Goal: Task Accomplishment & Management: Manage account settings

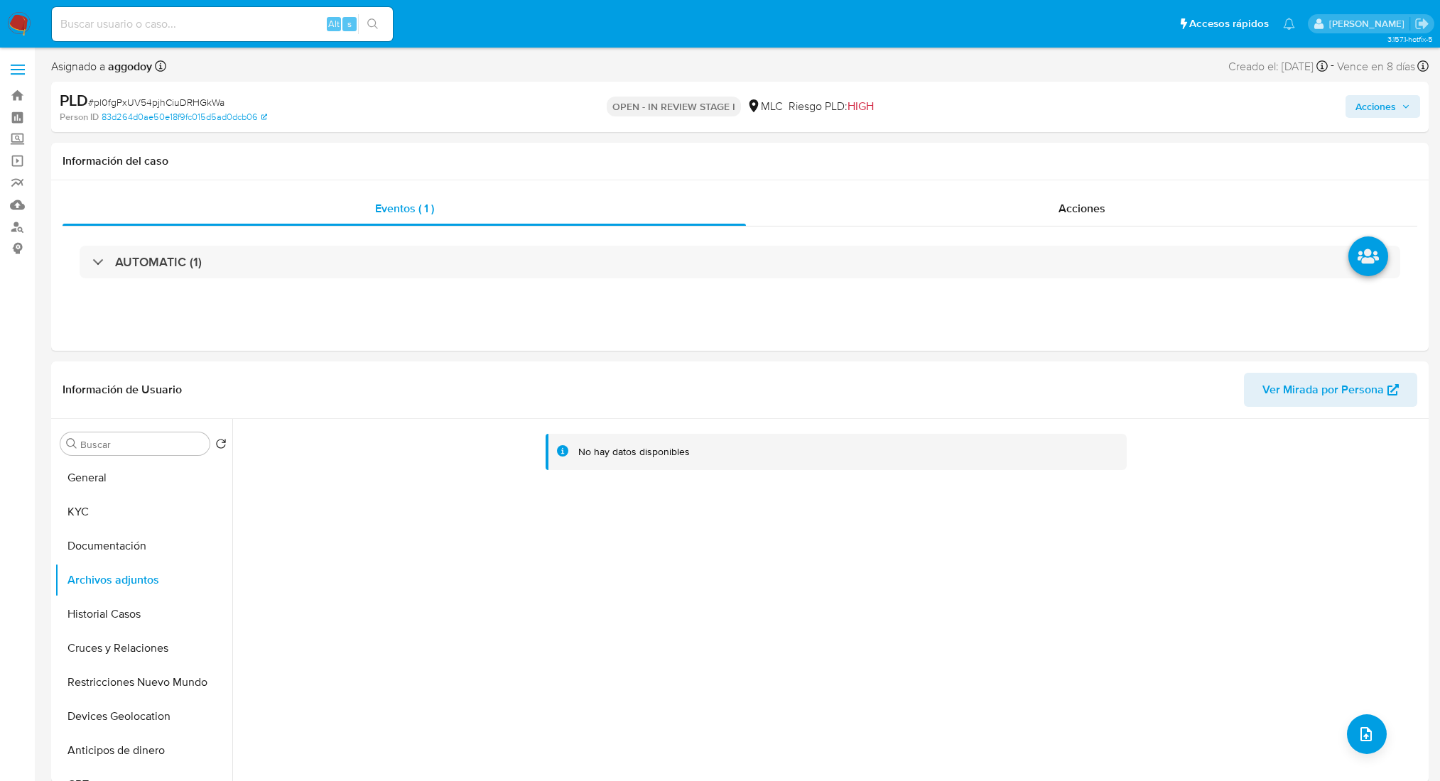
select select "10"
click at [1367, 719] on button "upload-file" at bounding box center [1367, 735] width 40 height 40
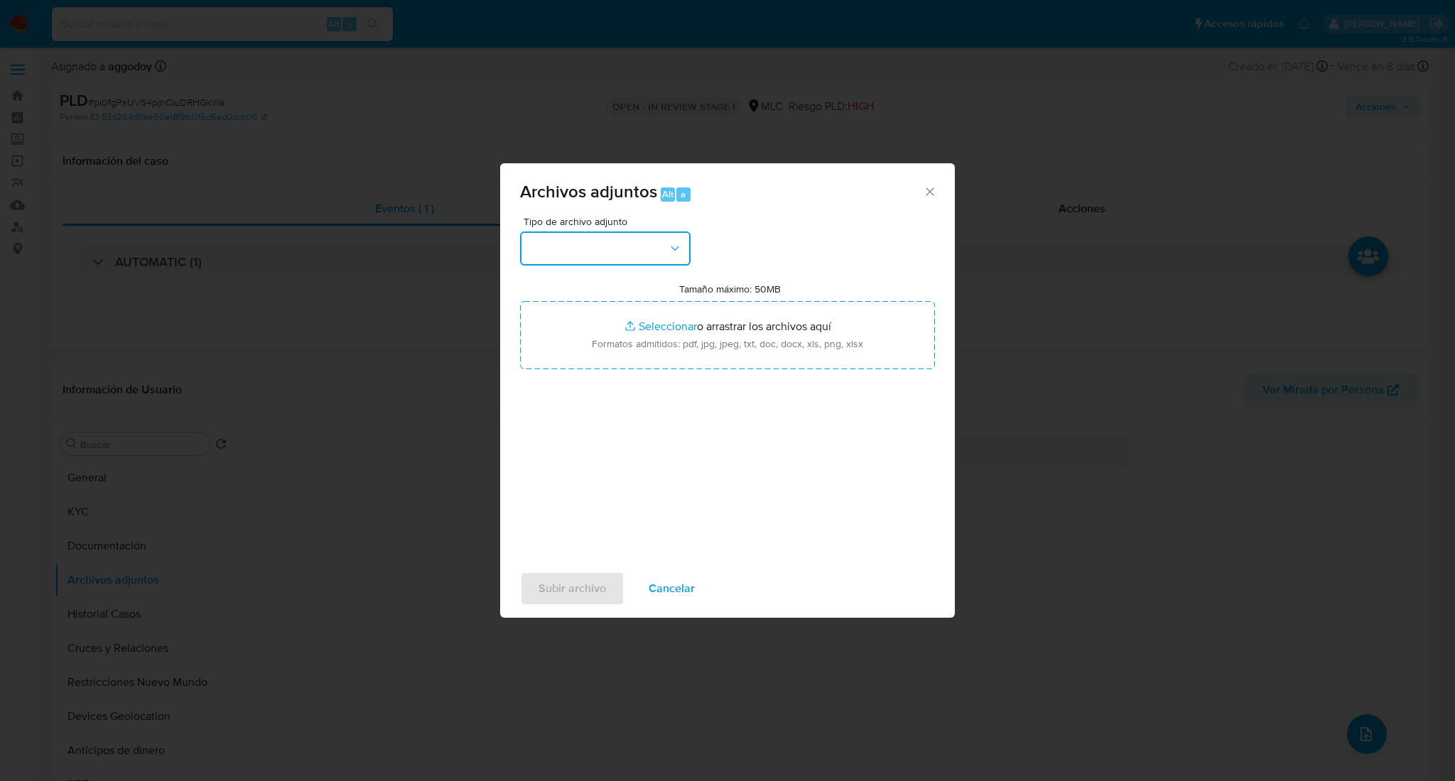
click at [674, 262] on button "button" at bounding box center [605, 249] width 170 height 34
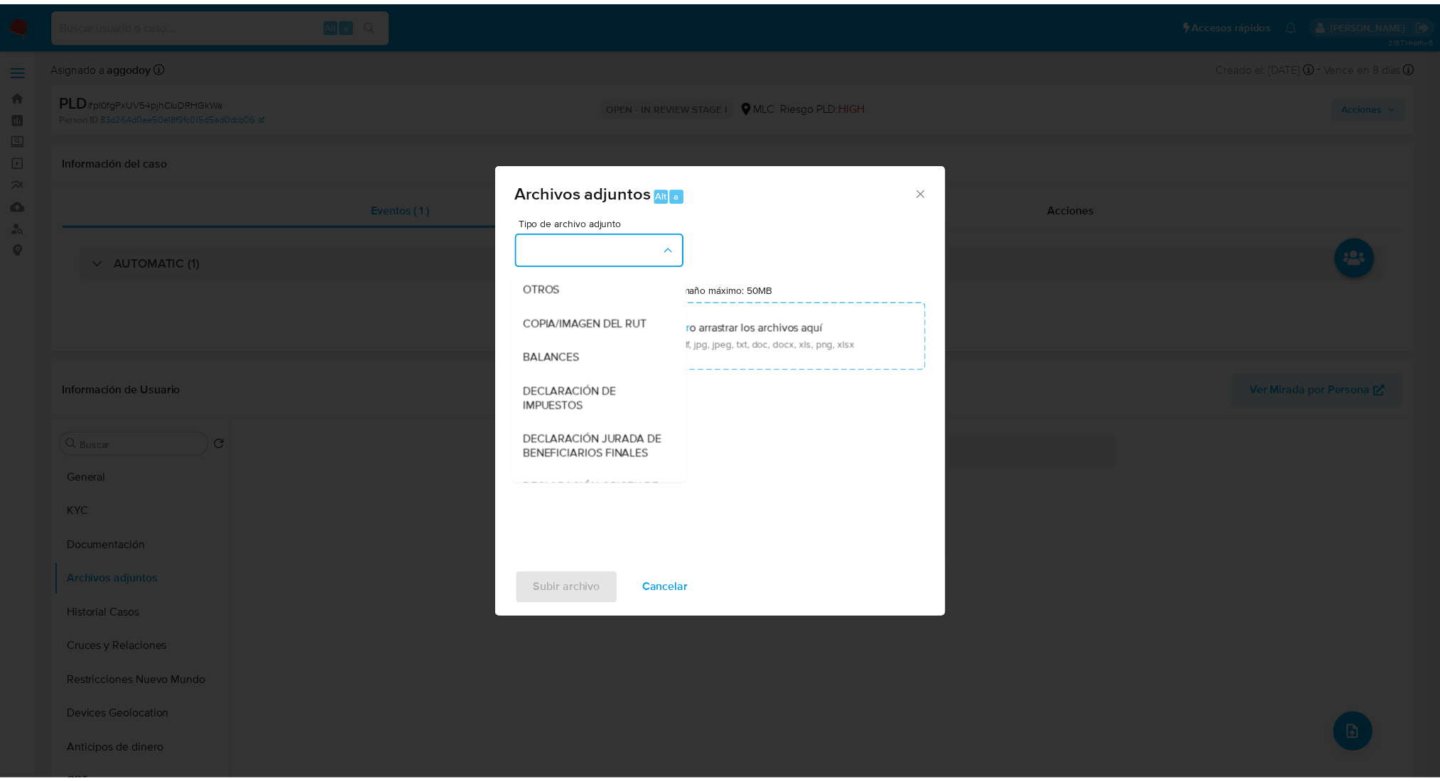
scroll to position [252, 0]
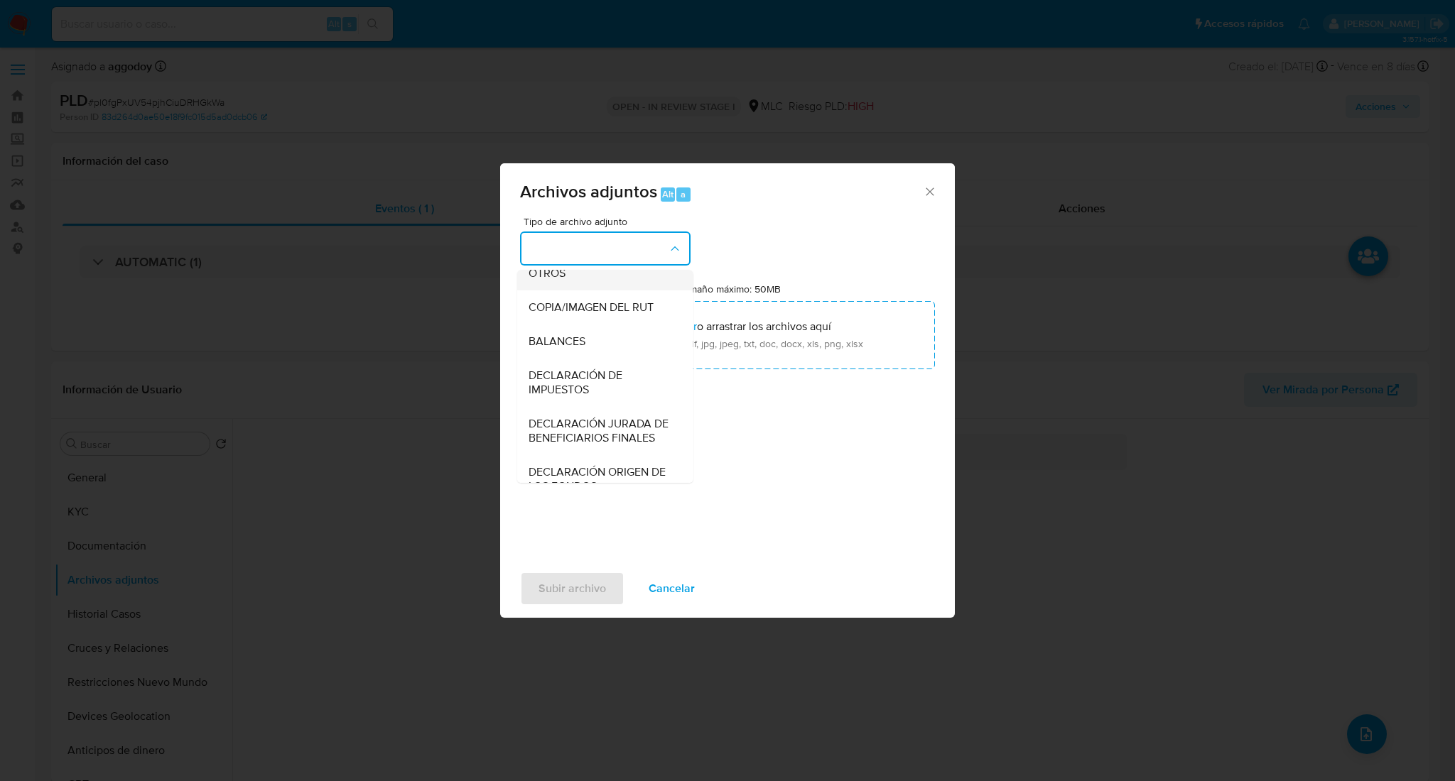
click at [639, 290] on div "OTROS" at bounding box center [600, 273] width 145 height 34
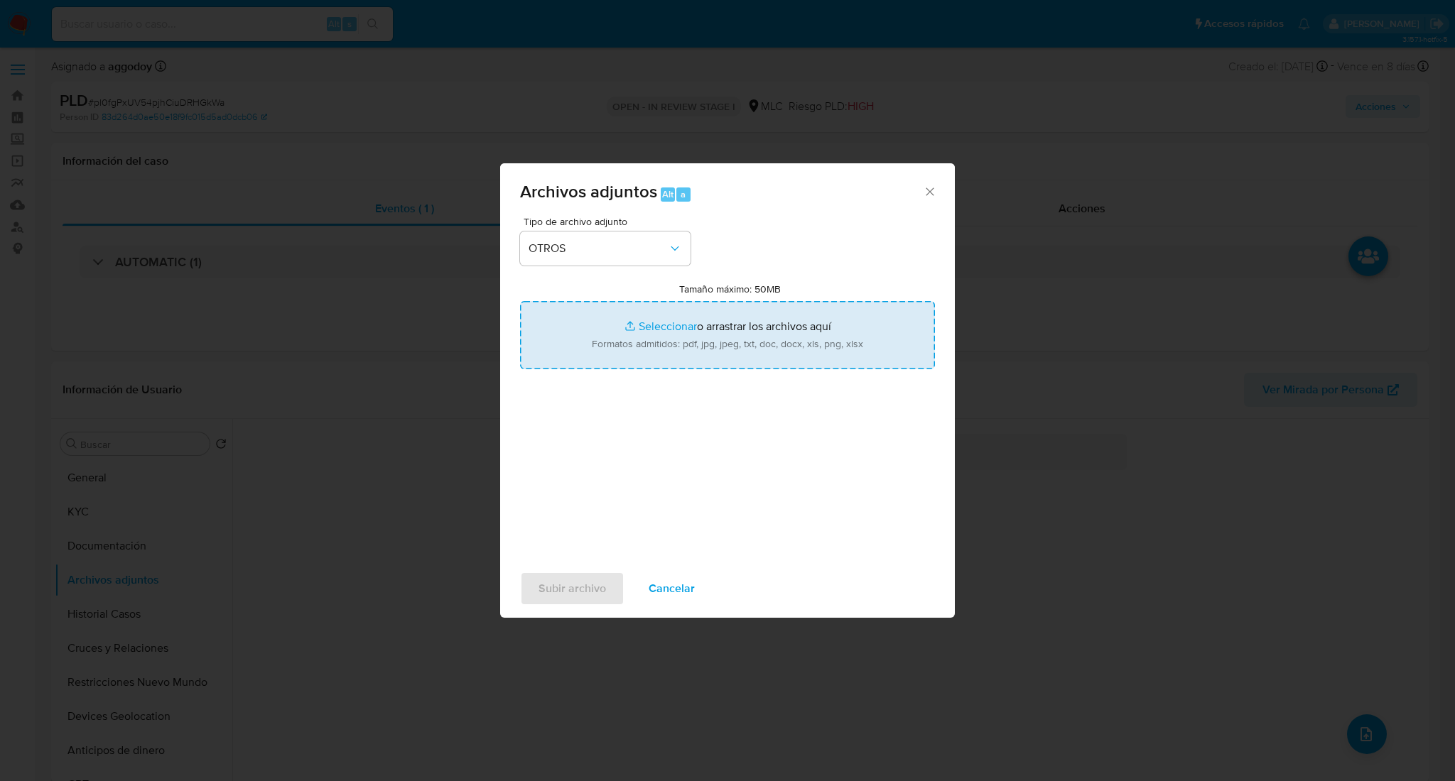
click at [638, 369] on input "Tamaño máximo: 50MB Seleccionar archivos" at bounding box center [727, 335] width 415 height 68
click at [762, 340] on input "Tamaño máximo: 50MB Seleccionar archivos" at bounding box center [727, 335] width 415 height 68
type input "C:\fakepath\2410260774Movimientos.xlsx"
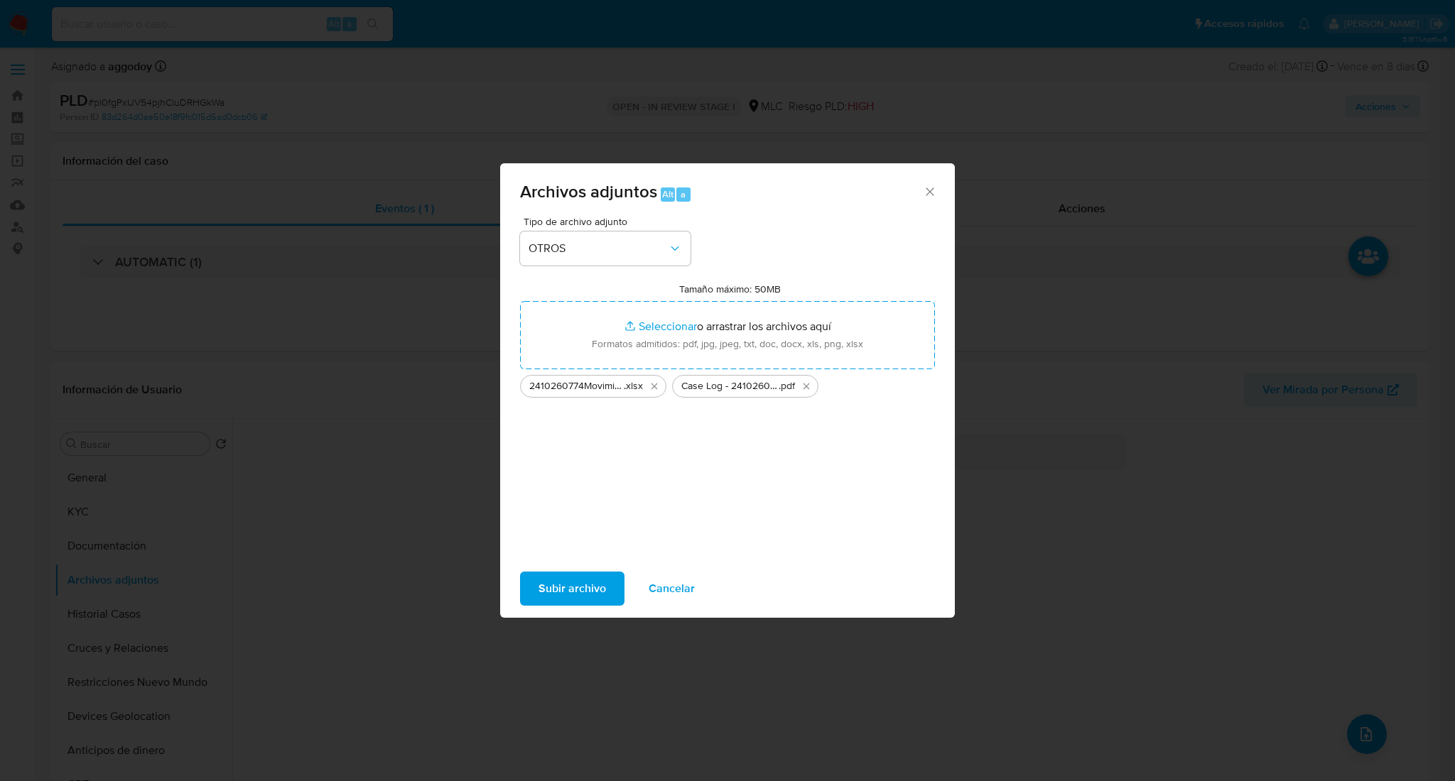
click at [560, 589] on span "Subir archivo" at bounding box center [571, 588] width 67 height 31
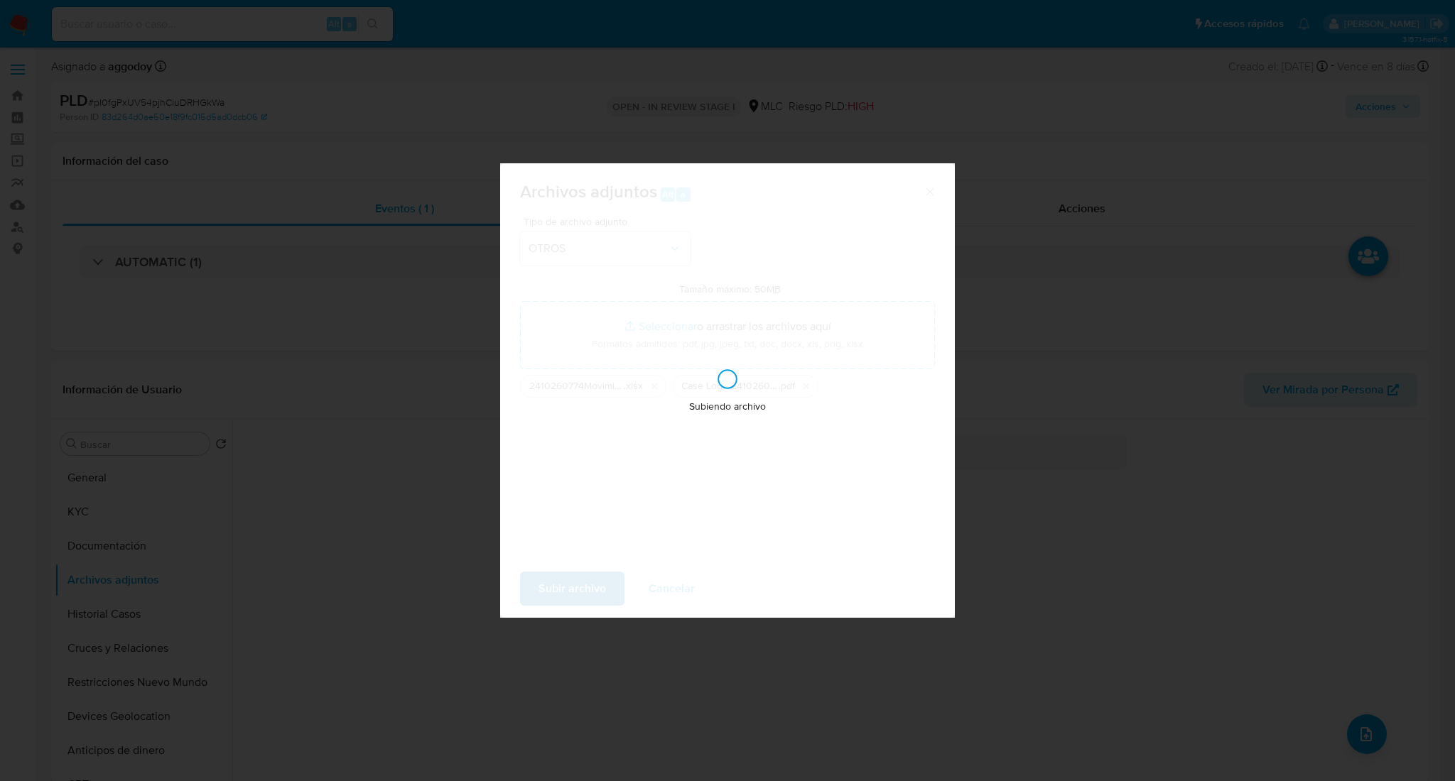
click at [560, 589] on div "Subiendo archivo" at bounding box center [727, 390] width 455 height 455
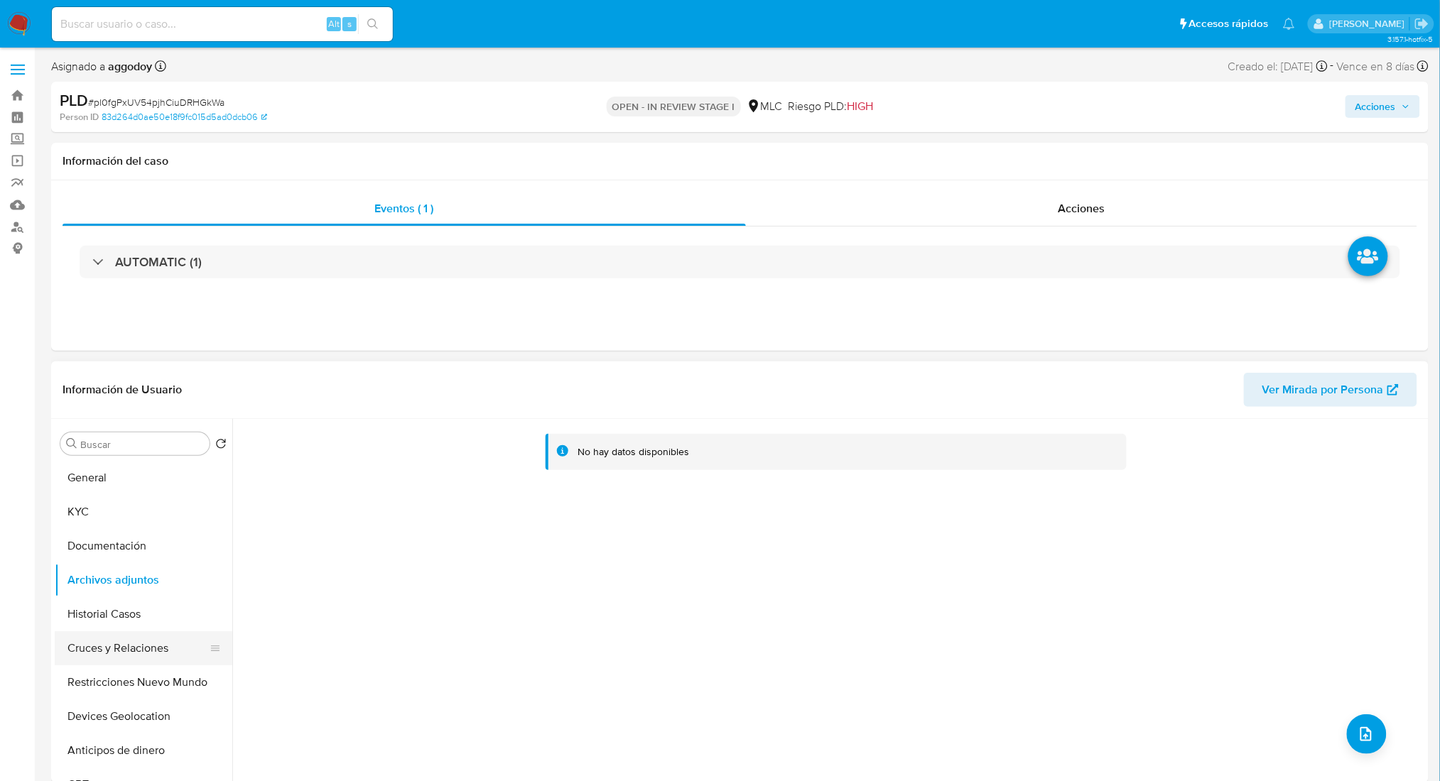
click at [127, 653] on button "Cruces y Relaciones" at bounding box center [138, 648] width 166 height 34
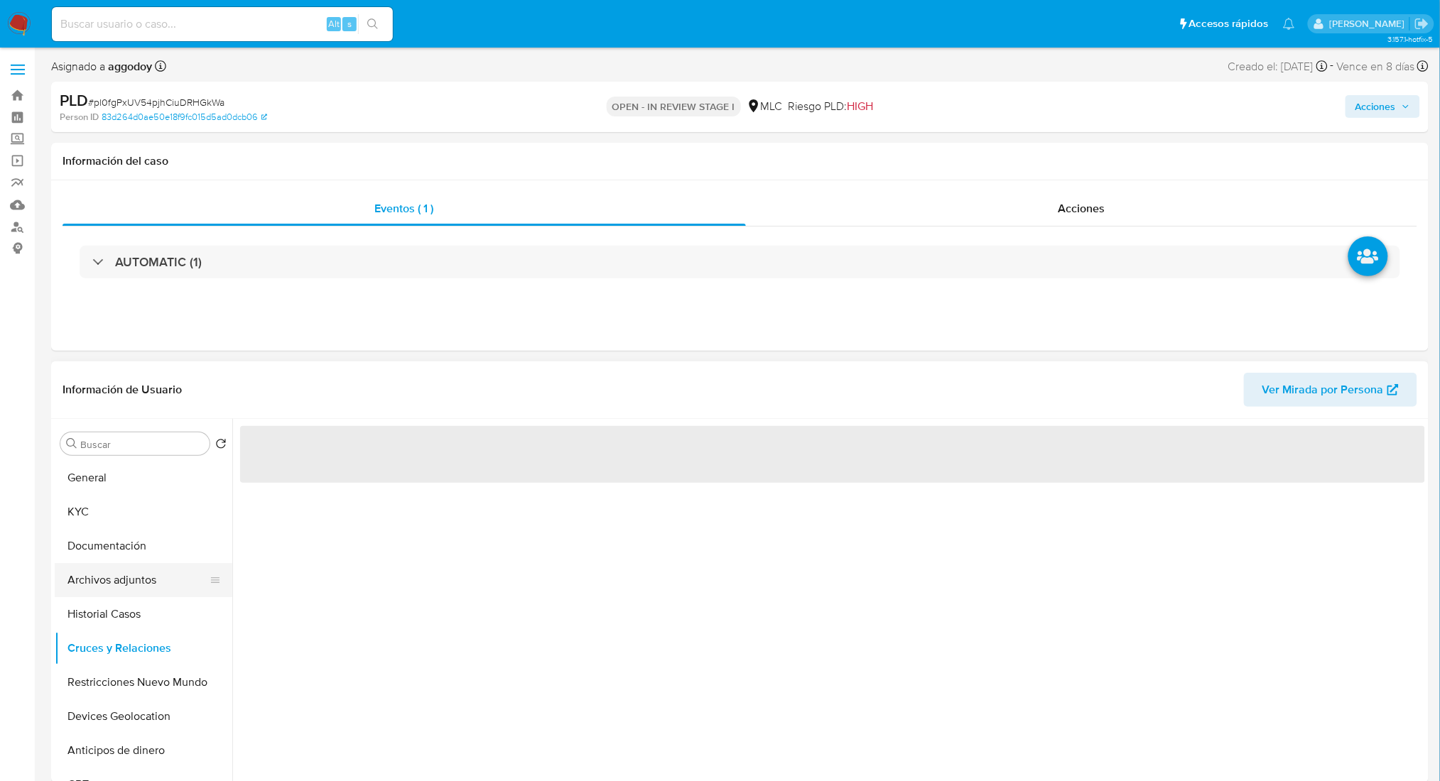
click at [156, 588] on button "Archivos adjuntos" at bounding box center [138, 580] width 166 height 34
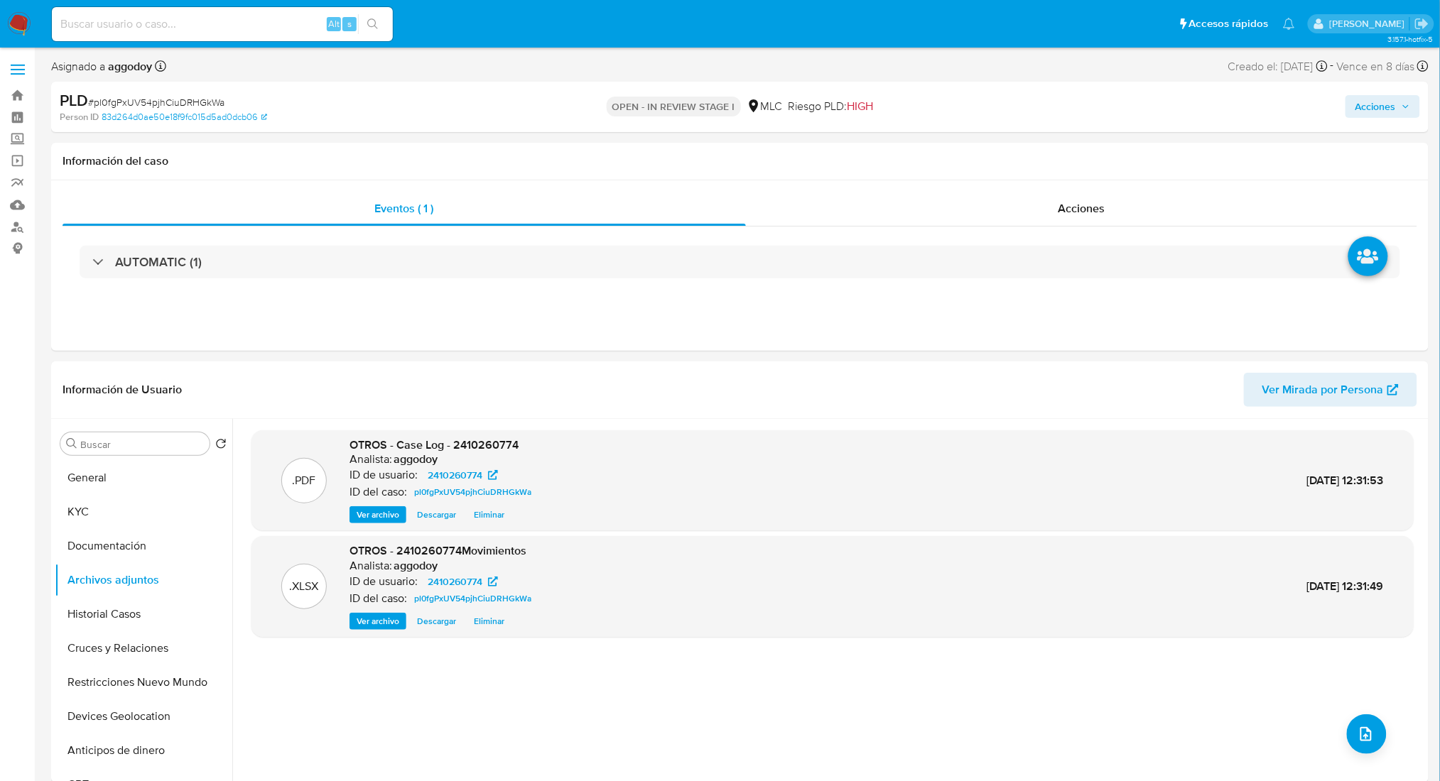
click at [1367, 112] on span "Acciones" at bounding box center [1375, 106] width 40 height 23
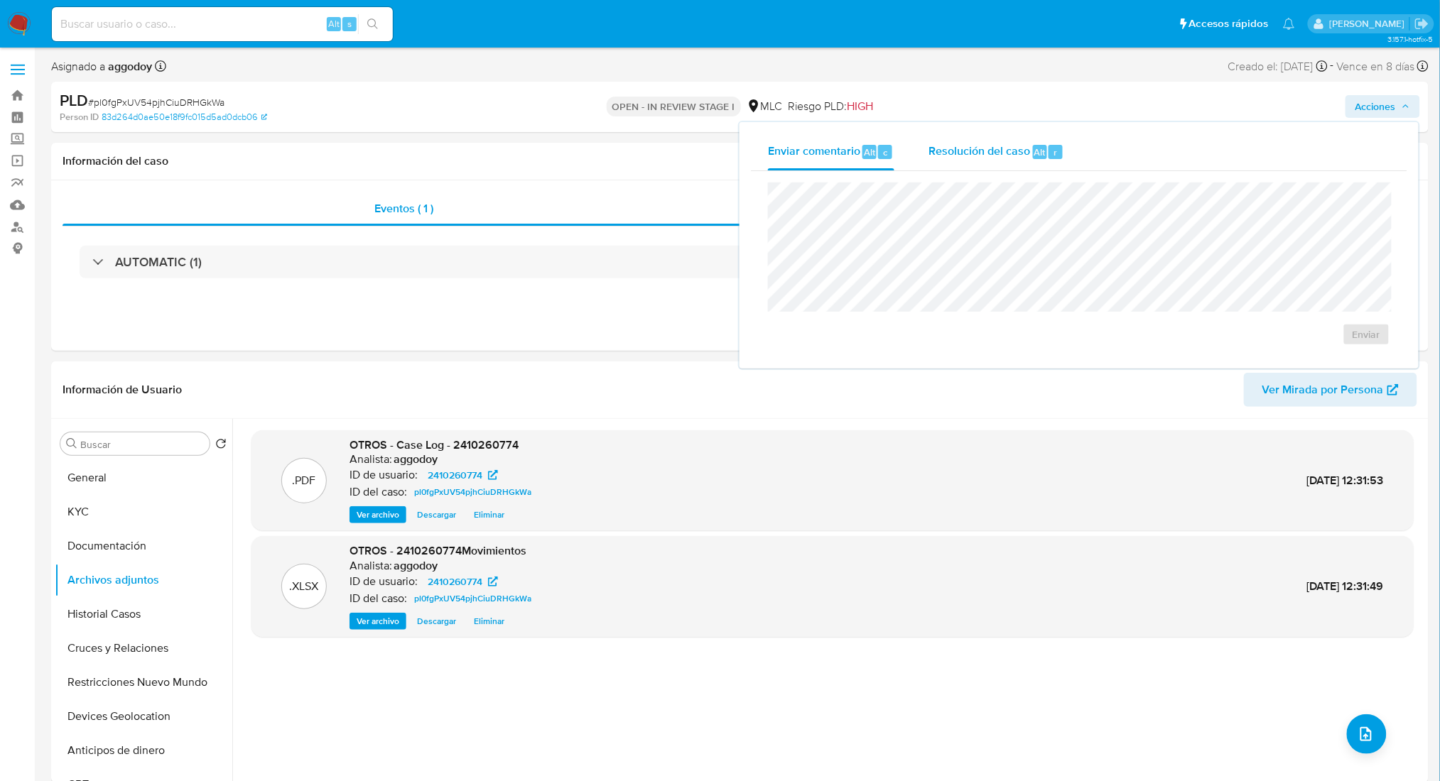
click at [984, 143] on span "Resolución del caso" at bounding box center [979, 151] width 102 height 16
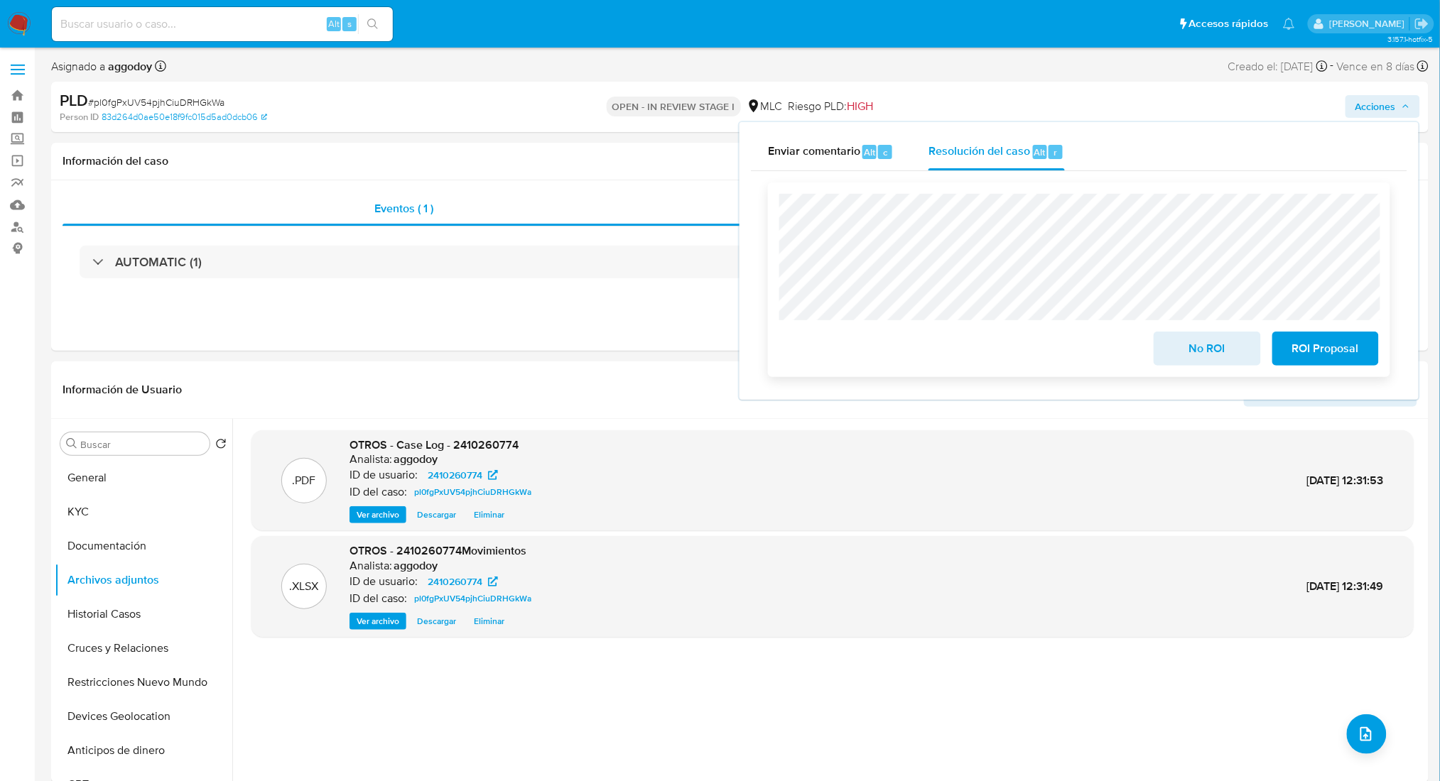
click at [1194, 357] on span "No ROI" at bounding box center [1207, 348] width 70 height 31
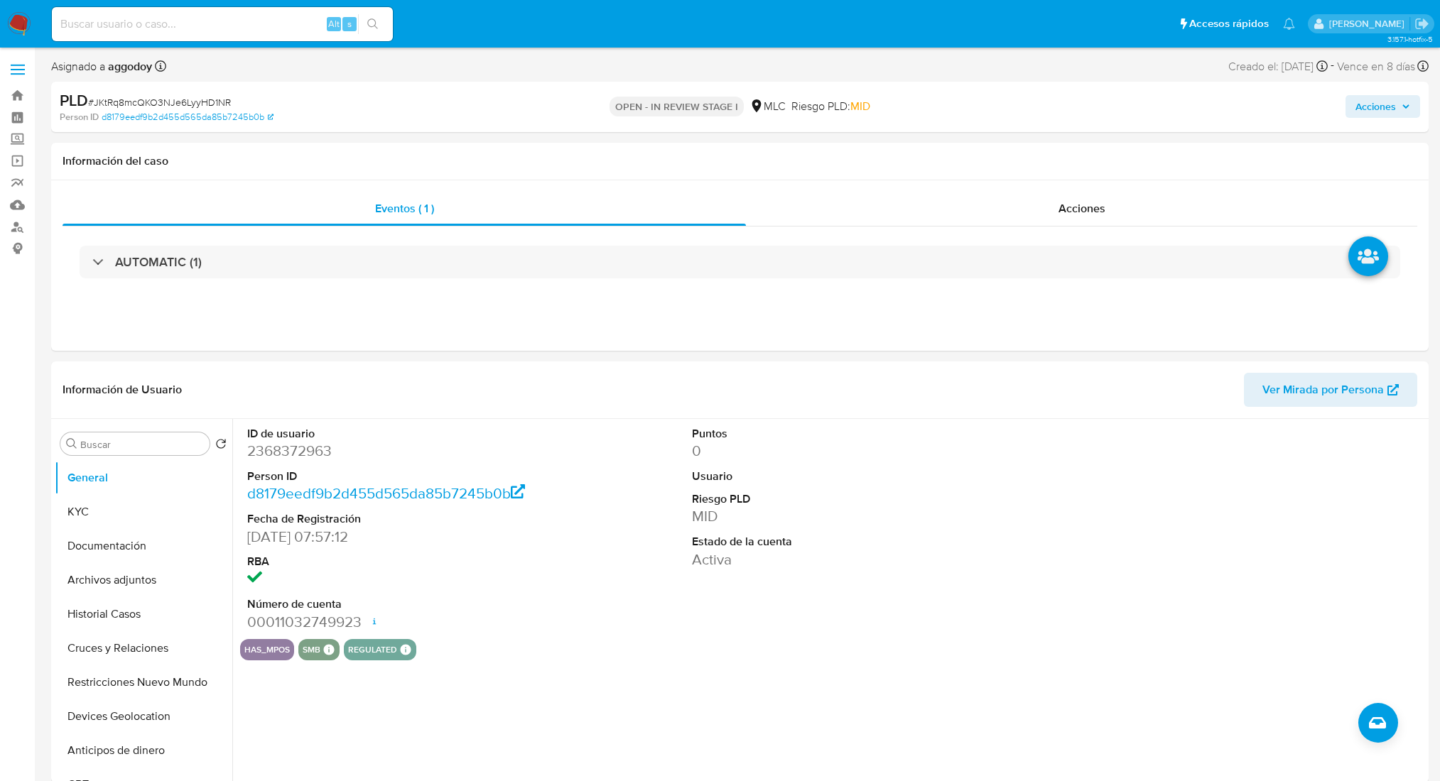
select select "10"
click at [627, 482] on div "ID de usuario 816314953 Person ID 23ff200f5f827acb28a1f4a8d228201b Fecha de Reg…" at bounding box center [832, 529] width 1185 height 220
click at [207, 97] on span "# DWTZyMuo1ilFtYmznx5Uf4Qd" at bounding box center [156, 102] width 136 height 14
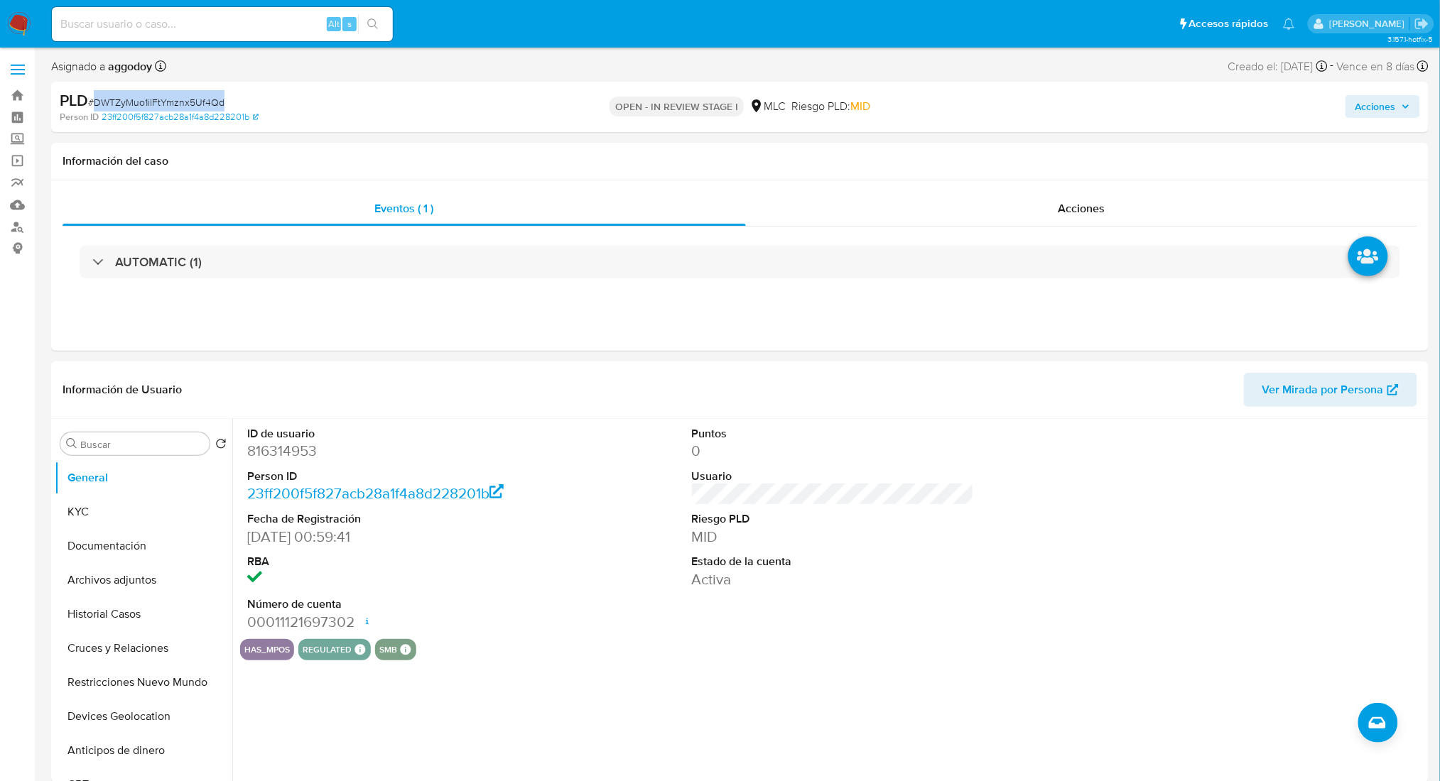
copy span "DWTZyMuo1ilFtYmznx5Uf4Qd"
click at [126, 511] on button "KYC" at bounding box center [138, 512] width 166 height 34
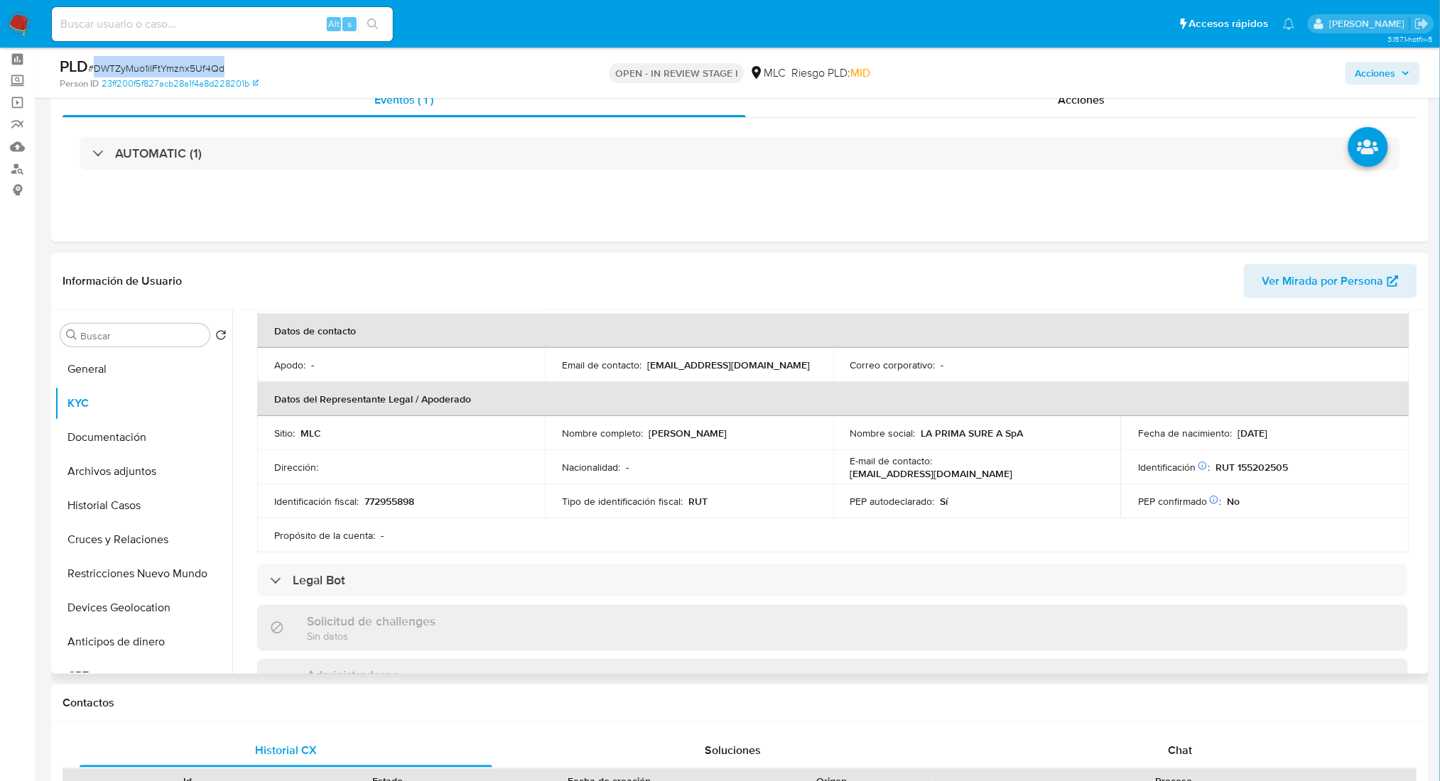
scroll to position [328, 0]
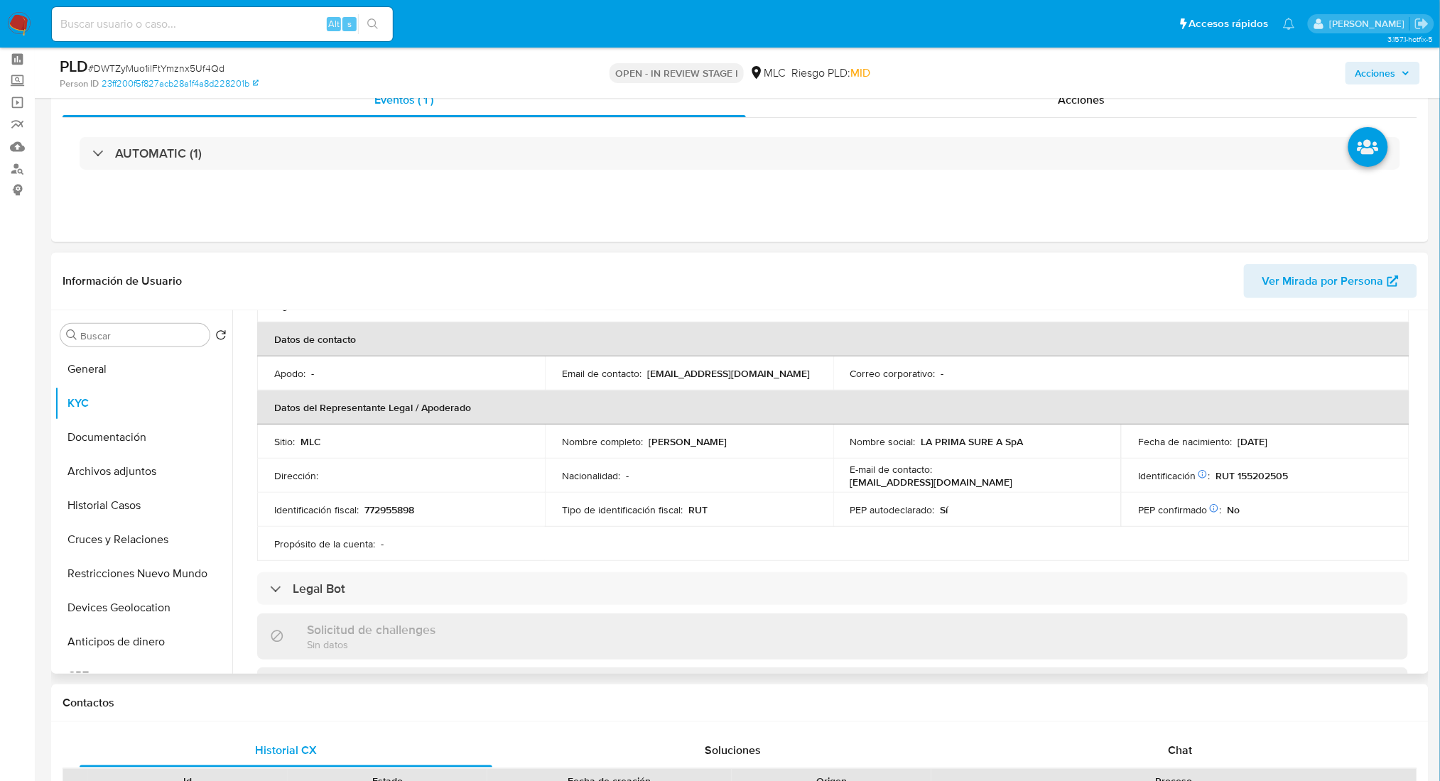
click at [418, 510] on div "Identificación fiscal : 772955898" at bounding box center [401, 510] width 254 height 13
click at [396, 509] on p "772955898" at bounding box center [389, 510] width 50 height 13
drag, startPoint x: 1037, startPoint y: 440, endPoint x: 917, endPoint y: 435, distance: 120.1
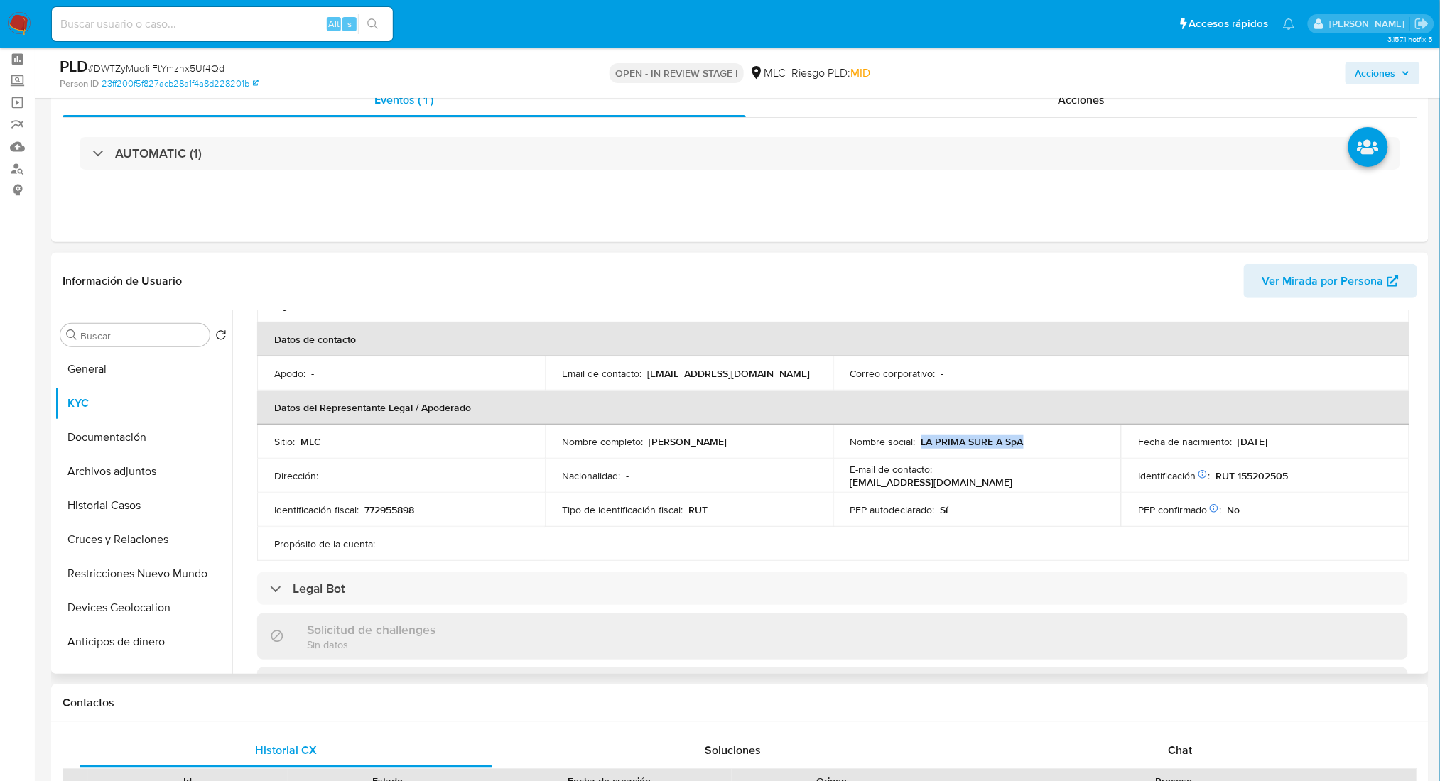
click at [917, 435] on div "Nombre social : LA PRIMA SURE A SpA" at bounding box center [977, 441] width 254 height 13
copy p "LA PRIMA SURE A SpA"
drag, startPoint x: 1425, startPoint y: 453, endPoint x: 1427, endPoint y: 377, distance: 76.0
click at [1427, 377] on div "Buscar Volver al orden por defecto General KYC Documentación Archivos adjuntos …" at bounding box center [739, 492] width 1377 height 364
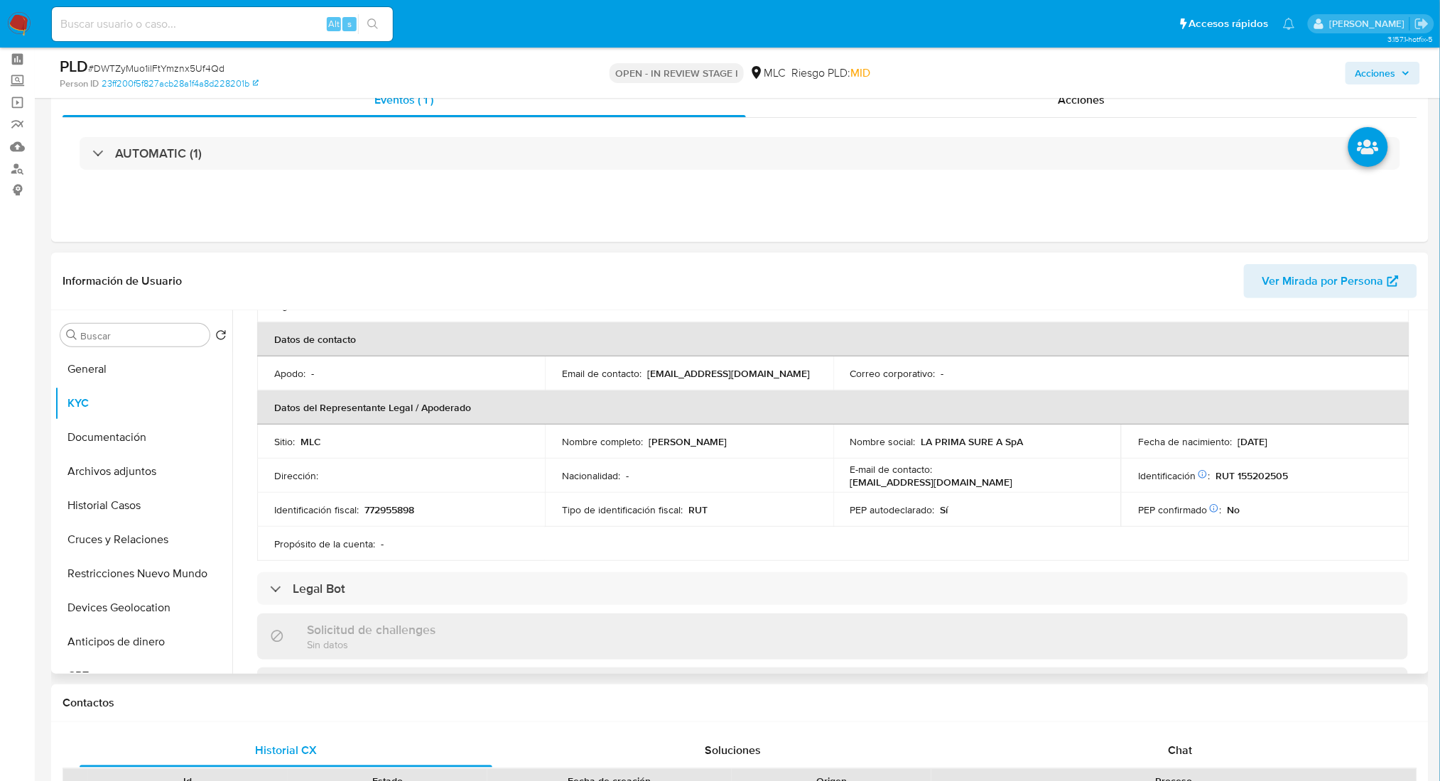
scroll to position [10, 0]
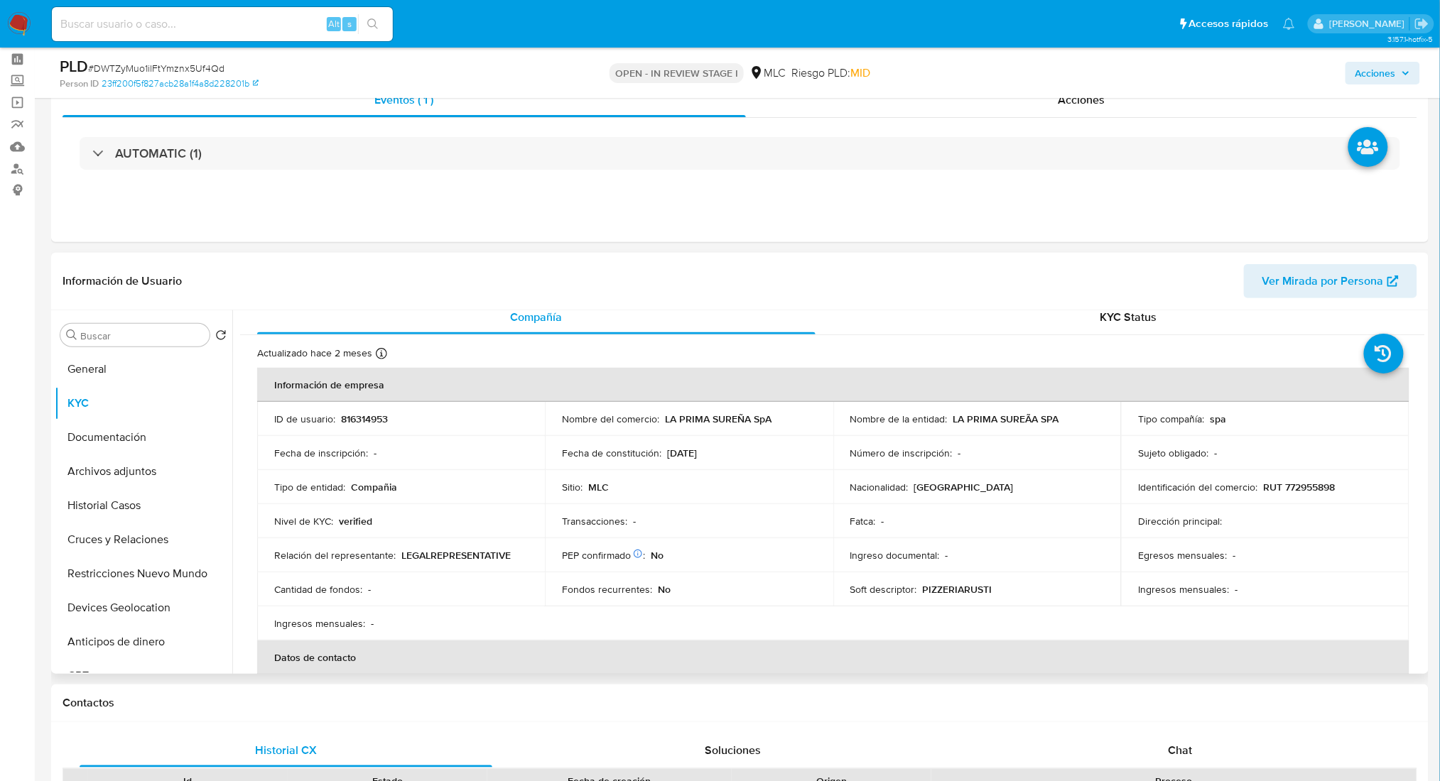
click at [1298, 484] on p "RUT 772955898" at bounding box center [1299, 487] width 72 height 13
copy p "772955898"
click at [116, 544] on button "Cruces y Relaciones" at bounding box center [138, 540] width 166 height 34
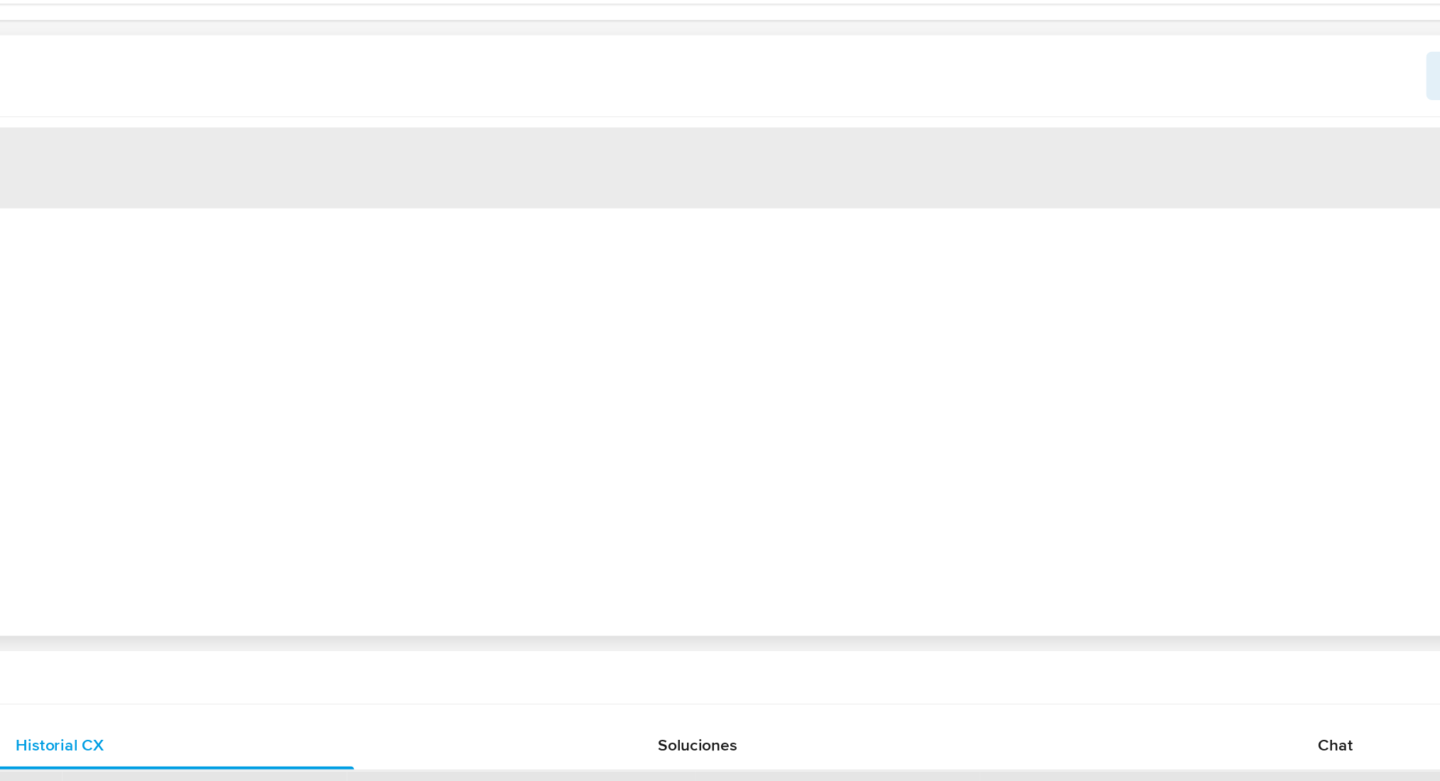
scroll to position [191, 0]
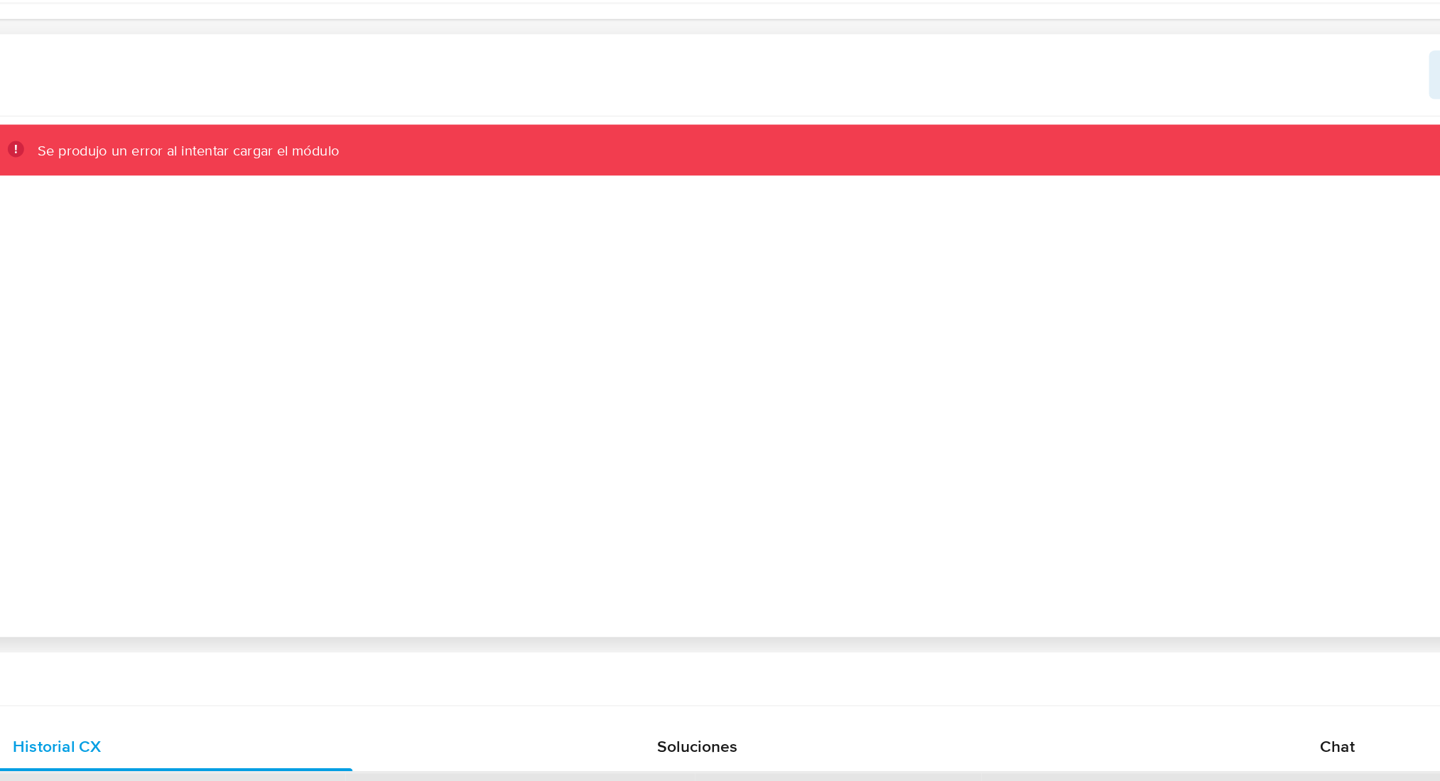
click at [963, 393] on div "Se produjo un error al intentar cargar el módulo" at bounding box center [828, 360] width 1193 height 364
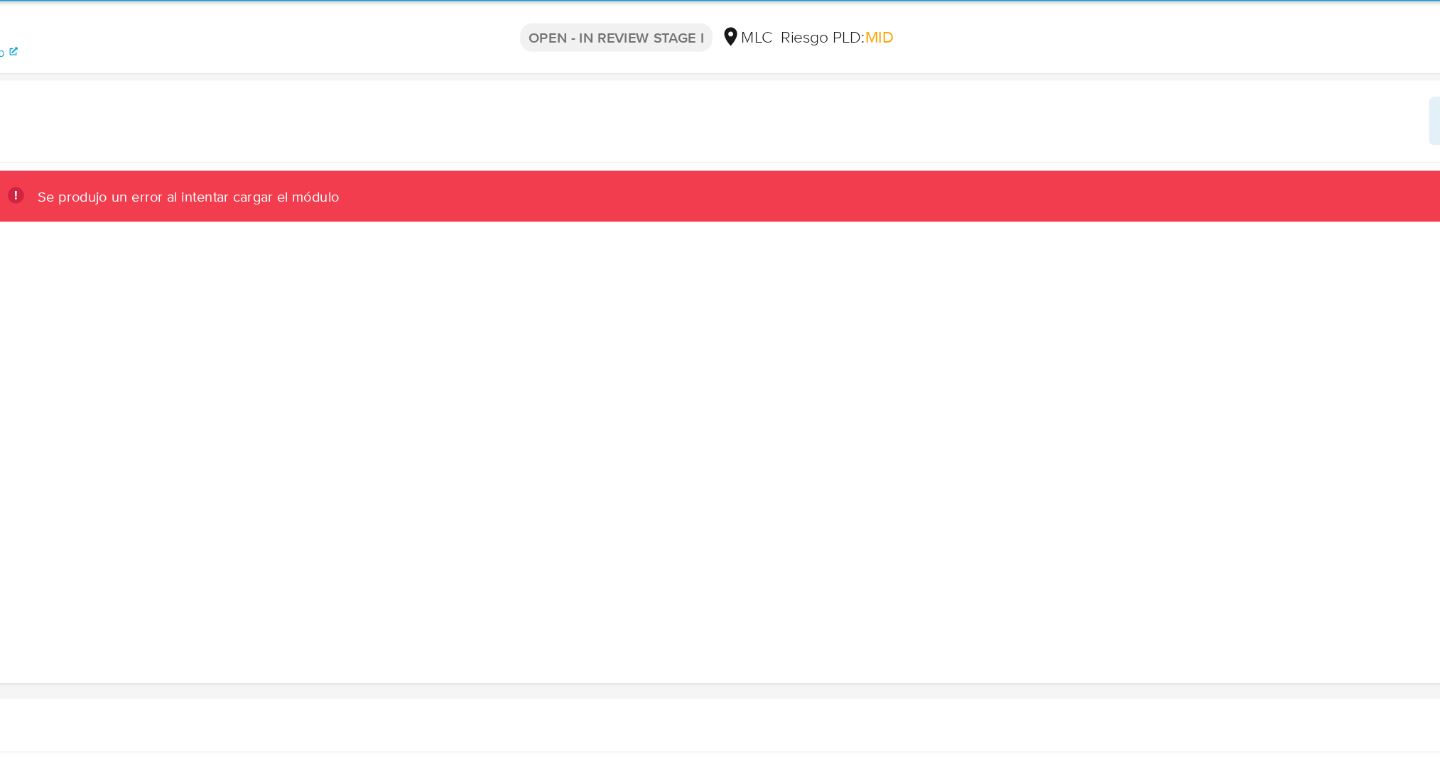
scroll to position [208, 0]
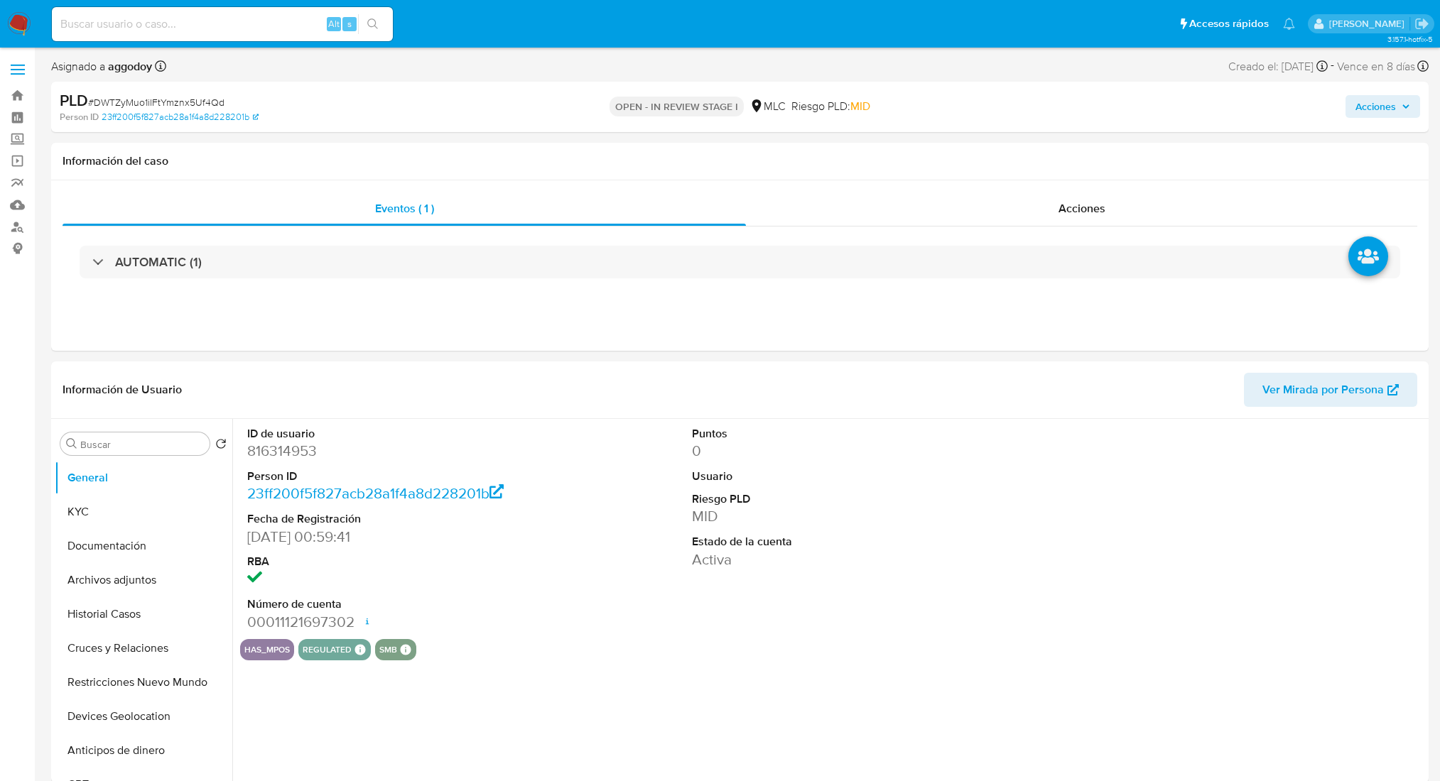
select select "10"
click at [108, 655] on button "Cruces y Relaciones" at bounding box center [138, 648] width 166 height 34
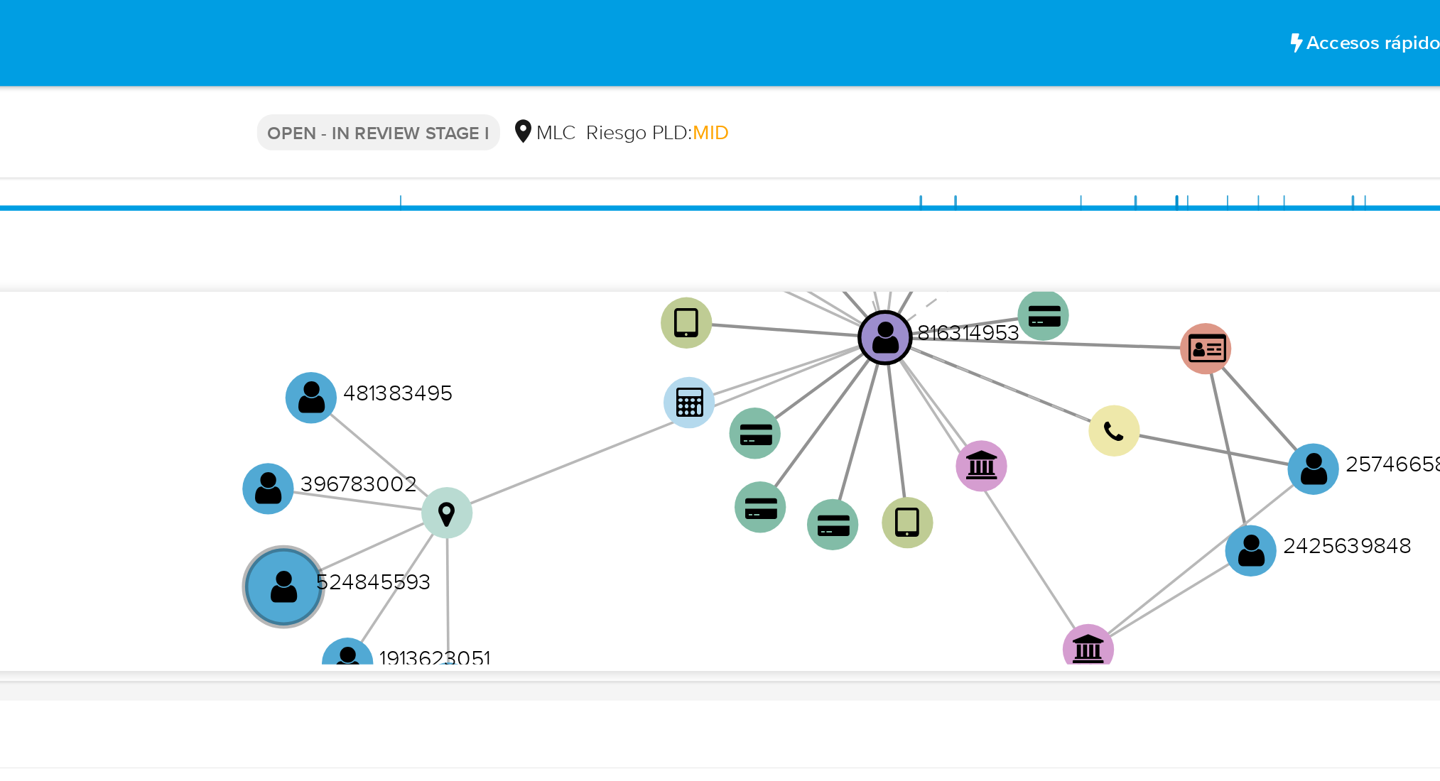
scroll to position [353, 0]
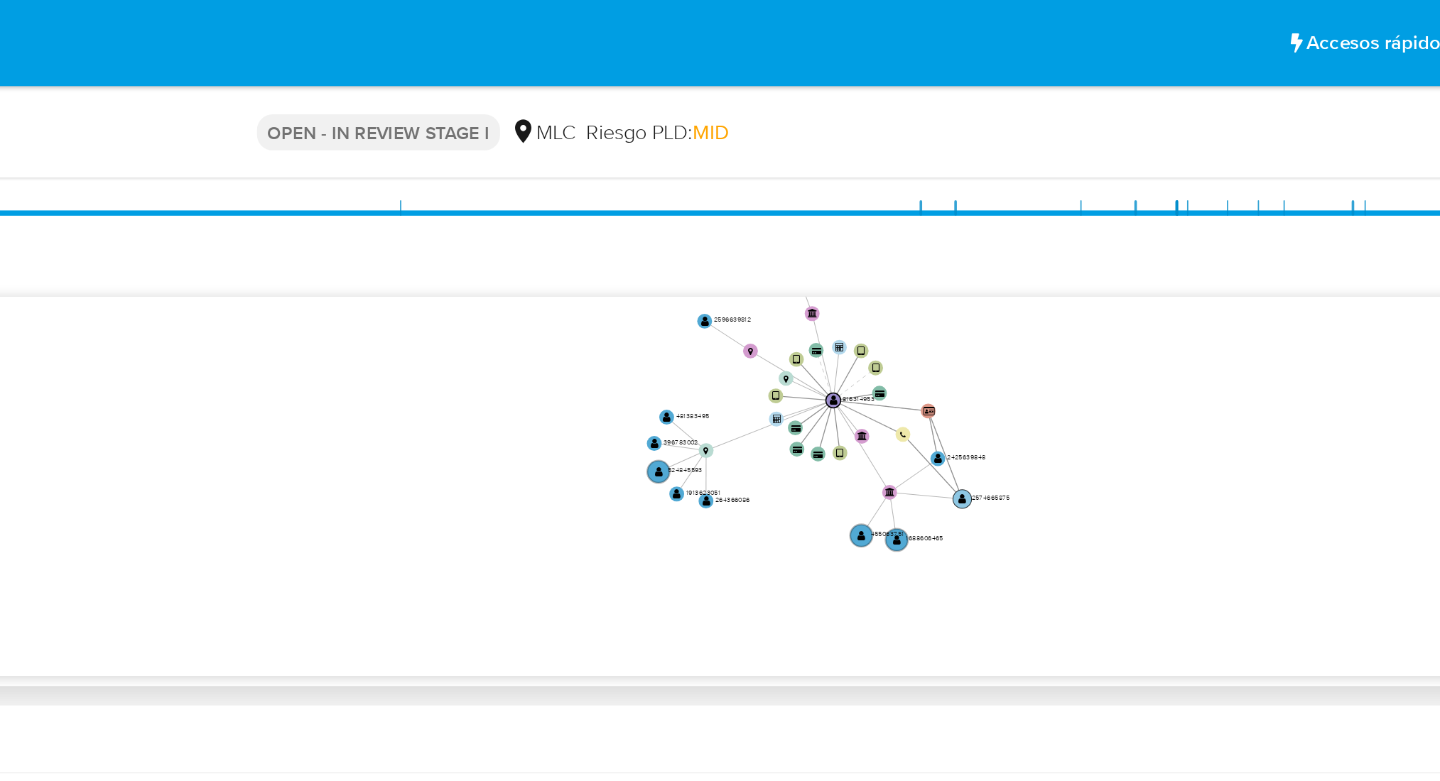
drag, startPoint x: 1013, startPoint y: 249, endPoint x: 1015, endPoint y: 279, distance: 29.9
click at [1010, 278] on text "2574665875" at bounding box center [1014, 275] width 21 height 5
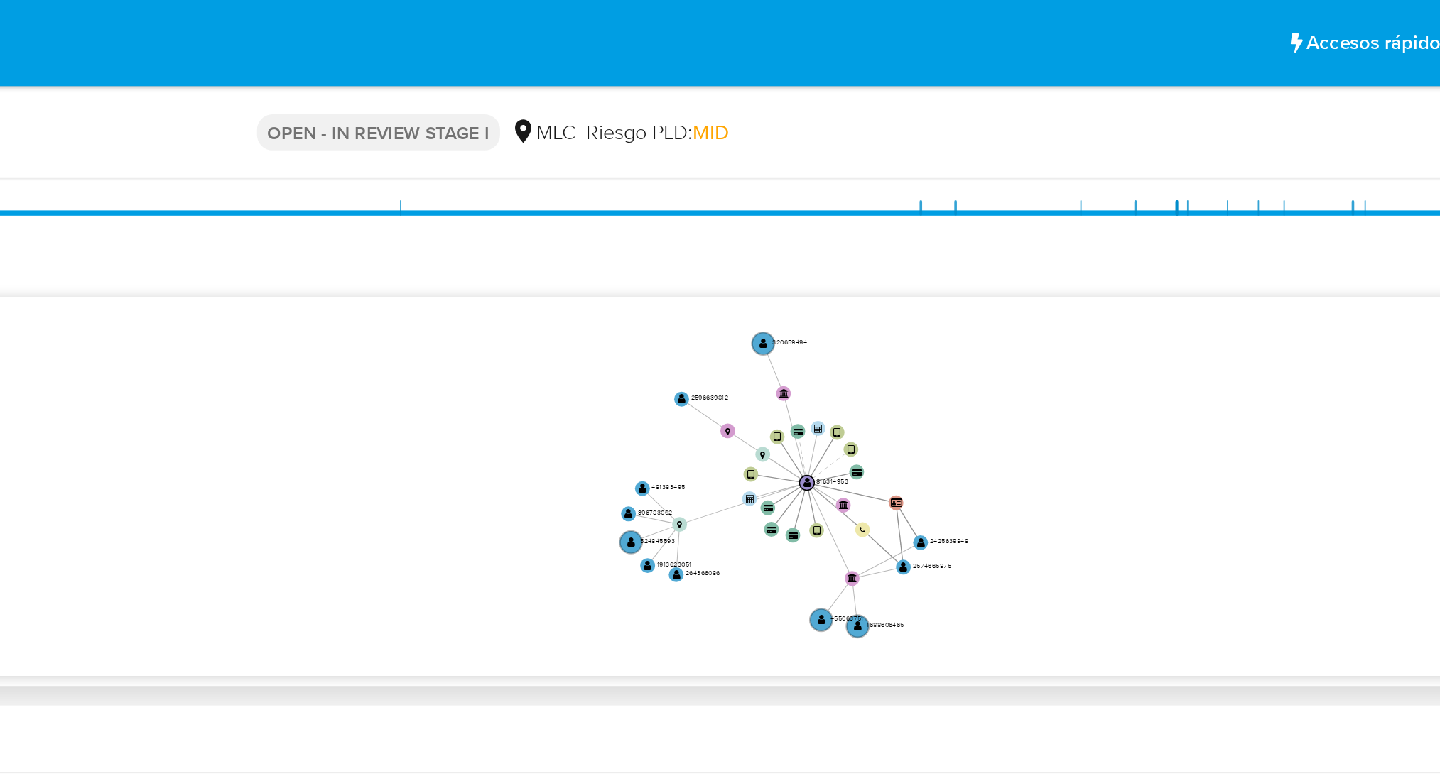
drag, startPoint x: 1069, startPoint y: 256, endPoint x: 1054, endPoint y: 295, distance: 42.5
click at [1054, 295] on icon "device-612db74208813b001744d0d6  user-816314953  816314953 device-6824ef26fca…" at bounding box center [843, 267] width 1164 height 206
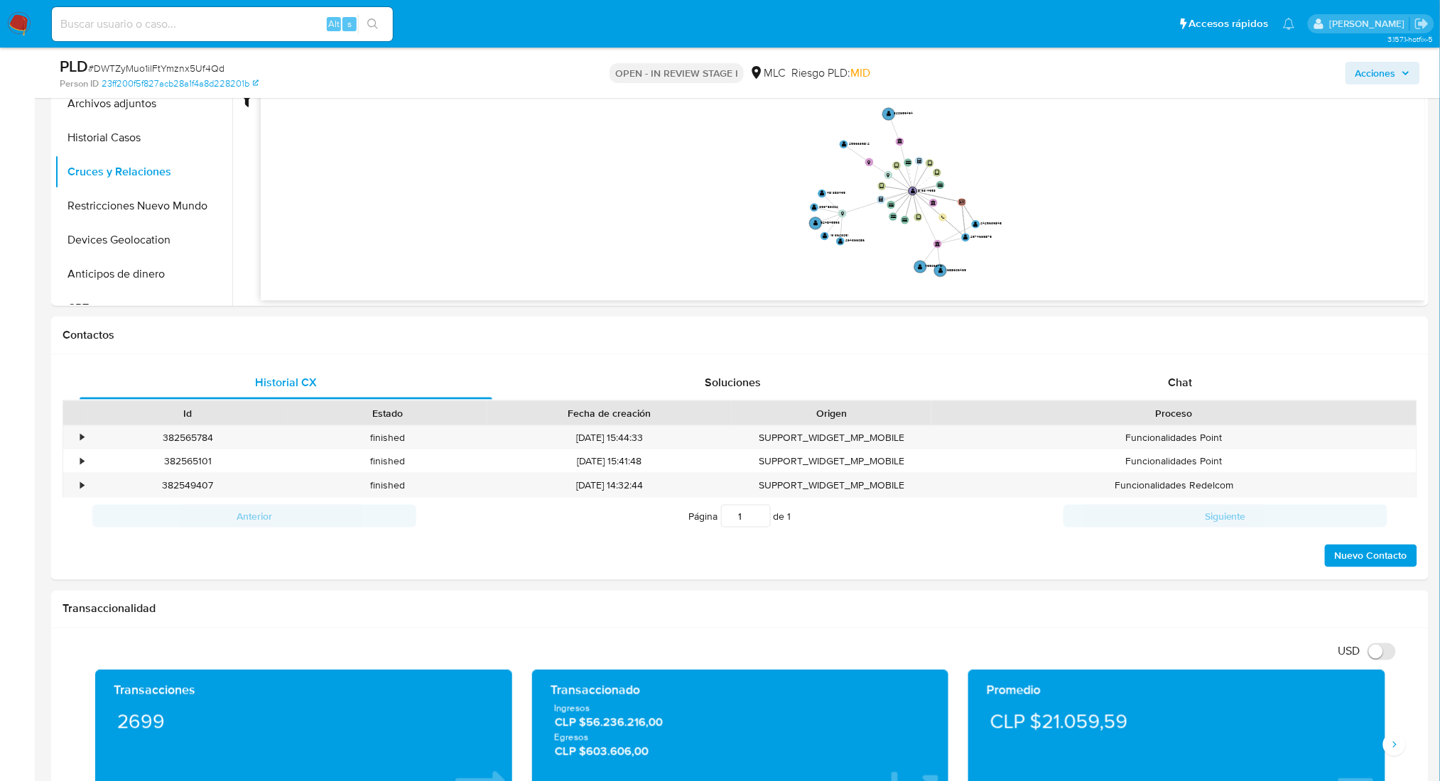
scroll to position [422, 0]
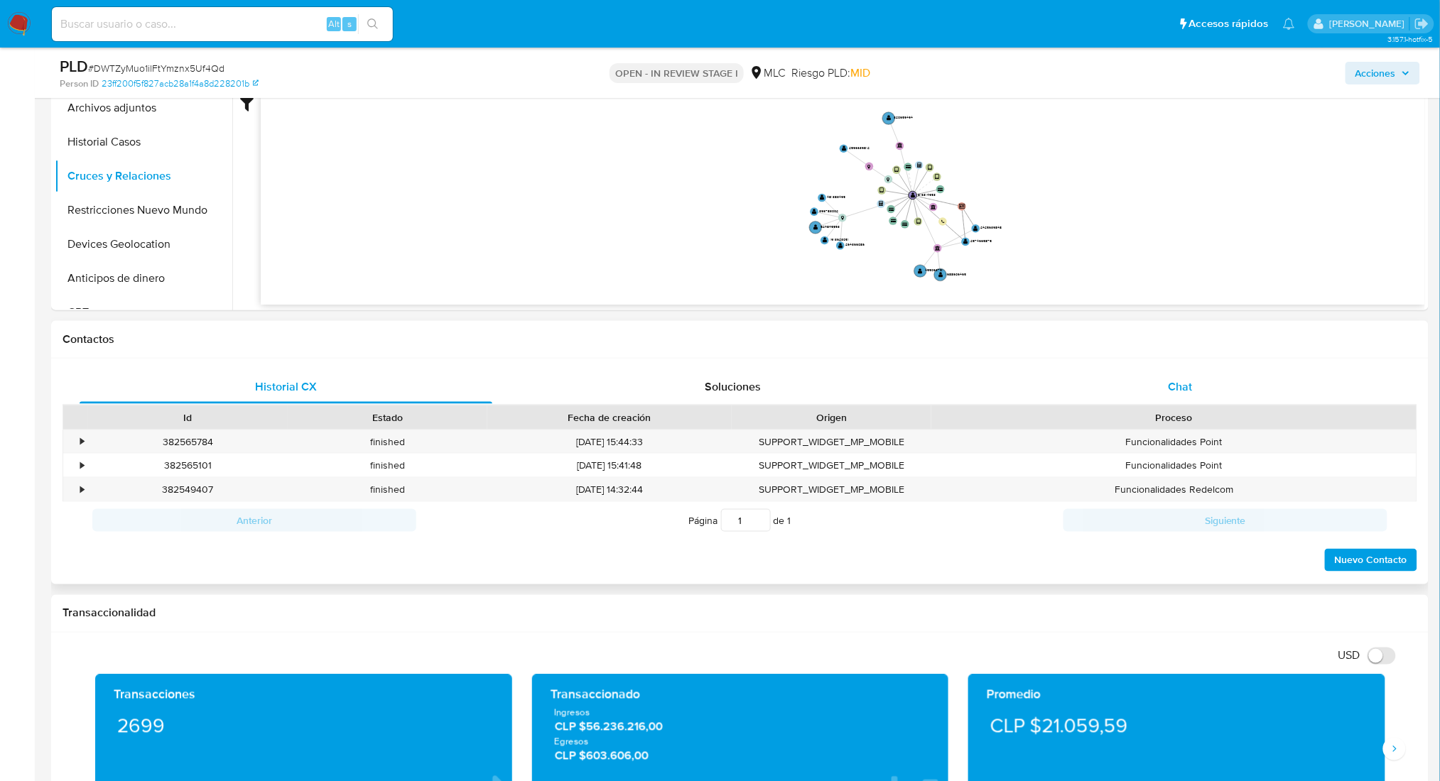
click at [1205, 378] on div "Chat" at bounding box center [1180, 387] width 413 height 34
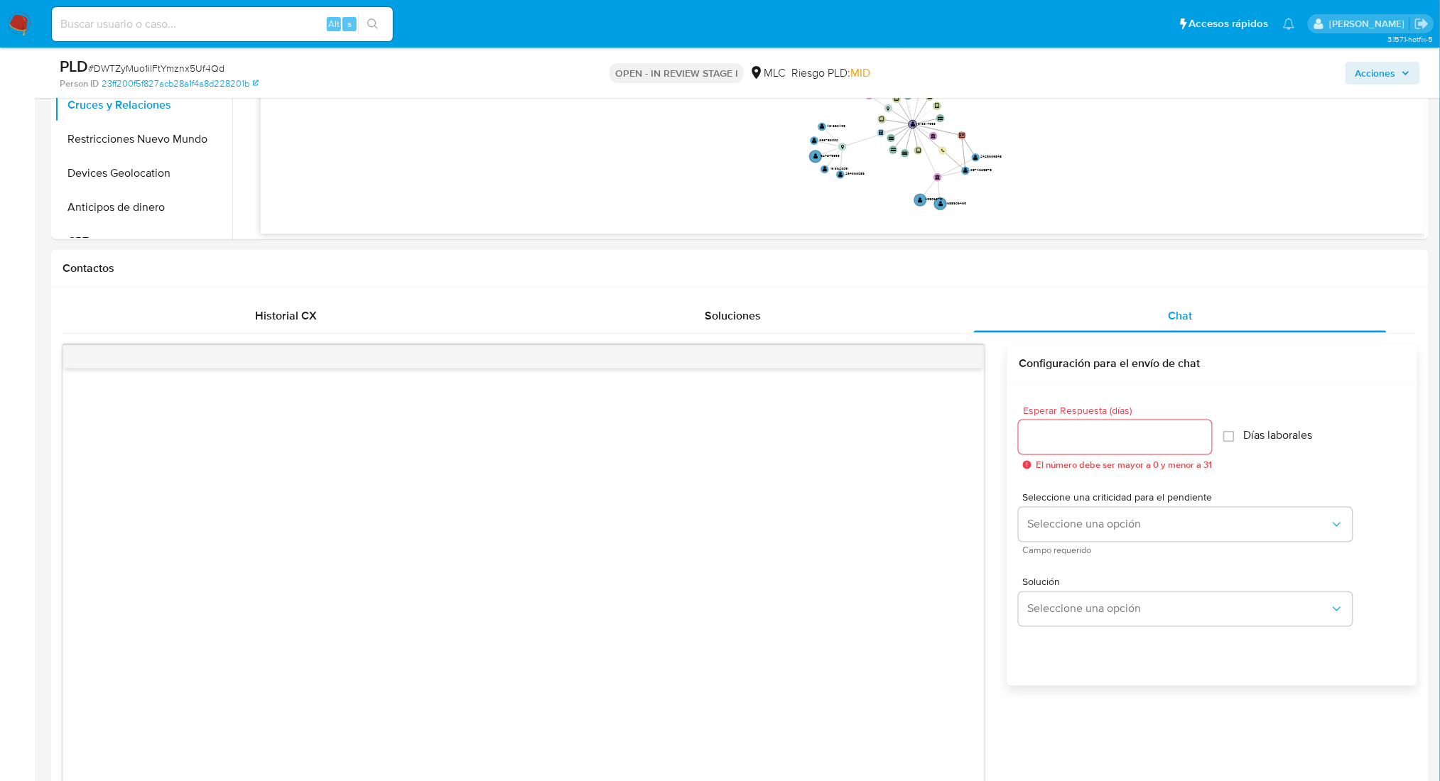
scroll to position [70, 0]
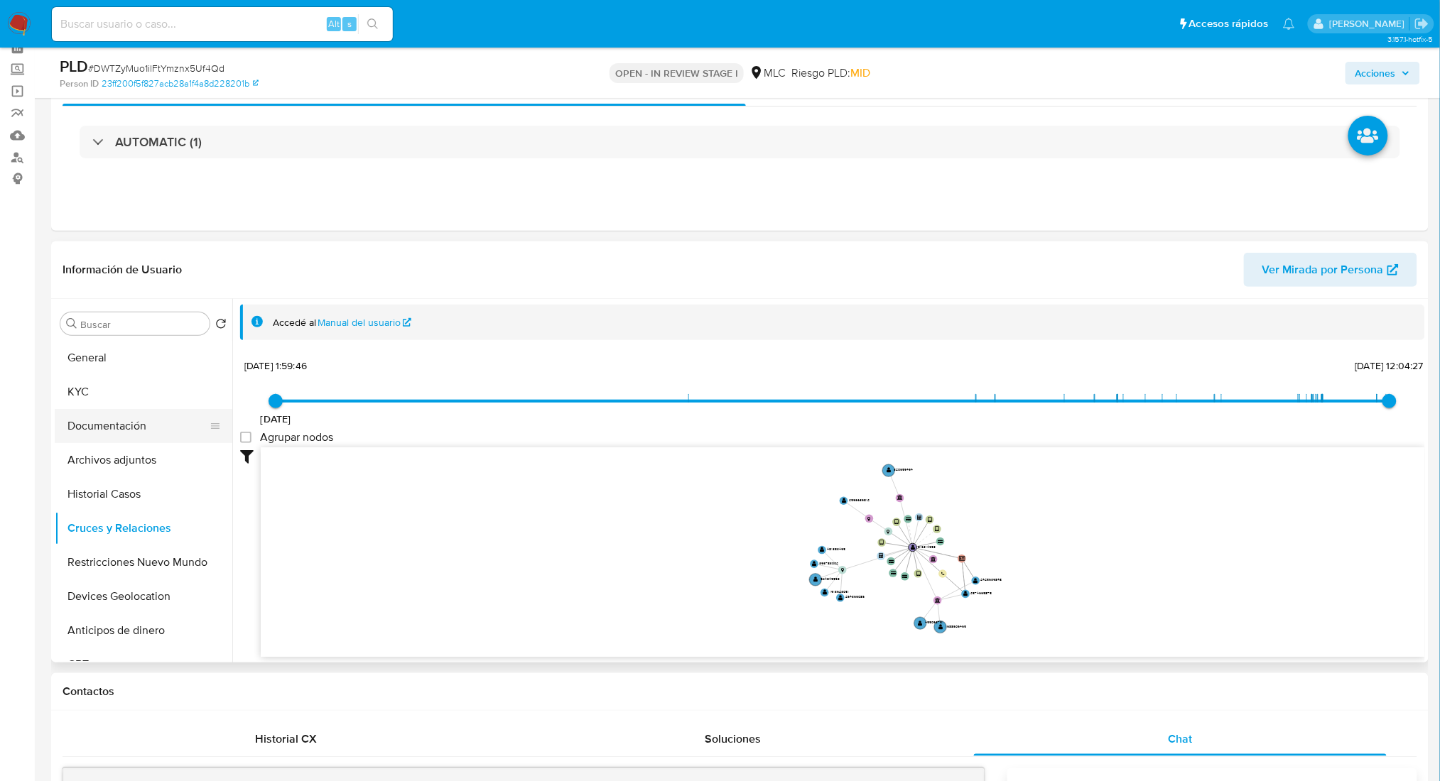
click at [114, 423] on button "Documentación" at bounding box center [138, 426] width 166 height 34
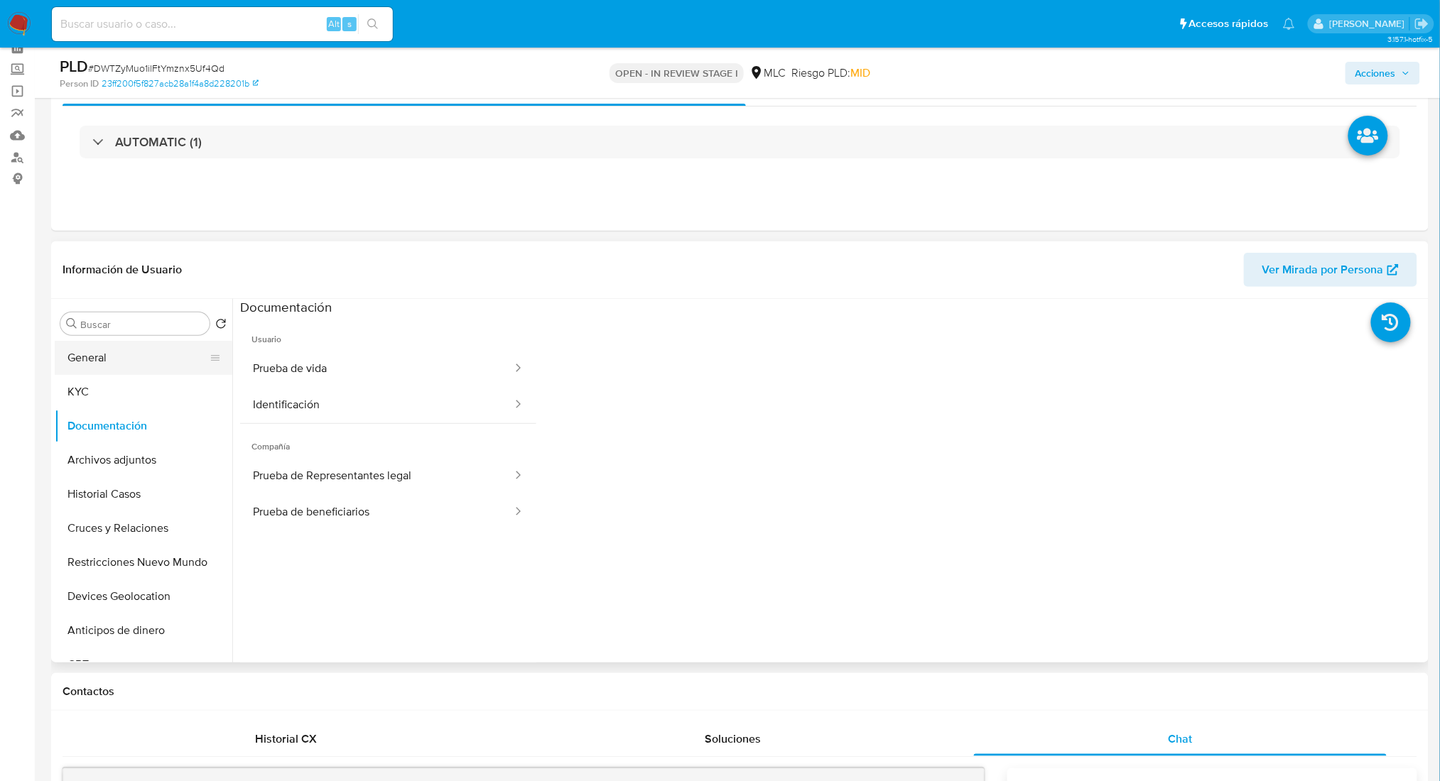
click at [96, 368] on button "General" at bounding box center [138, 358] width 166 height 34
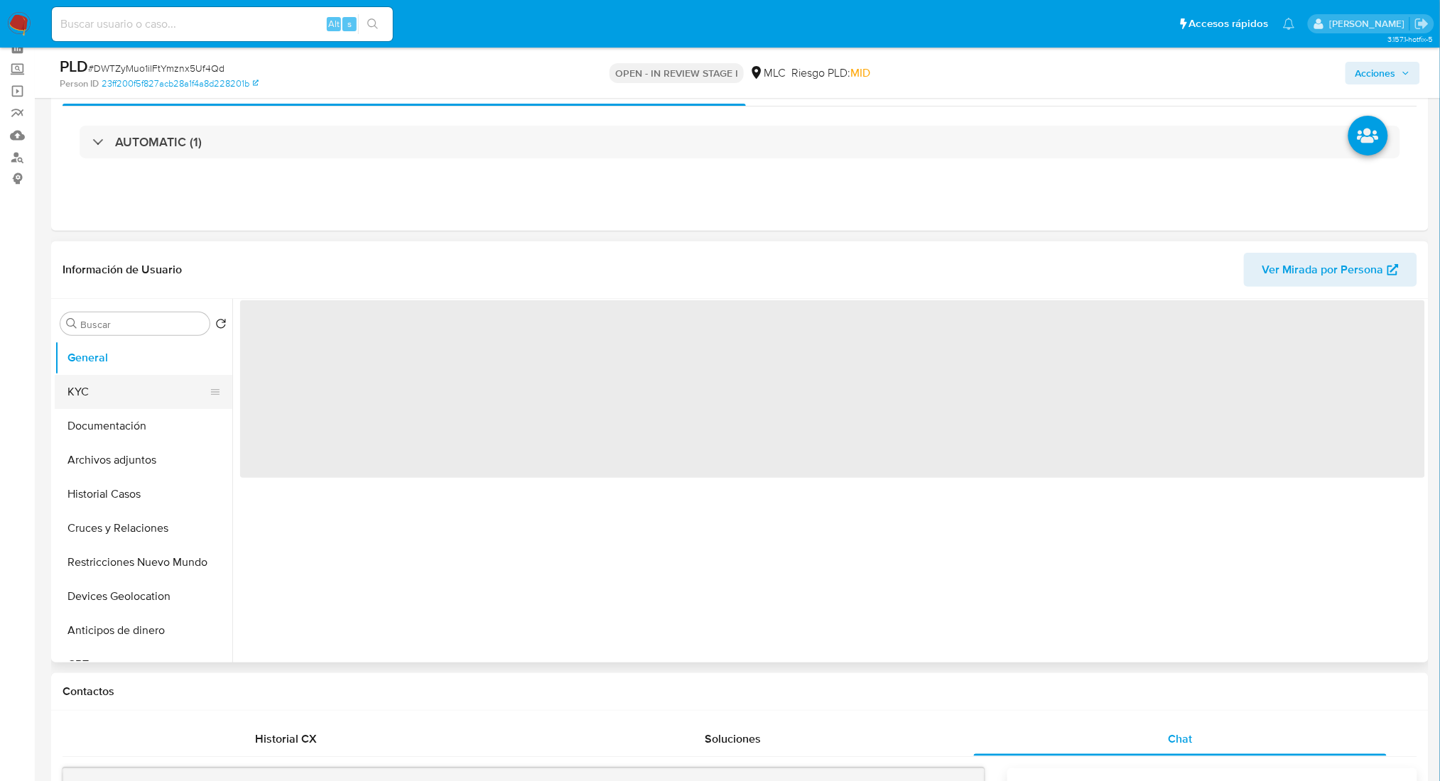
click at [98, 381] on button "KYC" at bounding box center [138, 392] width 166 height 34
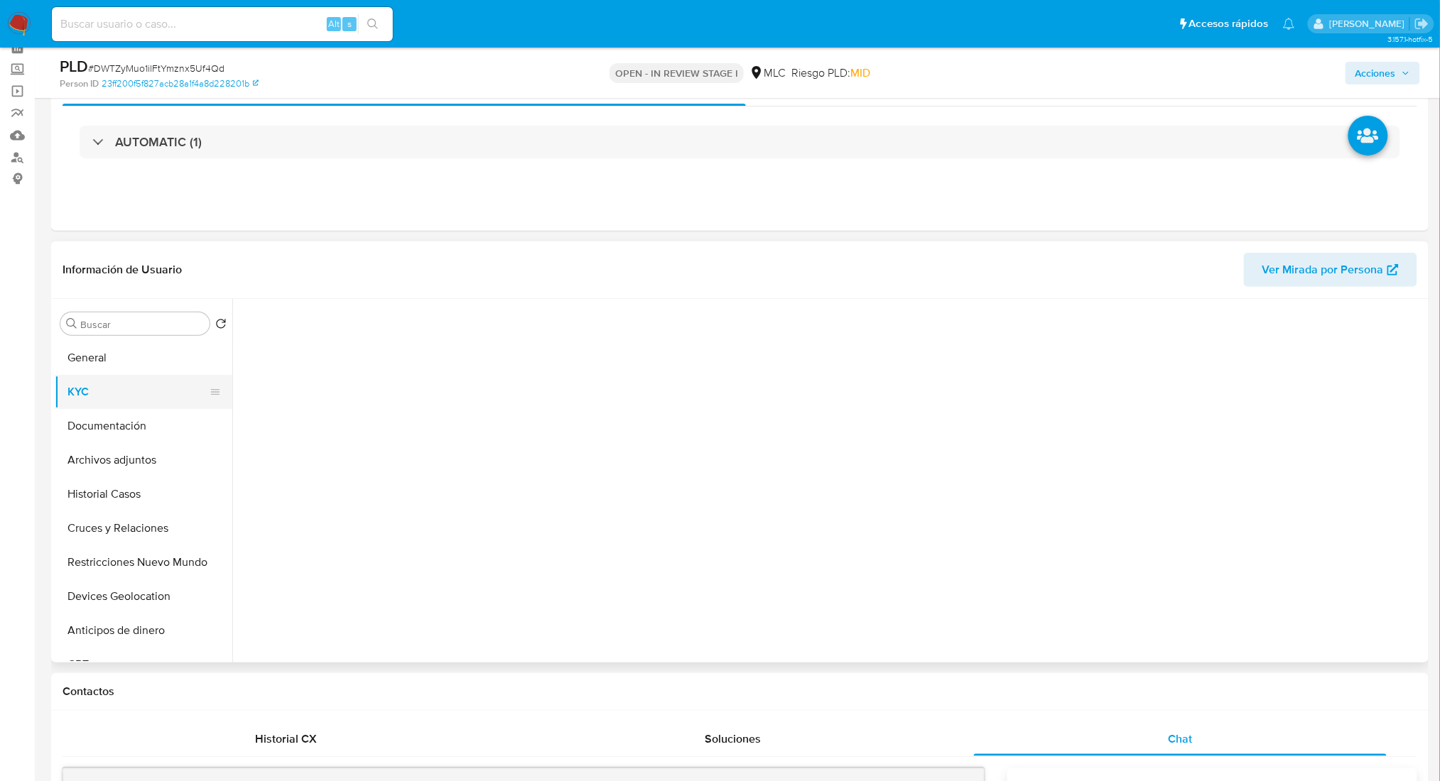
click at [153, 375] on button "KYC" at bounding box center [138, 392] width 166 height 34
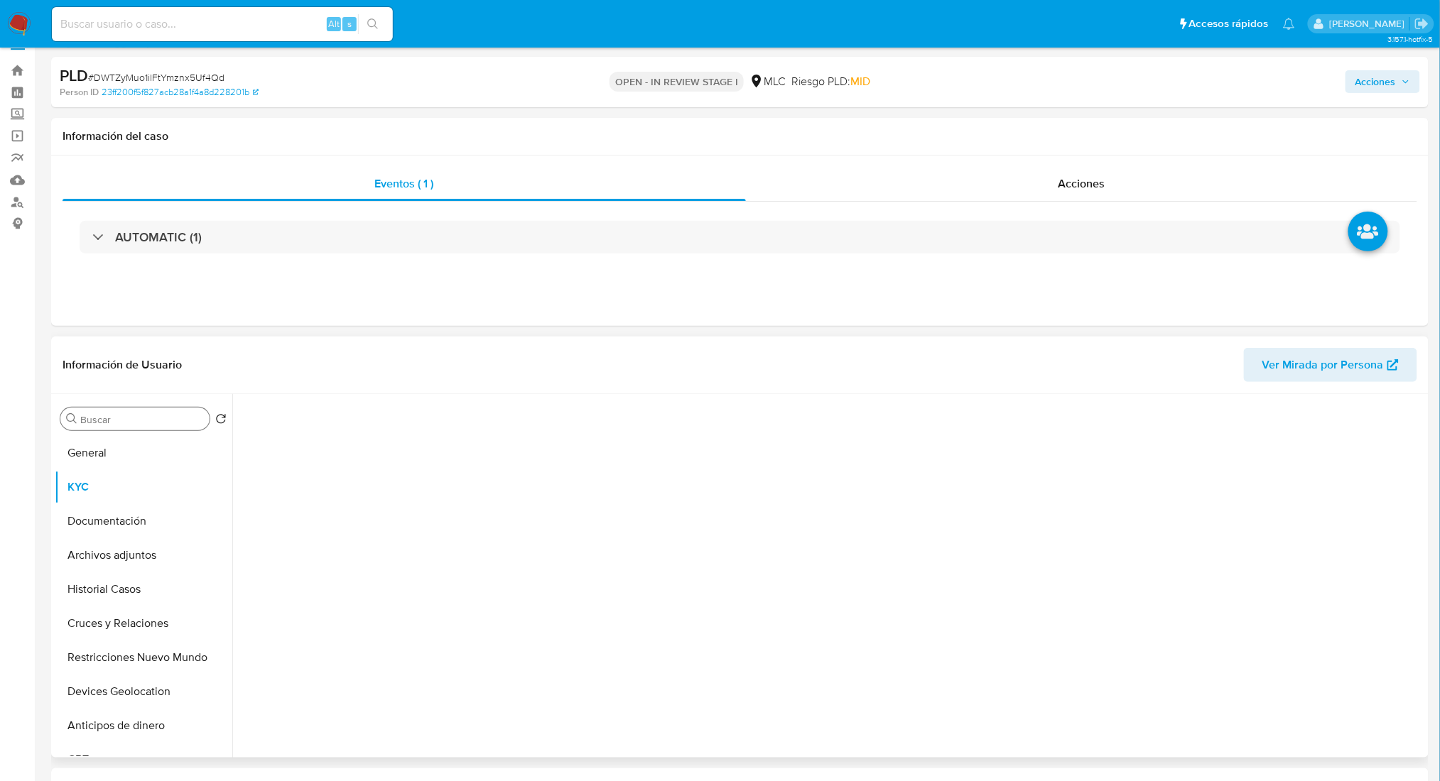
scroll to position [0, 0]
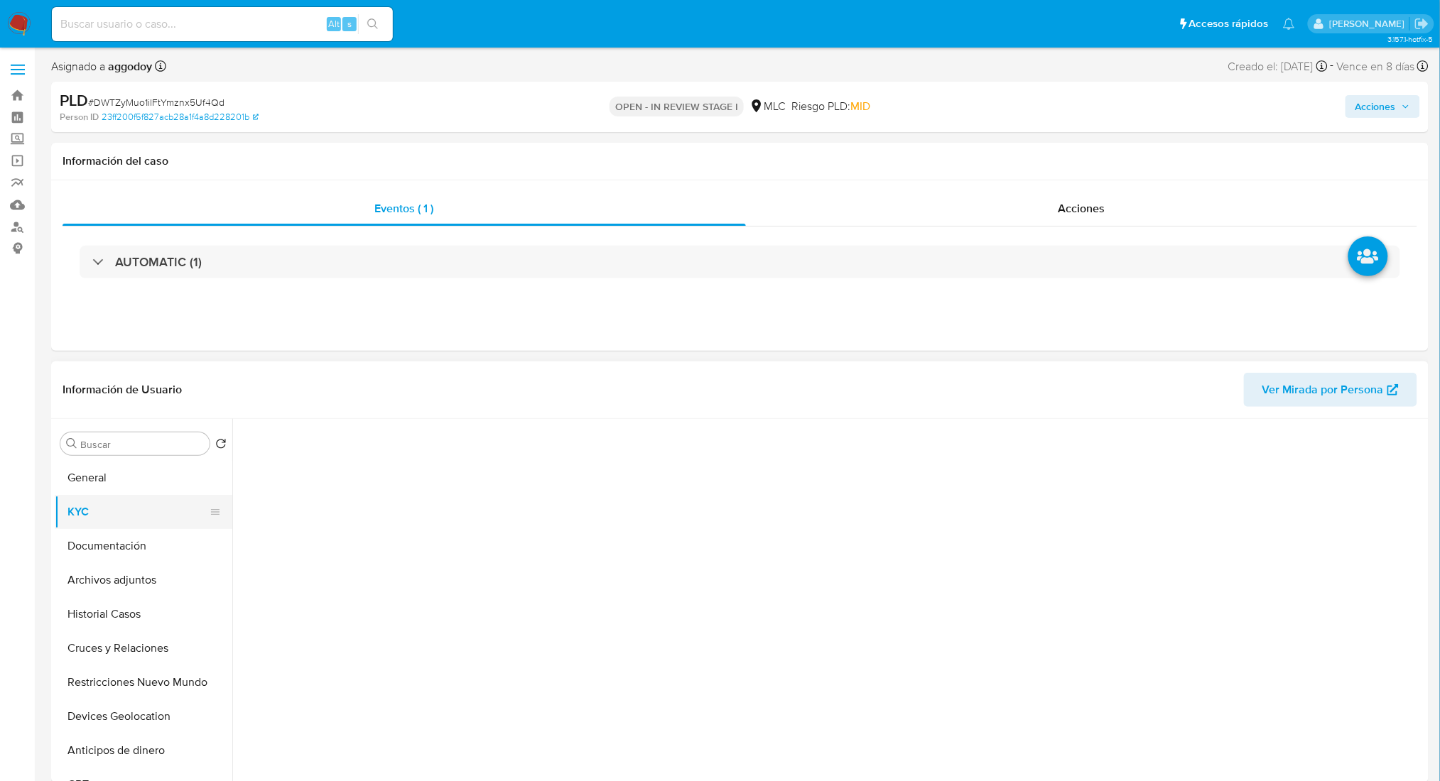
click at [167, 529] on button "Documentación" at bounding box center [144, 546] width 178 height 34
click at [148, 510] on button "KYC" at bounding box center [138, 512] width 166 height 34
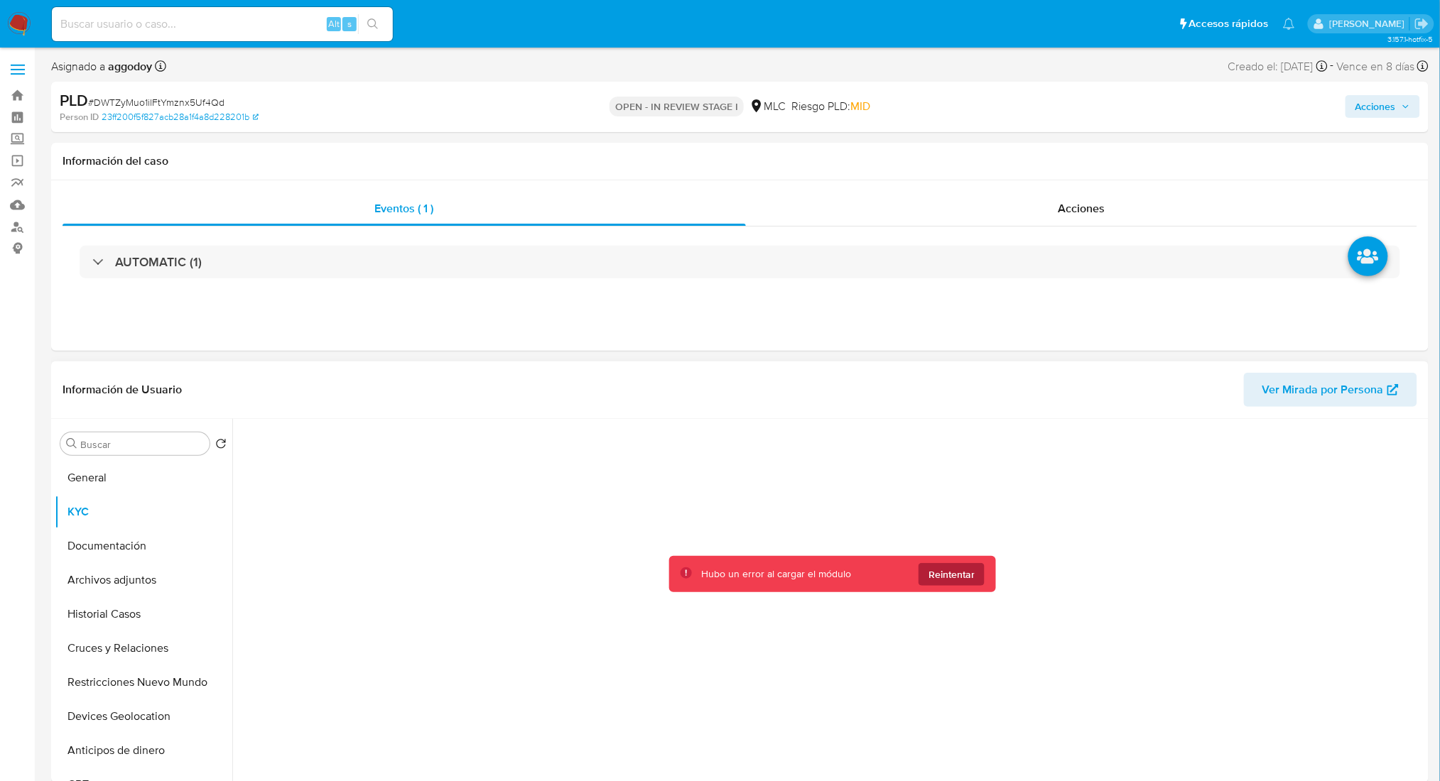
click at [921, 575] on button "Reintentar" at bounding box center [951, 574] width 66 height 23
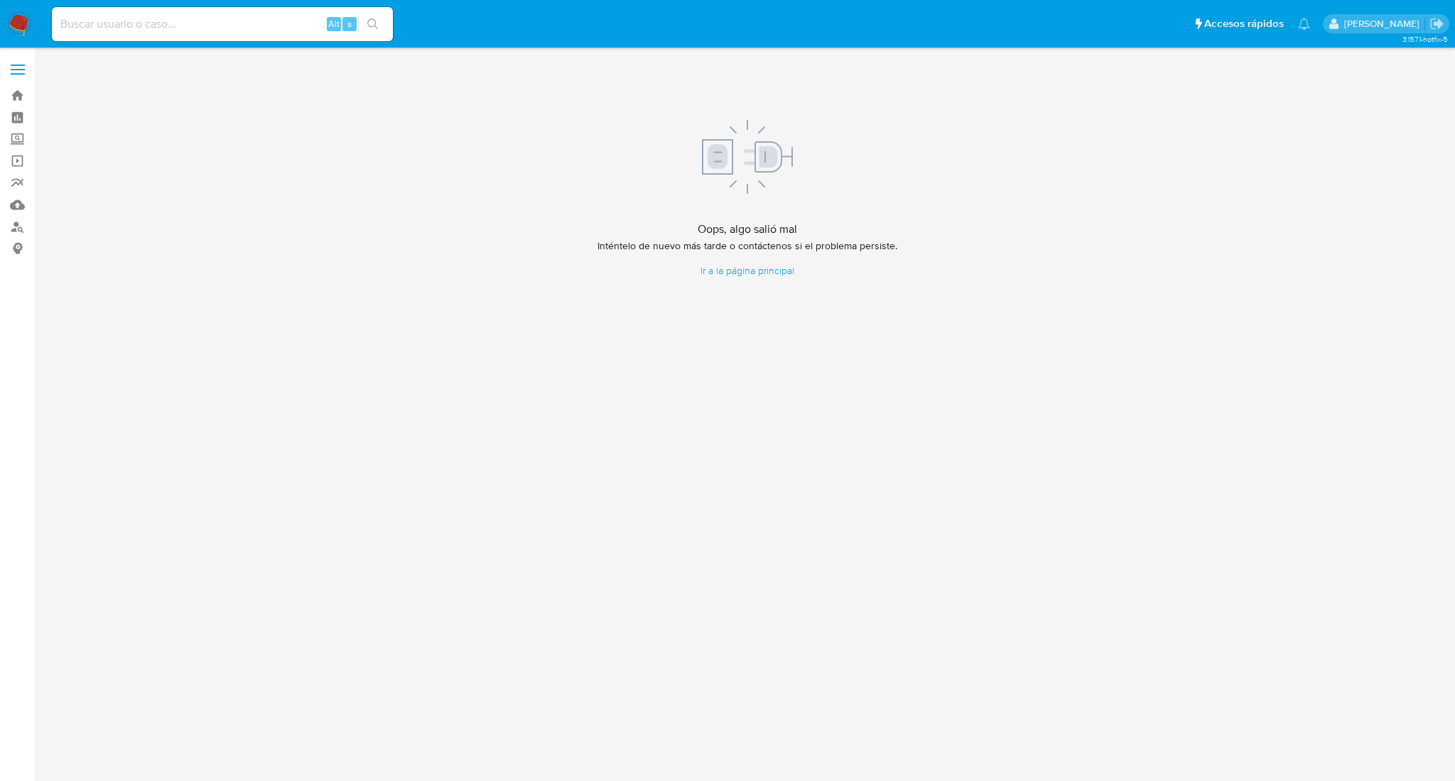
click at [1242, 380] on div "3.157.1-hotfix-5 Oops, algo salió mal Inténtelo de nuevo más tarde o contácteno…" at bounding box center [747, 414] width 1392 height 715
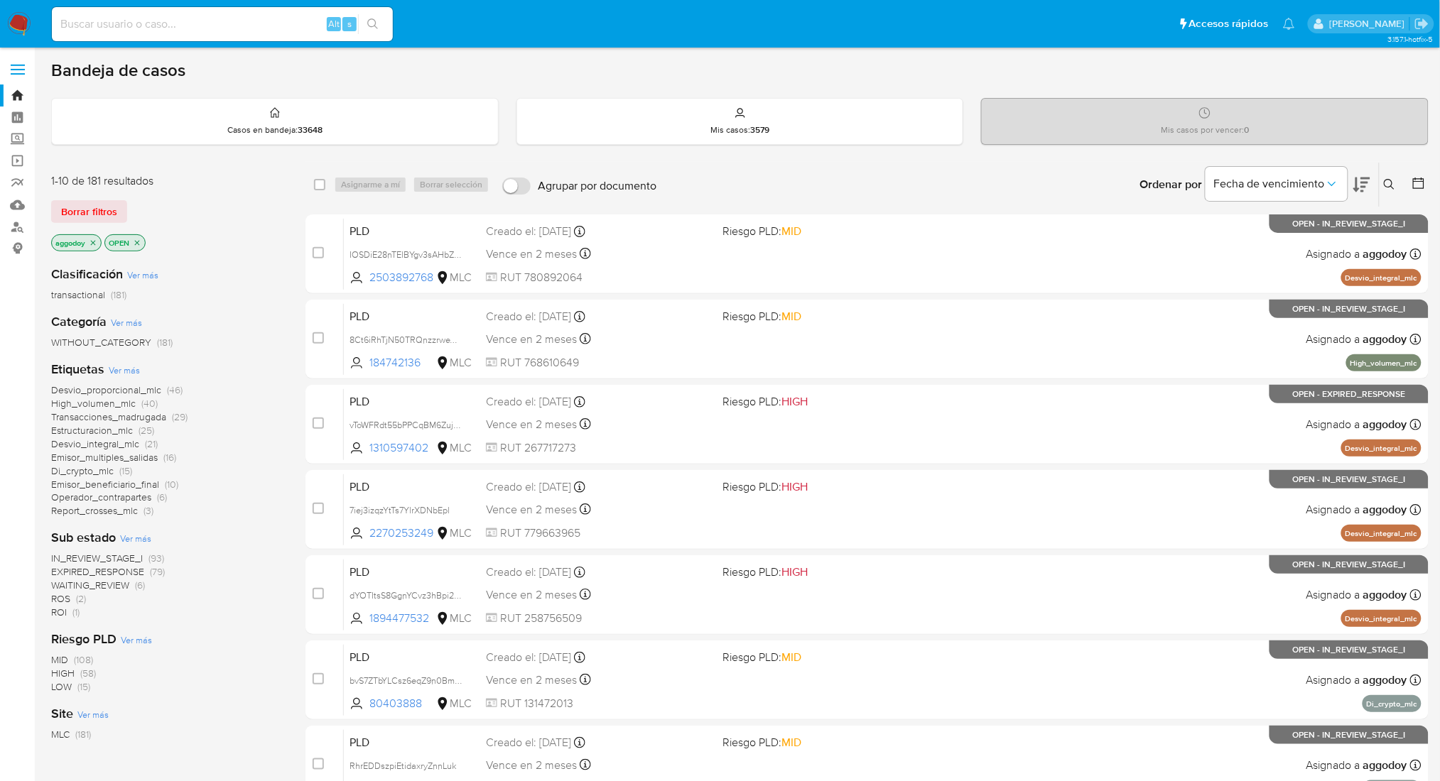
click at [1392, 183] on icon at bounding box center [1389, 184] width 11 height 11
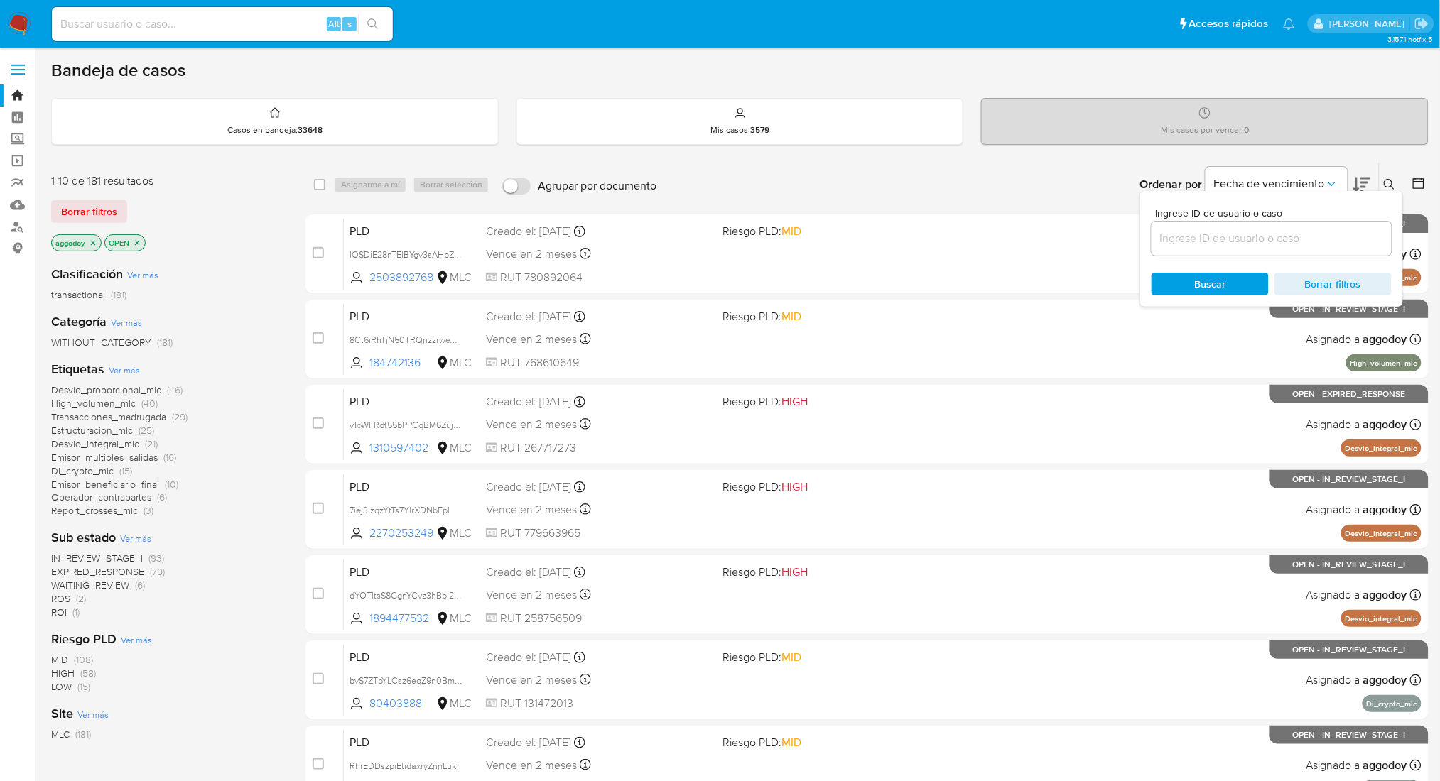
click at [1309, 226] on div at bounding box center [1271, 239] width 240 height 34
paste input "816314953"
click at [1308, 234] on input at bounding box center [1271, 238] width 240 height 18
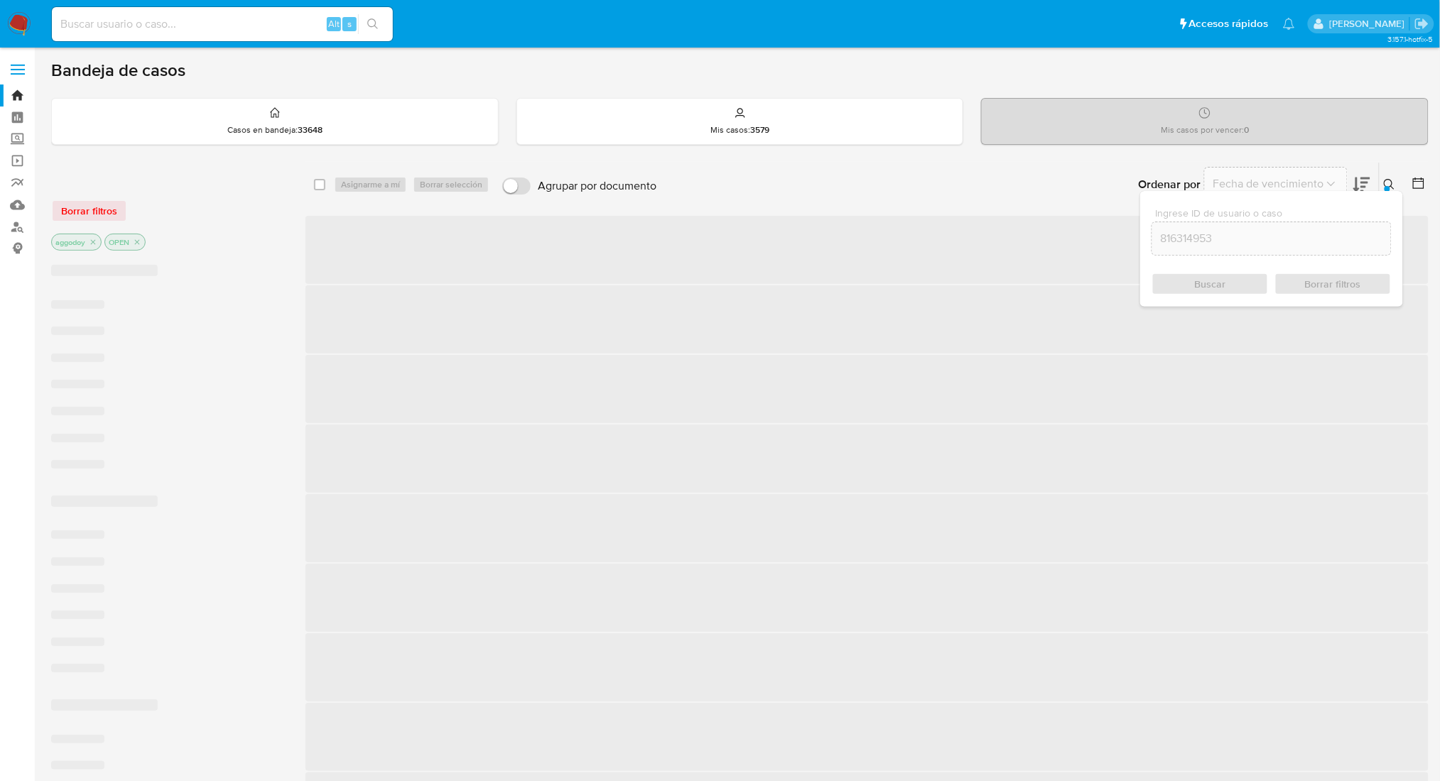
click at [1384, 183] on icon at bounding box center [1389, 184] width 11 height 11
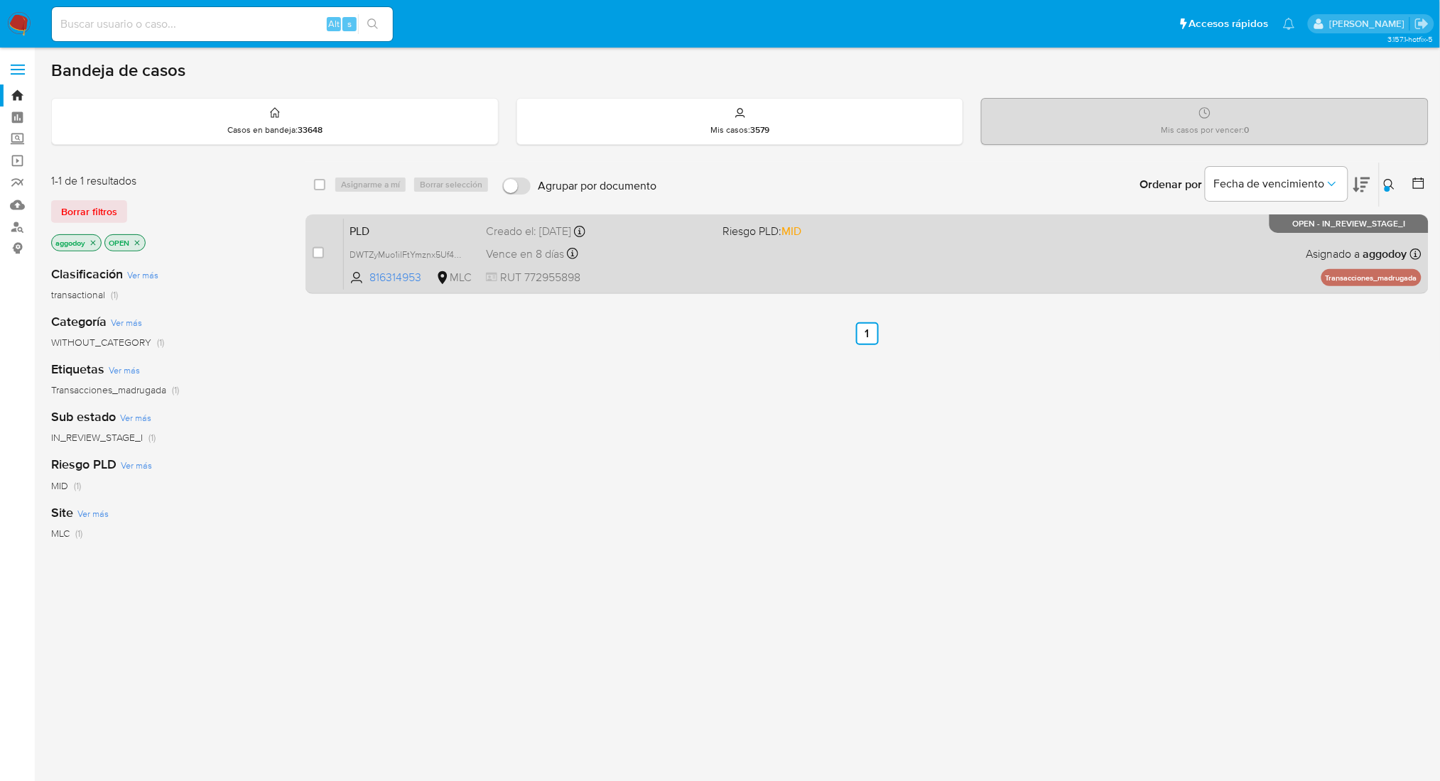
click at [1039, 264] on div "PLD DWTZyMuo1ilFtYmznx5Uf4Qd 816314953 MLC Riesgo PLD: MID Creado el: 12/06/202…" at bounding box center [882, 254] width 1077 height 72
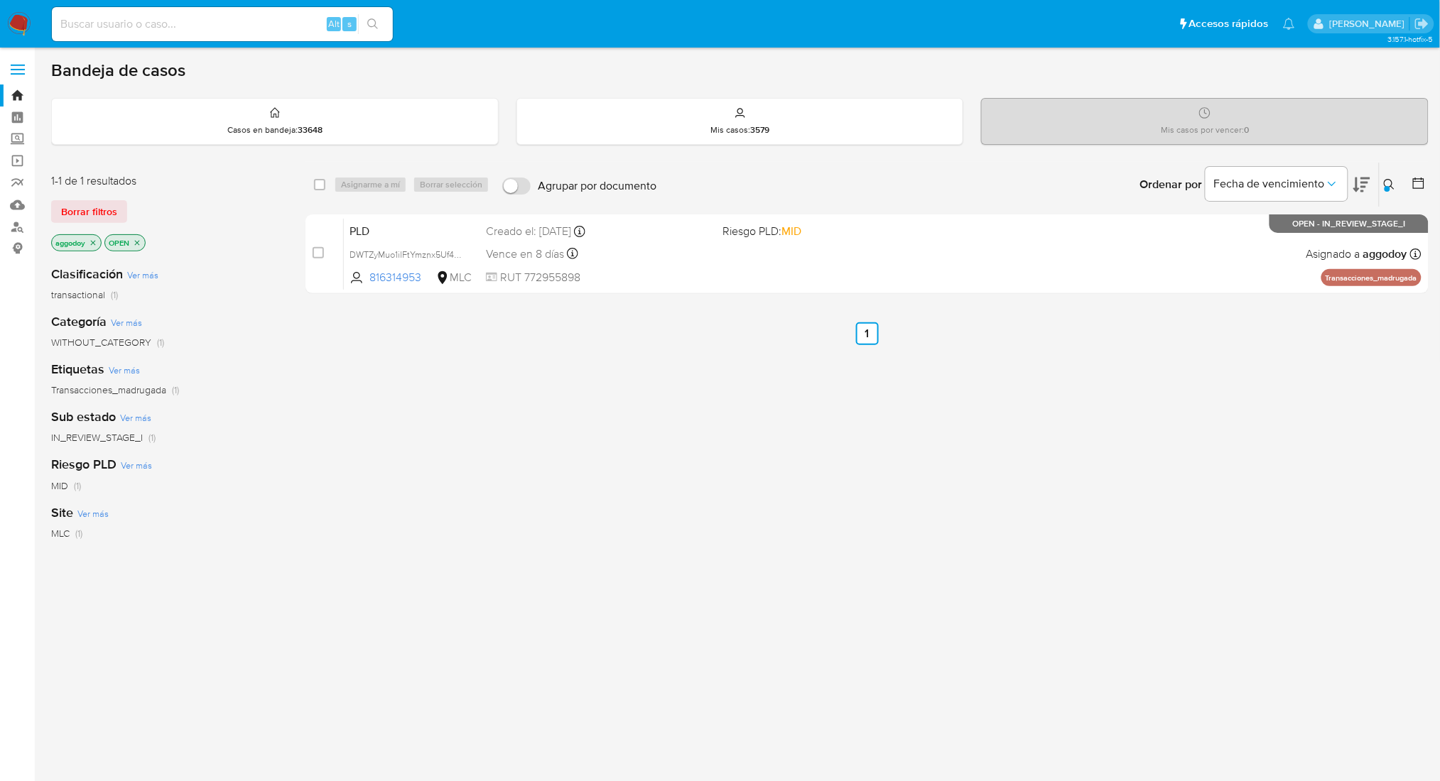
click at [1394, 180] on icon at bounding box center [1389, 184] width 11 height 11
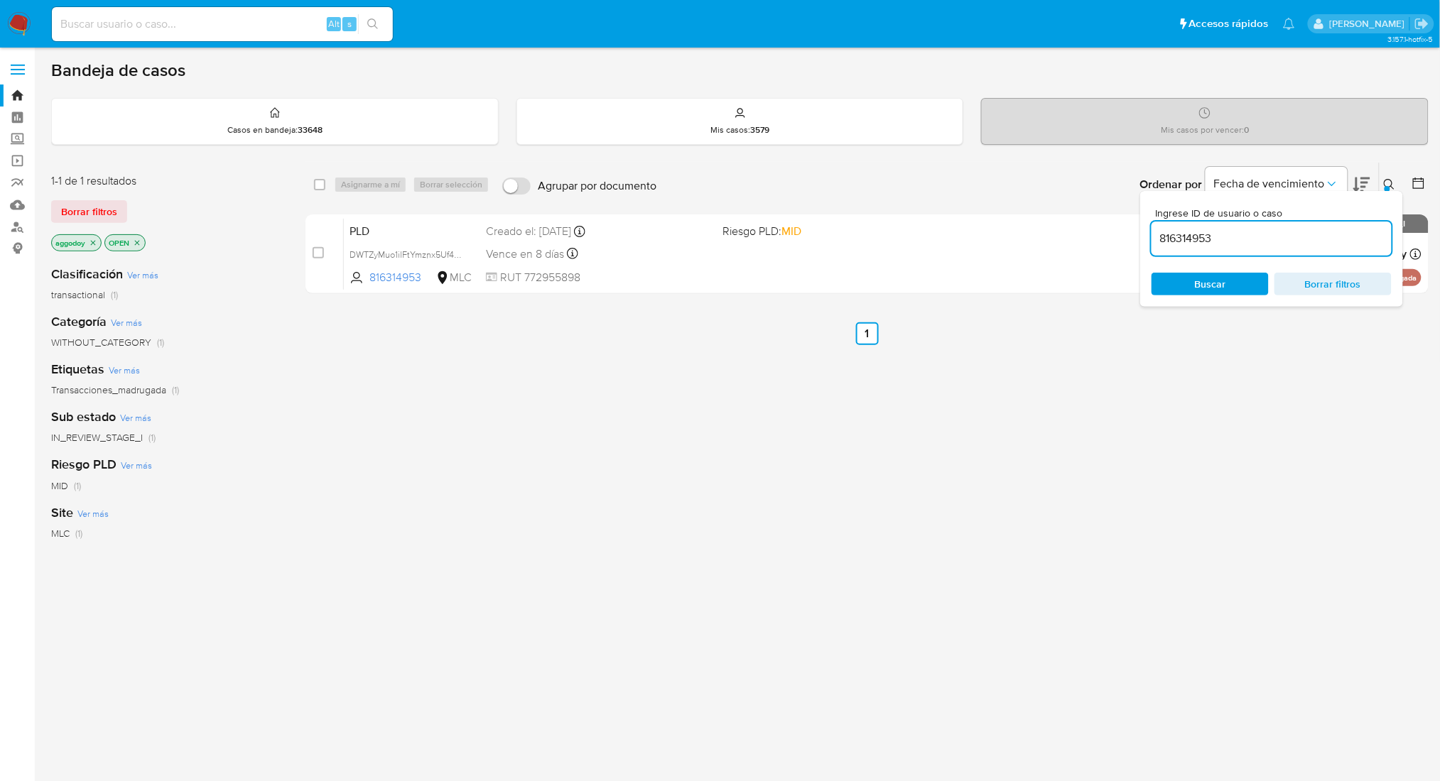
click at [1354, 230] on input "816314953" at bounding box center [1271, 238] width 240 height 18
type input "636867499"
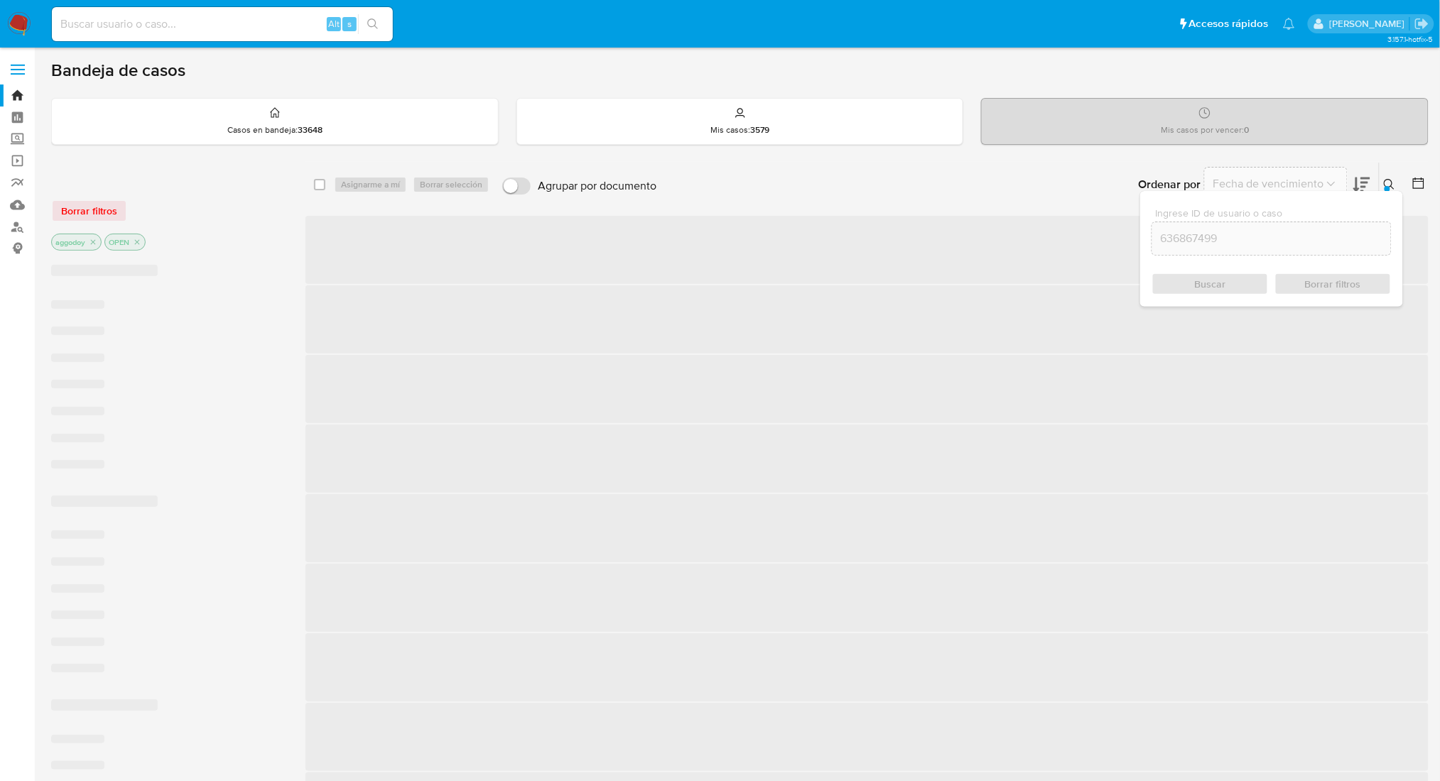
click at [1380, 191] on div "Ingrese ID de usuario o caso 636867499 Buscar Borrar filtros" at bounding box center [1271, 249] width 263 height 116
click at [1384, 180] on icon at bounding box center [1389, 184] width 11 height 11
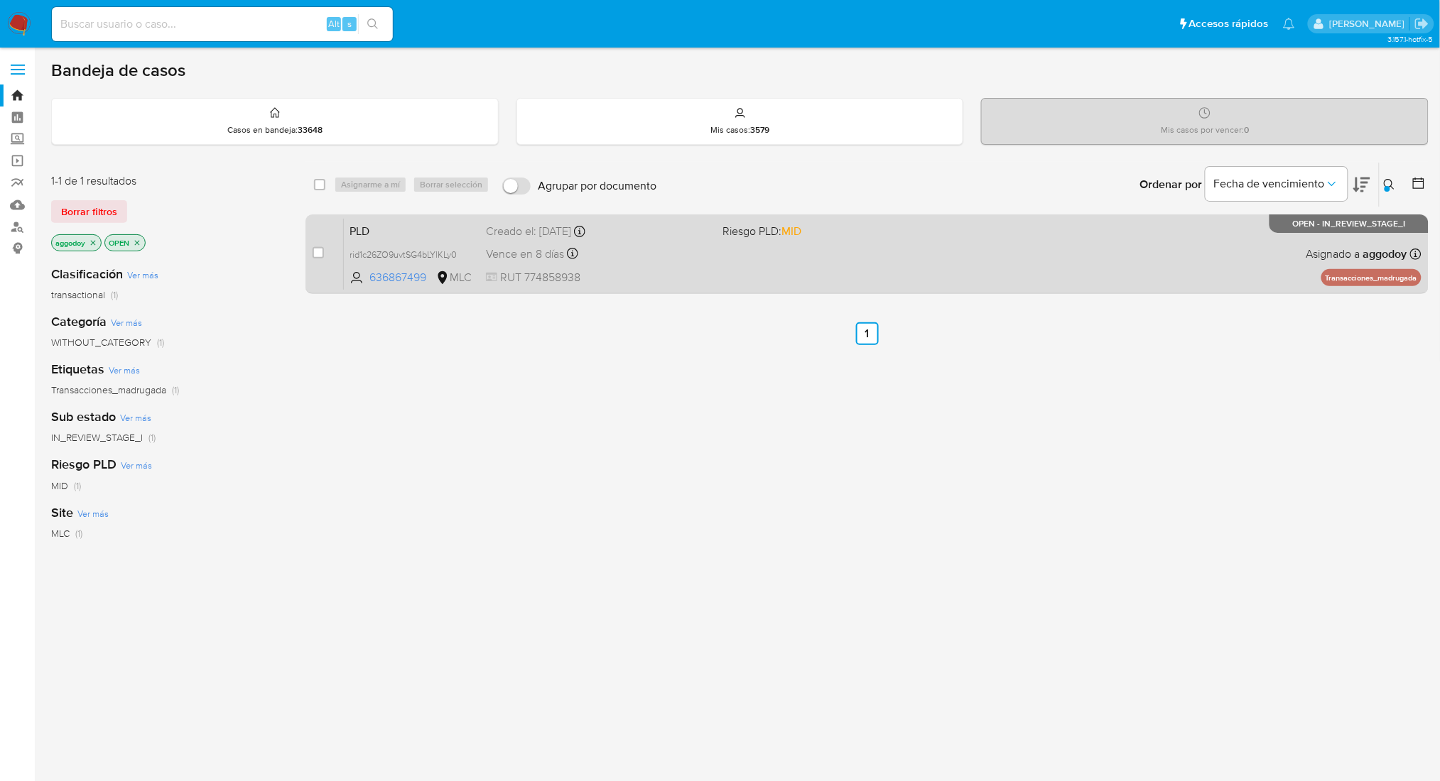
click at [991, 263] on div "PLD rid1c26ZO9uvtSG4bLYlKLy0 636867499 MLC Riesgo PLD: MID Creado el: 12/06/202…" at bounding box center [882, 254] width 1077 height 72
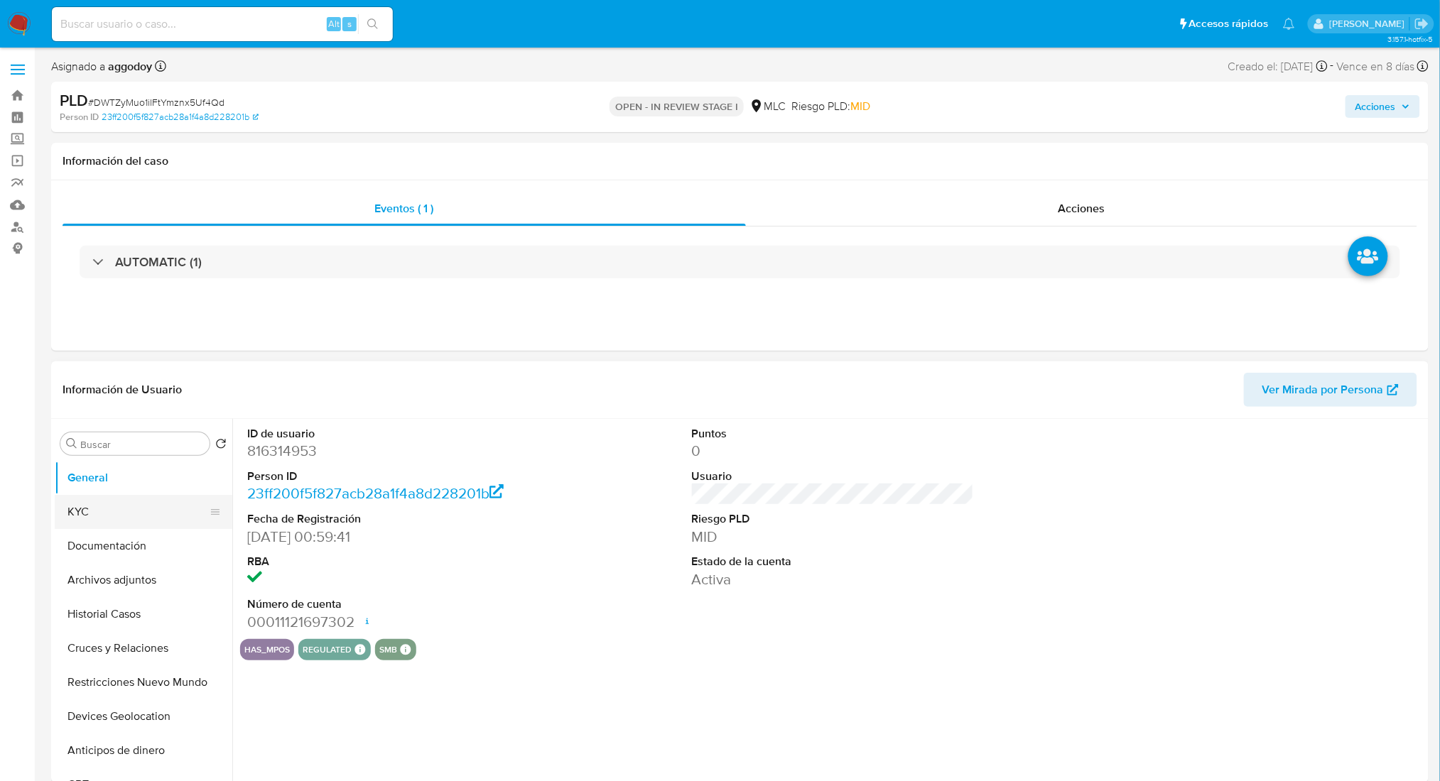
click at [112, 528] on button "KYC" at bounding box center [138, 512] width 166 height 34
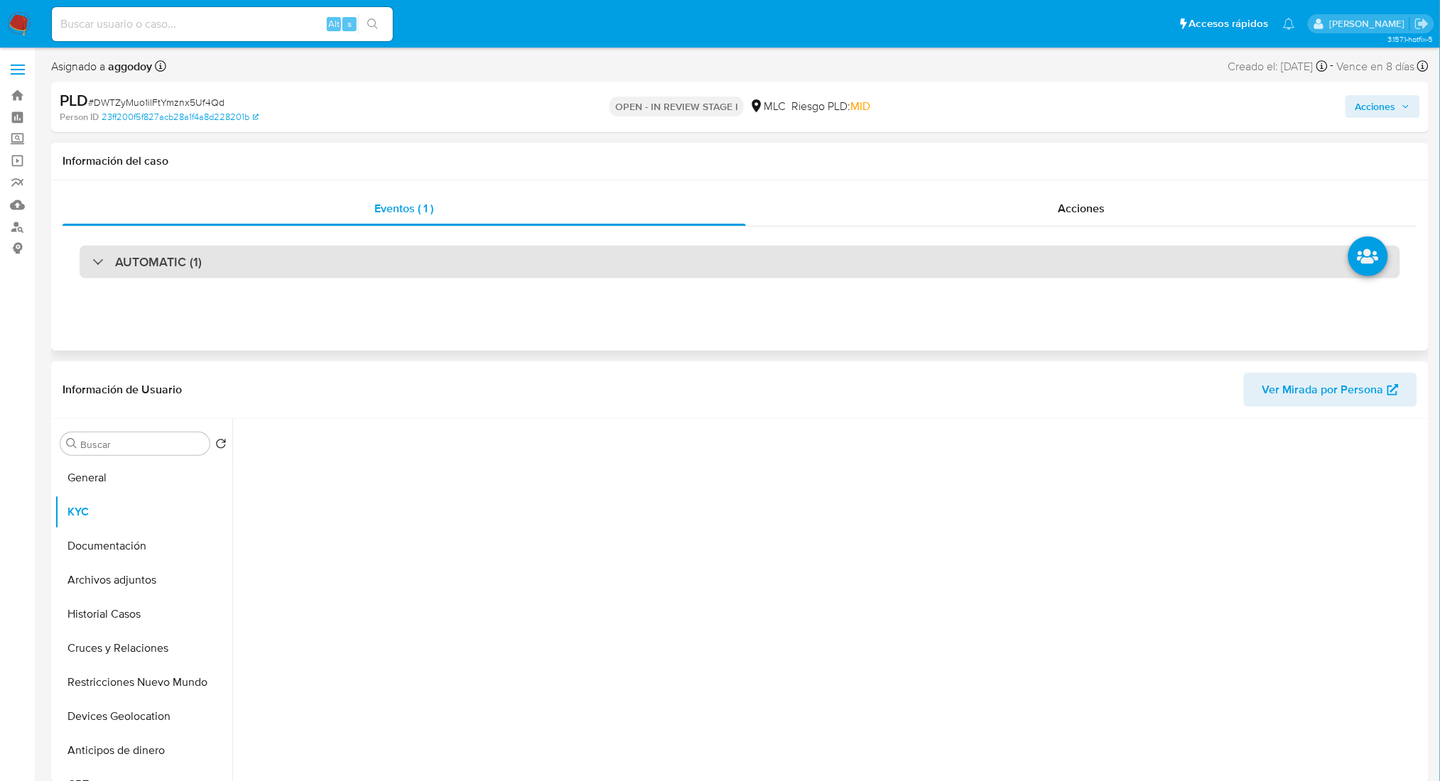
select select "10"
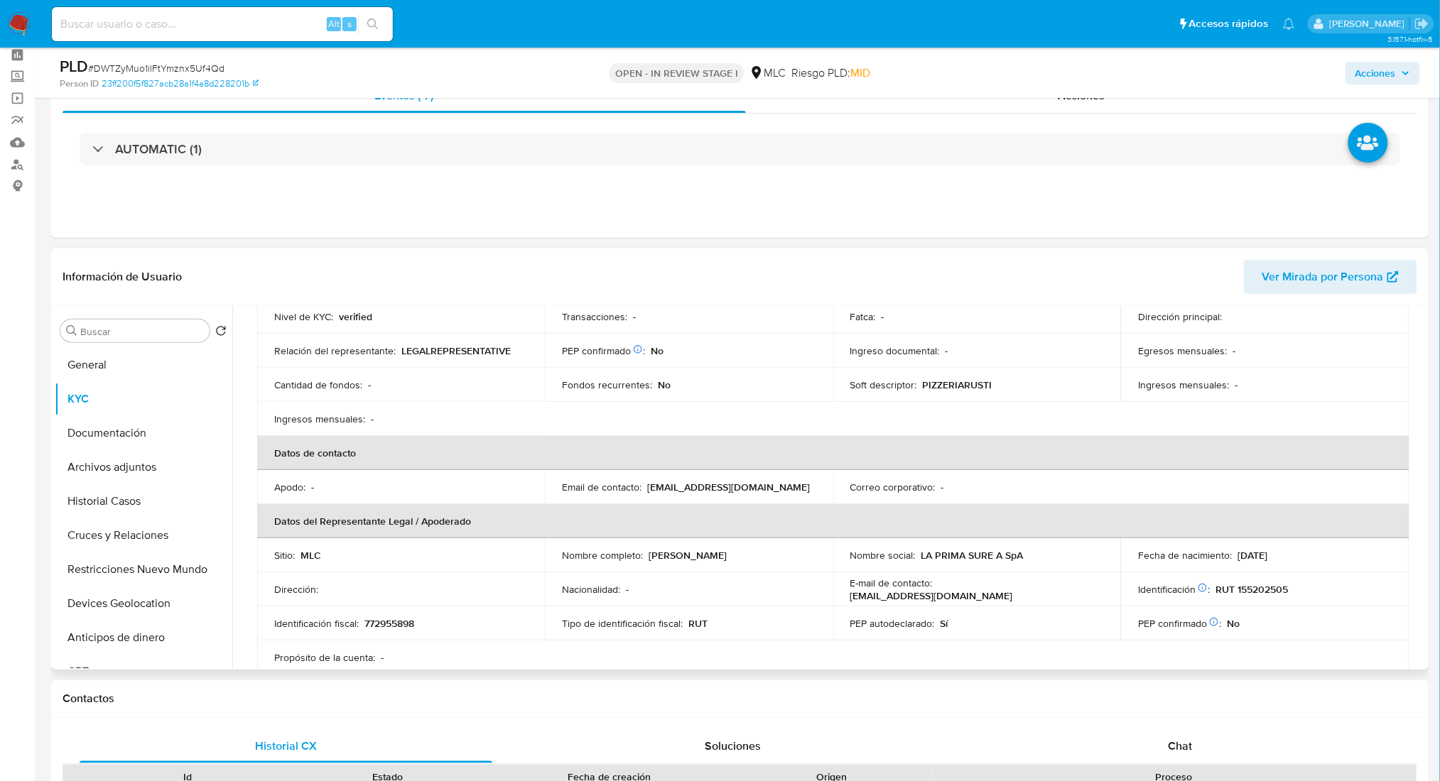
scroll to position [94, 0]
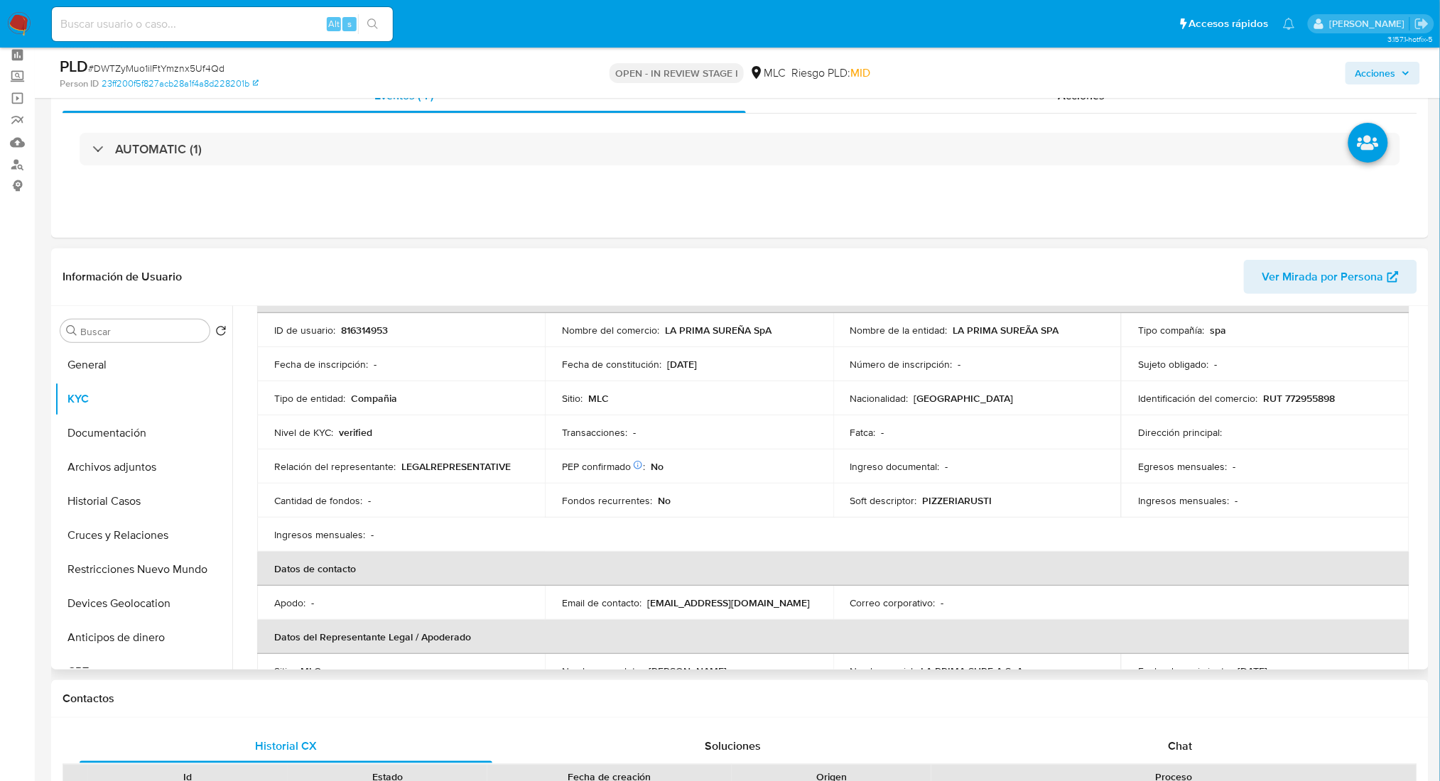
click at [930, 495] on p "PIZZERIARUSTI" at bounding box center [958, 500] width 70 height 13
copy p "PIZZERIARUSTI"
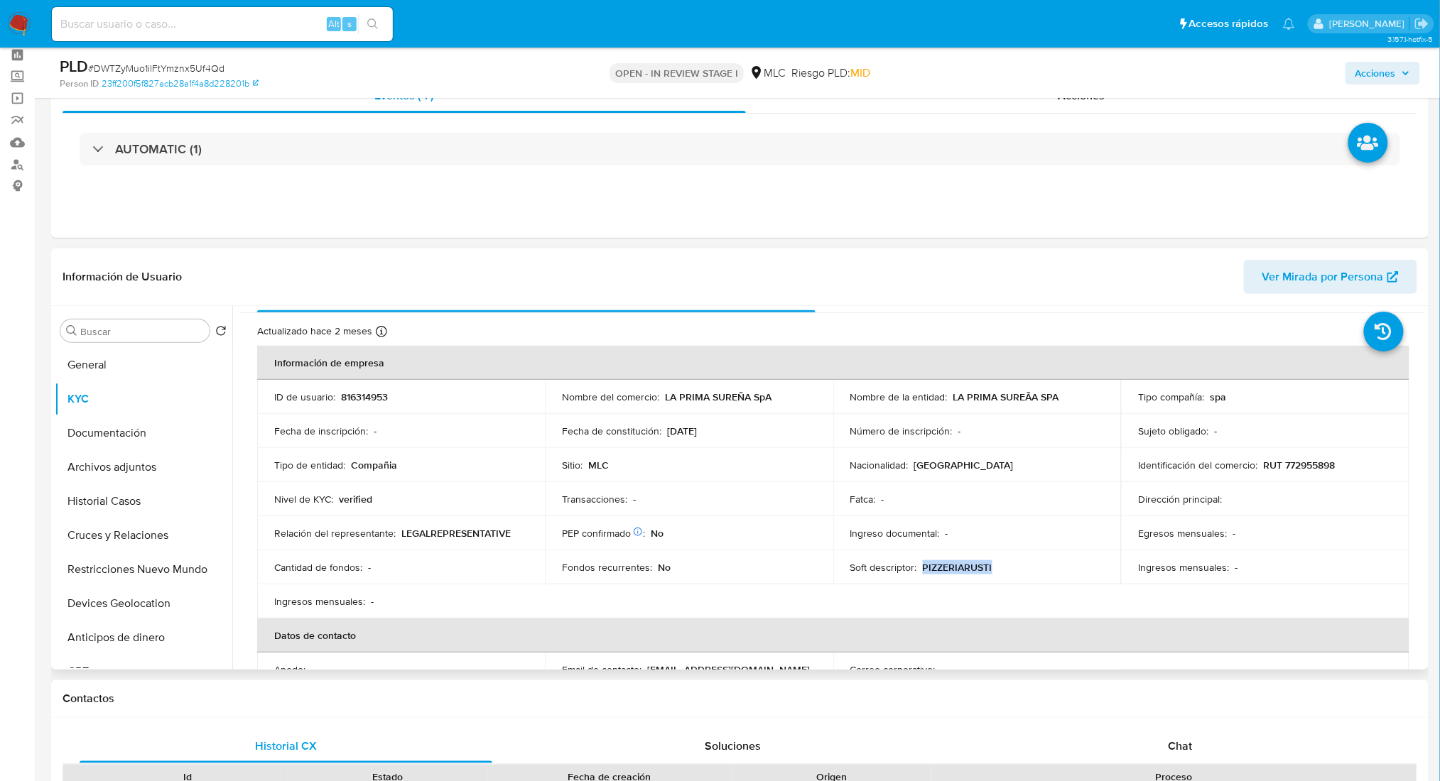
scroll to position [0, 0]
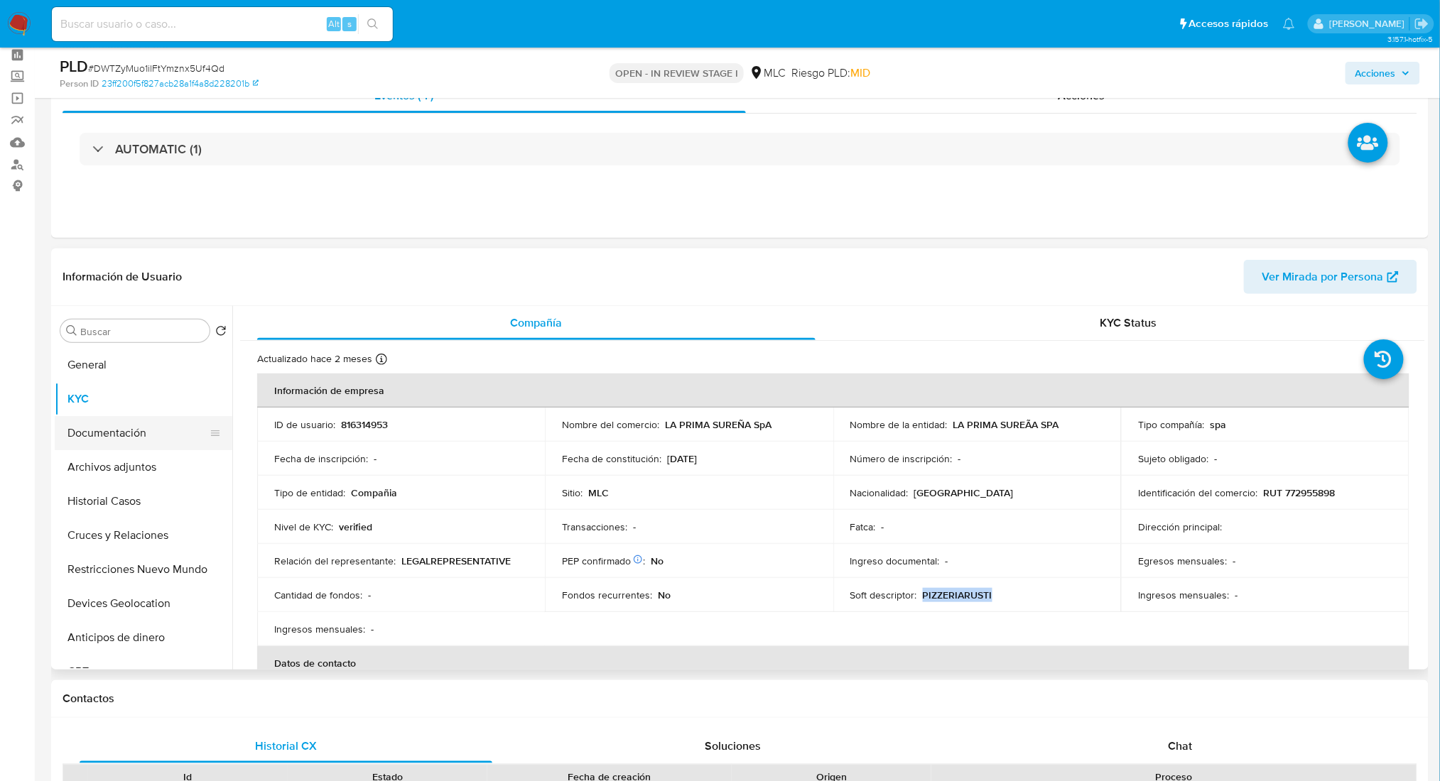
click at [143, 432] on button "Documentación" at bounding box center [138, 433] width 166 height 34
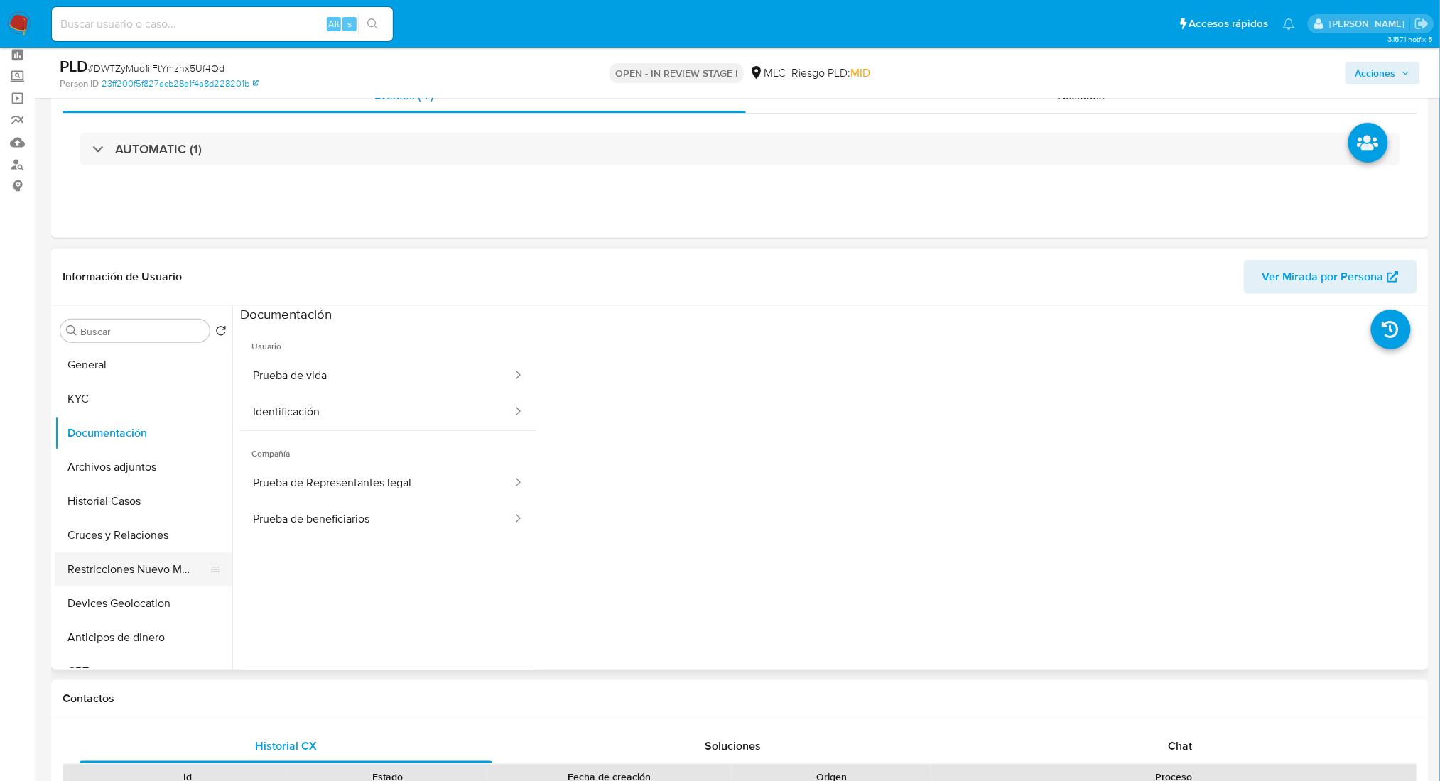
click at [167, 558] on button "Restricciones Nuevo Mundo" at bounding box center [138, 570] width 166 height 34
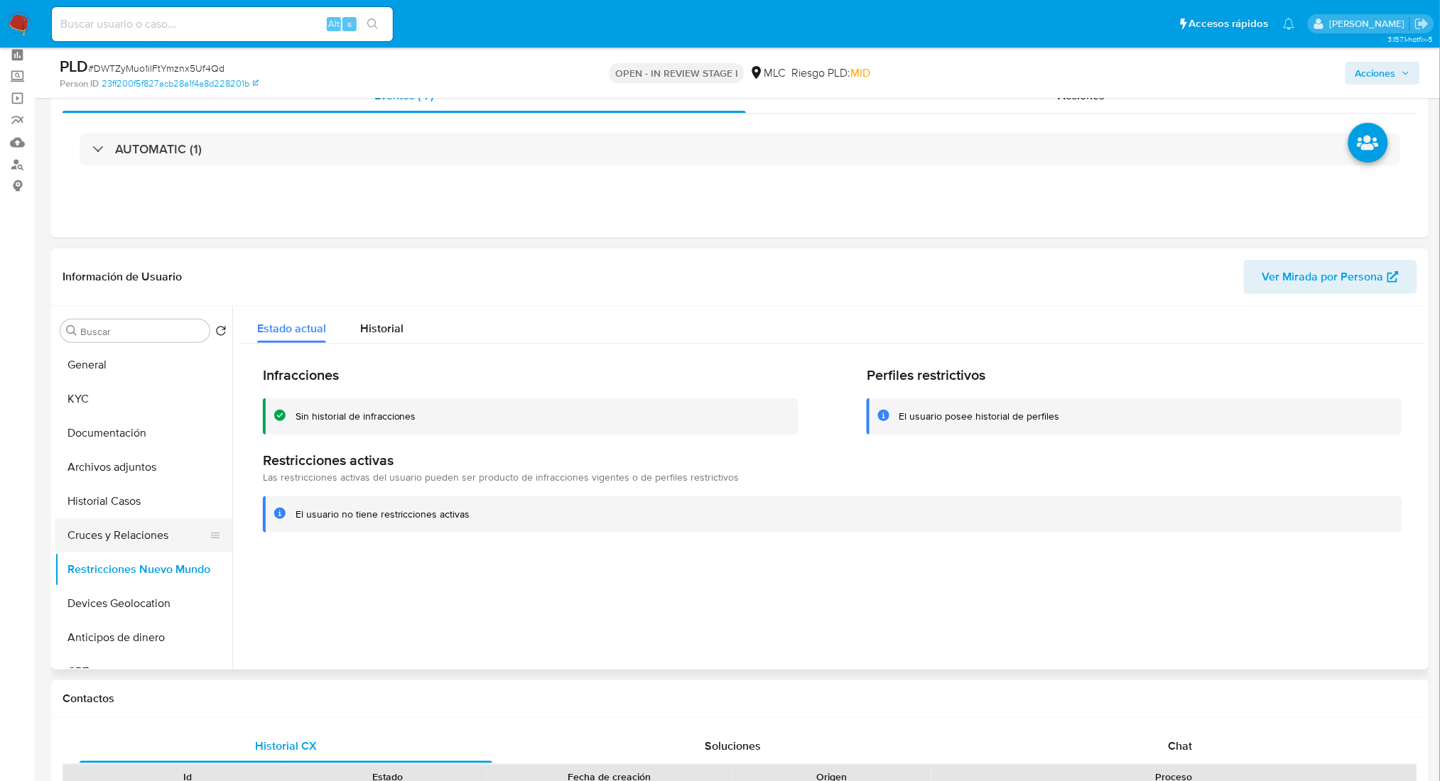
click at [163, 529] on button "Cruces y Relaciones" at bounding box center [138, 535] width 166 height 34
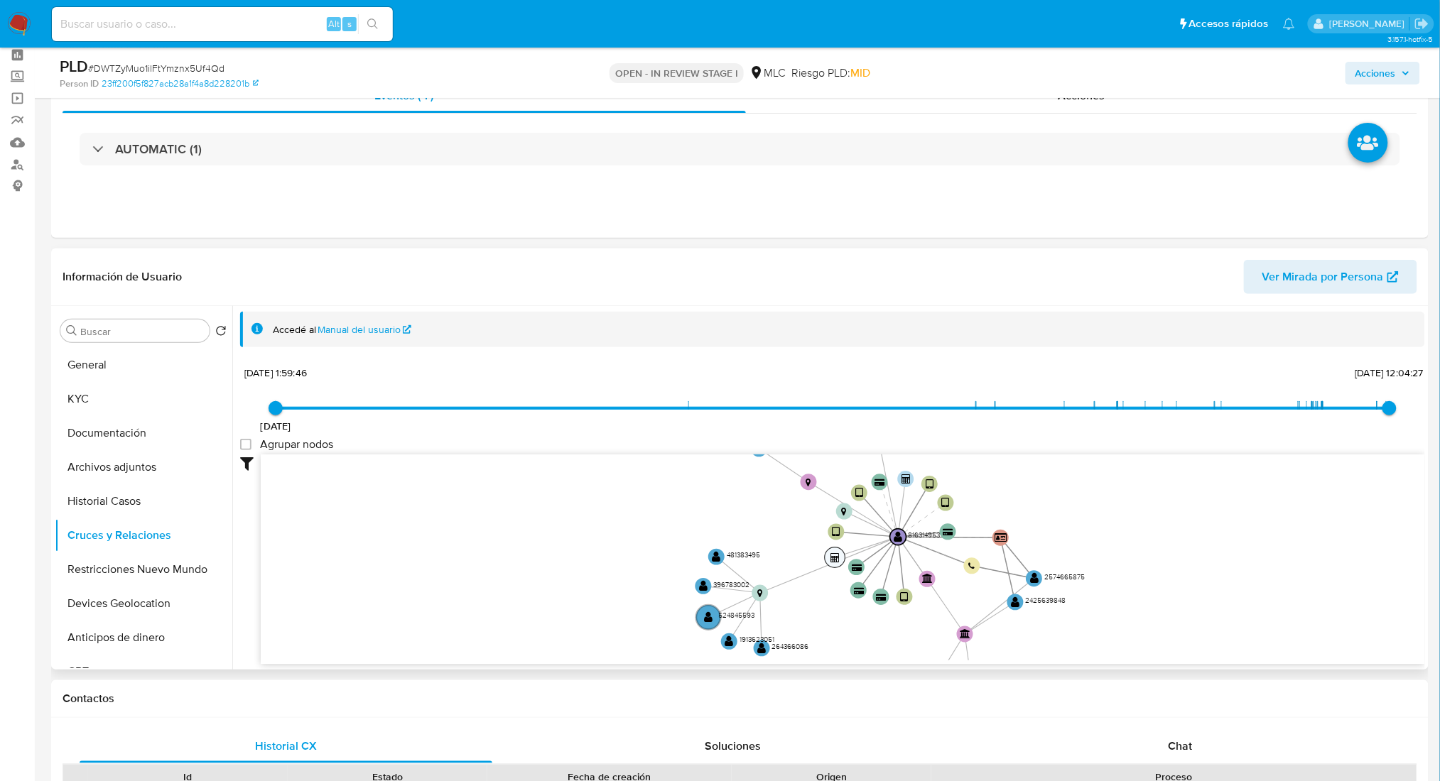
click at [826, 556] on circle at bounding box center [835, 558] width 21 height 21
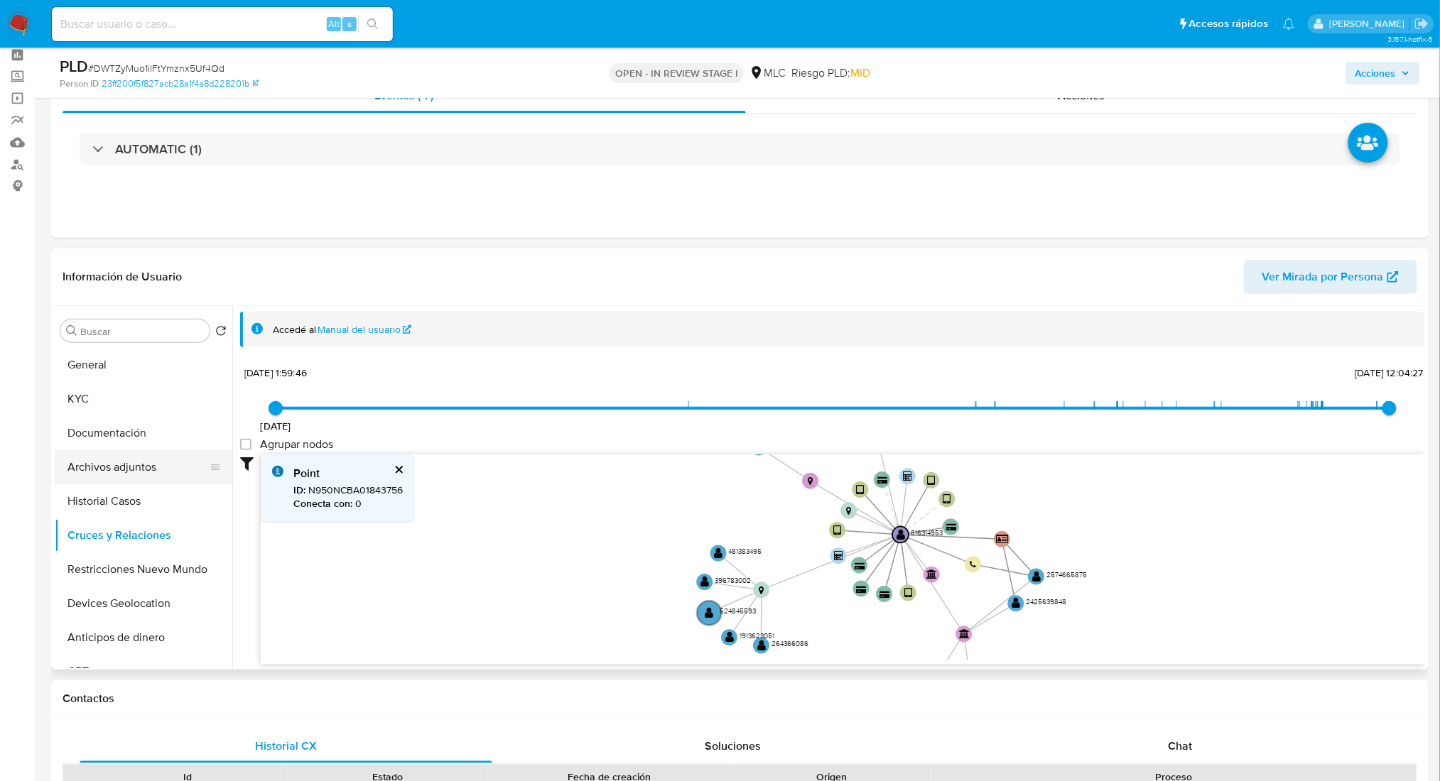
click at [131, 472] on button "Archivos adjuntos" at bounding box center [138, 467] width 166 height 34
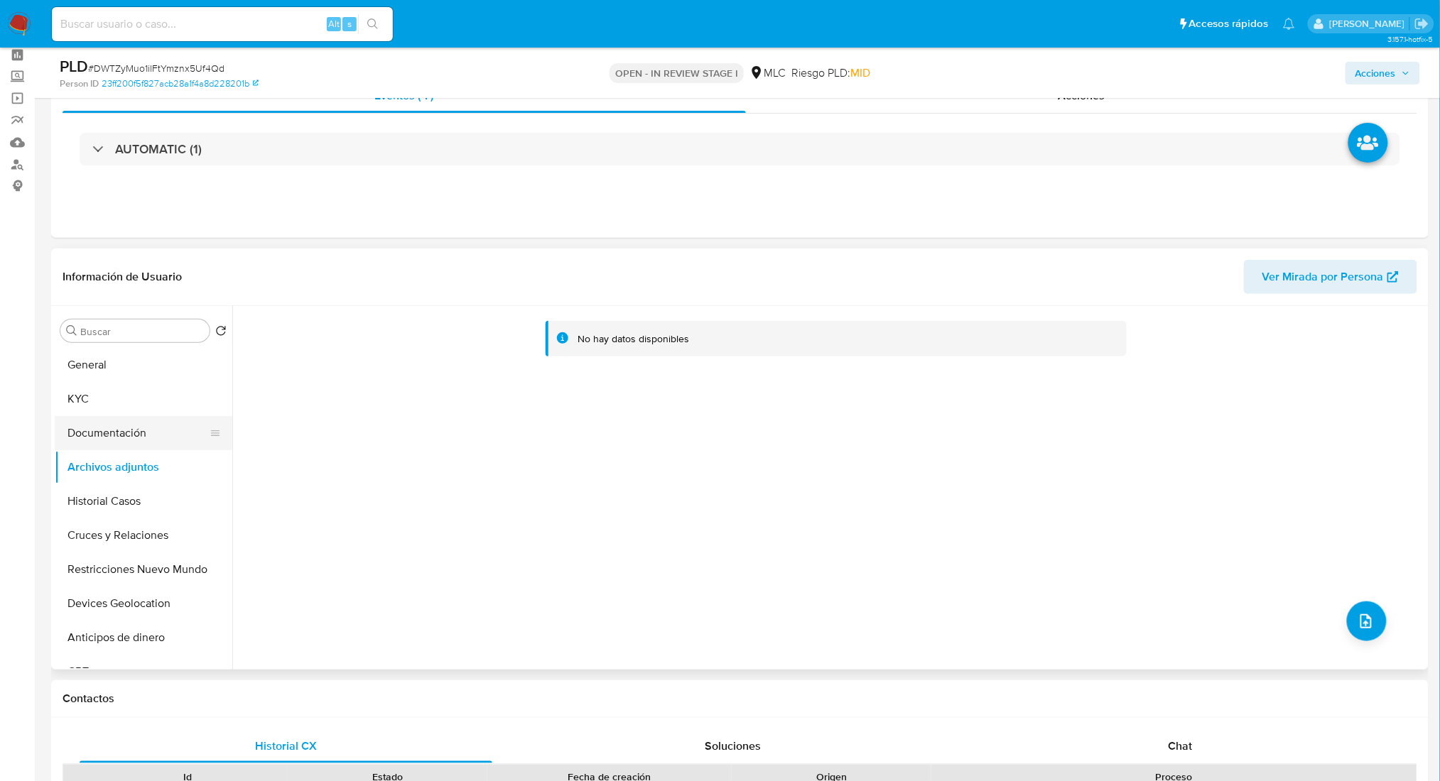
click at [166, 436] on button "Documentación" at bounding box center [138, 433] width 166 height 34
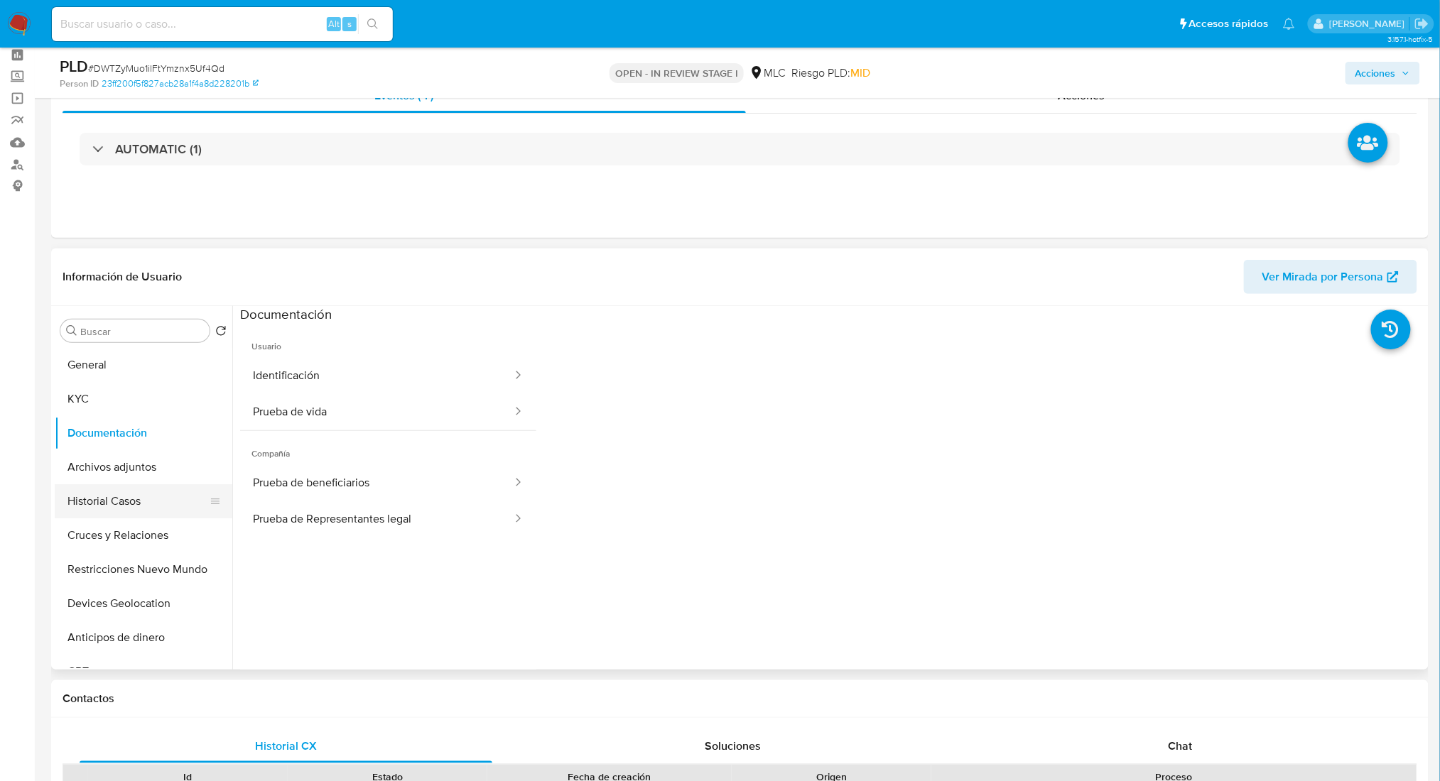
click at [148, 495] on button "Historial Casos" at bounding box center [138, 501] width 166 height 34
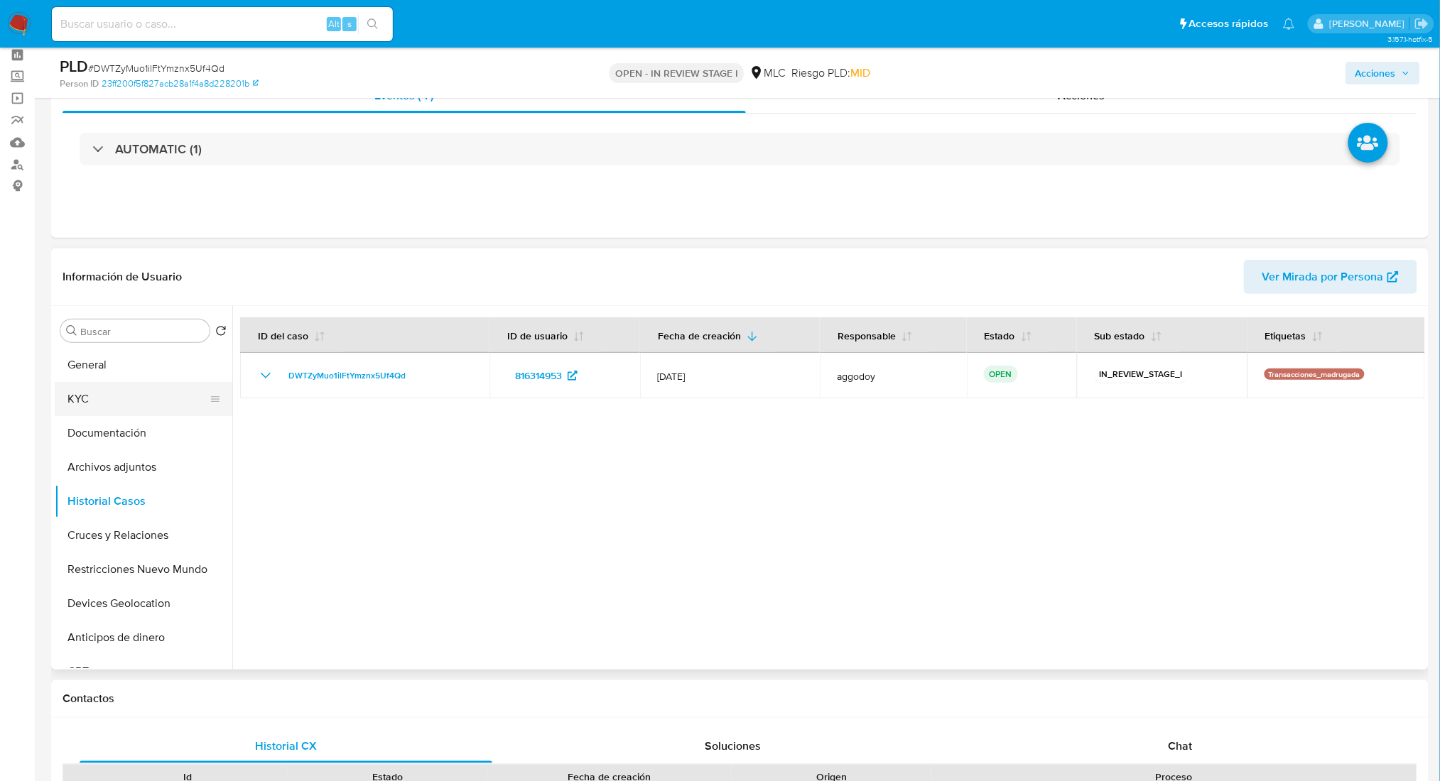
click at [114, 382] on button "KYC" at bounding box center [138, 399] width 166 height 34
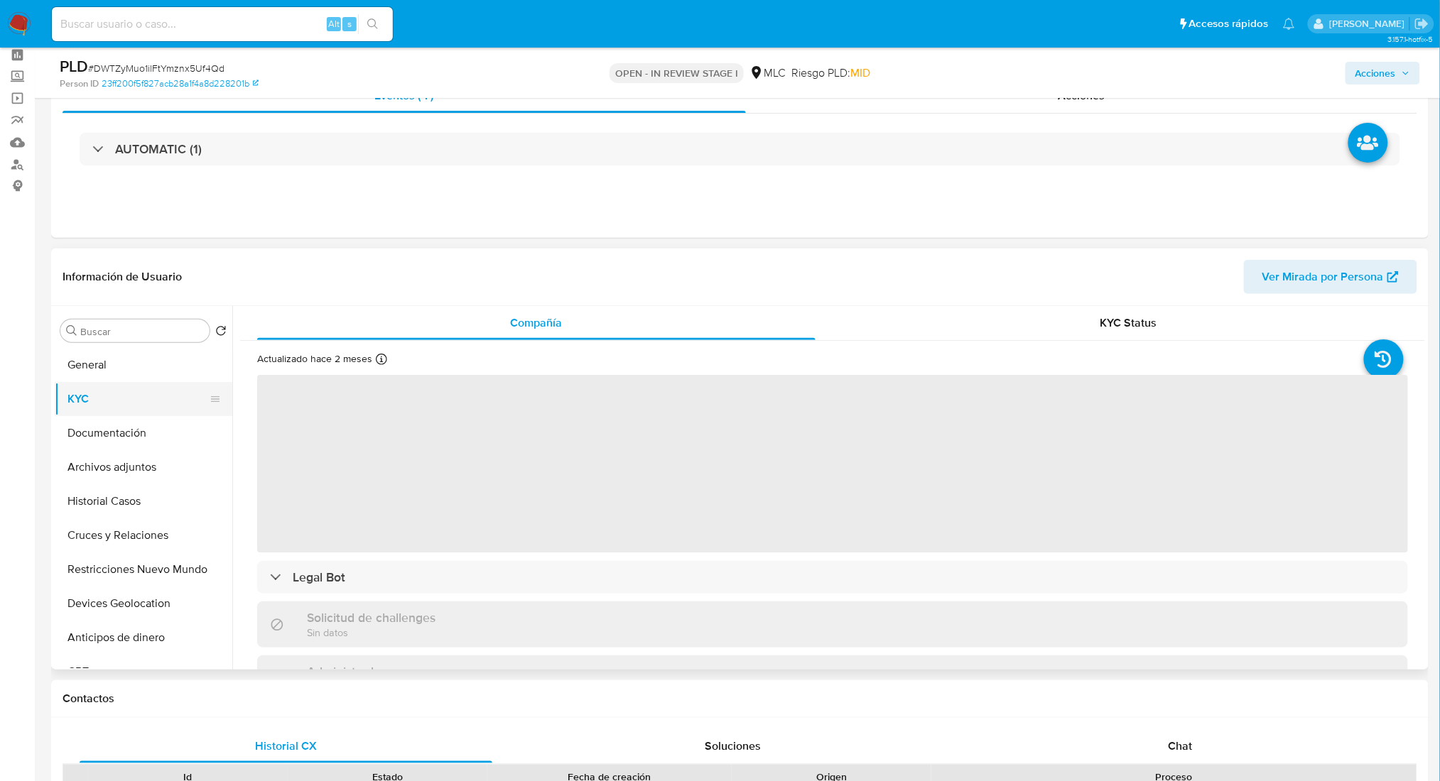
drag, startPoint x: 114, startPoint y: 379, endPoint x: 115, endPoint y: 386, distance: 7.9
click at [115, 384] on ul "General KYC Documentación Archivos adjuntos Historial Casos Cruces y Relaciones…" at bounding box center [144, 508] width 178 height 320
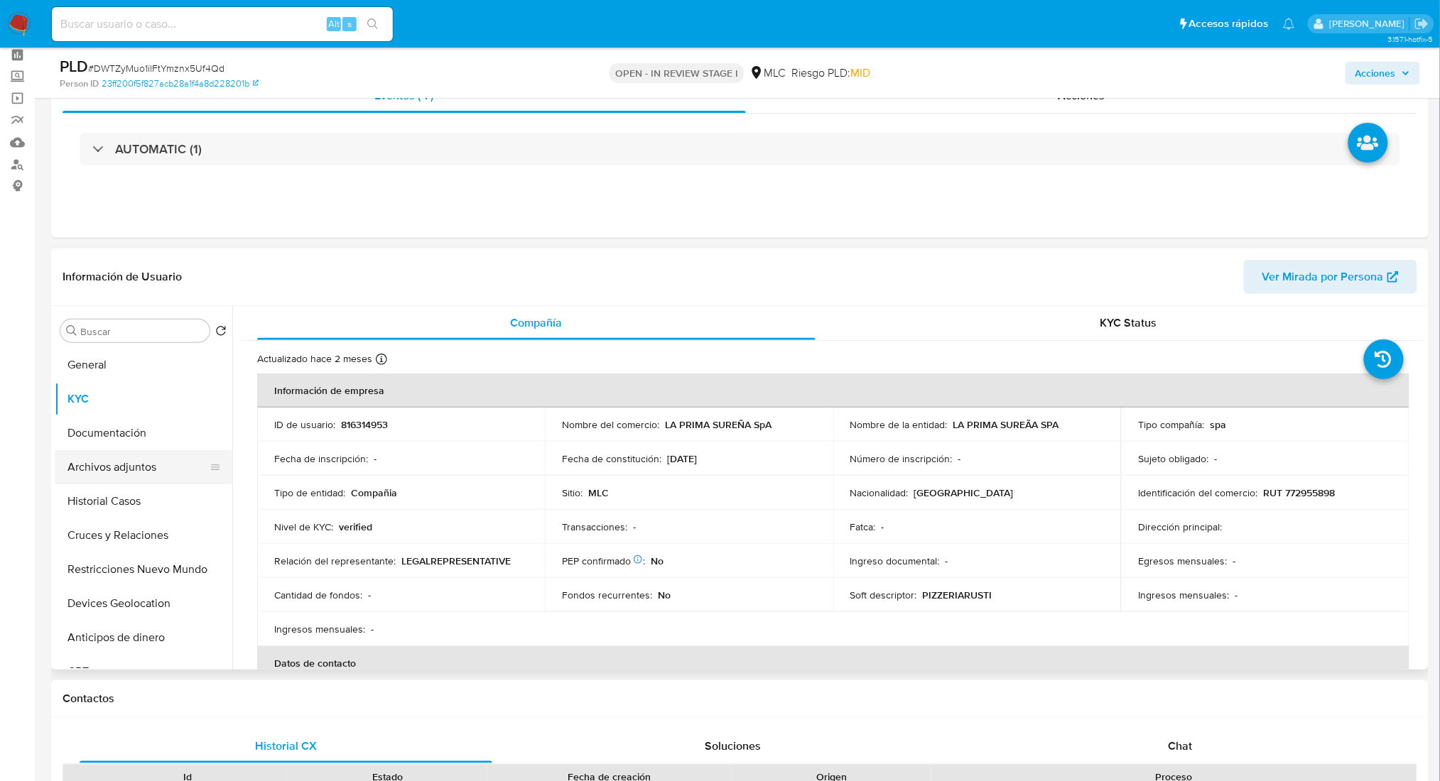
click at [125, 482] on button "Archivos adjuntos" at bounding box center [138, 467] width 166 height 34
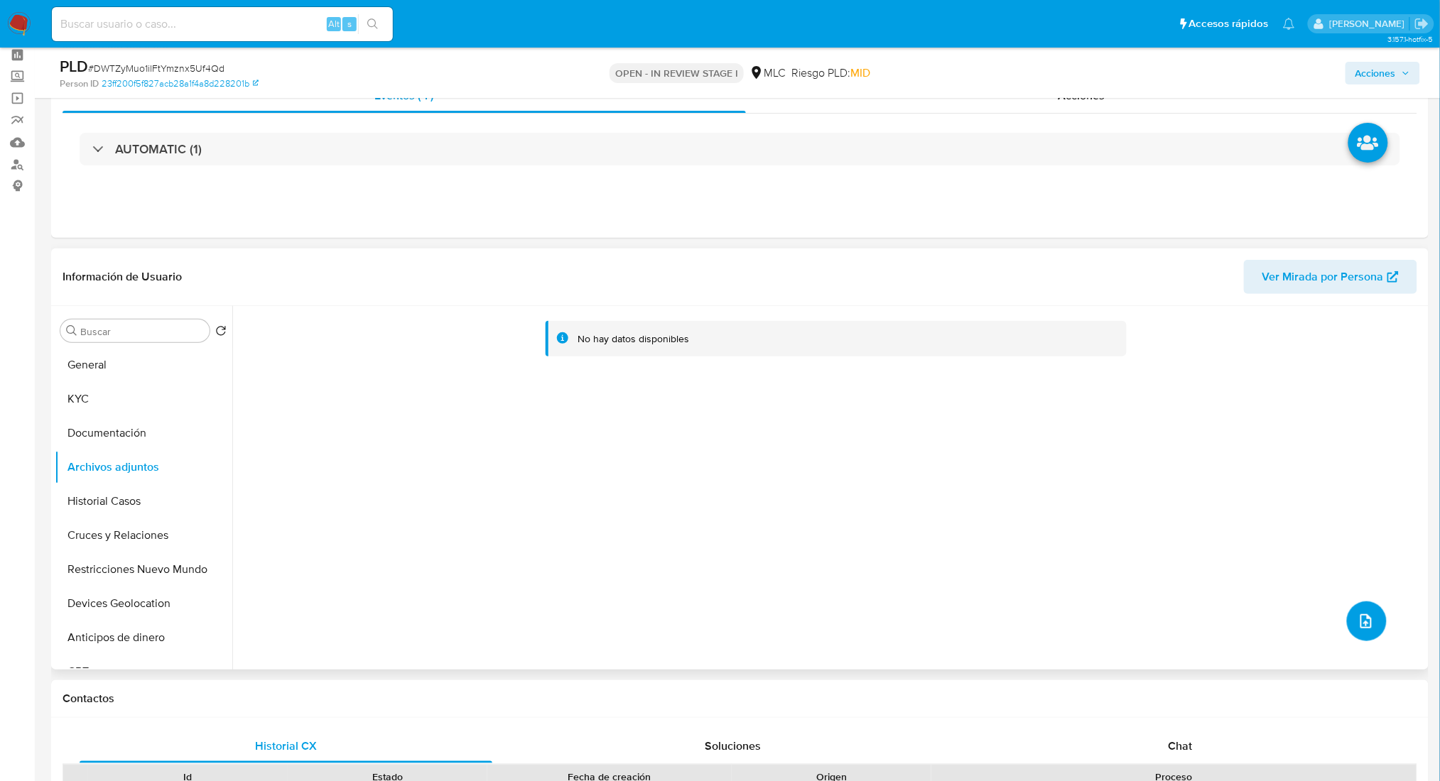
click at [1347, 632] on button "upload-file" at bounding box center [1367, 622] width 40 height 40
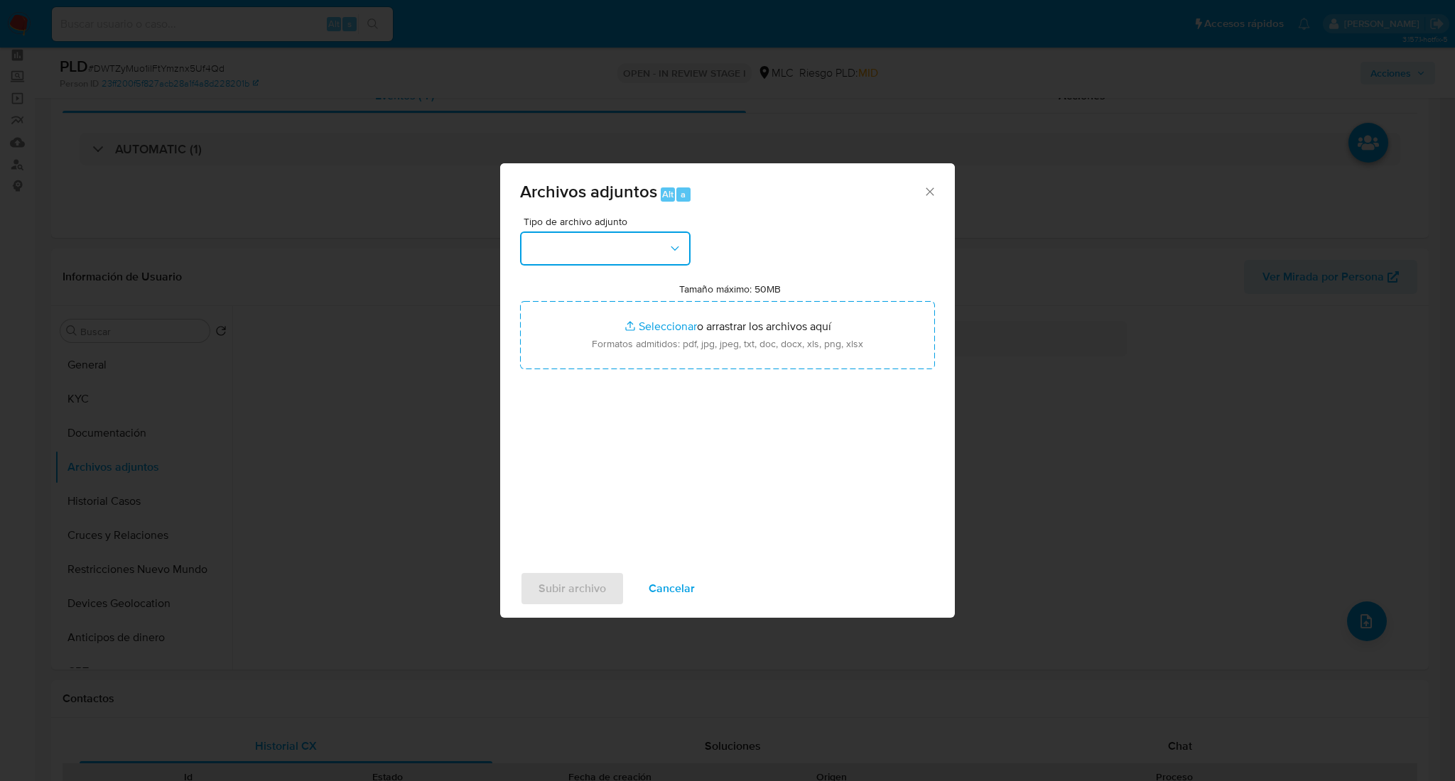
click at [653, 241] on button "button" at bounding box center [605, 249] width 170 height 34
drag, startPoint x: 695, startPoint y: 310, endPoint x: 690, endPoint y: 277, distance: 33.8
click at [690, 277] on div "Tipo de archivo adjunto Tamaño máximo: 50MB Seleccionar archivos Seleccionar o …" at bounding box center [727, 384] width 415 height 335
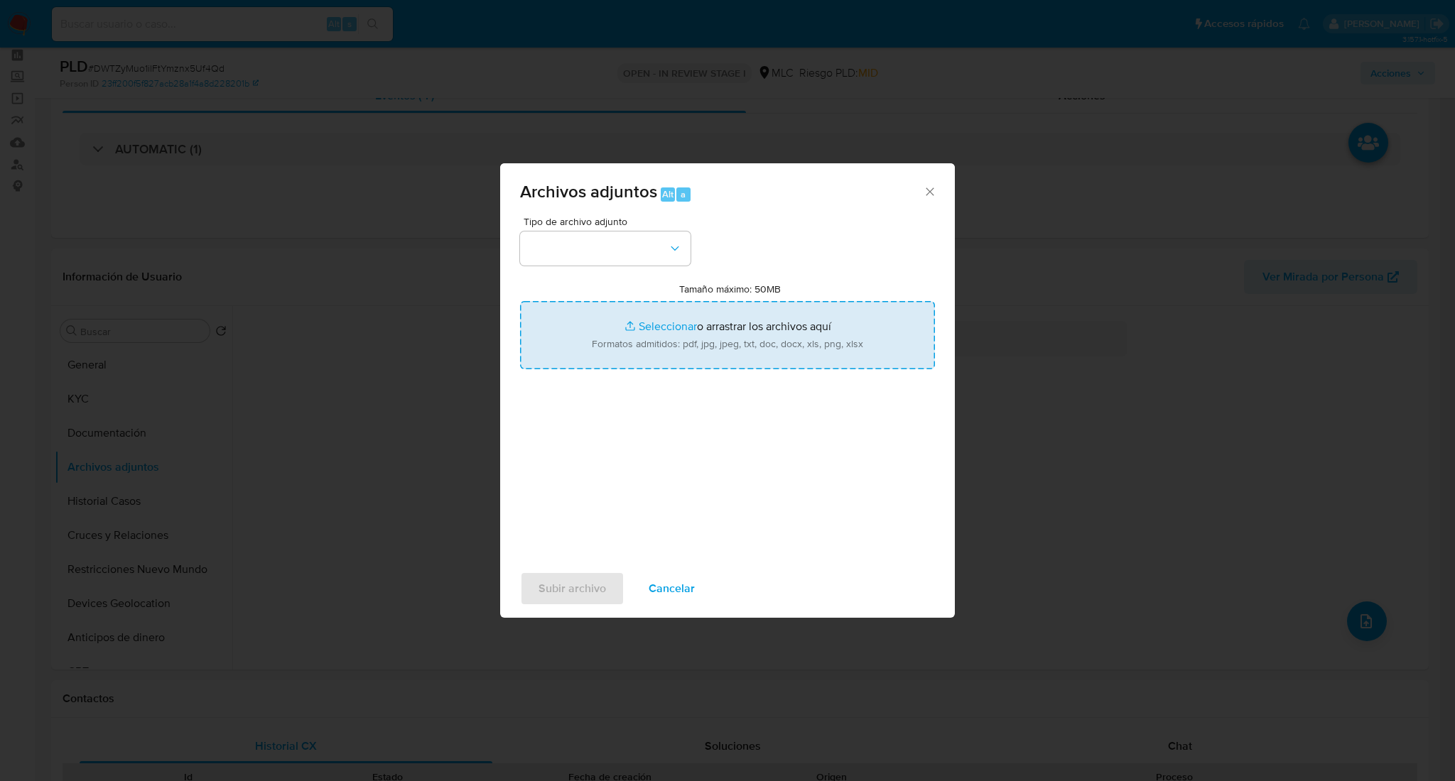
click at [696, 328] on input "Tamaño máximo: 50MB Seleccionar archivos" at bounding box center [727, 335] width 415 height 68
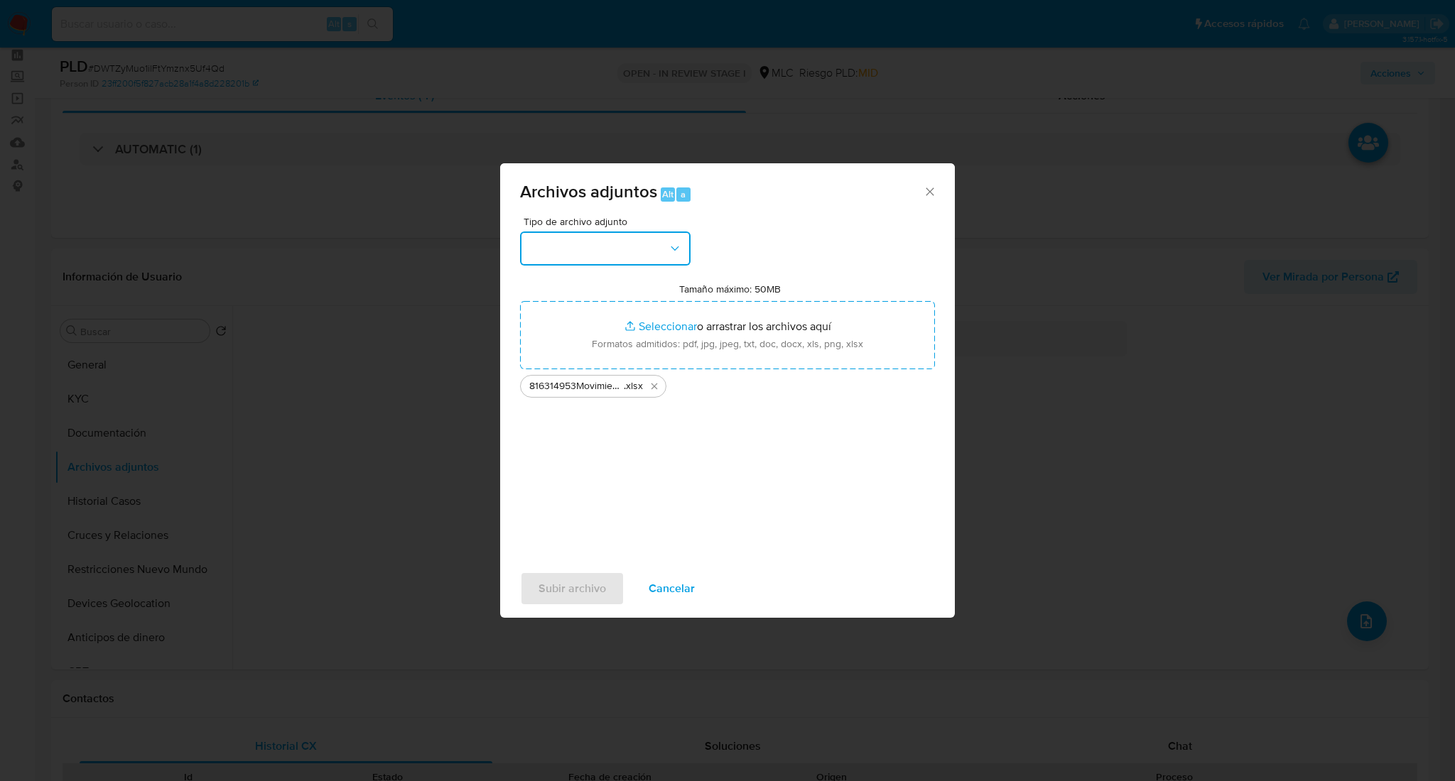
click at [645, 232] on button "button" at bounding box center [605, 249] width 170 height 34
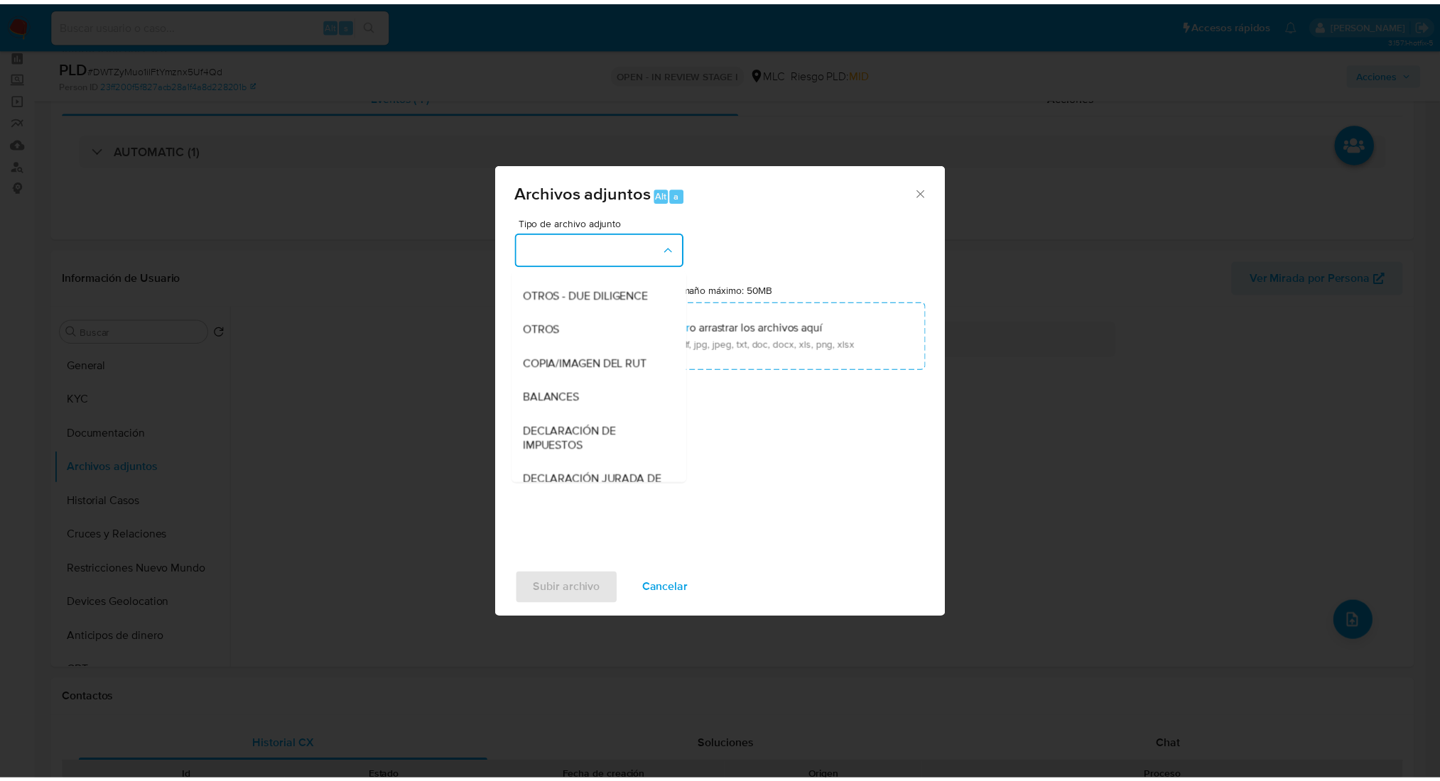
scroll to position [200, 0]
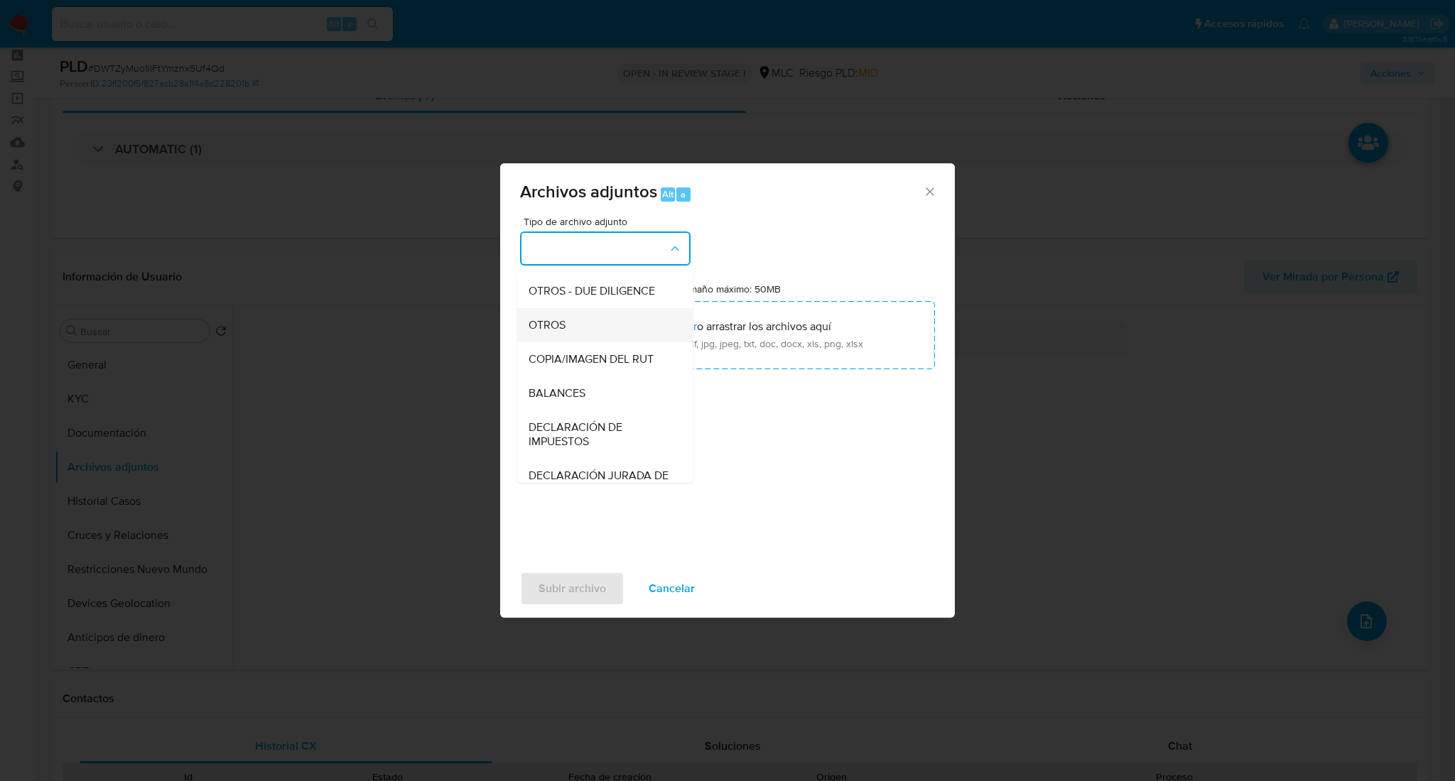
click at [626, 342] on div "OTROS" at bounding box center [600, 325] width 145 height 34
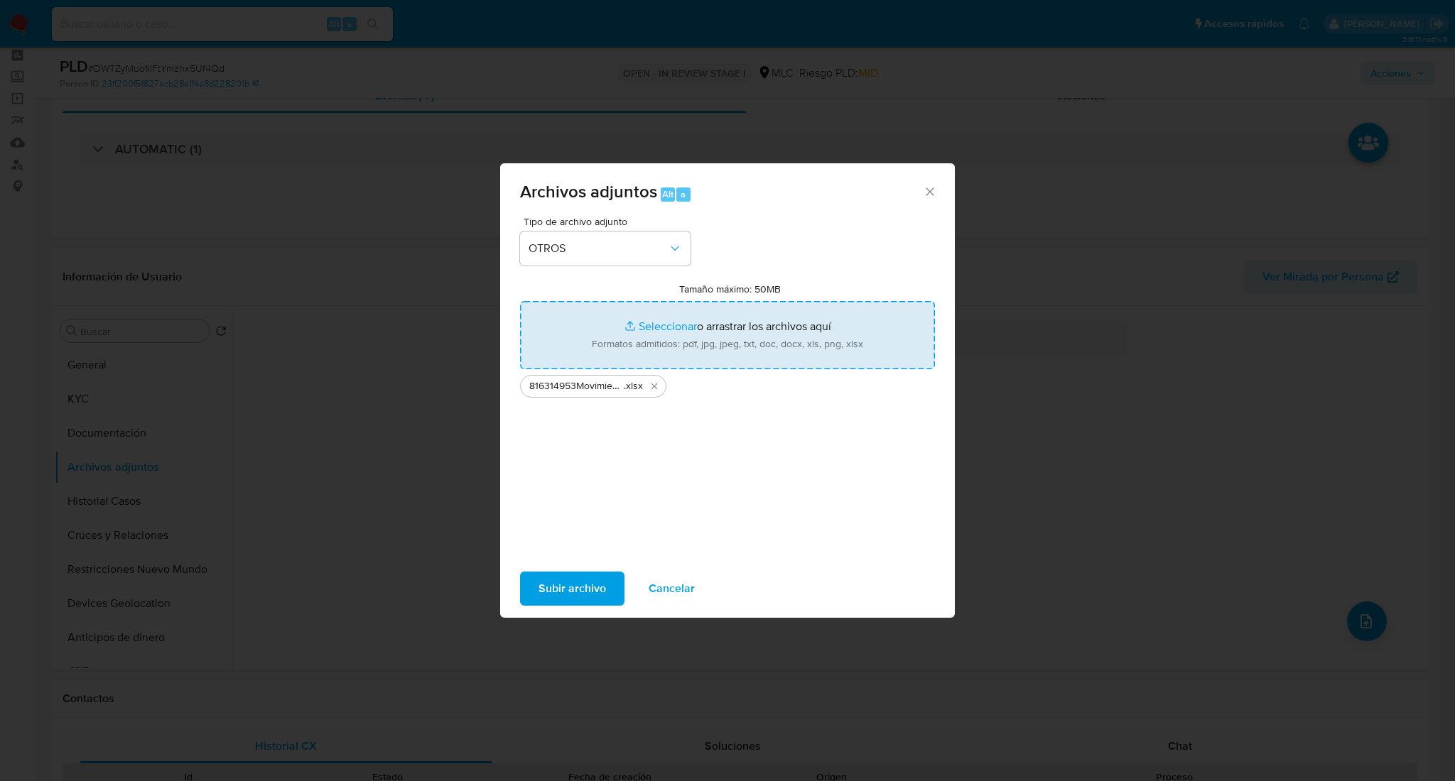
click at [629, 344] on input "Tamaño máximo: 50MB Seleccionar archivos" at bounding box center [727, 335] width 415 height 68
type input "C:\fakepath\Case Log - 816314953.pdf"
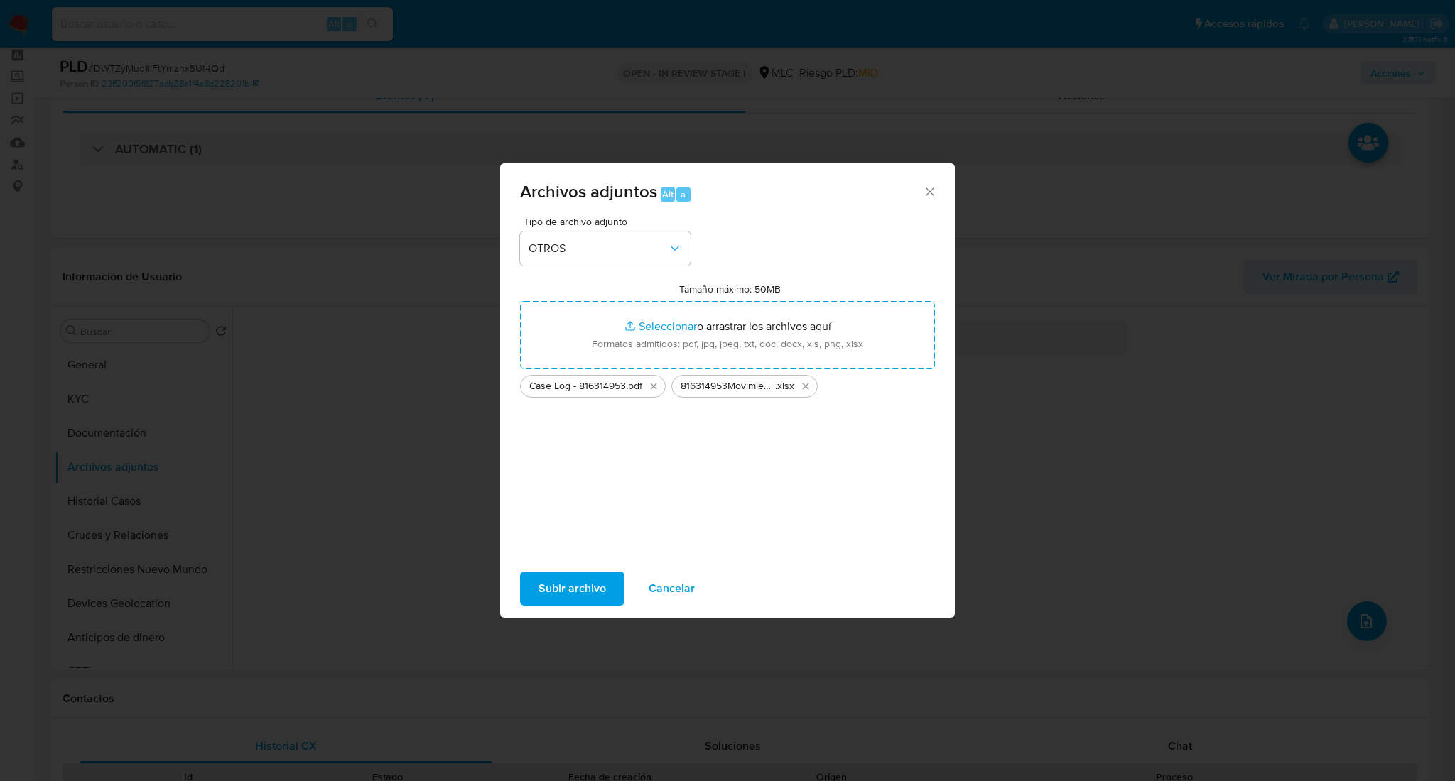
click at [570, 585] on span "Subir archivo" at bounding box center [571, 588] width 67 height 31
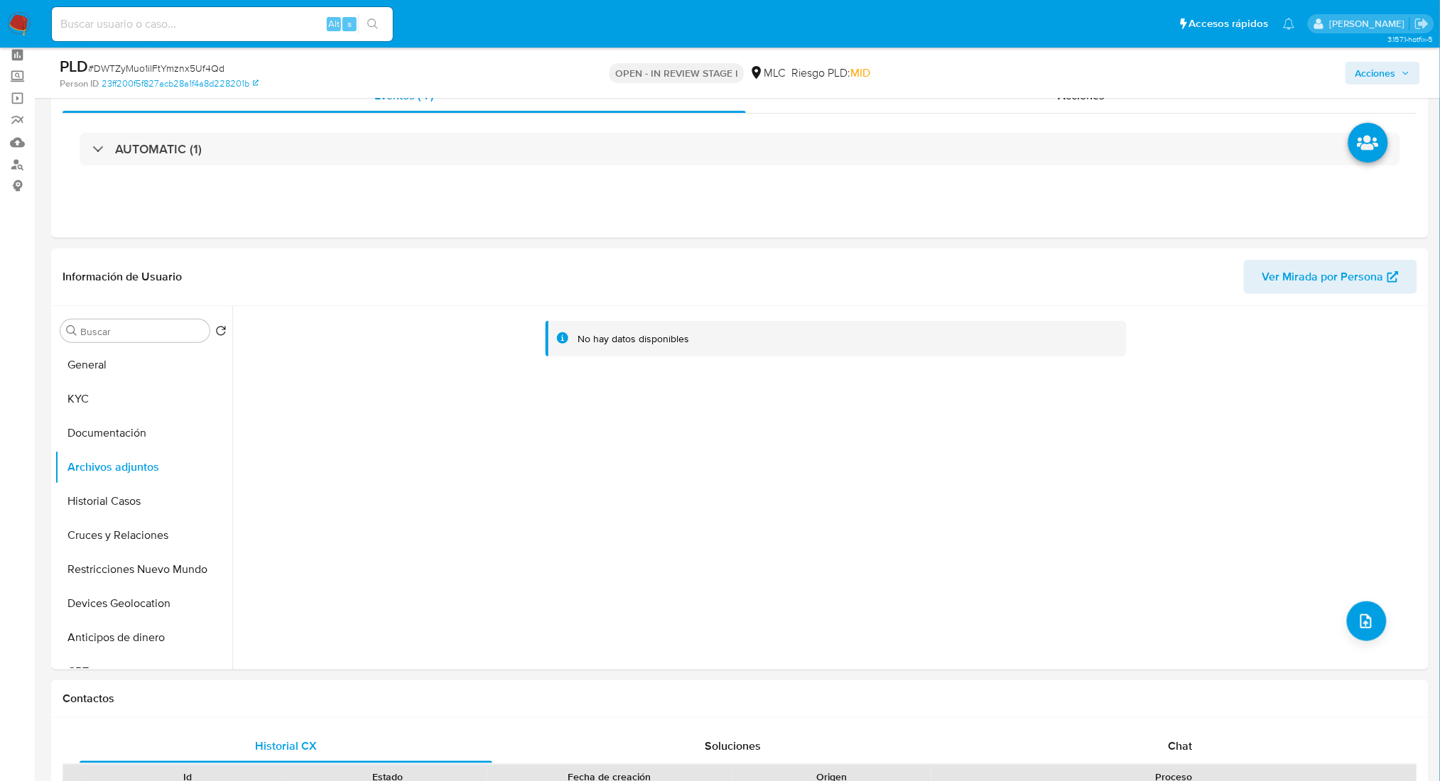
click at [1373, 64] on span "Acciones" at bounding box center [1375, 73] width 40 height 23
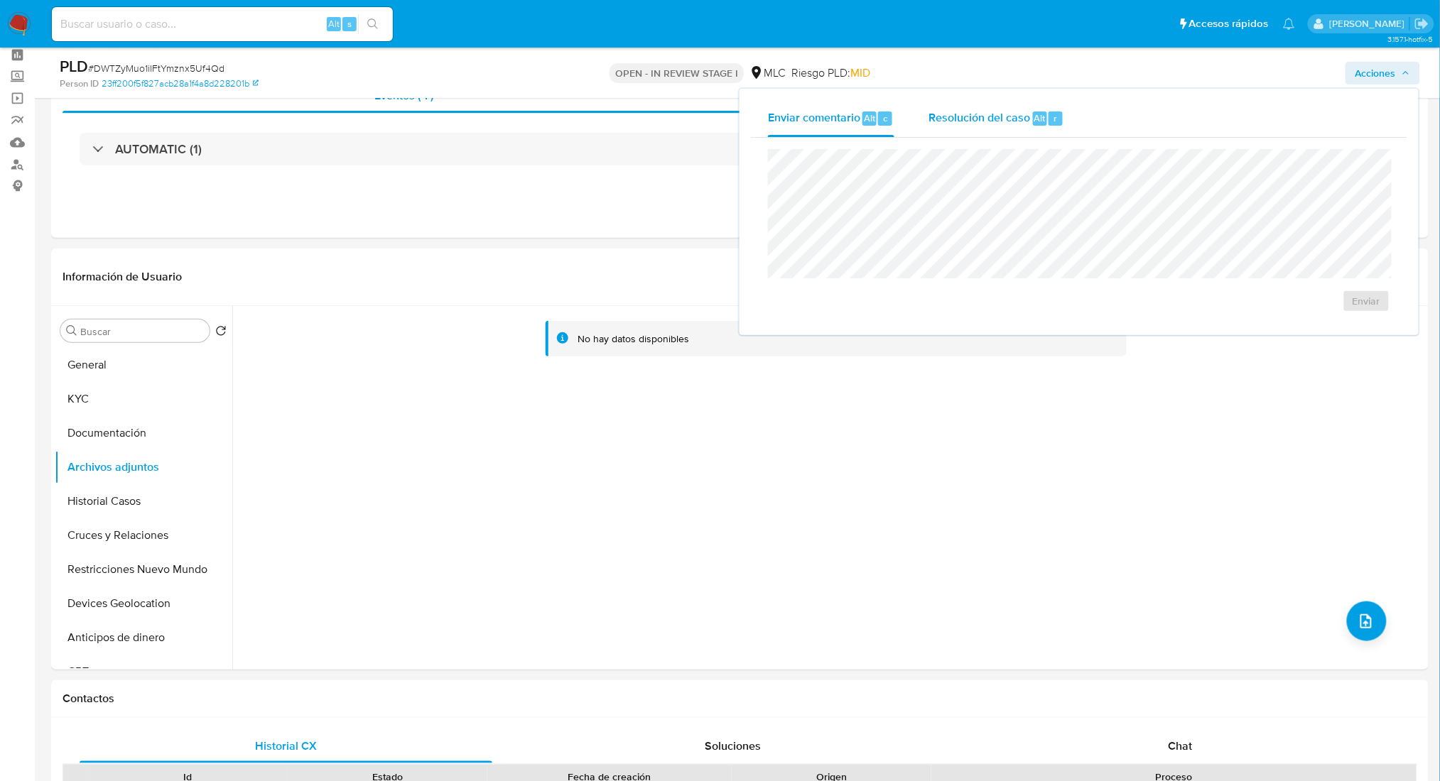
click at [972, 122] on span "Resolución del caso" at bounding box center [979, 117] width 102 height 16
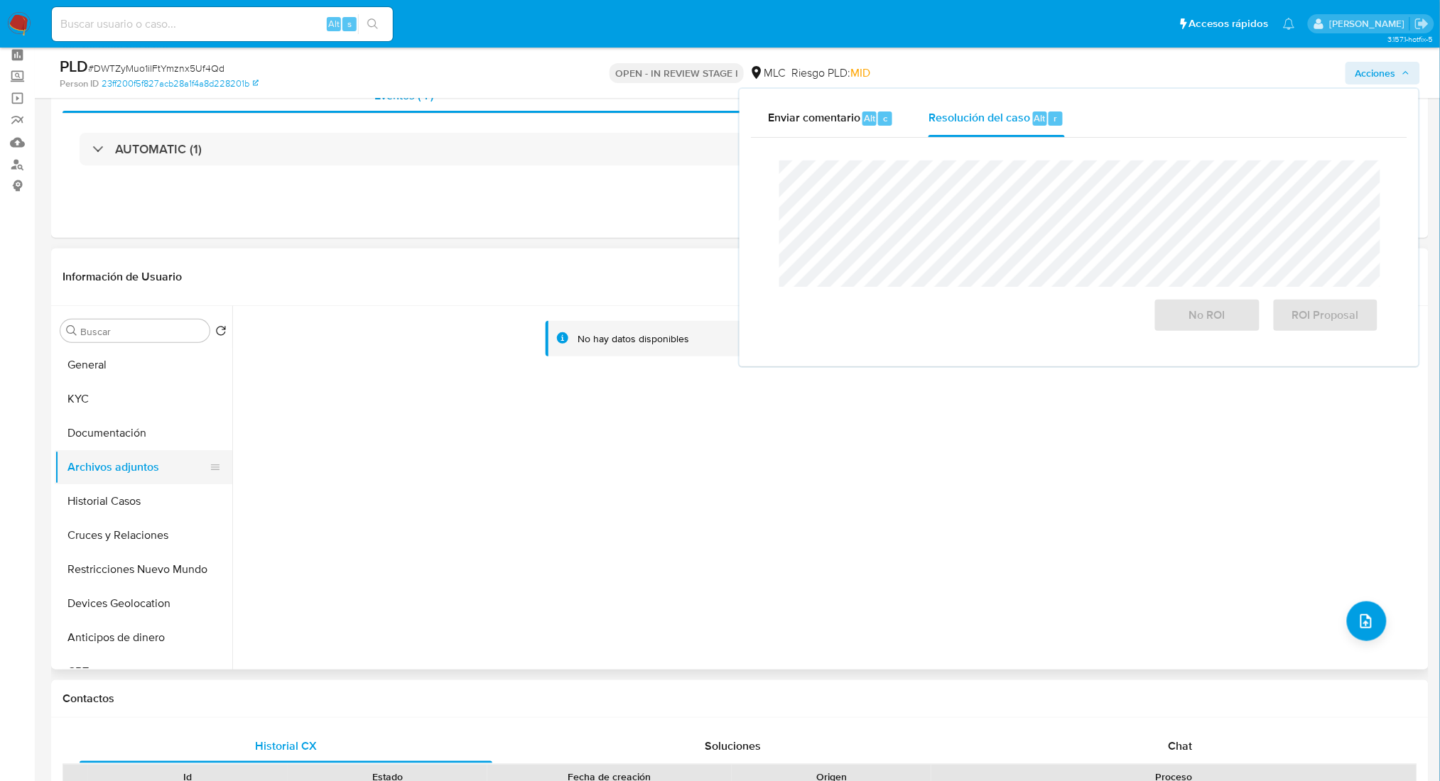
click at [151, 473] on button "Archivos adjuntos" at bounding box center [138, 467] width 166 height 34
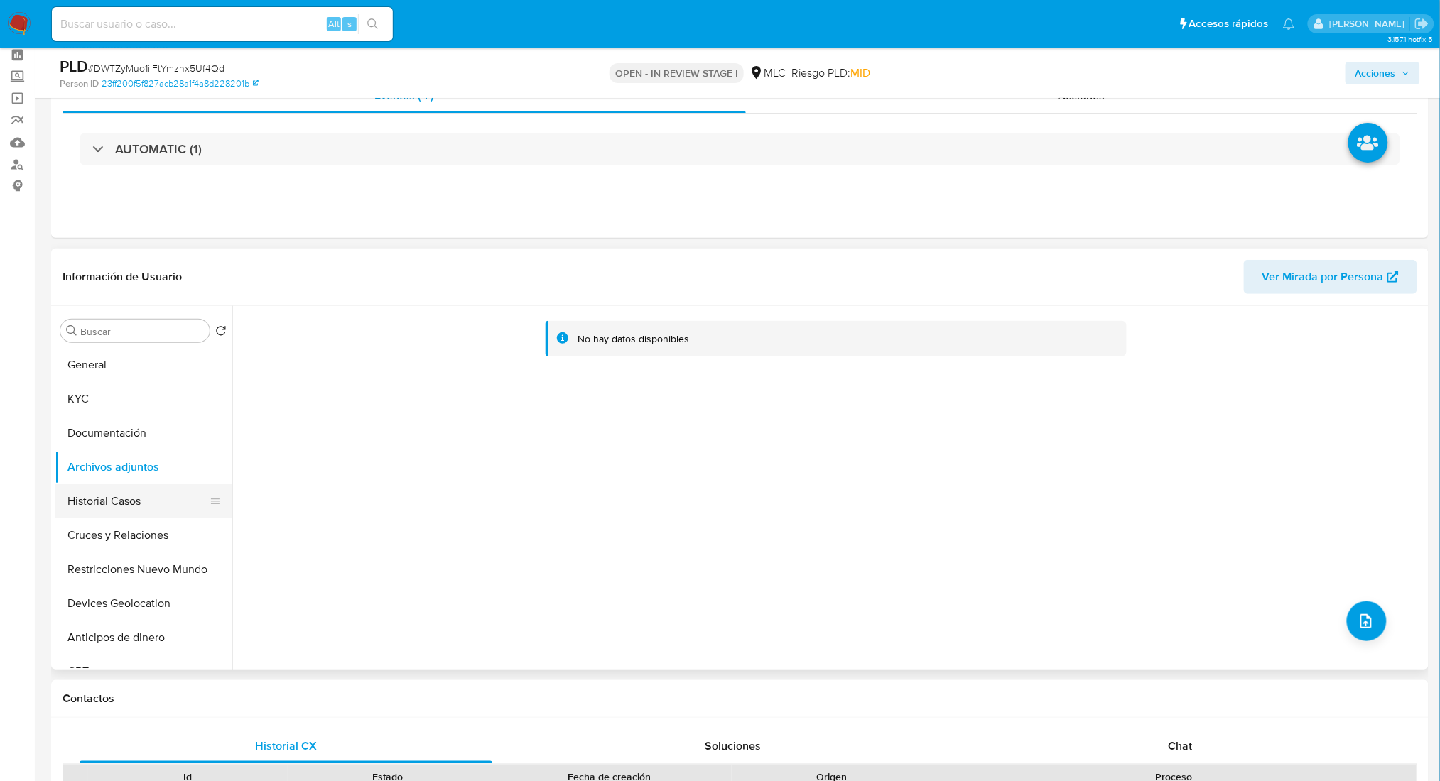
click at [143, 491] on button "Historial Casos" at bounding box center [138, 501] width 166 height 34
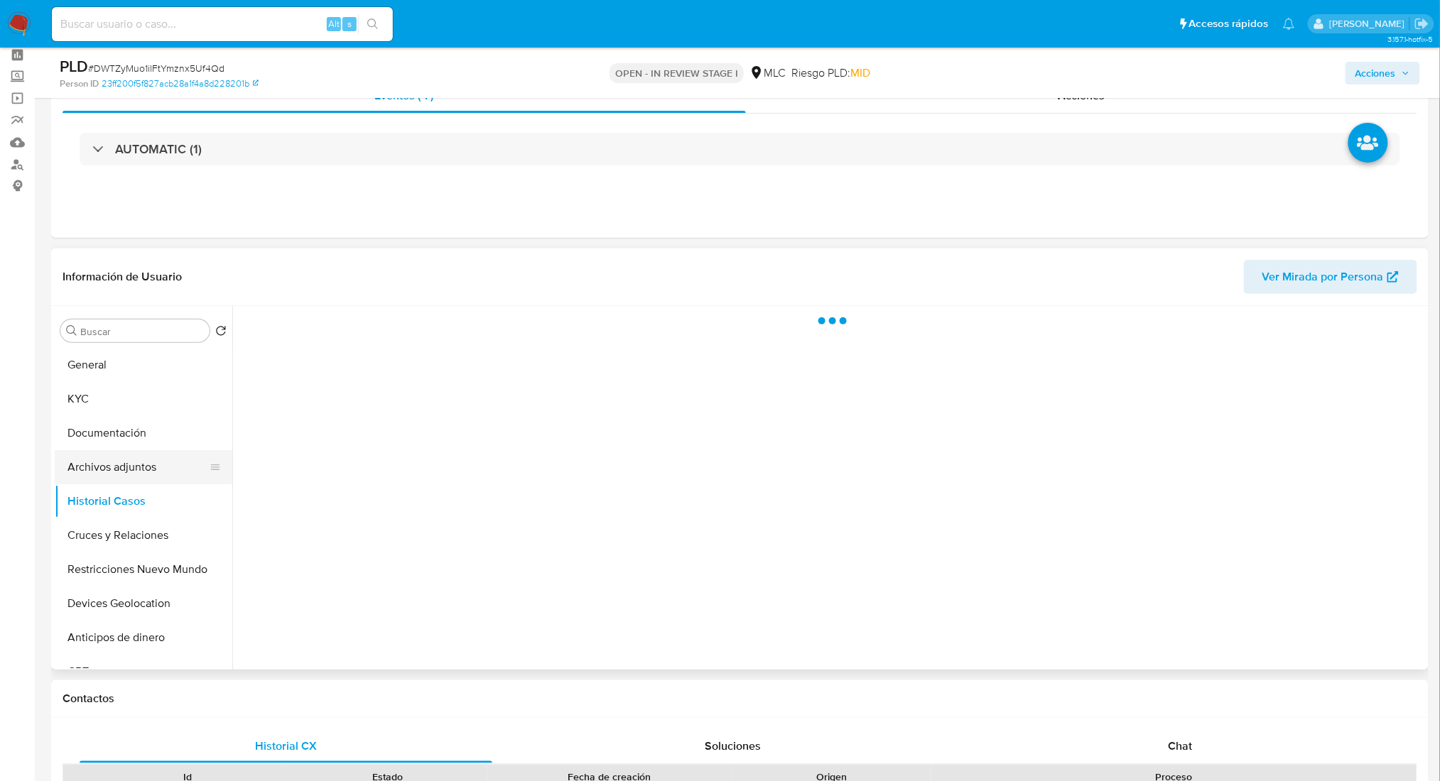
click at [143, 471] on button "Archivos adjuntos" at bounding box center [138, 467] width 166 height 34
click at [1332, 73] on div "Acciones" at bounding box center [1195, 72] width 450 height 33
click at [1369, 75] on span "Acciones" at bounding box center [1375, 73] width 40 height 23
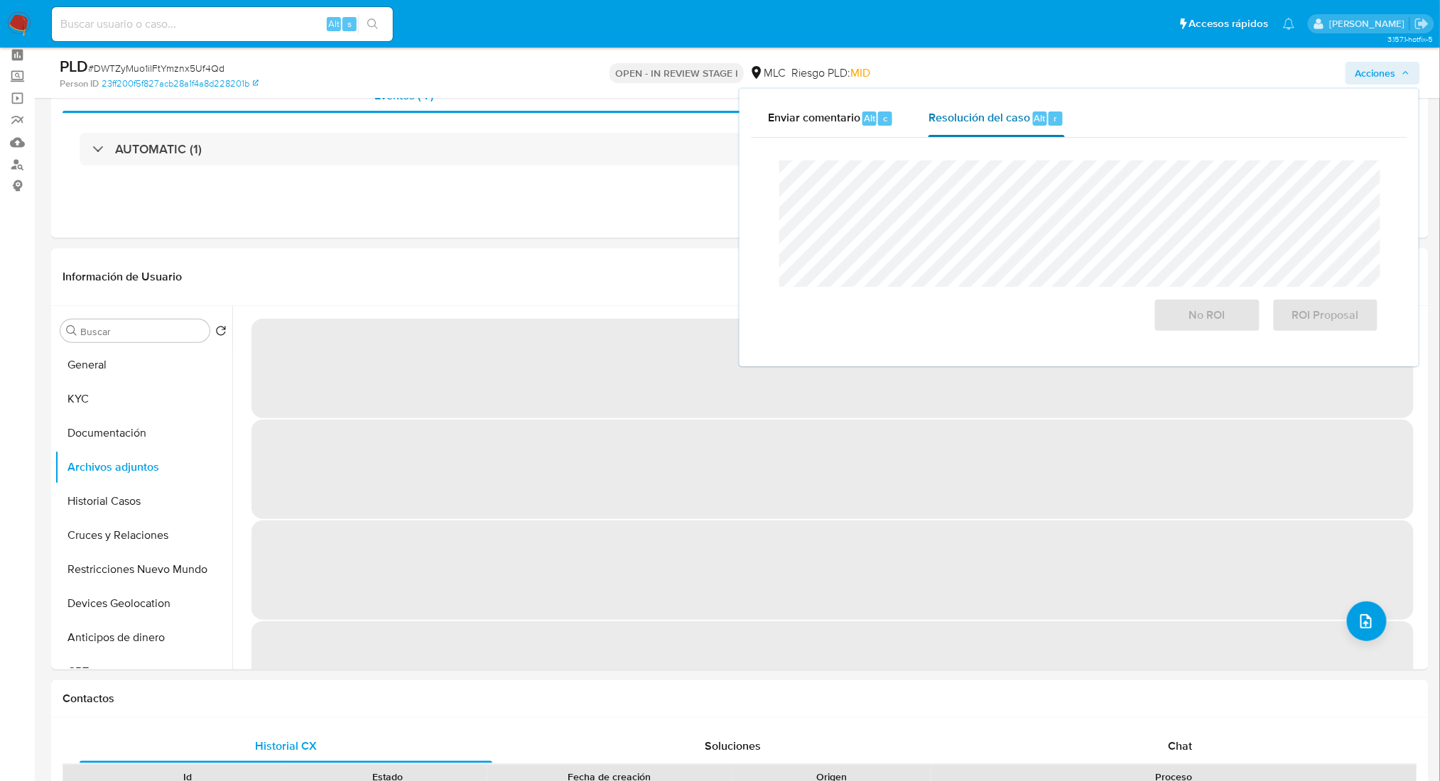
click at [918, 124] on button "Resolución del caso Alt r" at bounding box center [996, 118] width 170 height 37
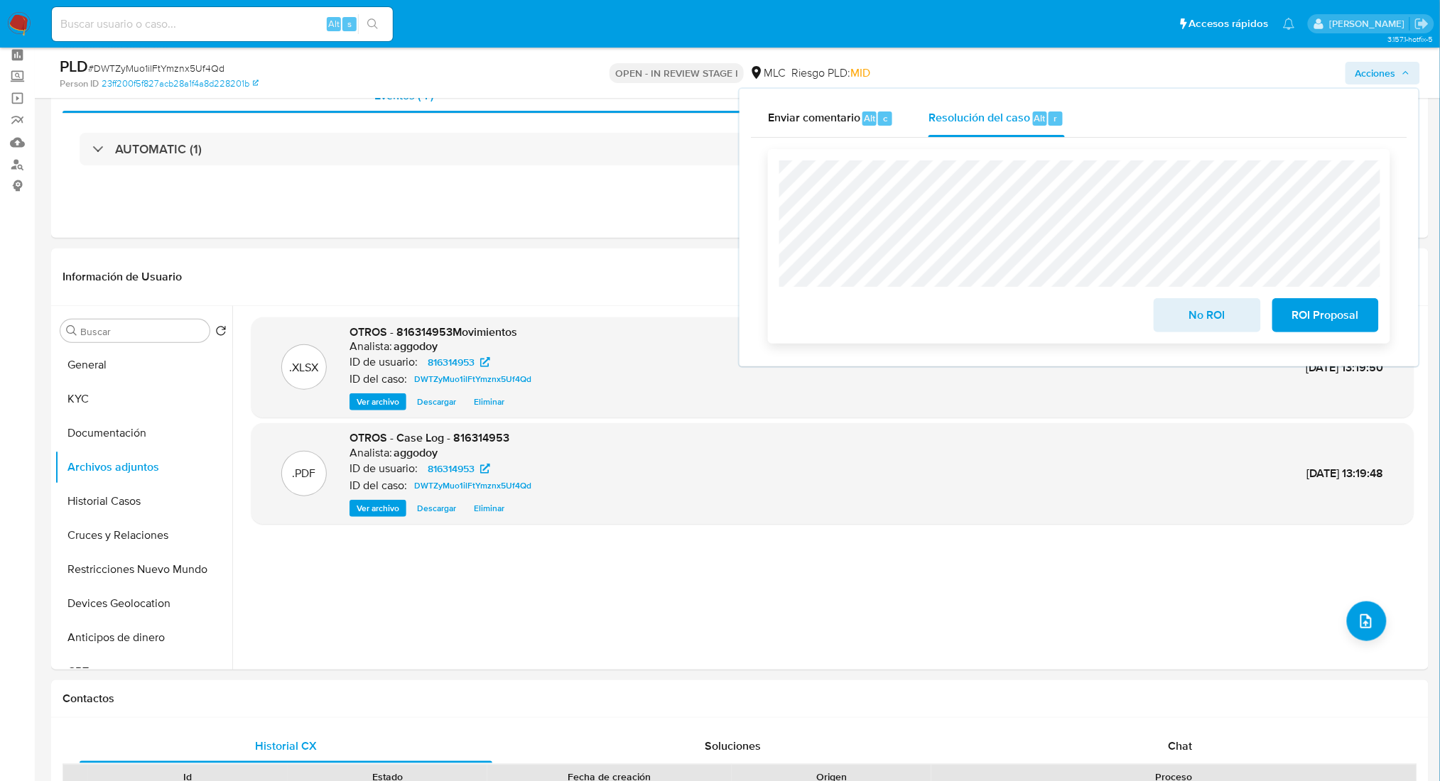
click at [1207, 313] on span "No ROI" at bounding box center [1207, 315] width 70 height 31
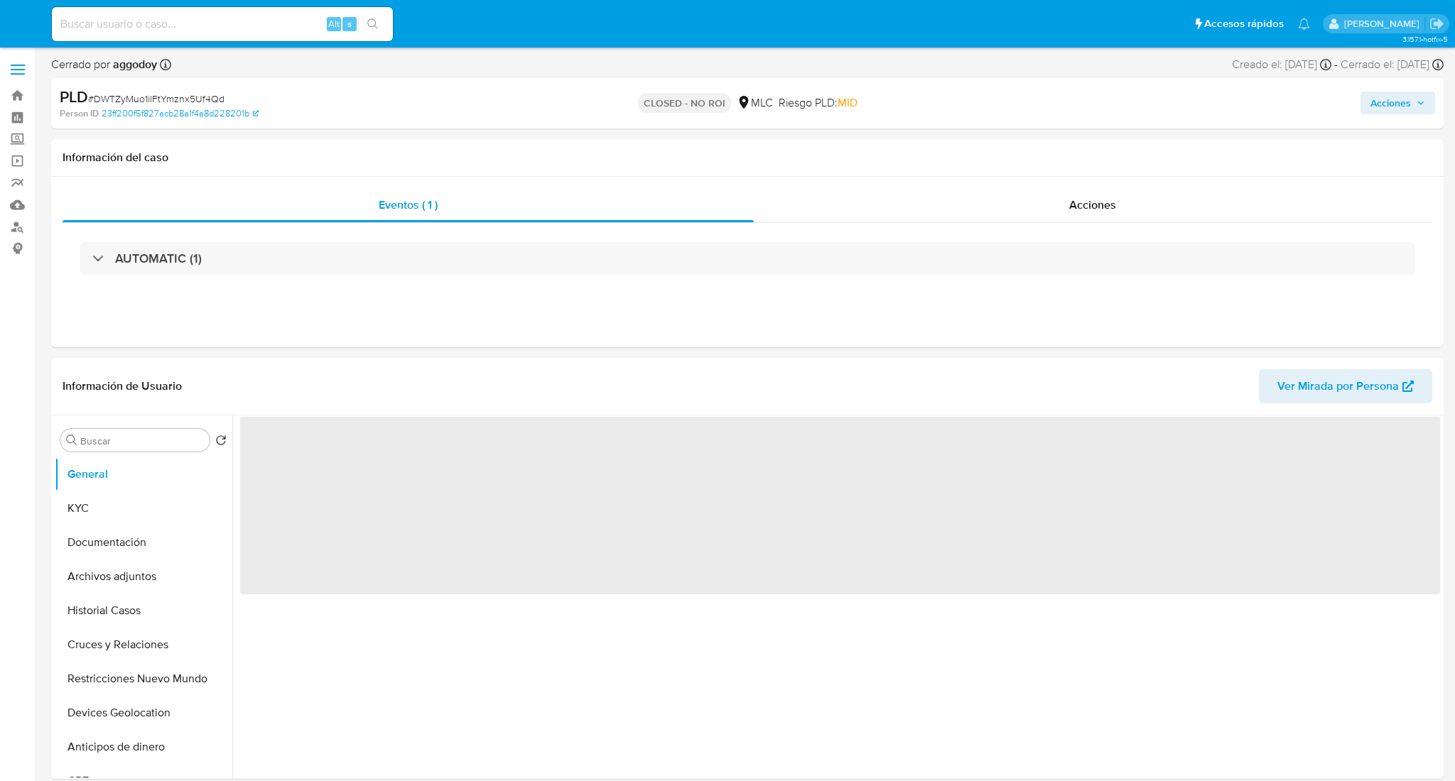
select select "10"
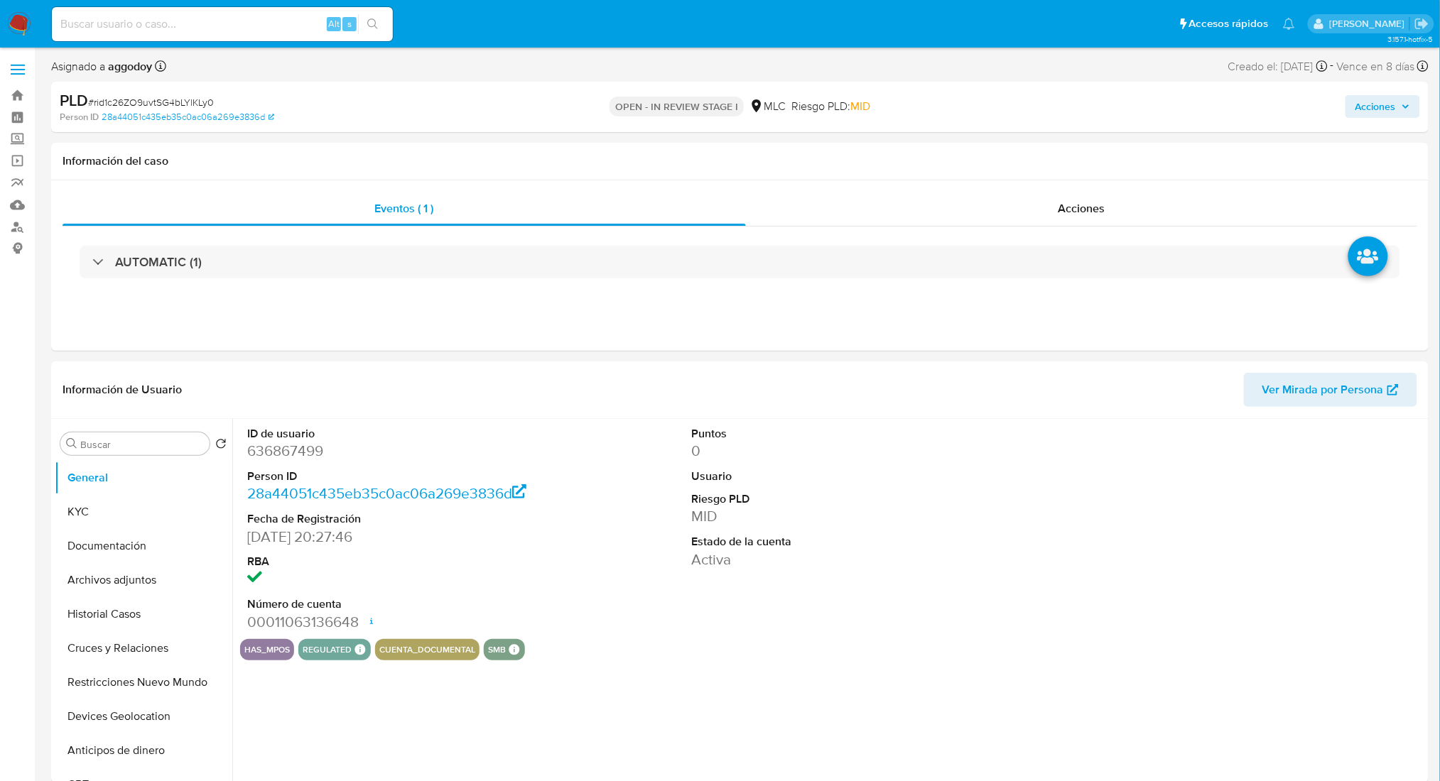
select select "10"
click at [149, 102] on span "# rid1c26ZO9uvtSG4bLYlKLy0" at bounding box center [151, 102] width 126 height 14
copy span "rid1c26ZO9uvtSG4bLYlKLy0"
click at [304, 449] on dd "636867499" at bounding box center [388, 451] width 282 height 20
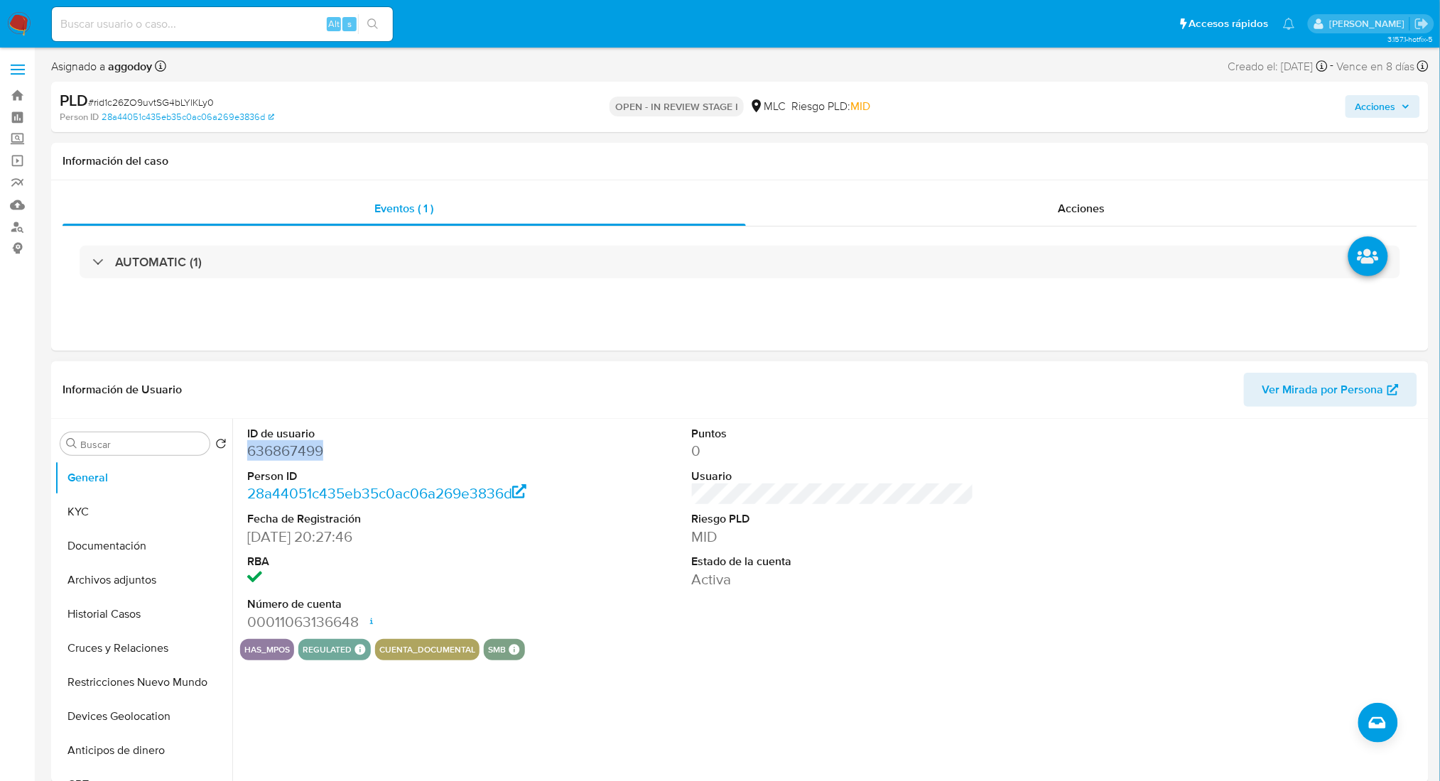
click at [304, 449] on dd "636867499" at bounding box center [388, 451] width 282 height 20
copy dd "636867499"
click at [81, 524] on button "KYC" at bounding box center [138, 512] width 166 height 34
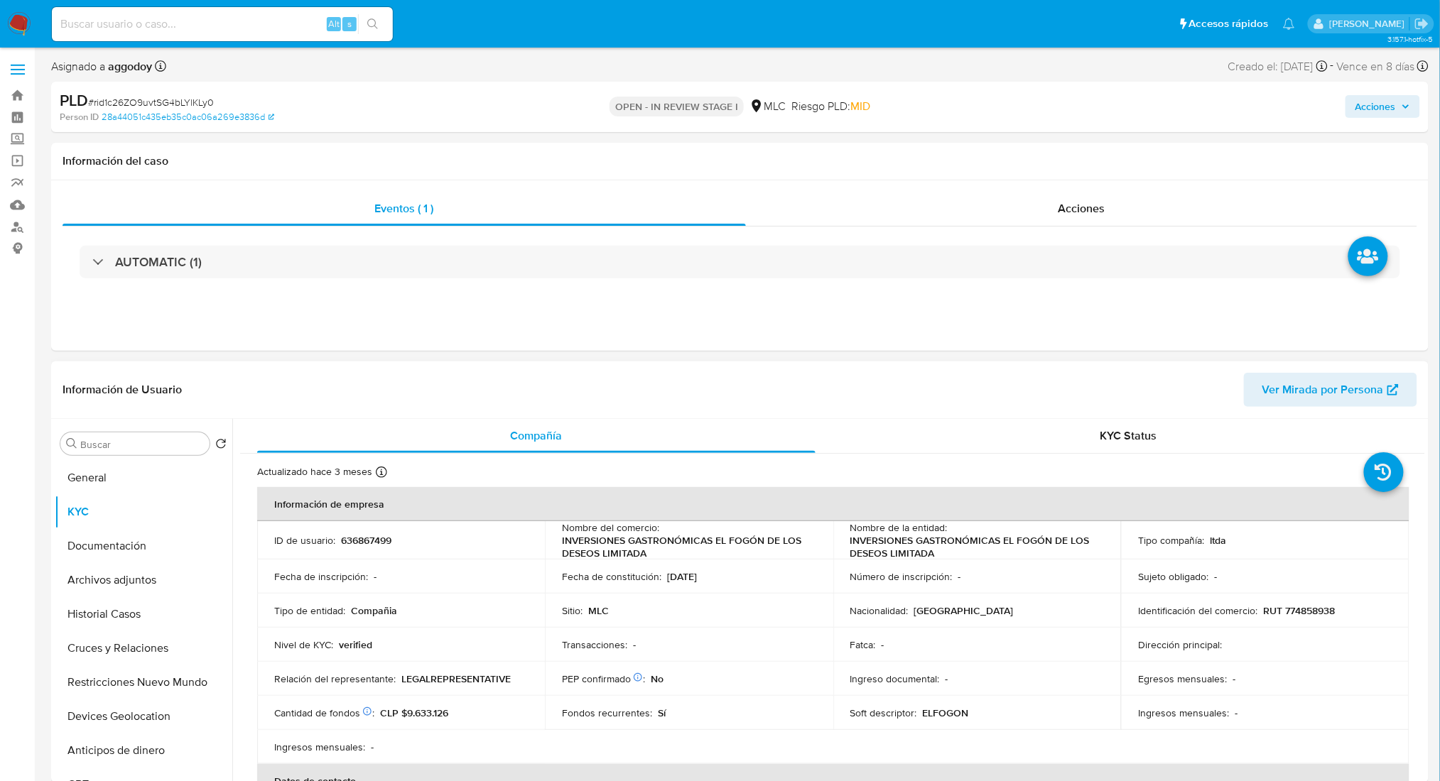
click at [884, 552] on p "INVERSIONES GASTRONÓMICAS EL FOGÓN DE LOS DESEOS LIMITADA" at bounding box center [974, 547] width 248 height 26
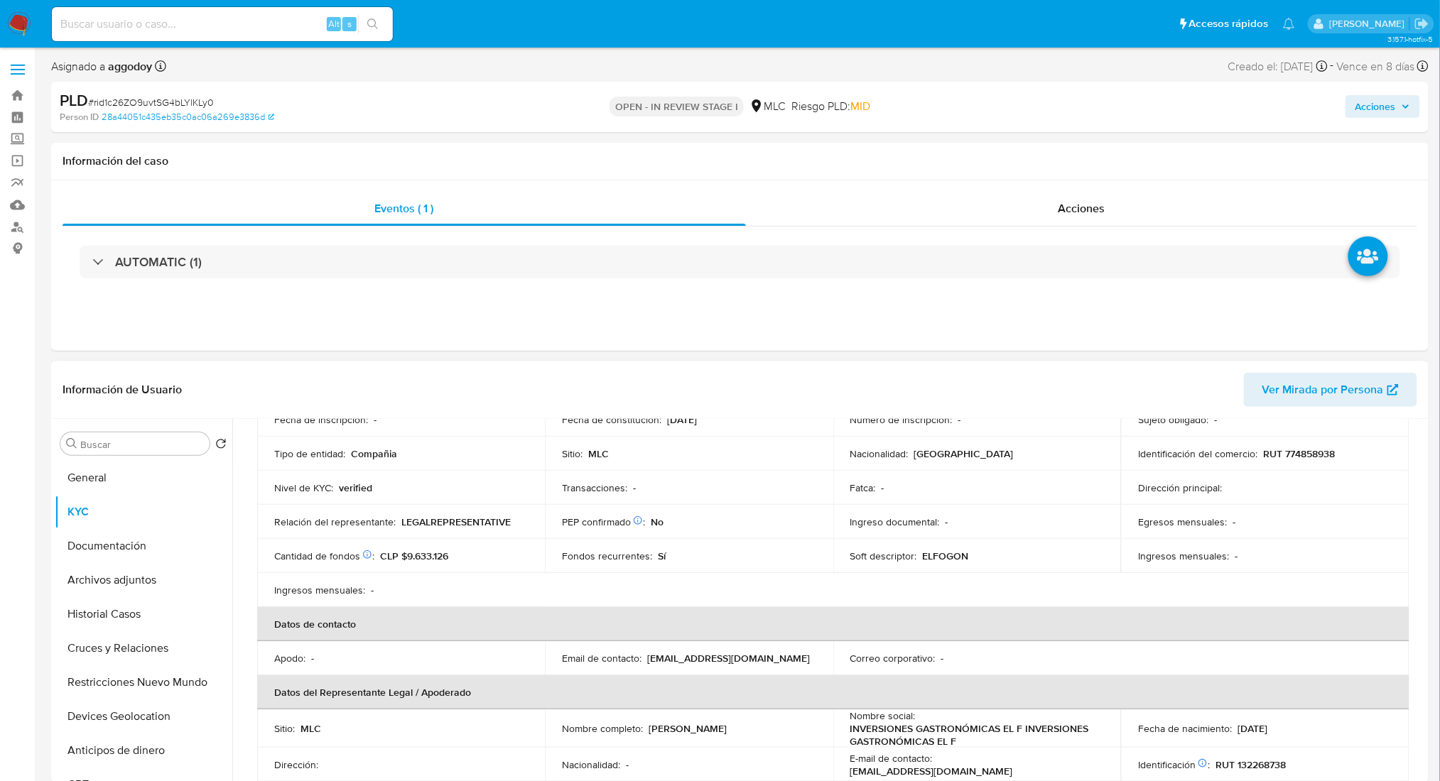
scroll to position [189, 0]
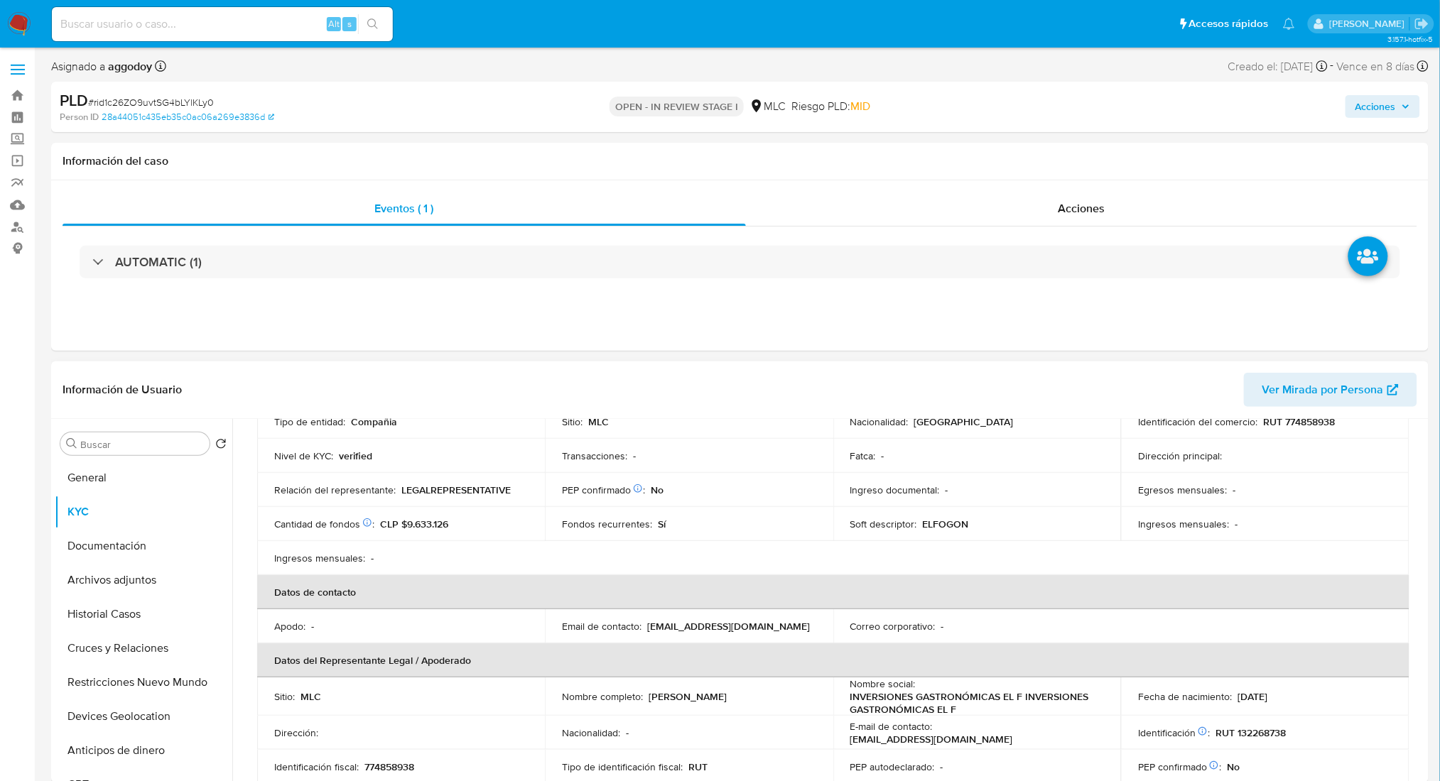
click at [685, 634] on td "Email de contacto : elfogondelosdeseos@gmail.com" at bounding box center [689, 626] width 288 height 34
click at [680, 627] on p "elfogondelosdeseos@gmail.com" at bounding box center [728, 626] width 163 height 13
copy p "elfogondelosdeseos"
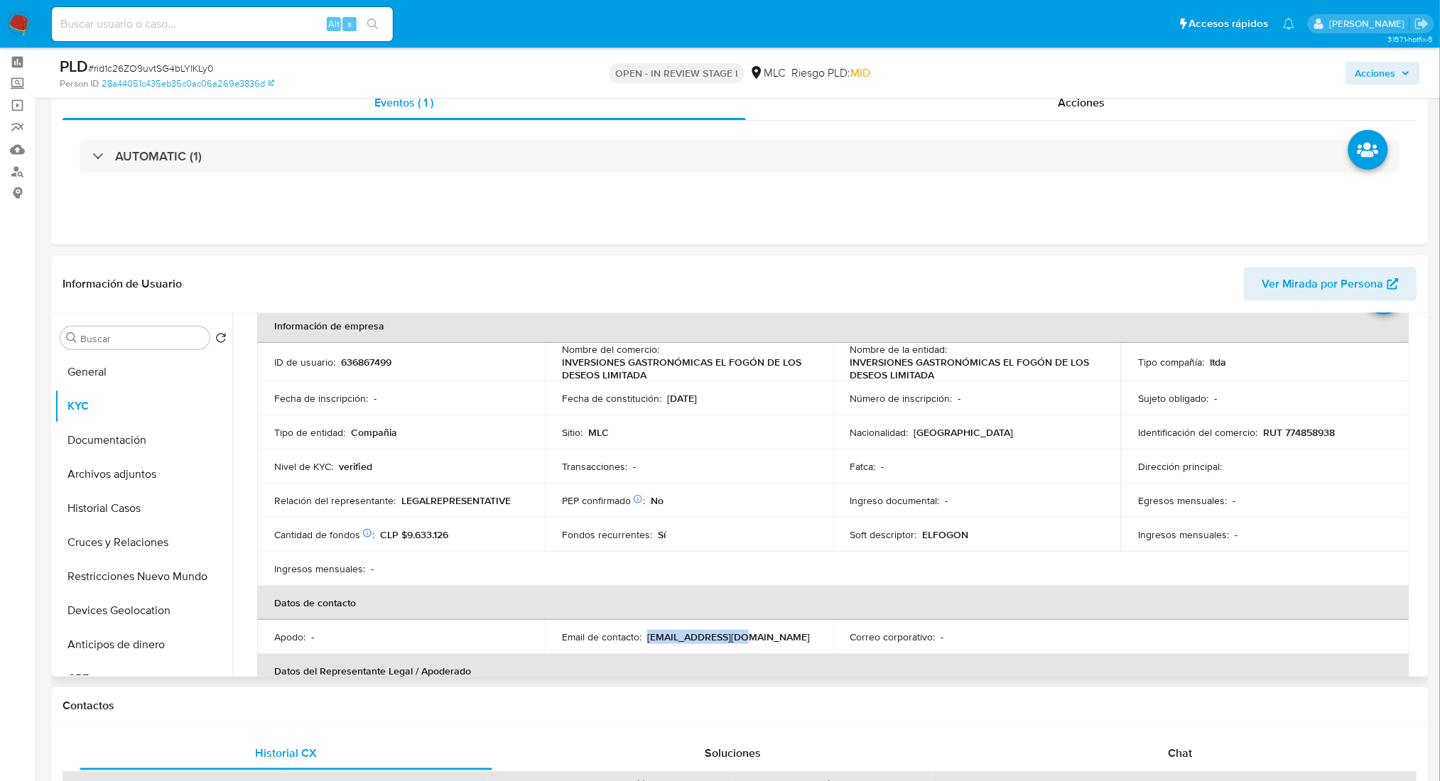
scroll to position [74, 0]
click at [1247, 455] on td "Dirección principal :" at bounding box center [1265, 464] width 288 height 34
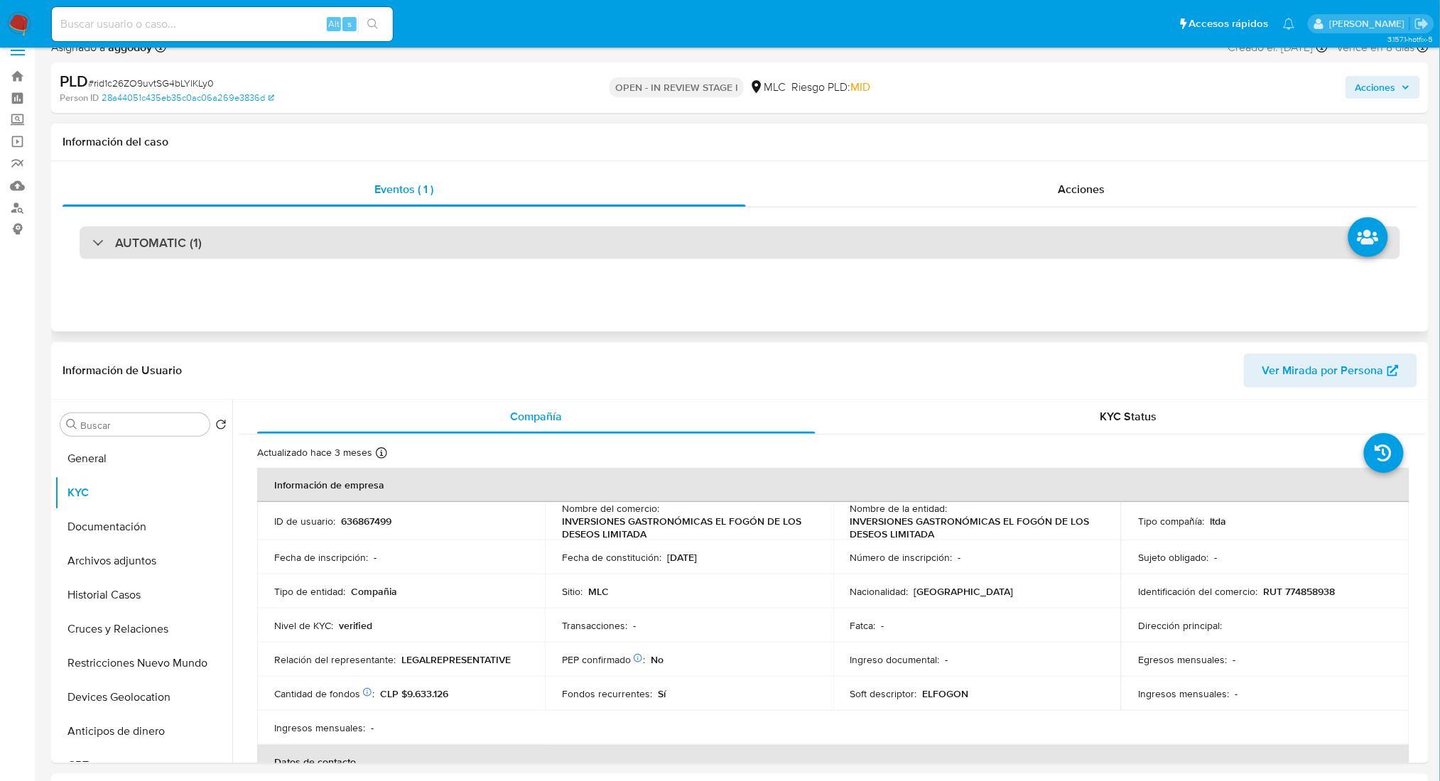
scroll to position [0, 0]
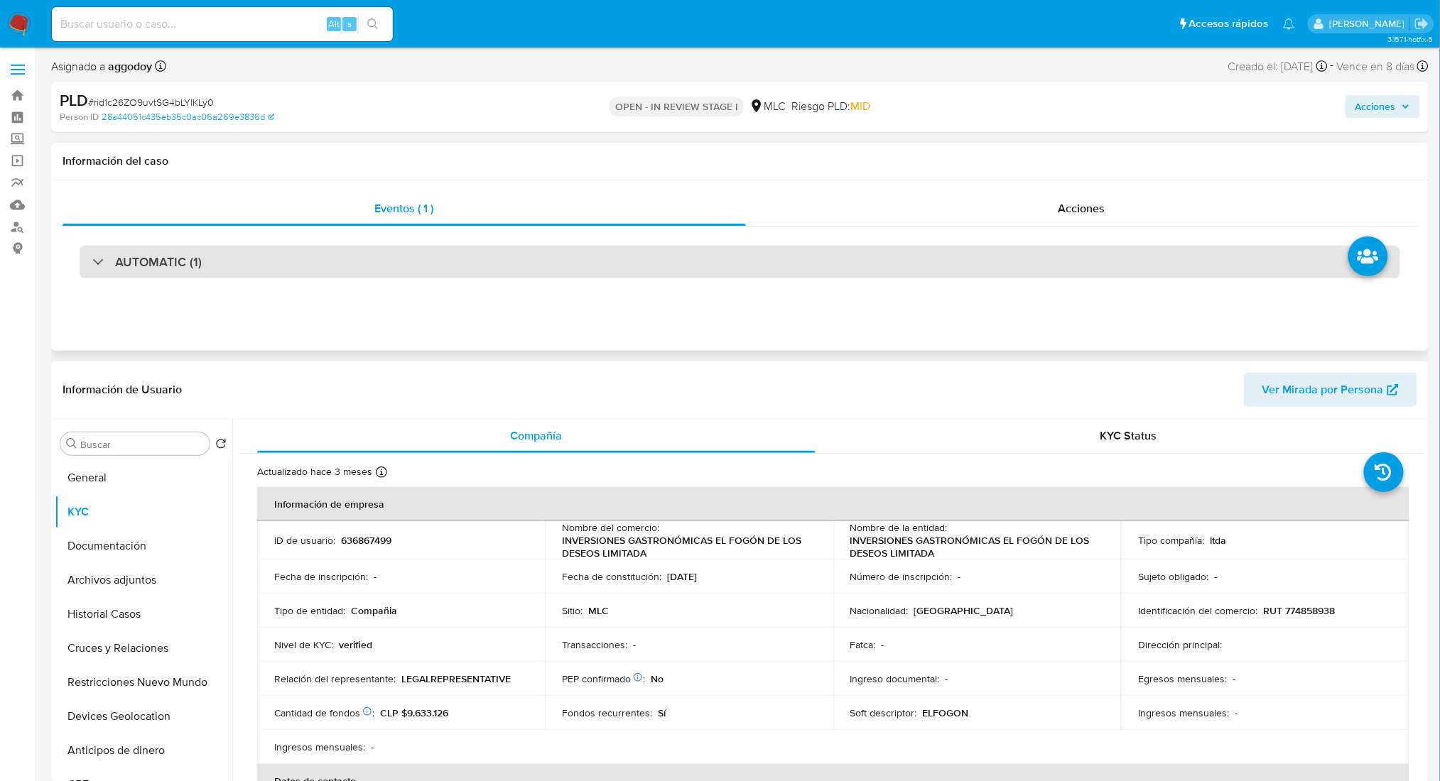
click at [449, 259] on div "AUTOMATIC (1)" at bounding box center [740, 262] width 1320 height 33
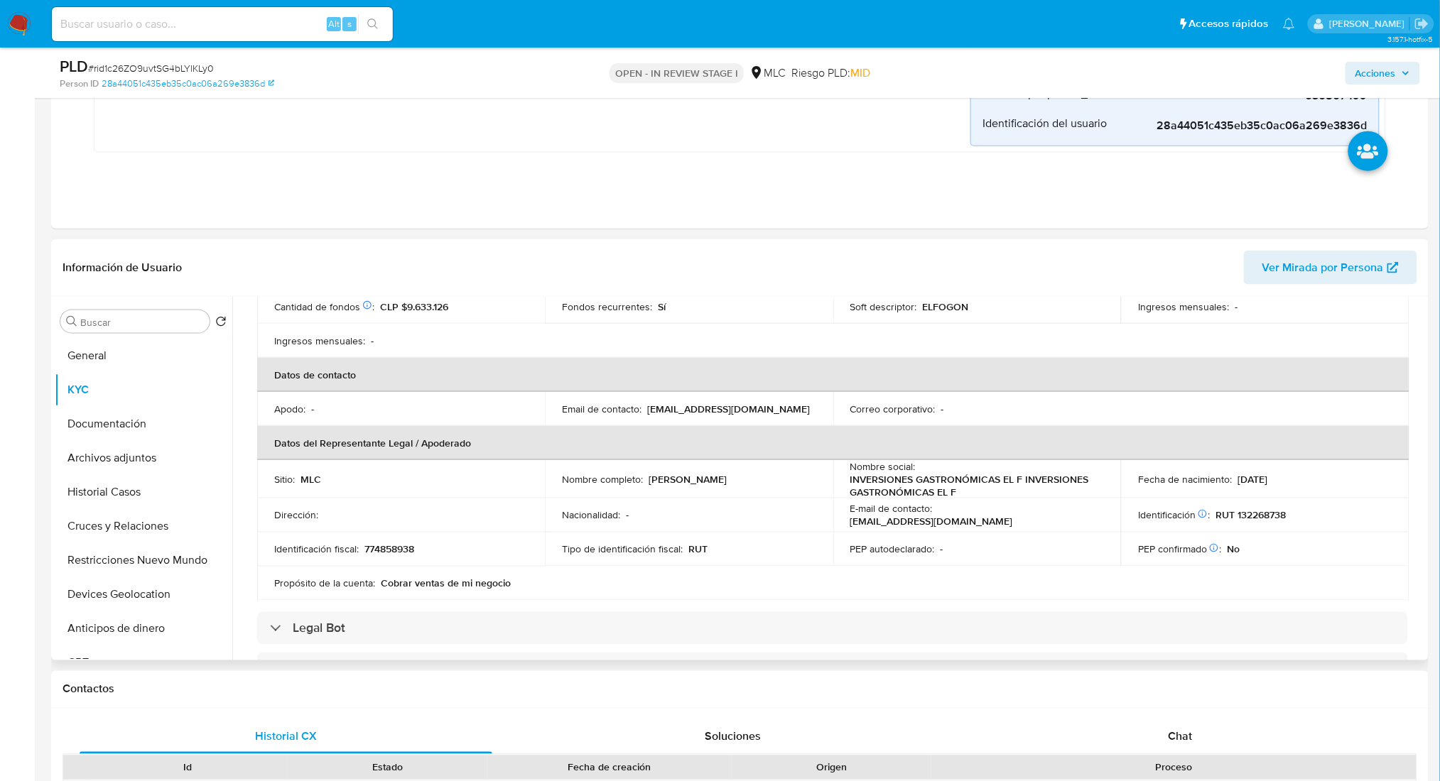
scroll to position [189, 0]
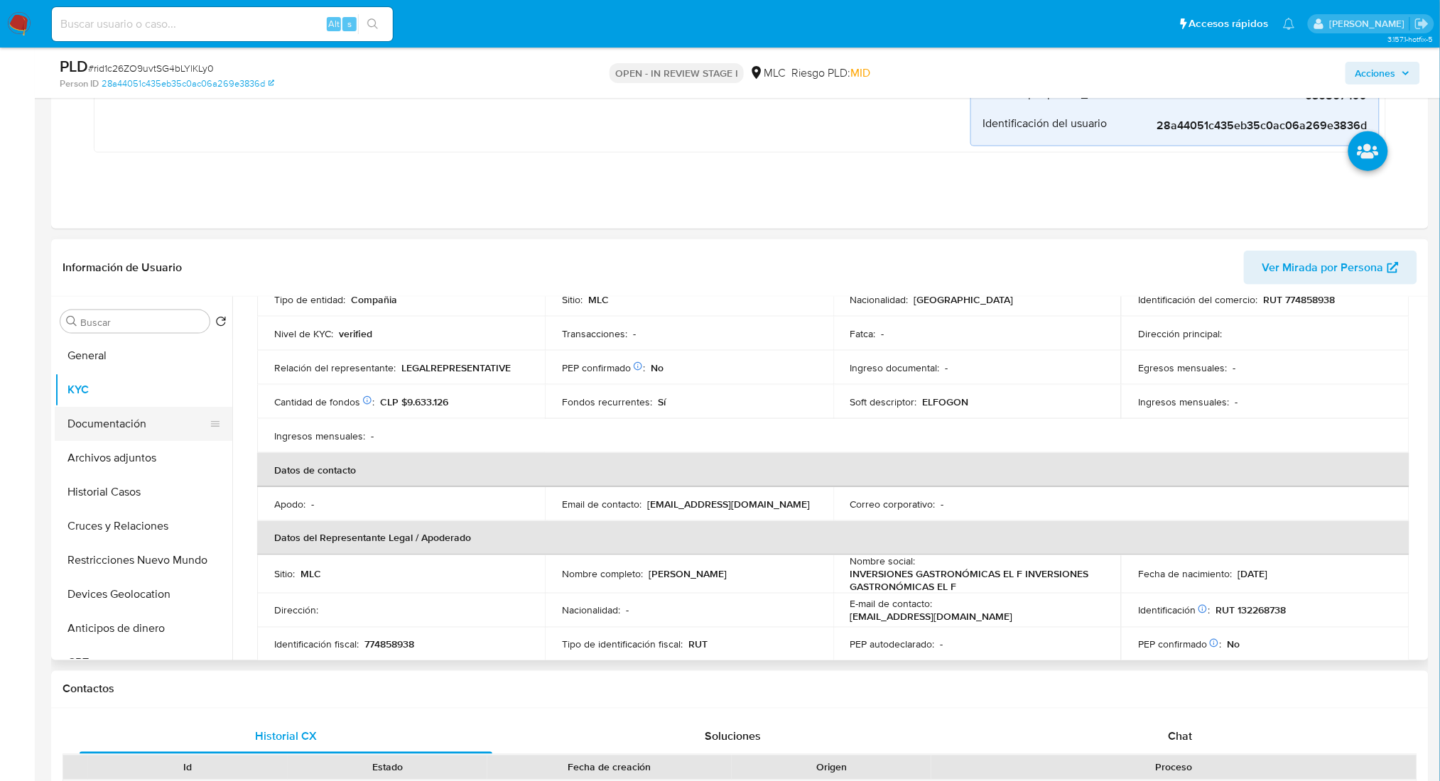
click at [129, 415] on button "Documentación" at bounding box center [138, 424] width 166 height 34
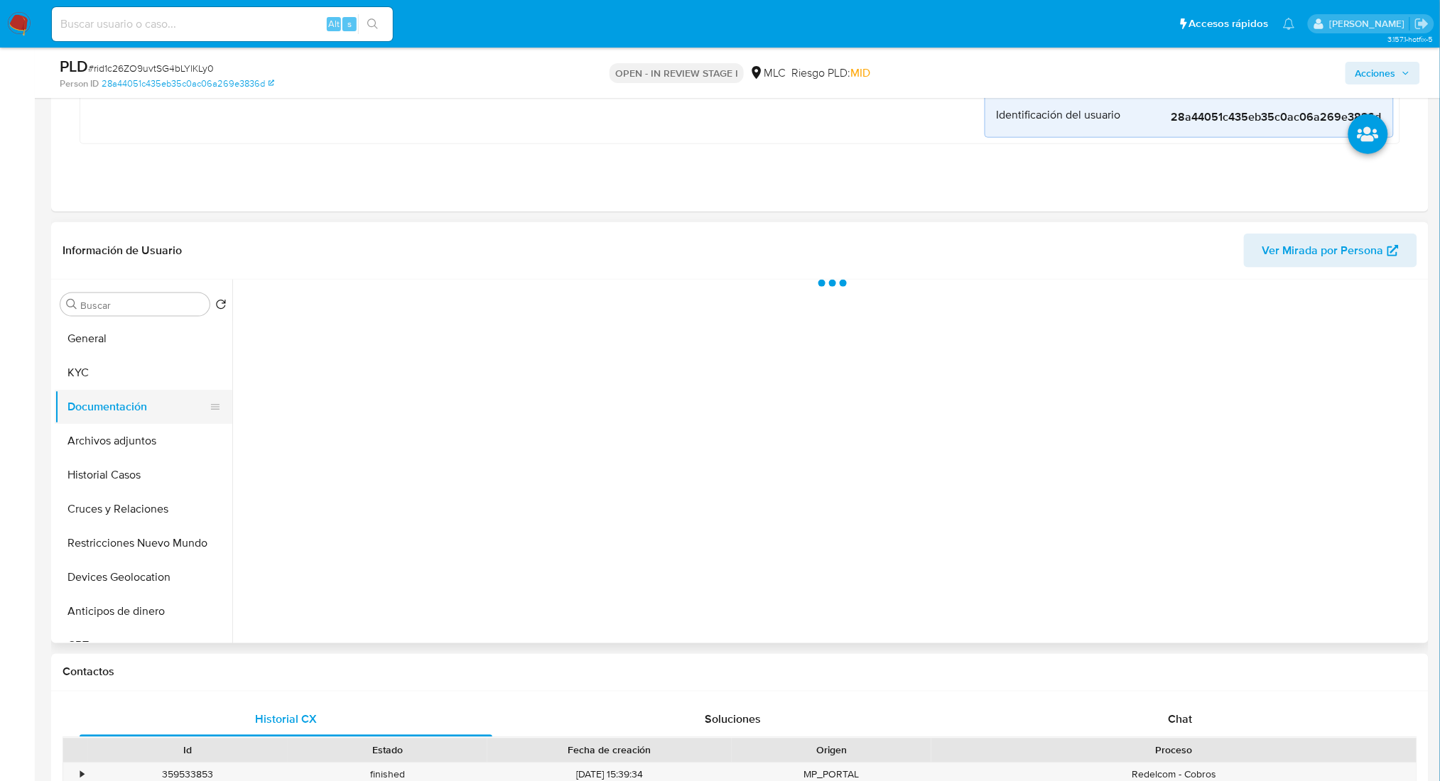
scroll to position [0, 0]
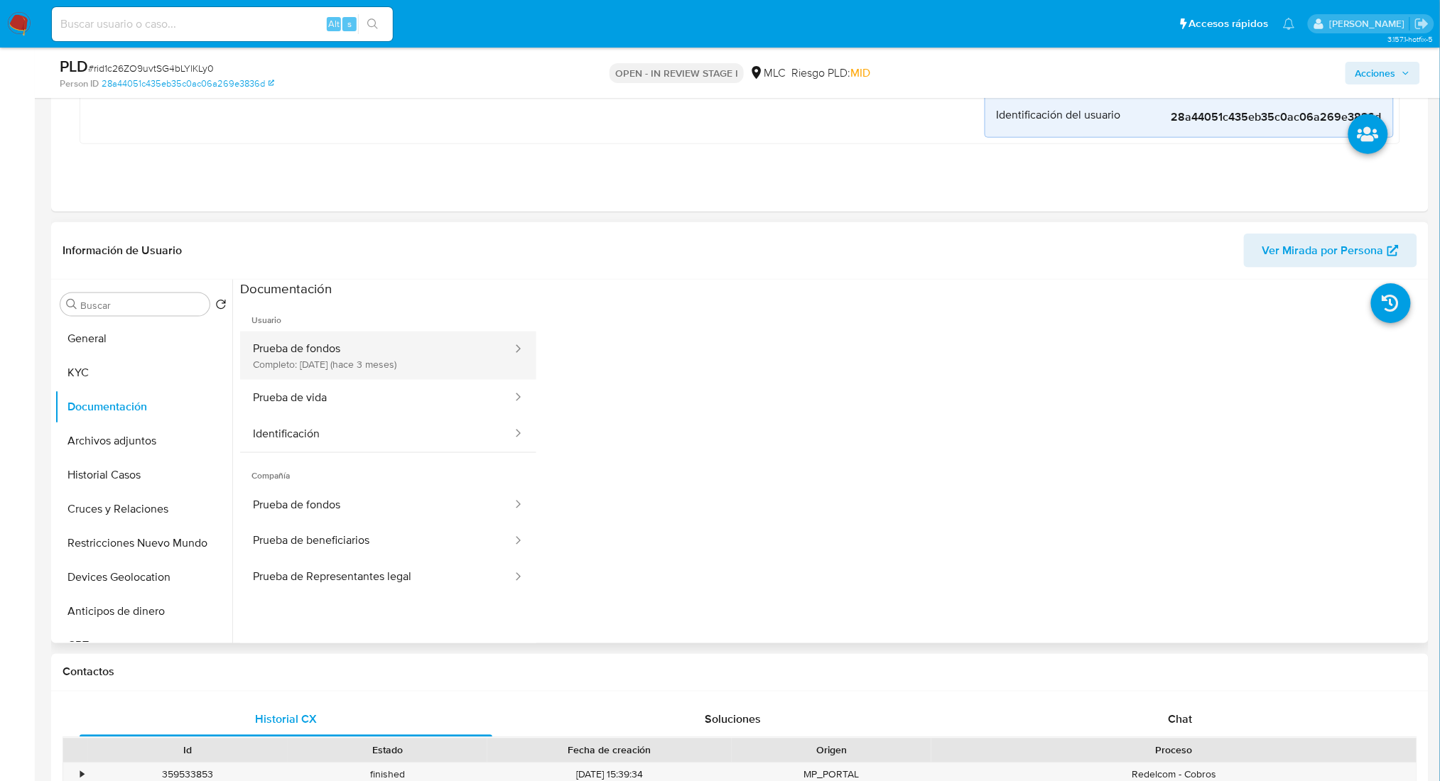
click at [407, 355] on button "Prueba de fondos Completo: 19/05/2025 (hace 3 meses)" at bounding box center [376, 356] width 273 height 48
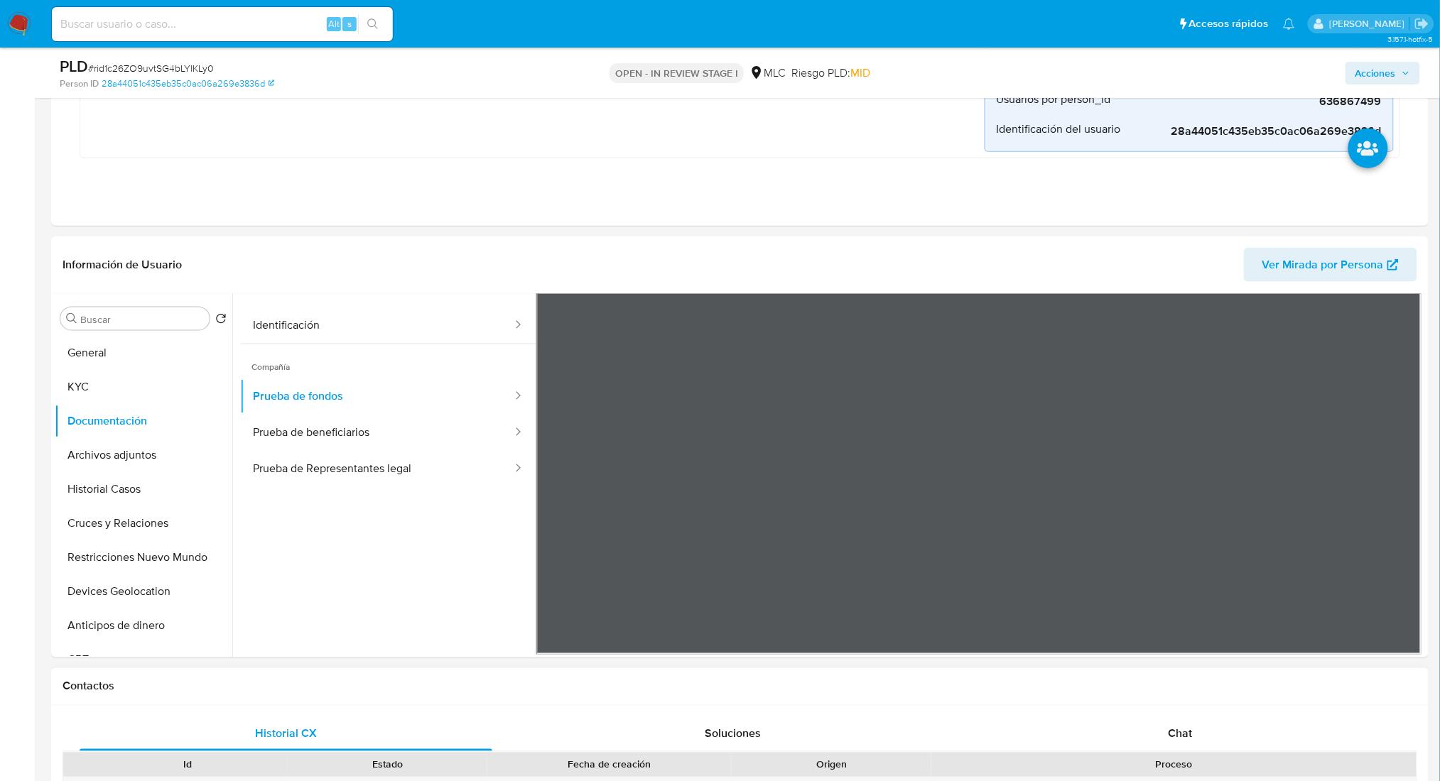
scroll to position [124, 0]
click at [131, 374] on button "KYC" at bounding box center [138, 387] width 166 height 34
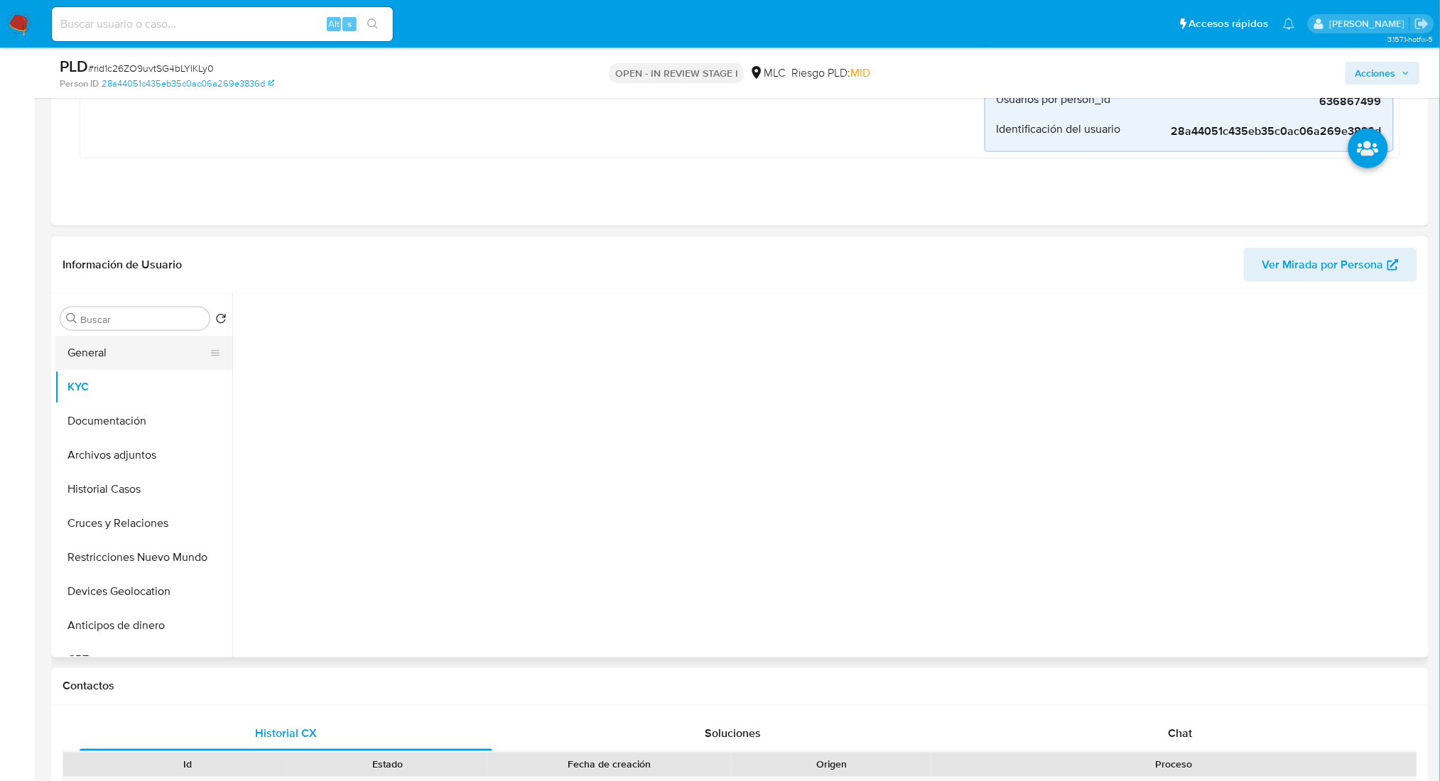
click at [119, 362] on button "General" at bounding box center [138, 353] width 166 height 34
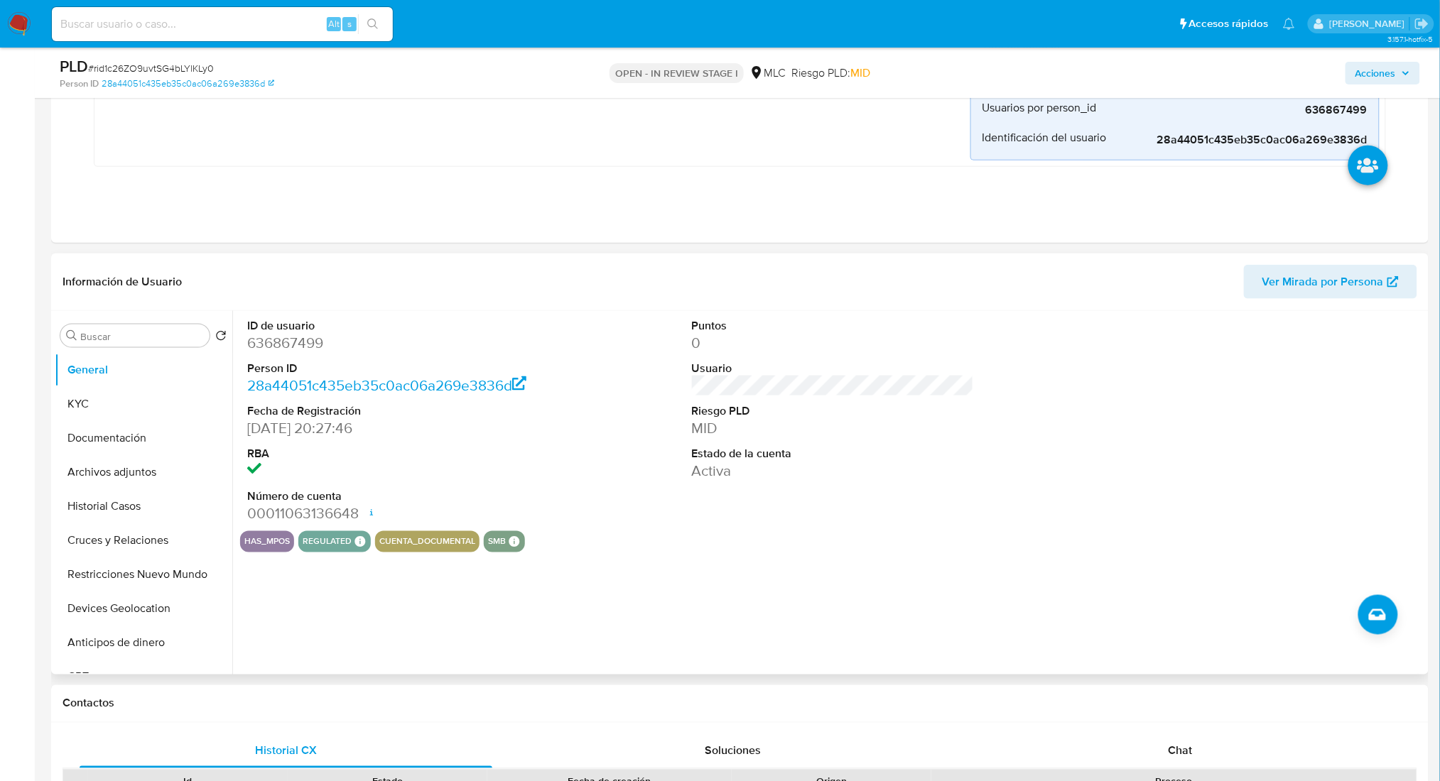
click at [292, 342] on dd "636867499" at bounding box center [388, 343] width 282 height 20
copy dd "636867499"
click at [148, 379] on button "General" at bounding box center [138, 370] width 166 height 34
click at [141, 401] on button "KYC" at bounding box center [138, 404] width 166 height 34
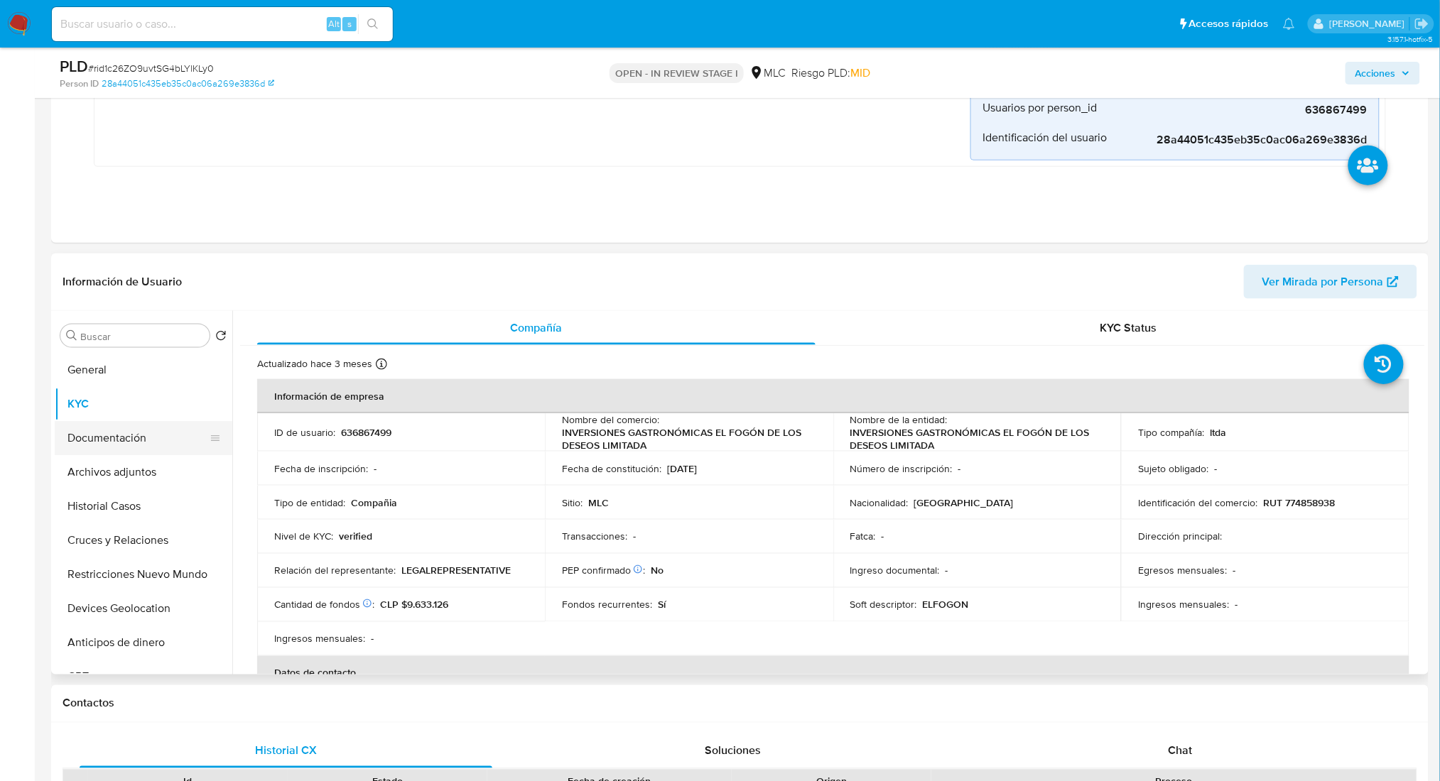
click at [94, 438] on button "Documentación" at bounding box center [138, 438] width 166 height 34
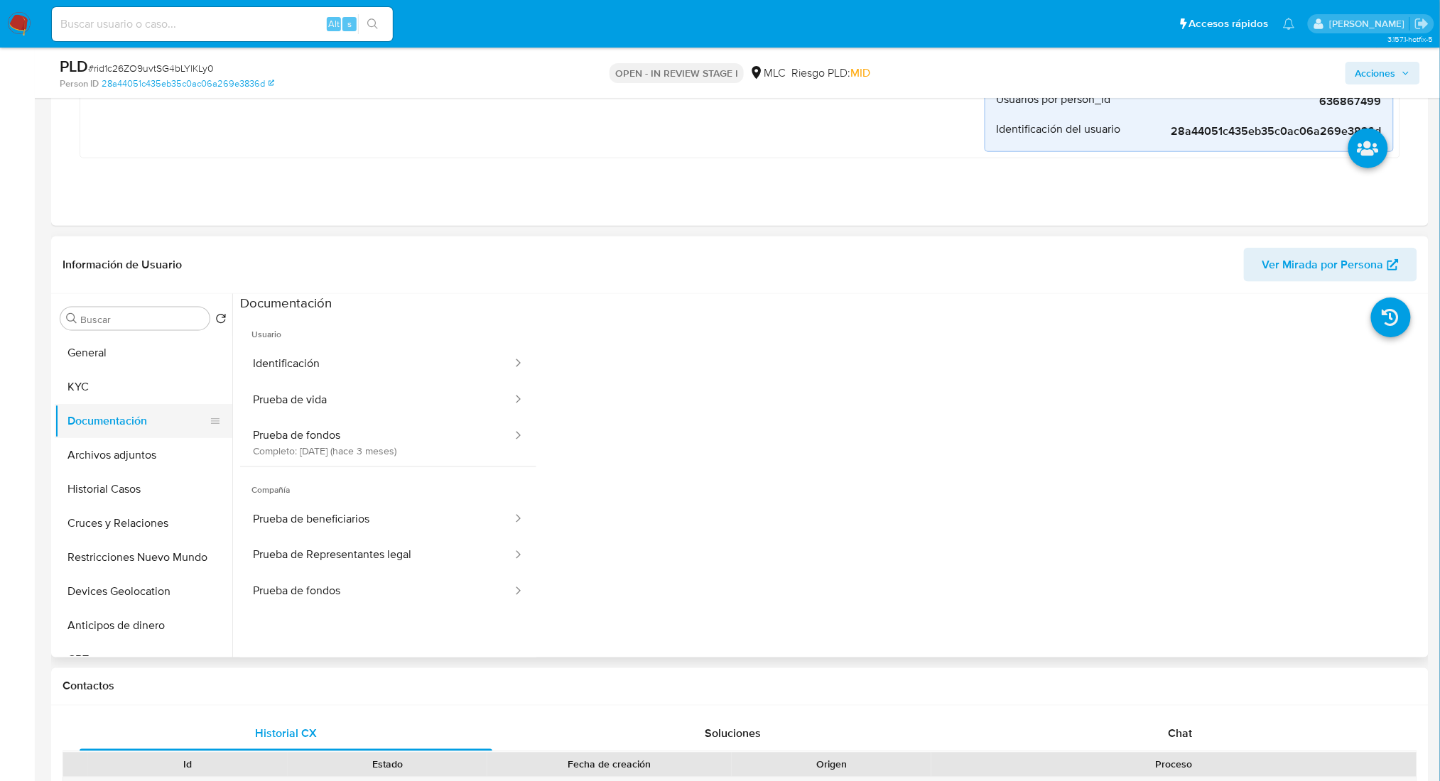
click at [89, 404] on button "Documentación" at bounding box center [138, 421] width 166 height 34
drag, startPoint x: 92, startPoint y: 396, endPoint x: 224, endPoint y: 422, distance: 135.3
click at [92, 398] on button "KYC" at bounding box center [144, 387] width 178 height 34
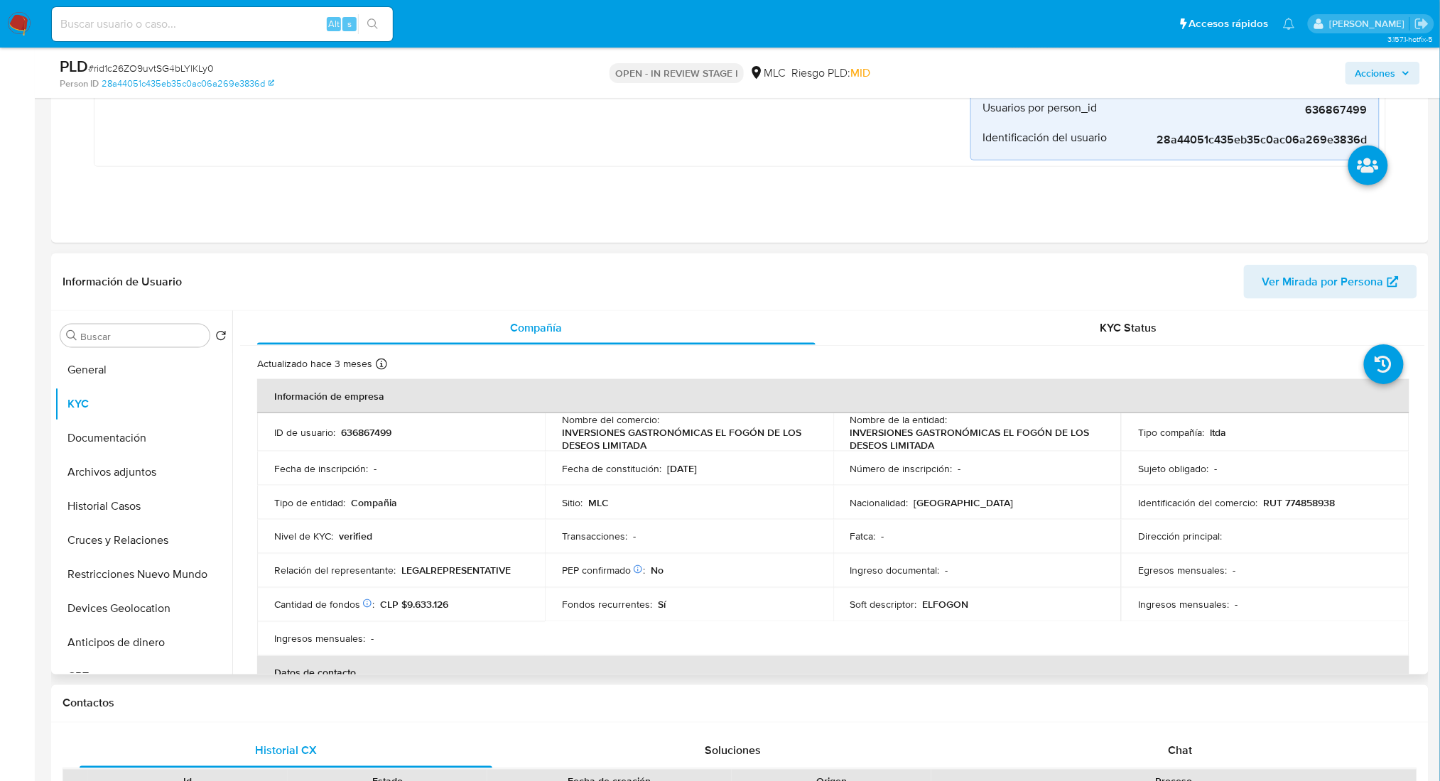
click at [1317, 502] on p "RUT 774858938" at bounding box center [1299, 502] width 72 height 13
copy p "774858938"
click at [114, 537] on button "Cruces y Relaciones" at bounding box center [138, 540] width 166 height 34
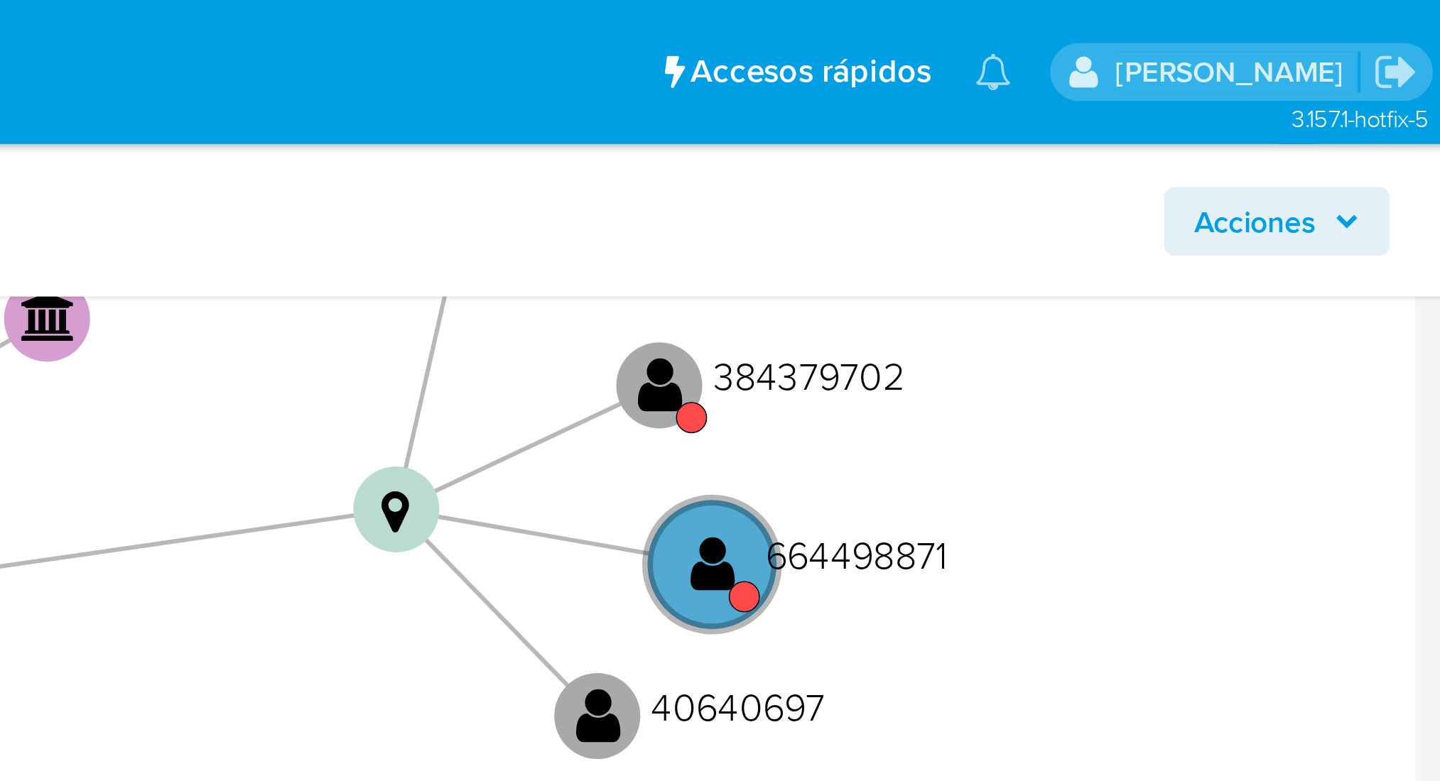
scroll to position [828, 0]
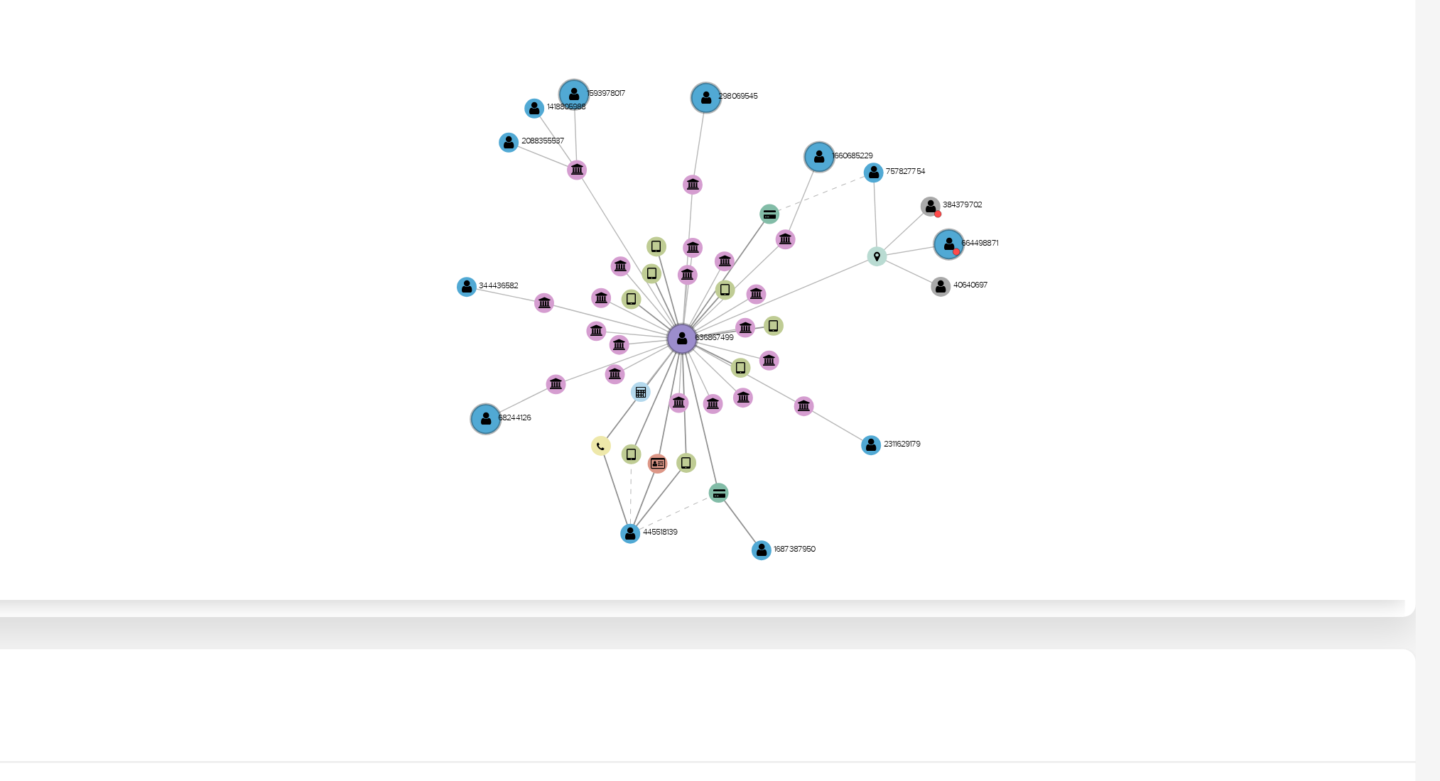
click at [1302, 210] on icon "device-6401467e08813b001828078c  user-445518139  445518139 user-636867499  6…" at bounding box center [843, 193] width 1164 height 206
click at [1269, 182] on circle at bounding box center [1274, 181] width 11 height 11
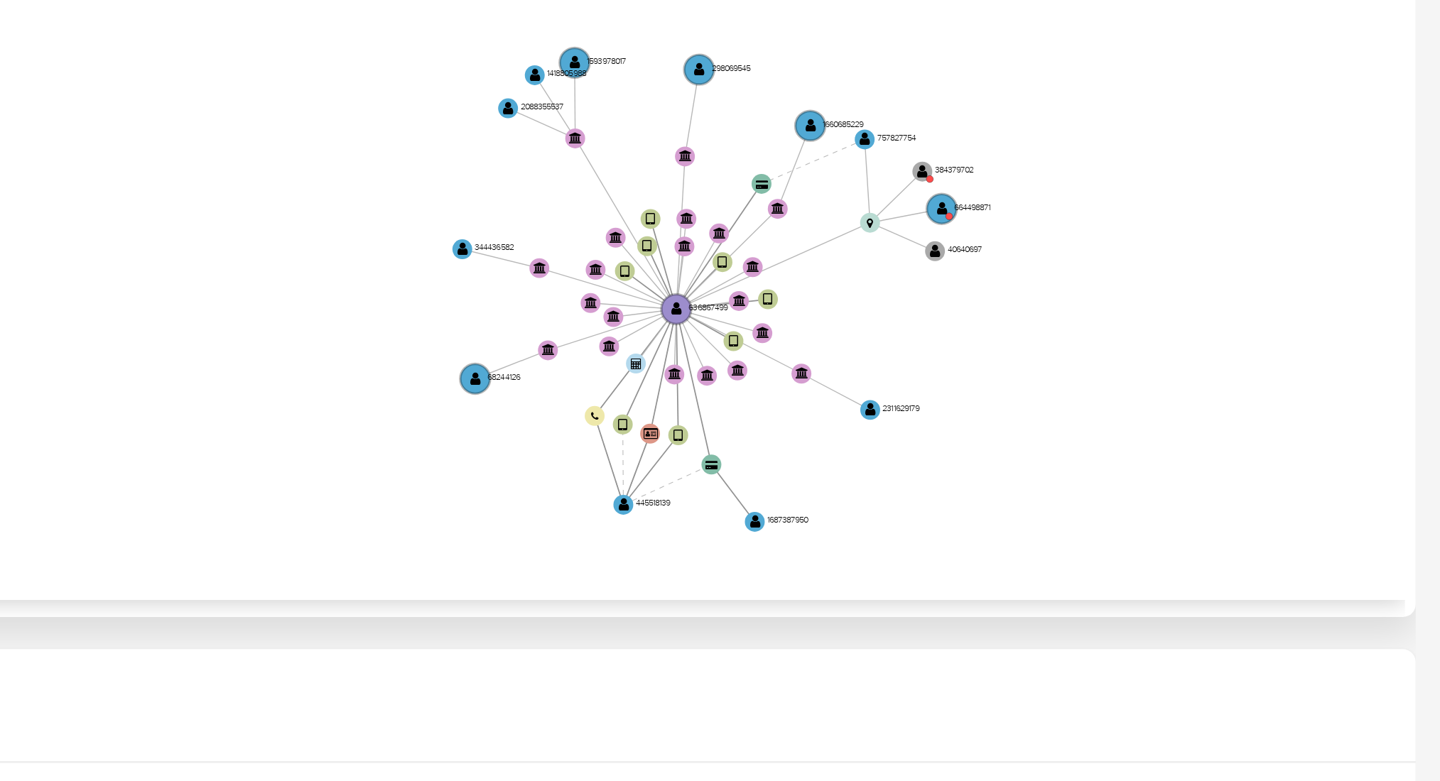
drag, startPoint x: 1335, startPoint y: 212, endPoint x: 1333, endPoint y: 203, distance: 8.8
click at [1333, 203] on icon "device-6401467e08813b001828078c  user-445518139  445518139 user-636867499  6…" at bounding box center [843, 193] width 1164 height 206
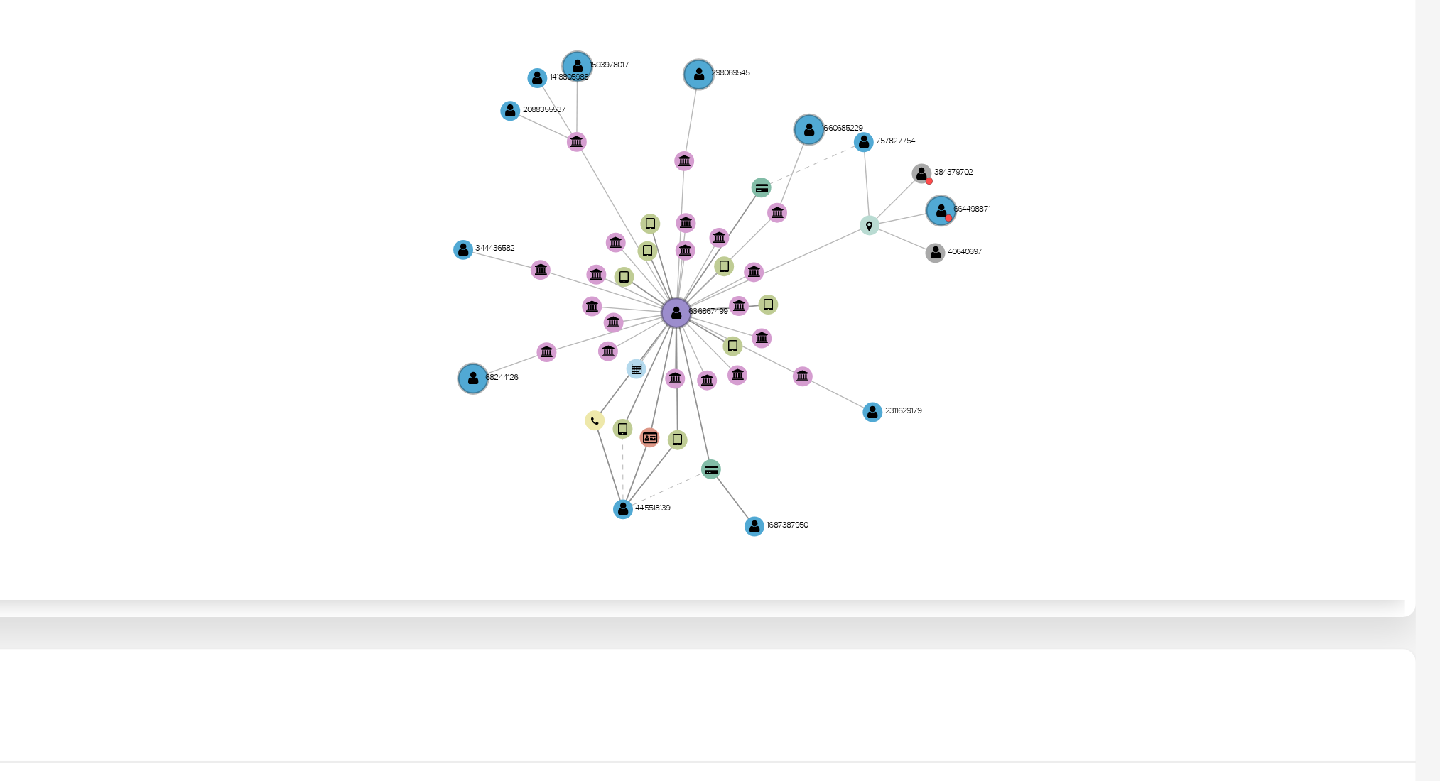
click at [1372, 212] on icon "device-6401467e08813b001828078c  user-445518139  445518139 user-636867499  6…" at bounding box center [843, 193] width 1164 height 206
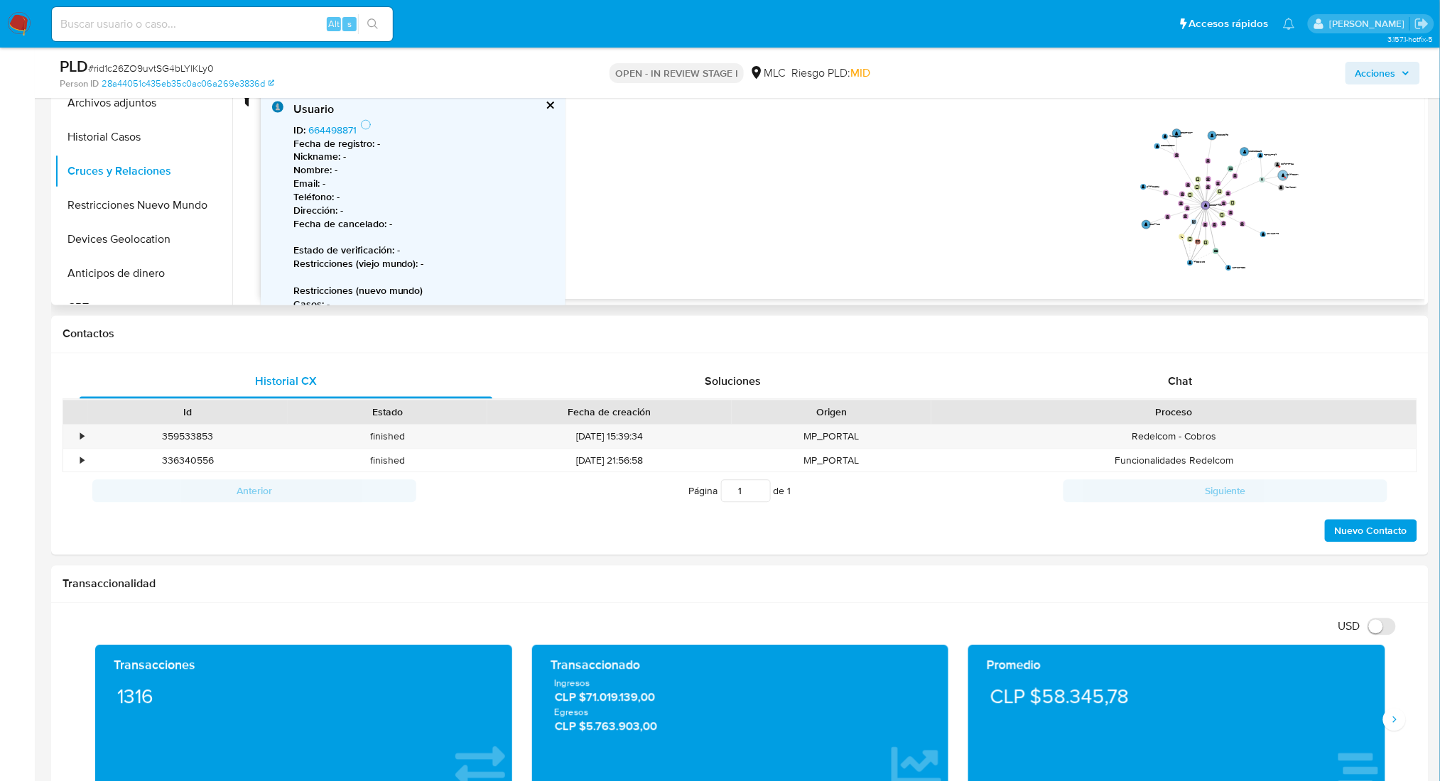
click at [1281, 171] on circle at bounding box center [1283, 175] width 10 height 10
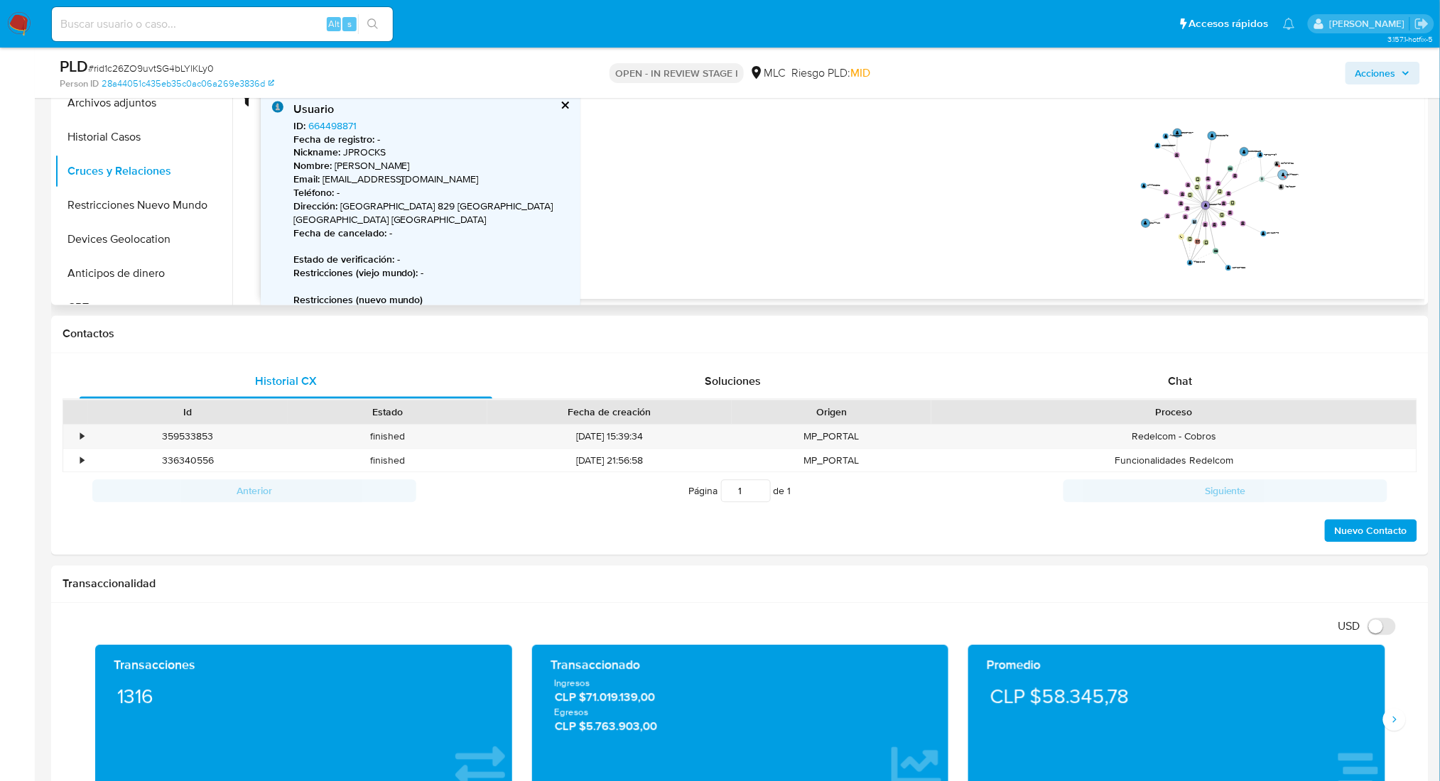
click at [1281, 171] on circle at bounding box center [1283, 175] width 10 height 10
click at [1281, 172] on text "" at bounding box center [1283, 174] width 4 height 4
type input "1605488828000"
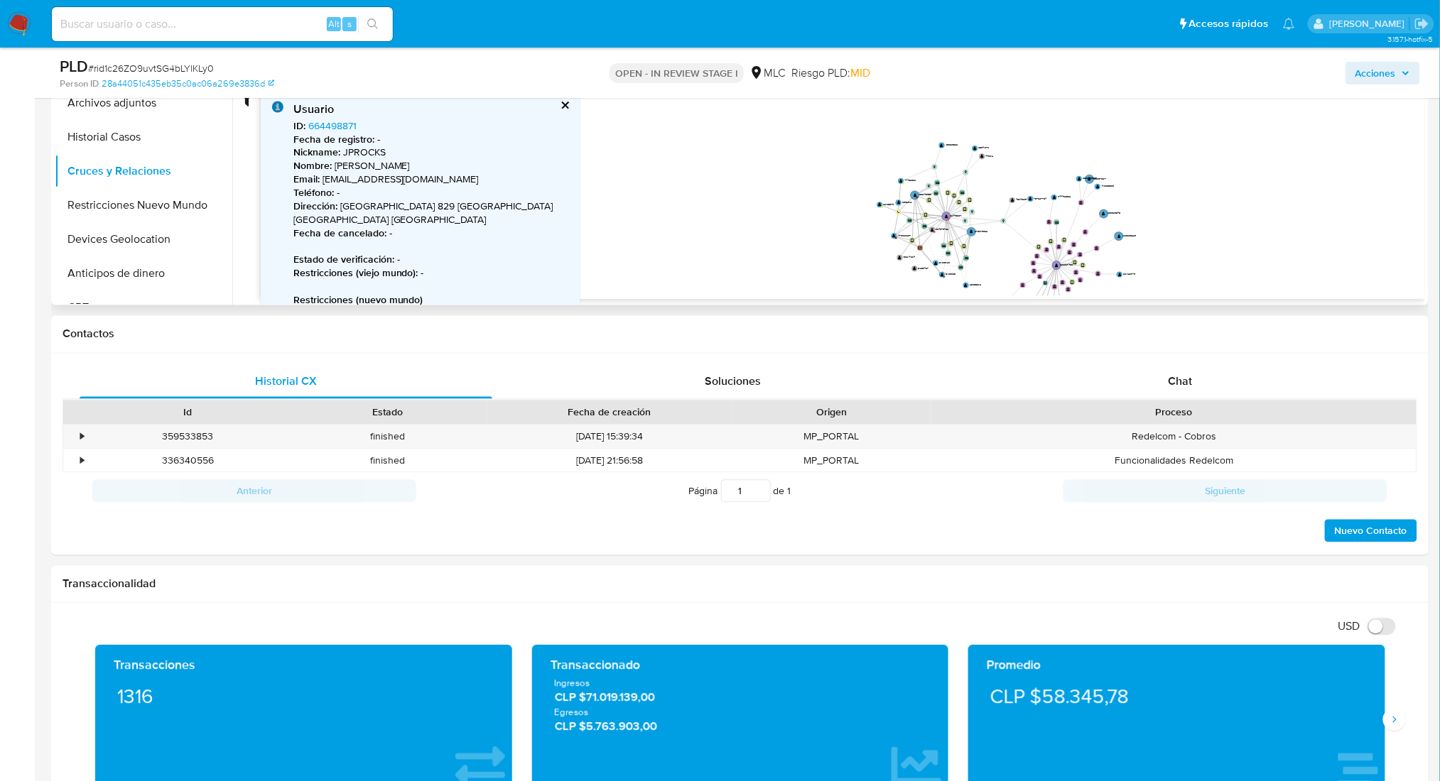
drag, startPoint x: 1034, startPoint y: 205, endPoint x: 925, endPoint y: 219, distance: 109.6
click at [820, 249] on icon "device-6401467e08813b001828078c  user-445518139  445518139 user-636867499  6…" at bounding box center [843, 193] width 1164 height 206
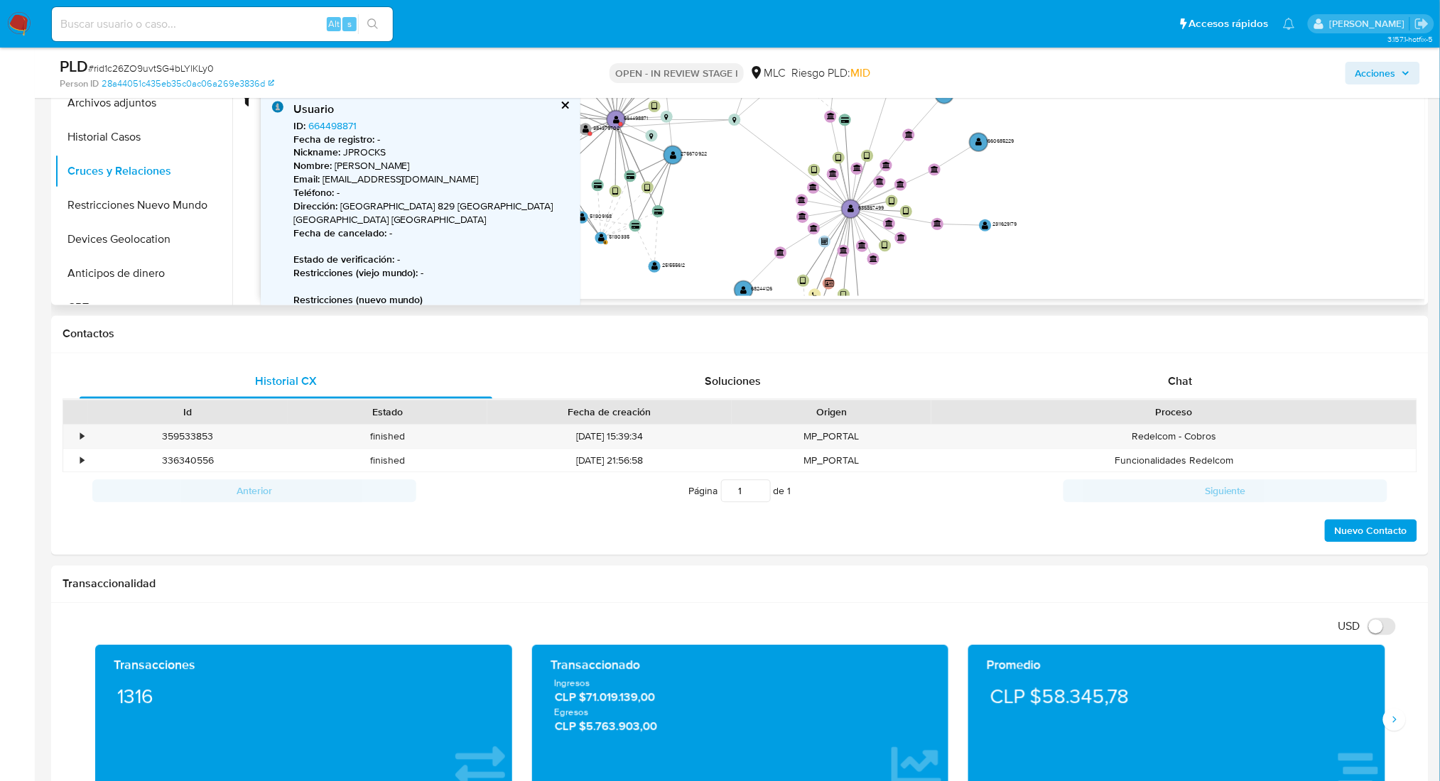
drag, startPoint x: 1145, startPoint y: 139, endPoint x: 1156, endPoint y: 101, distance: 39.8
click at [1156, 101] on icon "device-6401467e08813b001828078c  user-445518139  445518139 user-636867499  6…" at bounding box center [843, 193] width 1164 height 206
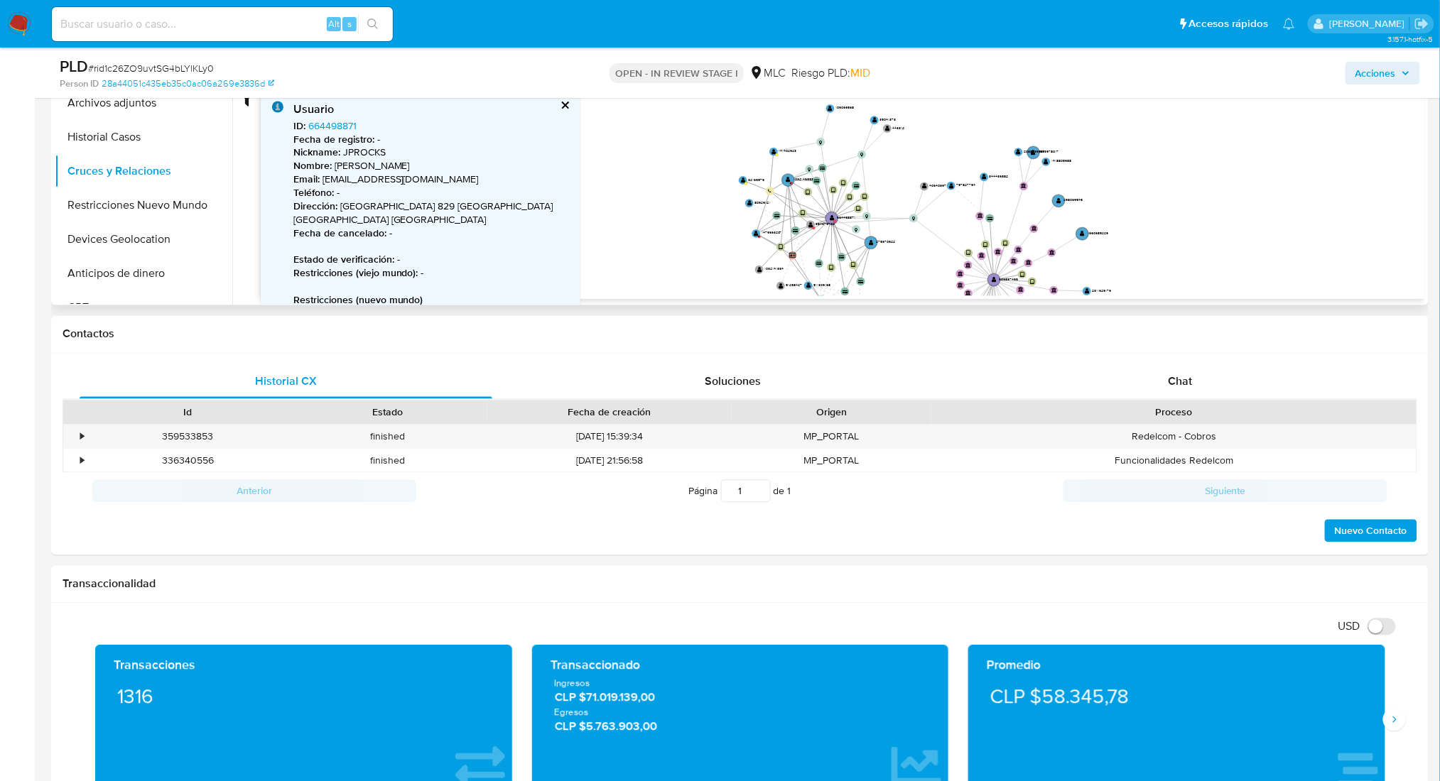
drag, startPoint x: 1090, startPoint y: 225, endPoint x: 1169, endPoint y: 285, distance: 99.4
click at [1169, 285] on icon "device-6401467e08813b001828078c  user-445518139  445518139 user-636867499  6…" at bounding box center [843, 193] width 1164 height 206
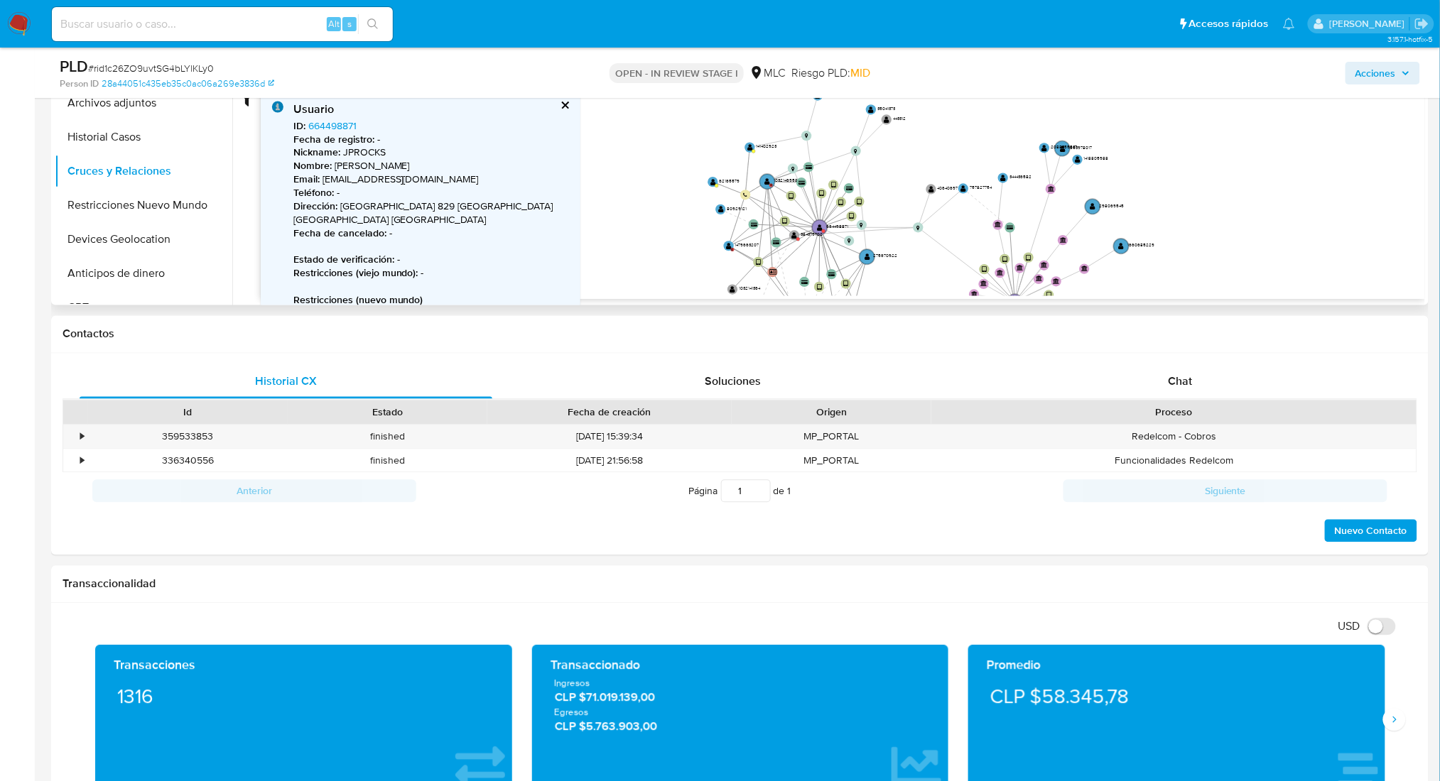
drag, startPoint x: 911, startPoint y: 256, endPoint x: 896, endPoint y: 272, distance: 21.6
click at [912, 274] on icon "device-6401467e08813b001828078c  user-445518139  445518139 user-636867499  6…" at bounding box center [843, 193] width 1164 height 206
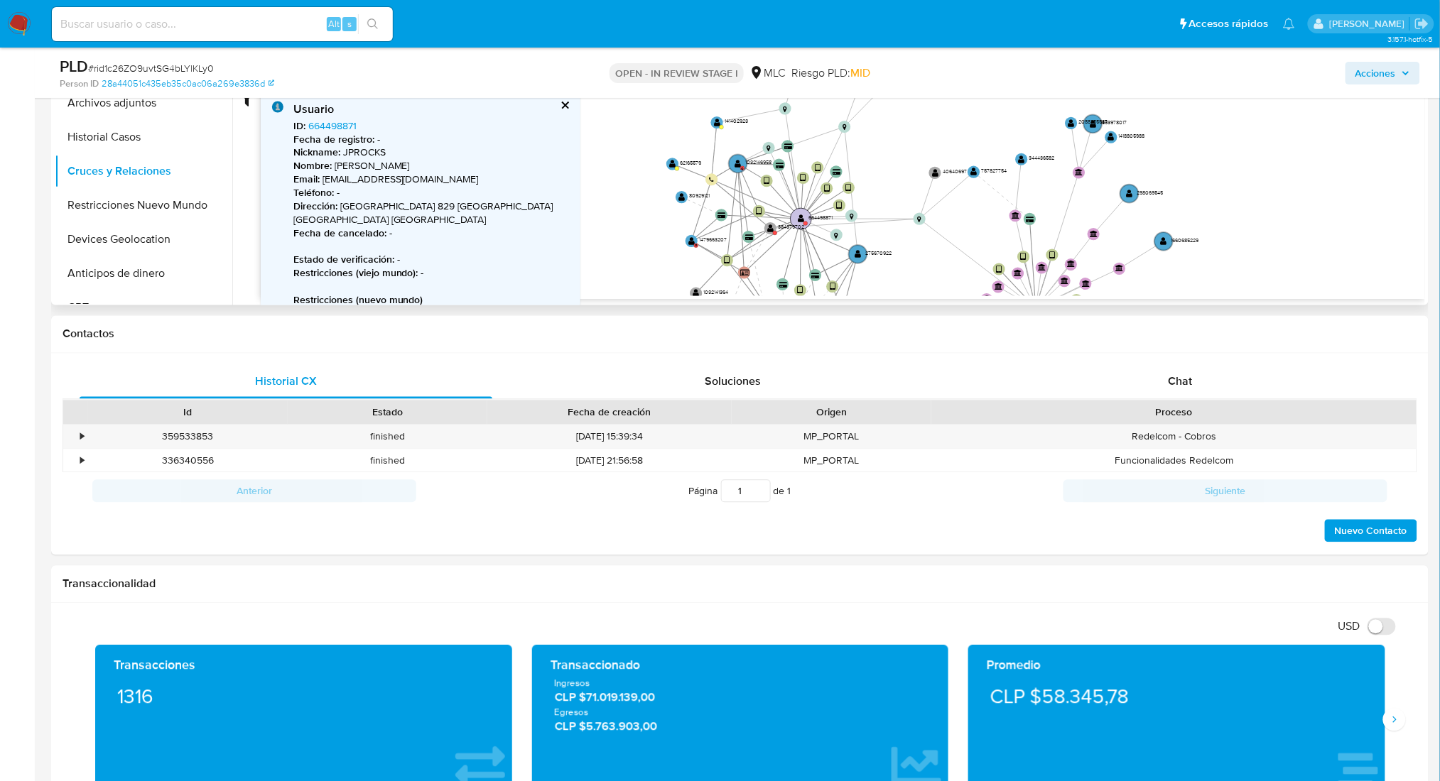
click at [801, 210] on circle at bounding box center [801, 218] width 21 height 21
drag, startPoint x: 1048, startPoint y: 244, endPoint x: 1027, endPoint y: 179, distance: 68.7
click at [1041, 214] on text "" at bounding box center [1044, 218] width 6 height 9
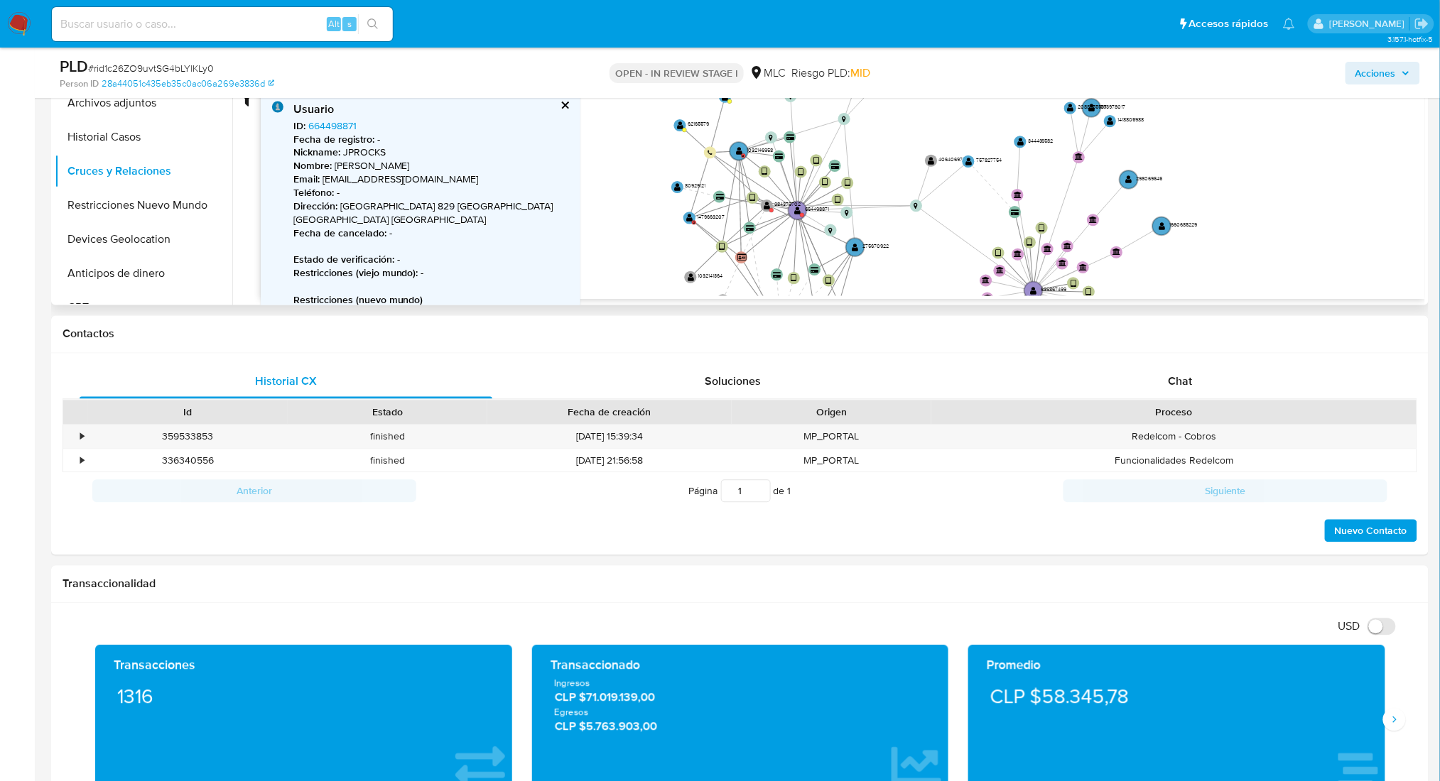
drag, startPoint x: 1044, startPoint y: 185, endPoint x: 1037, endPoint y: 168, distance: 17.8
click at [1036, 138] on icon "device-6401467e08813b001828078c  user-445518139  445518139 user-636867499  6…" at bounding box center [843, 193] width 1164 height 206
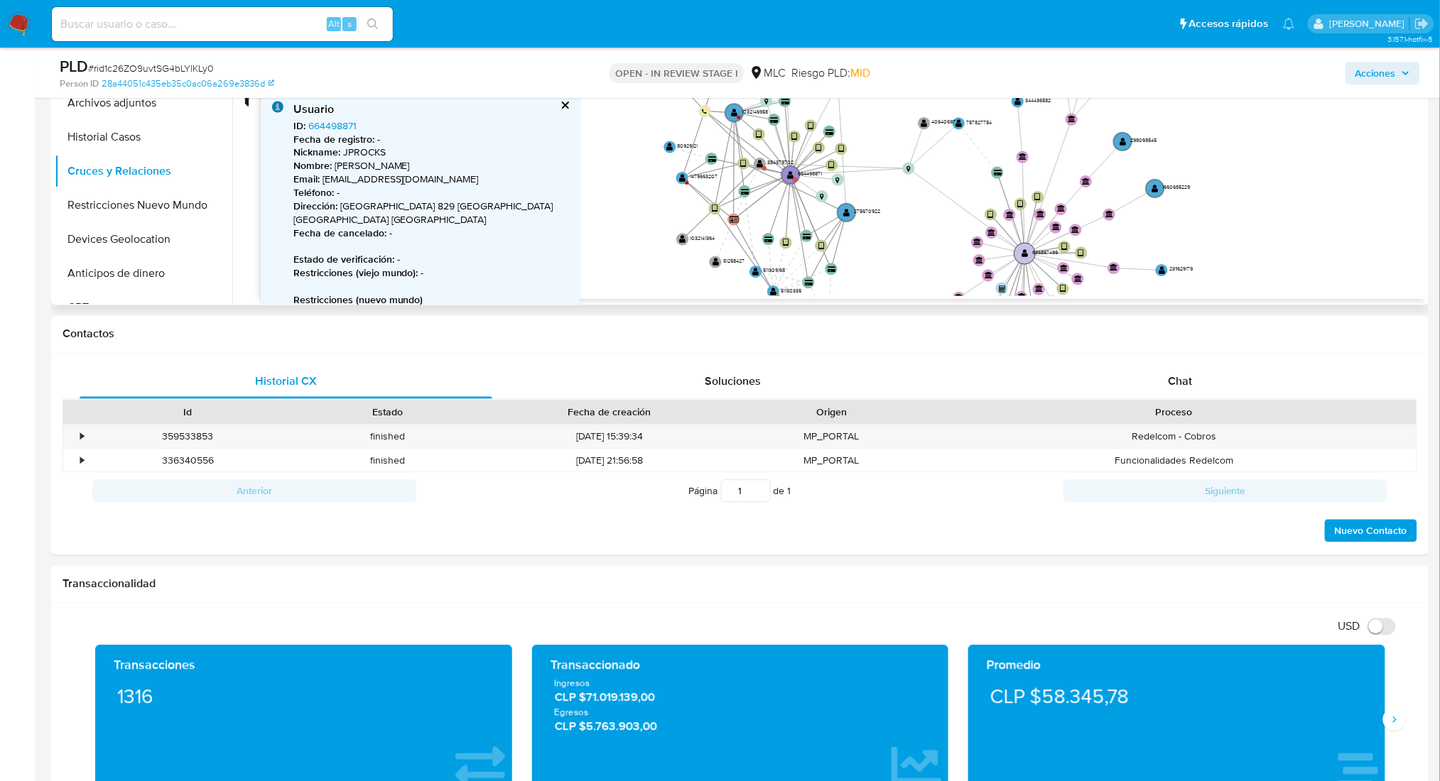
click at [1025, 252] on text "" at bounding box center [1024, 253] width 6 height 9
click at [1020, 254] on text "" at bounding box center [1023, 252] width 6 height 9
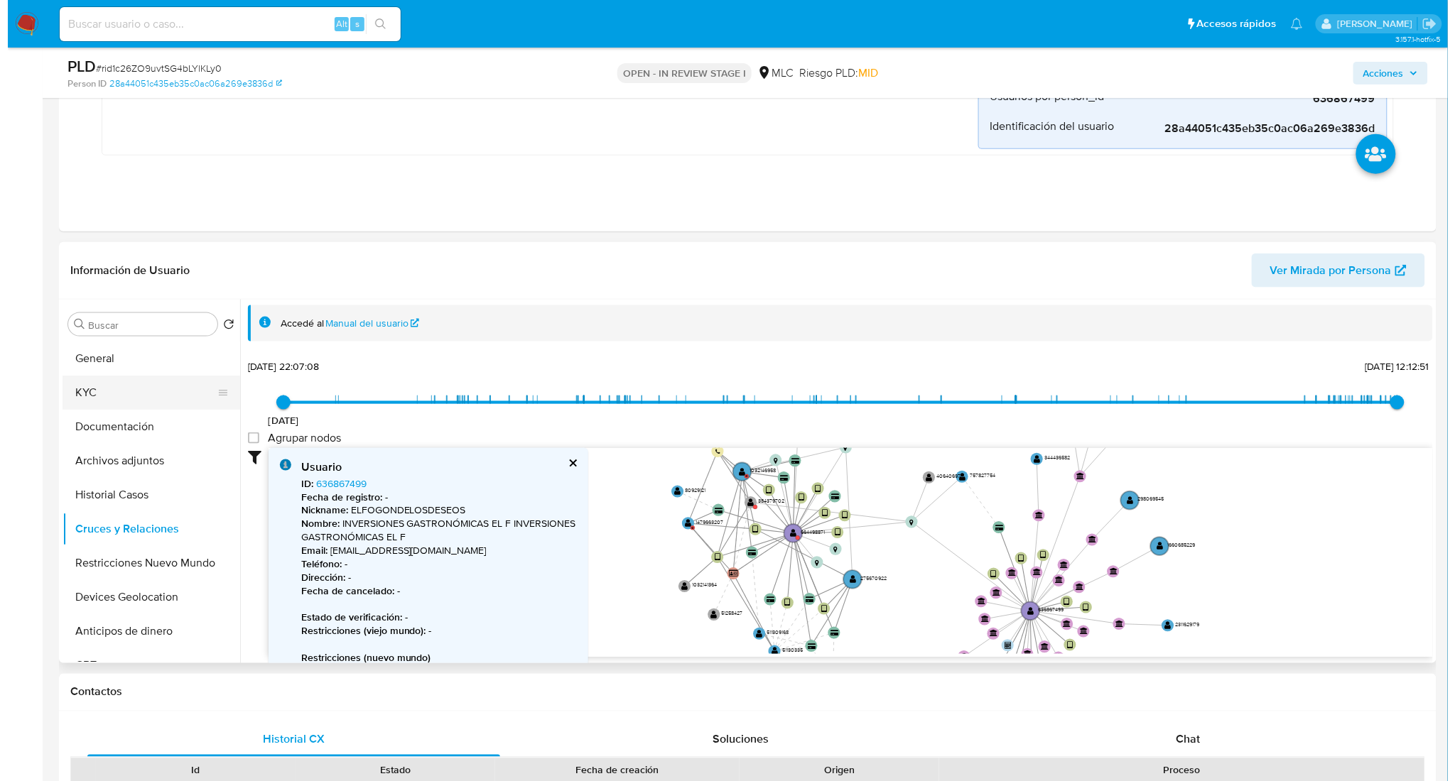
scroll to position [450, 0]
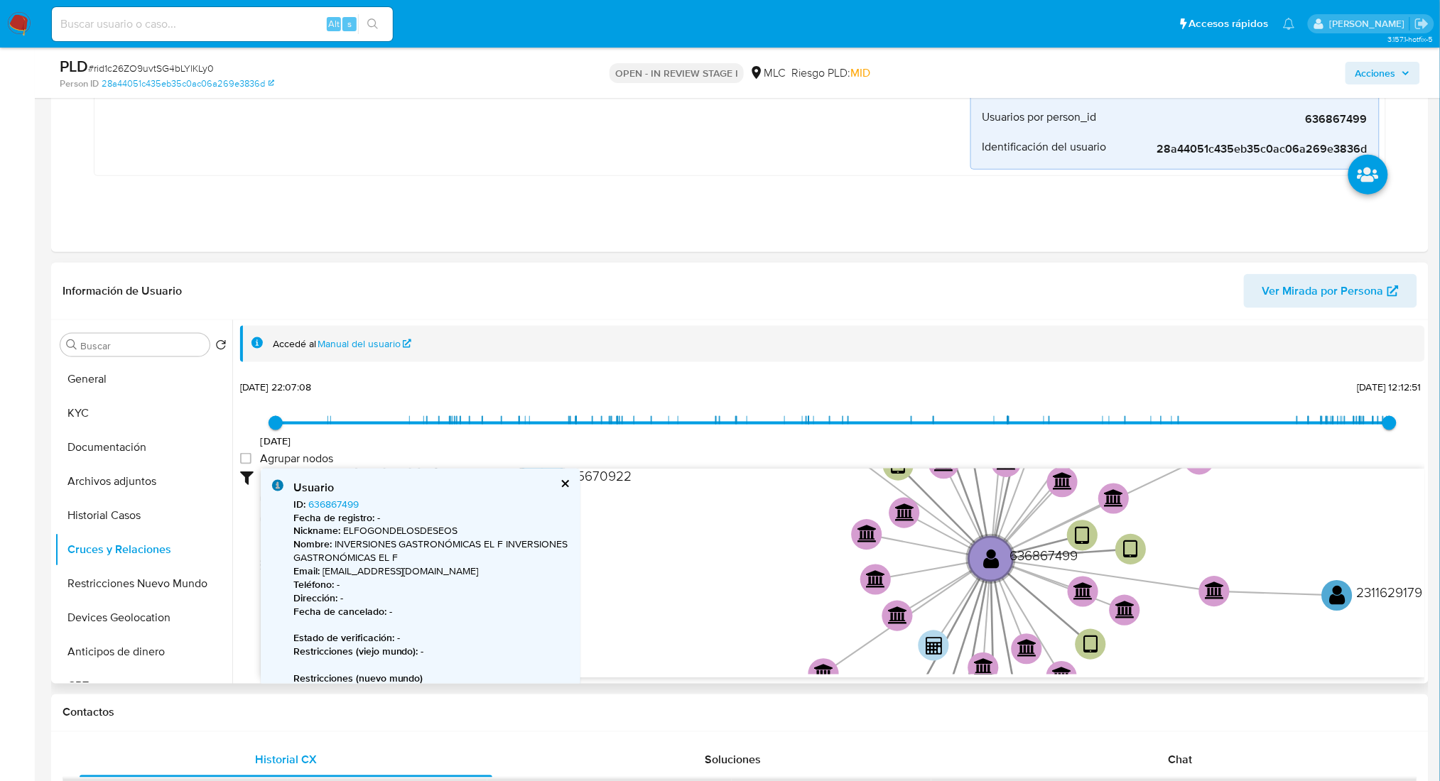
drag, startPoint x: 762, startPoint y: 452, endPoint x: 675, endPoint y: 407, distance: 98.2
click at [675, 407] on div "15/11/2020 15/11/2020, 22:07:08 29/8/2025, 12:12:51 Agrupar nodos Filtros Confi…" at bounding box center [832, 528] width 1185 height 302
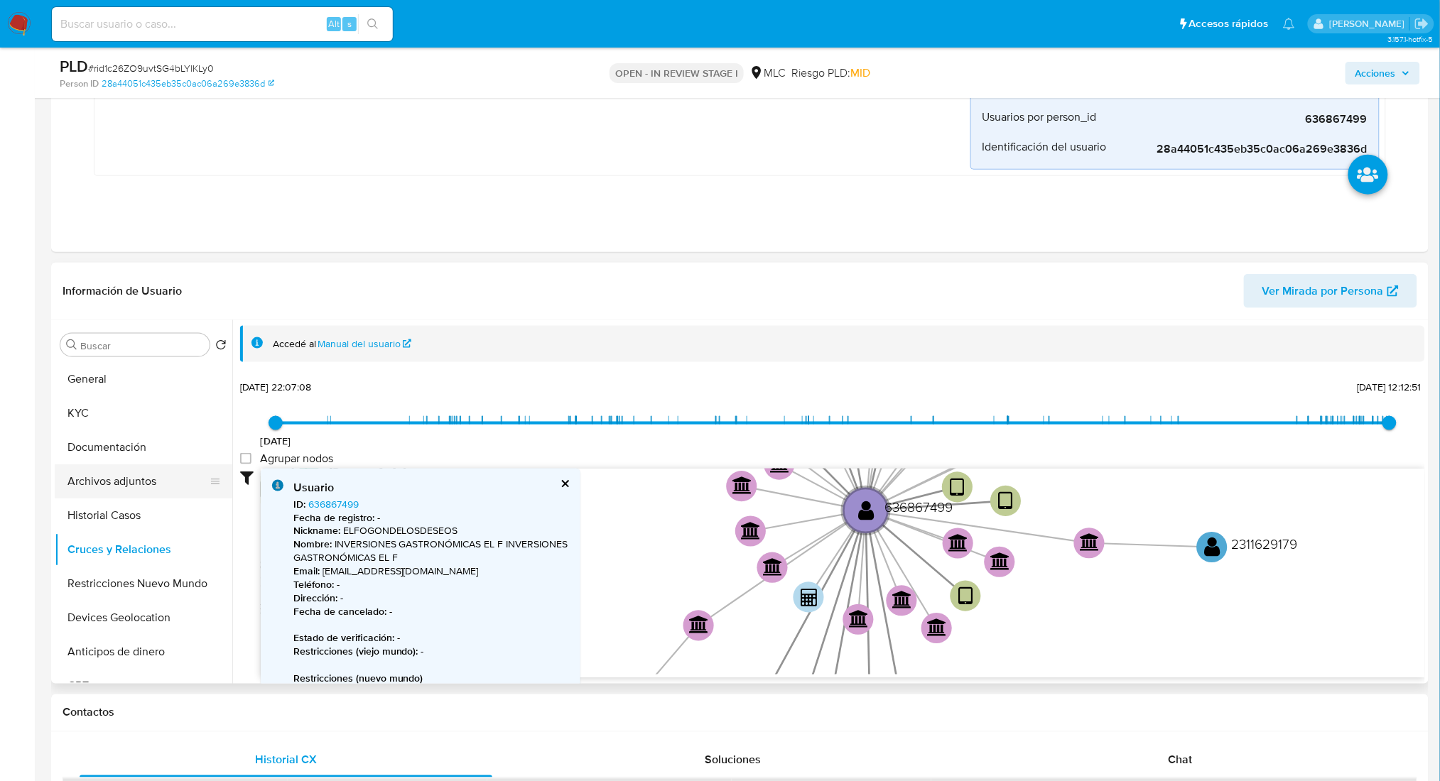
drag, startPoint x: 691, startPoint y: 486, endPoint x: 59, endPoint y: 478, distance: 632.2
click at [614, 478] on icon "device-6401467e08813b001828078c  user-445518139  445518139 user-636867499  6…" at bounding box center [843, 572] width 1164 height 206
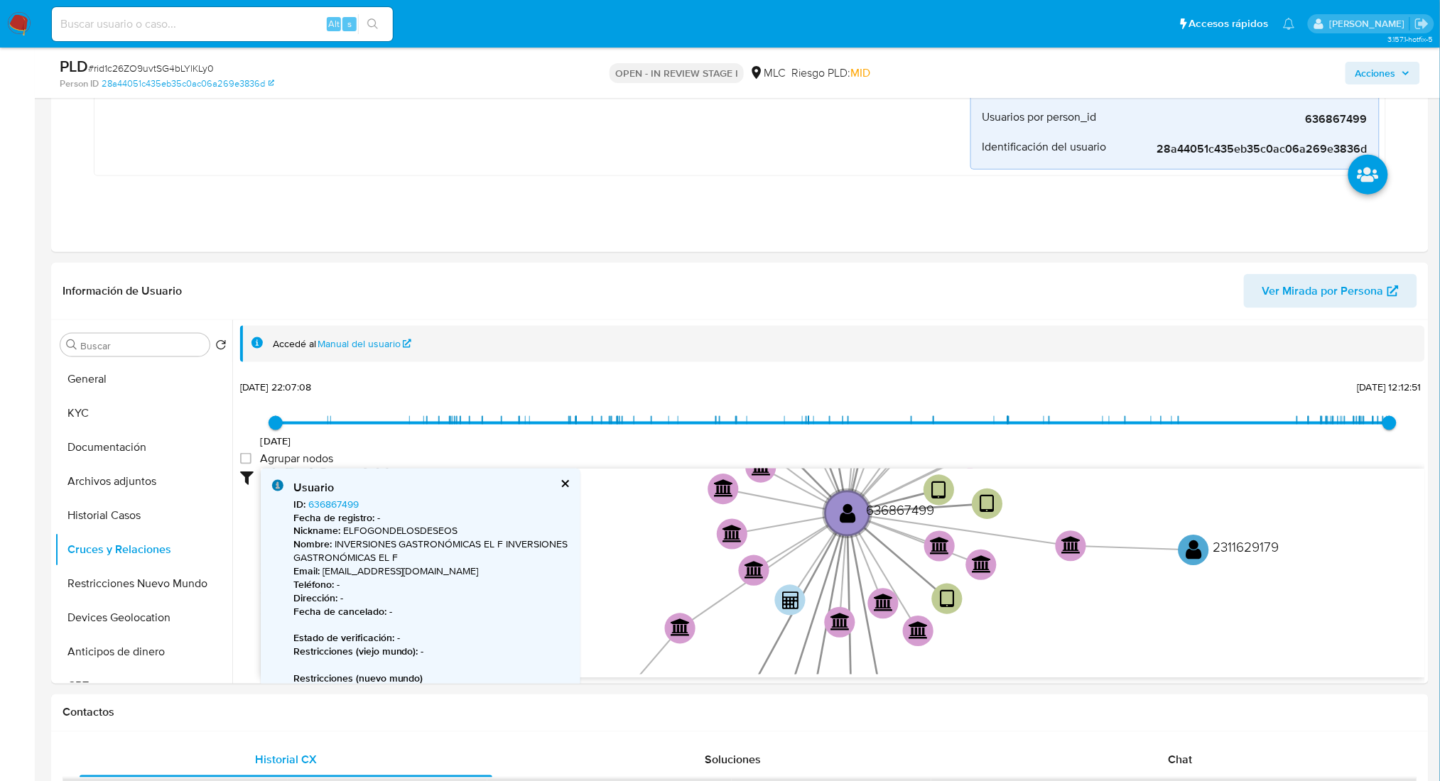
click at [73, 423] on button "KYC" at bounding box center [138, 413] width 166 height 34
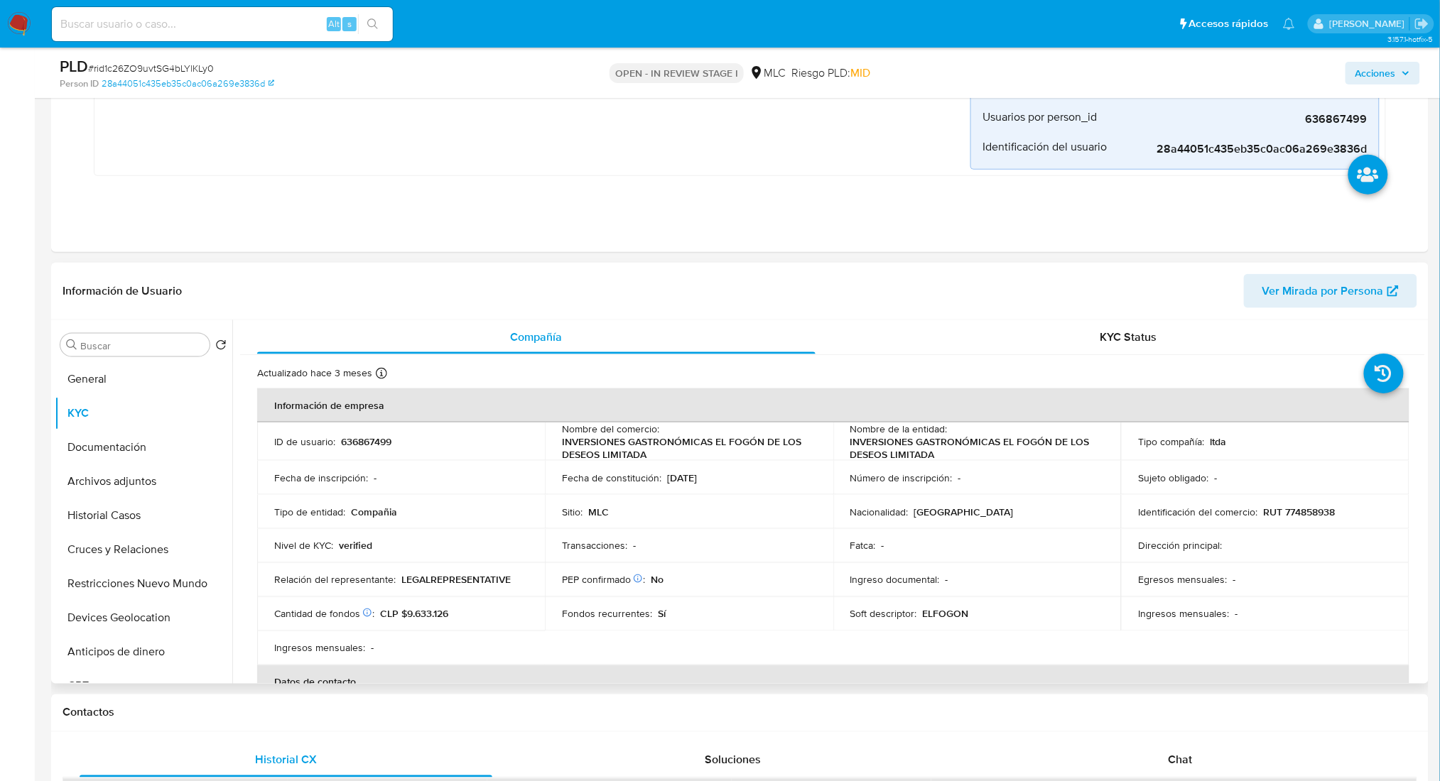
click at [1330, 513] on p "RUT 774858938" at bounding box center [1299, 512] width 72 height 13
drag, startPoint x: 1330, startPoint y: 513, endPoint x: 1316, endPoint y: 509, distance: 14.8
click at [1316, 509] on p "RUT 774858938" at bounding box center [1299, 512] width 72 height 13
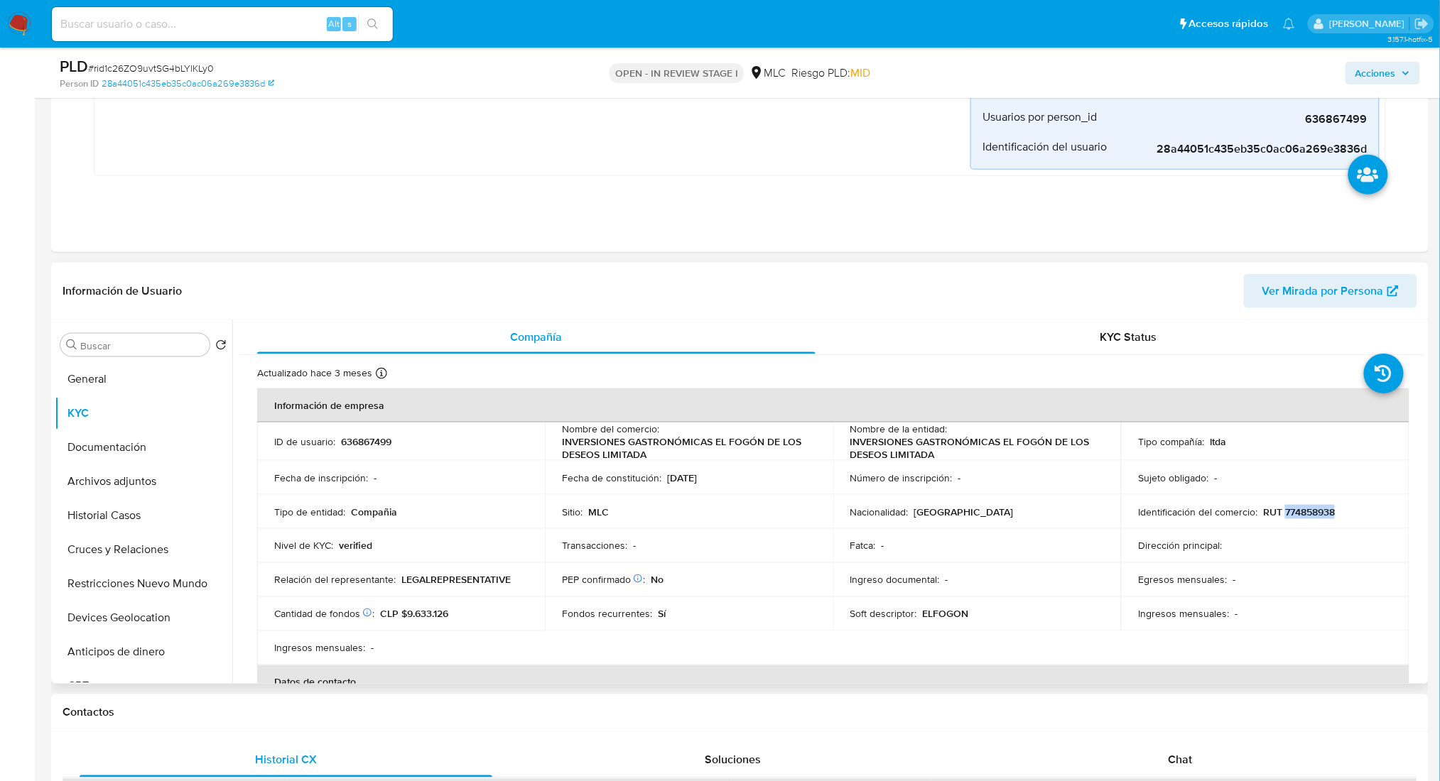
copy p "774858938"
drag, startPoint x: 139, startPoint y: 496, endPoint x: 134, endPoint y: 489, distance: 8.7
click at [134, 489] on button "Archivos adjuntos" at bounding box center [144, 482] width 178 height 34
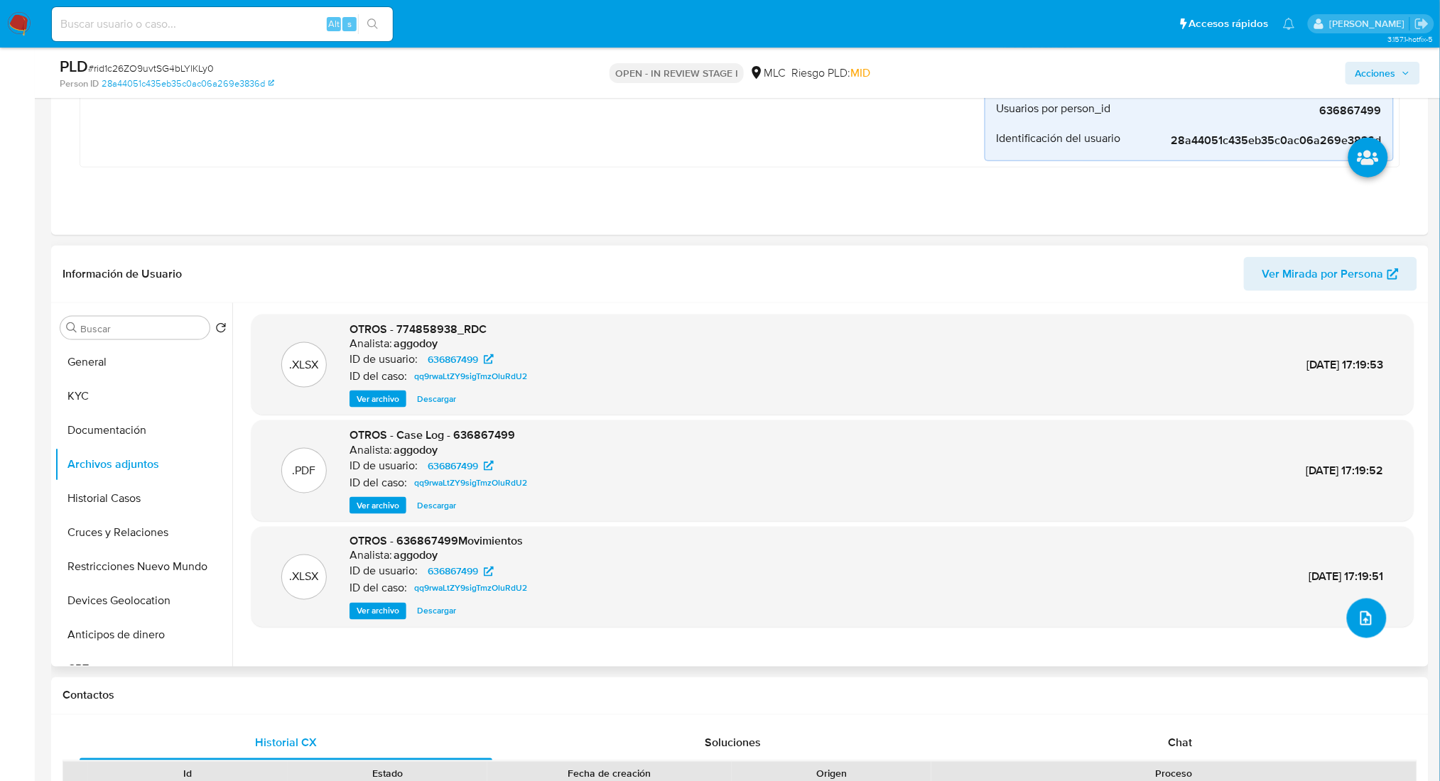
click at [1357, 621] on icon "upload-file" at bounding box center [1365, 618] width 17 height 17
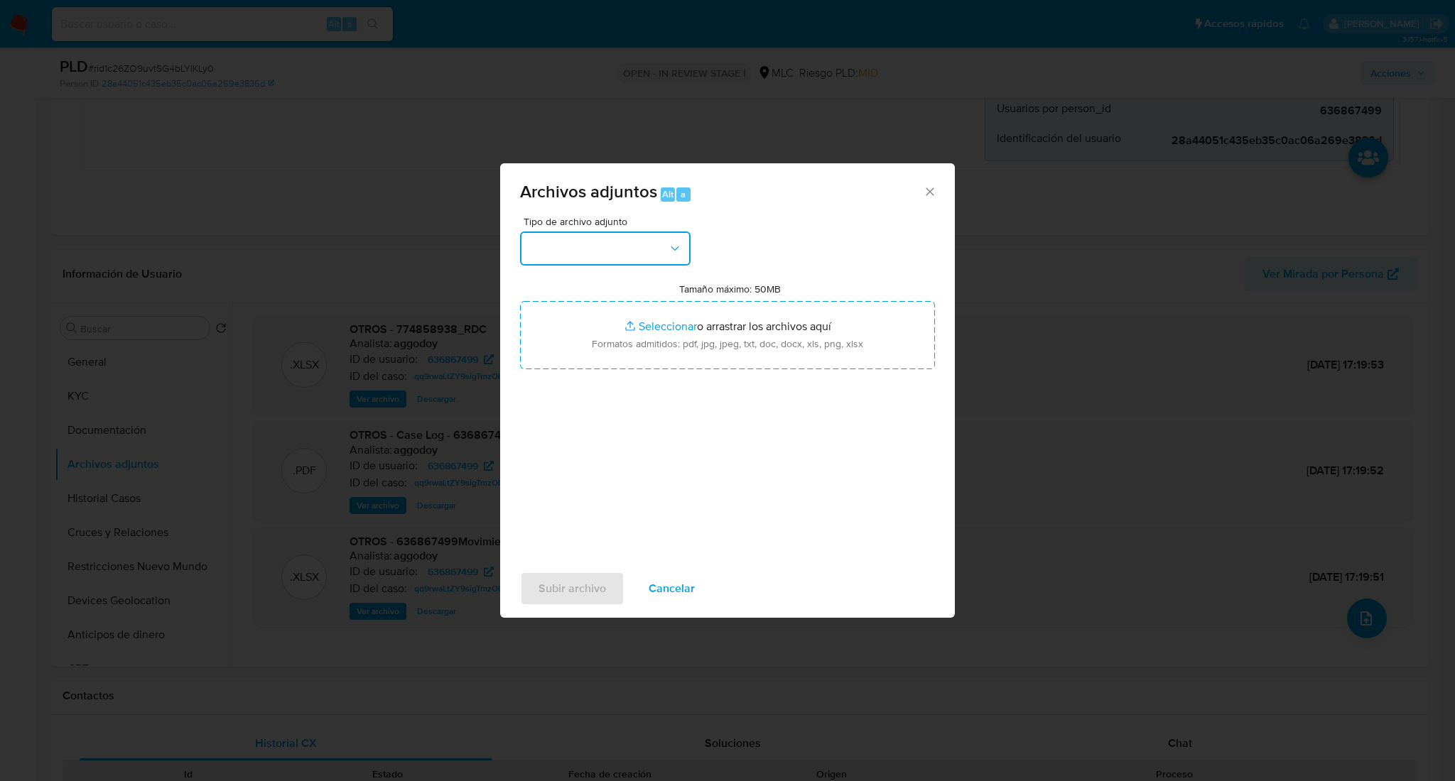
drag, startPoint x: 617, startPoint y: 259, endPoint x: 629, endPoint y: 264, distance: 12.4
click at [619, 259] on button "button" at bounding box center [605, 249] width 170 height 34
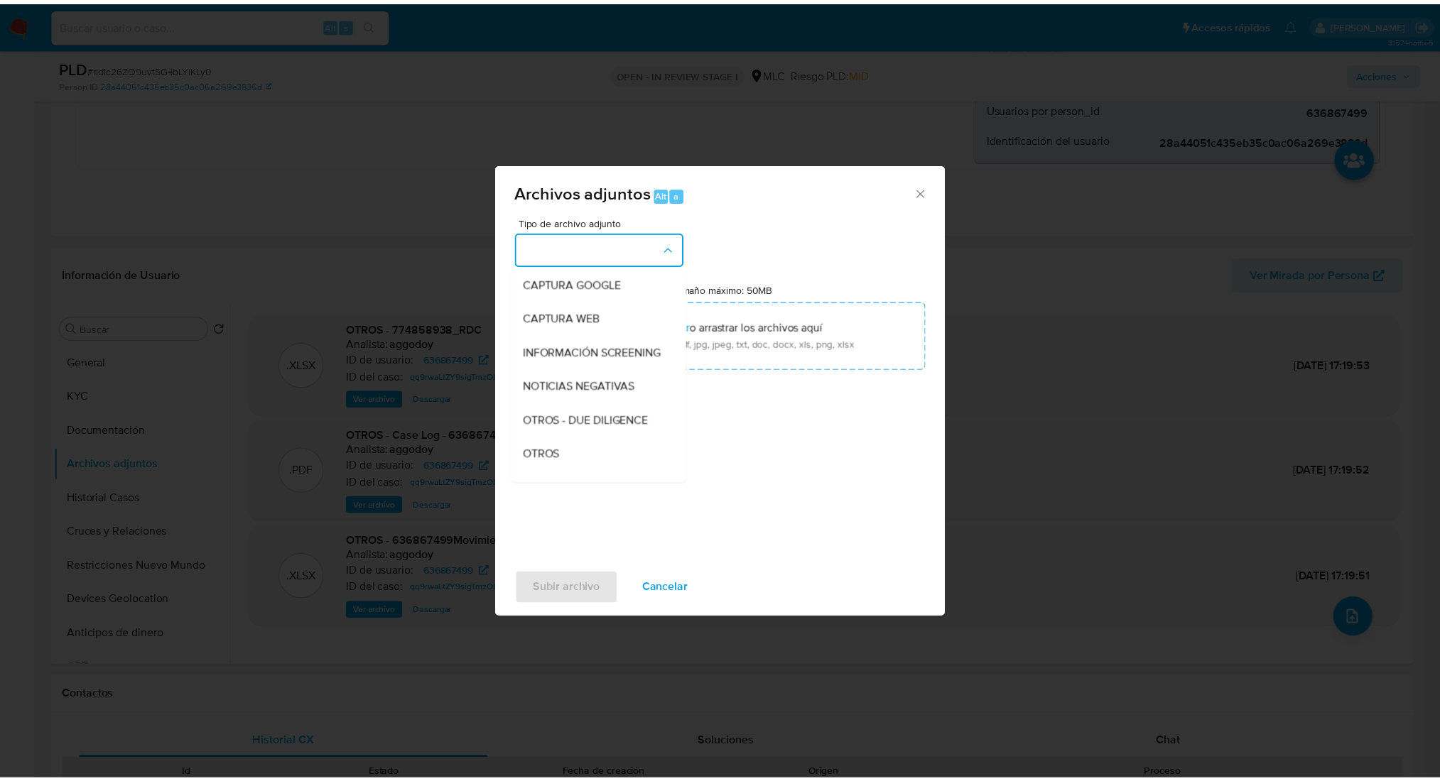
scroll to position [112, 0]
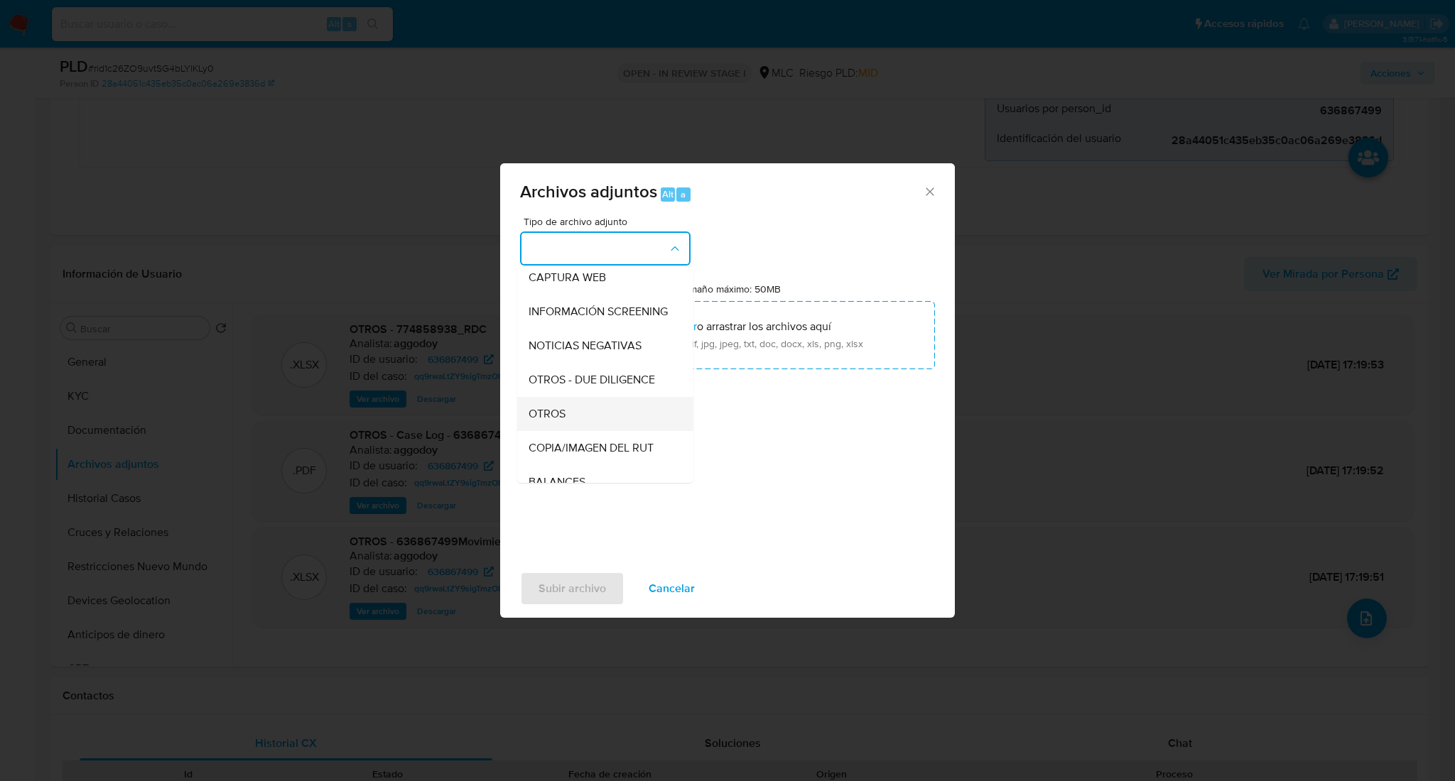
click at [554, 421] on span "OTROS" at bounding box center [546, 414] width 37 height 14
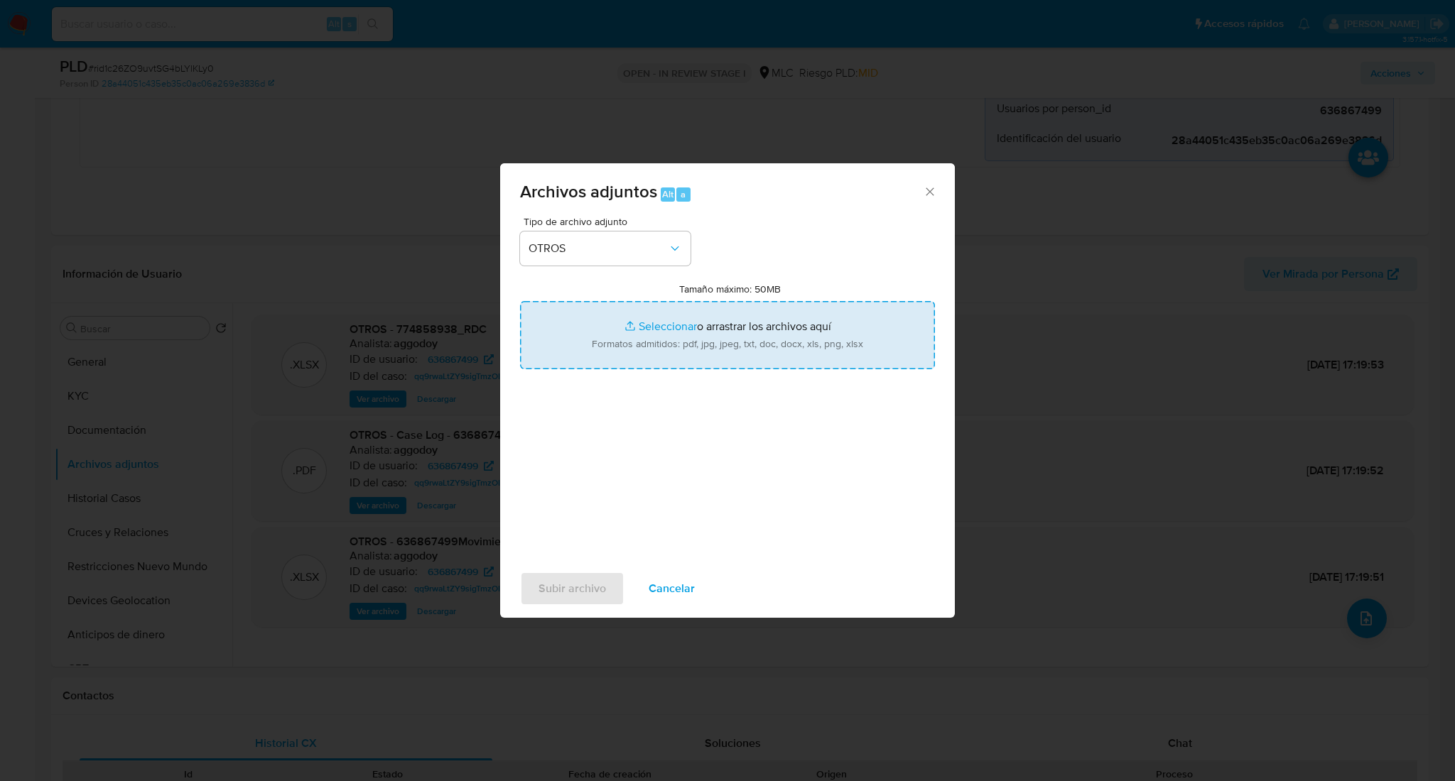
click at [623, 335] on input "Tamaño máximo: 50MB Seleccionar archivos" at bounding box center [727, 335] width 415 height 68
type input "C:\fakepath\Case Log - 636867499.pdf"
click at [707, 313] on input "Tamaño máximo: 50MB Seleccionar archivos" at bounding box center [727, 335] width 415 height 68
click at [754, 359] on input "Tamaño máximo: 50MB Seleccionar archivos" at bounding box center [727, 335] width 415 height 68
type input "C:\fakepath\636867499Movimientos .xlsx"
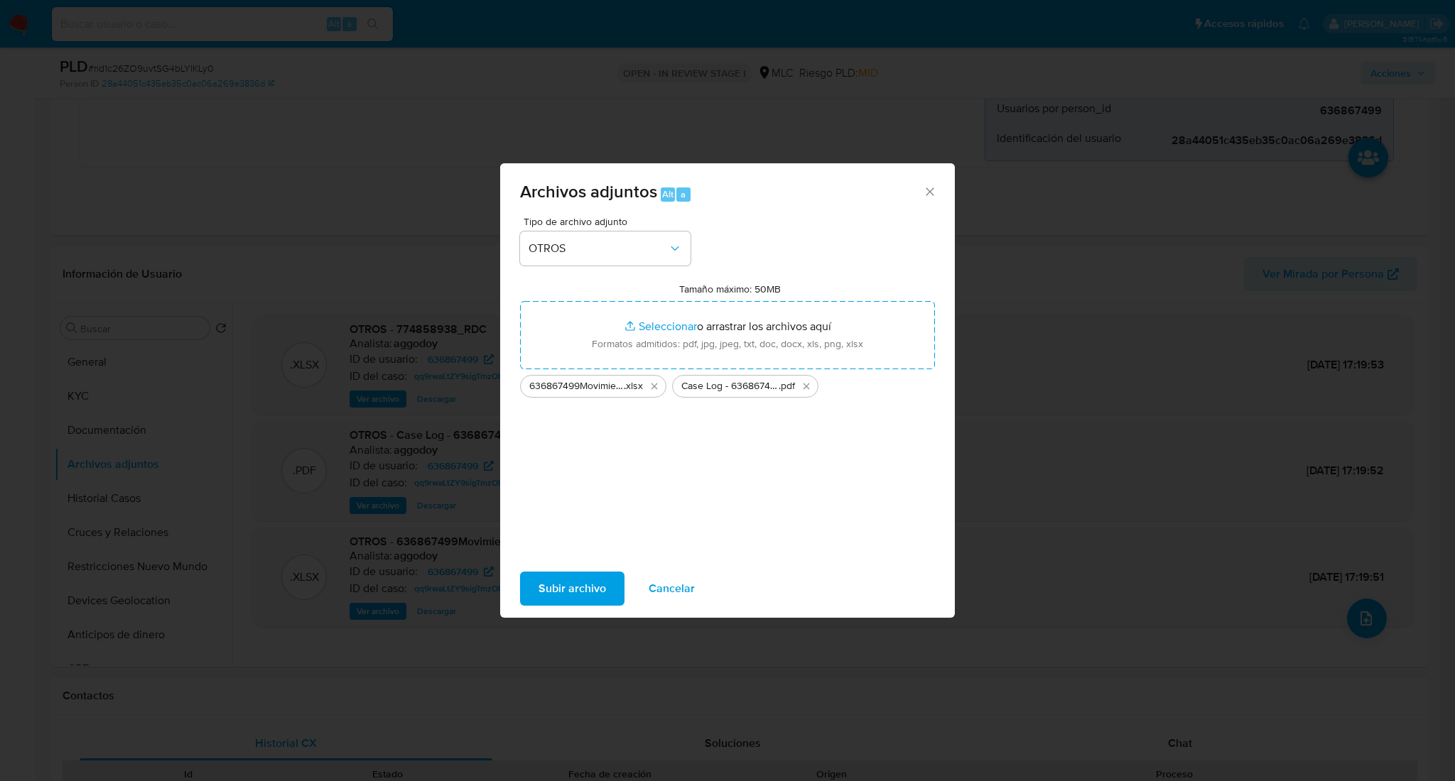
click at [603, 595] on span "Subir archivo" at bounding box center [571, 588] width 67 height 31
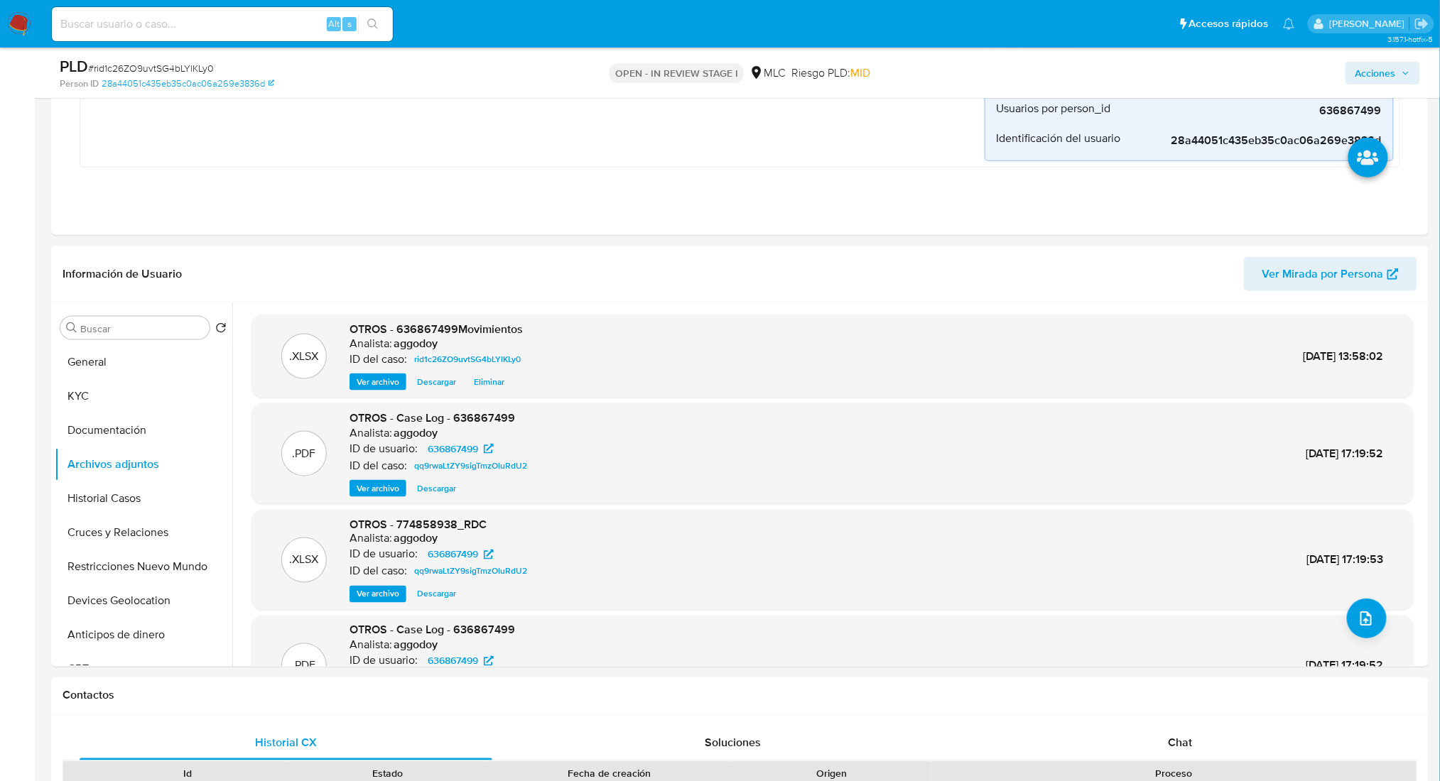
click at [1387, 67] on span "Acciones" at bounding box center [1375, 73] width 40 height 23
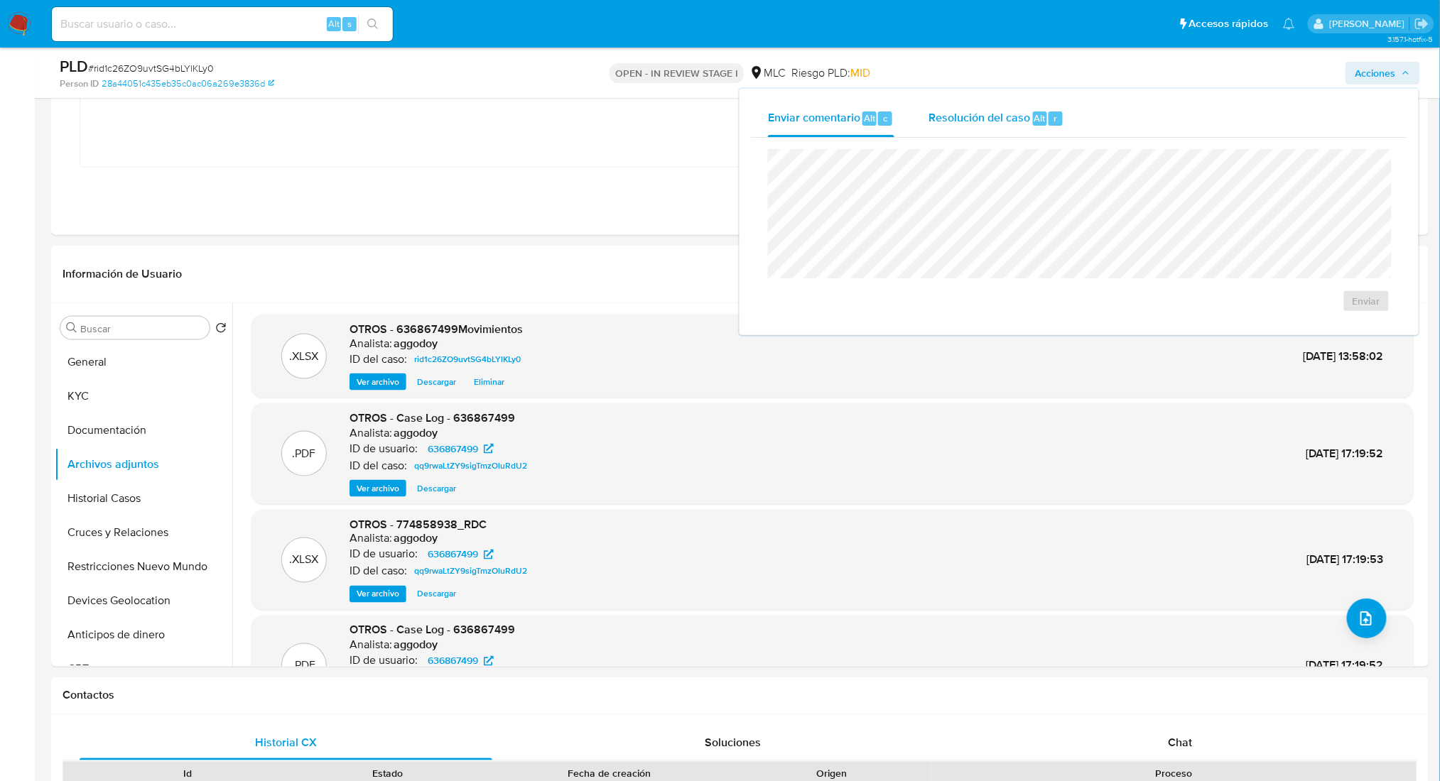
click at [1038, 124] on span "Alt" at bounding box center [1039, 118] width 11 height 13
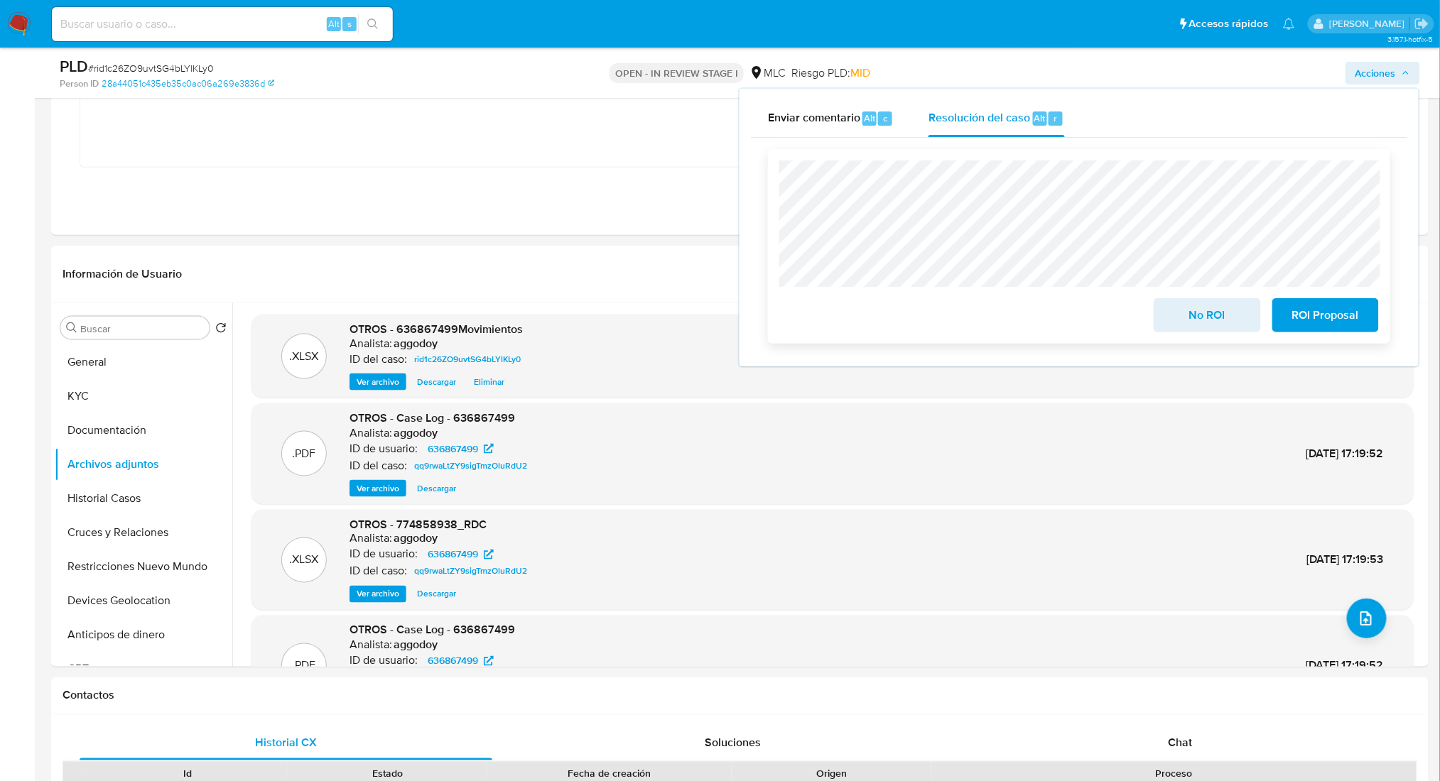
click at [1200, 307] on span "No ROI" at bounding box center [1207, 315] width 70 height 31
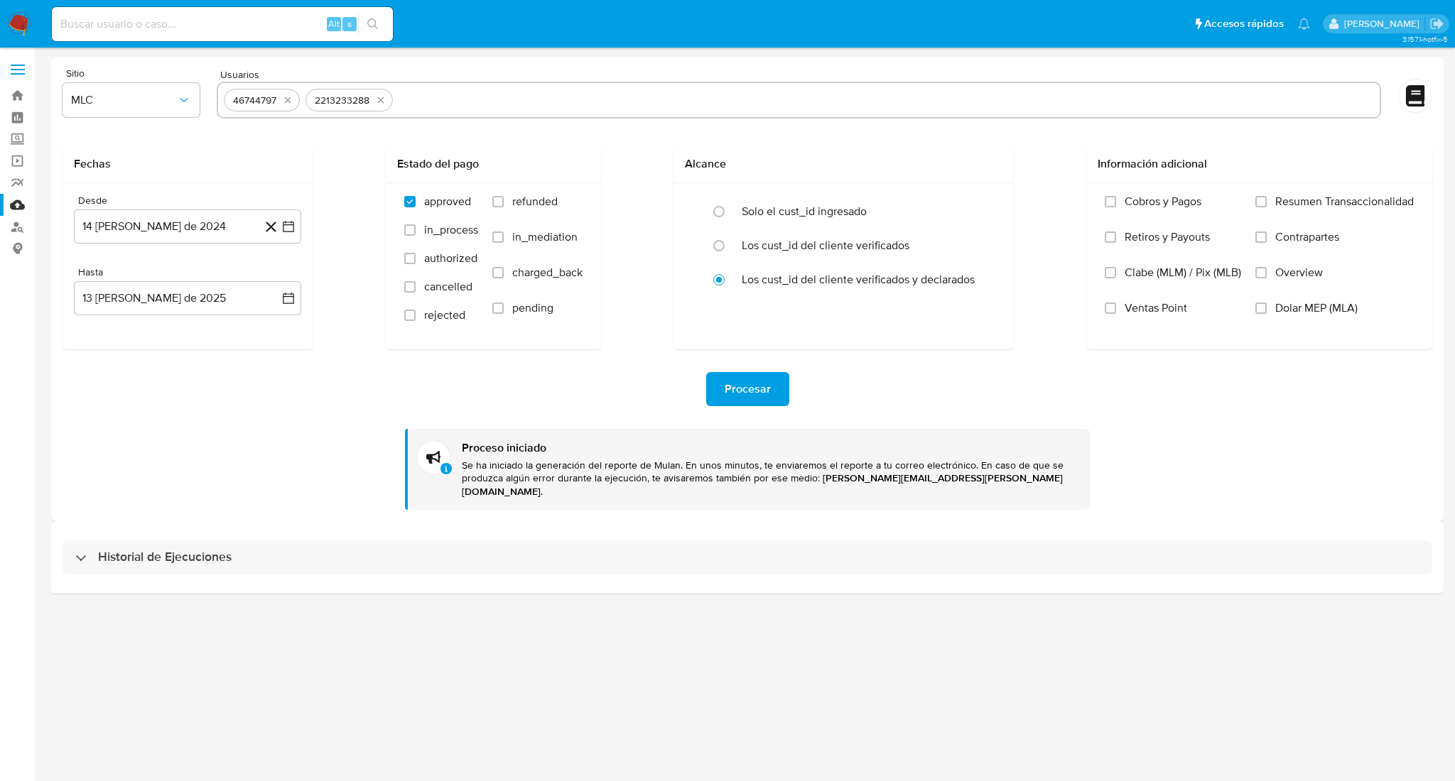
click at [444, 93] on input "text" at bounding box center [885, 100] width 975 height 23
click at [297, 104] on div "46744797" at bounding box center [262, 100] width 76 height 23
click at [293, 102] on button "quitar 46744797" at bounding box center [287, 100] width 17 height 17
click at [293, 102] on icon "quitar 2213233288" at bounding box center [298, 99] width 11 height 11
click at [293, 102] on input "text" at bounding box center [799, 100] width 1150 height 23
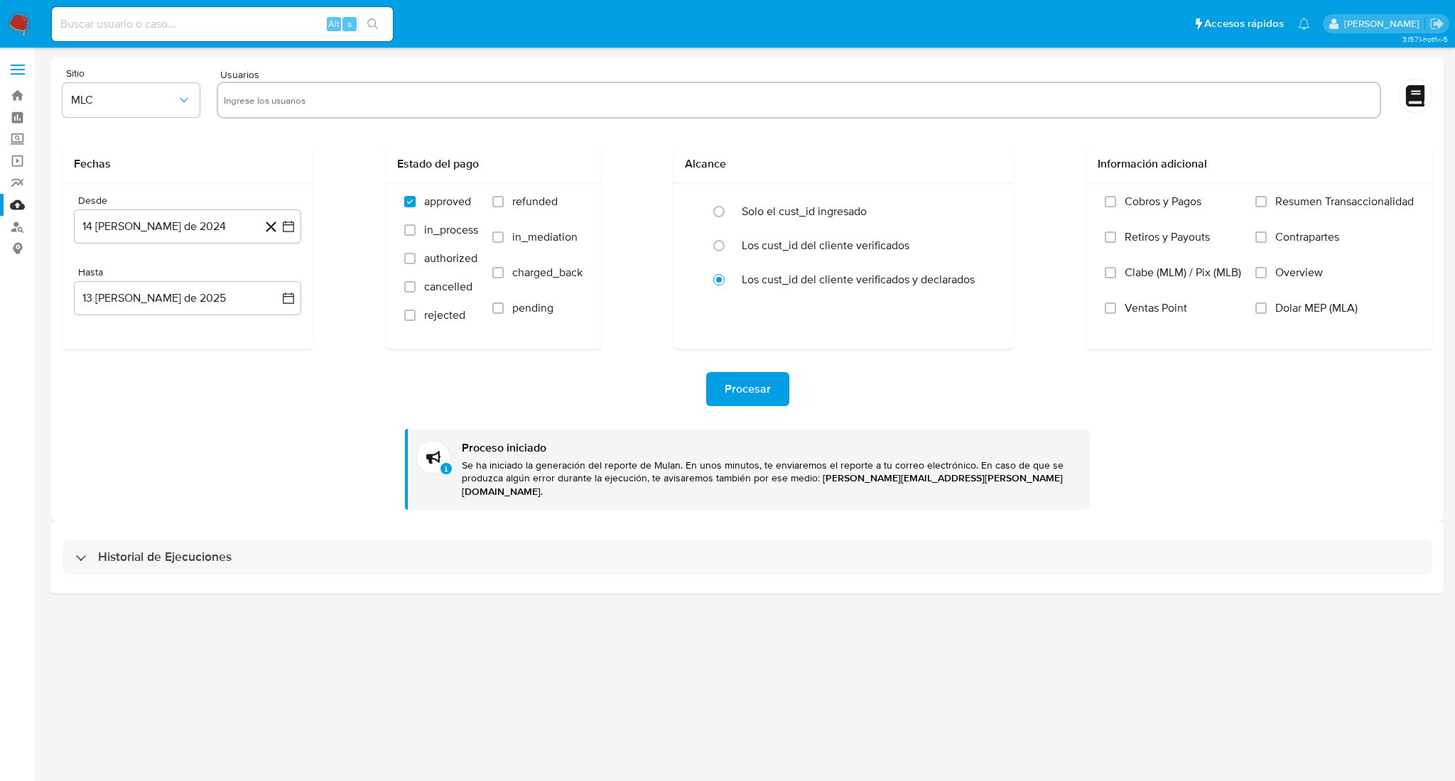
paste input "636867499"
type input "636867499"
click at [766, 393] on span "Procesar" at bounding box center [747, 389] width 46 height 31
click at [710, 391] on button "Procesar" at bounding box center [747, 389] width 83 height 34
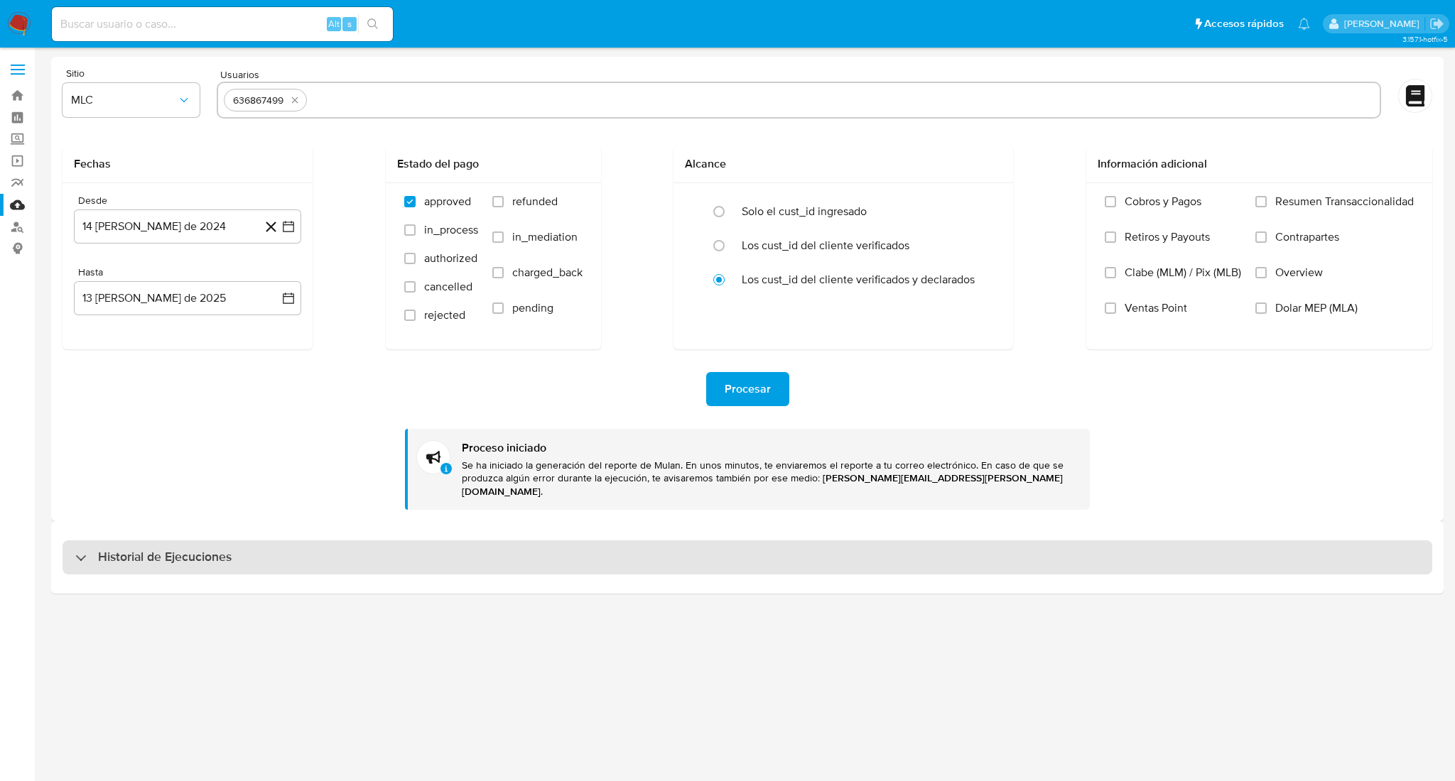
click at [342, 541] on div "Historial de Ejecuciones" at bounding box center [747, 558] width 1369 height 34
select select "10"
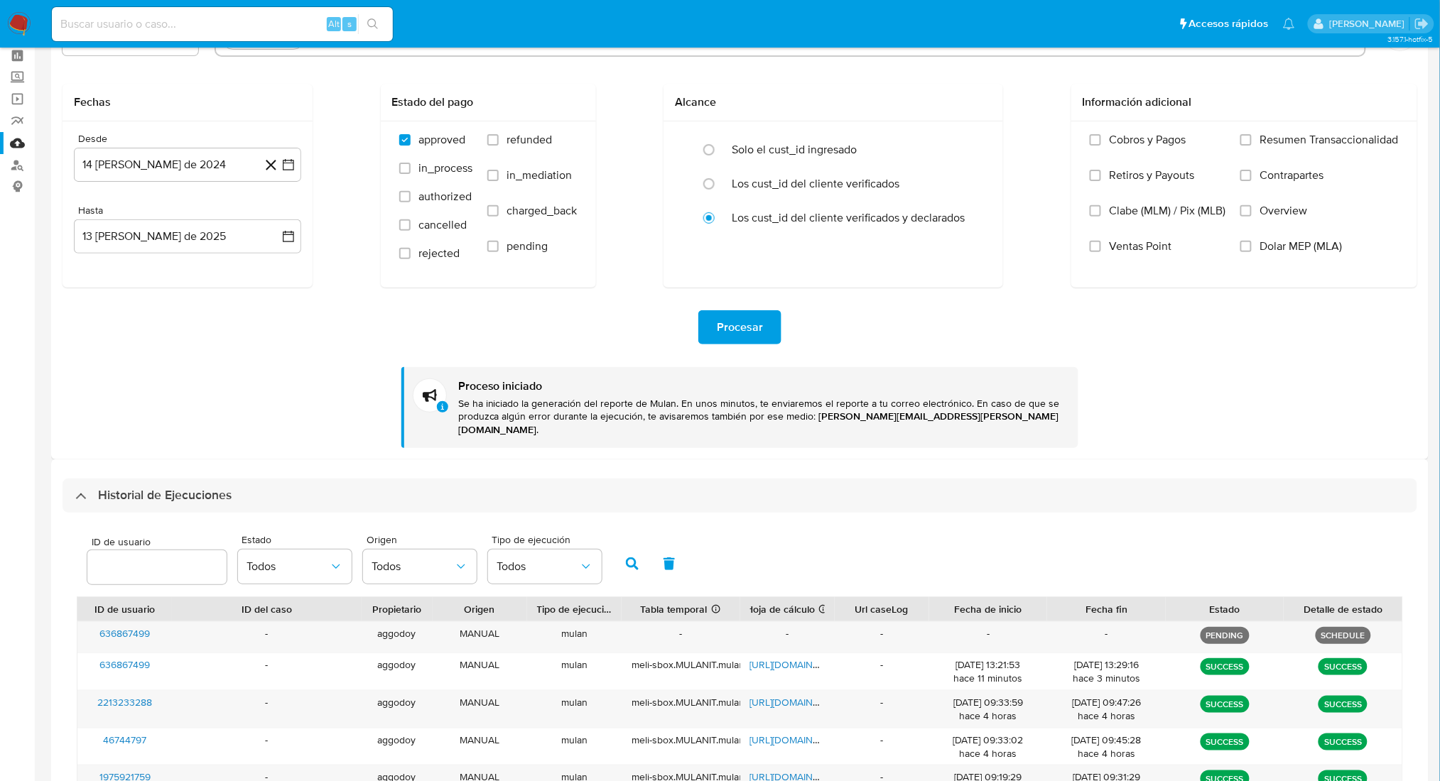
scroll to position [94, 0]
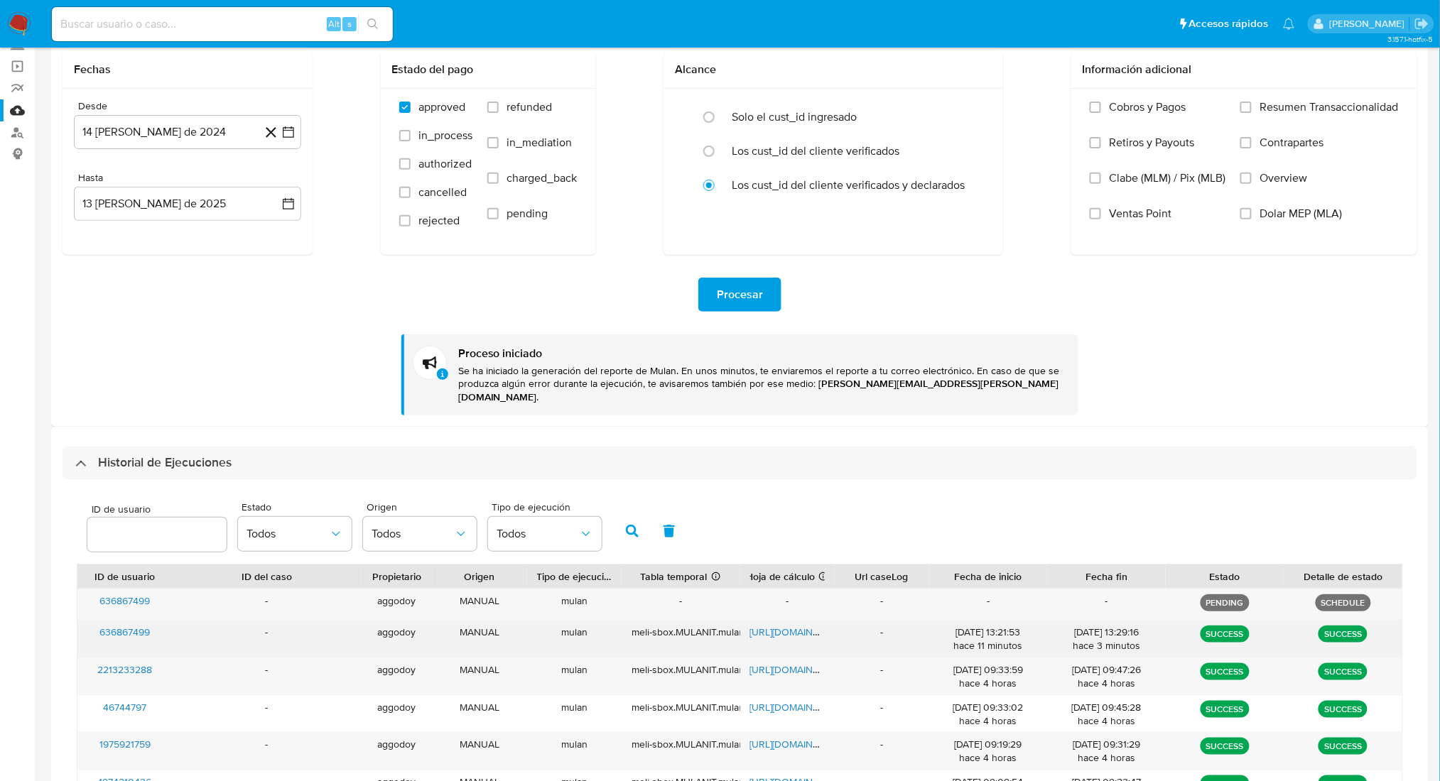
click at [768, 625] on span "https://docs.google.com/spreadsheets/d/10PHY57ITyk5lal-HKrDnhpyFRH0Gq1PIV0KxBVw…" at bounding box center [799, 632] width 98 height 14
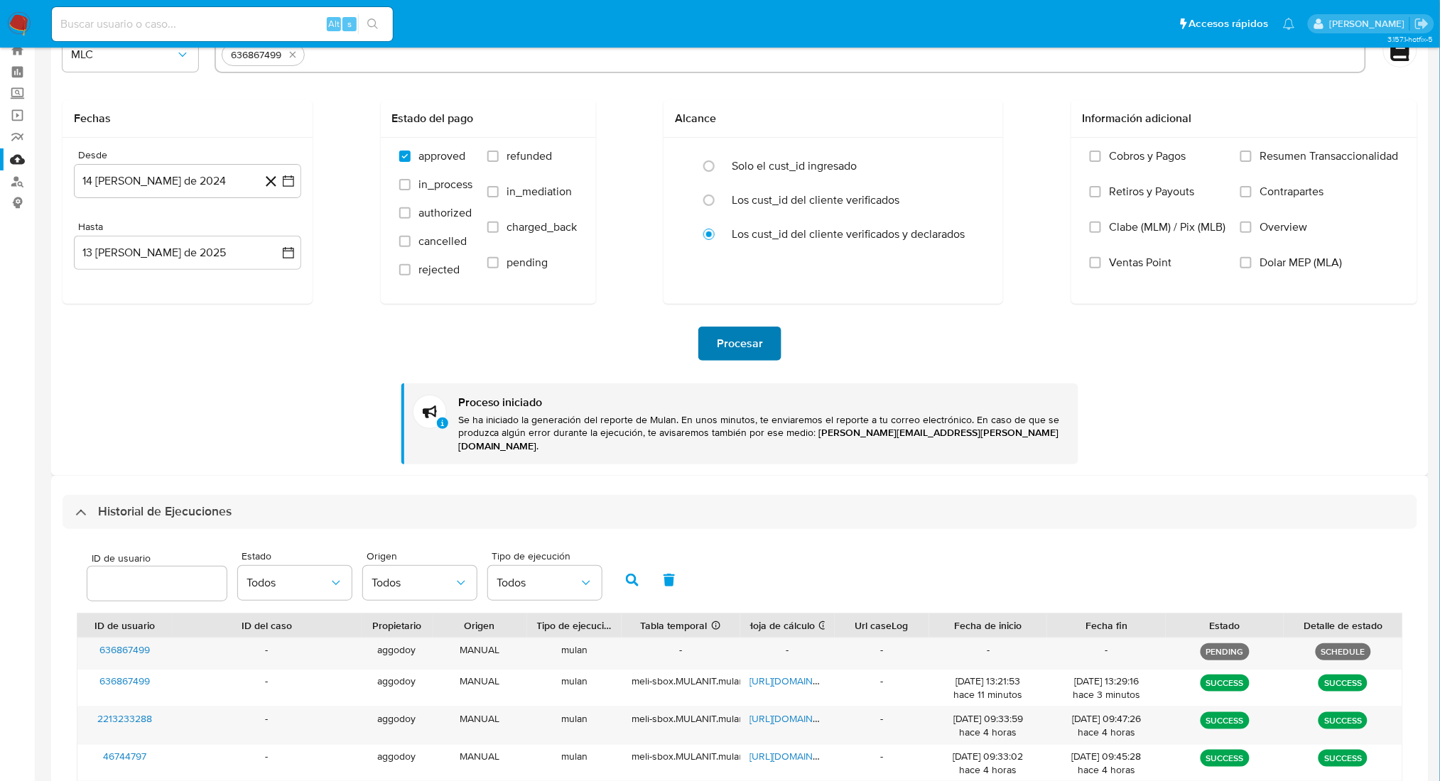
scroll to position [0, 0]
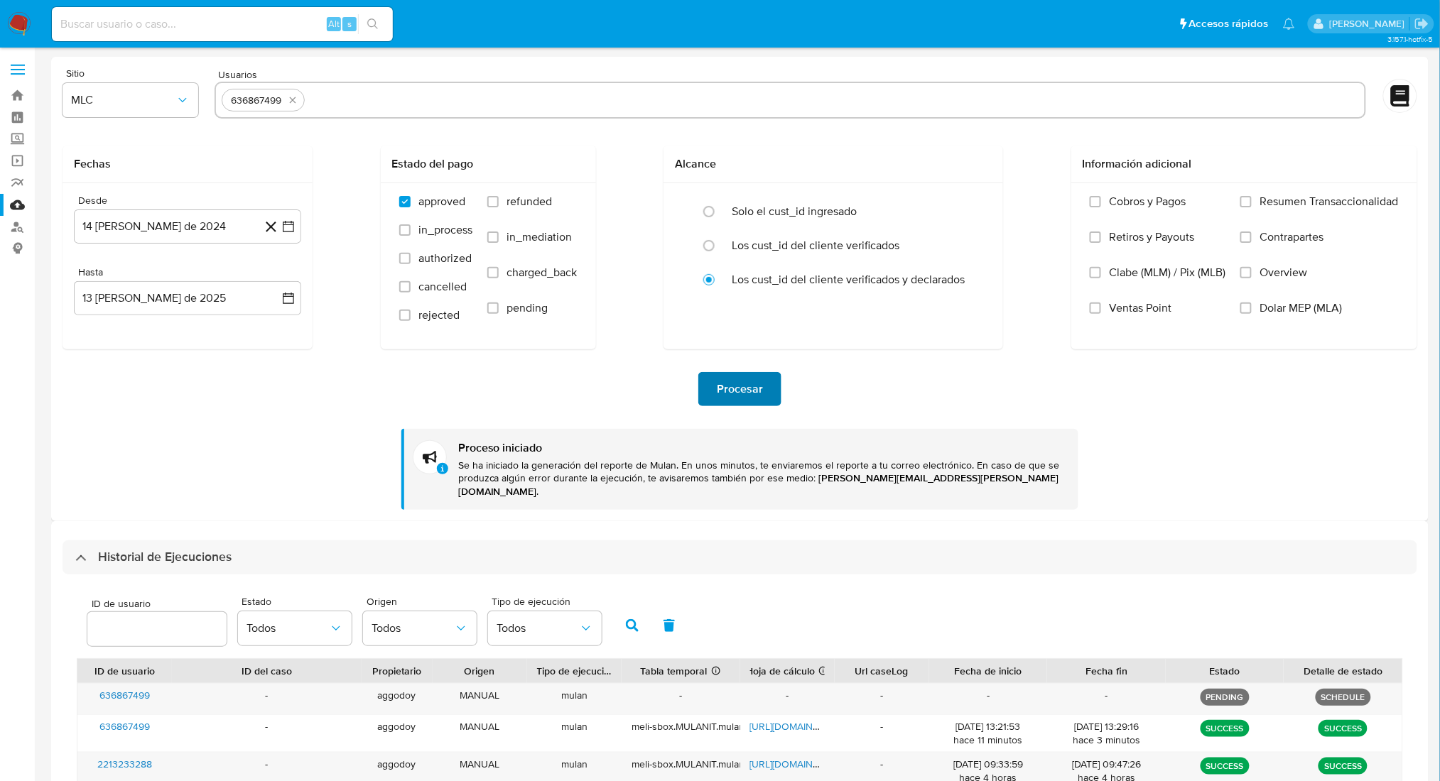
click at [739, 389] on span "Procesar" at bounding box center [740, 389] width 46 height 31
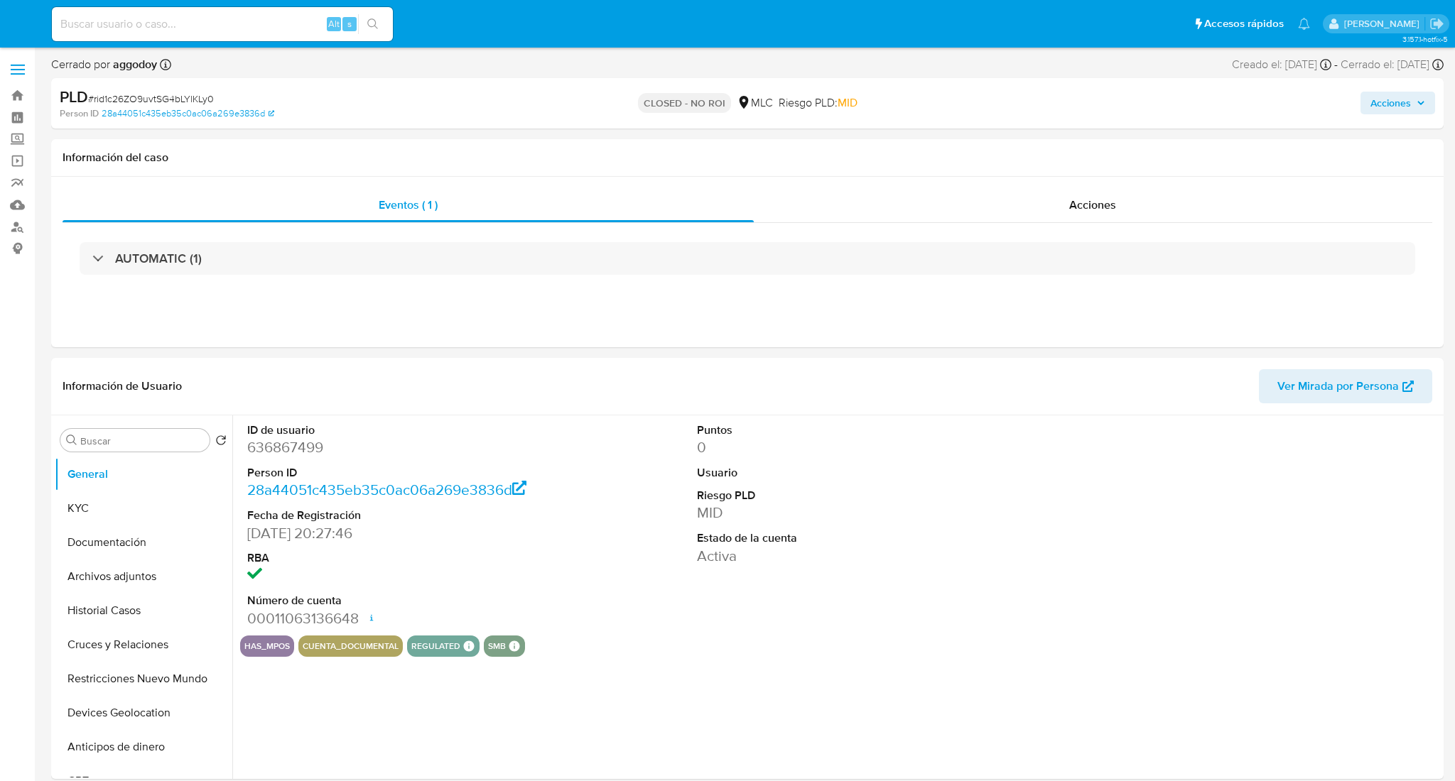
select select "10"
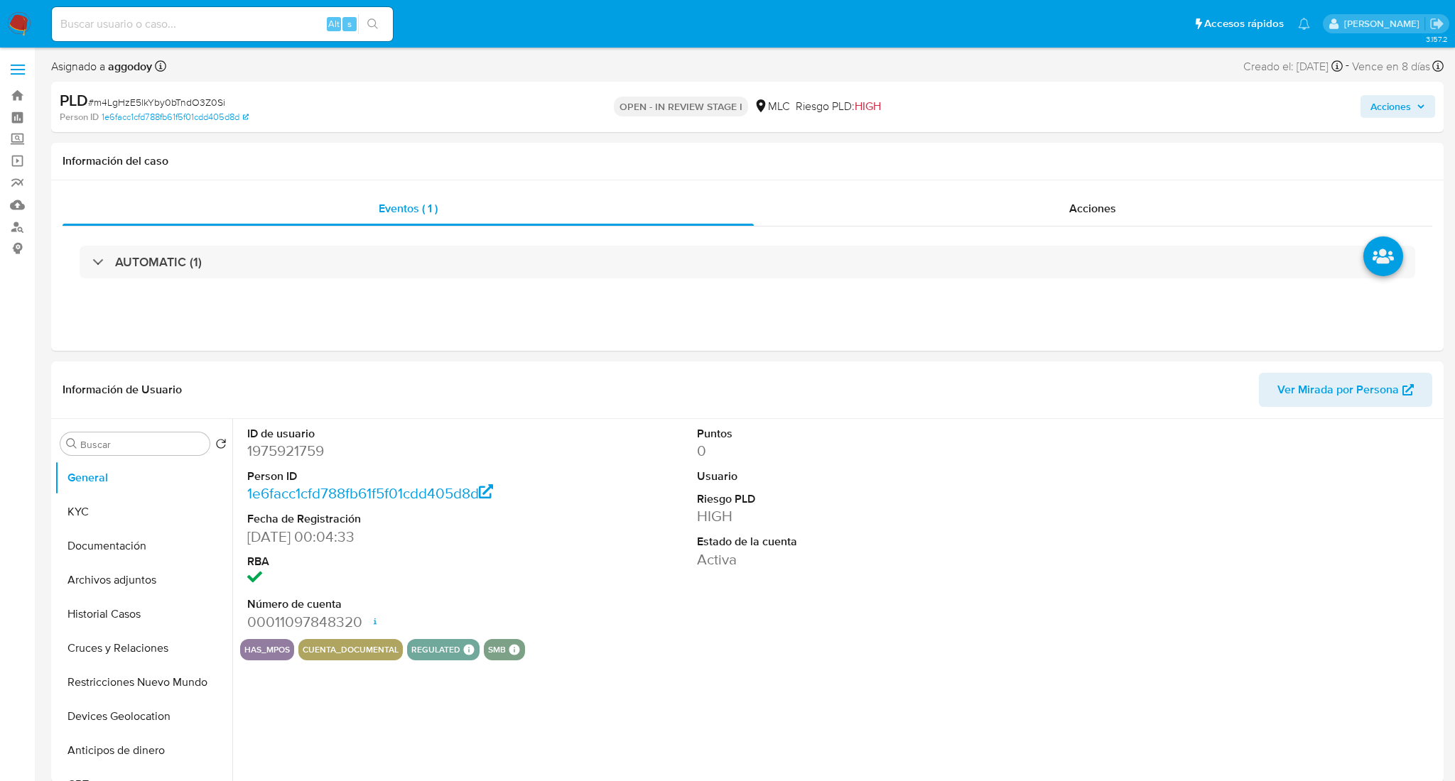
select select "10"
click at [138, 95] on span "# m4LgHzE5lkYby0bTndO3Z0Si" at bounding box center [156, 102] width 137 height 14
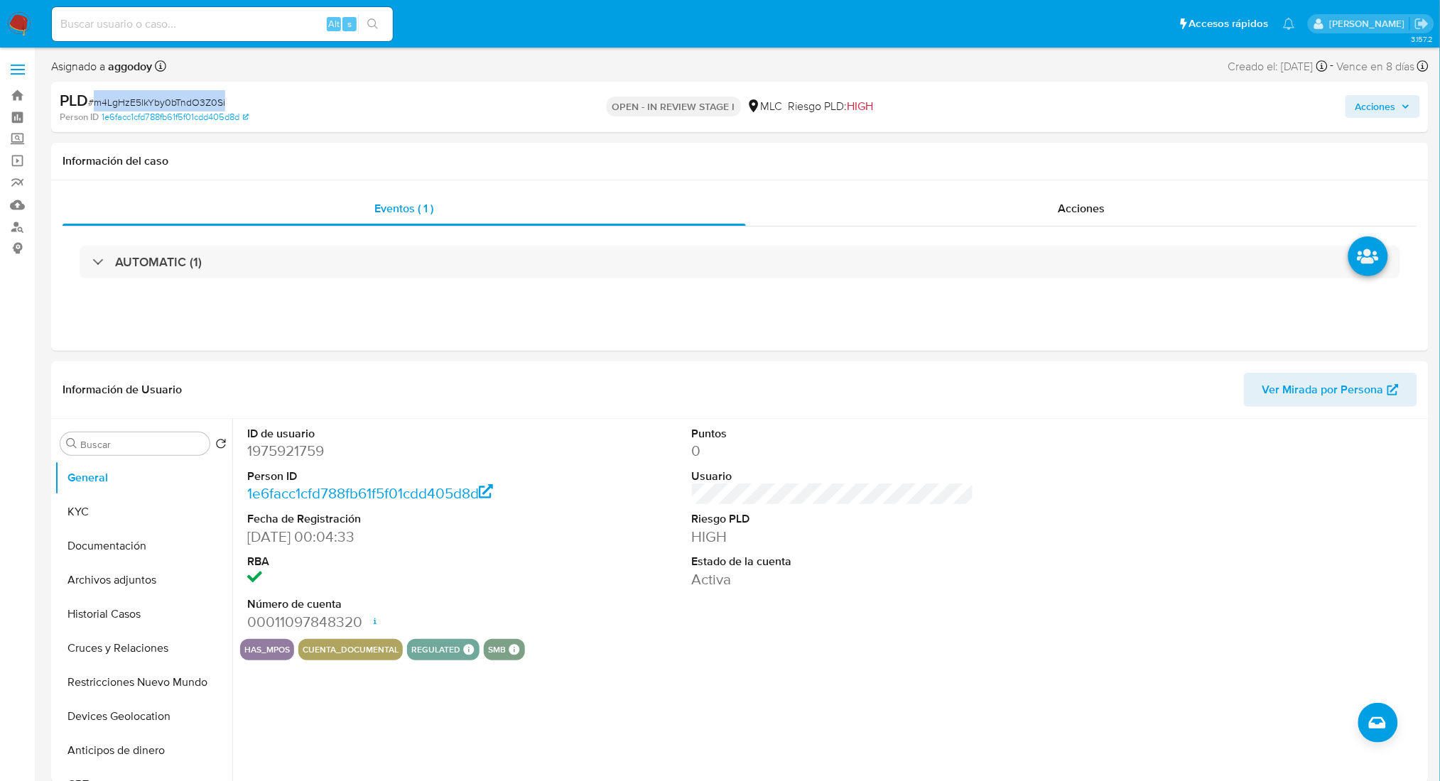
click at [138, 96] on span "# m4LgHzE5lkYby0bTndO3Z0Si" at bounding box center [156, 102] width 137 height 14
copy span "m4LgHzE5lkYby0bTndO3Z0Si"
click at [115, 512] on button "KYC" at bounding box center [138, 512] width 166 height 34
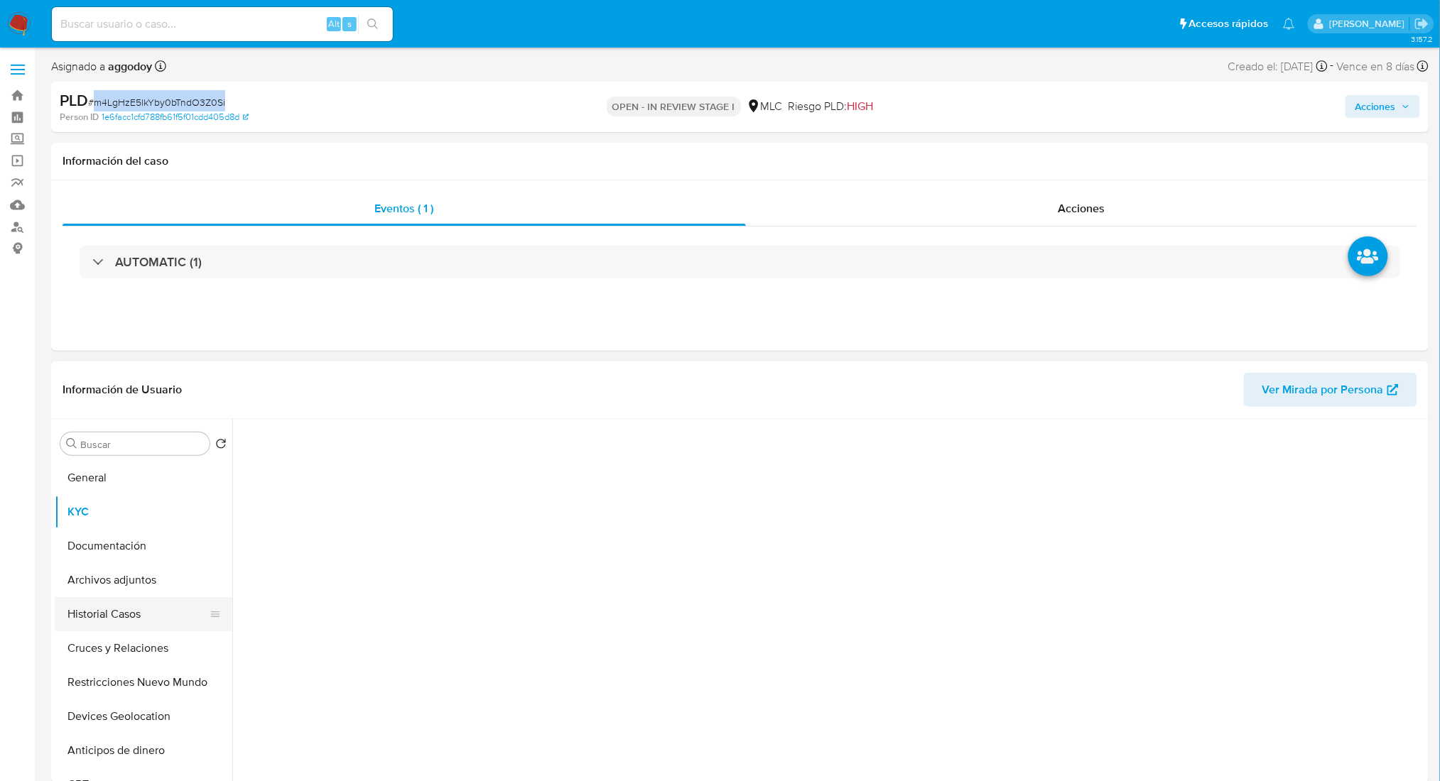
drag, startPoint x: 118, startPoint y: 590, endPoint x: 120, endPoint y: 602, distance: 12.3
click at [119, 598] on ul "General KYC Documentación Archivos adjuntos Historial Casos Cruces y Relaciones…" at bounding box center [144, 621] width 178 height 320
click at [120, 606] on button "Historial Casos" at bounding box center [138, 614] width 166 height 34
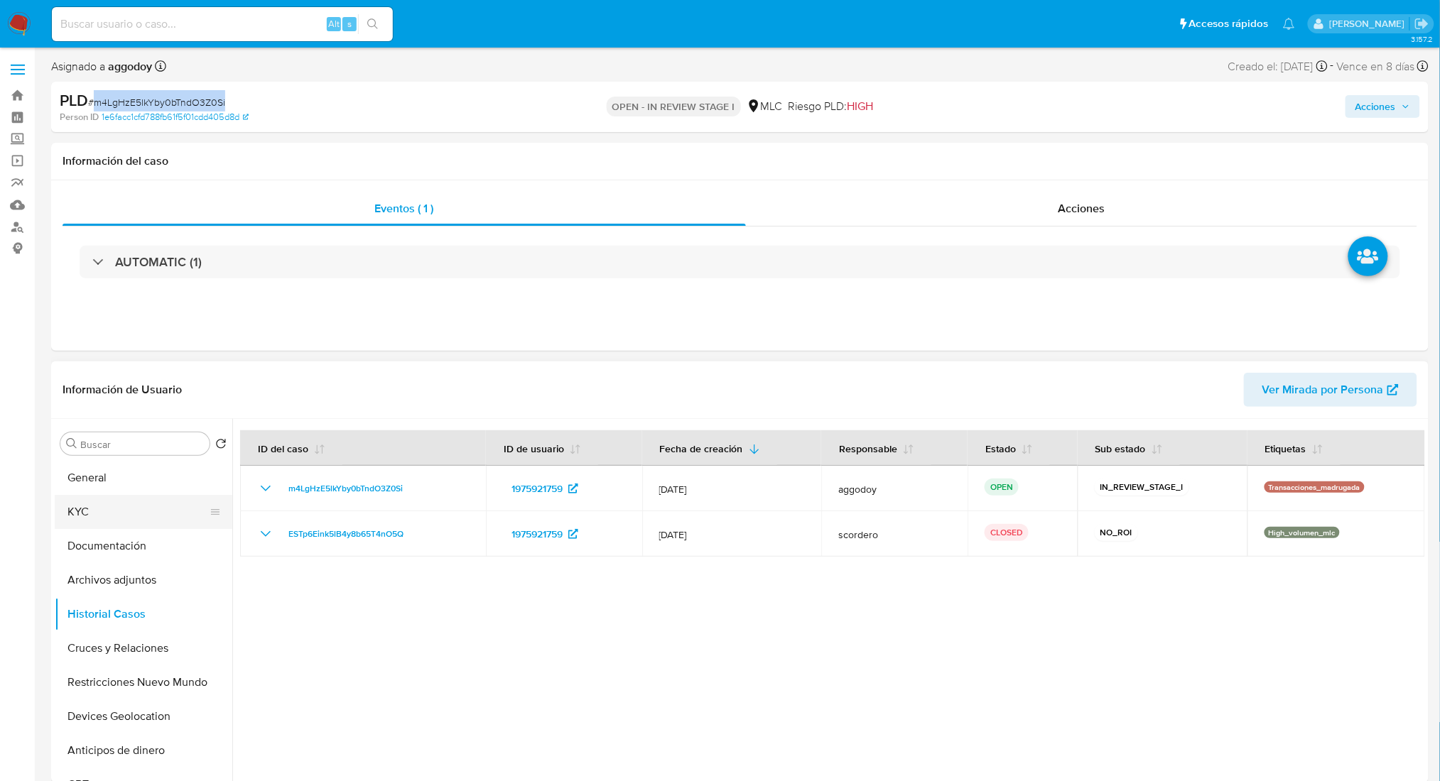
click at [104, 518] on button "KYC" at bounding box center [138, 512] width 166 height 34
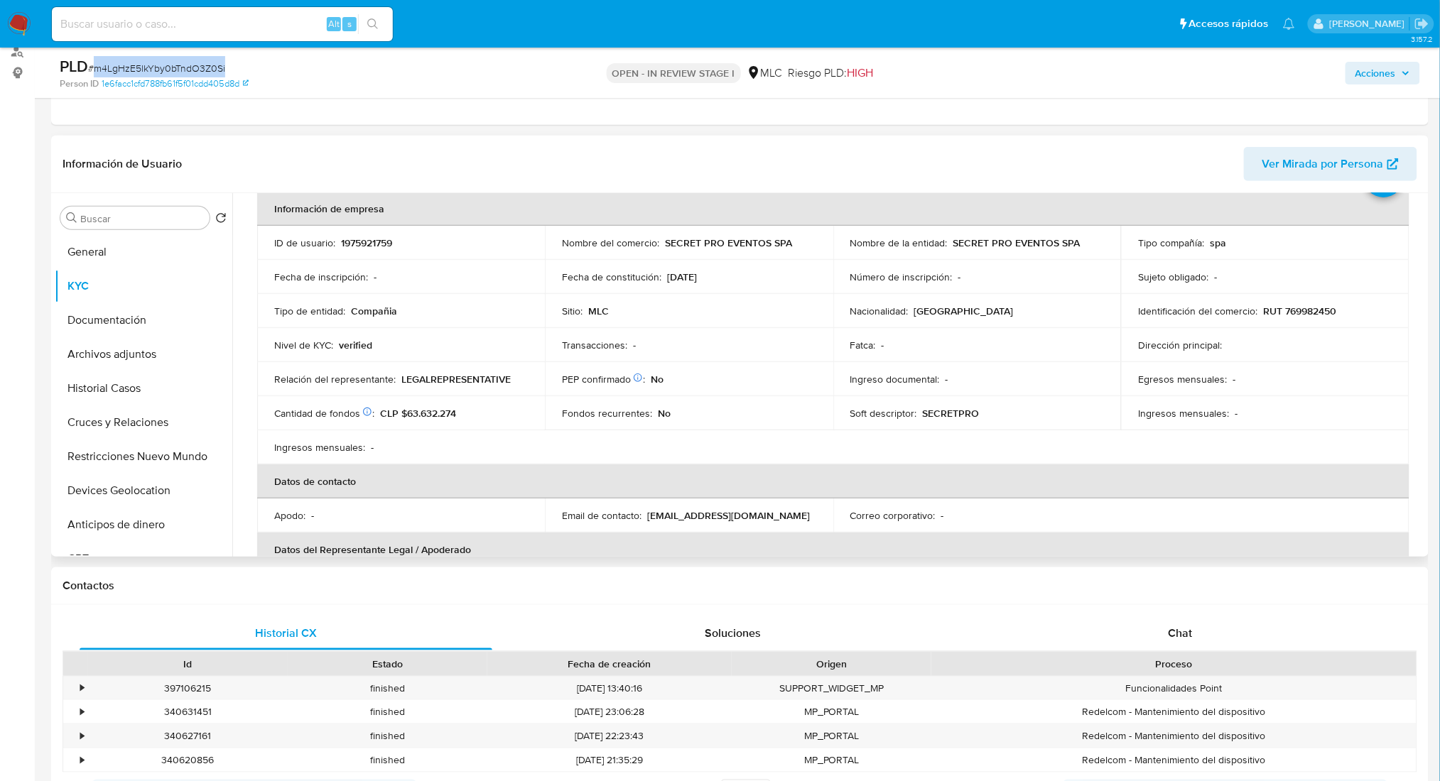
scroll to position [74, 0]
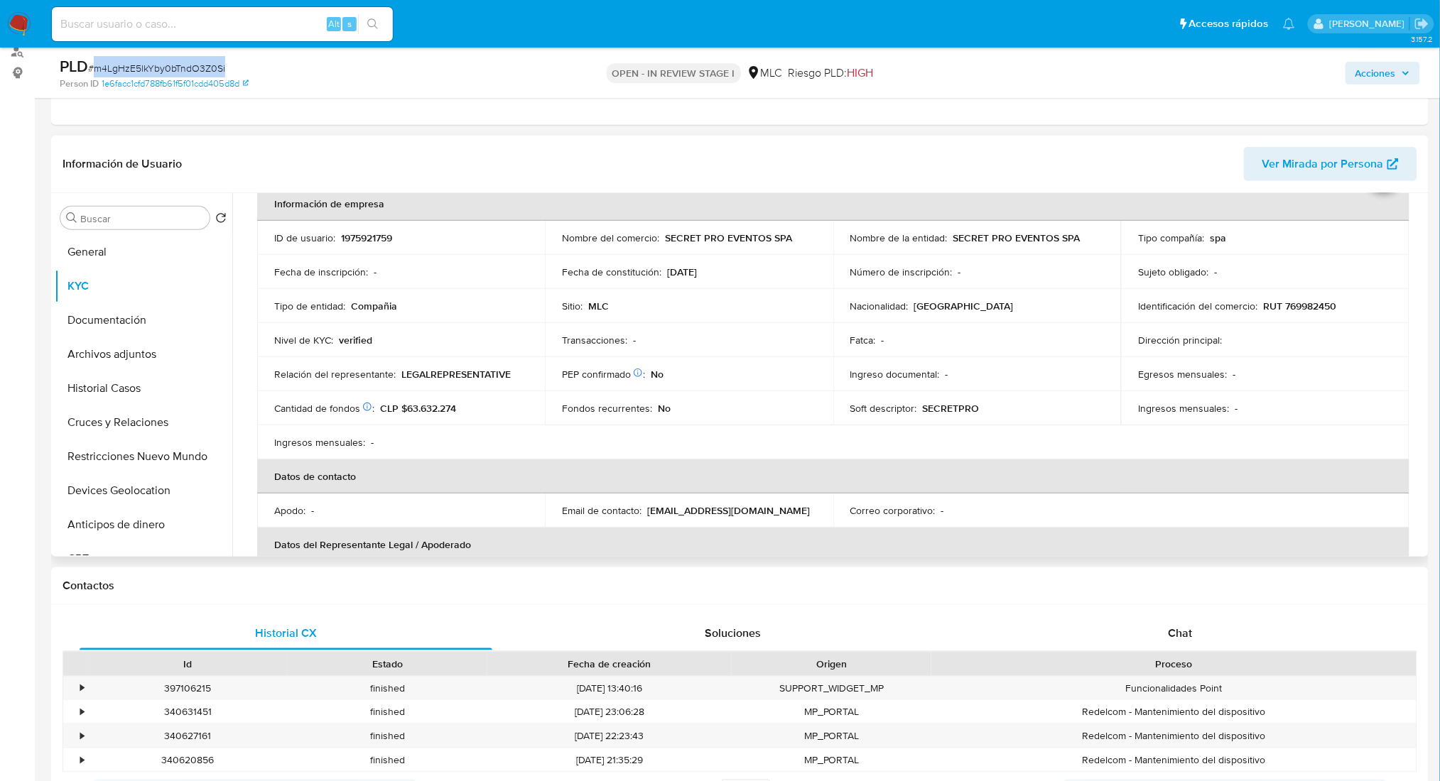
click at [1231, 384] on td "Egresos mensuales : -" at bounding box center [1265, 374] width 288 height 34
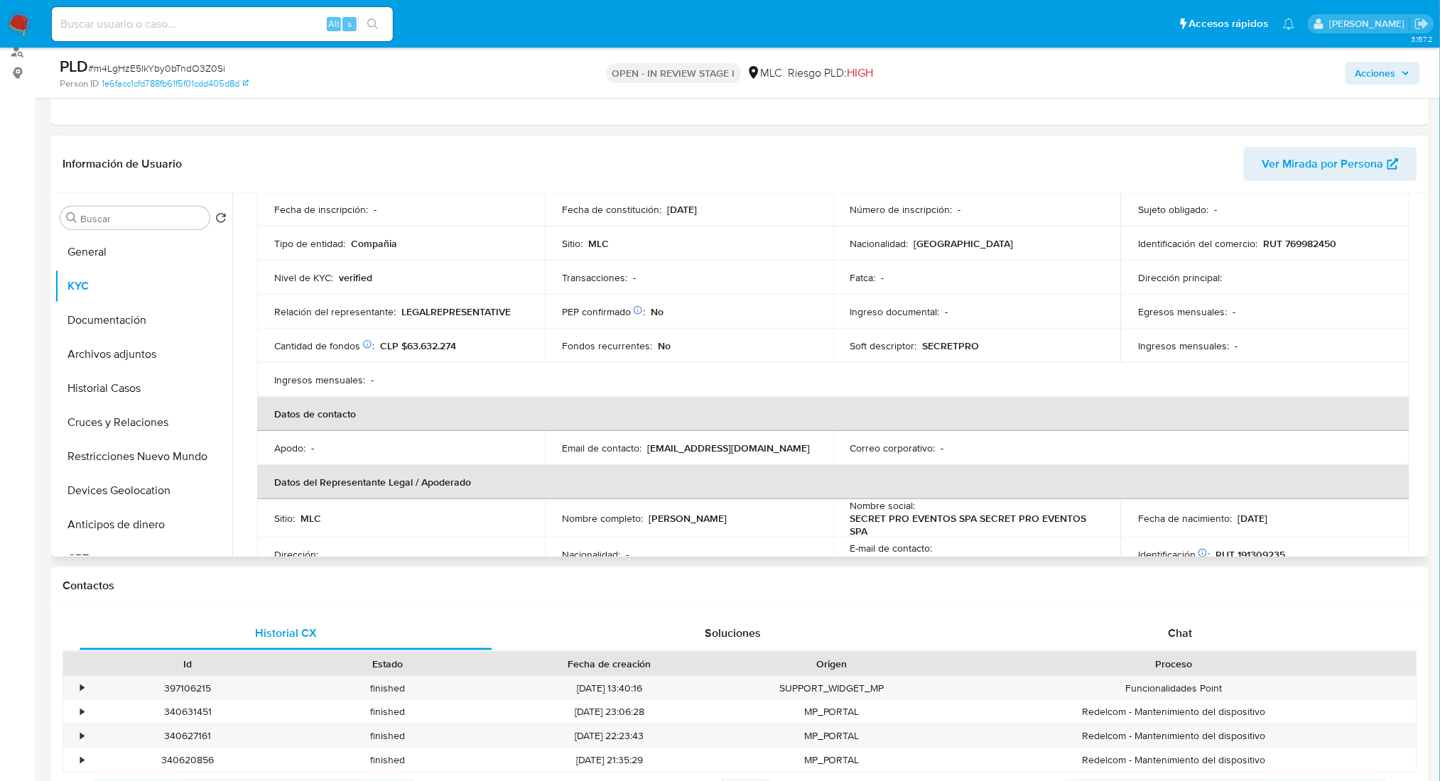
scroll to position [264, 0]
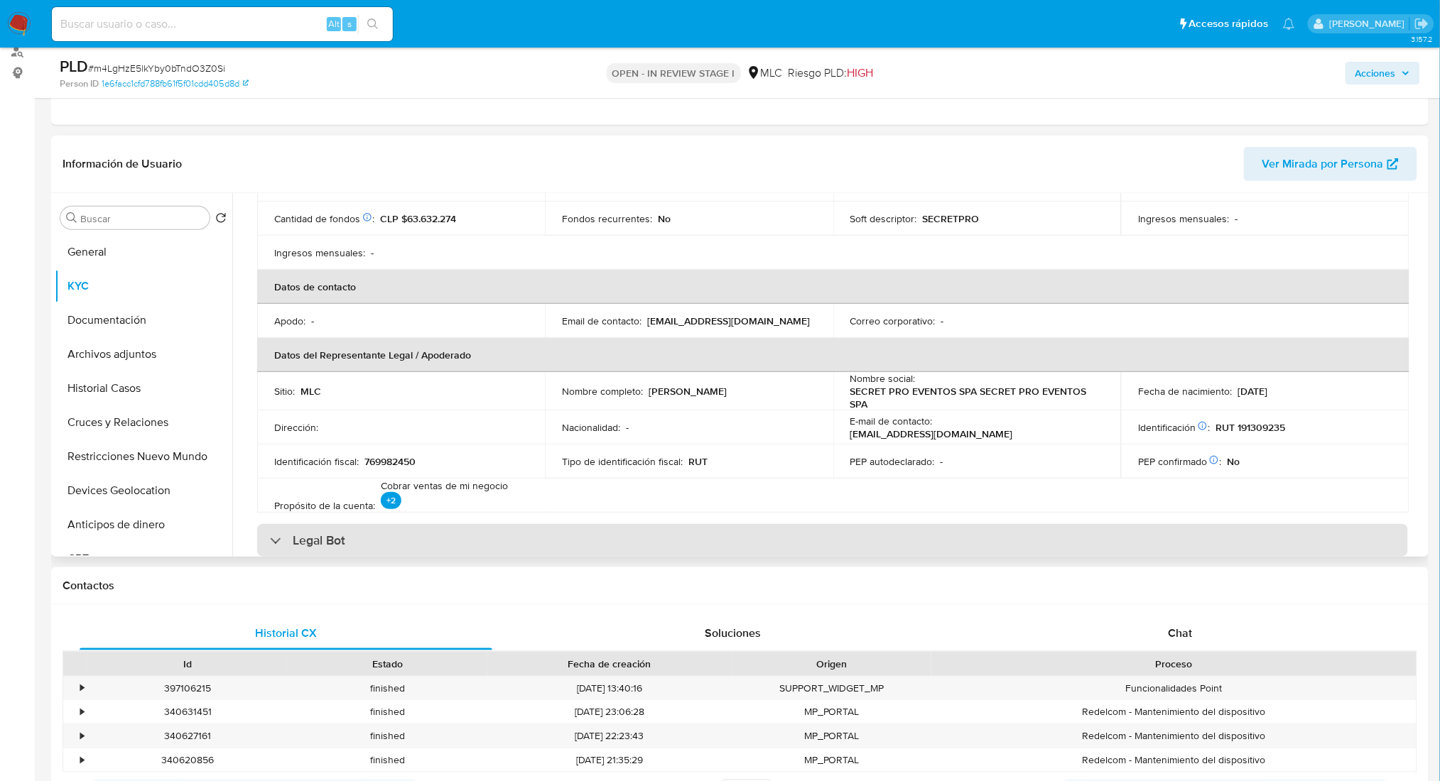
click at [782, 540] on div "Legal Bot" at bounding box center [832, 540] width 1151 height 33
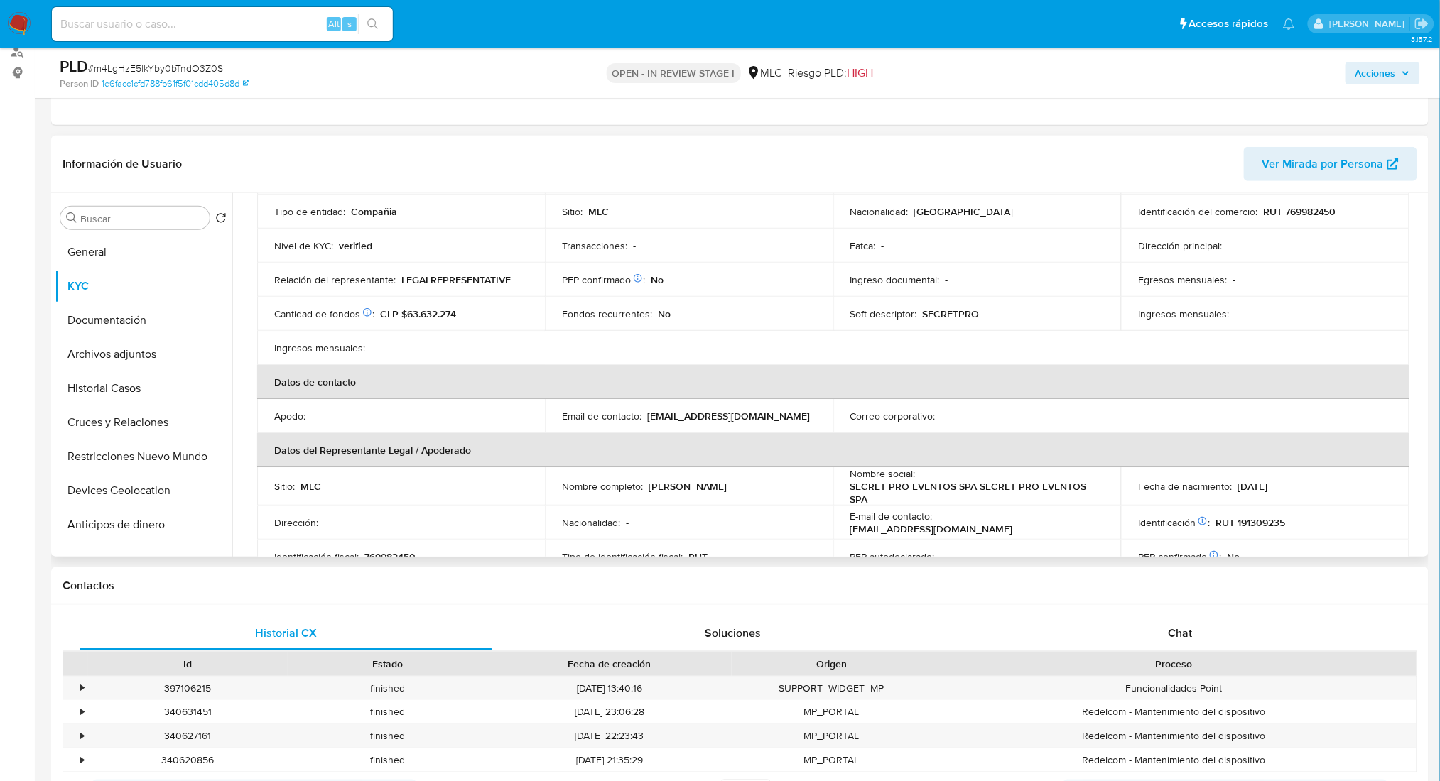
scroll to position [74, 0]
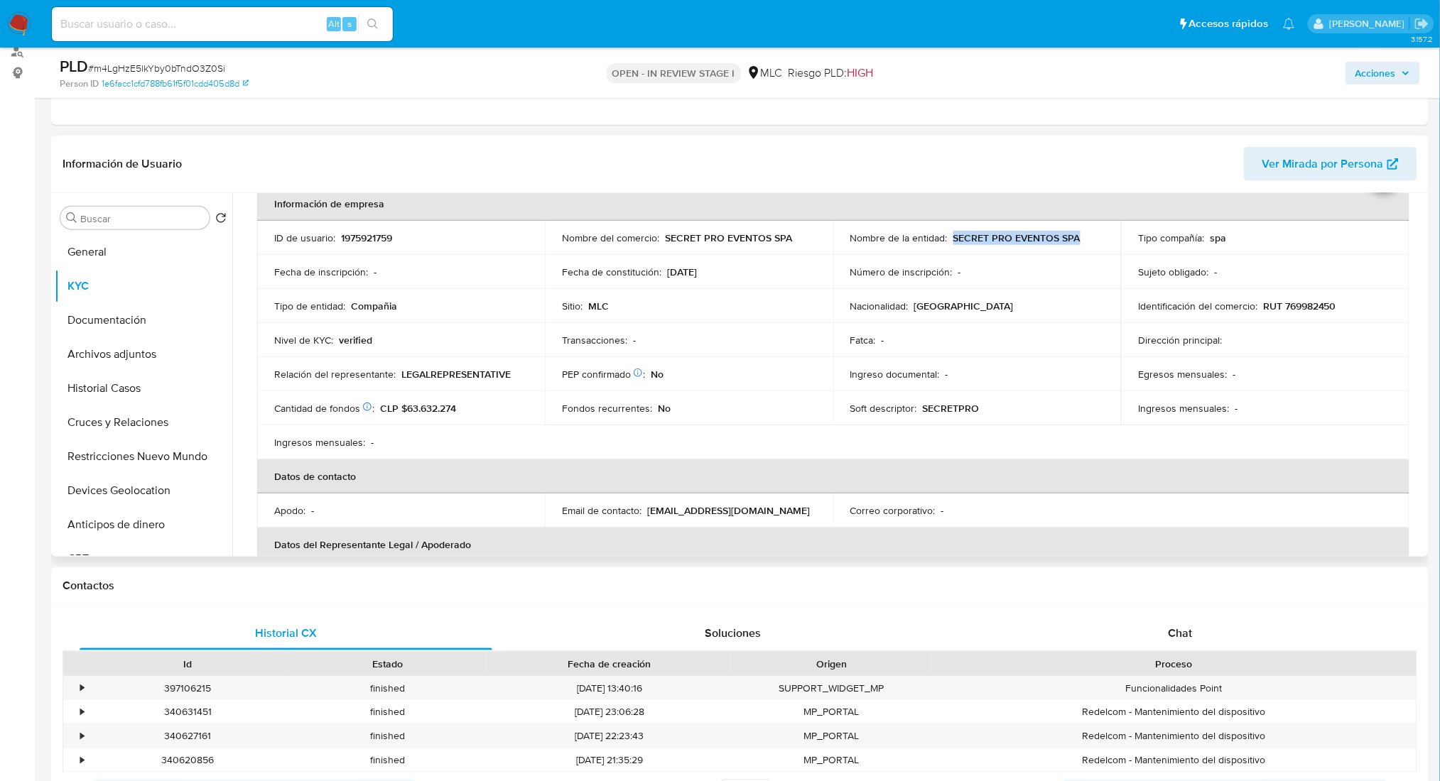
drag, startPoint x: 949, startPoint y: 240, endPoint x: 1077, endPoint y: 247, distance: 128.0
click at [1077, 246] on td "Nombre de la entidad : SECRET PRO EVENTOS SPA" at bounding box center [977, 238] width 288 height 34
copy p "SECRET PRO EVENTOS SPA"
click at [1314, 300] on p "RUT 769982450" at bounding box center [1299, 306] width 73 height 13
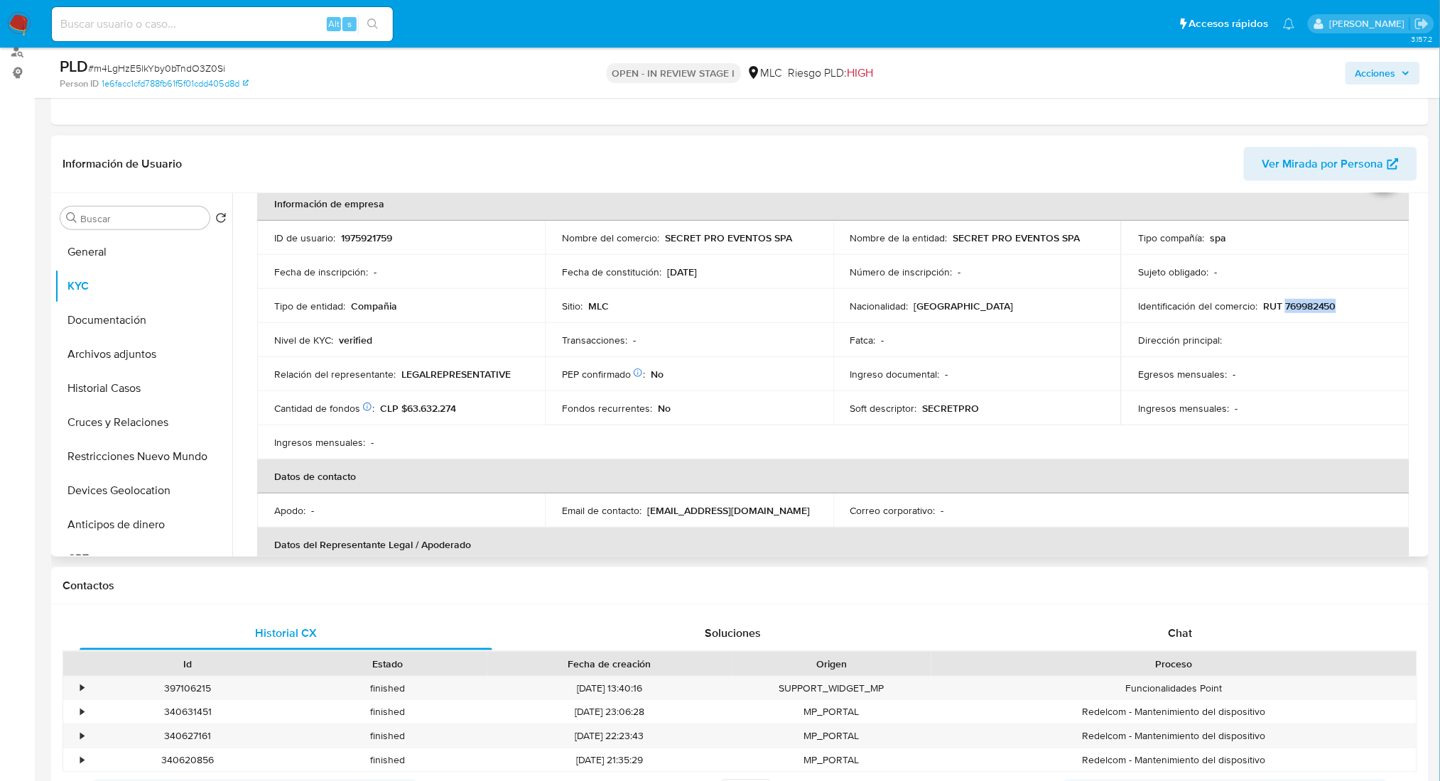
copy p "769982450"
click at [65, 309] on button "Documentación" at bounding box center [138, 320] width 166 height 34
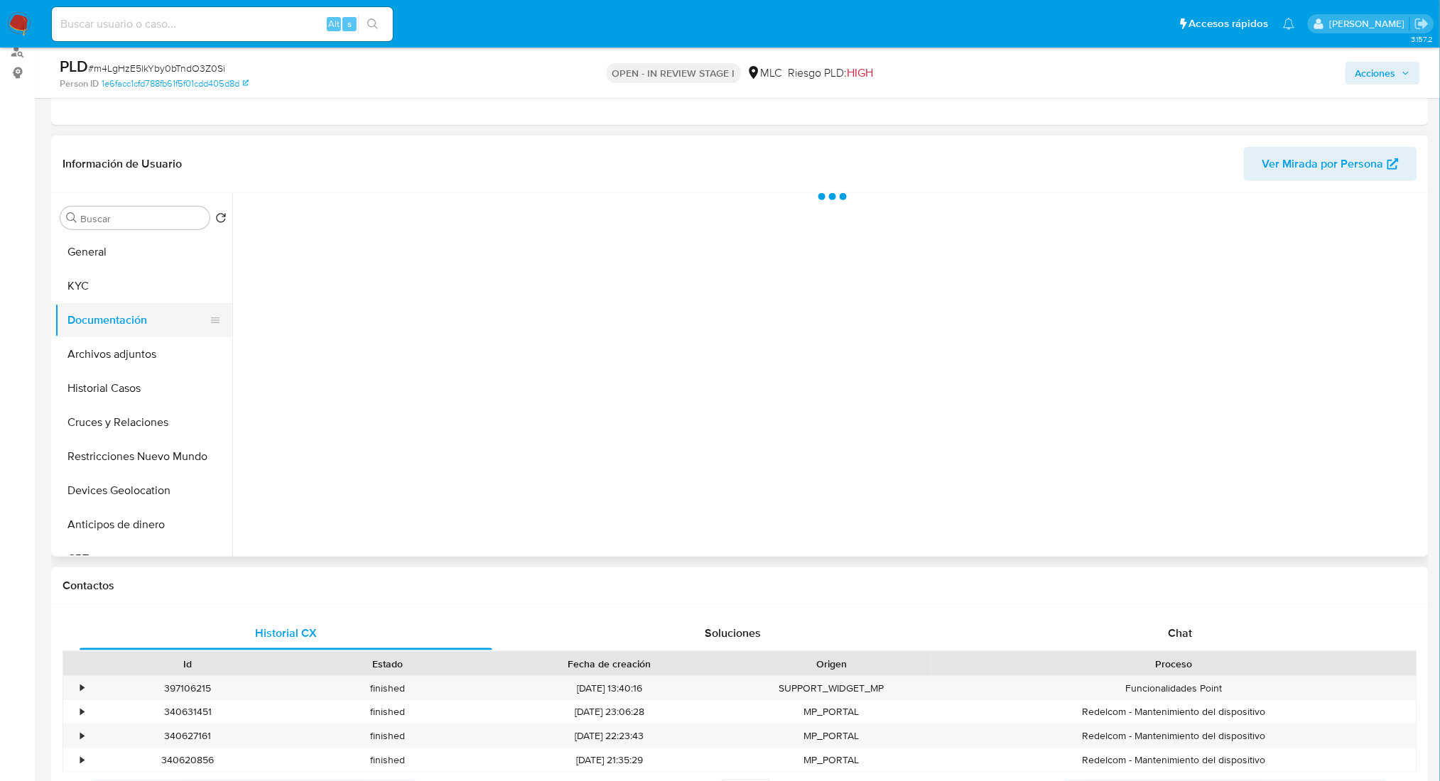
scroll to position [0, 0]
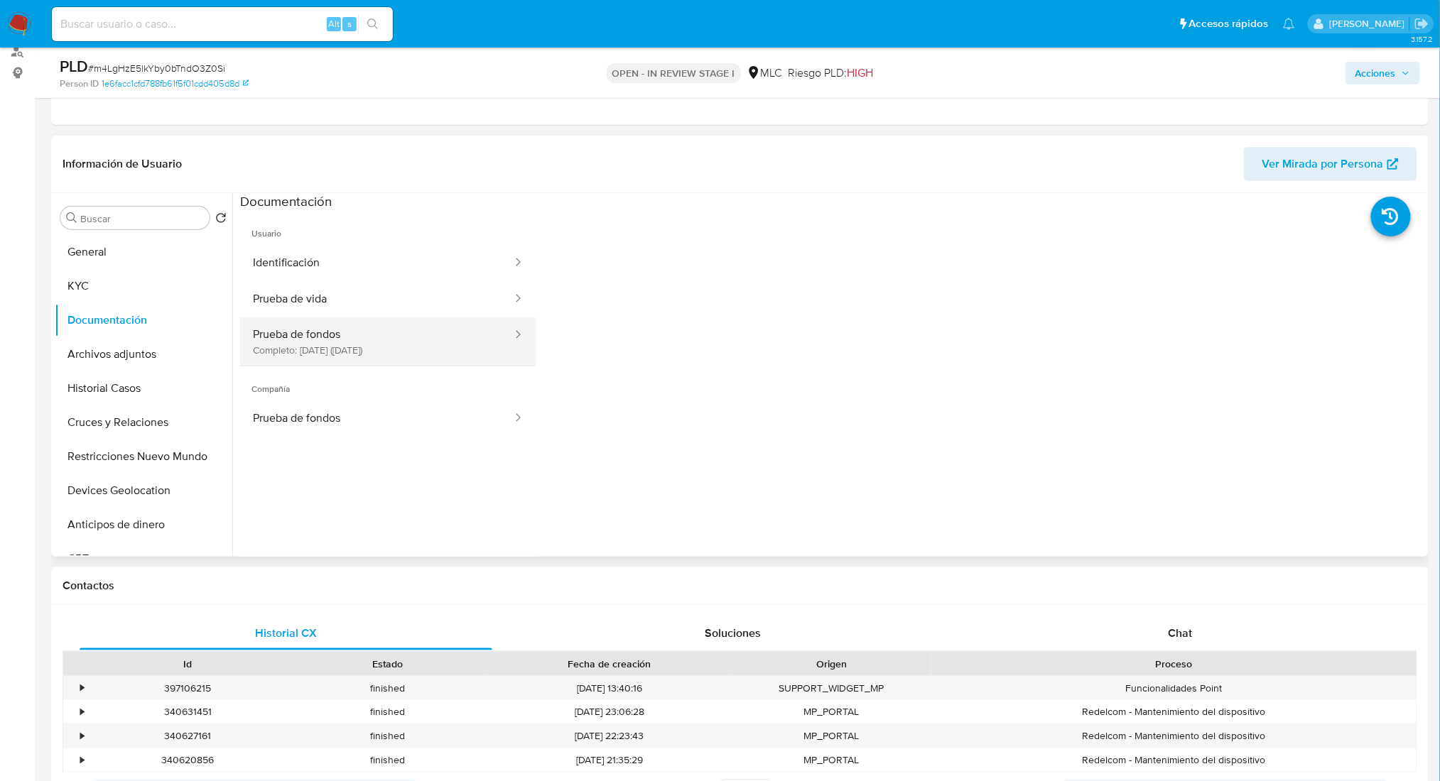
click at [378, 322] on button "Prueba de fondos Completo: 07/04/2025 (hace 5 meses)" at bounding box center [376, 341] width 273 height 48
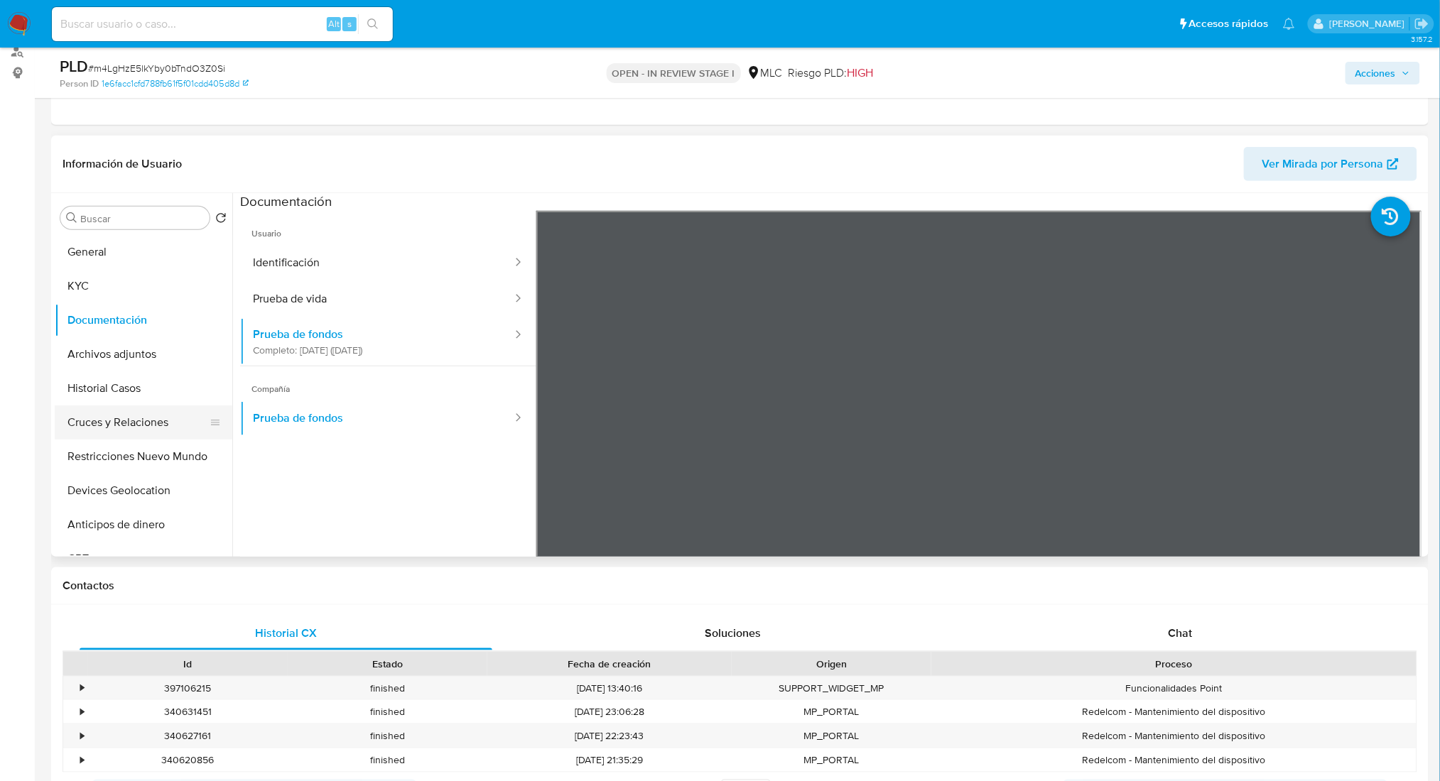
click at [105, 414] on button "Cruces y Relaciones" at bounding box center [138, 423] width 166 height 34
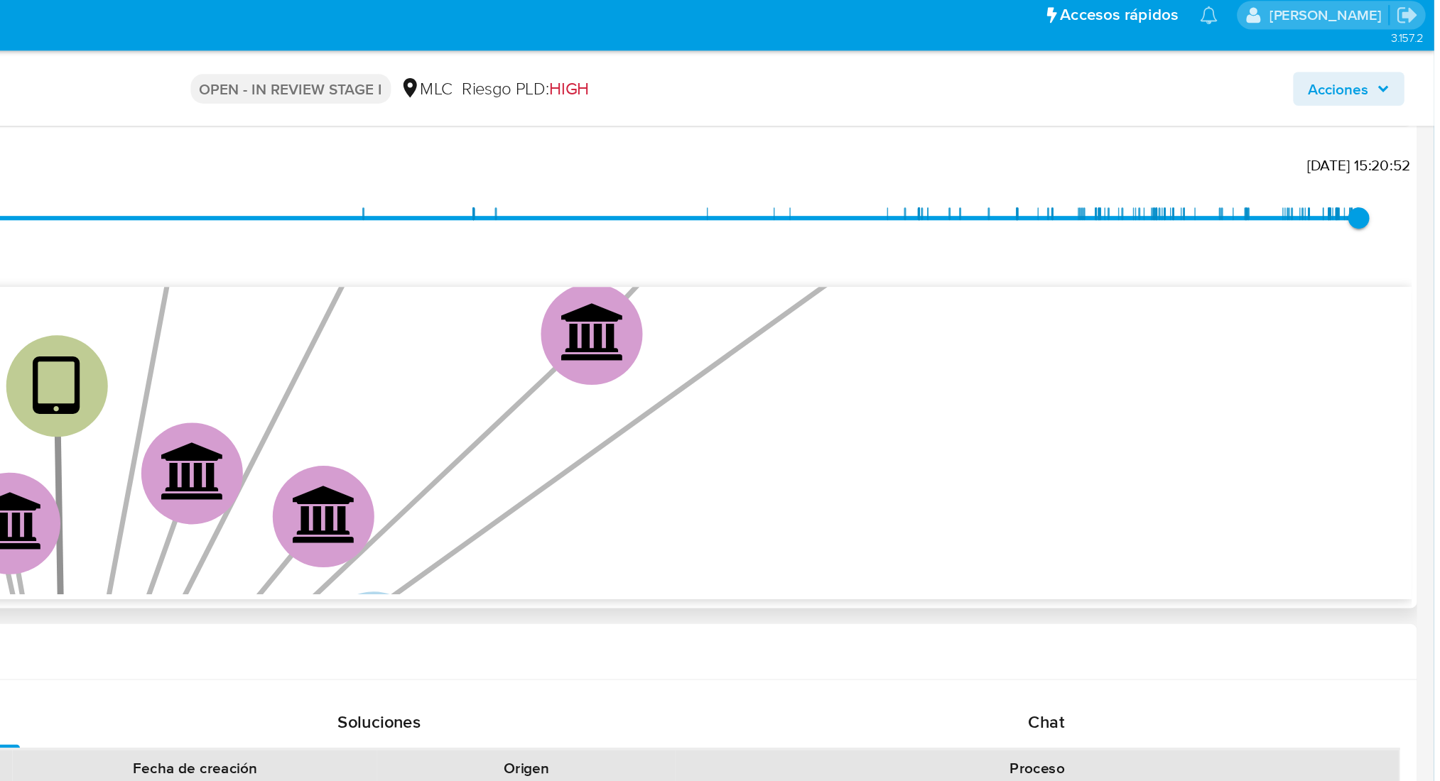
scroll to position [311, 0]
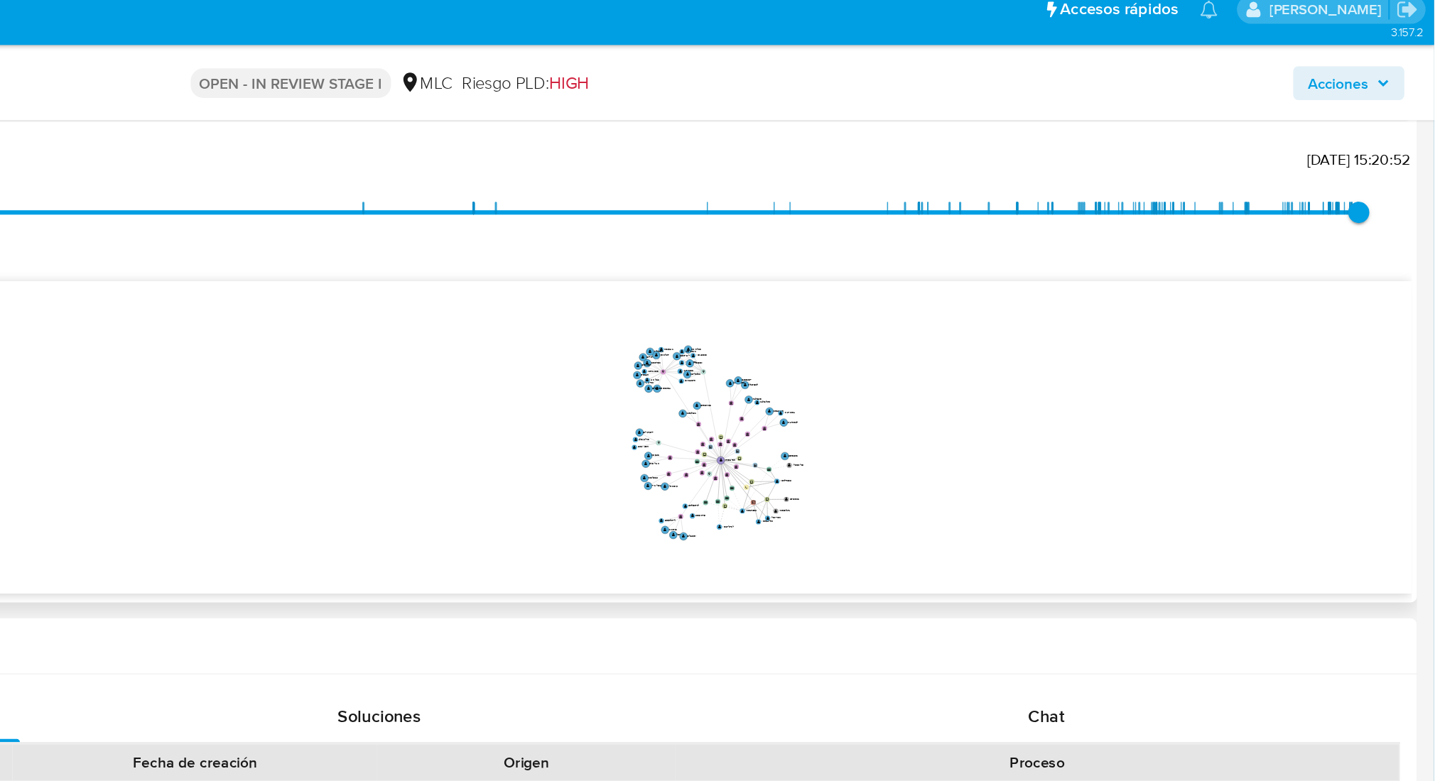
drag, startPoint x: 1244, startPoint y: 297, endPoint x: 1002, endPoint y: 325, distance: 243.2
click at [1002, 326] on icon "device-674c9016348e4fef2615e3e8  user-1975921759  1975921759 device-68523e5ef…" at bounding box center [843, 309] width 1164 height 206
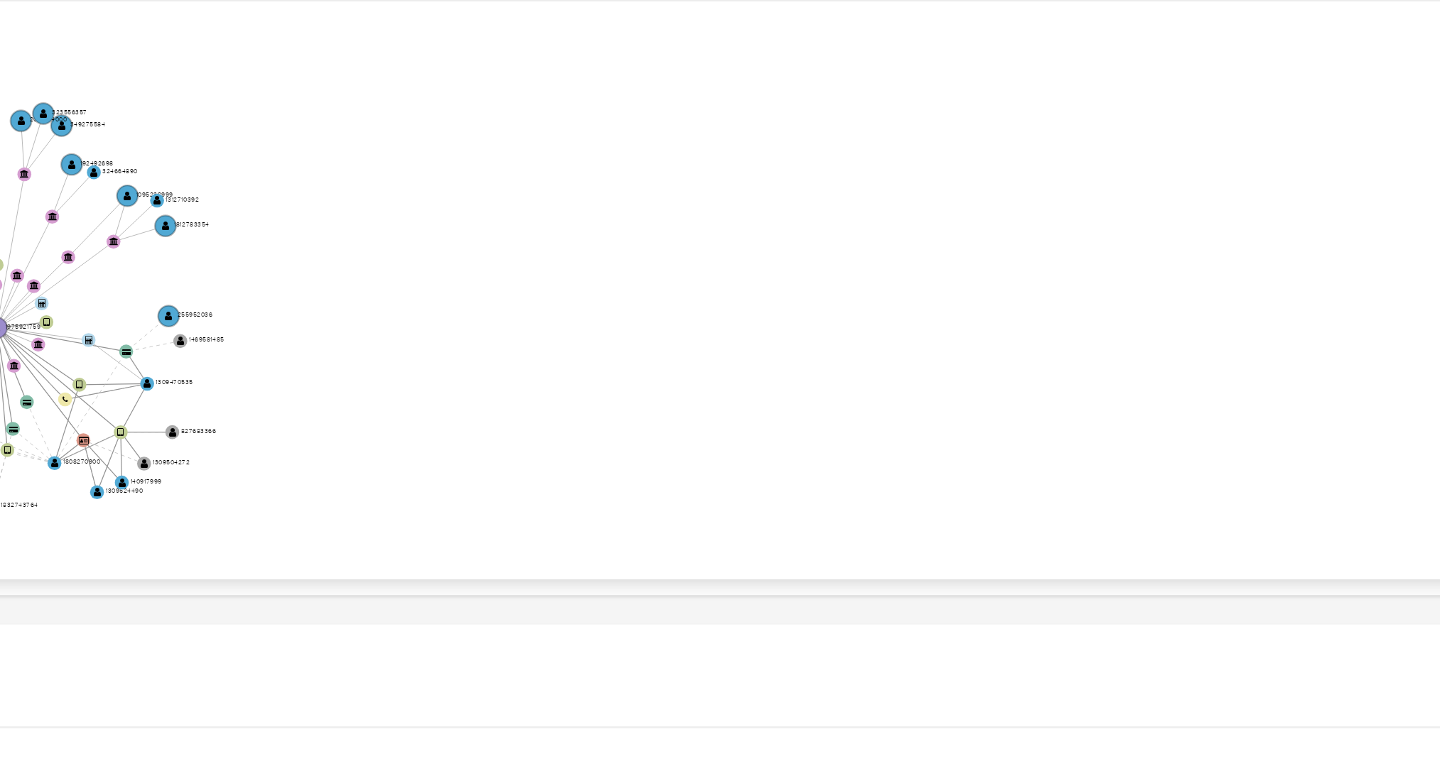
scroll to position [357, 0]
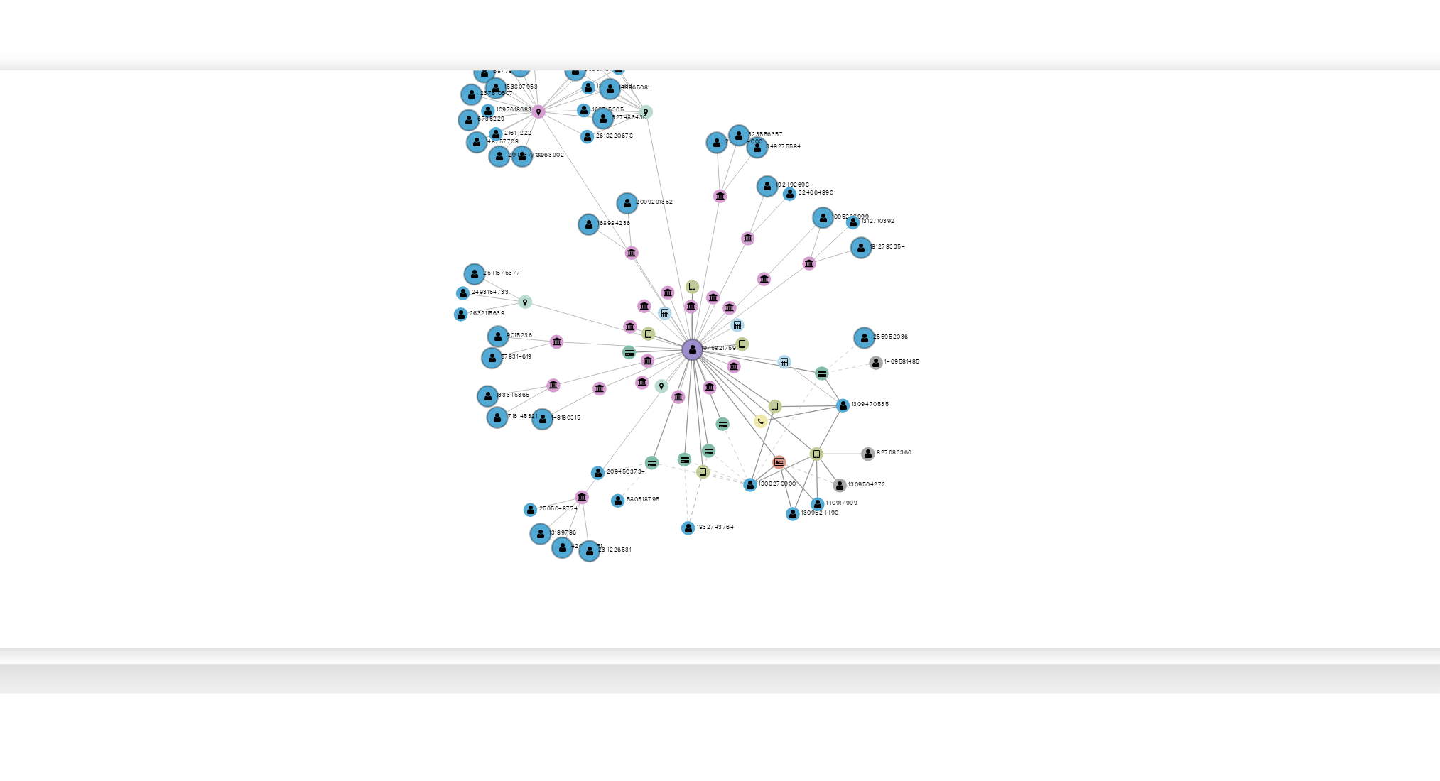
drag, startPoint x: 1264, startPoint y: 230, endPoint x: 1413, endPoint y: 236, distance: 149.3
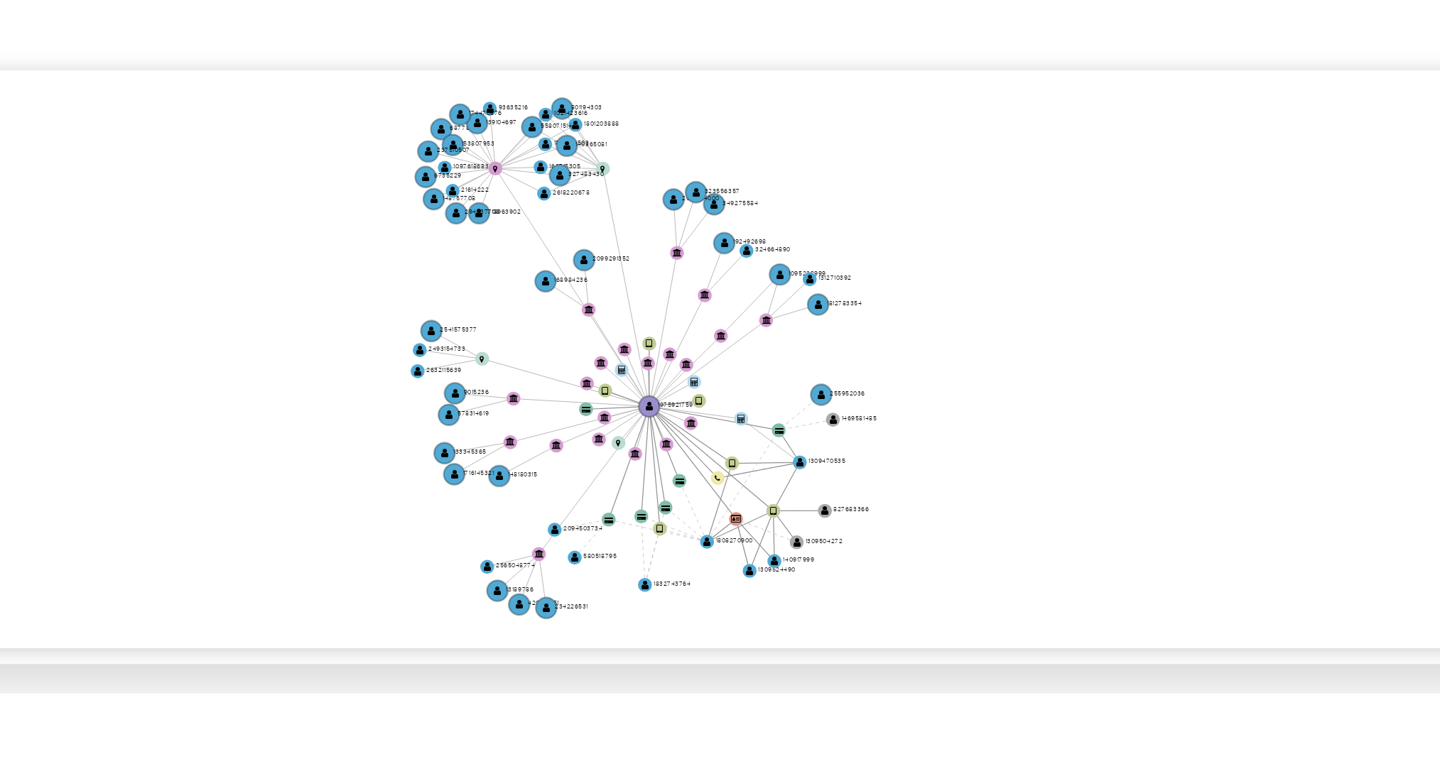
drag, startPoint x: 1413, startPoint y: 237, endPoint x: 1305, endPoint y: 300, distance: 125.1
click at [1357, 253] on icon "device-674c9016348e4fef2615e3e8  user-1975921759  1975921759 device-68523e5ef…" at bounding box center [843, 264] width 1164 height 206
drag, startPoint x: 1278, startPoint y: 248, endPoint x: 1283, endPoint y: 205, distance: 43.5
click at [1278, 247] on icon "device-674c9016348e4fef2615e3e8  user-1975921759  1975921759 device-68523e5ef…" at bounding box center [843, 264] width 1164 height 206
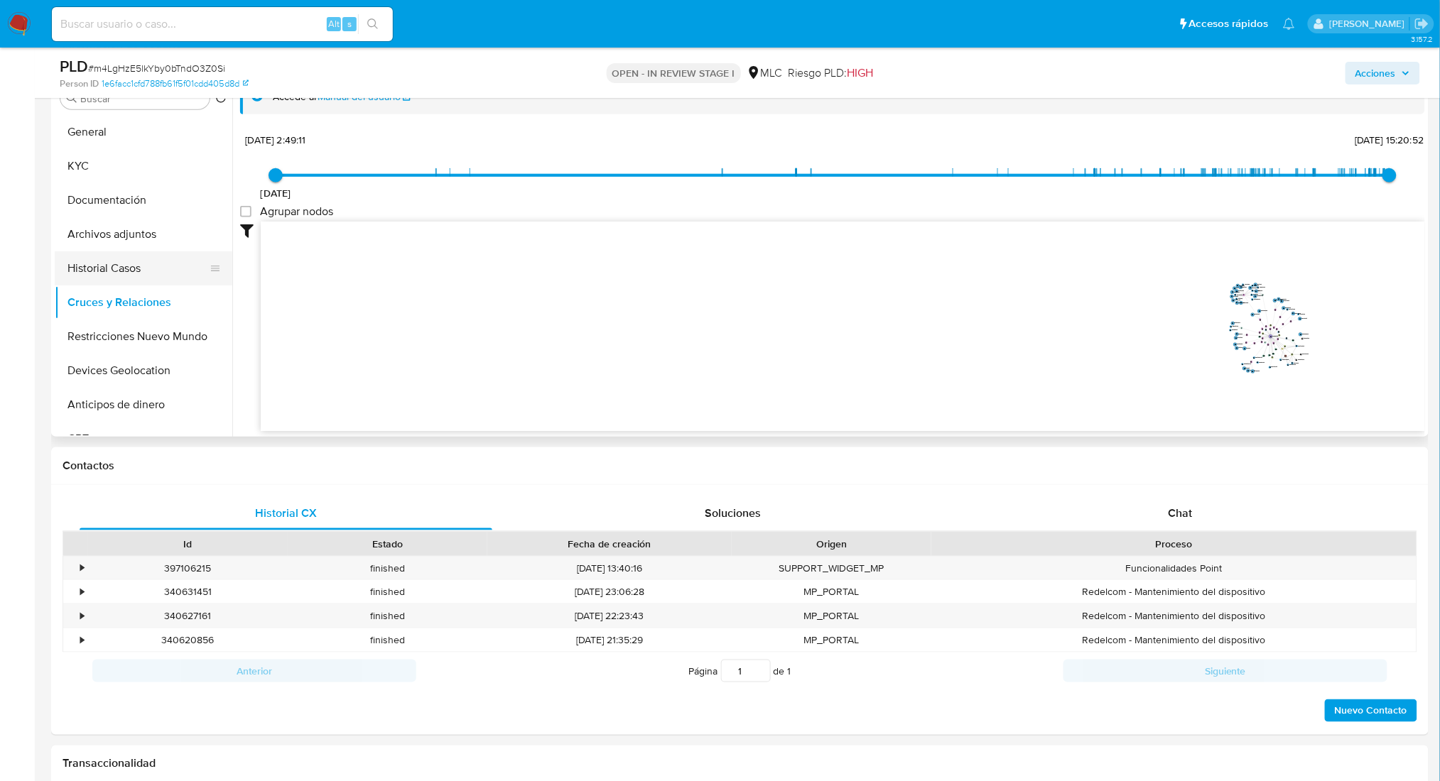
scroll to position [262, 0]
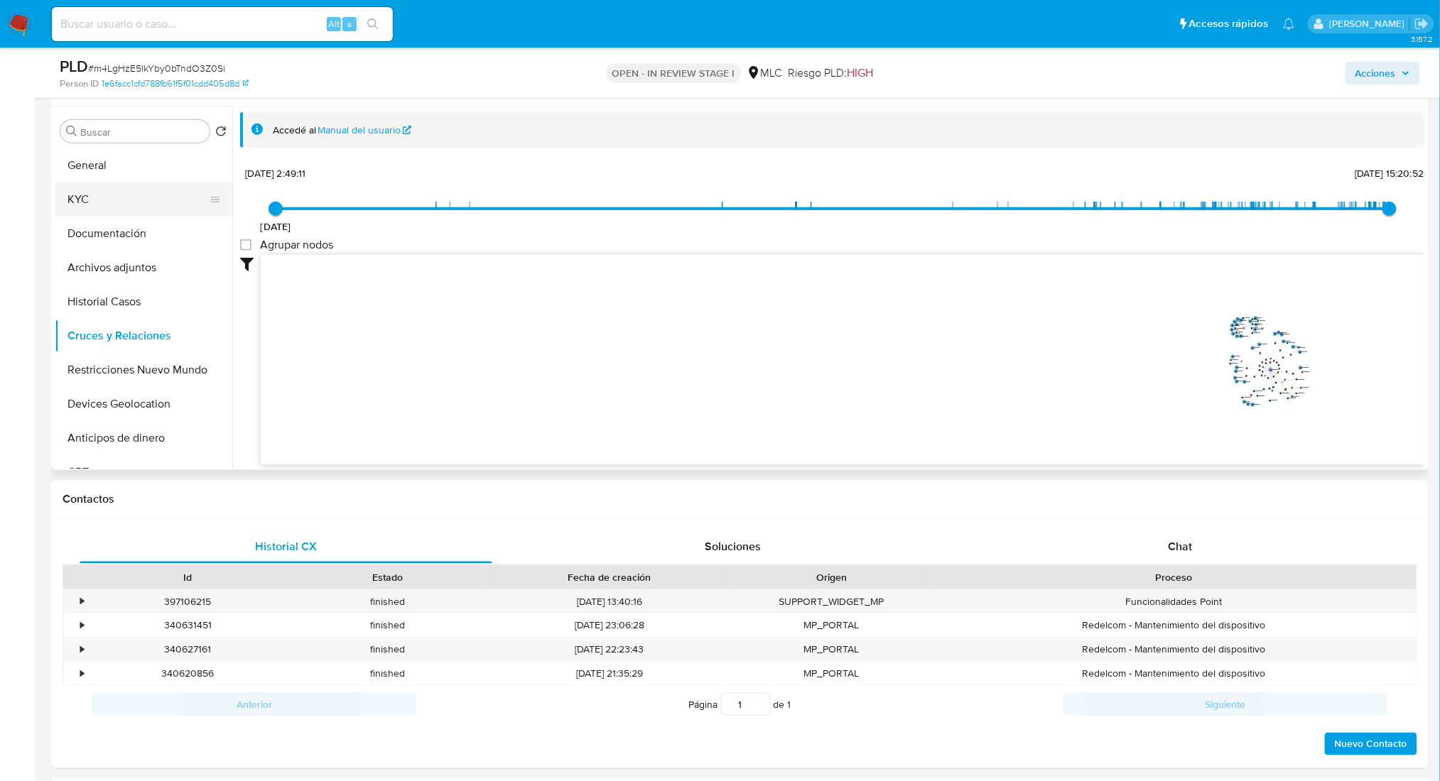
click at [106, 191] on button "KYC" at bounding box center [138, 200] width 166 height 34
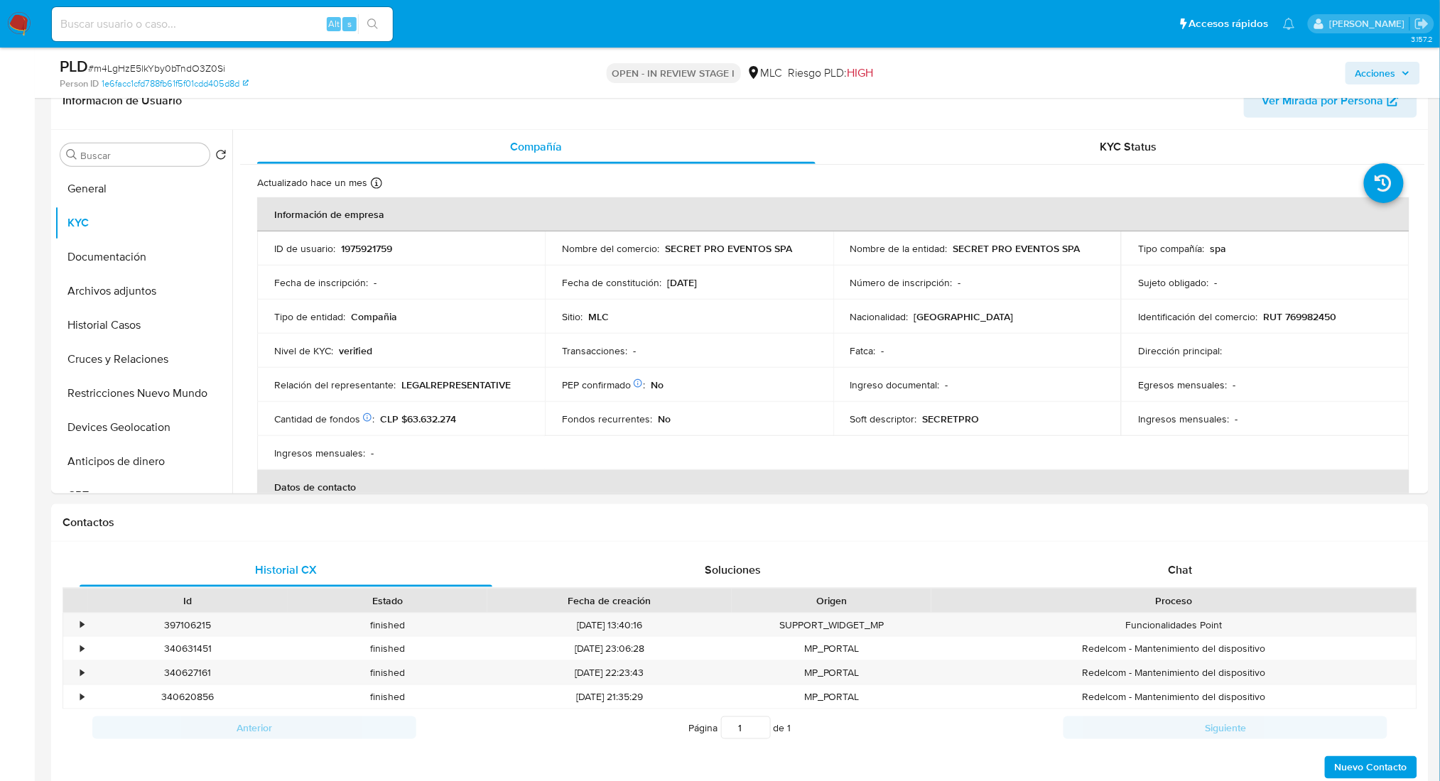
scroll to position [227, 0]
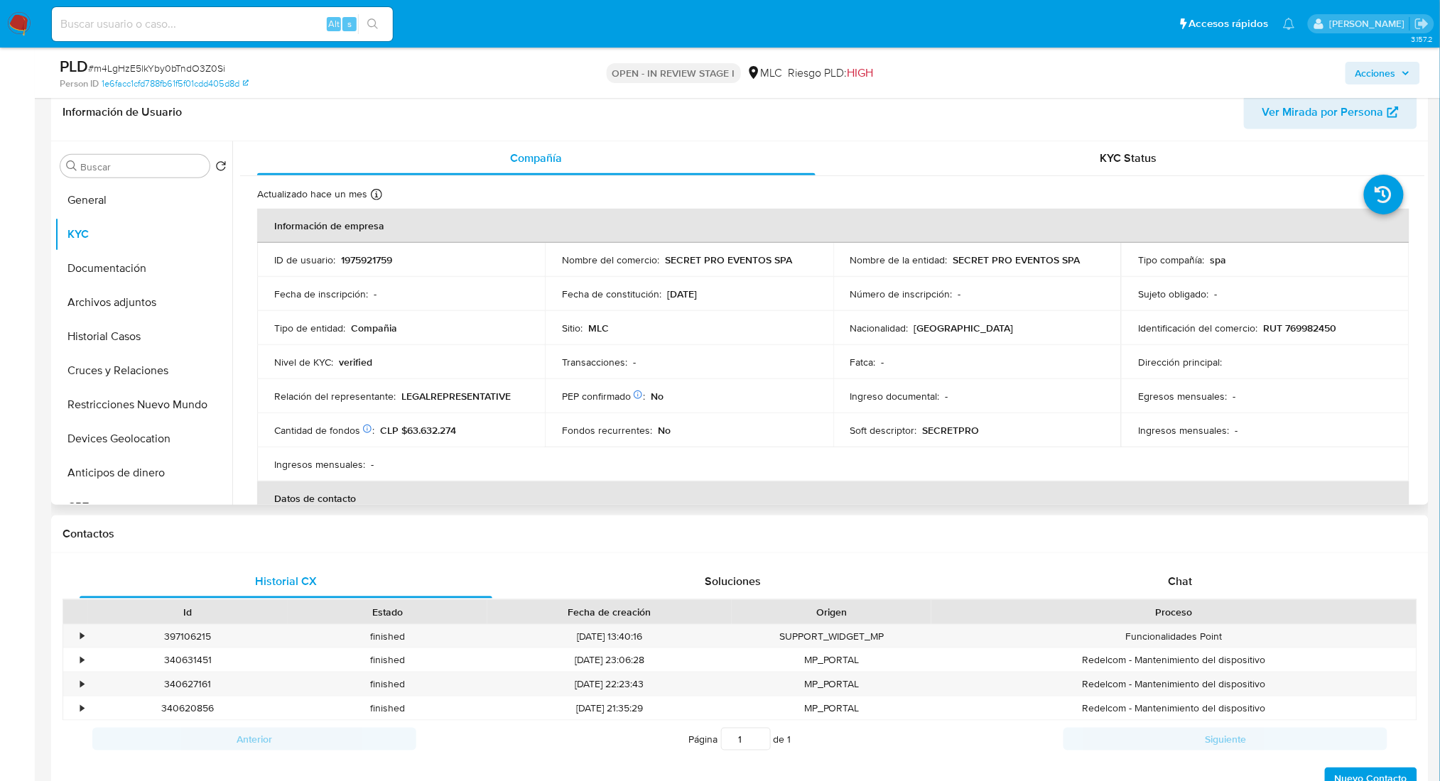
drag, startPoint x: 1320, startPoint y: 316, endPoint x: 1310, endPoint y: 332, distance: 18.5
click at [1312, 327] on td "Identificación del comercio : RUT 769982450" at bounding box center [1265, 328] width 288 height 34
click at [1310, 332] on p "RUT 769982450" at bounding box center [1299, 328] width 73 height 13
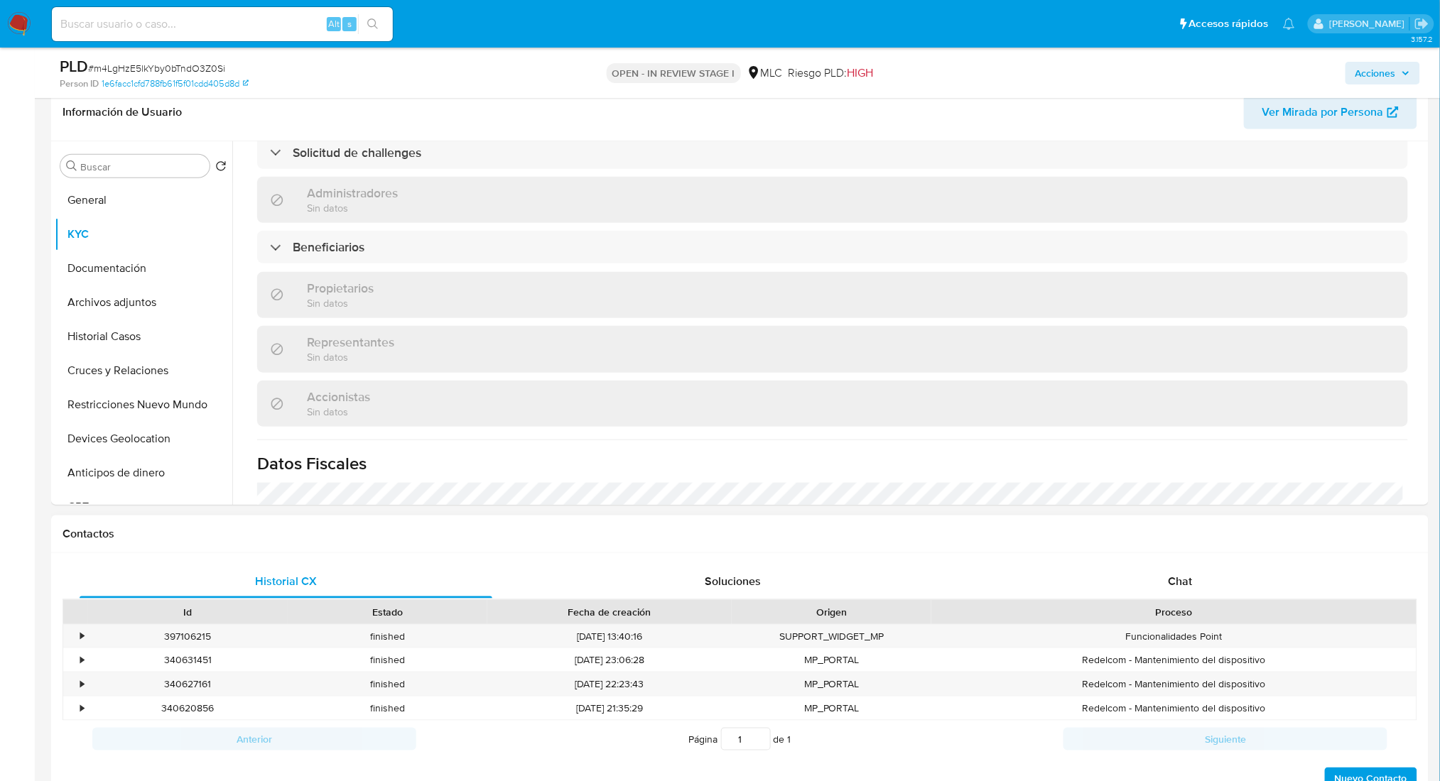
scroll to position [663, 0]
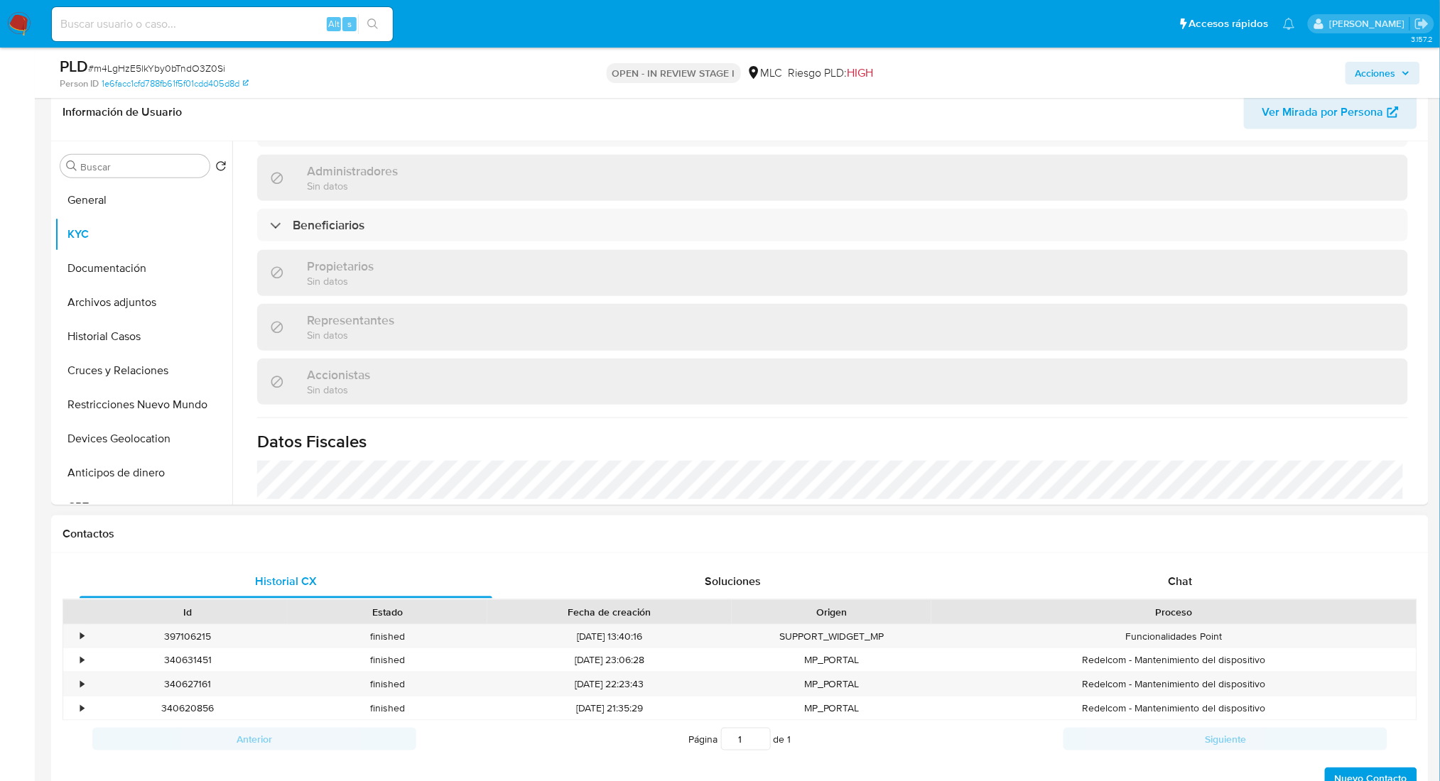
click at [1182, 560] on div "Historial CX Soluciones Chat Id Estado Fecha de creación Origen Proceso • 39710…" at bounding box center [739, 678] width 1377 height 251
click at [1196, 562] on div "Historial CX Soluciones Chat Id Estado Fecha de creación Origen Proceso • 39710…" at bounding box center [739, 678] width 1377 height 251
click at [1217, 573] on div "Chat" at bounding box center [1180, 582] width 413 height 34
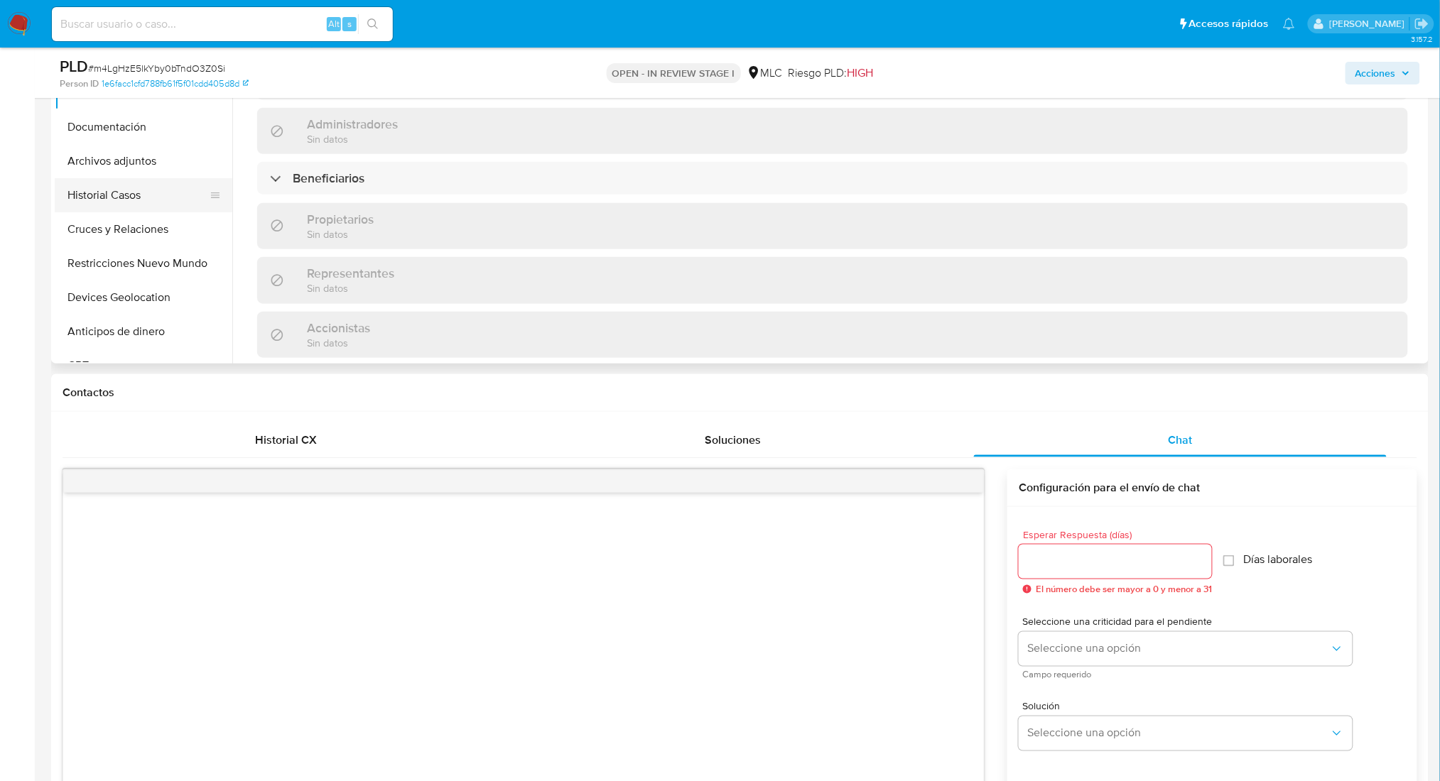
scroll to position [213, 0]
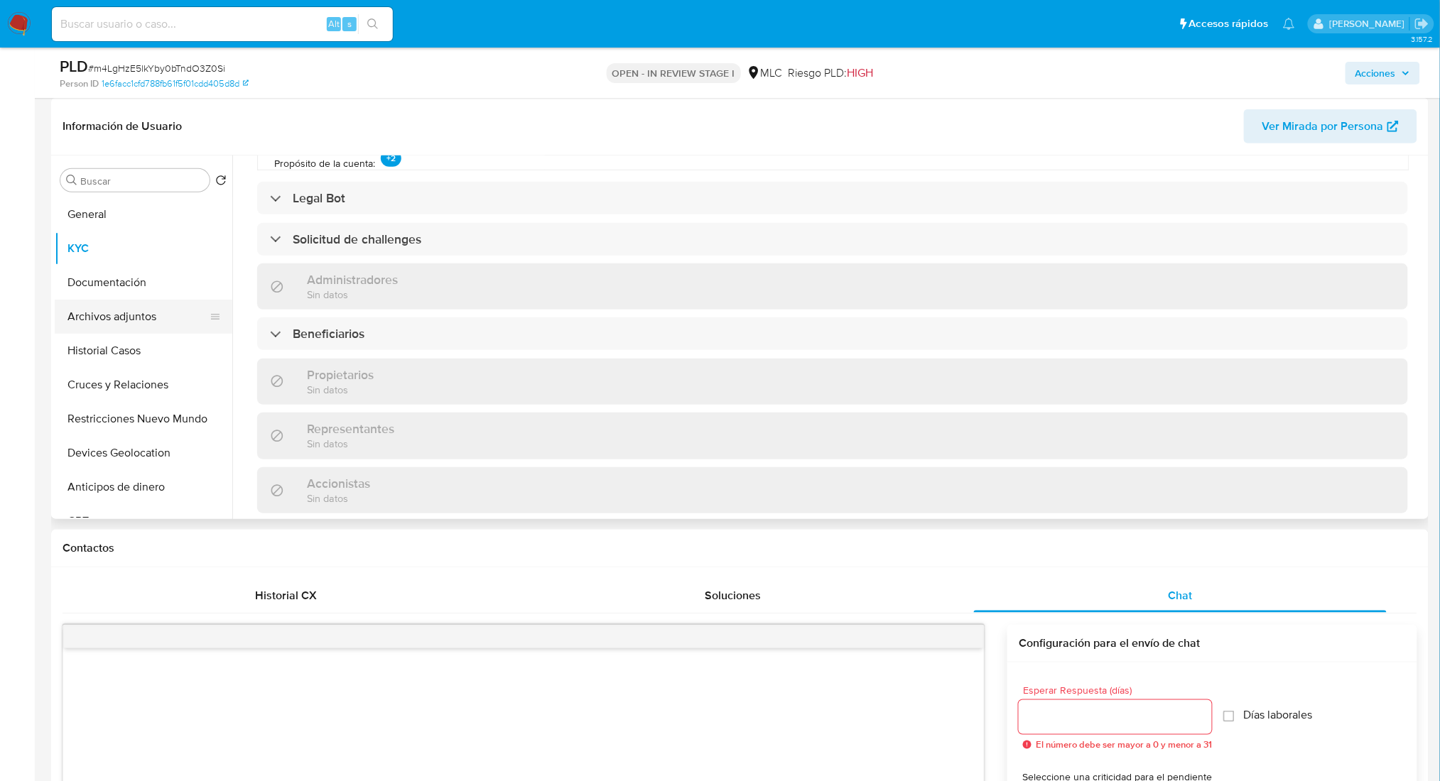
click at [143, 317] on button "Archivos adjuntos" at bounding box center [138, 317] width 166 height 34
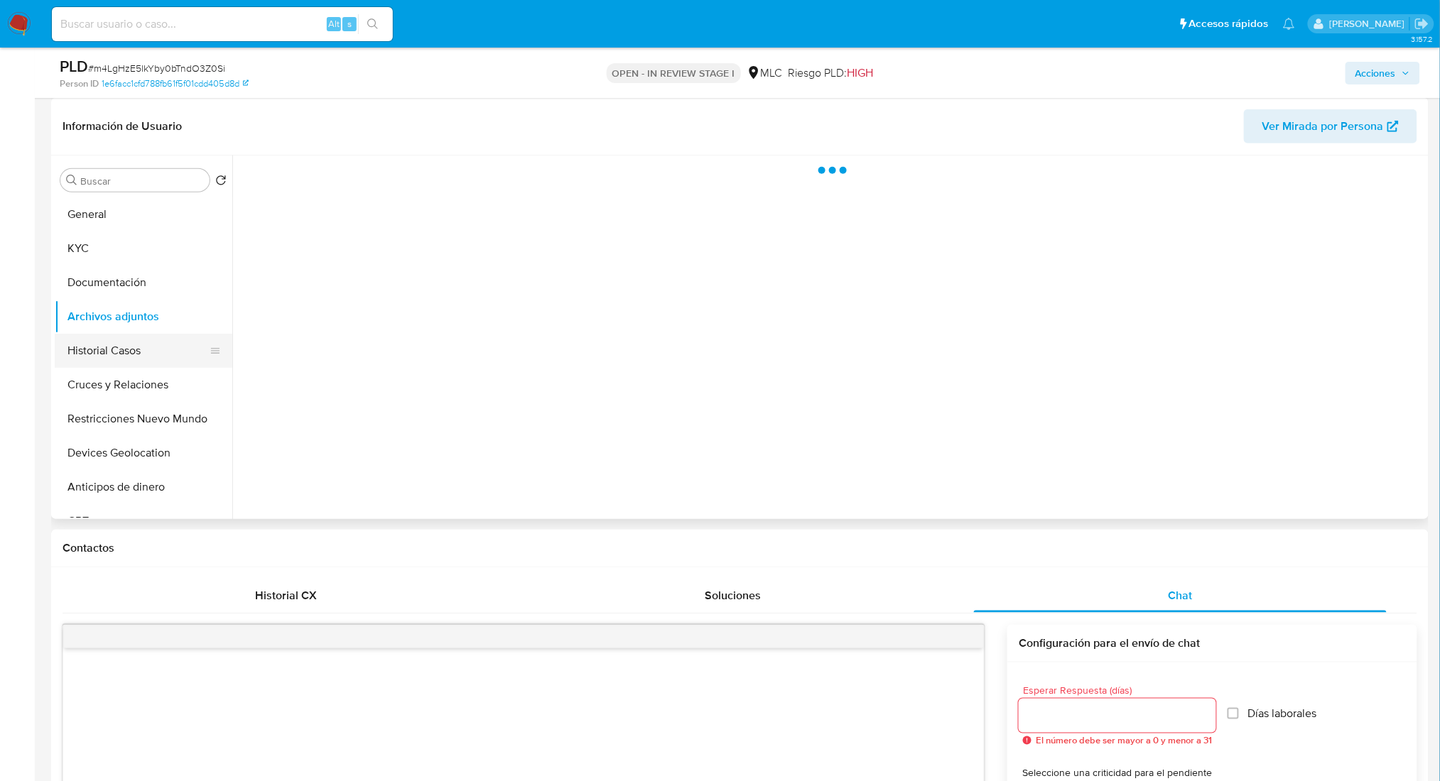
scroll to position [0, 0]
click at [148, 358] on button "Historial Casos" at bounding box center [138, 351] width 166 height 34
click at [161, 318] on button "Archivos adjuntos" at bounding box center [138, 317] width 166 height 34
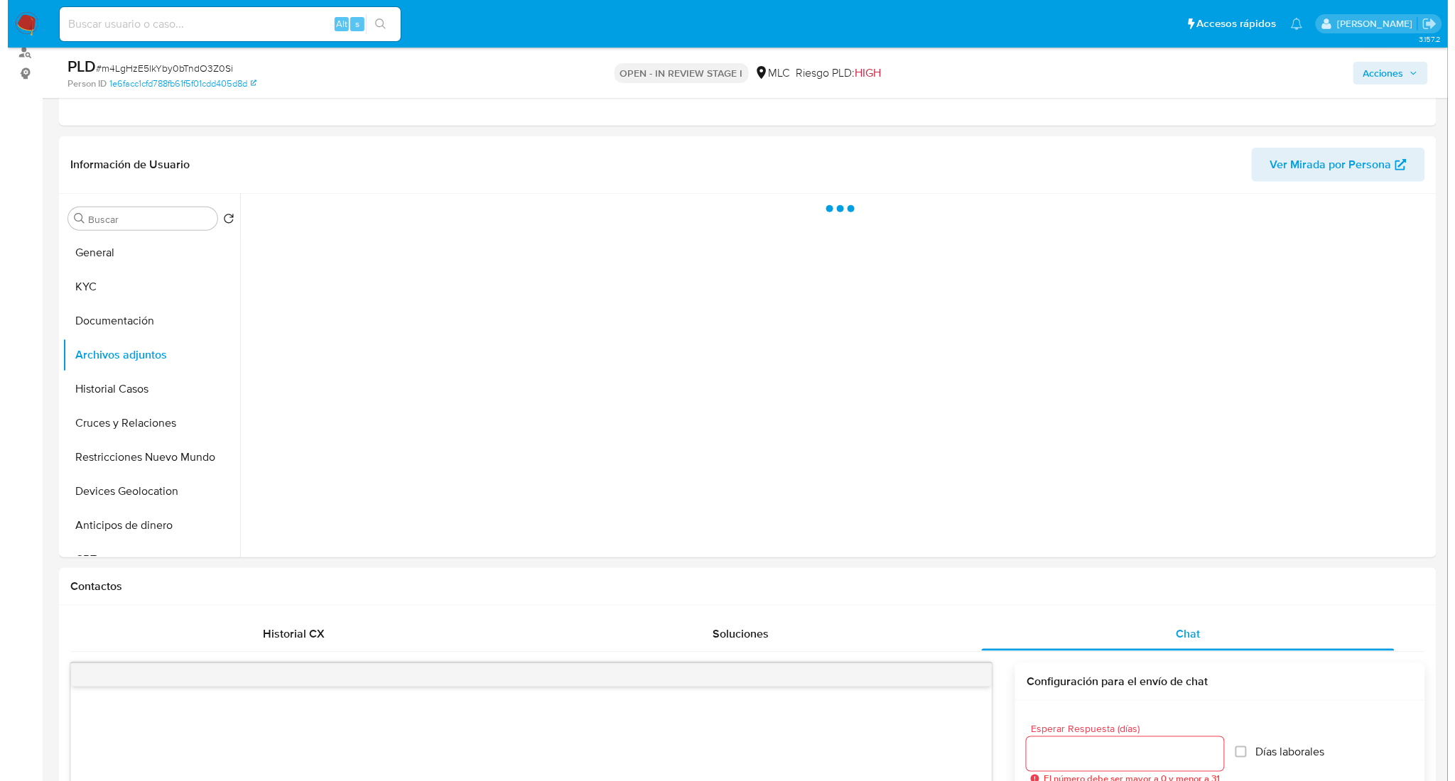
scroll to position [172, 0]
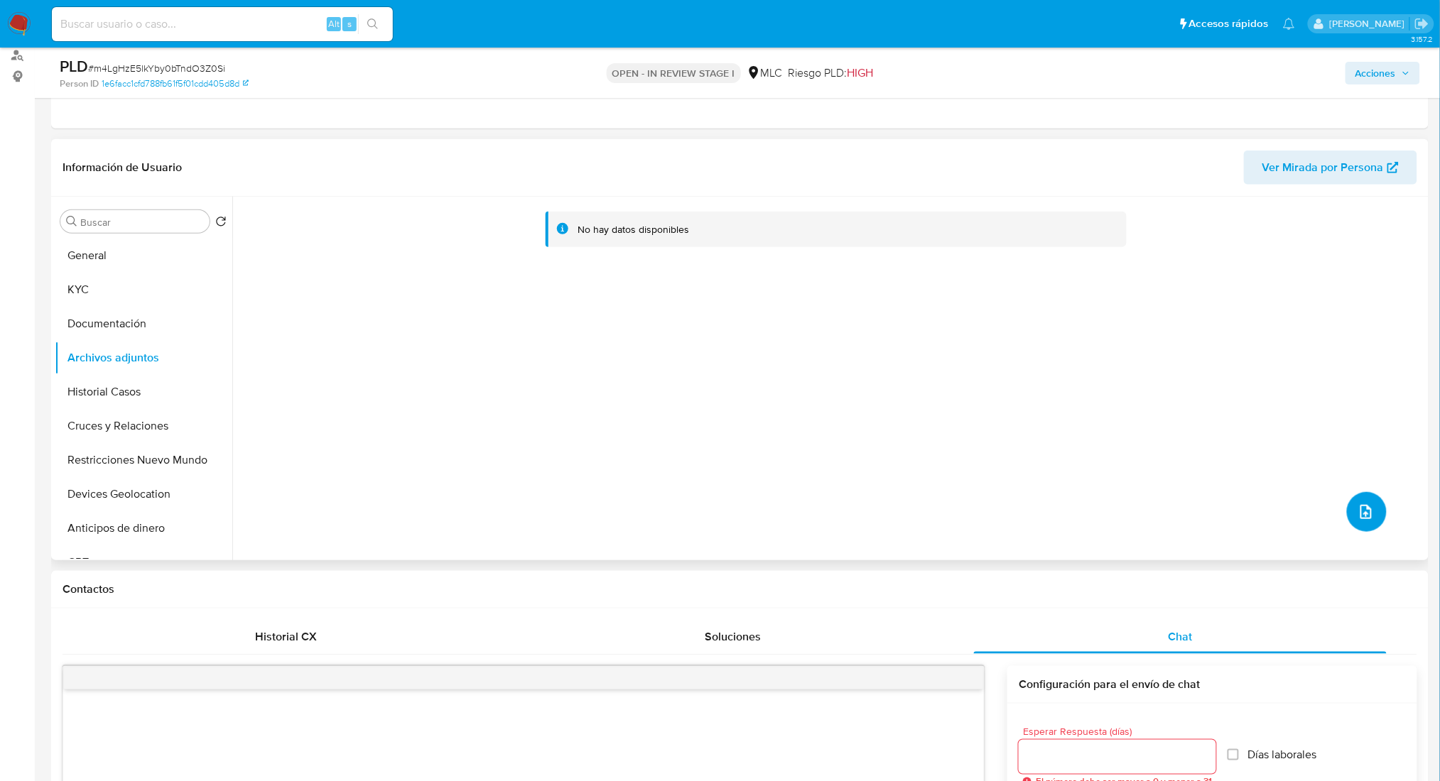
click at [1371, 510] on button "upload-file" at bounding box center [1367, 512] width 40 height 40
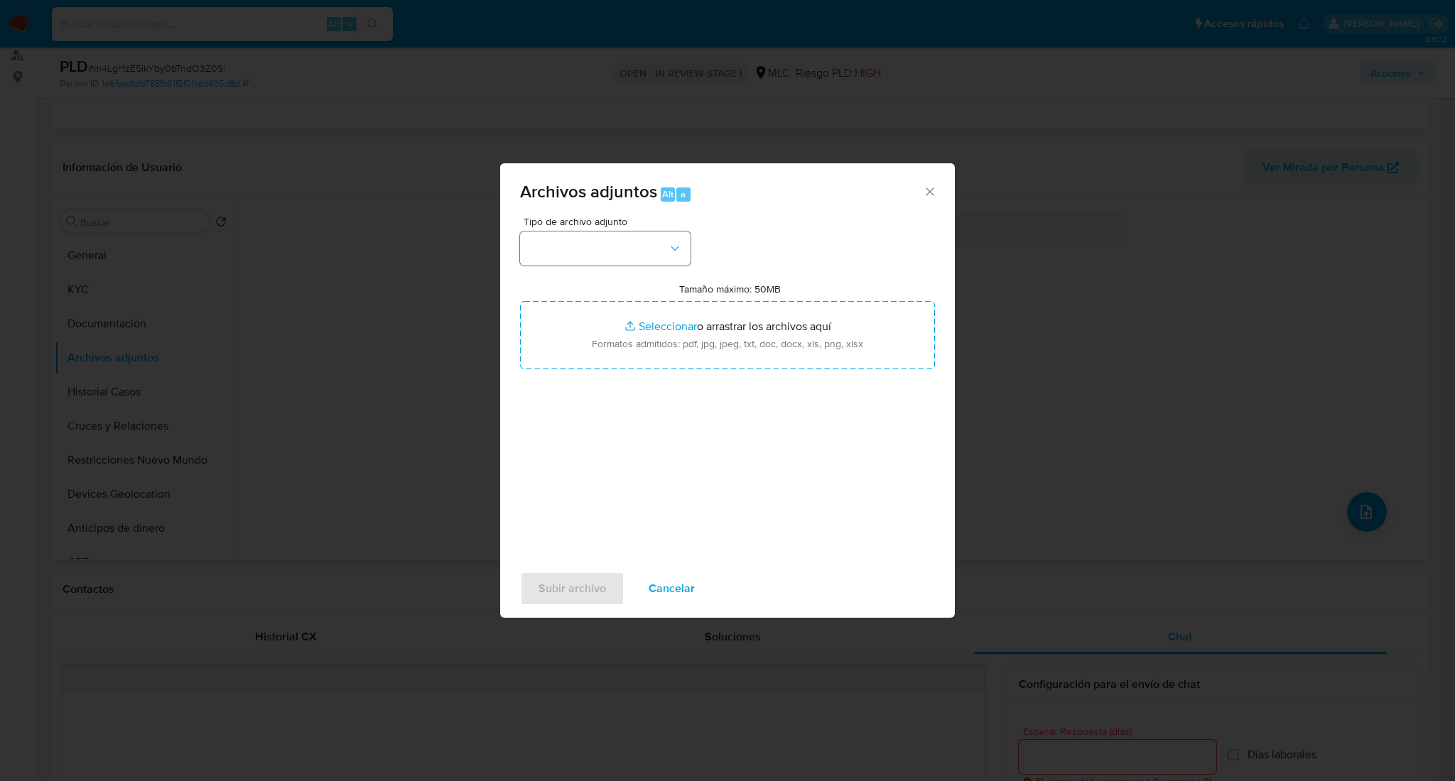
drag, startPoint x: 635, startPoint y: 225, endPoint x: 640, endPoint y: 247, distance: 22.6
click at [635, 227] on div "Tipo de archivo adjunto" at bounding box center [605, 241] width 170 height 49
click at [640, 247] on button "button" at bounding box center [605, 249] width 170 height 34
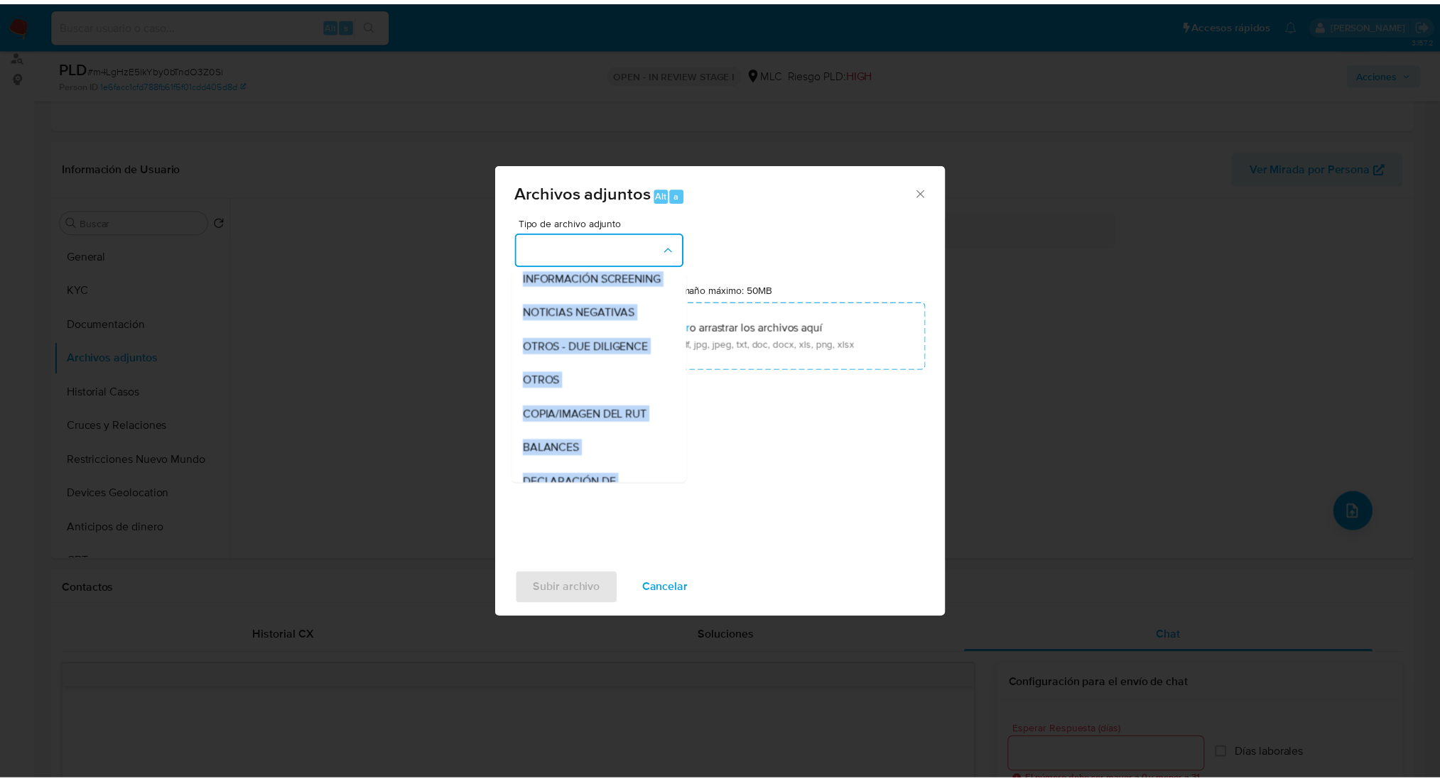
scroll to position [217, 0]
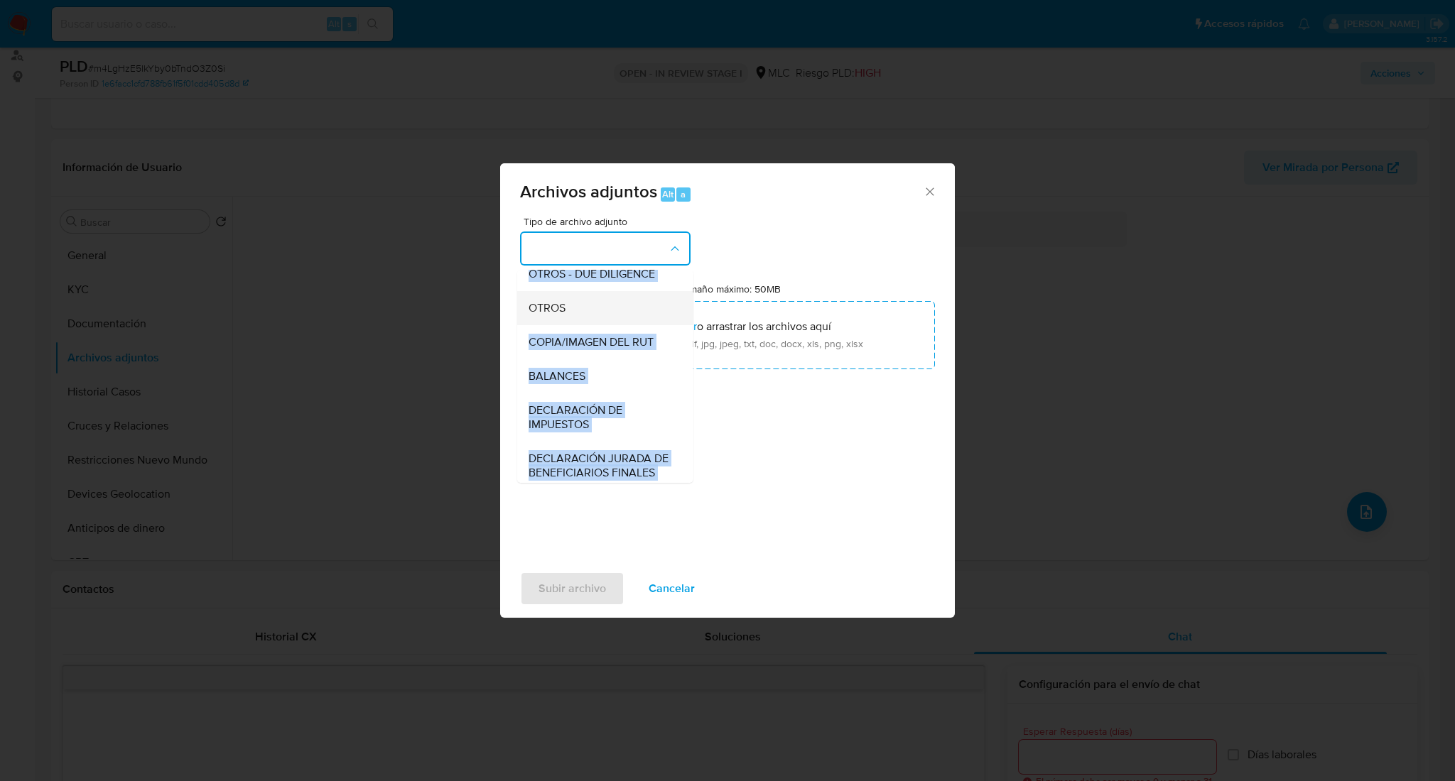
click at [596, 310] on div "OTROS" at bounding box center [600, 308] width 145 height 34
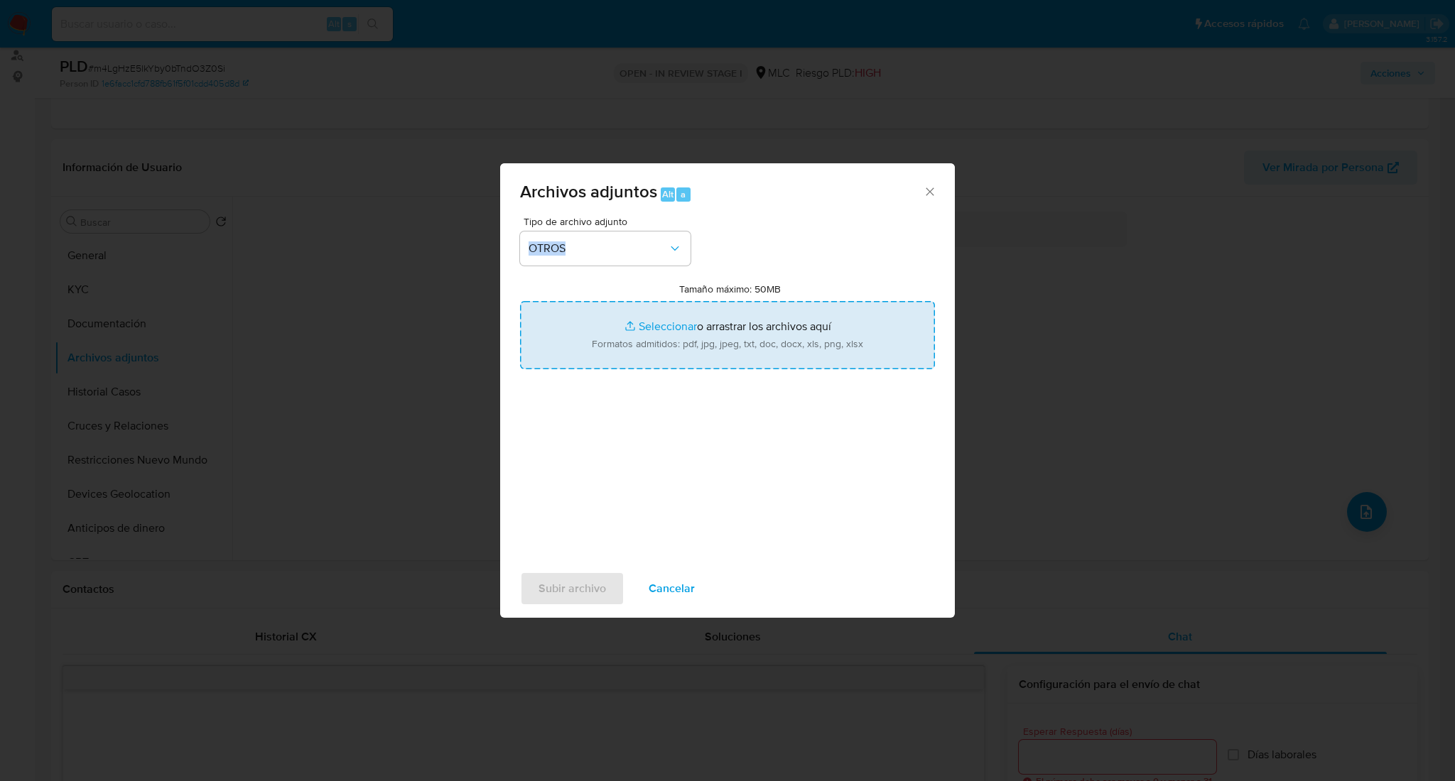
click at [621, 332] on input "Tamaño máximo: 50MB Seleccionar archivos" at bounding box center [727, 335] width 415 height 68
click at [599, 341] on input "Tamaño máximo: 50MB Seleccionar archivos" at bounding box center [727, 335] width 415 height 68
type input "C:\fakepath\Case Log - 1975921759.pdf"
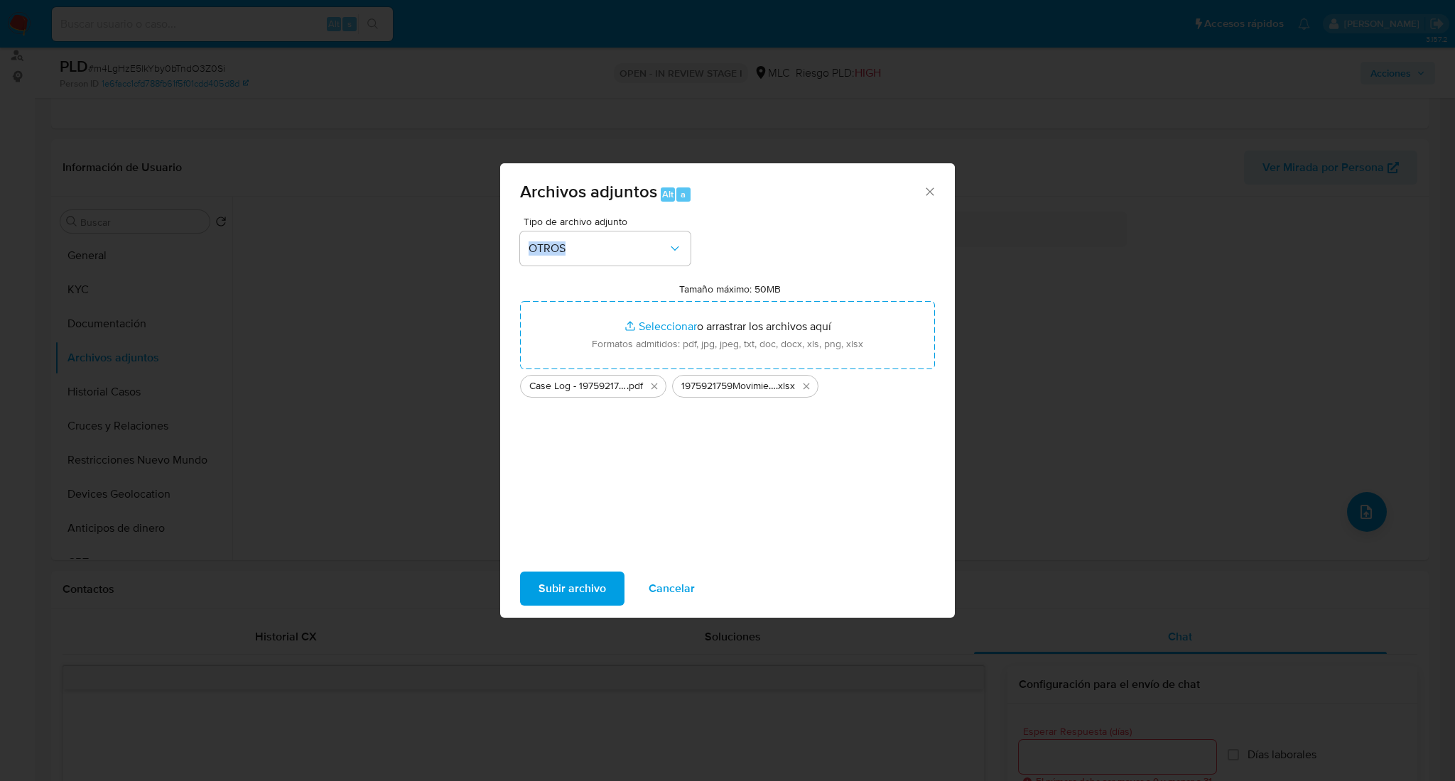
click at [595, 589] on span "Subir archivo" at bounding box center [571, 588] width 67 height 31
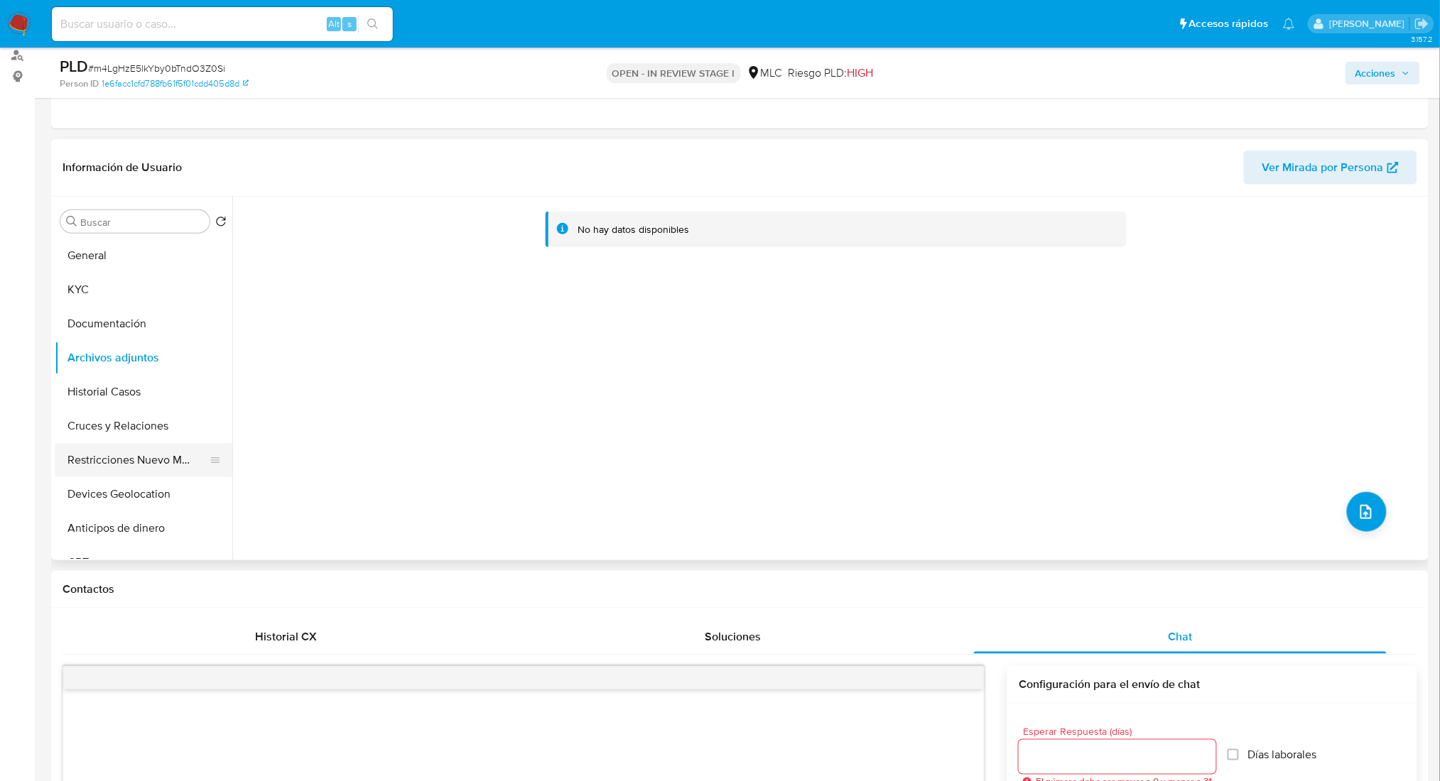
click at [141, 453] on button "Restricciones Nuevo Mundo" at bounding box center [138, 460] width 166 height 34
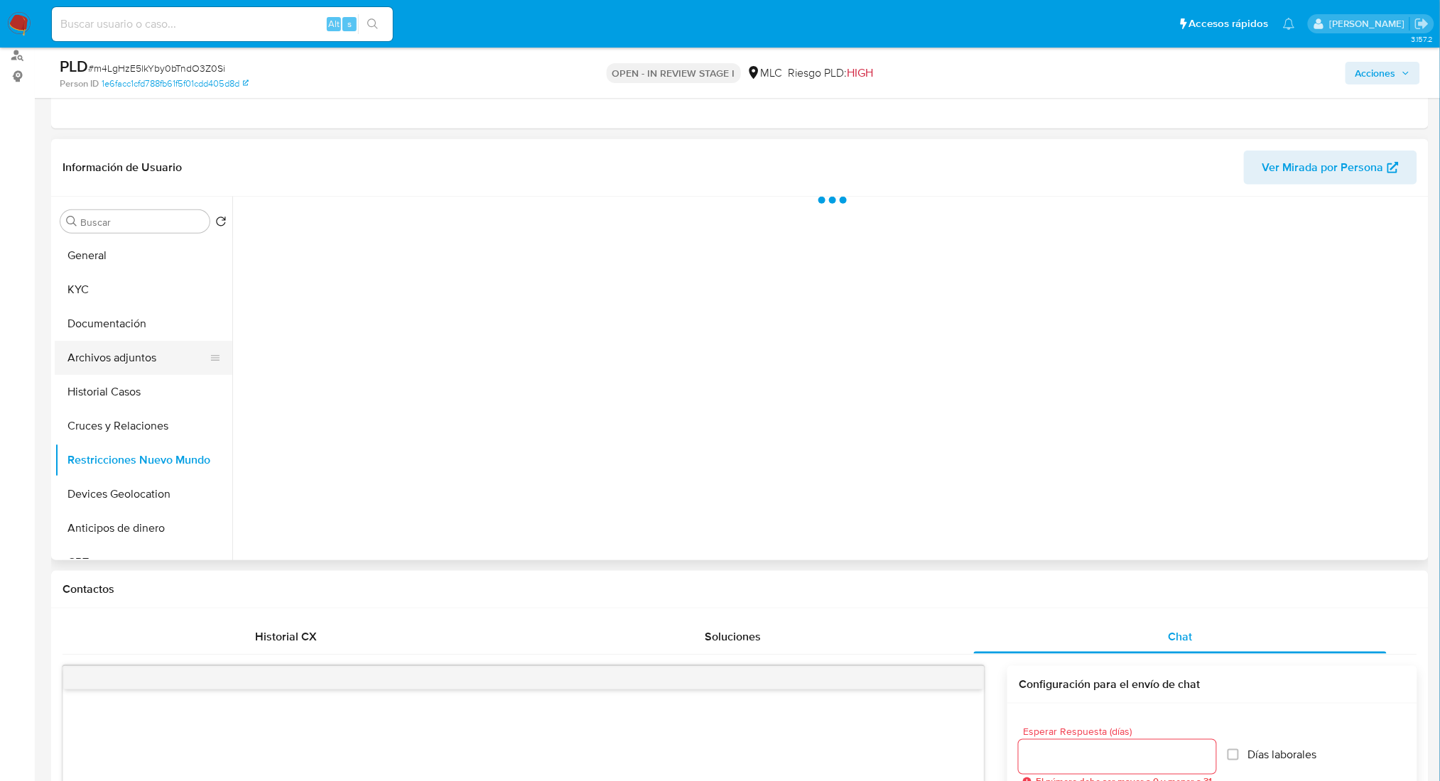
click at [123, 342] on button "Archivos adjuntos" at bounding box center [138, 358] width 166 height 34
click at [1371, 77] on span "Acciones" at bounding box center [1375, 73] width 40 height 23
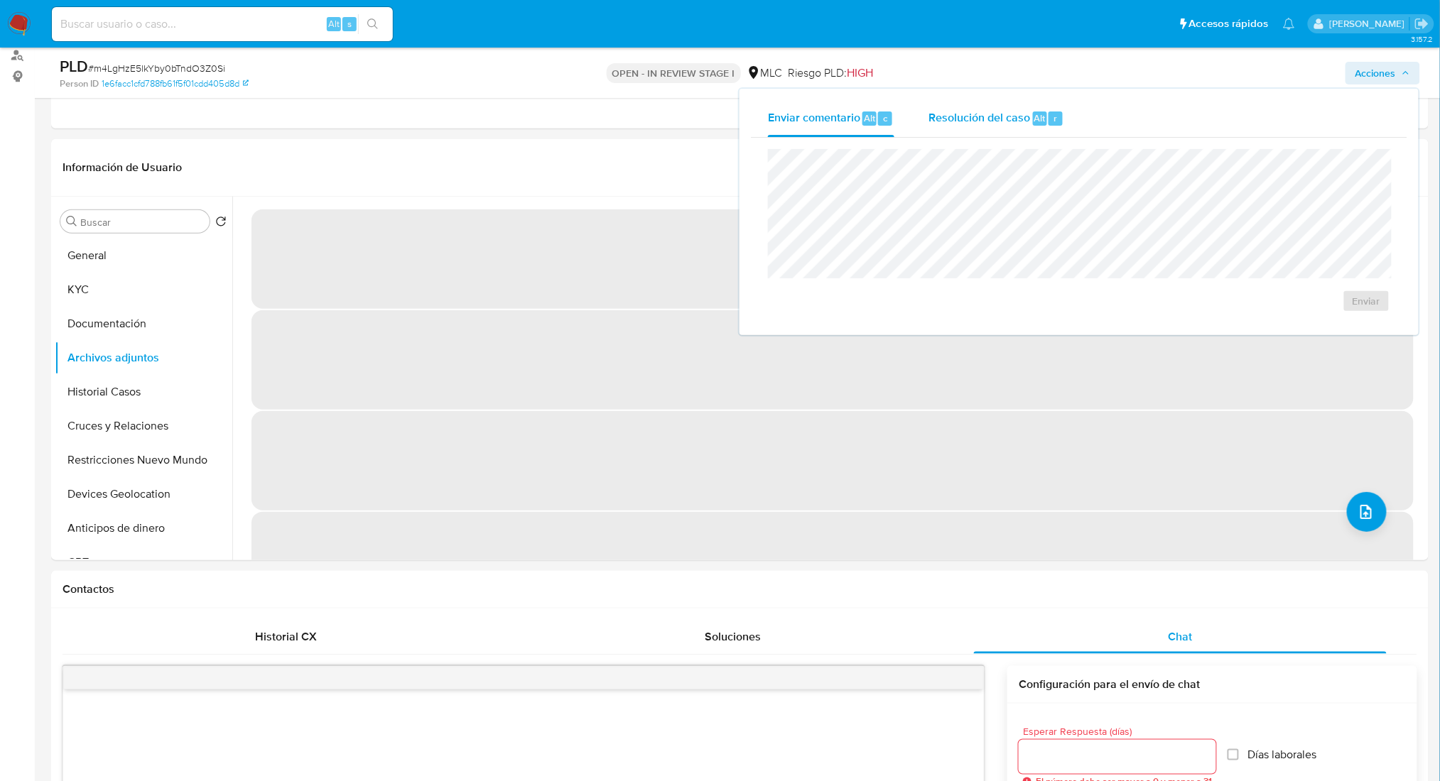
click at [949, 113] on span "Resolución del caso" at bounding box center [979, 117] width 102 height 16
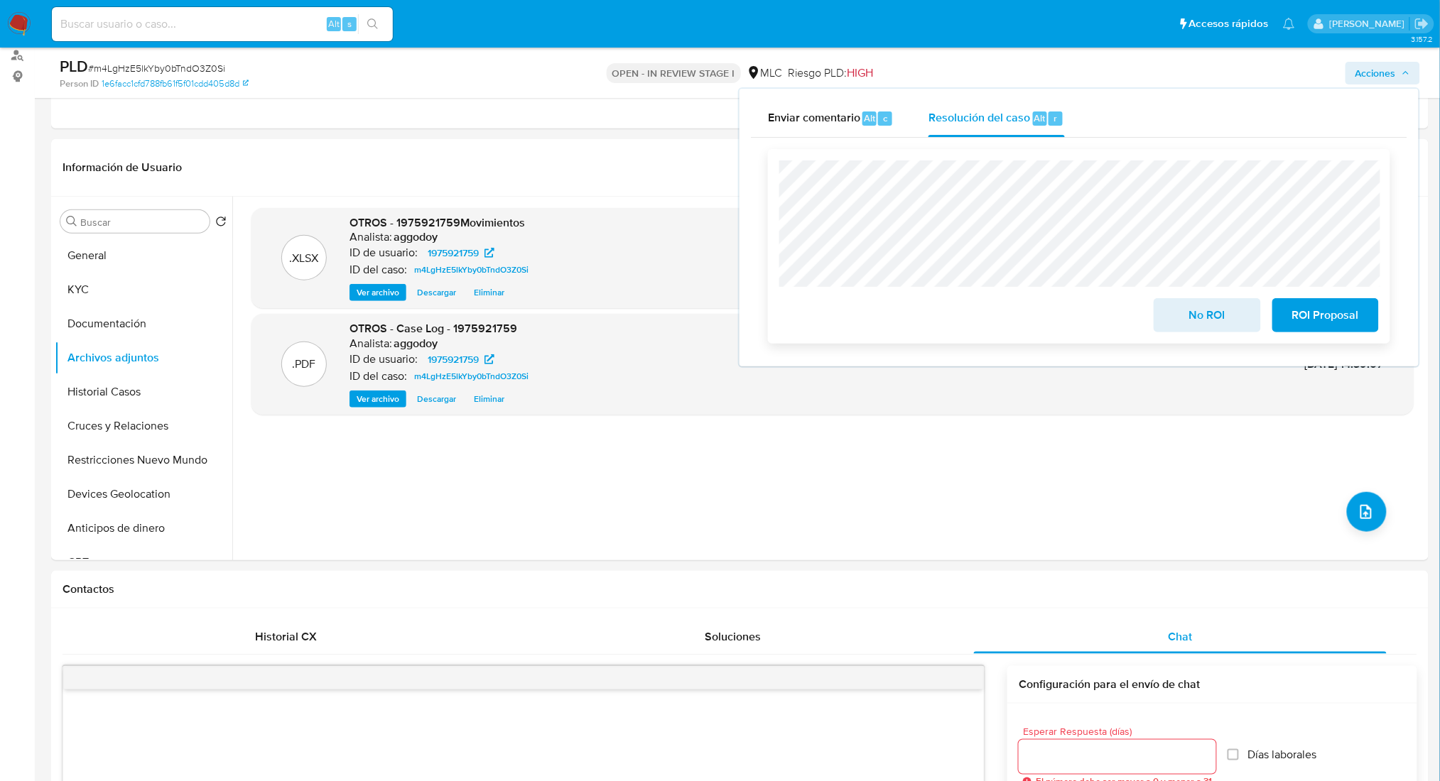
click at [1186, 316] on span "No ROI" at bounding box center [1207, 315] width 70 height 31
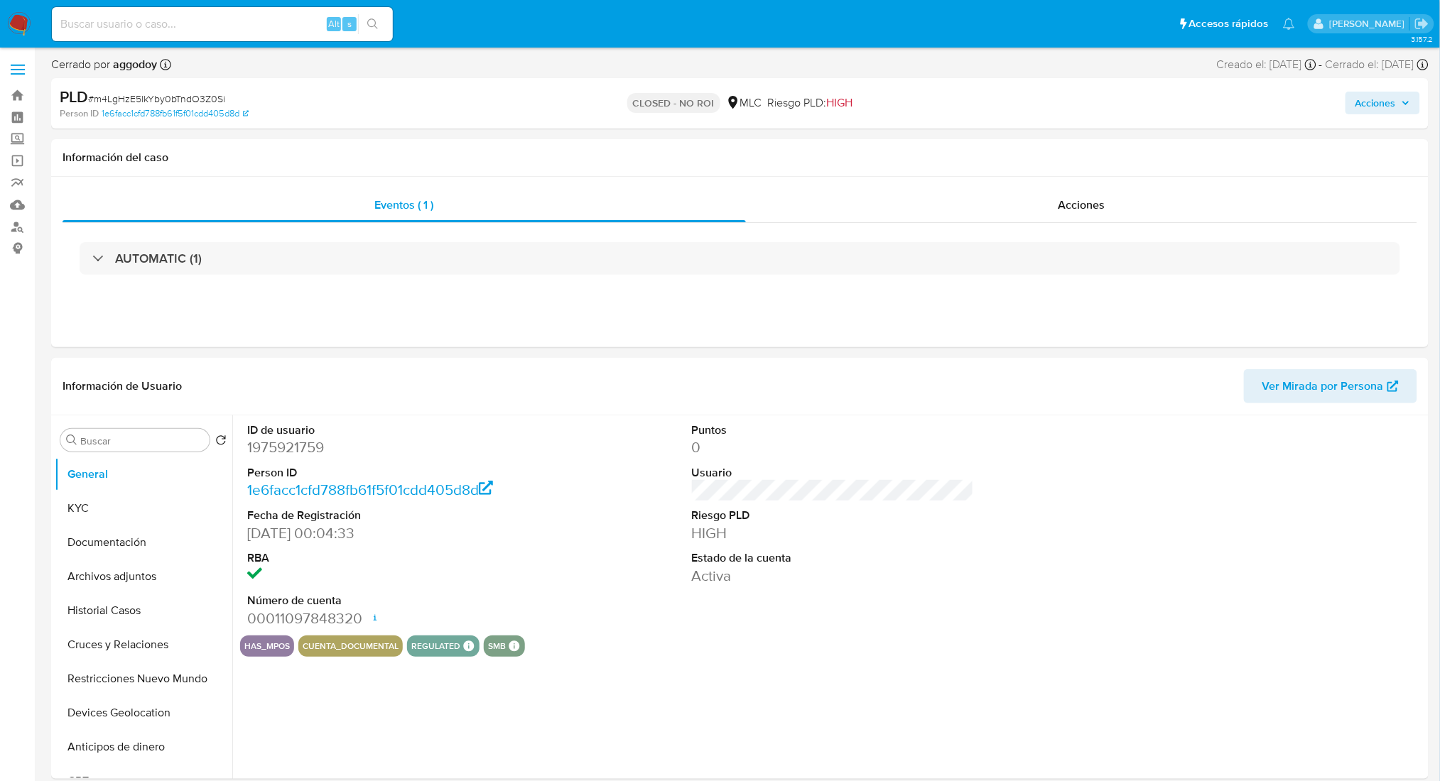
select select "10"
click at [129, 102] on span "# pl0fgPxUV54pjhCiuDRHGkWa" at bounding box center [156, 99] width 136 height 14
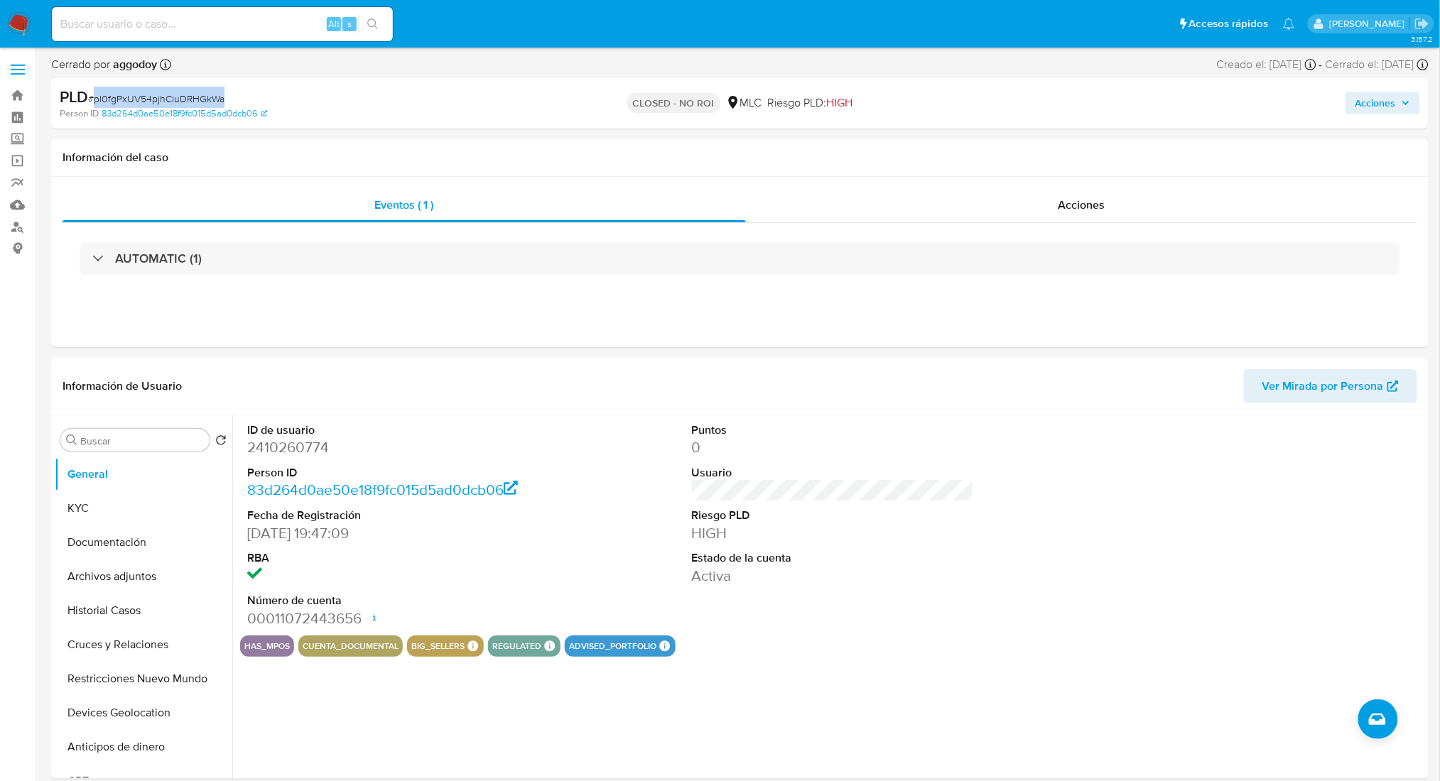
click at [129, 102] on span "# pl0fgPxUV54pjhCiuDRHGkWa" at bounding box center [156, 99] width 136 height 14
copy span "pl0fgPxUV54pjhCiuDRHGkWa"
click at [1162, 205] on div "Acciones" at bounding box center [1081, 205] width 671 height 34
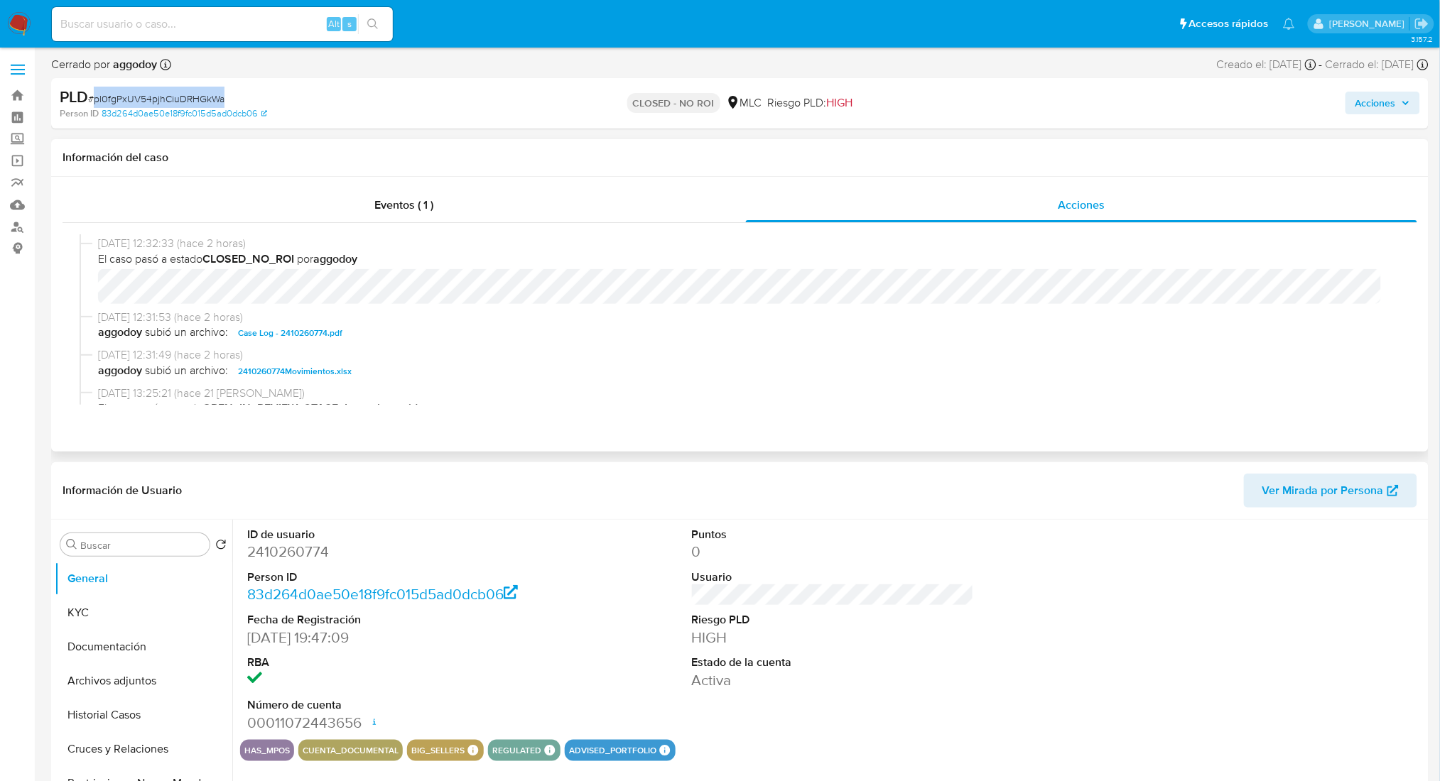
scroll to position [94, 0]
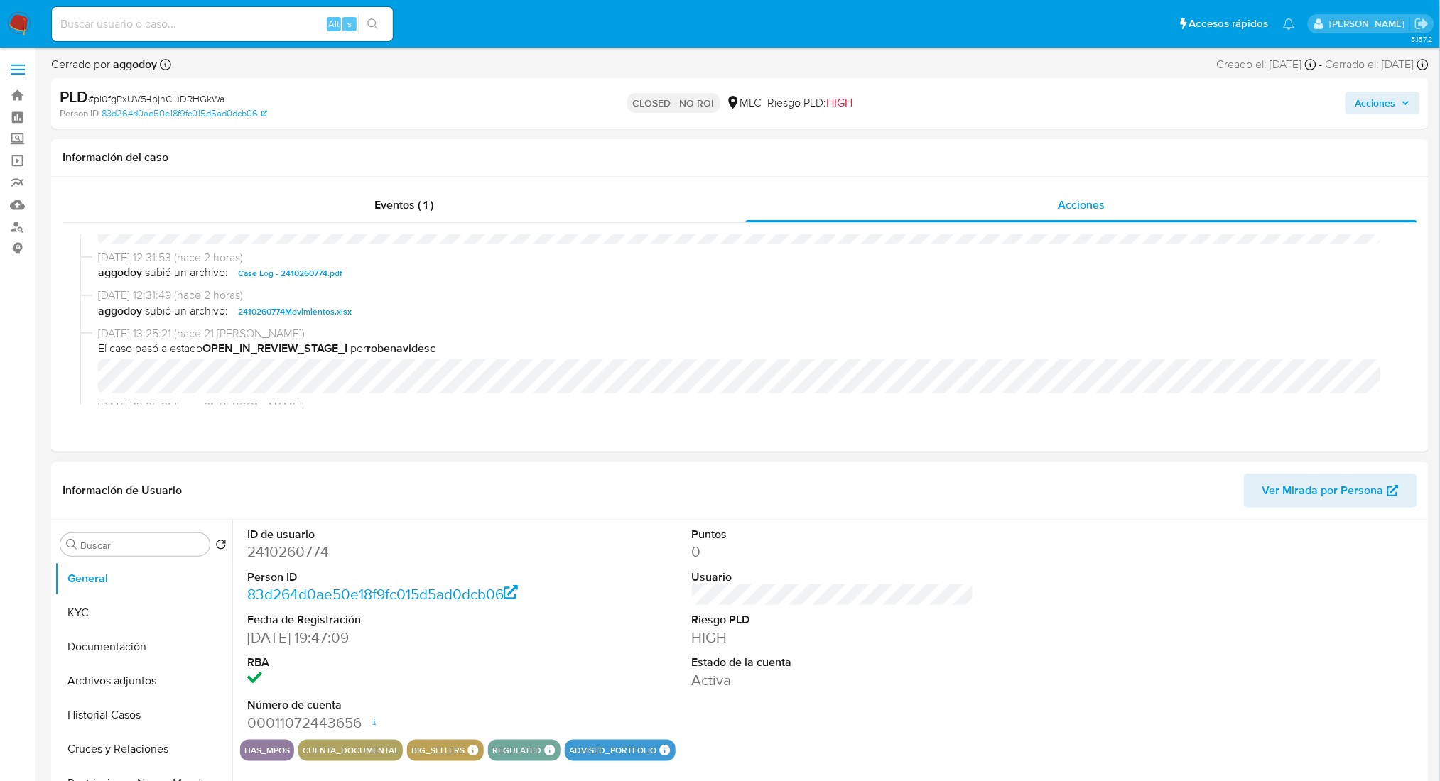
drag, startPoint x: 269, startPoint y: 577, endPoint x: 269, endPoint y: 552, distance: 25.6
click at [269, 577] on dt "Person ID" at bounding box center [388, 578] width 282 height 16
click at [269, 552] on dd "2410260774" at bounding box center [388, 552] width 282 height 20
copy dd "2410260774"
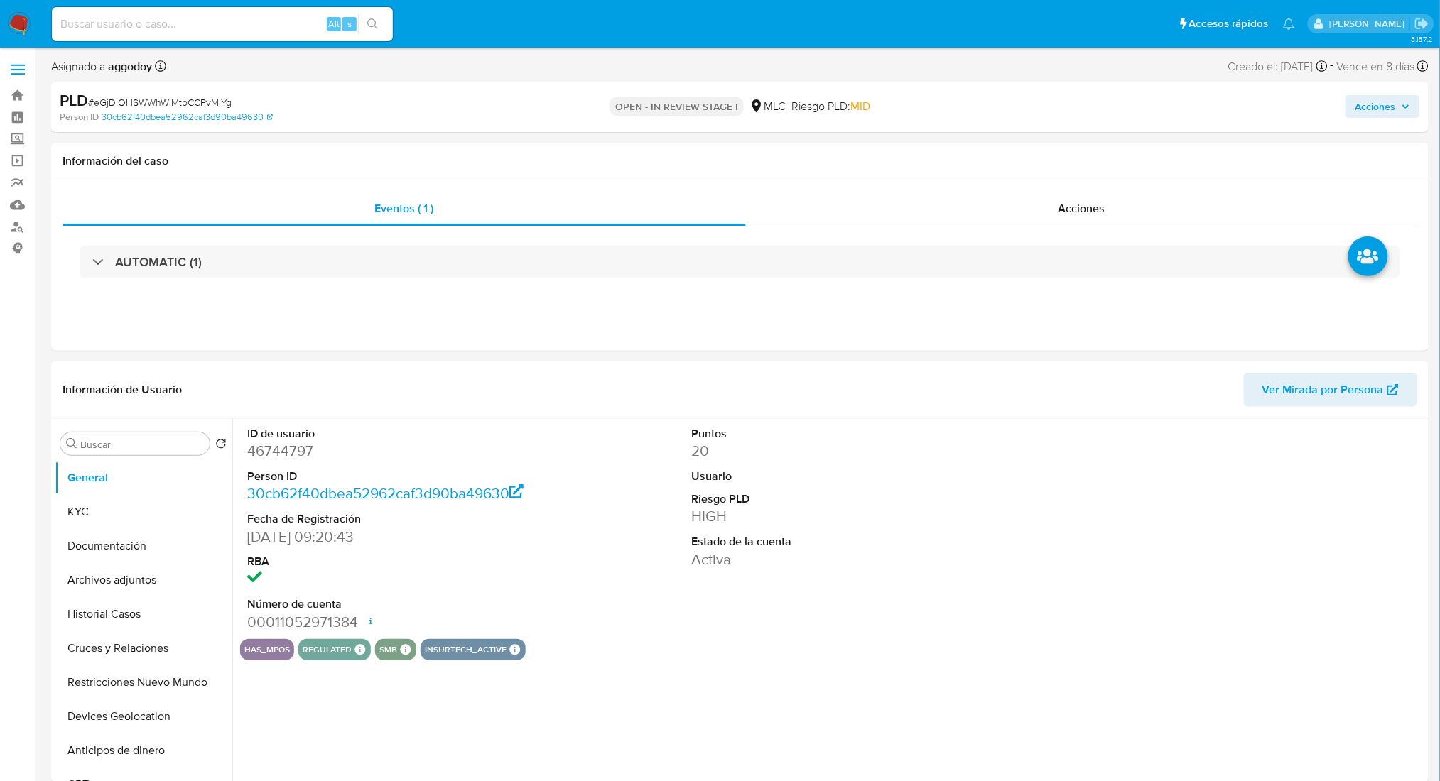
select select "10"
click at [208, 98] on span "# eGjDIOHSWWhWIMtbCCPvMiYg" at bounding box center [159, 102] width 143 height 14
copy span "eGjDIOHSWWhWIMtbCCPvMiYg"
click at [284, 457] on dd "46744797" at bounding box center [388, 451] width 282 height 20
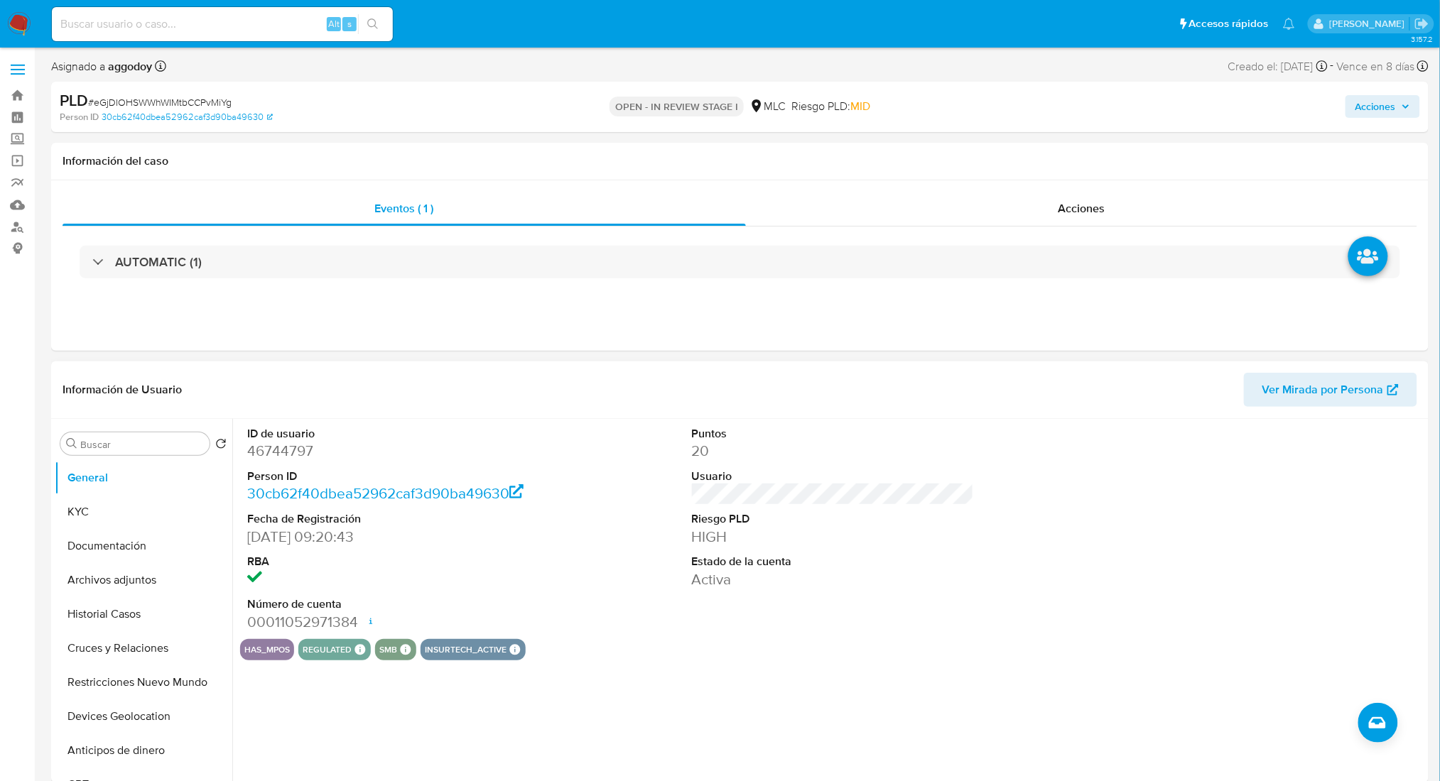
click at [286, 455] on dd "46744797" at bounding box center [388, 451] width 282 height 20
copy dd "46744797"
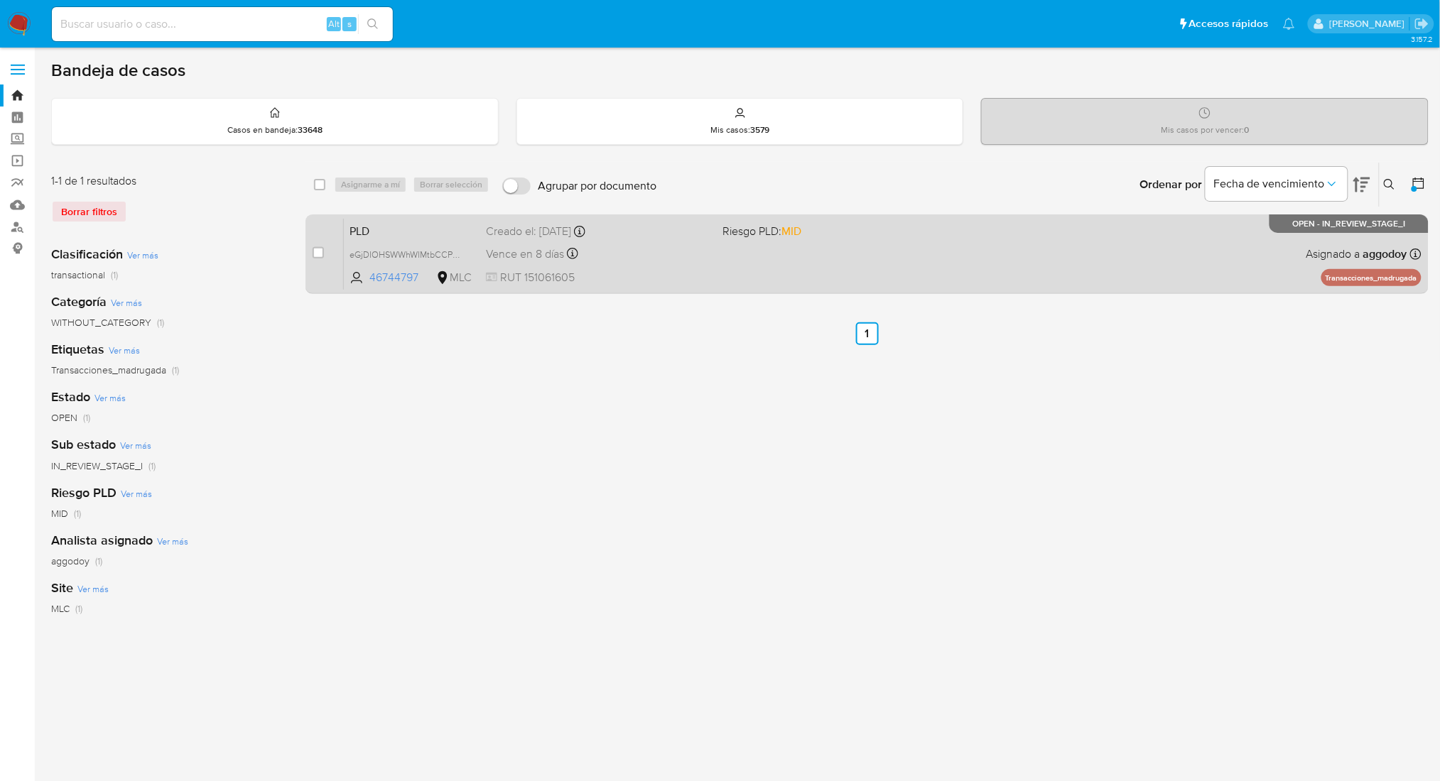
click at [724, 264] on div "PLD eGjDIOHSWWhWIMtbCCPvMiYg 46744797 MLC Riesgo PLD: MID Creado el: [DATE] Cre…" at bounding box center [882, 254] width 1077 height 72
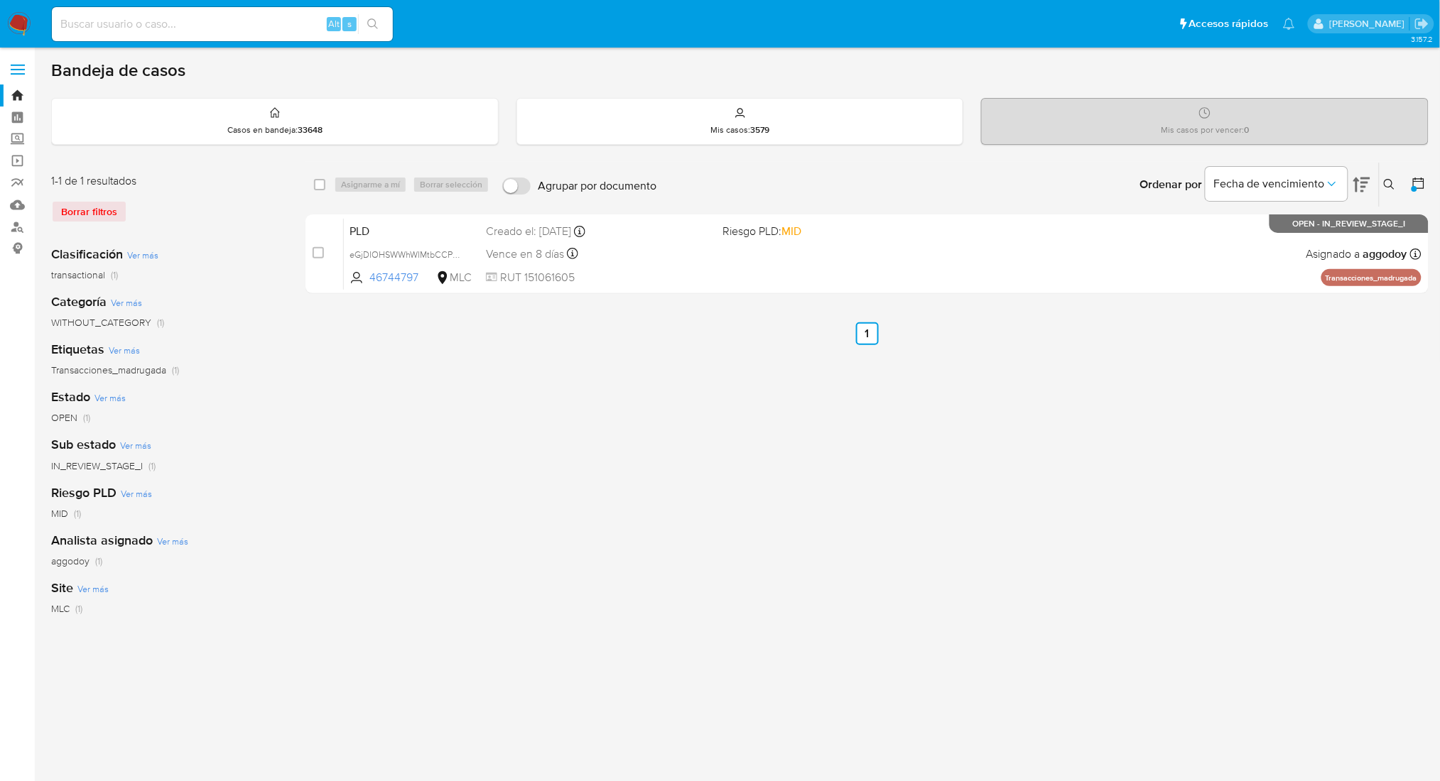
click at [1399, 183] on button at bounding box center [1390, 184] width 23 height 17
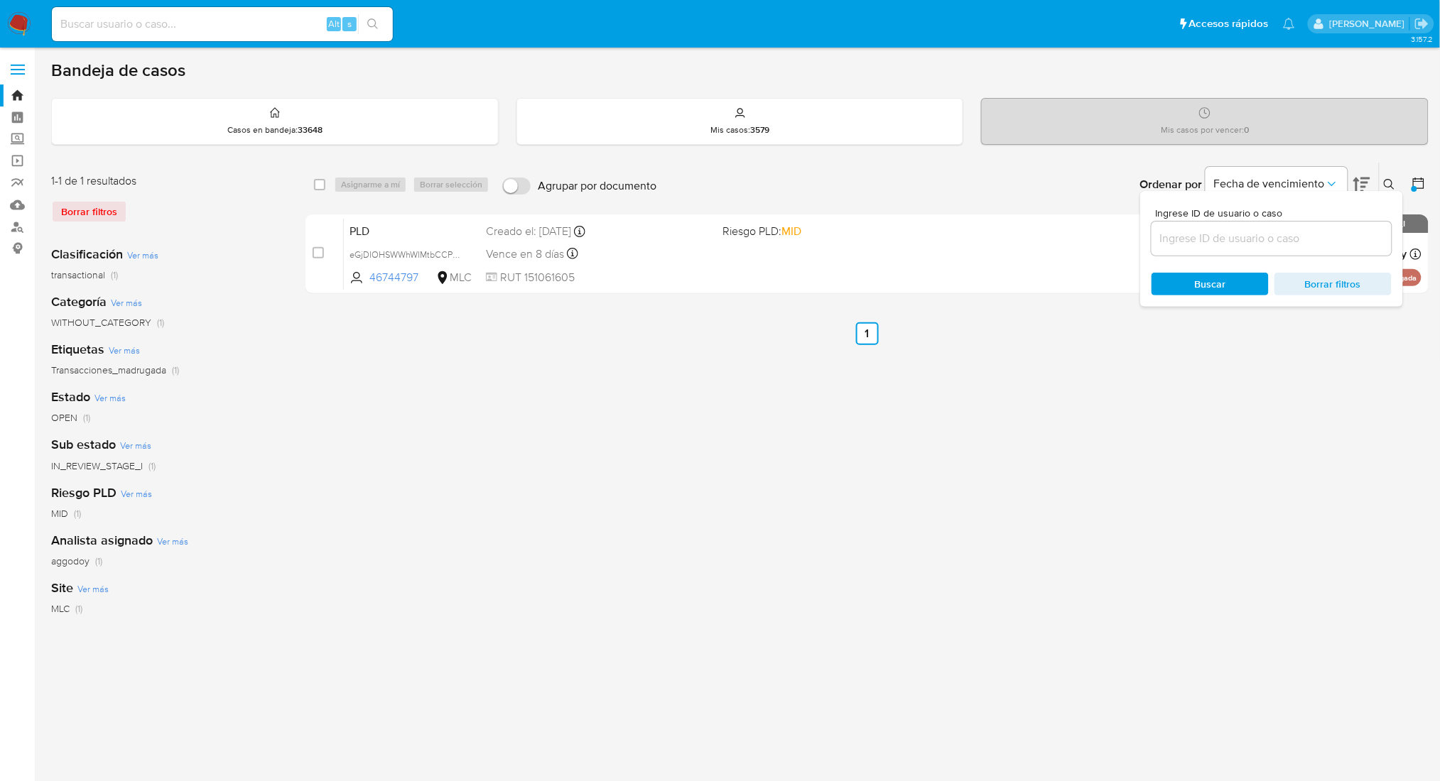
click at [1265, 260] on div "Ingrese ID de usuario o caso Buscar Borrar filtros" at bounding box center [1271, 249] width 263 height 116
click at [1259, 253] on div at bounding box center [1271, 239] width 240 height 34
click at [1254, 247] on div at bounding box center [1271, 239] width 240 height 34
click at [1246, 237] on input at bounding box center [1271, 238] width 240 height 18
paste input "260155131"
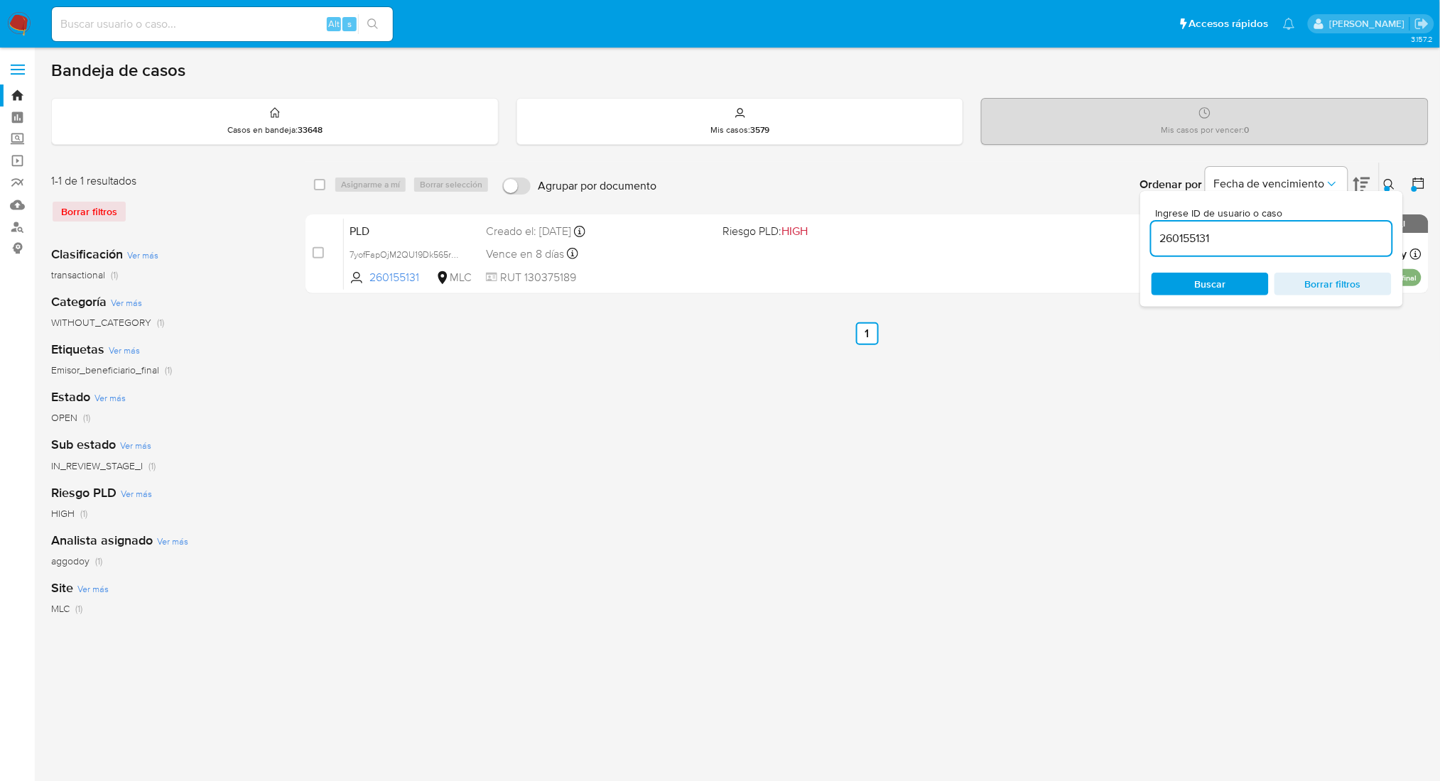
click at [1385, 179] on icon at bounding box center [1389, 184] width 11 height 11
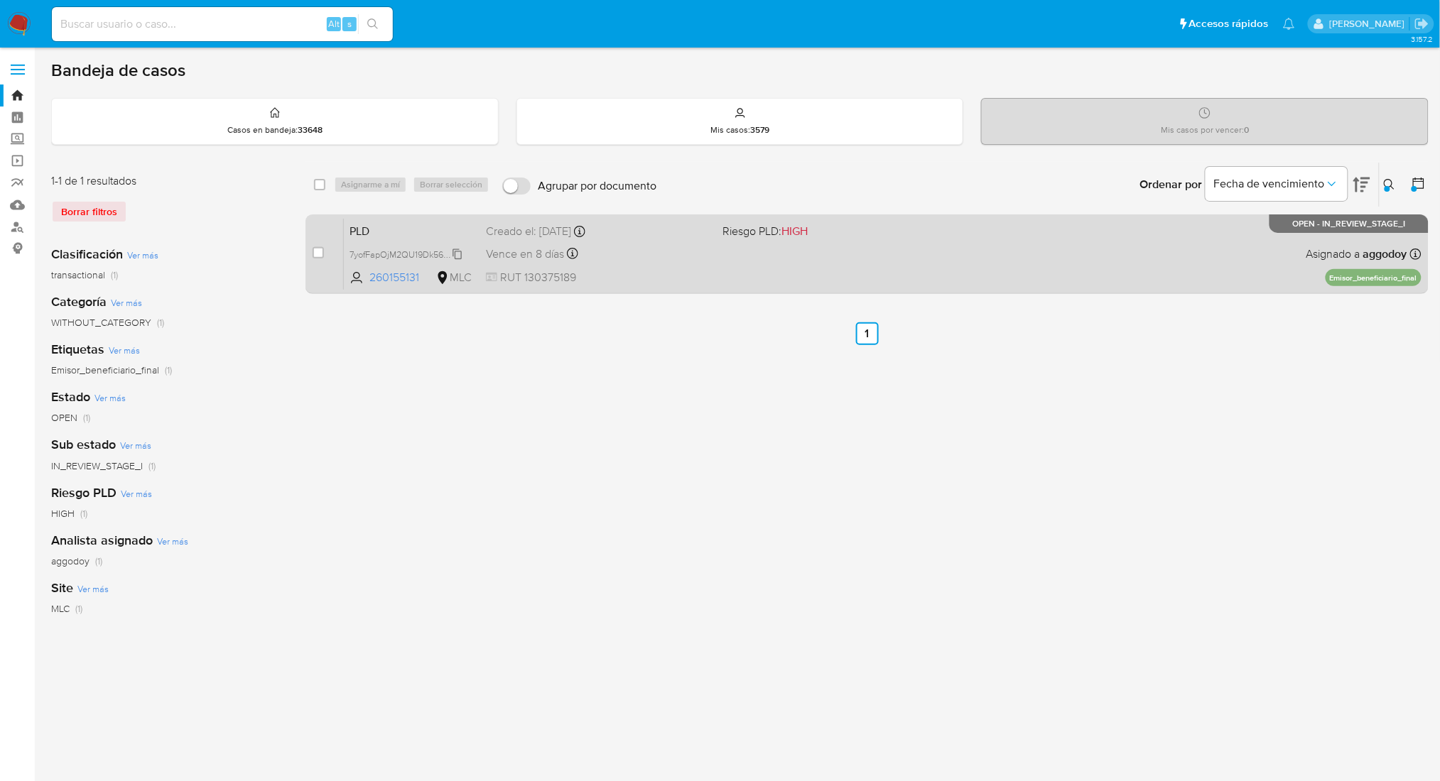
click at [415, 257] on span "7yofFapOjM2QU19Dk565ru2z" at bounding box center [407, 254] width 116 height 16
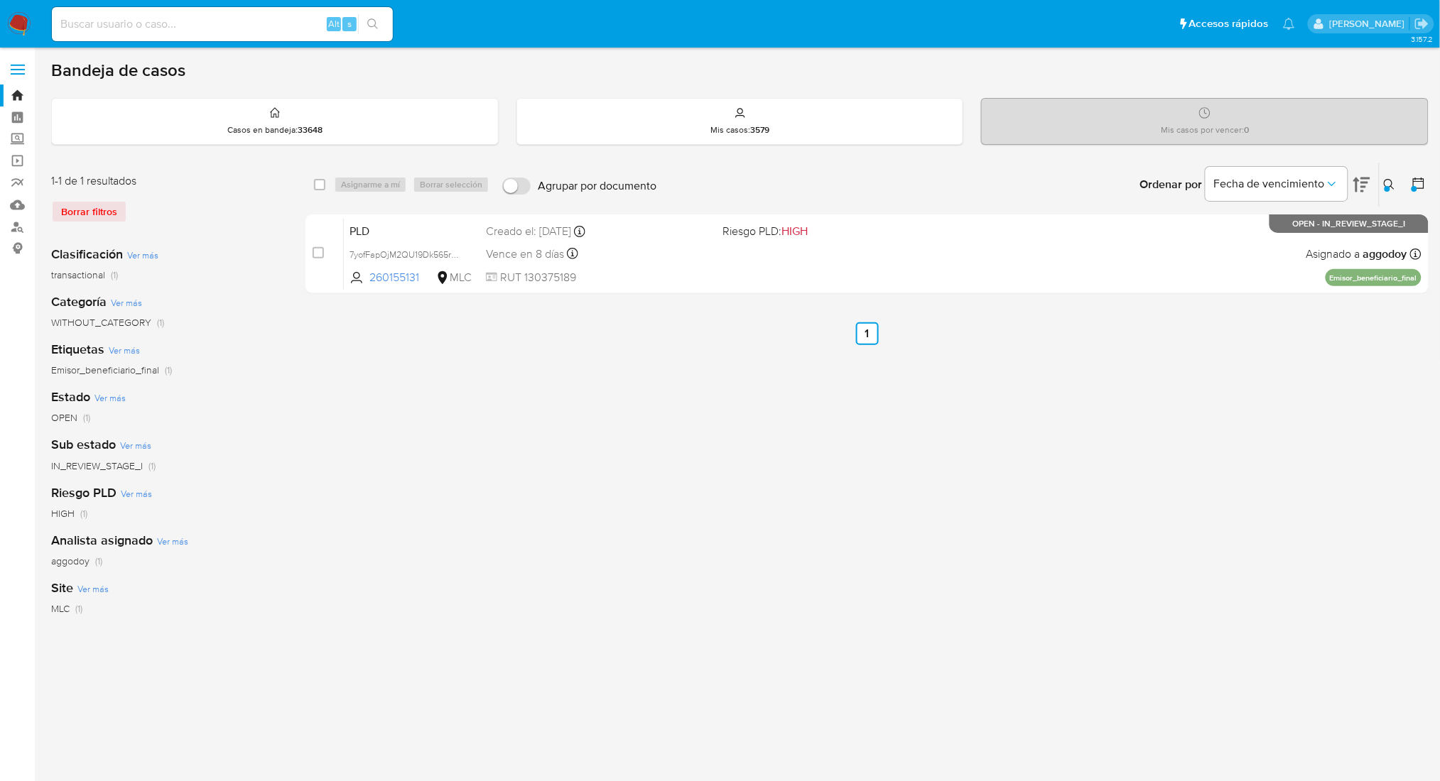
click at [1388, 186] on div at bounding box center [1387, 189] width 6 height 6
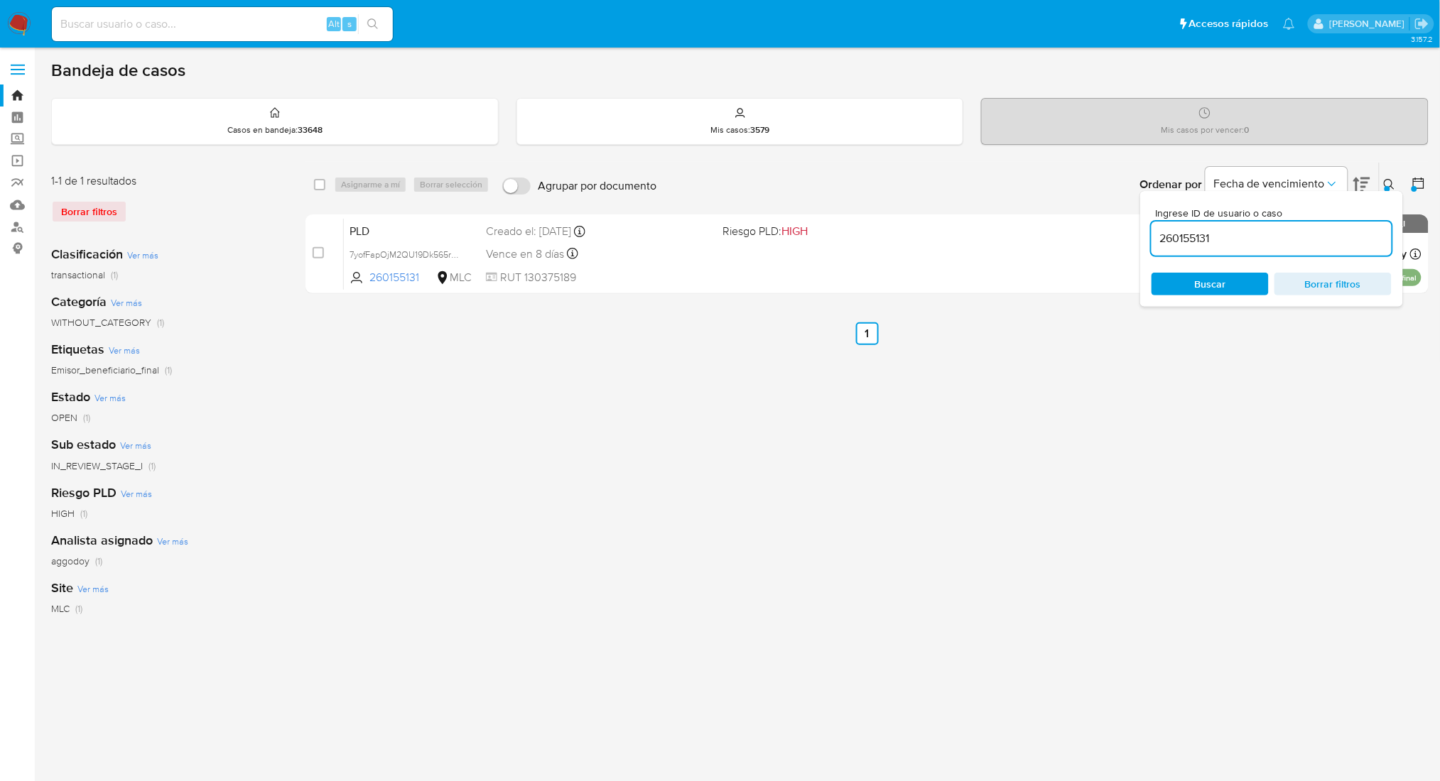
click at [1313, 250] on div "260155131" at bounding box center [1271, 239] width 240 height 34
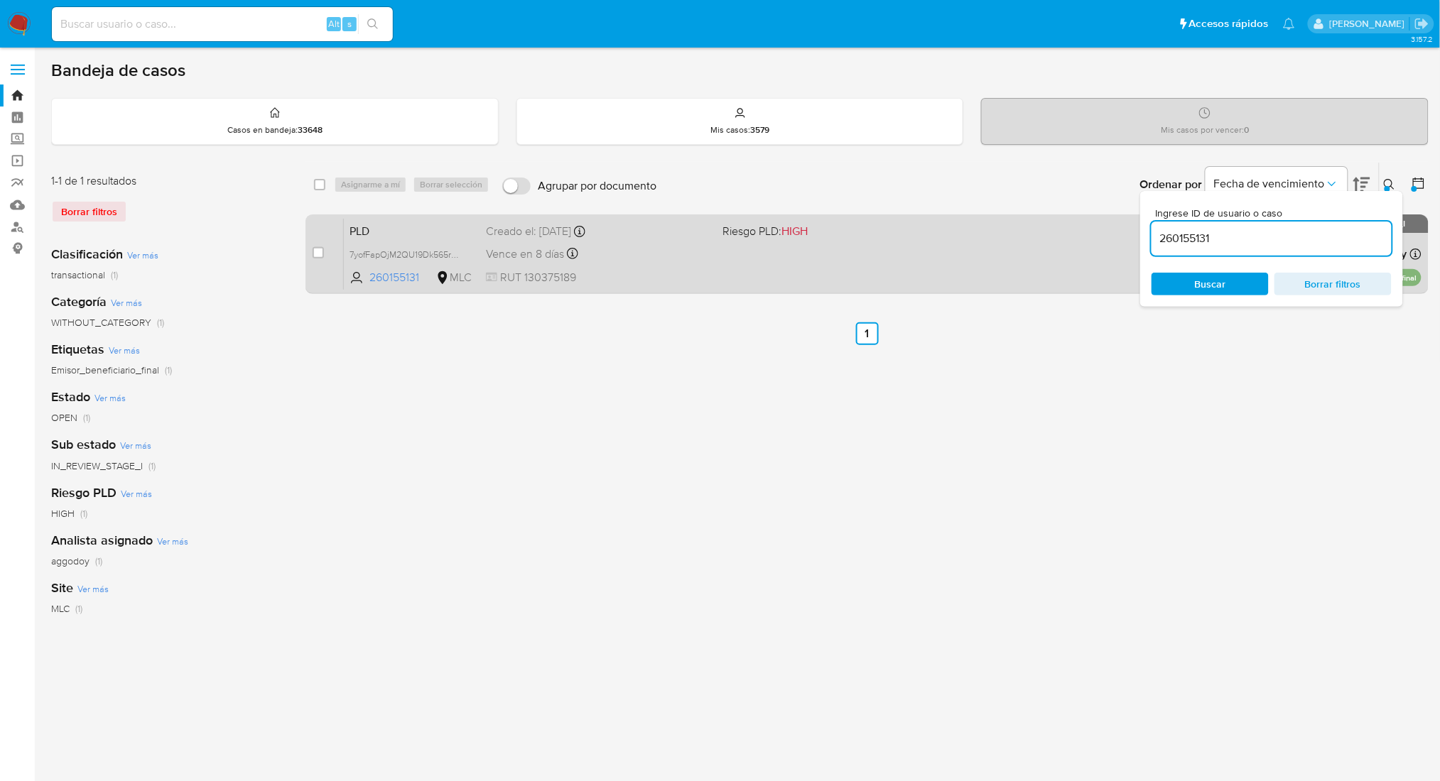
click at [776, 267] on div "PLD 7yofFapOjM2QU19Dk565ru2z 260155131 MLC Riesgo PLD: HIGH Creado el: 12/06/20…" at bounding box center [882, 254] width 1077 height 72
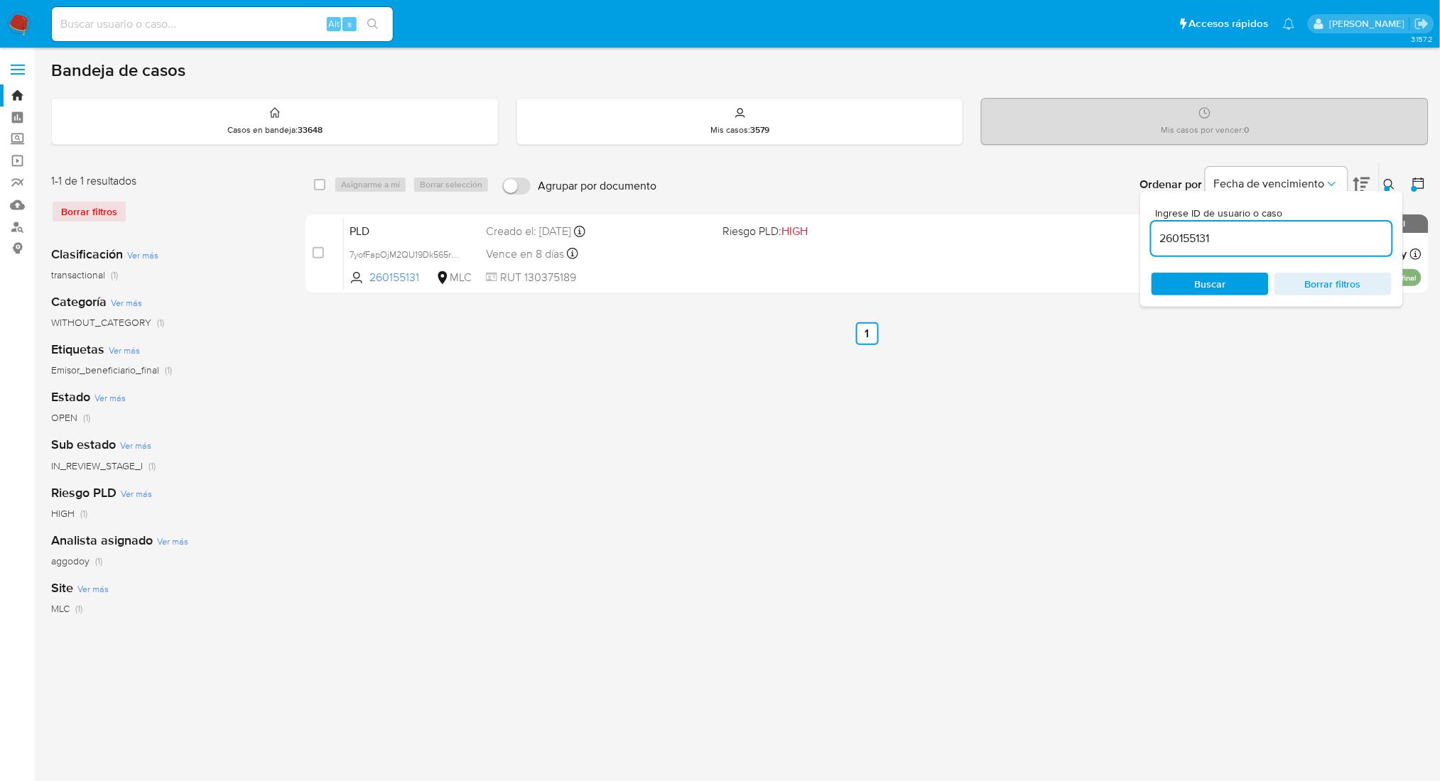
click at [1183, 246] on input "260155131" at bounding box center [1271, 238] width 240 height 18
paste input "327097614"
type input "327097614"
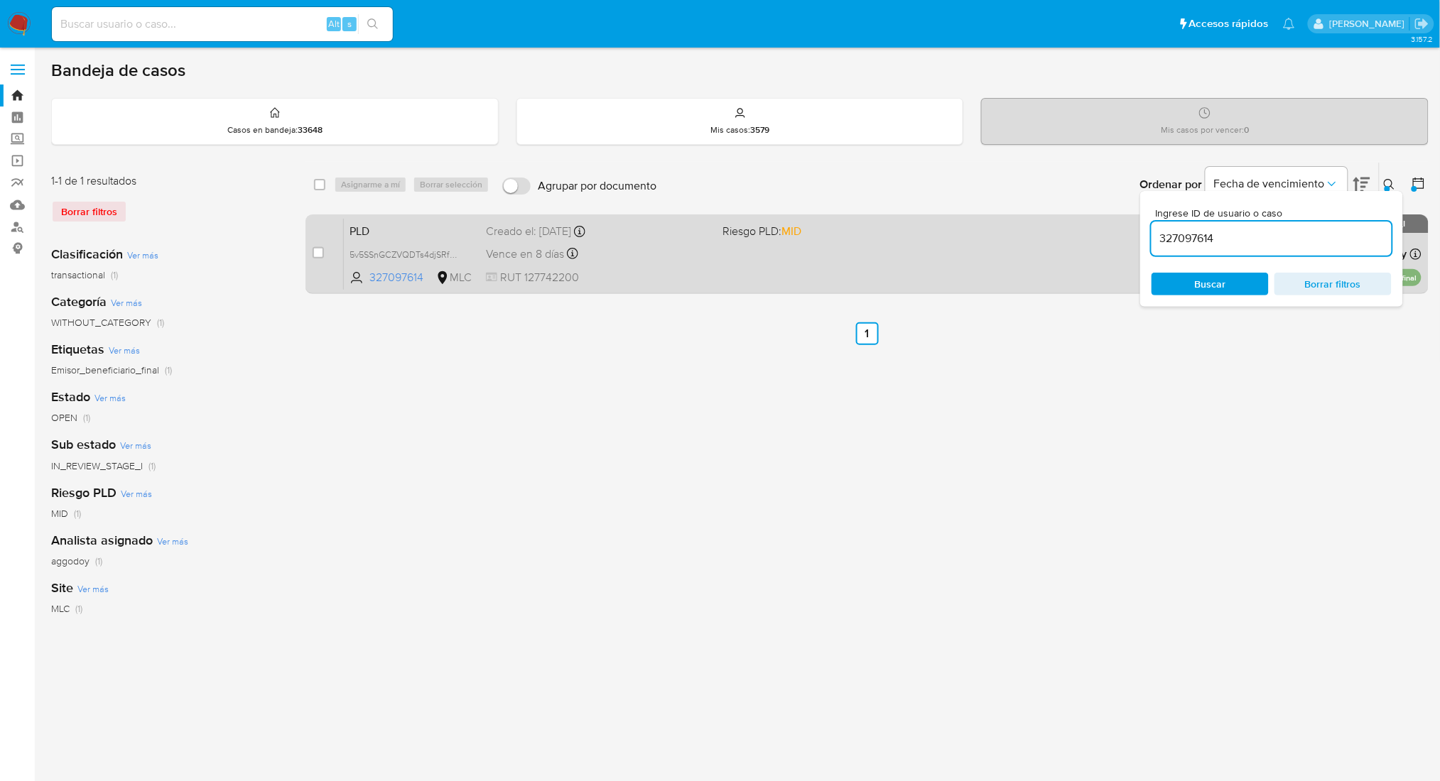
click at [768, 247] on div "PLD 5v5SSnGCZVQDTs4djSRfWpze 327097614 MLC Riesgo PLD: MID Creado el: 12/06/202…" at bounding box center [882, 254] width 1077 height 72
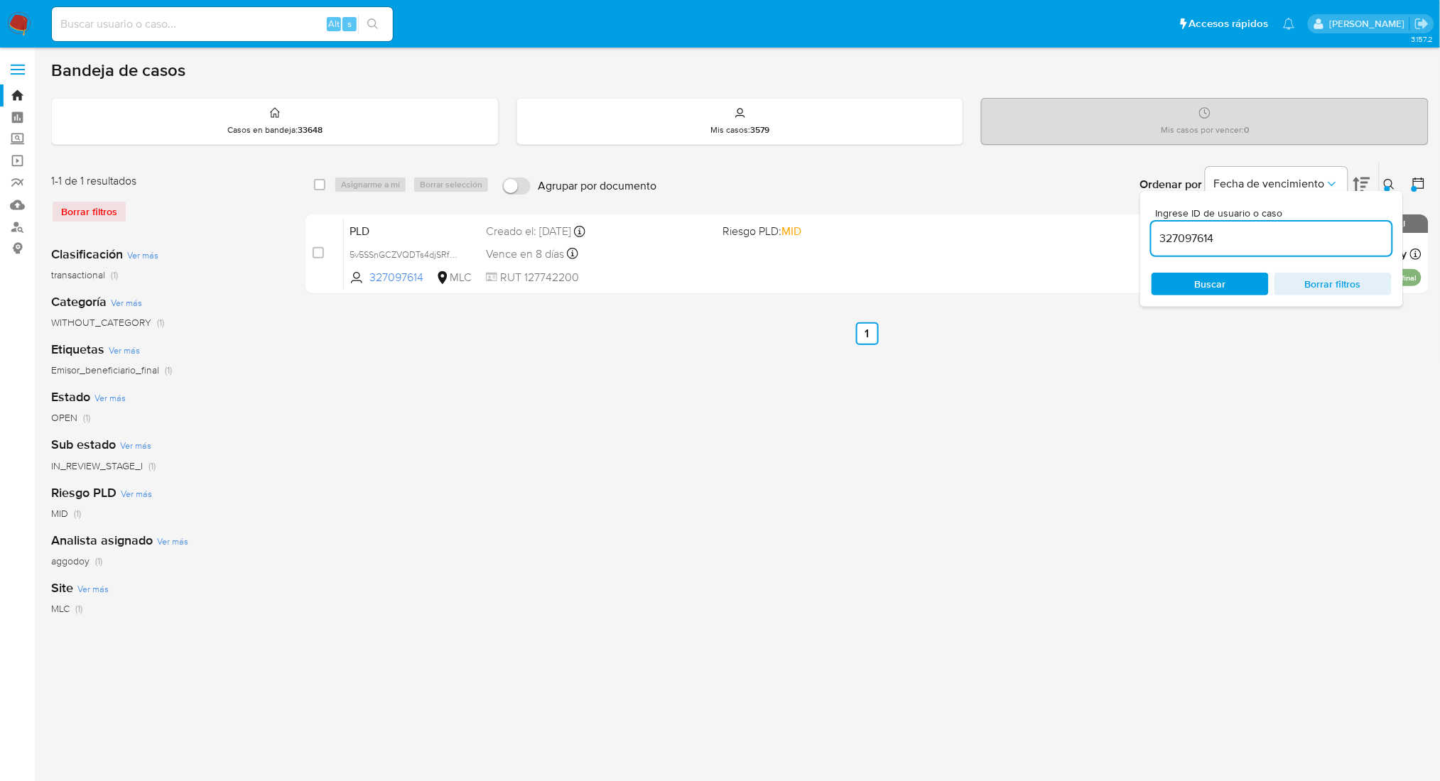
click at [1289, 283] on span "Borrar filtros" at bounding box center [1332, 284] width 97 height 20
click at [1352, 299] on div "Ingrese ID de usuario o caso Buscar Borrar filtros" at bounding box center [1271, 249] width 263 height 116
click at [1352, 290] on span "Borrar filtros" at bounding box center [1332, 284] width 97 height 20
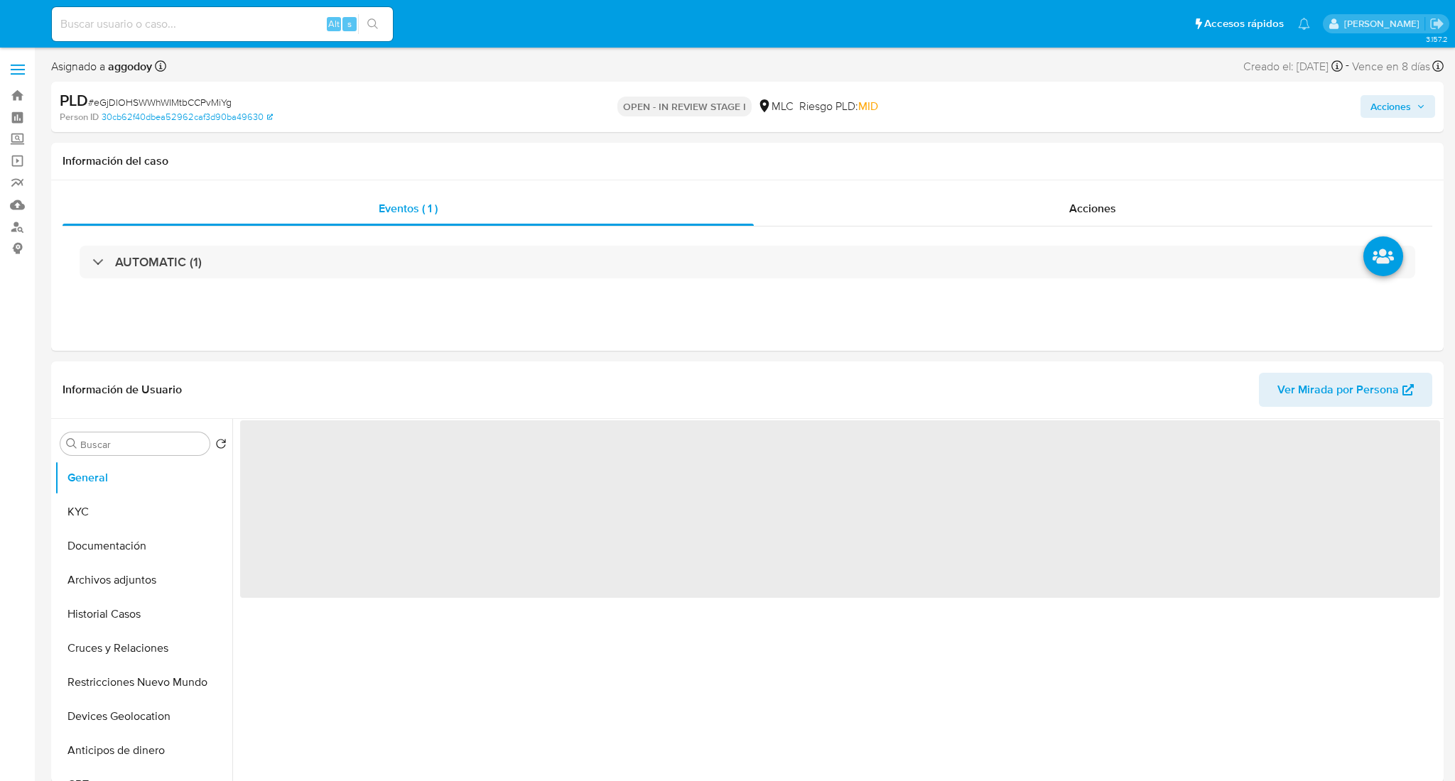
select select "10"
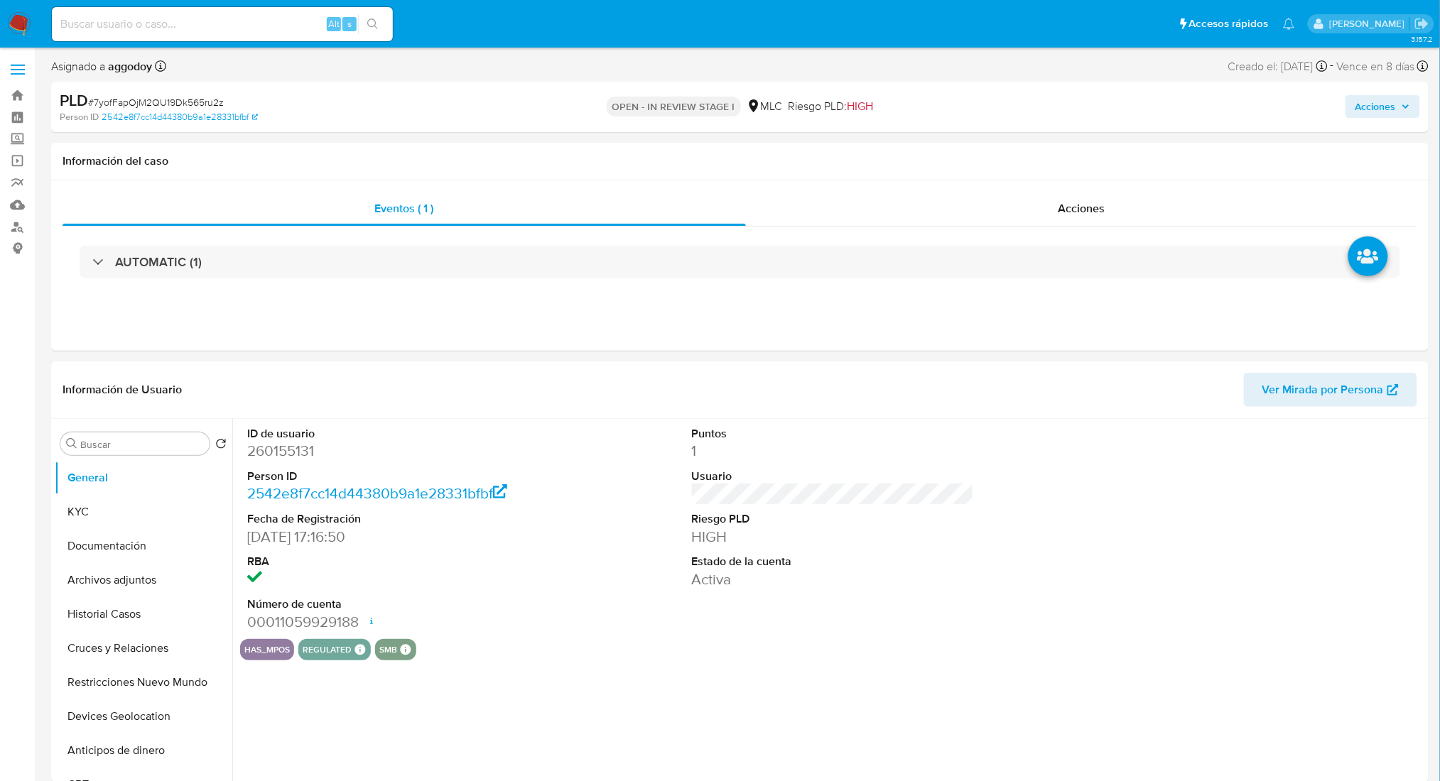
select select "10"
click at [117, 590] on button "Archivos adjuntos" at bounding box center [138, 580] width 166 height 34
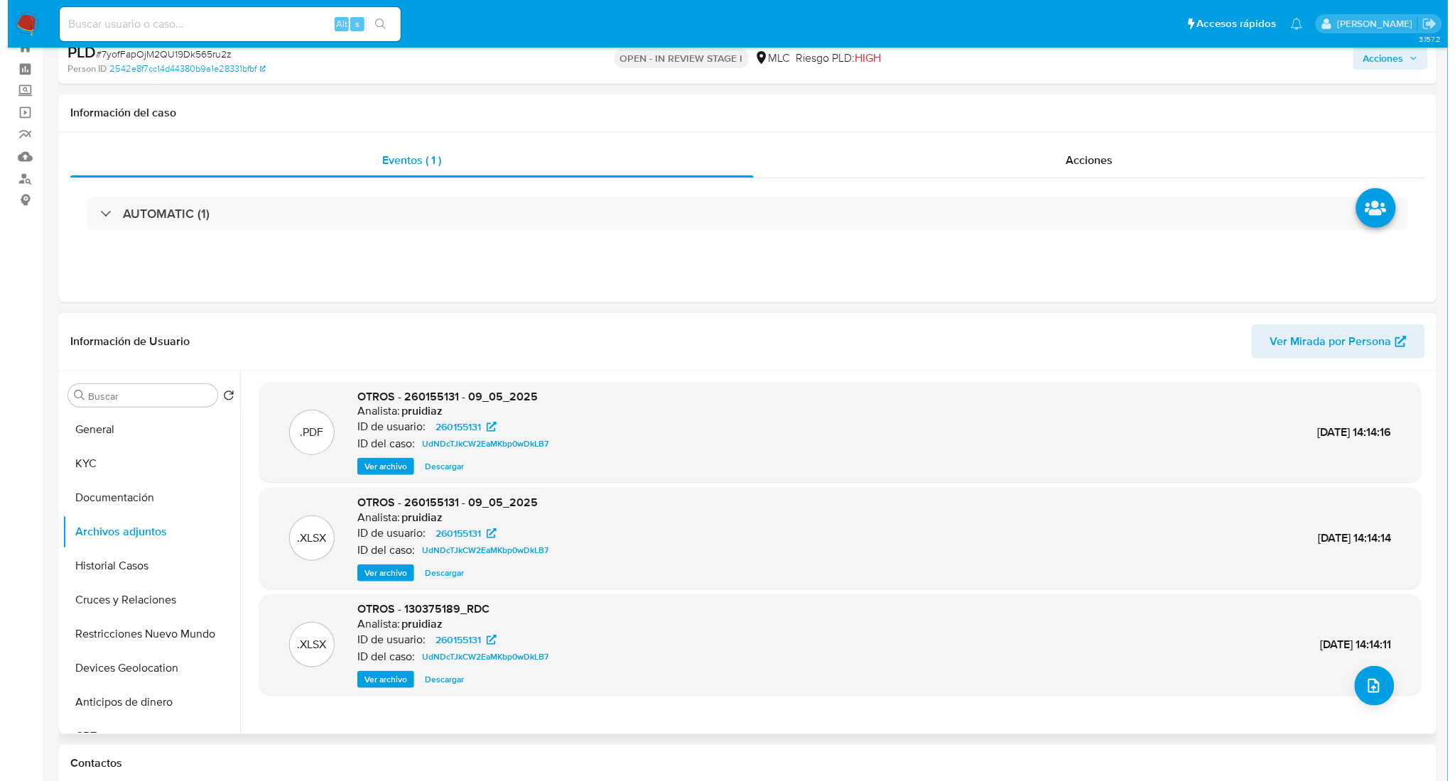
scroll to position [94, 0]
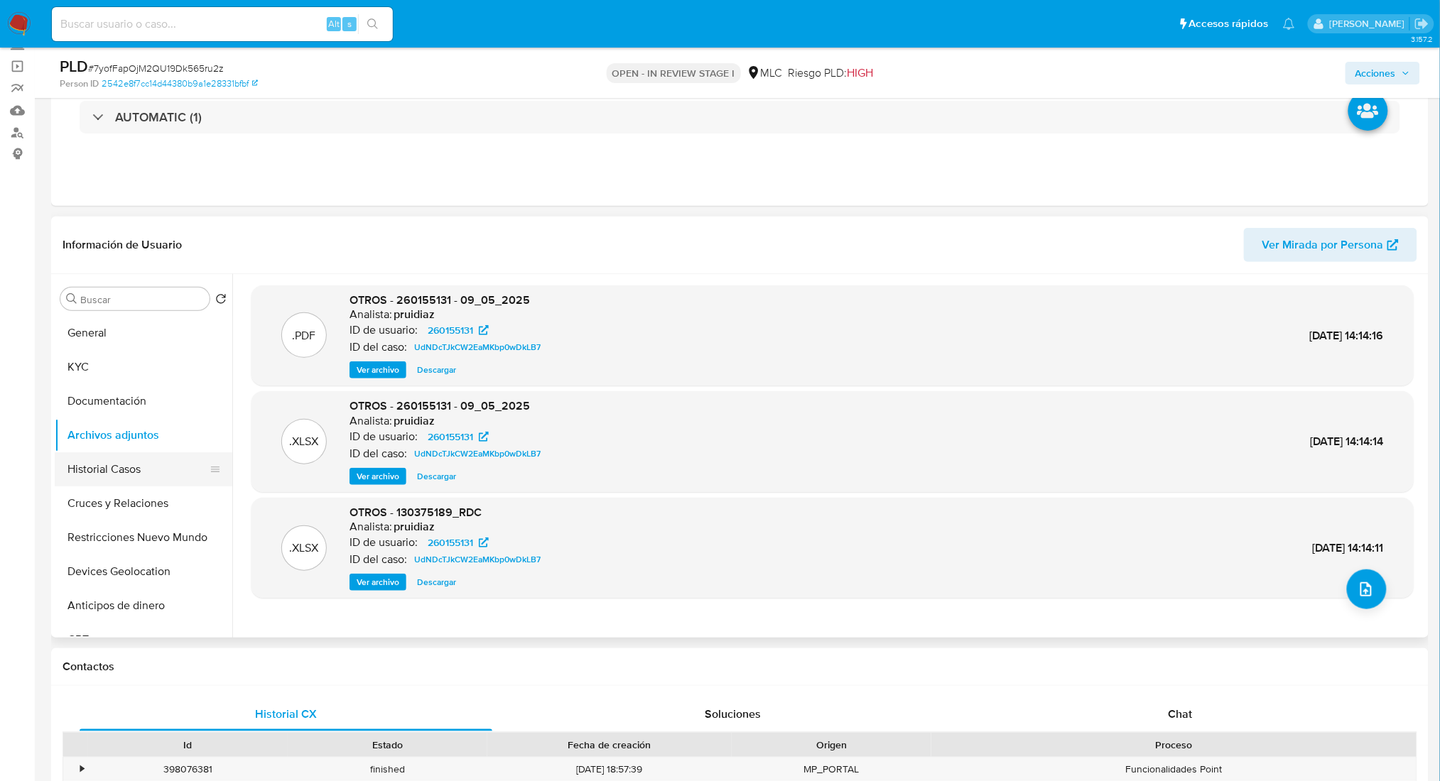
click at [140, 479] on button "Historial Casos" at bounding box center [138, 469] width 166 height 34
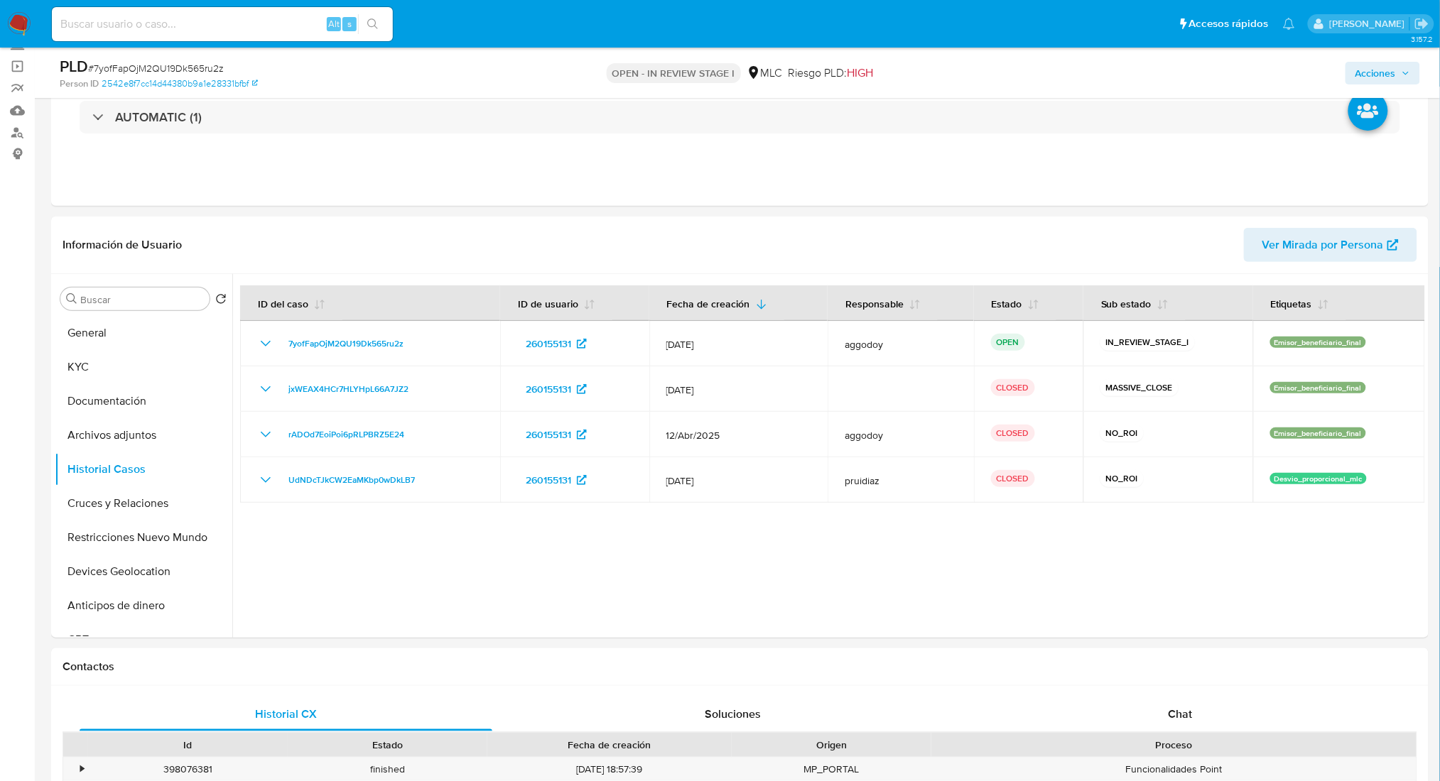
click at [1364, 67] on span "Acciones" at bounding box center [1375, 73] width 40 height 23
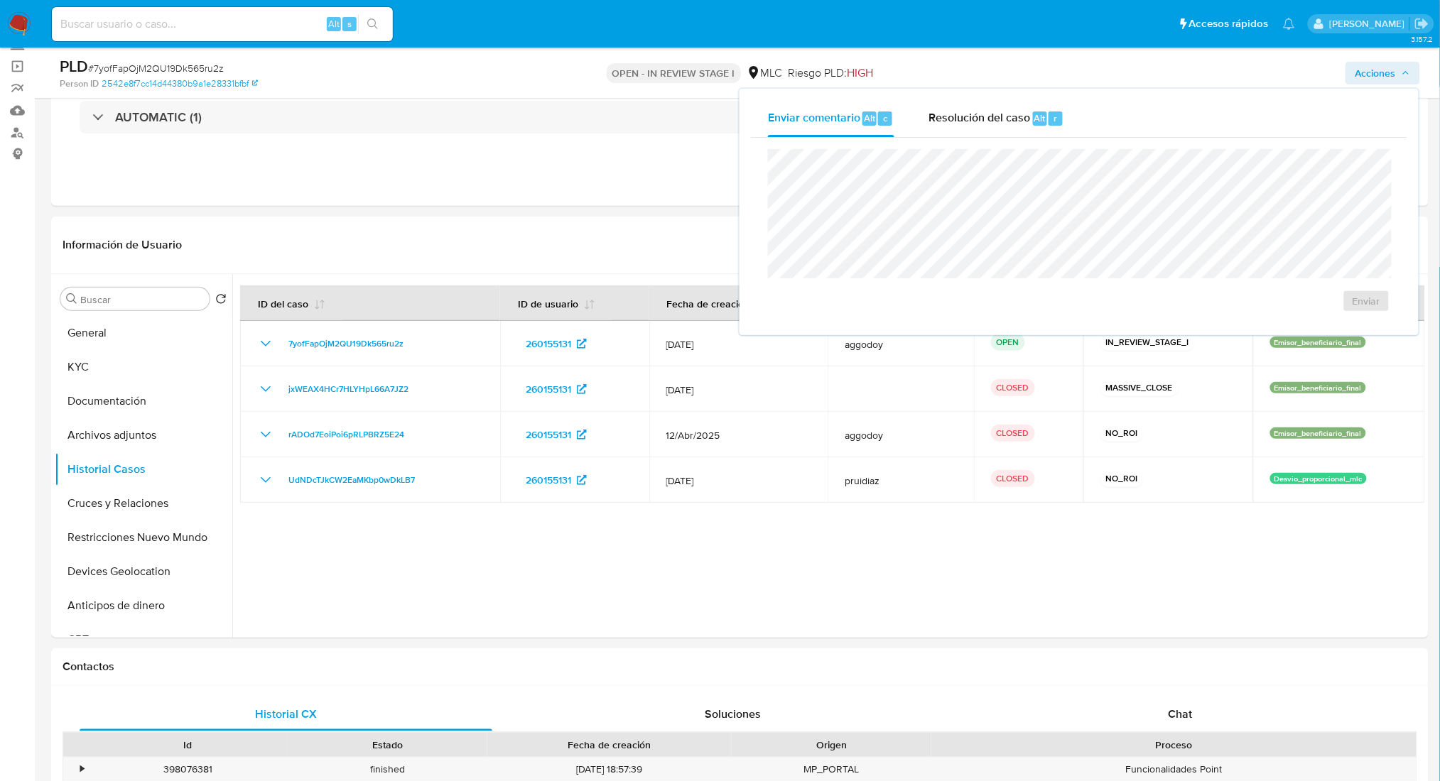
drag, startPoint x: 974, startPoint y: 119, endPoint x: 977, endPoint y: 146, distance: 27.1
click at [975, 124] on span "Resolución del caso" at bounding box center [979, 117] width 102 height 16
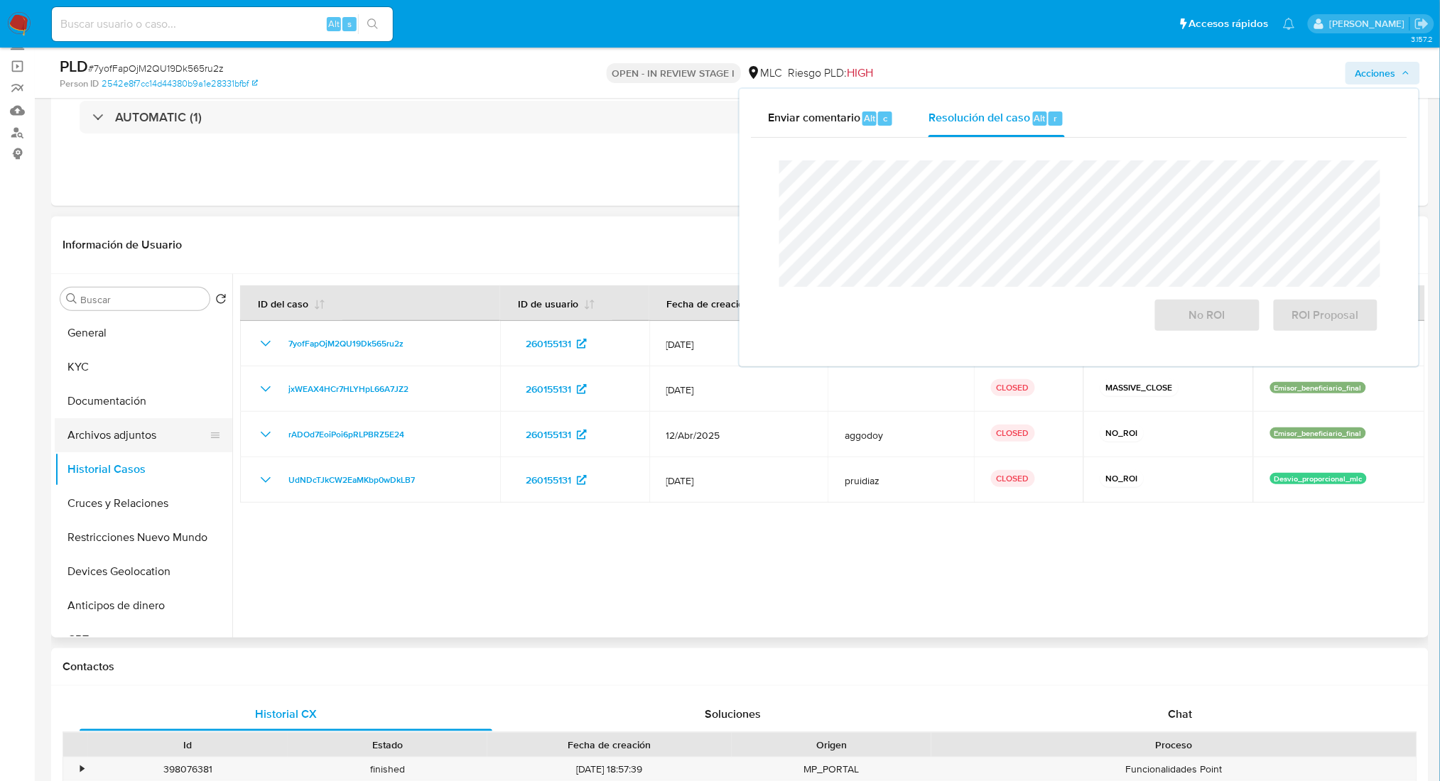
click at [155, 430] on button "Archivos adjuntos" at bounding box center [138, 435] width 166 height 34
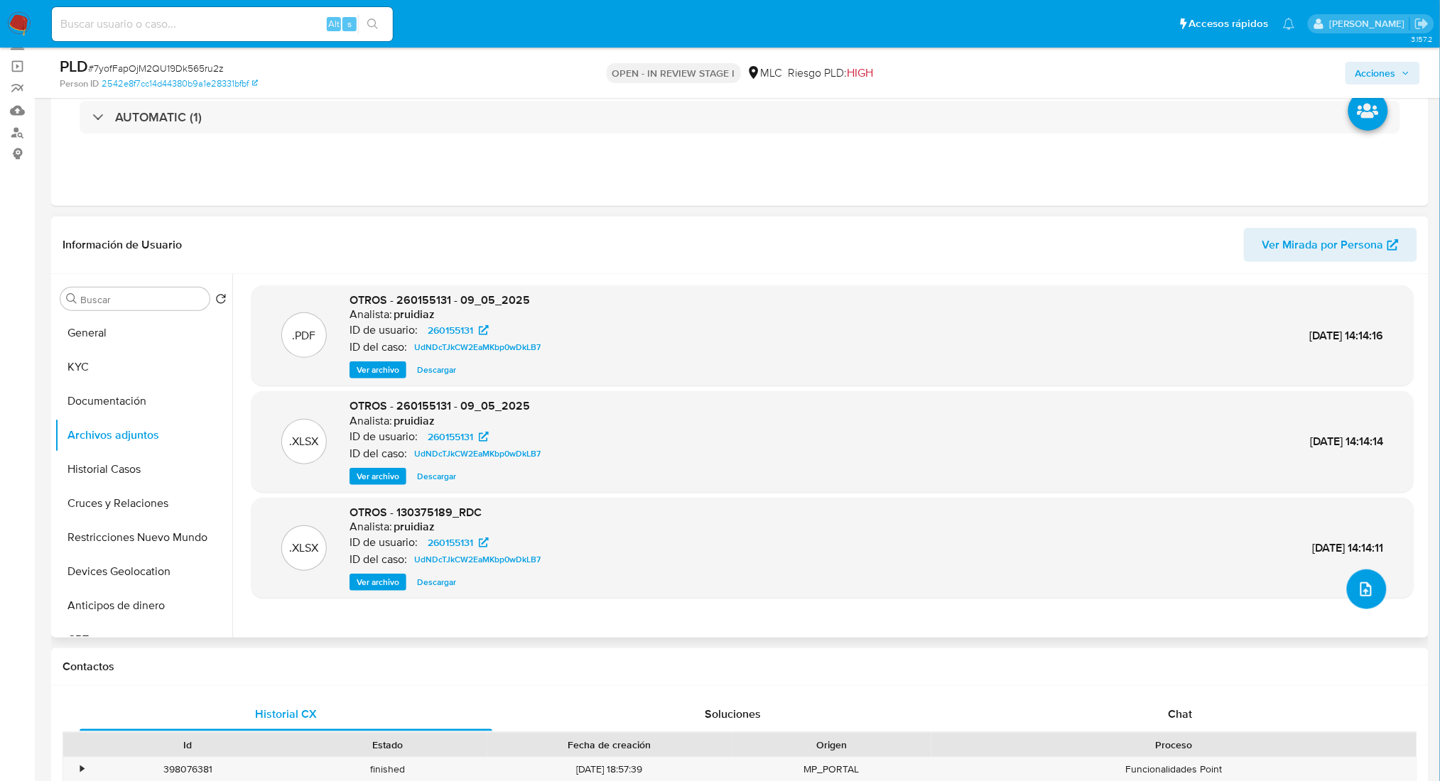
click at [1372, 593] on button "upload-file" at bounding box center [1367, 590] width 40 height 40
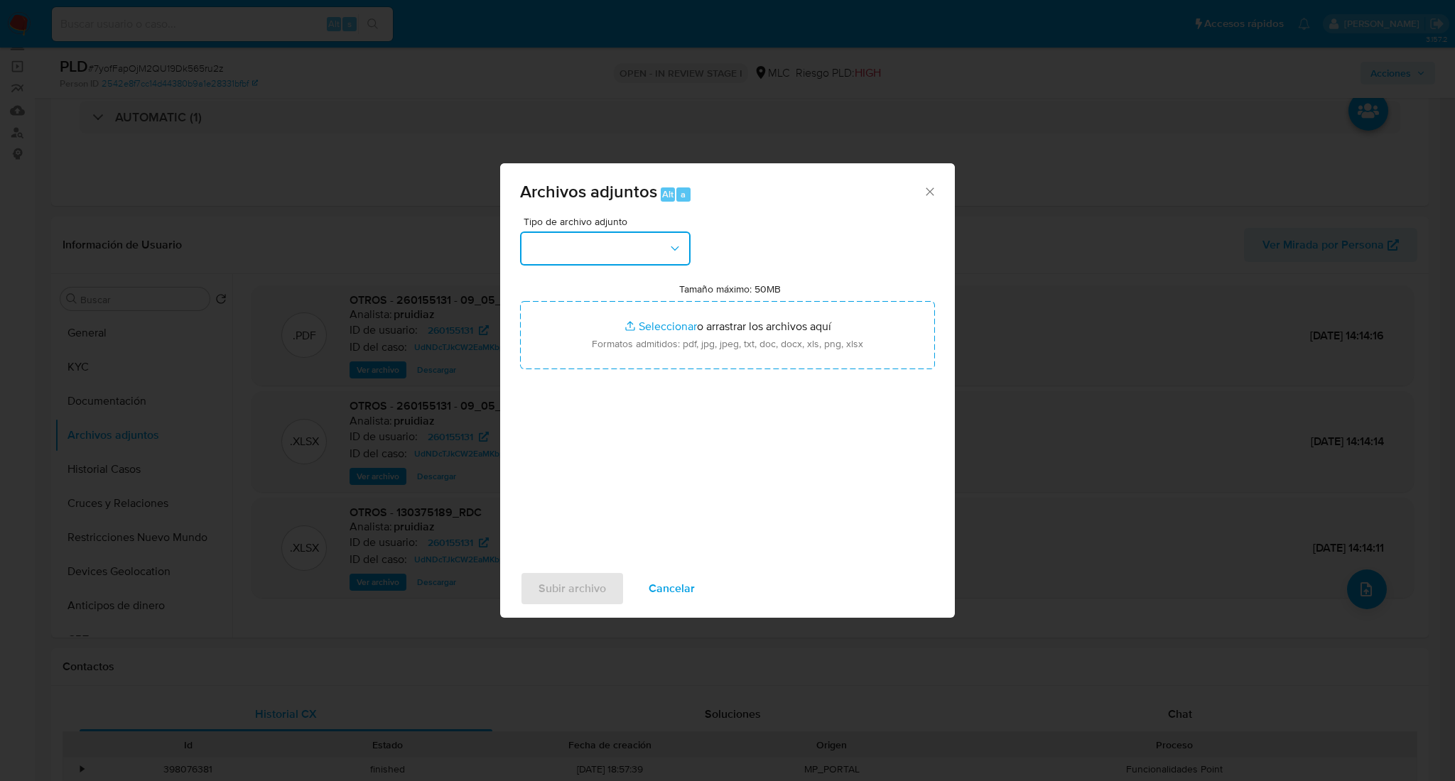
click at [660, 248] on button "button" at bounding box center [605, 249] width 170 height 34
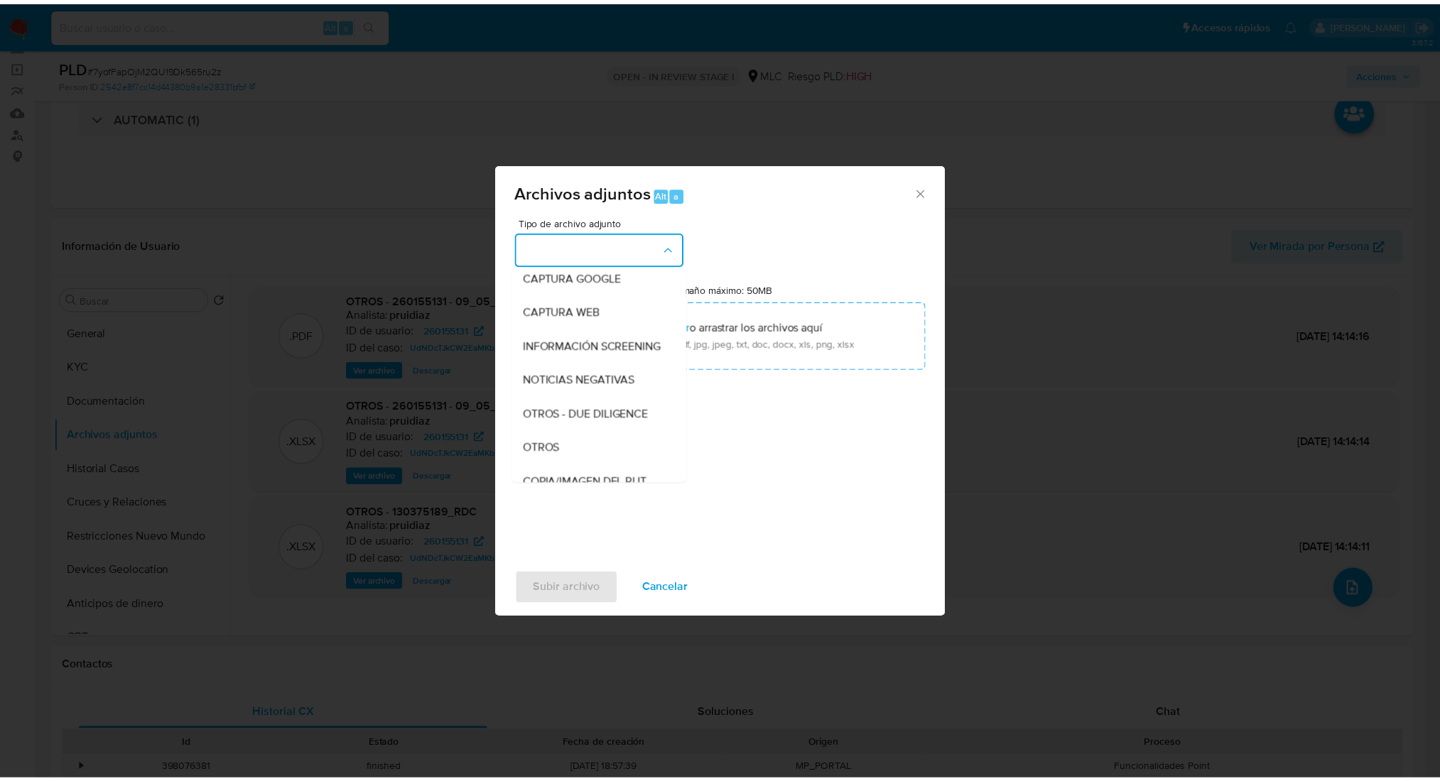
scroll to position [142, 0]
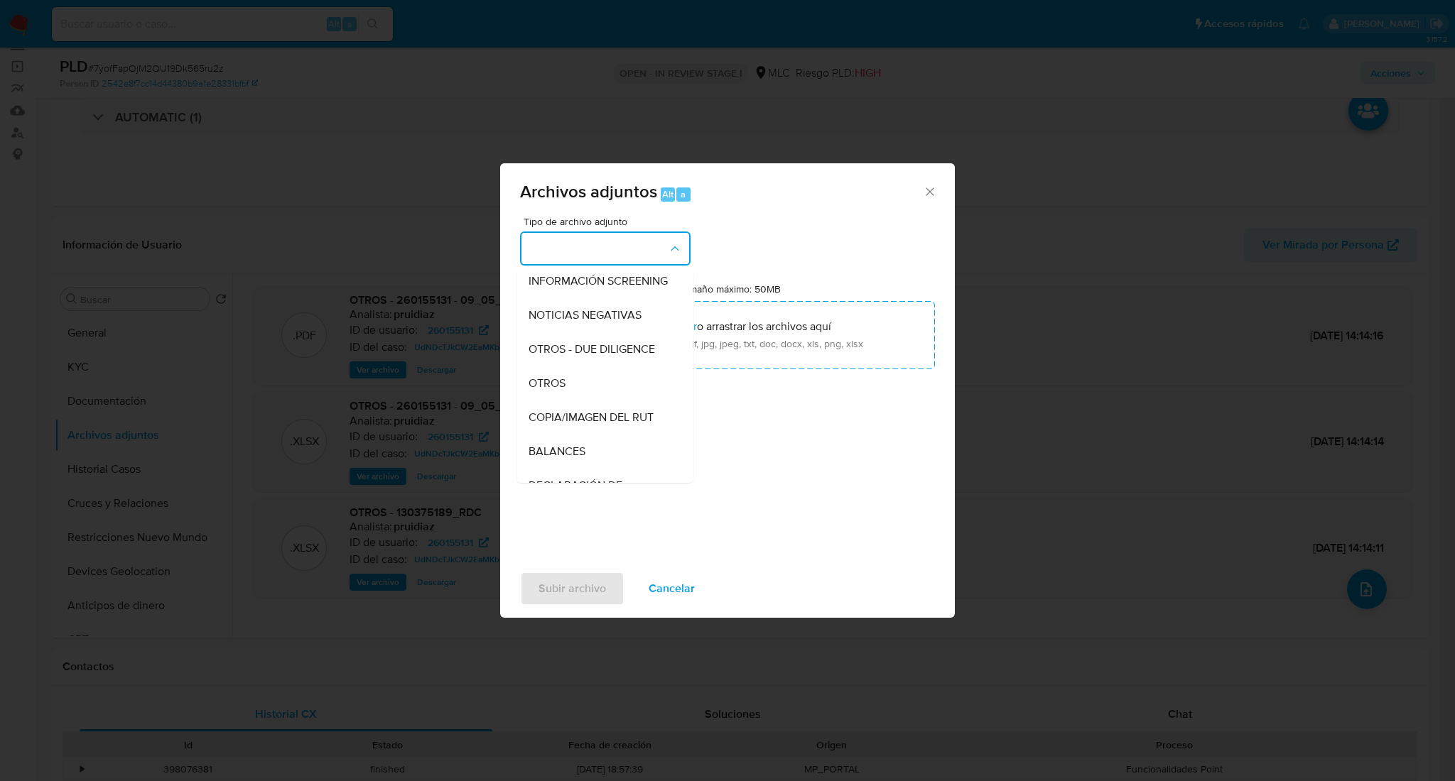
drag, startPoint x: 587, startPoint y: 389, endPoint x: 592, endPoint y: 374, distance: 15.7
click at [586, 389] on div "OTROS" at bounding box center [600, 383] width 145 height 34
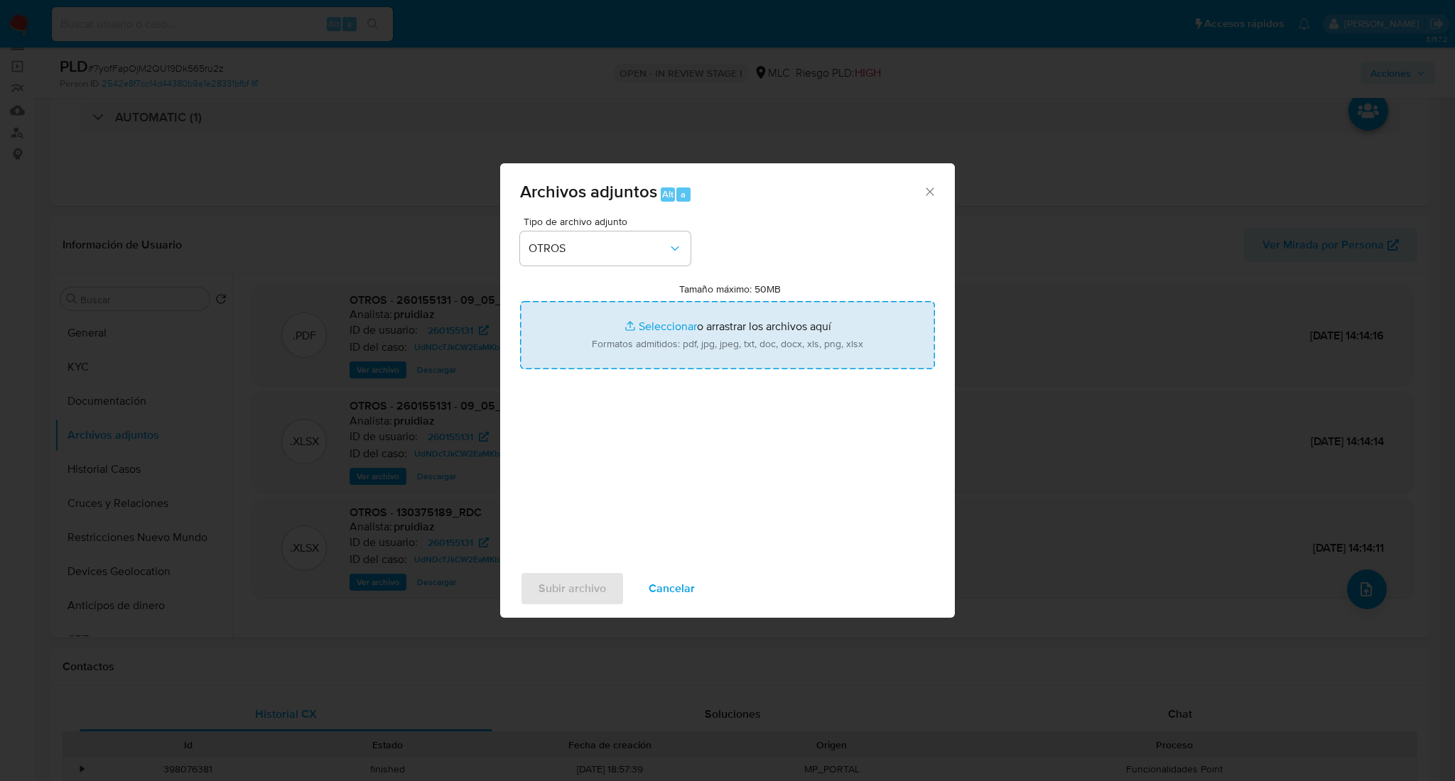
click at [598, 364] on input "Tamaño máximo: 50MB Seleccionar archivos" at bounding box center [727, 335] width 415 height 68
type input "C:\fakepath\Case Log - 260155131.pdf"
click at [739, 319] on input "Tamaño máximo: 50MB Seleccionar archivos" at bounding box center [727, 335] width 415 height 68
type input "C:\fakepath\260155131MovimientosBFF.xlsx"
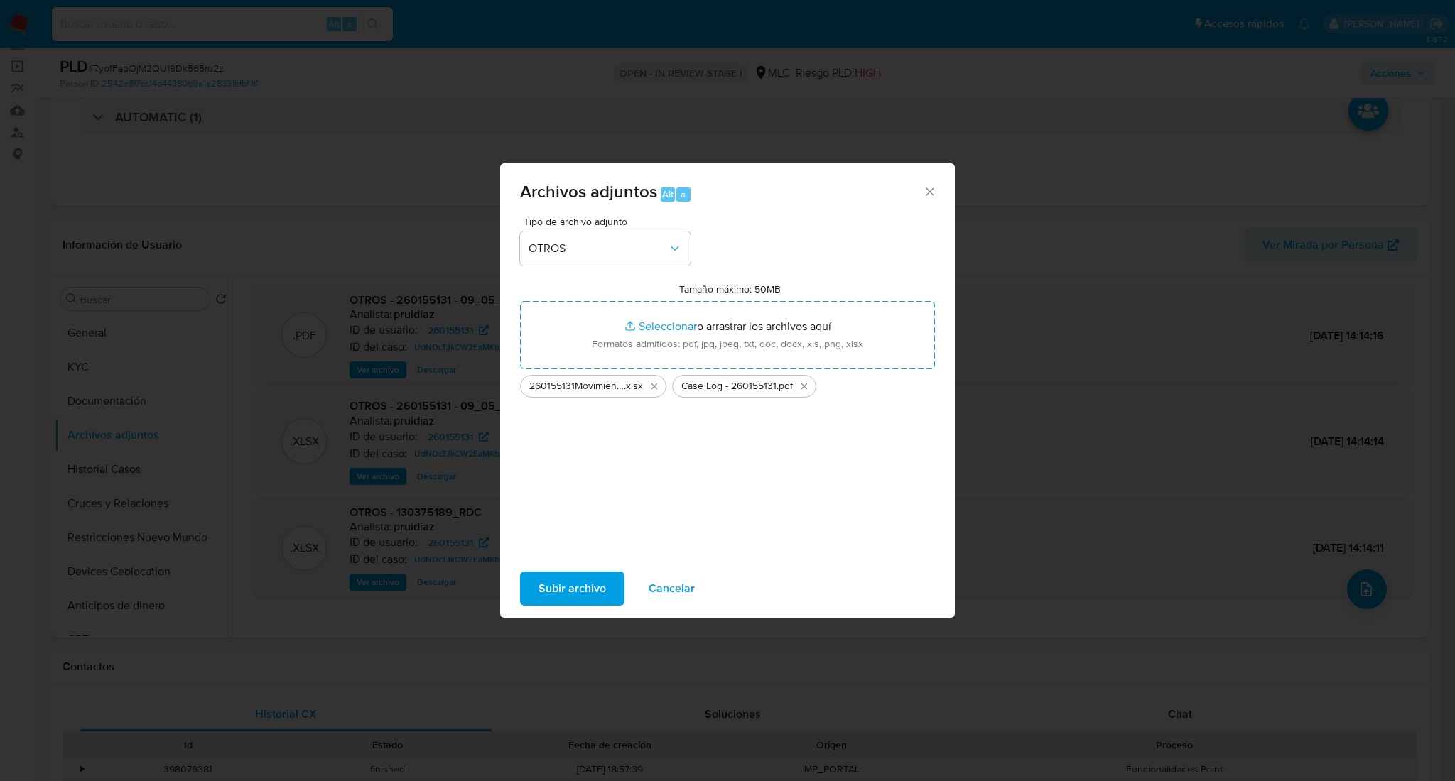
click at [569, 592] on span "Subir archivo" at bounding box center [571, 588] width 67 height 31
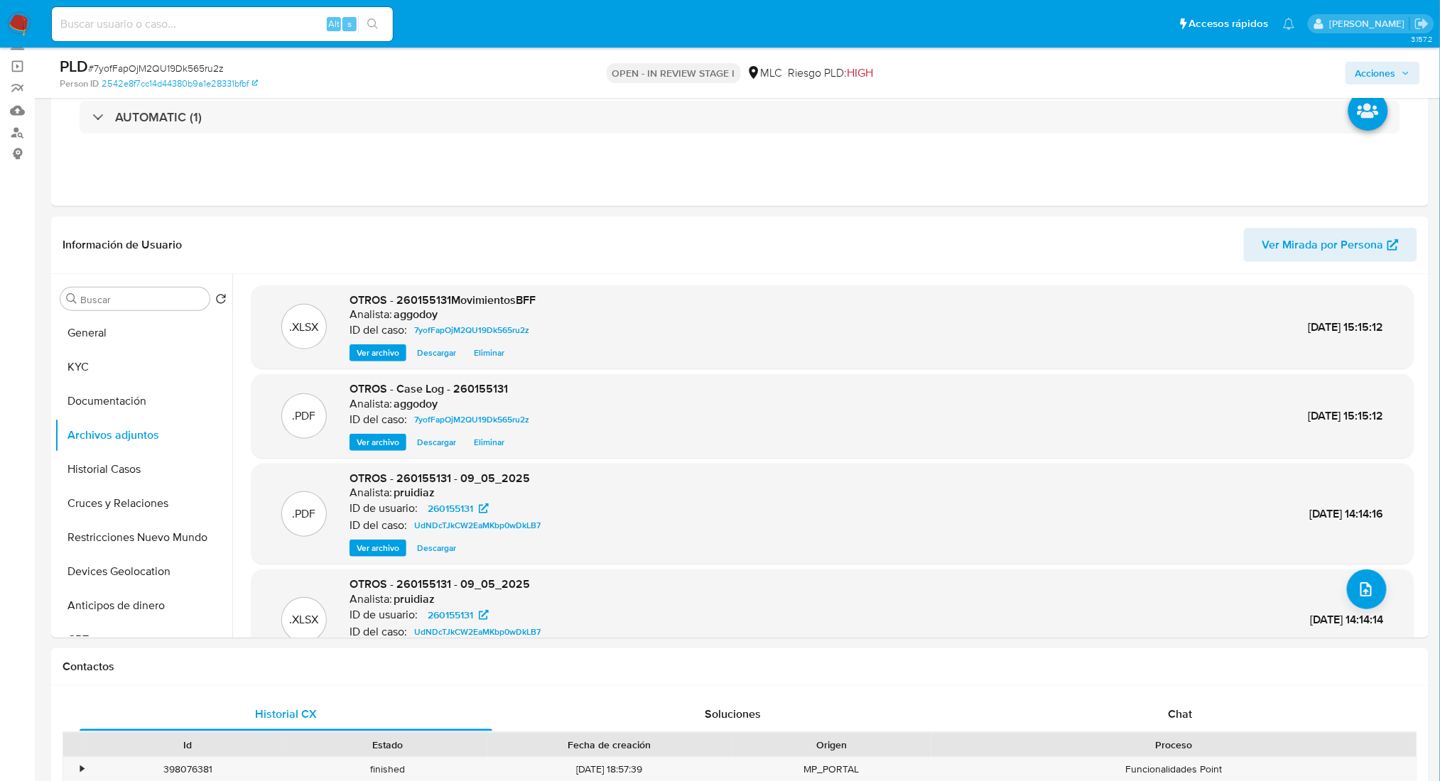
click at [1394, 79] on span "Acciones" at bounding box center [1375, 73] width 40 height 23
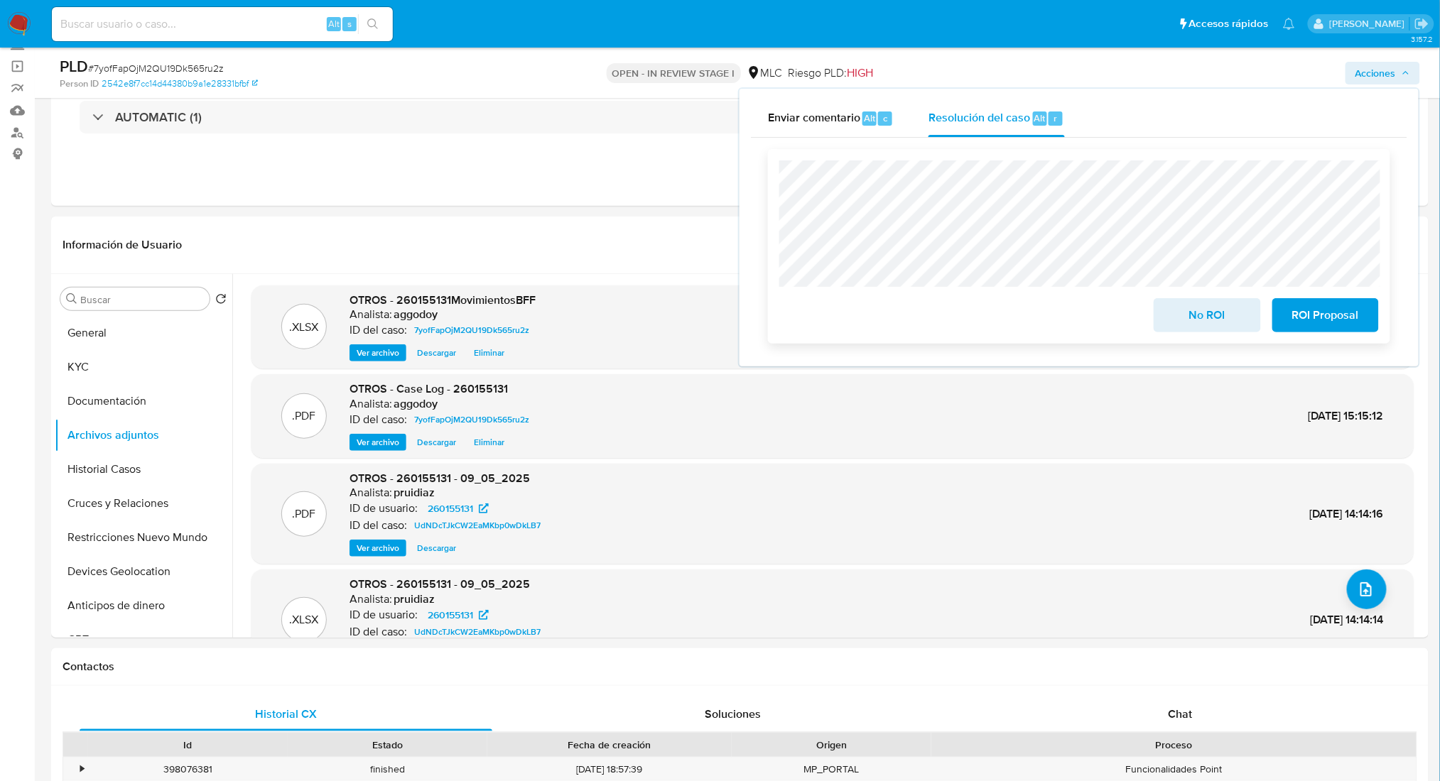
click at [1177, 310] on span "No ROI" at bounding box center [1207, 315] width 70 height 31
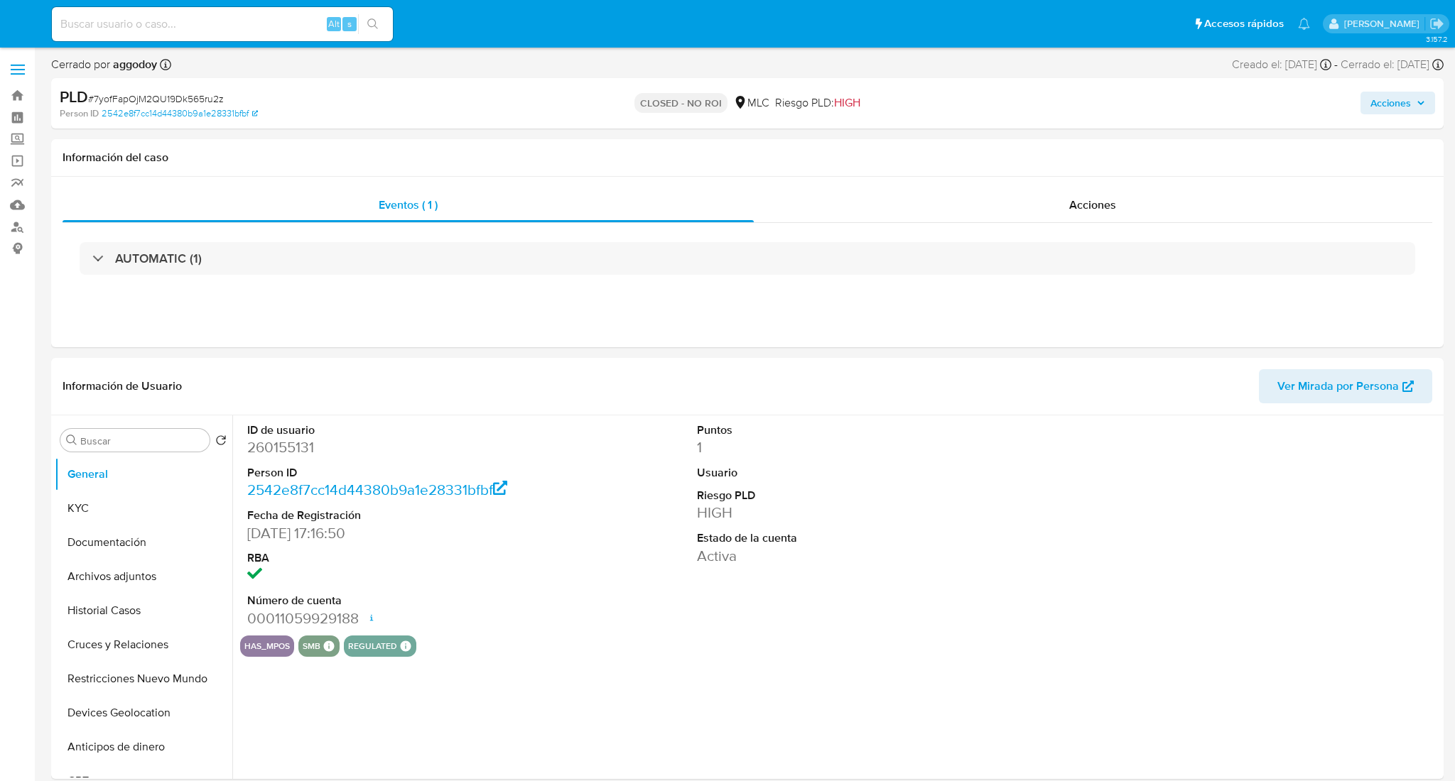
select select "10"
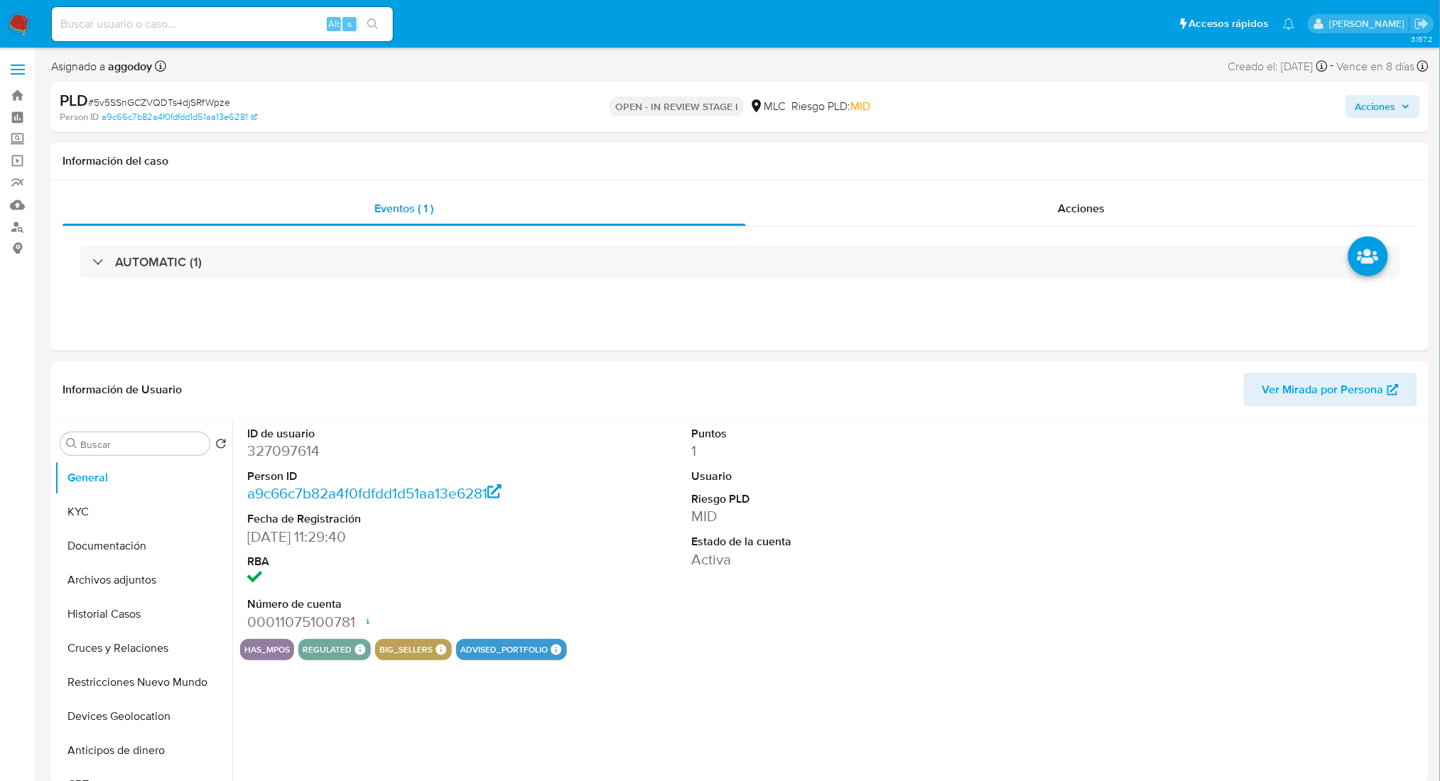
select select "10"
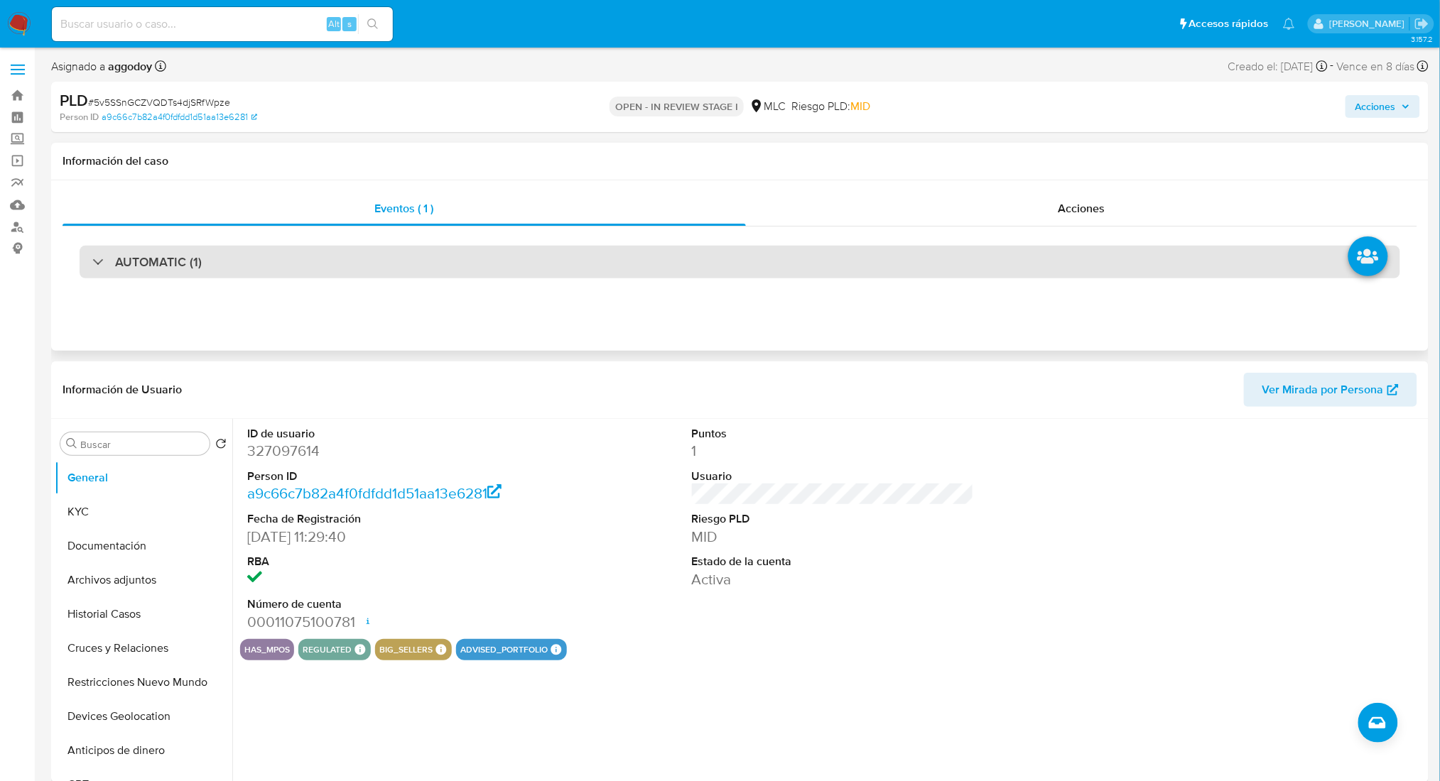
click at [190, 268] on h3 "AUTOMATIC (1)" at bounding box center [158, 262] width 87 height 16
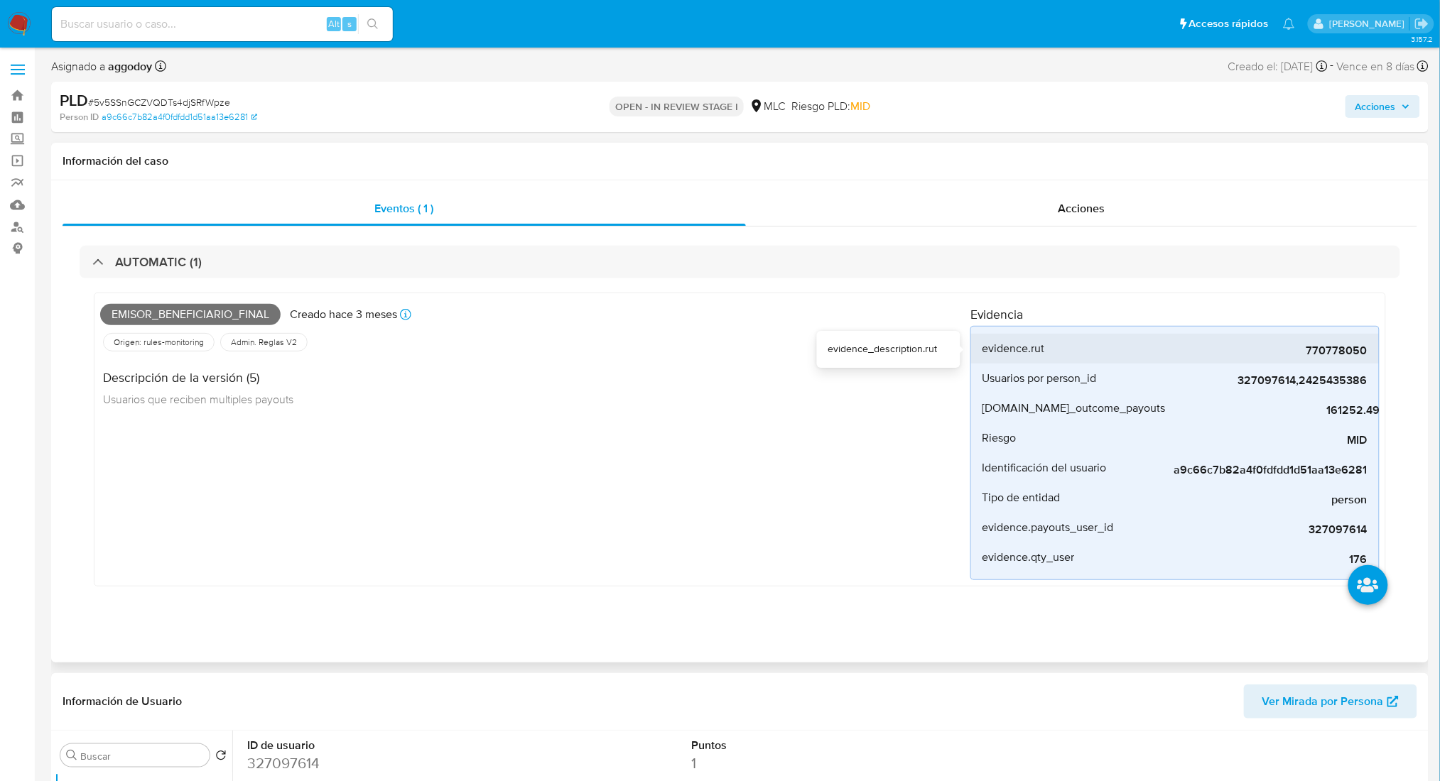
click at [1317, 345] on span "770778050" at bounding box center [1260, 351] width 213 height 14
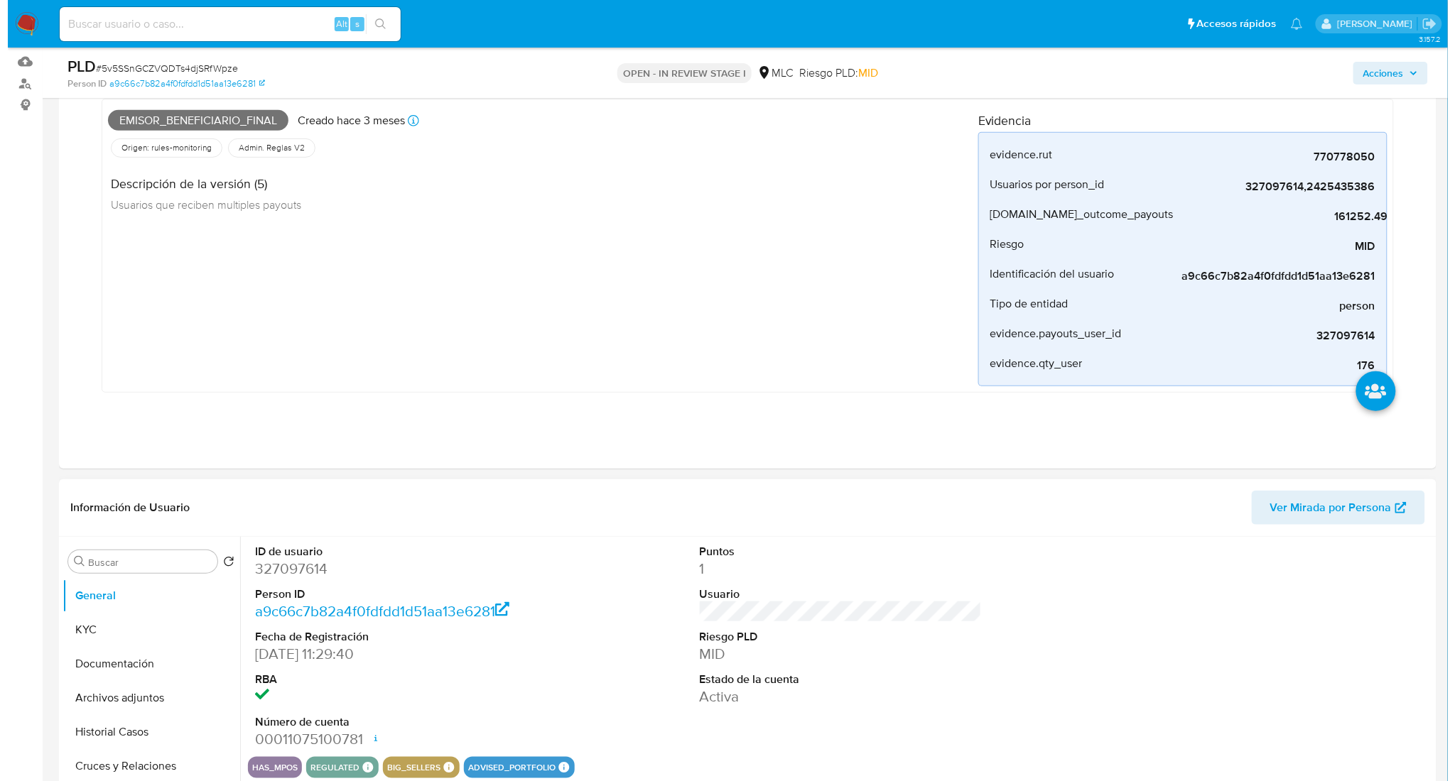
scroll to position [379, 0]
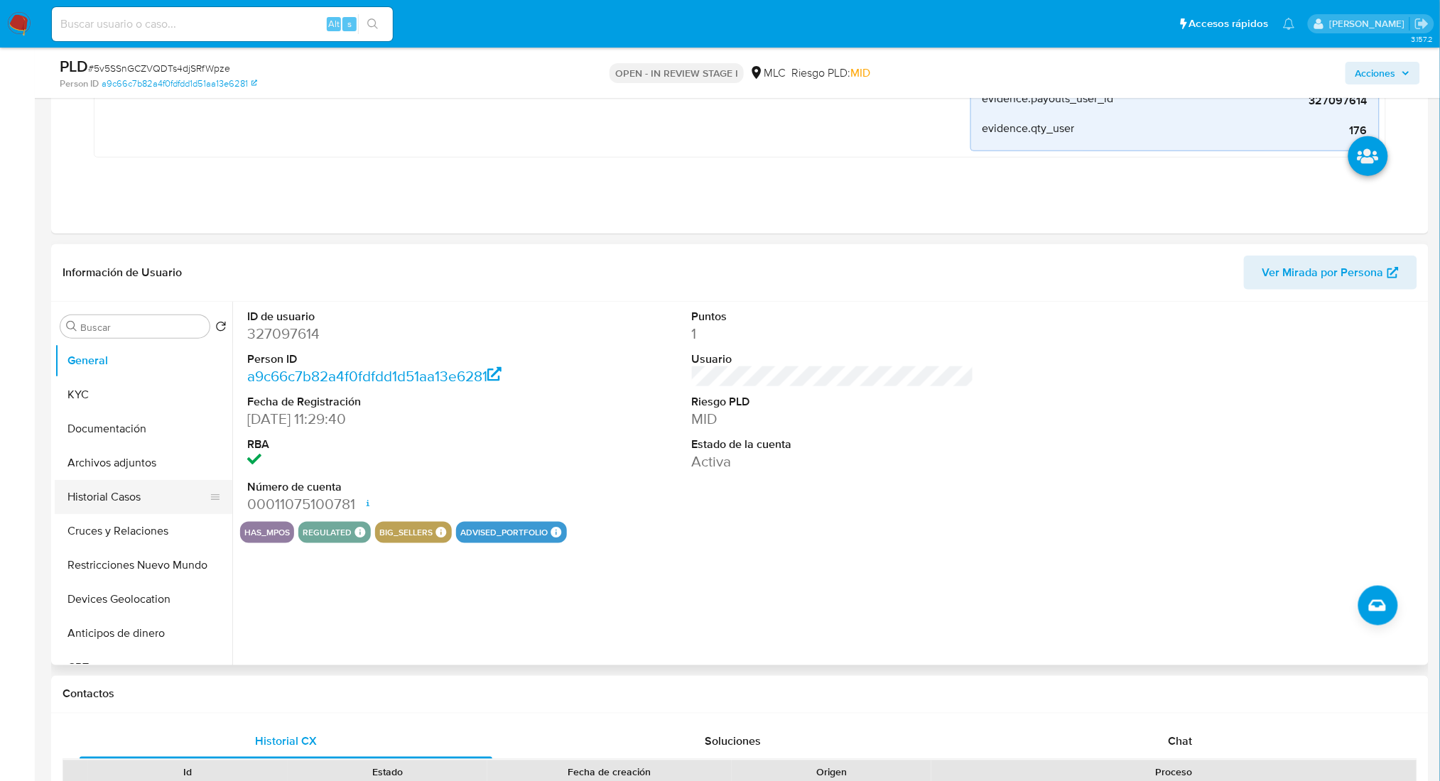
click at [133, 499] on button "Historial Casos" at bounding box center [138, 497] width 166 height 34
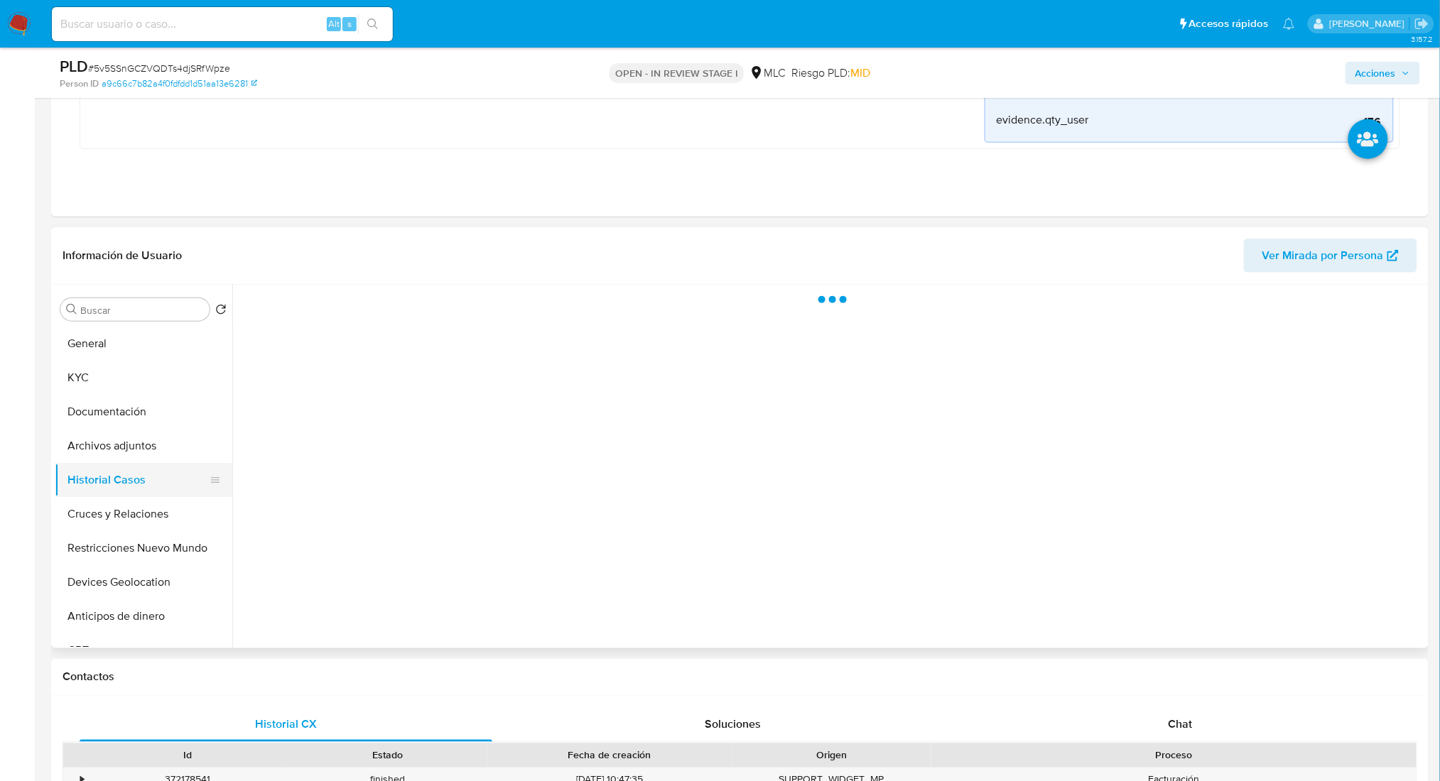
click at [139, 471] on button "Historial Casos" at bounding box center [138, 480] width 166 height 34
click at [139, 442] on button "Archivos adjuntos" at bounding box center [138, 446] width 166 height 34
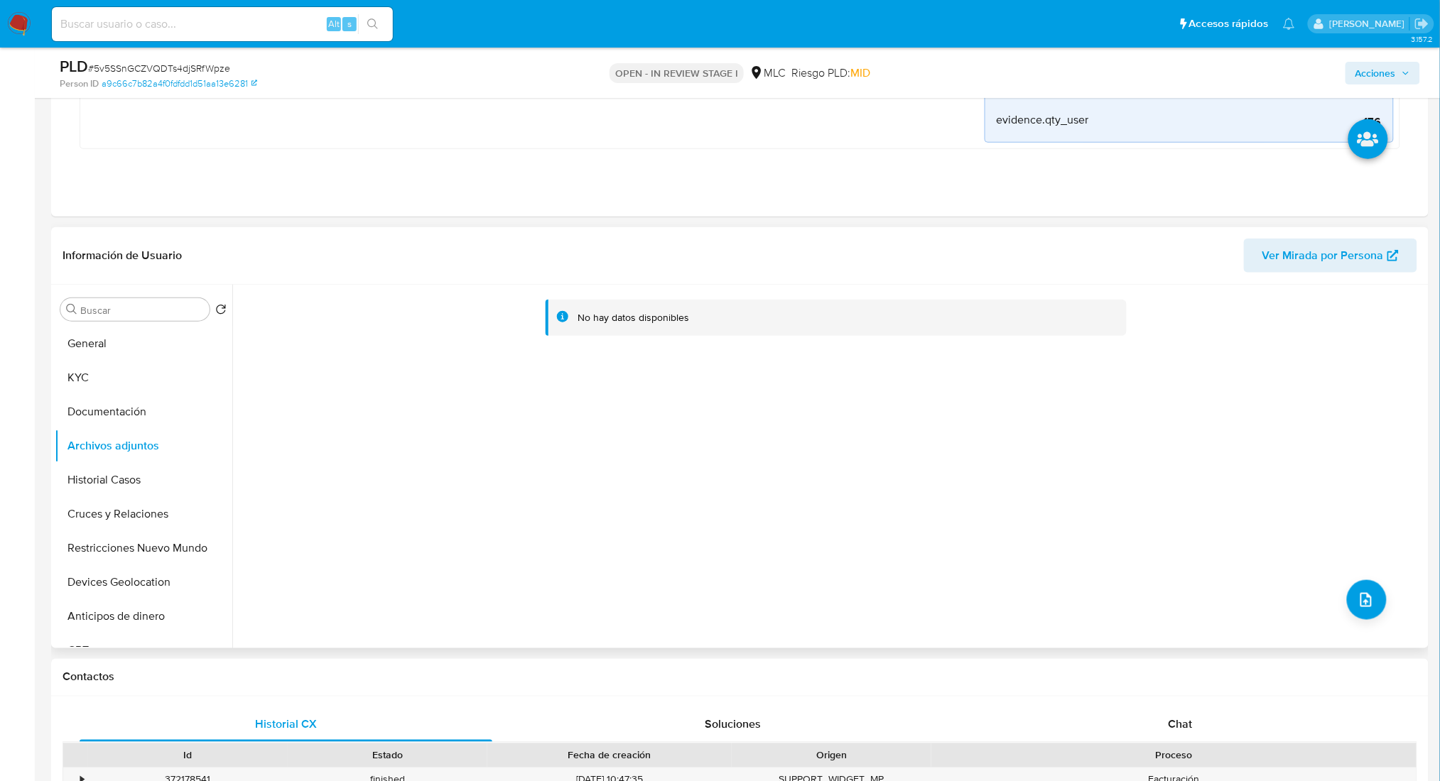
click at [1376, 573] on div "No hay datos disponibles" at bounding box center [828, 467] width 1193 height 364
click at [1366, 602] on icon "upload-file" at bounding box center [1365, 600] width 11 height 14
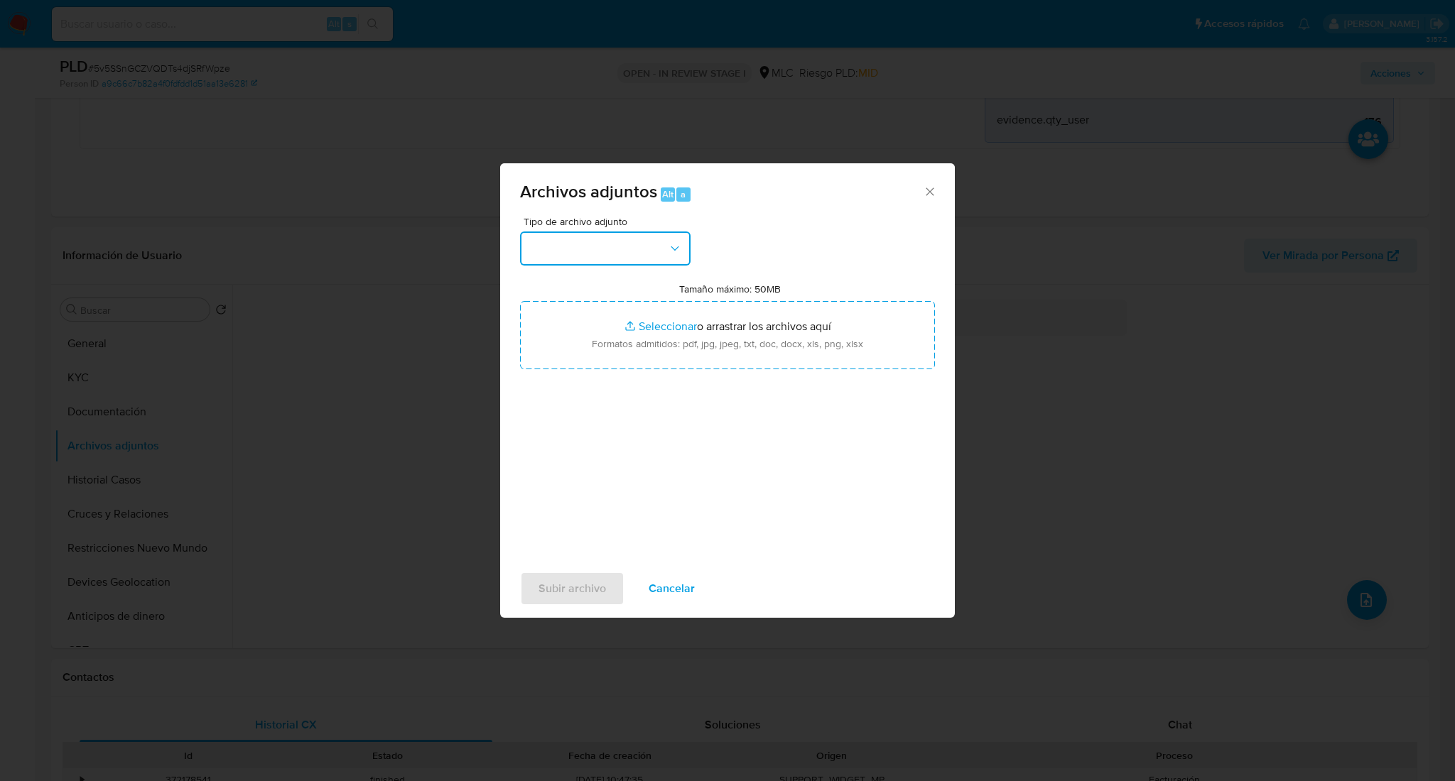
click at [594, 236] on button "button" at bounding box center [605, 249] width 170 height 34
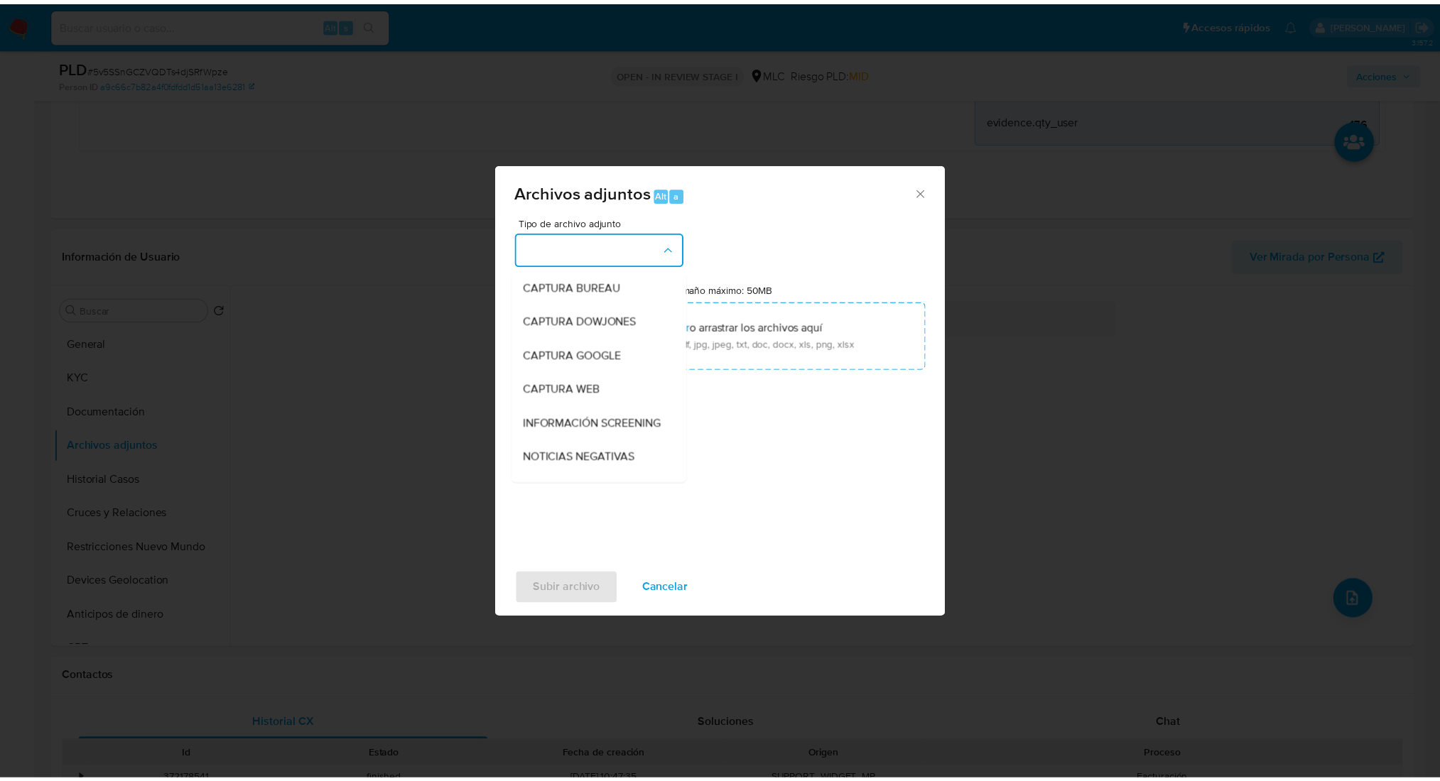
scroll to position [87, 0]
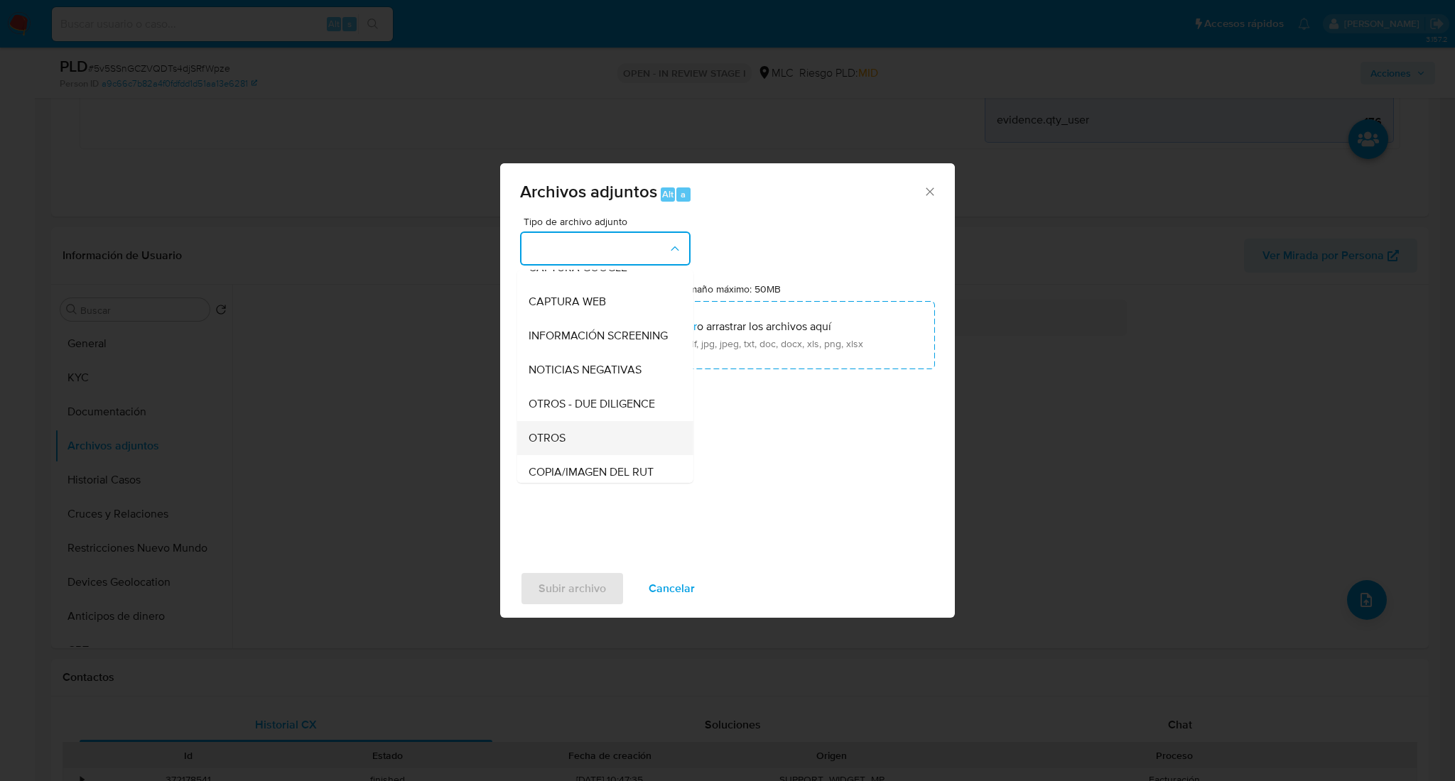
click at [553, 443] on div "OTROS" at bounding box center [600, 438] width 145 height 34
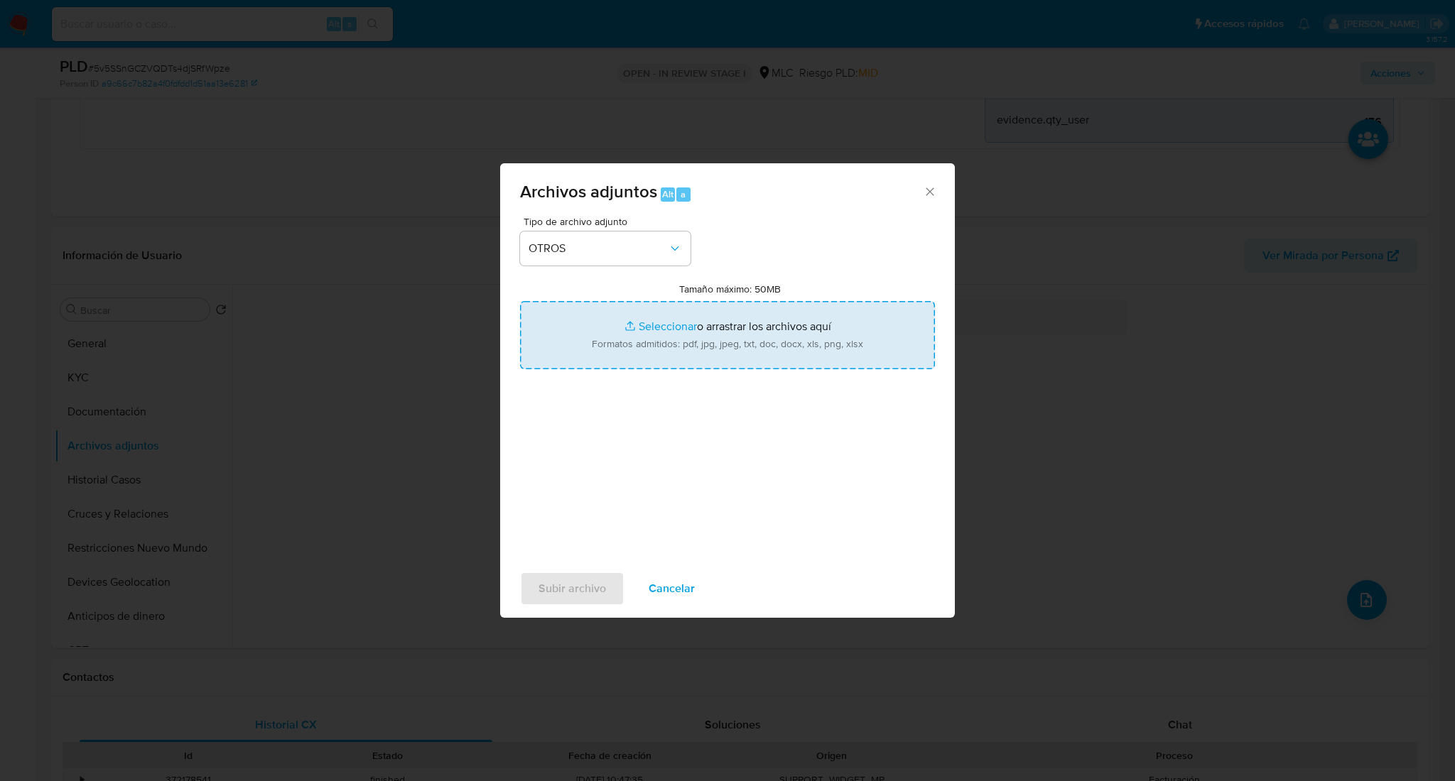
click at [585, 344] on input "Tamaño máximo: 50MB Seleccionar archivos" at bounding box center [727, 335] width 415 height 68
click at [646, 337] on input "Tamaño máximo: 50MB Seleccionar archivos" at bounding box center [727, 335] width 415 height 68
type input "C:\fakepath\Case Log - 327097614.pdf"
click at [614, 332] on input "Tamaño máximo: 50MB Seleccionar archivos" at bounding box center [727, 335] width 415 height 68
type input "C:\fakepath\327097614MovimientosBFF.xlsx"
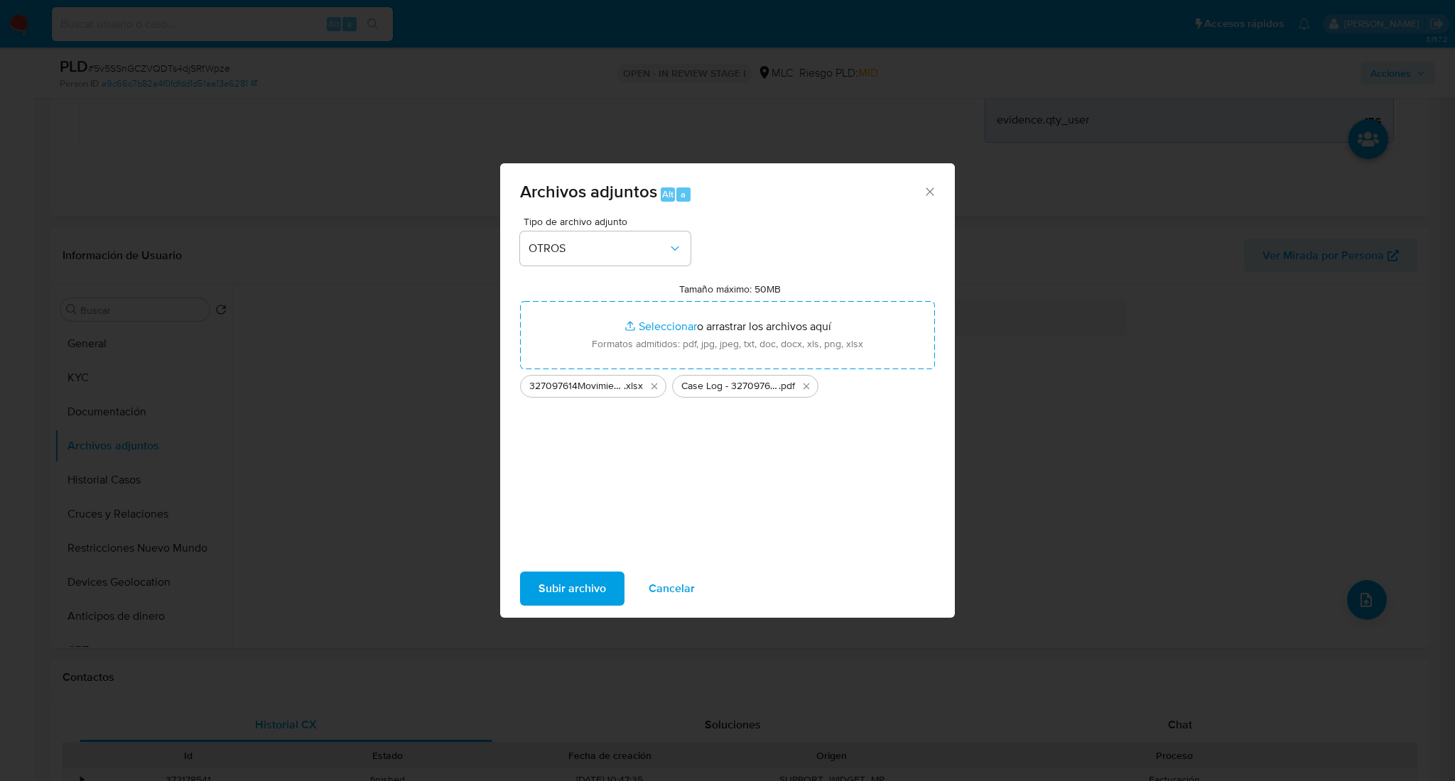
click at [577, 580] on span "Subir archivo" at bounding box center [571, 588] width 67 height 31
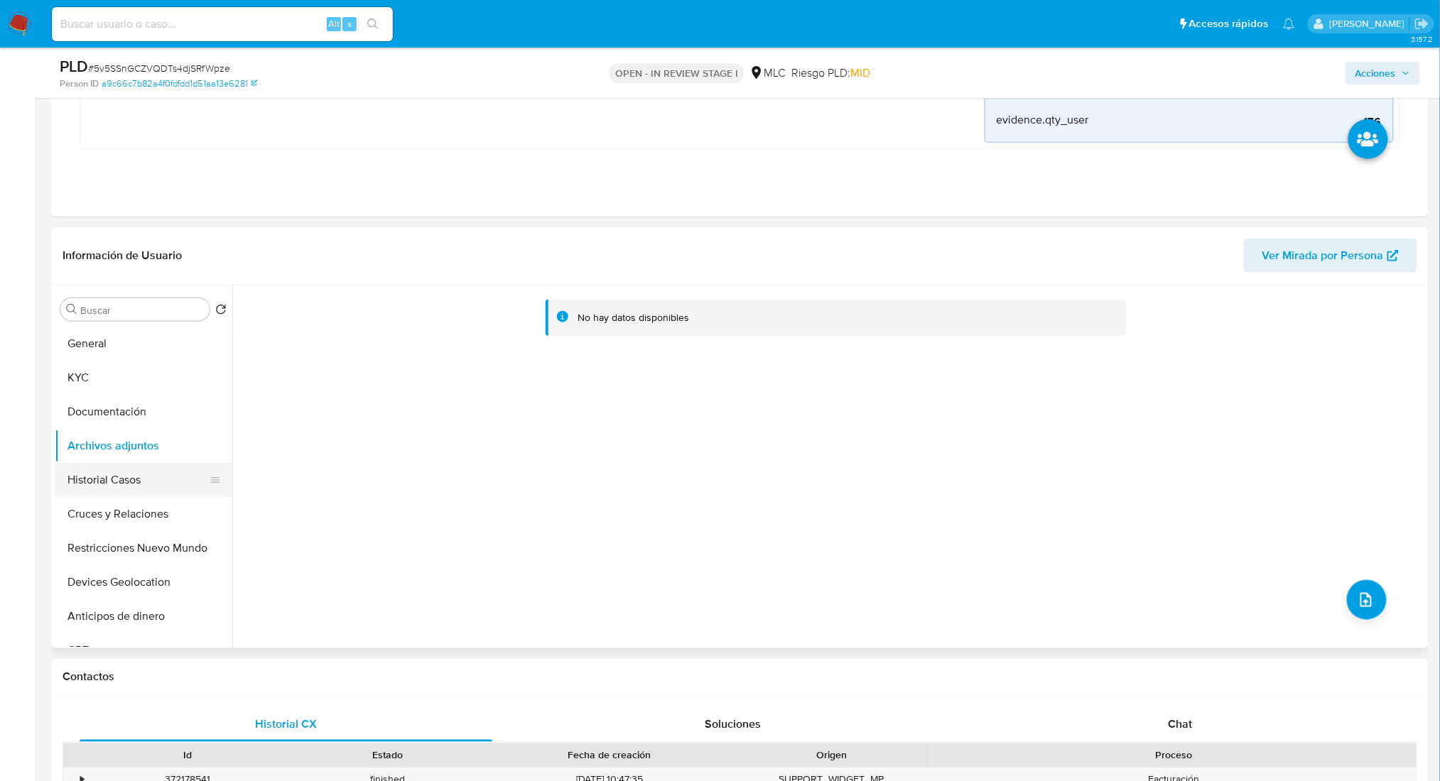
click at [129, 482] on button "Historial Casos" at bounding box center [138, 480] width 166 height 34
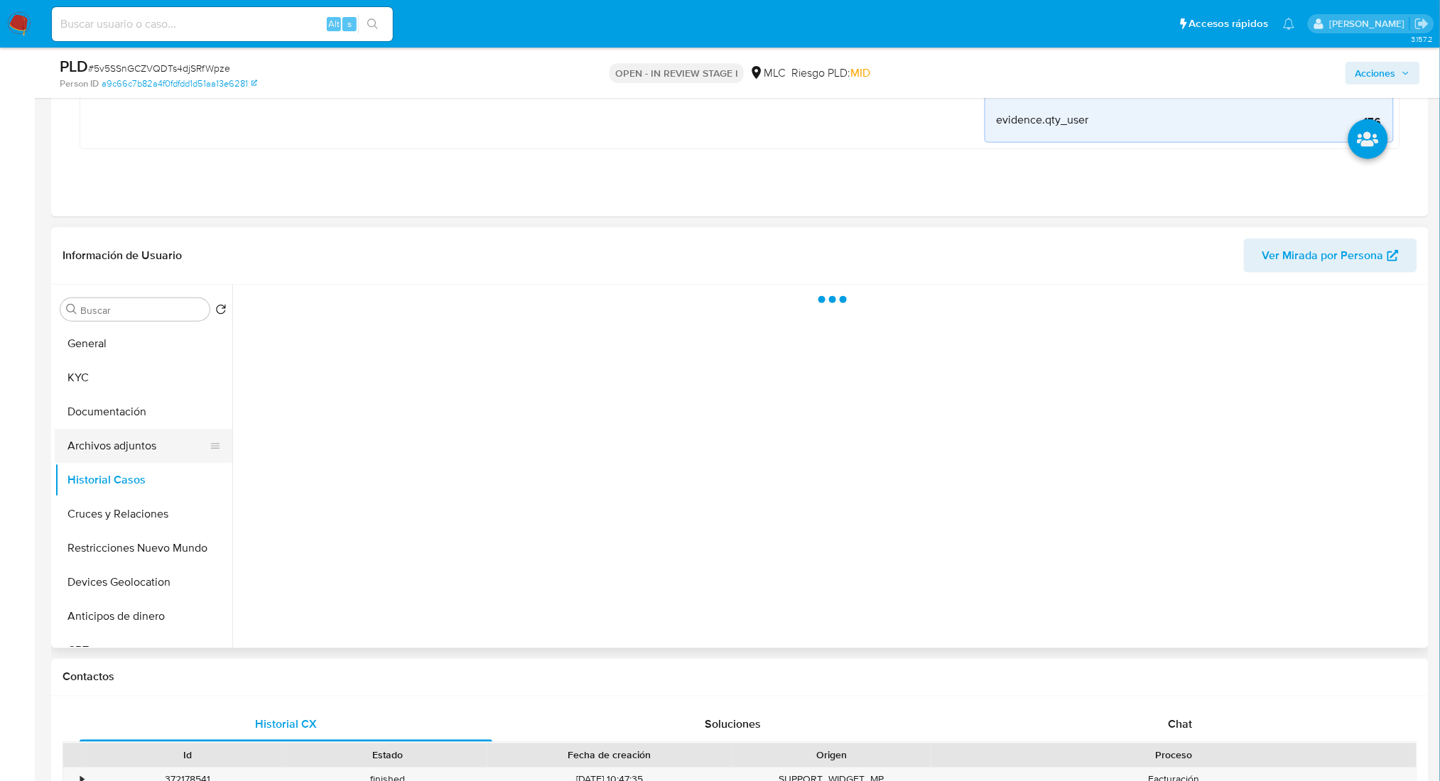
click at [137, 440] on button "Archivos adjuntos" at bounding box center [138, 446] width 166 height 34
click at [129, 353] on button "General" at bounding box center [138, 344] width 166 height 34
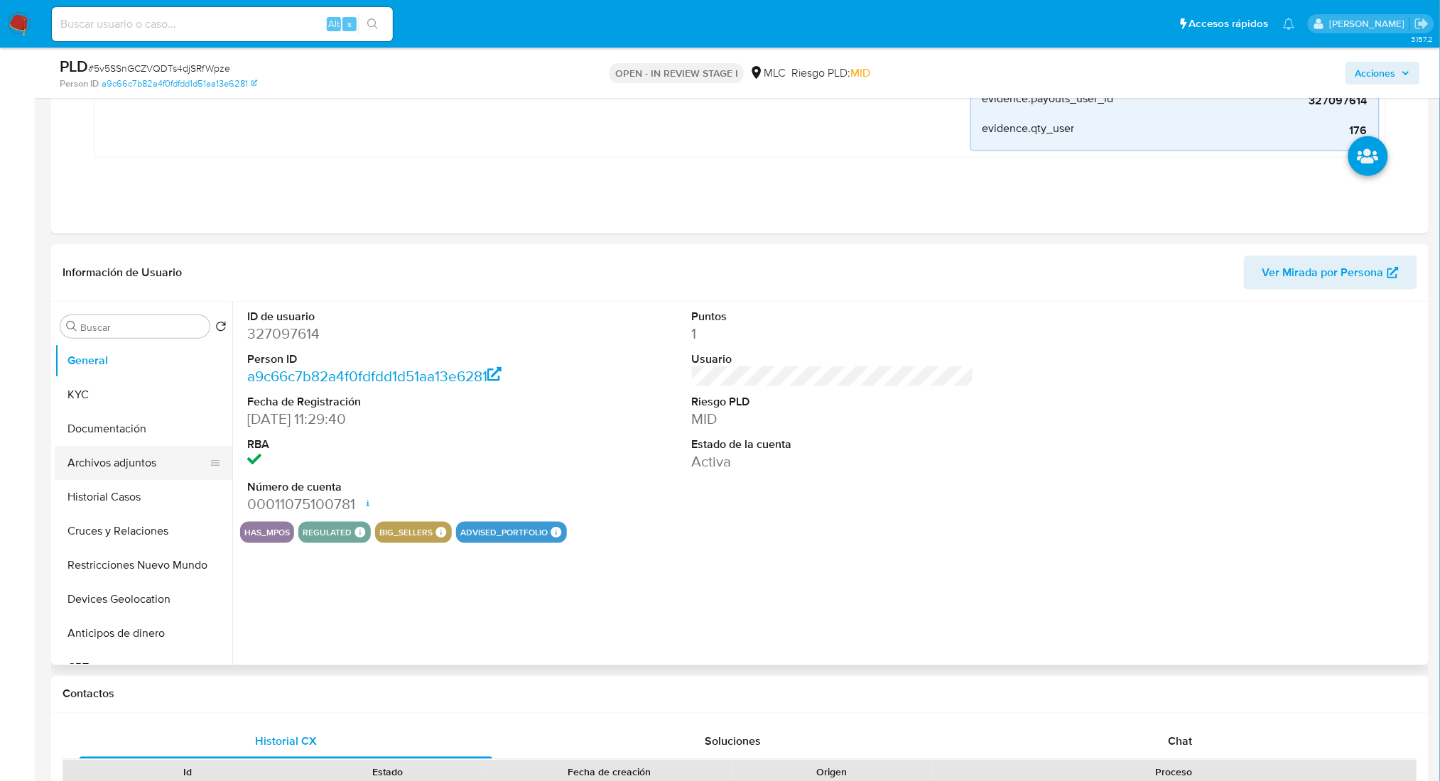
click at [141, 438] on button "Documentación" at bounding box center [144, 429] width 178 height 34
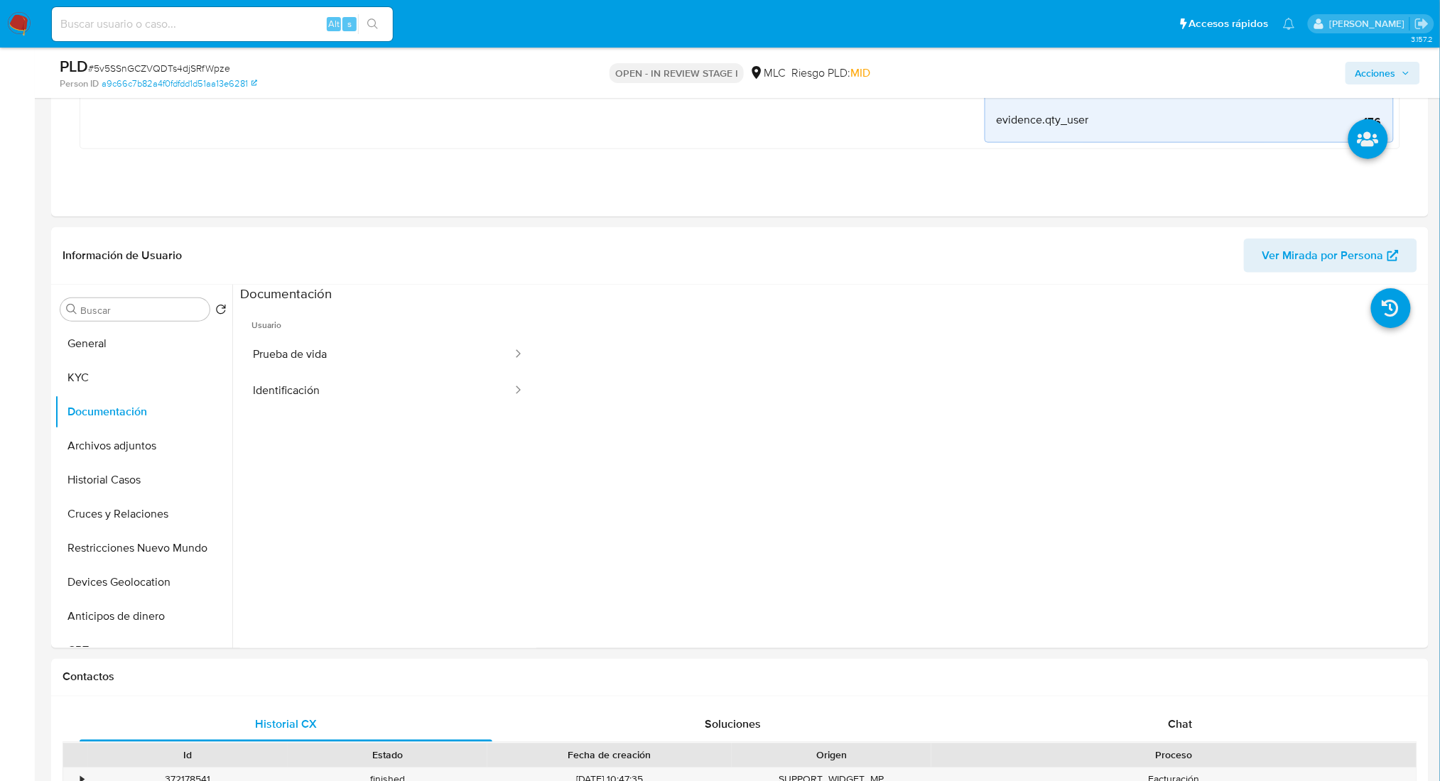
click at [1376, 69] on span "Acciones" at bounding box center [1375, 73] width 40 height 23
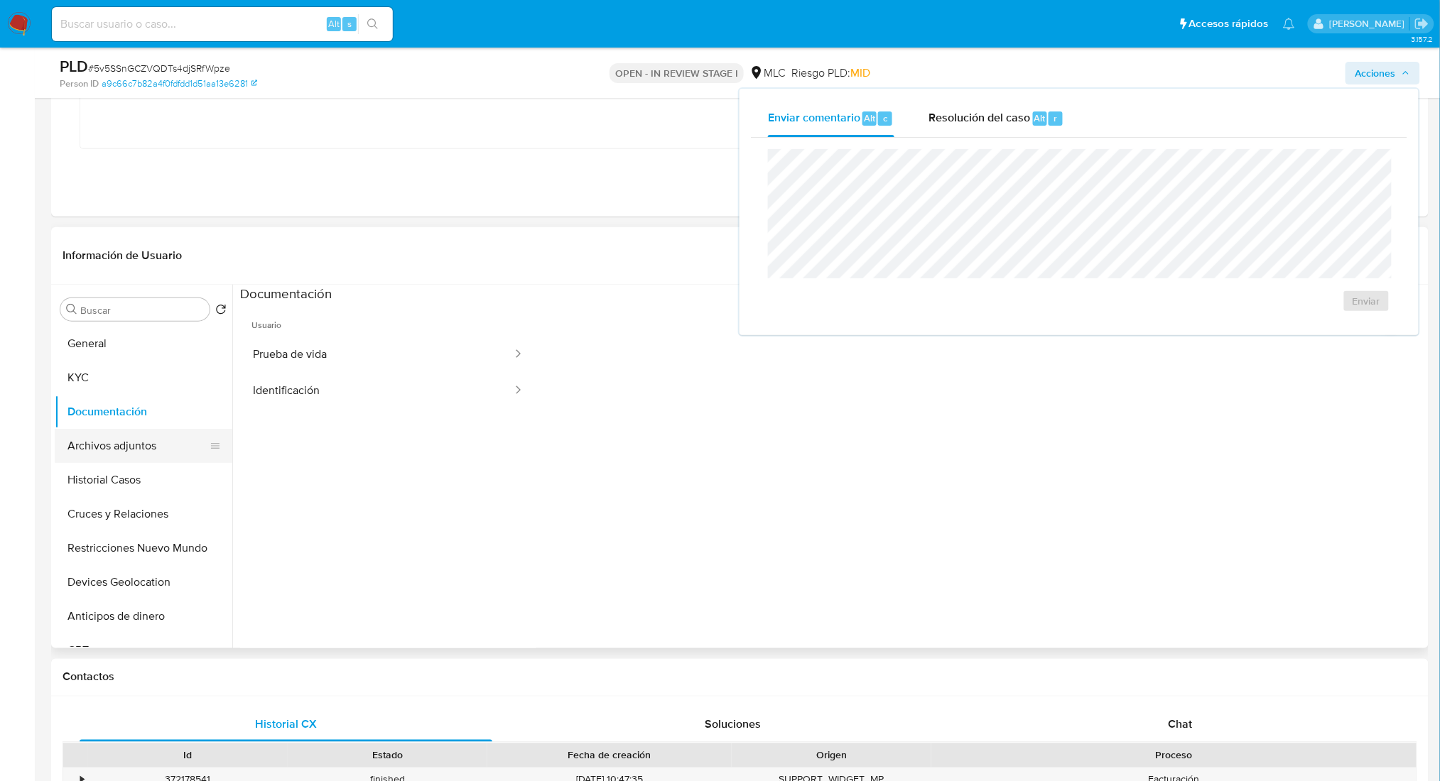
click at [104, 458] on button "Archivos adjuntos" at bounding box center [138, 446] width 166 height 34
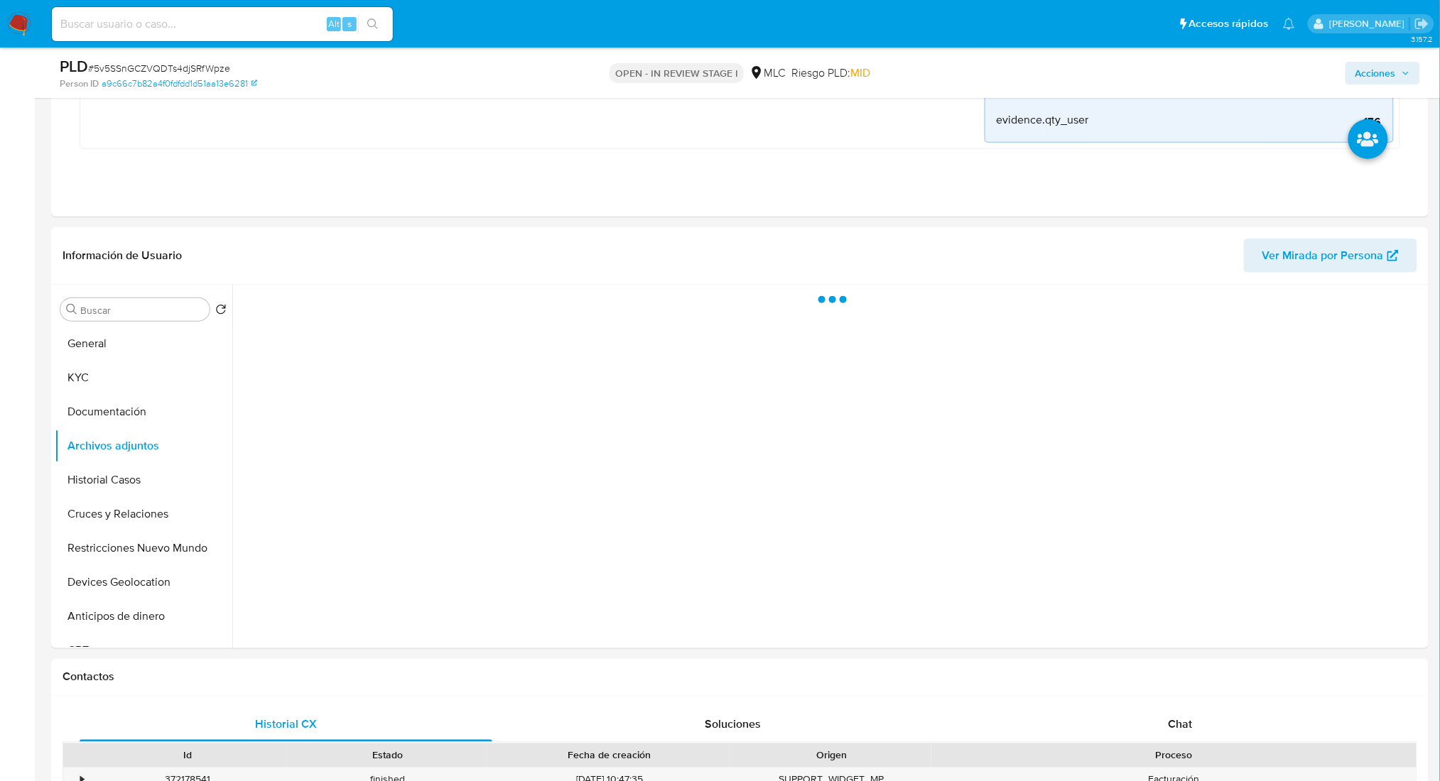
click at [1388, 66] on span "Acciones" at bounding box center [1375, 73] width 40 height 23
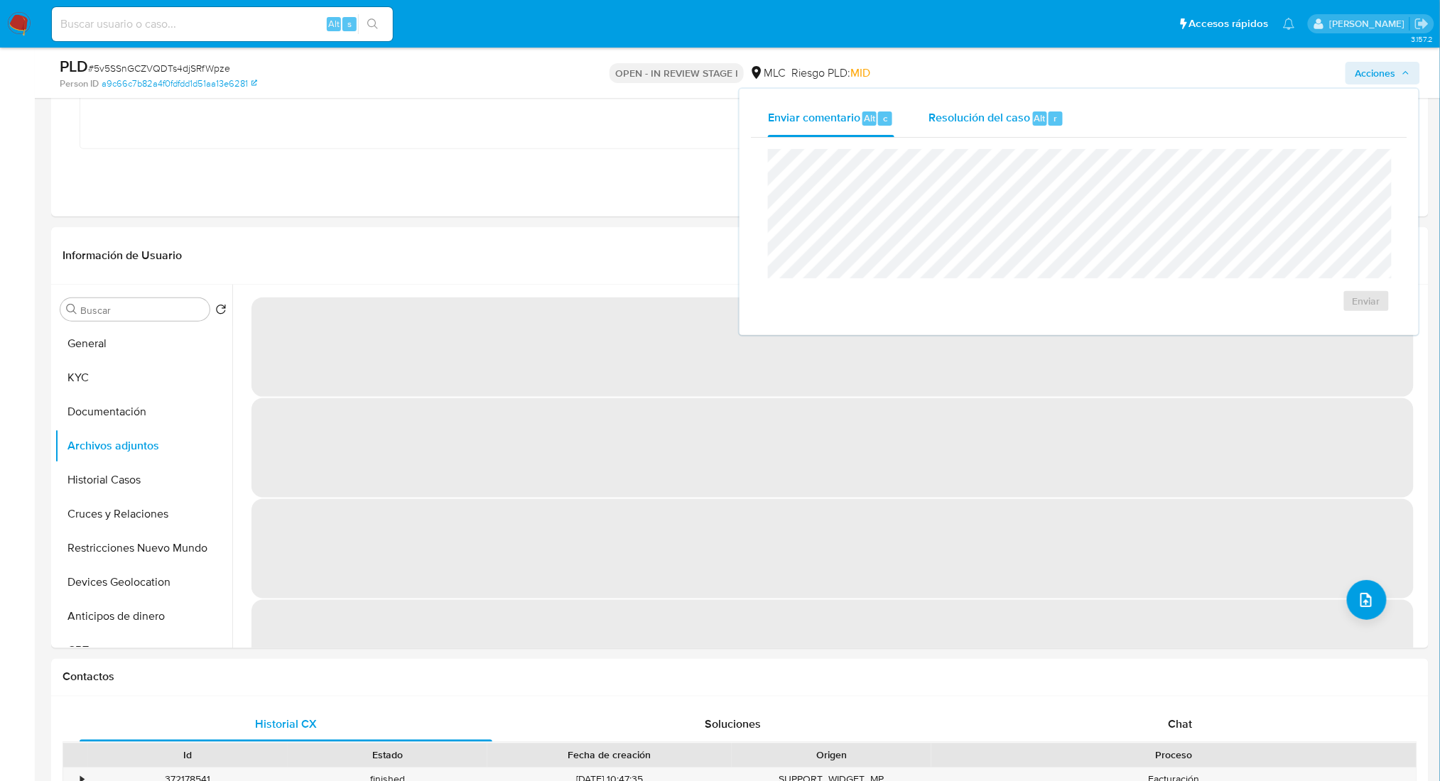
click at [977, 117] on span "Resolución del caso" at bounding box center [979, 117] width 102 height 16
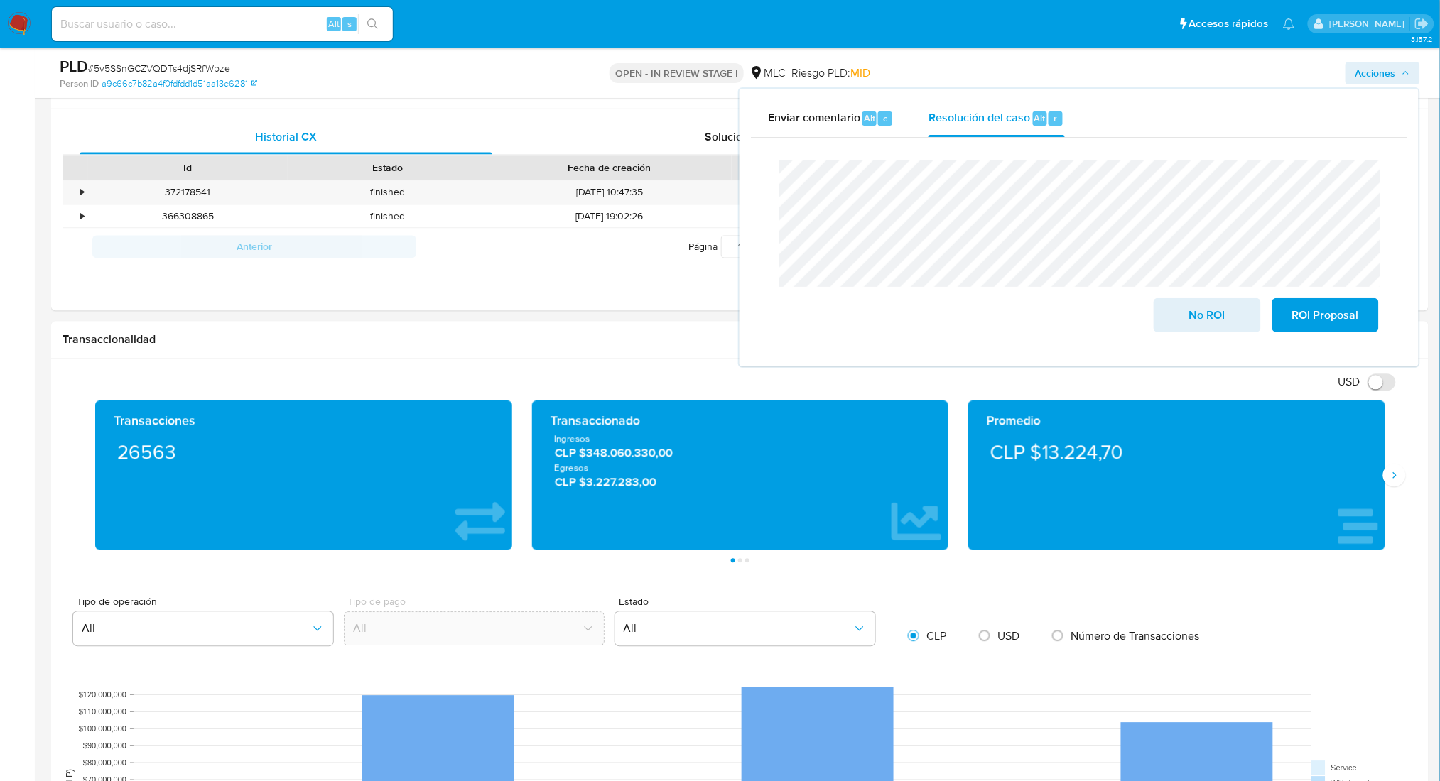
scroll to position [1063, 0]
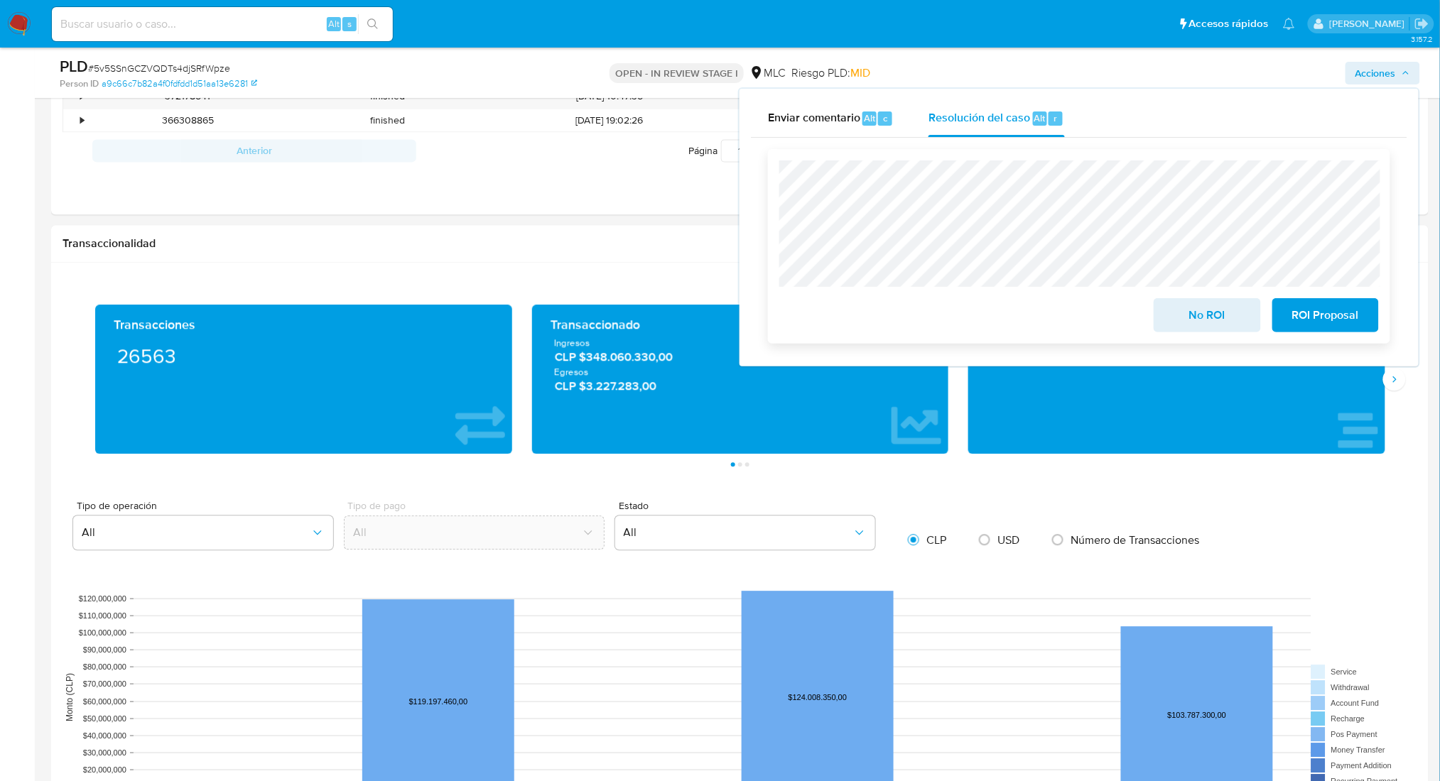
click at [1195, 321] on span "No ROI" at bounding box center [1207, 315] width 70 height 31
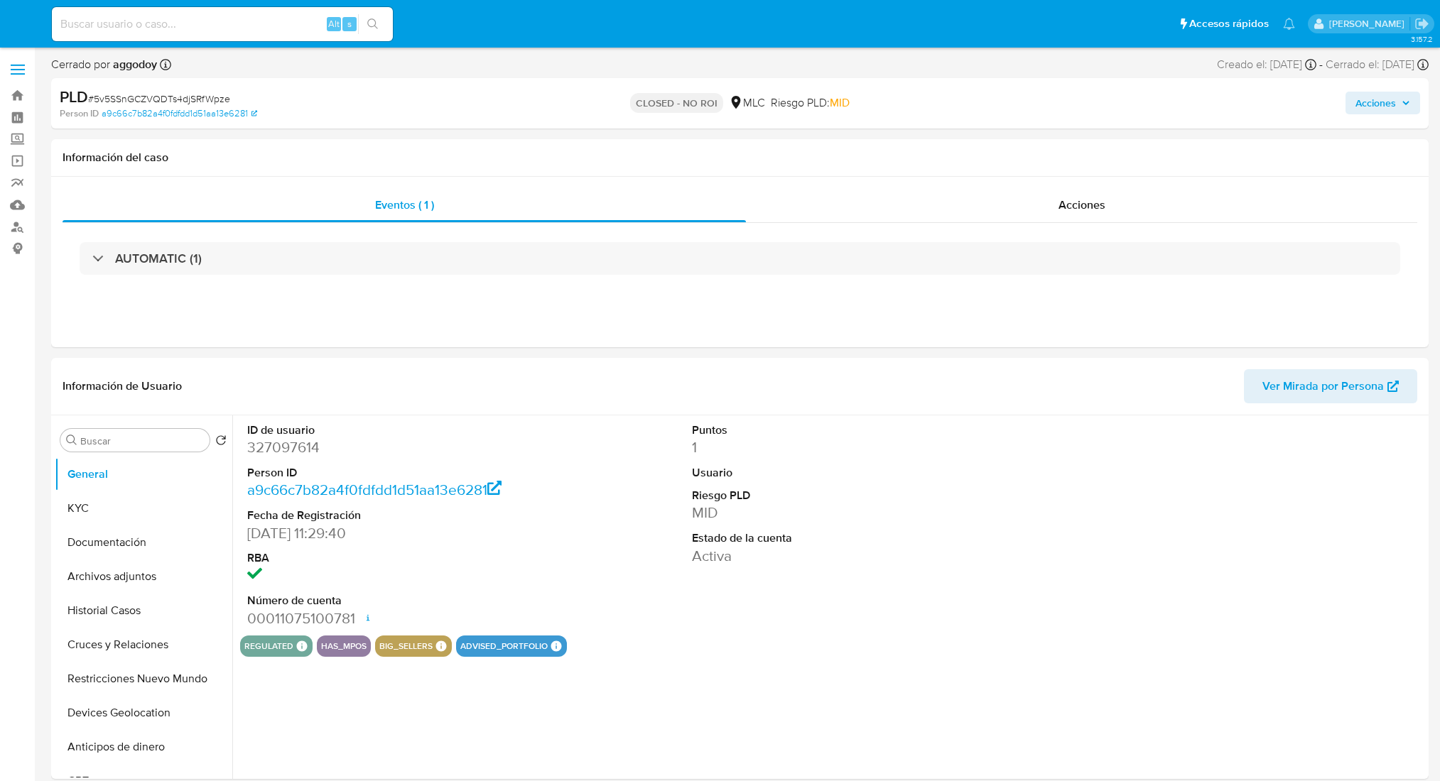
select select "10"
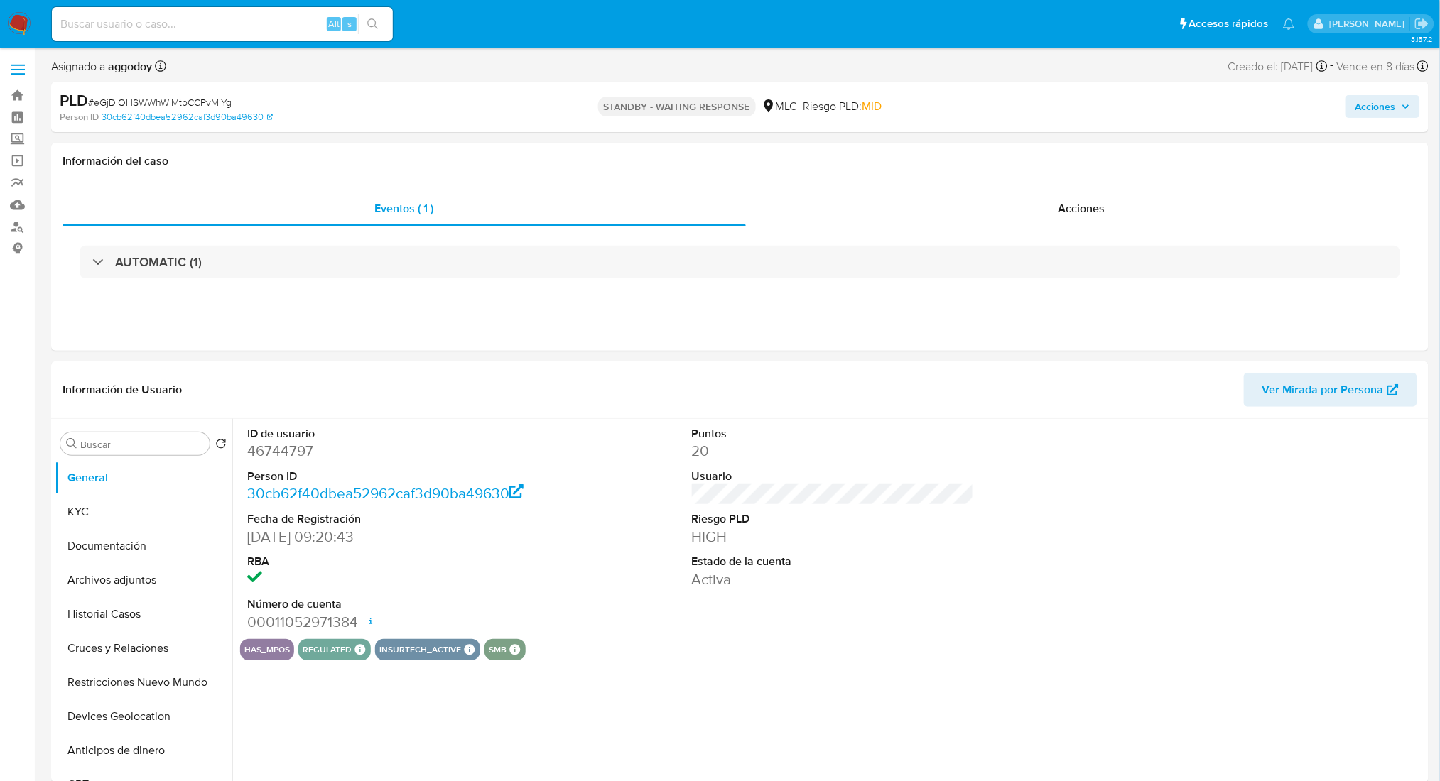
select select "10"
click at [149, 553] on button "Documentación" at bounding box center [138, 546] width 166 height 34
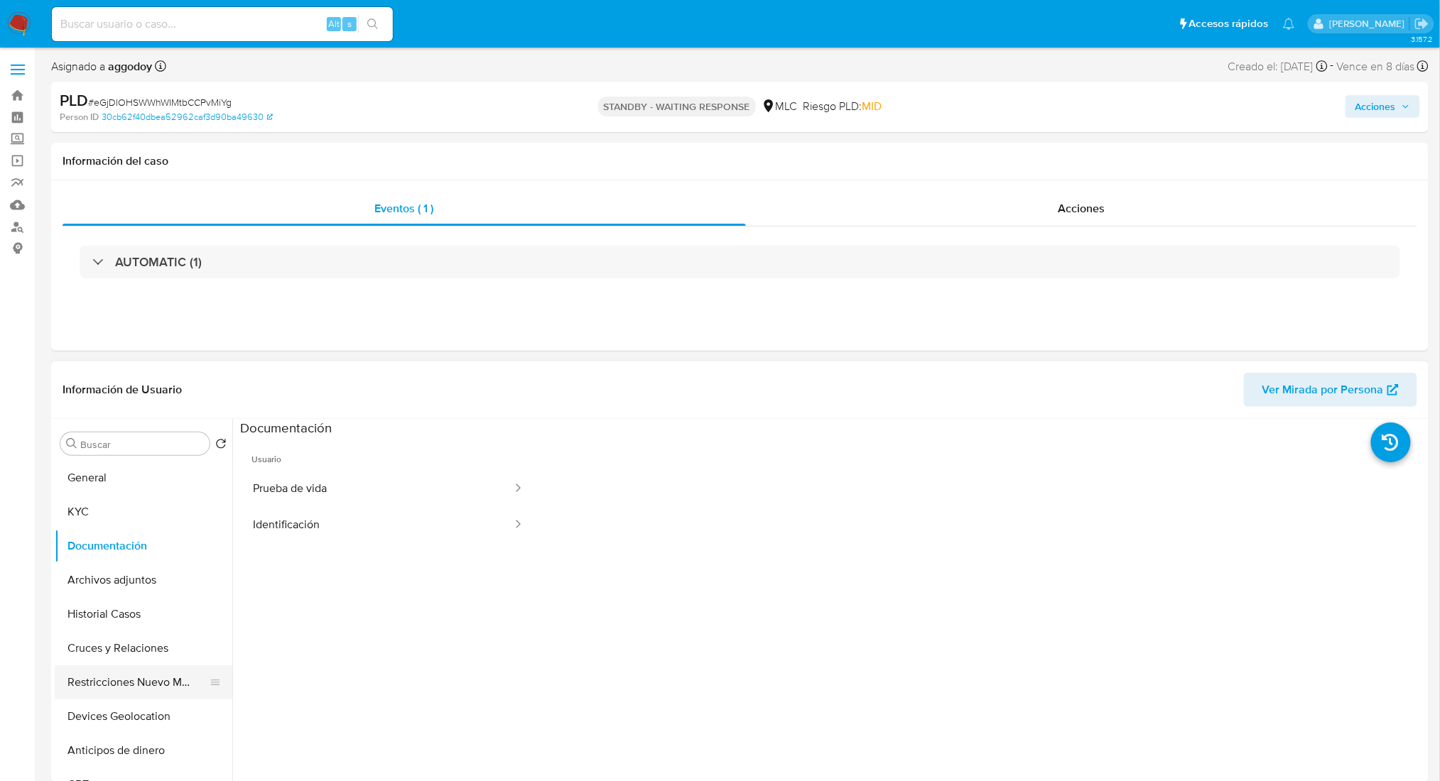
click at [125, 673] on button "Restricciones Nuevo Mundo" at bounding box center [138, 683] width 166 height 34
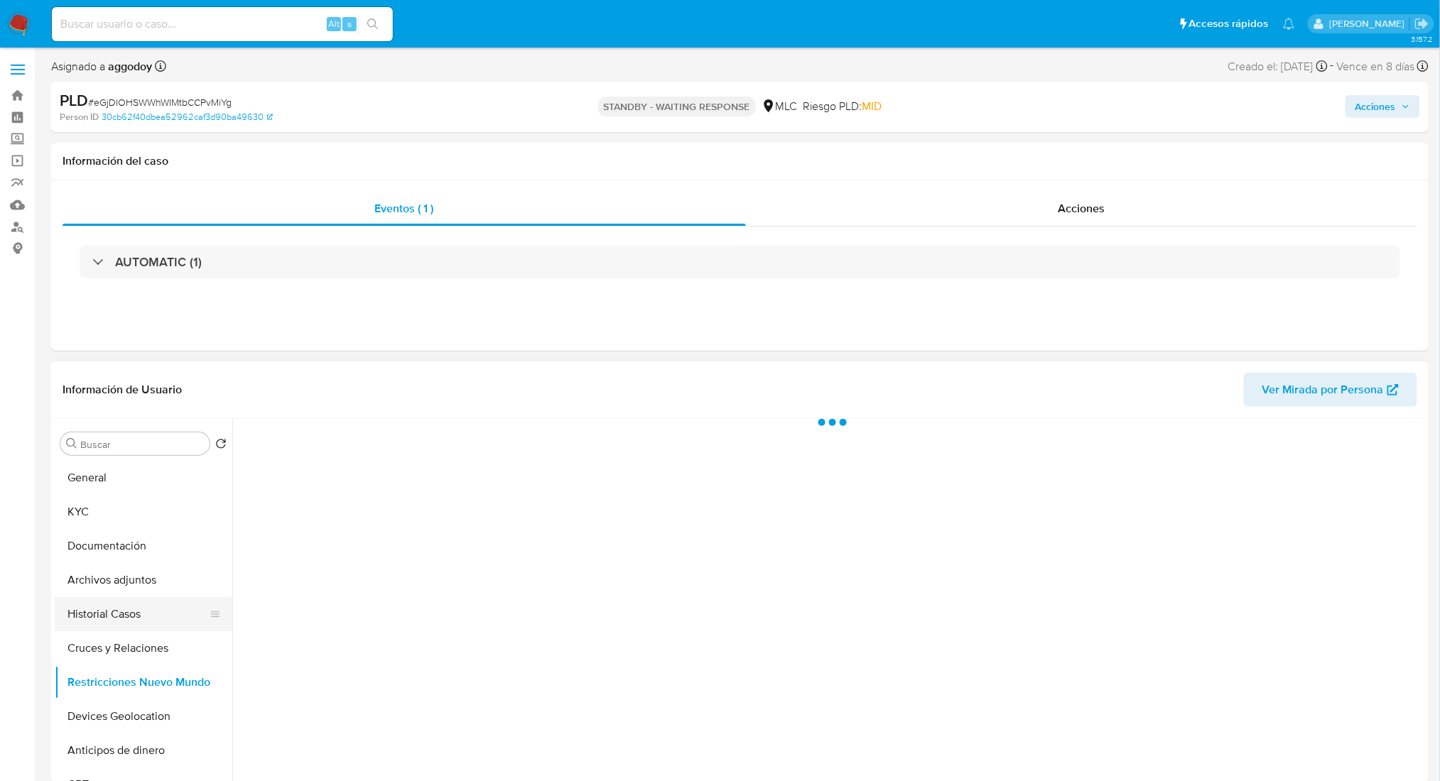
click at [126, 616] on button "Historial Casos" at bounding box center [138, 614] width 166 height 34
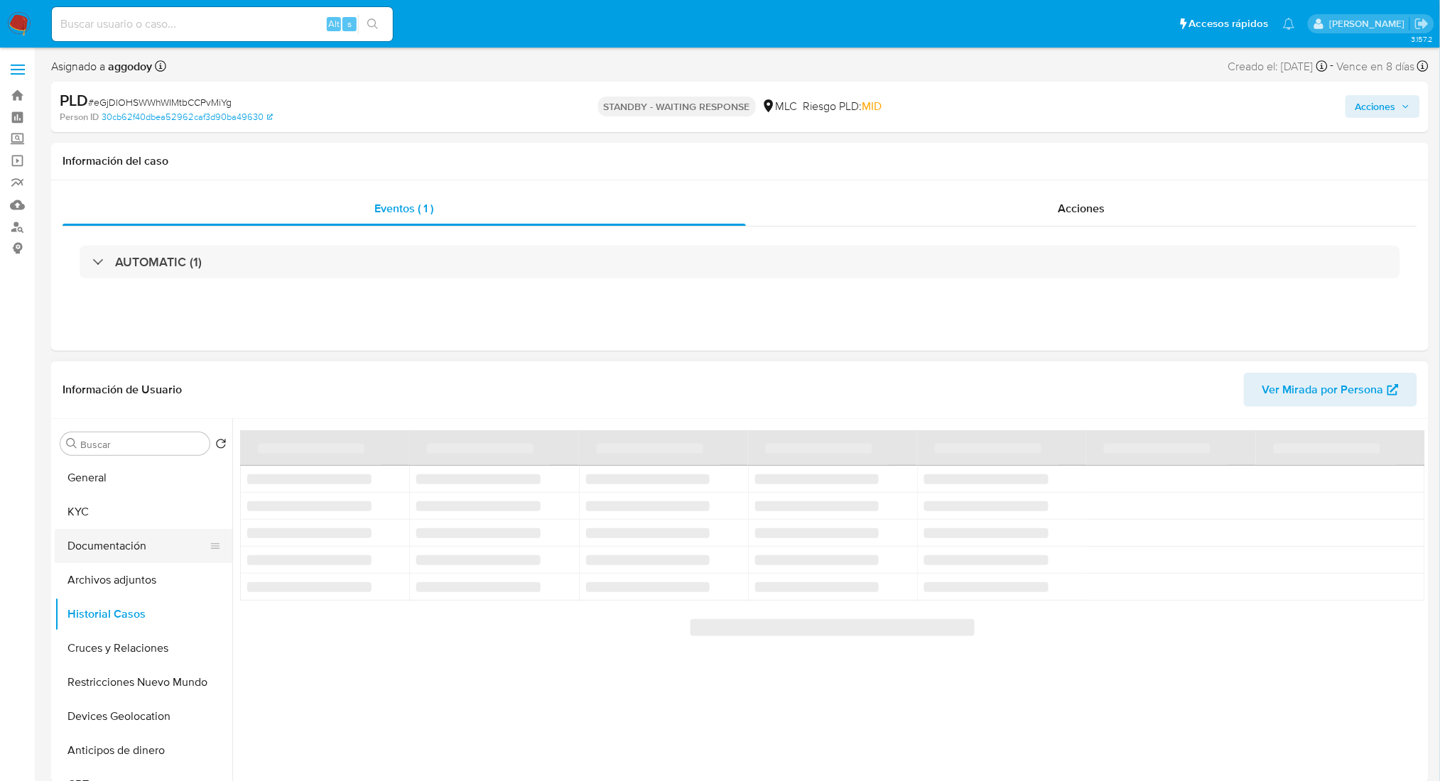
click at [140, 534] on button "Documentación" at bounding box center [138, 546] width 166 height 34
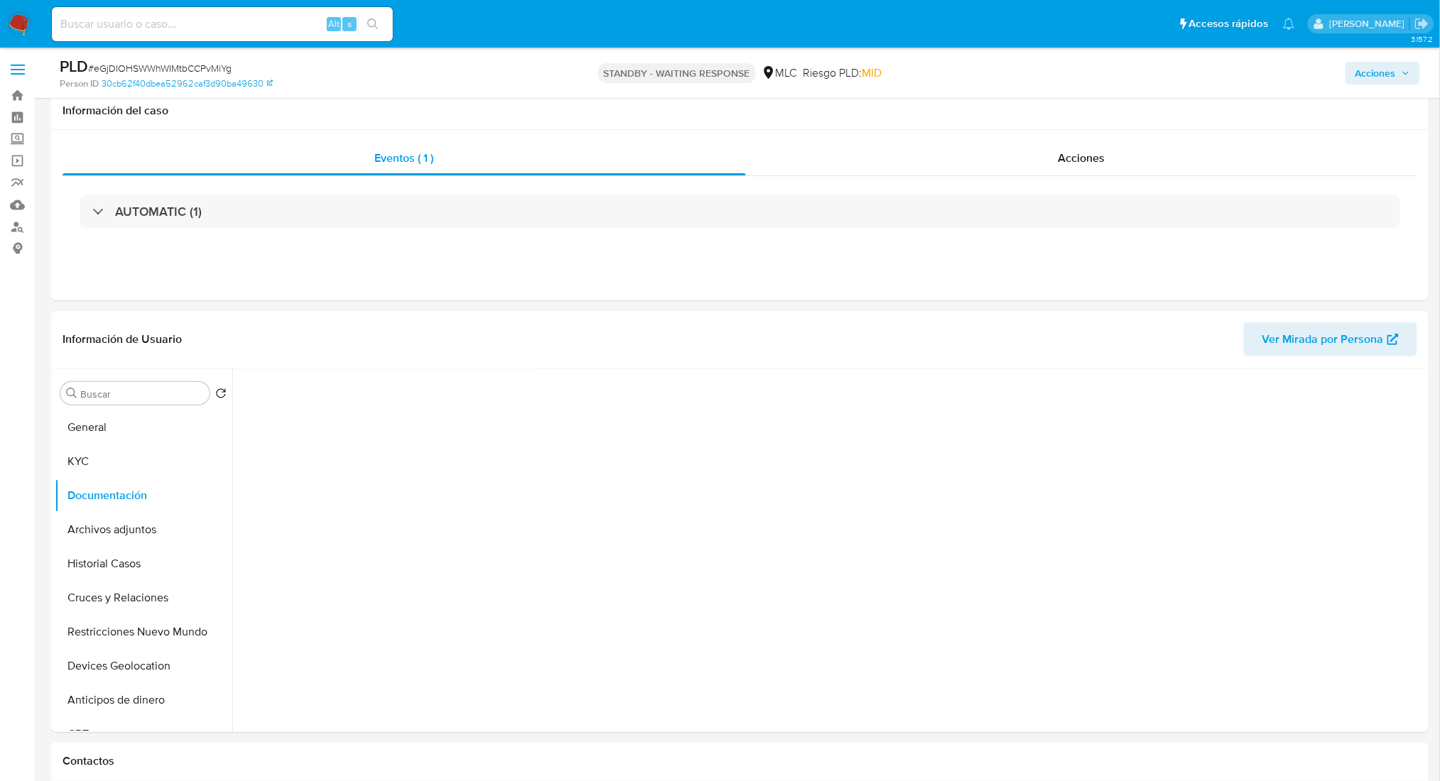
scroll to position [379, 0]
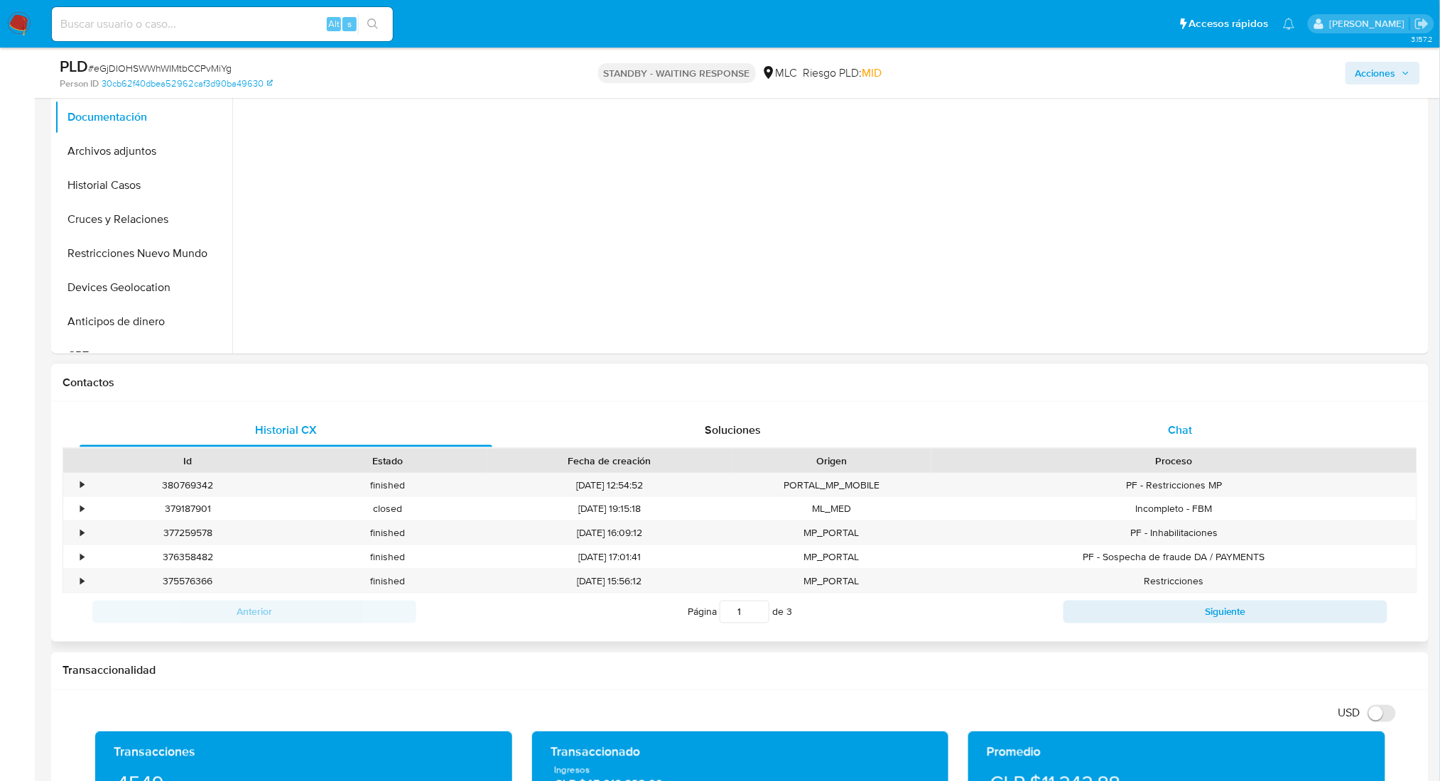
click at [1211, 428] on div "Chat" at bounding box center [1180, 430] width 413 height 34
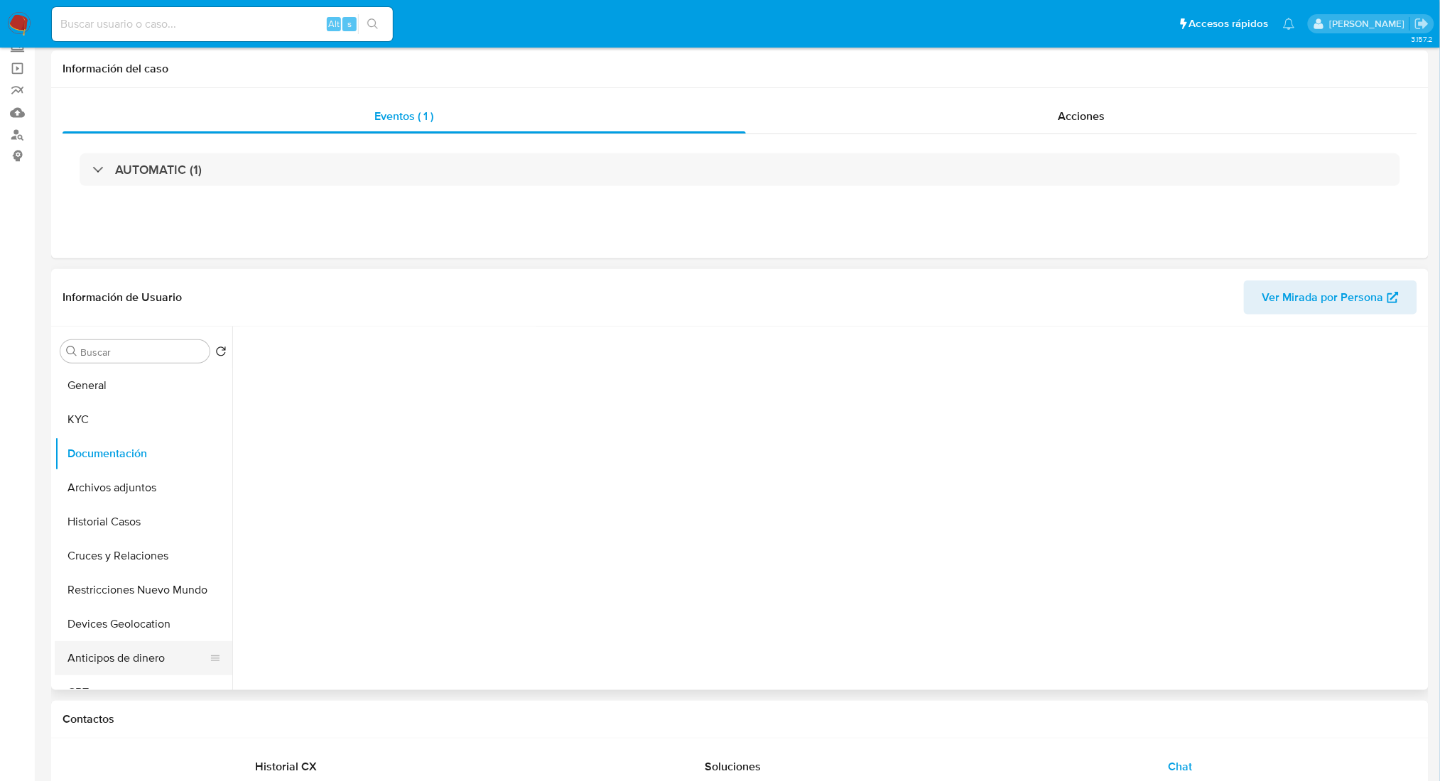
scroll to position [0, 0]
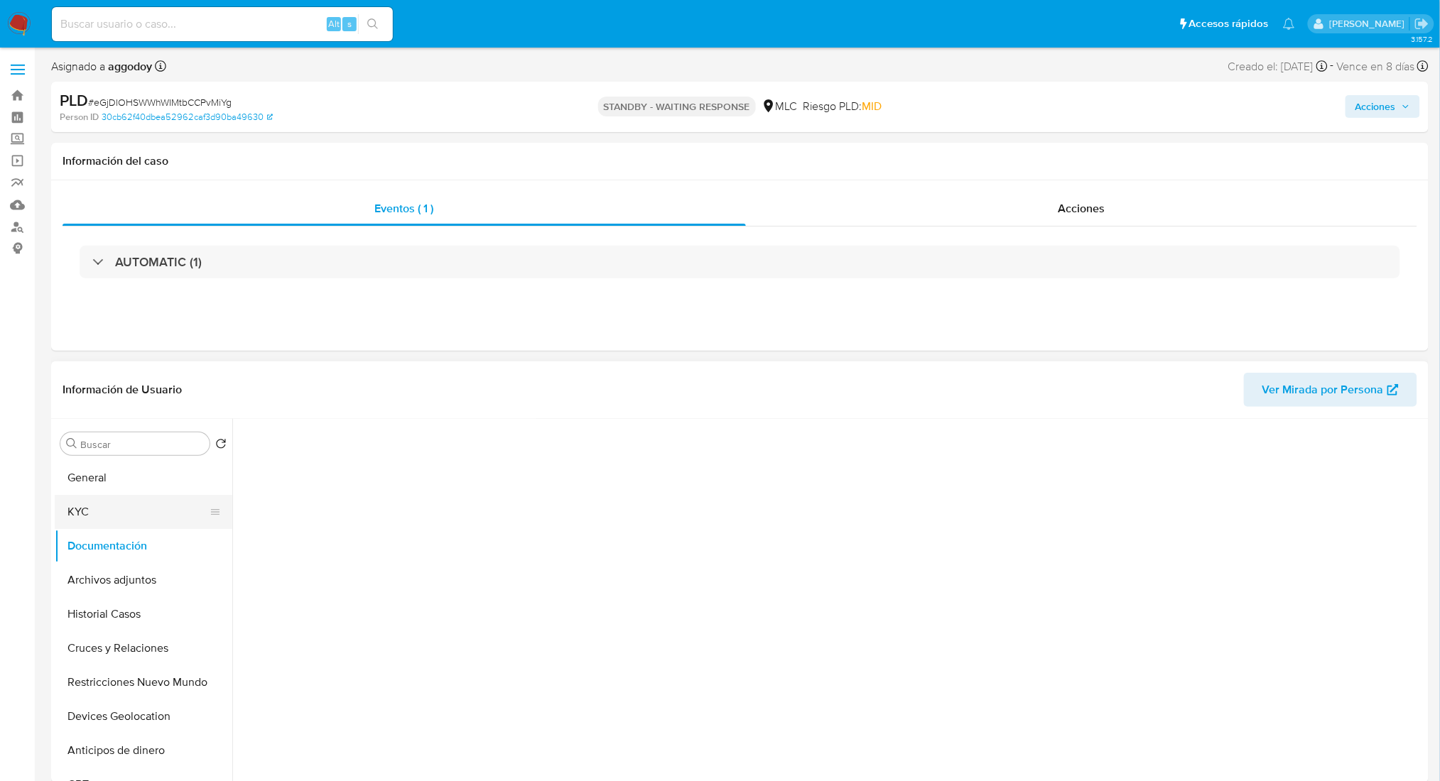
click at [99, 516] on button "KYC" at bounding box center [138, 512] width 166 height 34
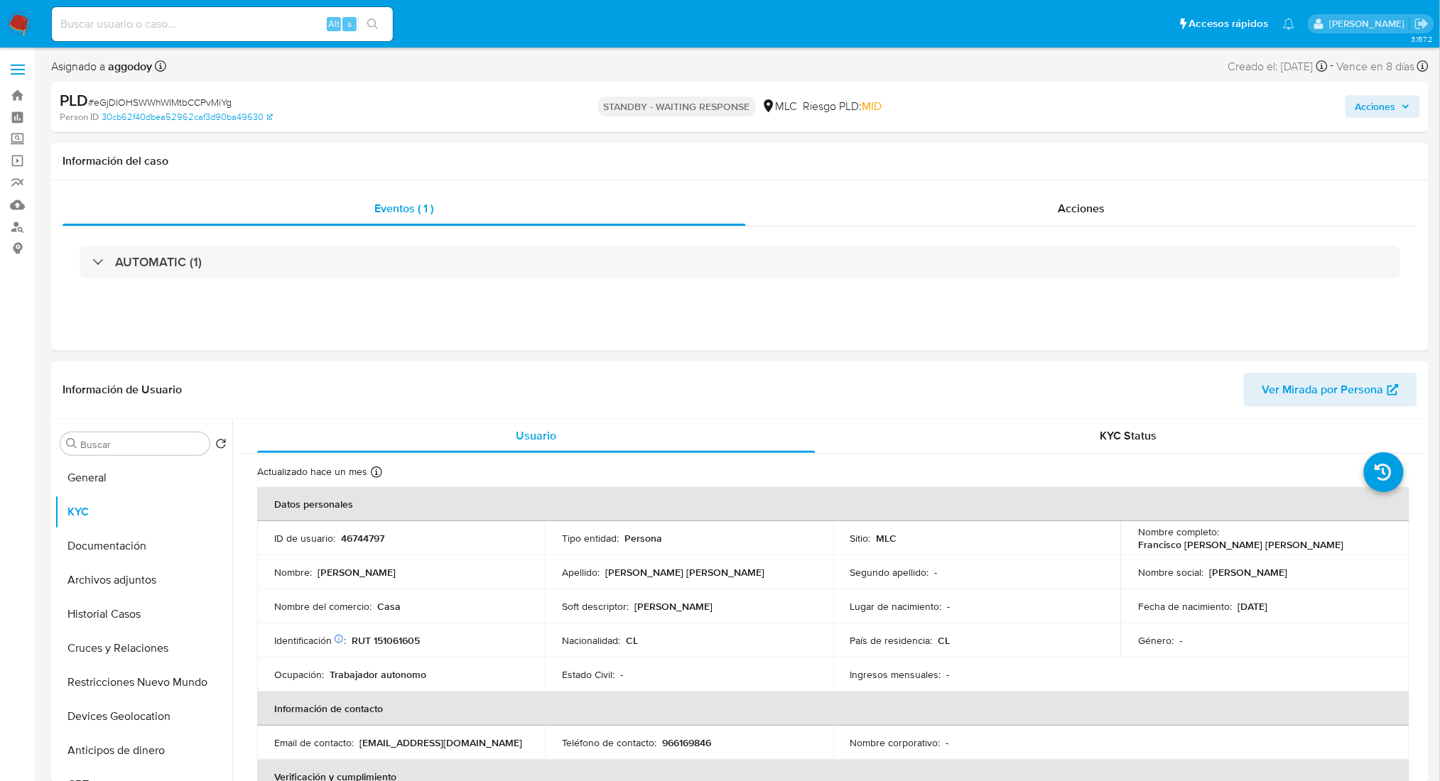
click at [1199, 548] on p "Francisco [PERSON_NAME] [PERSON_NAME]" at bounding box center [1240, 544] width 205 height 13
click at [1139, 550] on p "Francisco [PERSON_NAME] [PERSON_NAME]" at bounding box center [1240, 544] width 205 height 13
drag, startPoint x: 1134, startPoint y: 550, endPoint x: 1335, endPoint y: 550, distance: 201.7
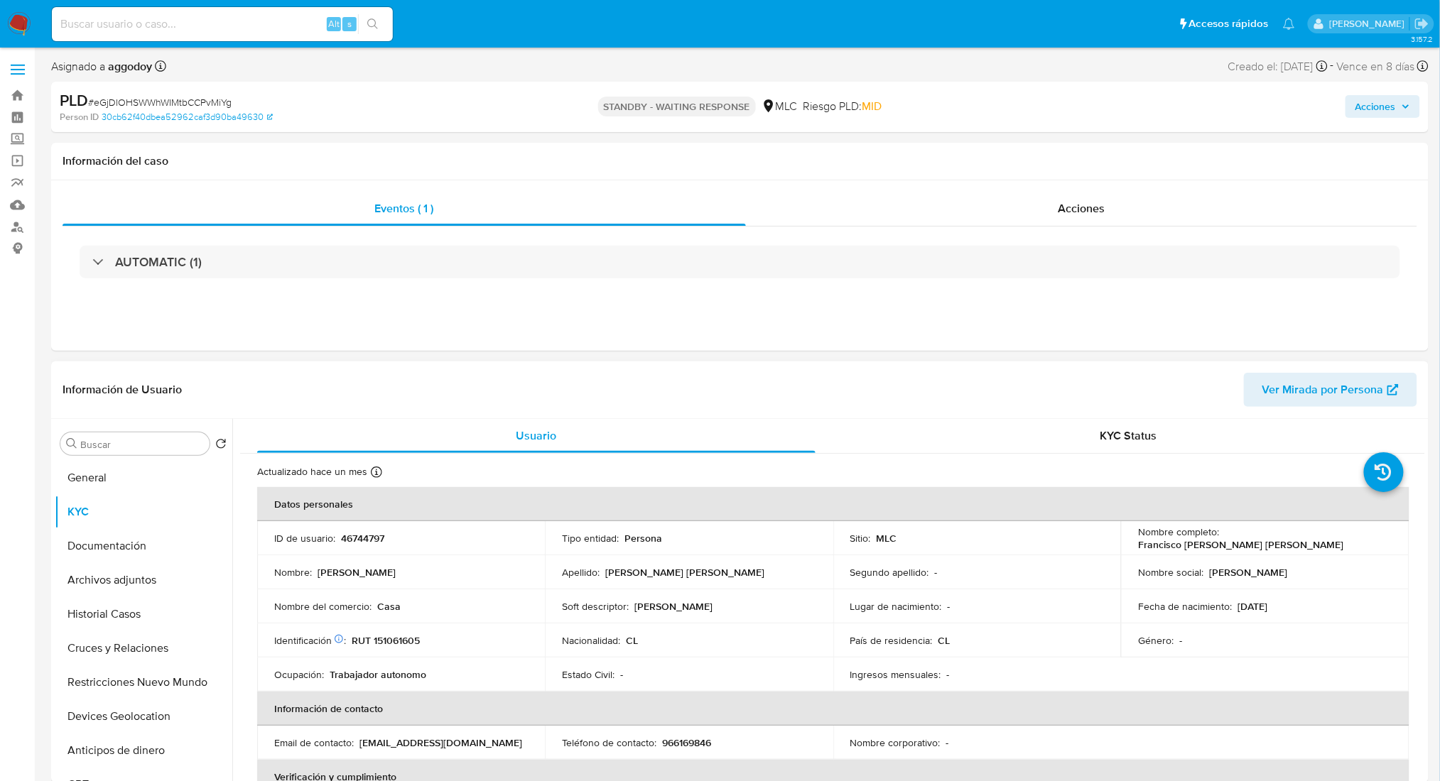
click at [1335, 550] on div "Nombre completo : Francisco Felipe Andrés Mendoza Miranda" at bounding box center [1265, 539] width 254 height 26
copy p "Francisco Felipe Andrés Mendoza Miranda"
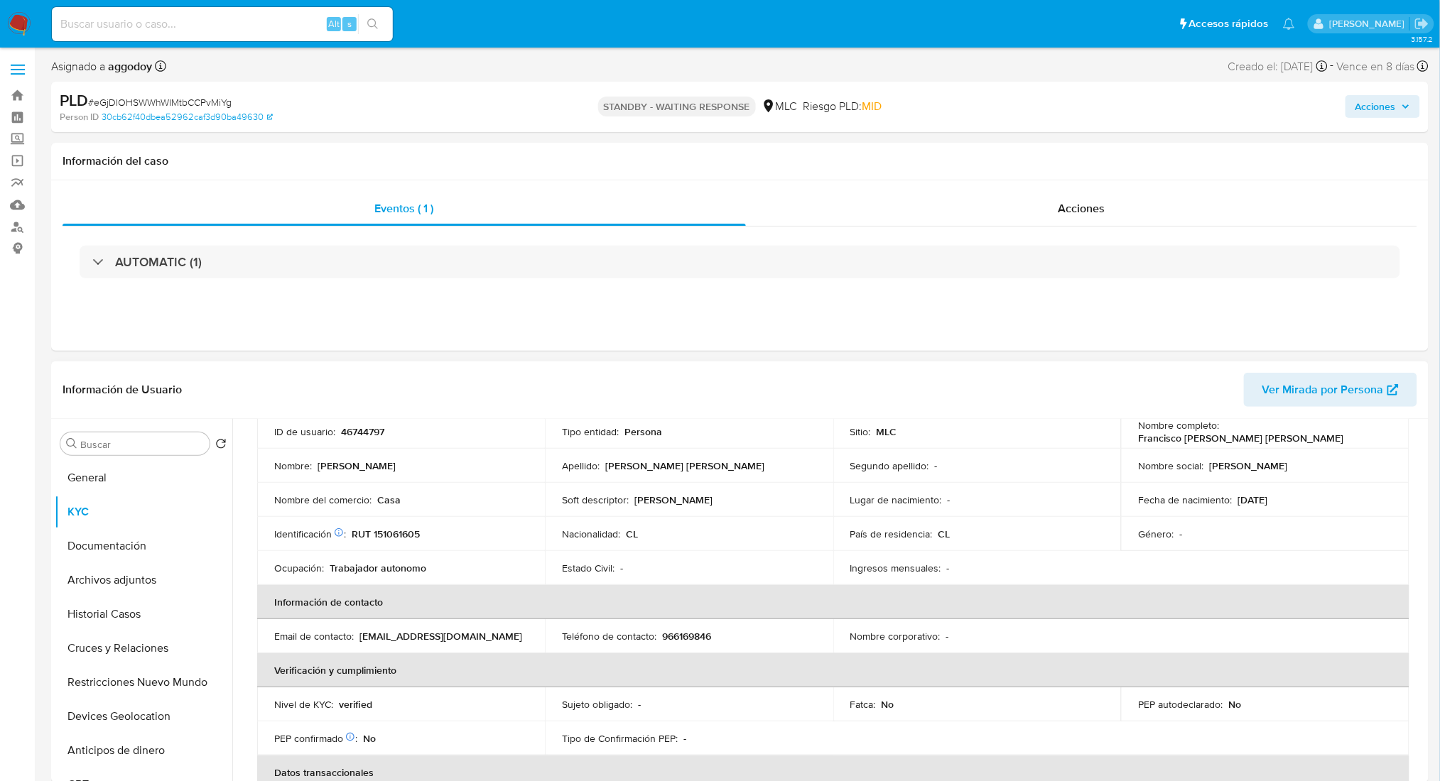
scroll to position [12, 0]
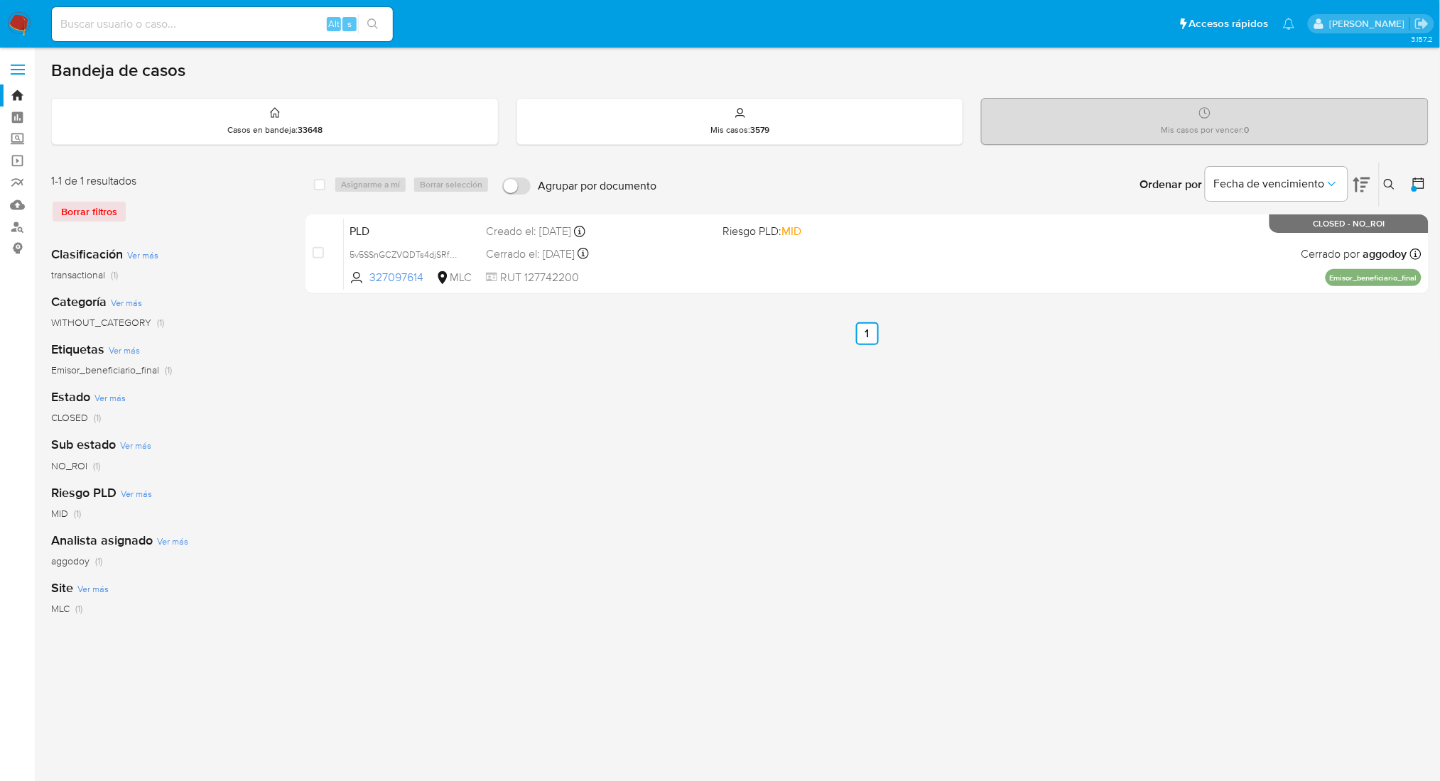
click at [1392, 180] on icon at bounding box center [1389, 184] width 11 height 11
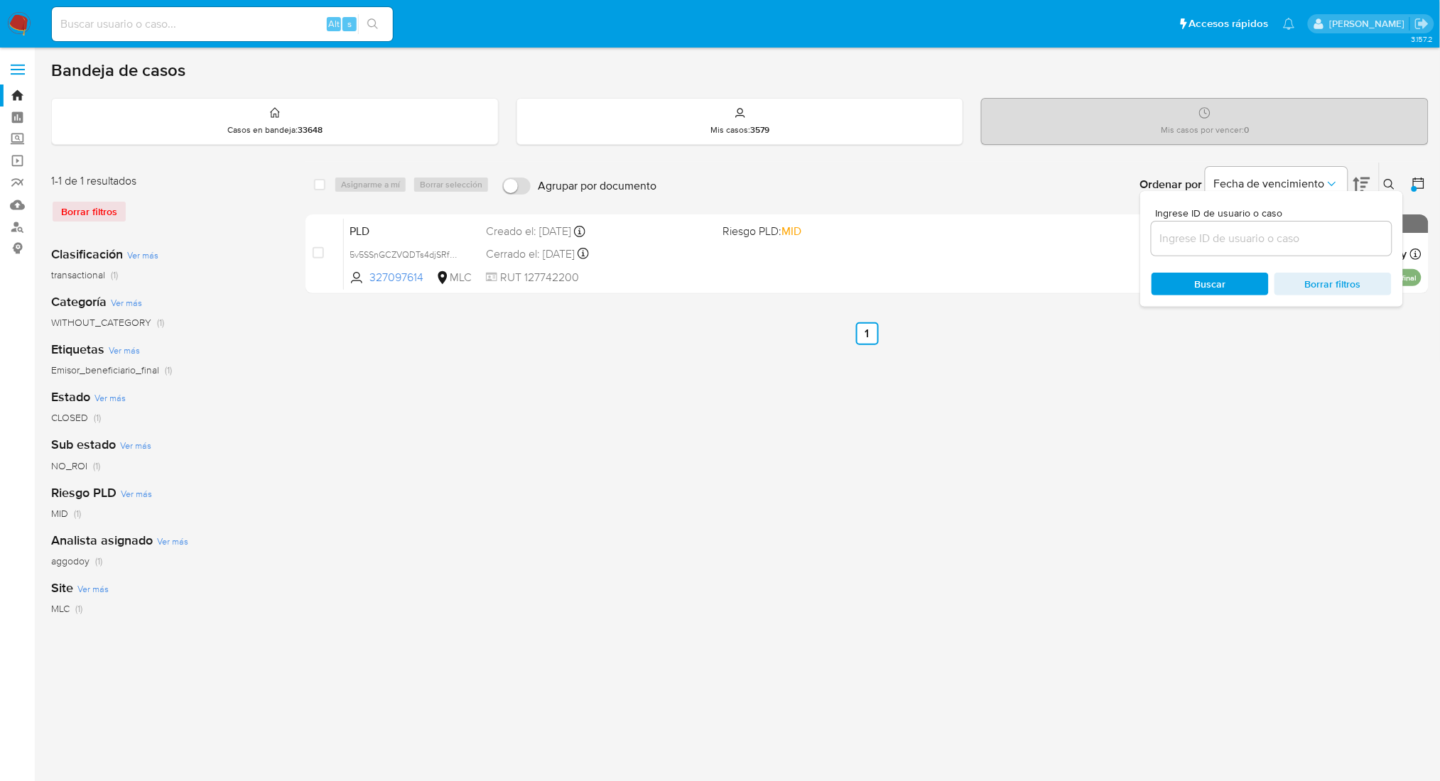
click at [1248, 234] on input at bounding box center [1271, 238] width 240 height 18
type input "46744797"
click at [1396, 191] on div "Ingrese ID de usuario o caso 46744797 Buscar Borrar filtros" at bounding box center [1271, 249] width 263 height 116
click at [1395, 189] on button at bounding box center [1390, 184] width 23 height 17
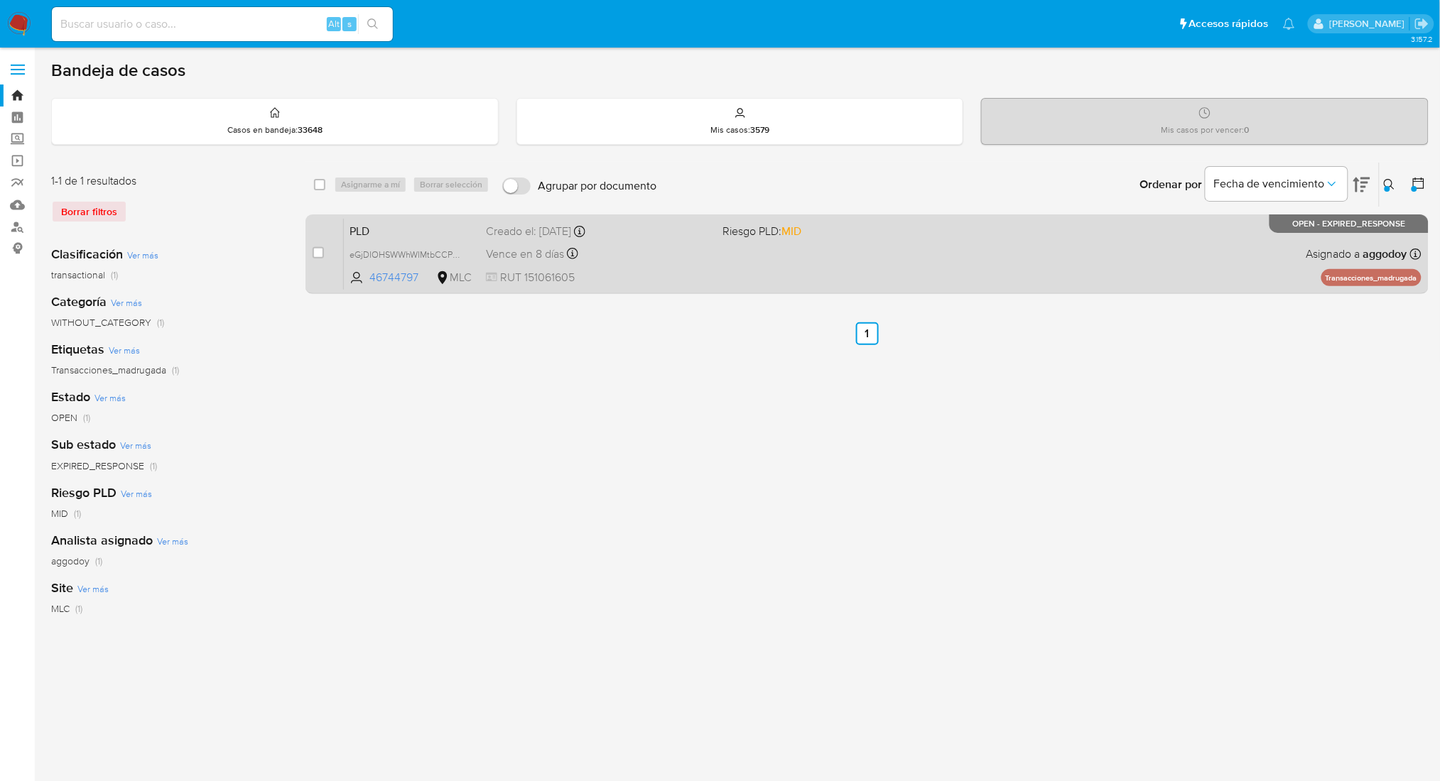
click at [693, 263] on div "PLD eGjDIOHSWWhWIMtbCCPvMiYg 46744797 MLC Riesgo PLD: MID Creado el: 12/06/2025…" at bounding box center [882, 254] width 1077 height 72
click at [308, 254] on div "case-item-checkbox No es posible asignar el caso PLD eGjDIOHSWWhWIMtbCCPvMiYg 4…" at bounding box center [866, 254] width 1123 height 80
click at [315, 252] on input "checkbox" at bounding box center [318, 252] width 11 height 11
checkbox input "true"
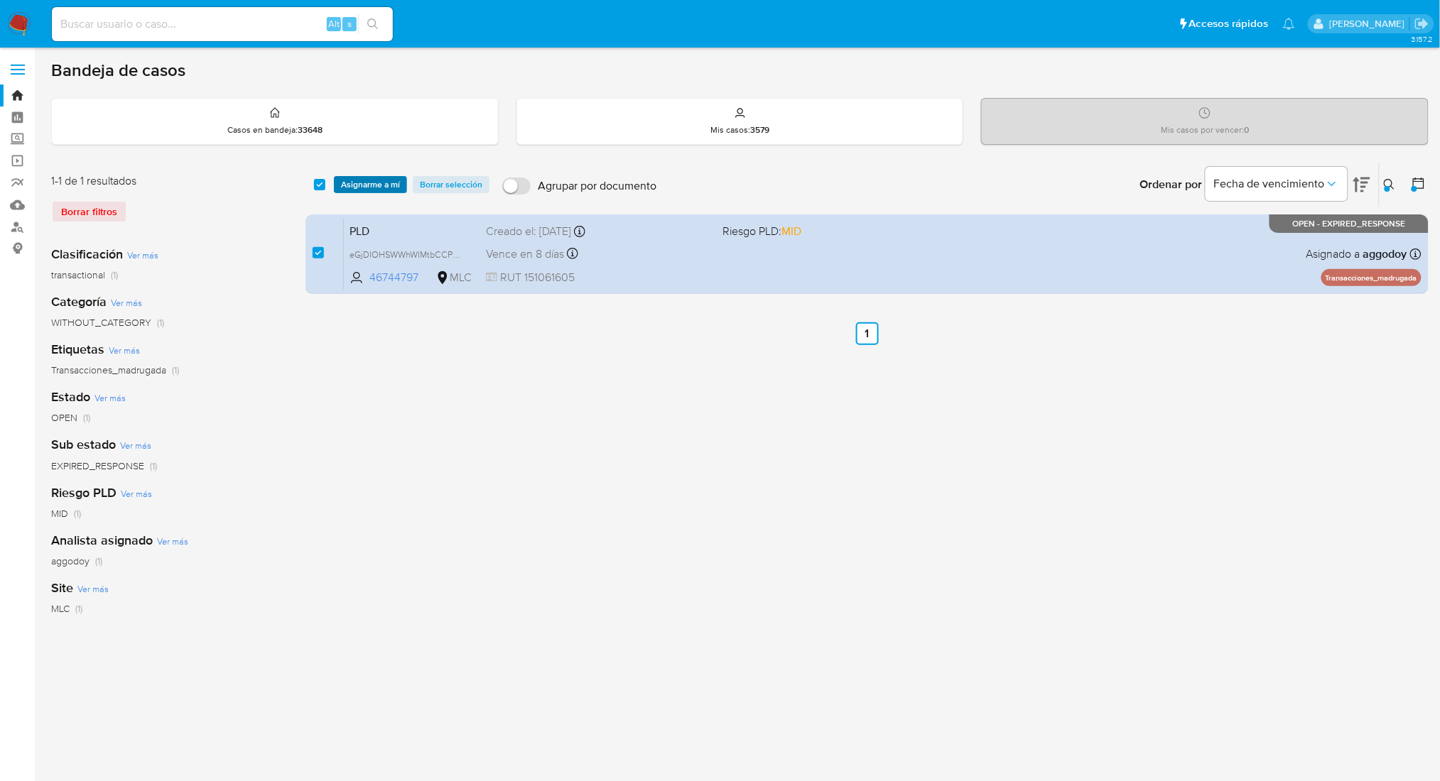
click at [371, 189] on span "Asignarme a mí" at bounding box center [370, 185] width 59 height 14
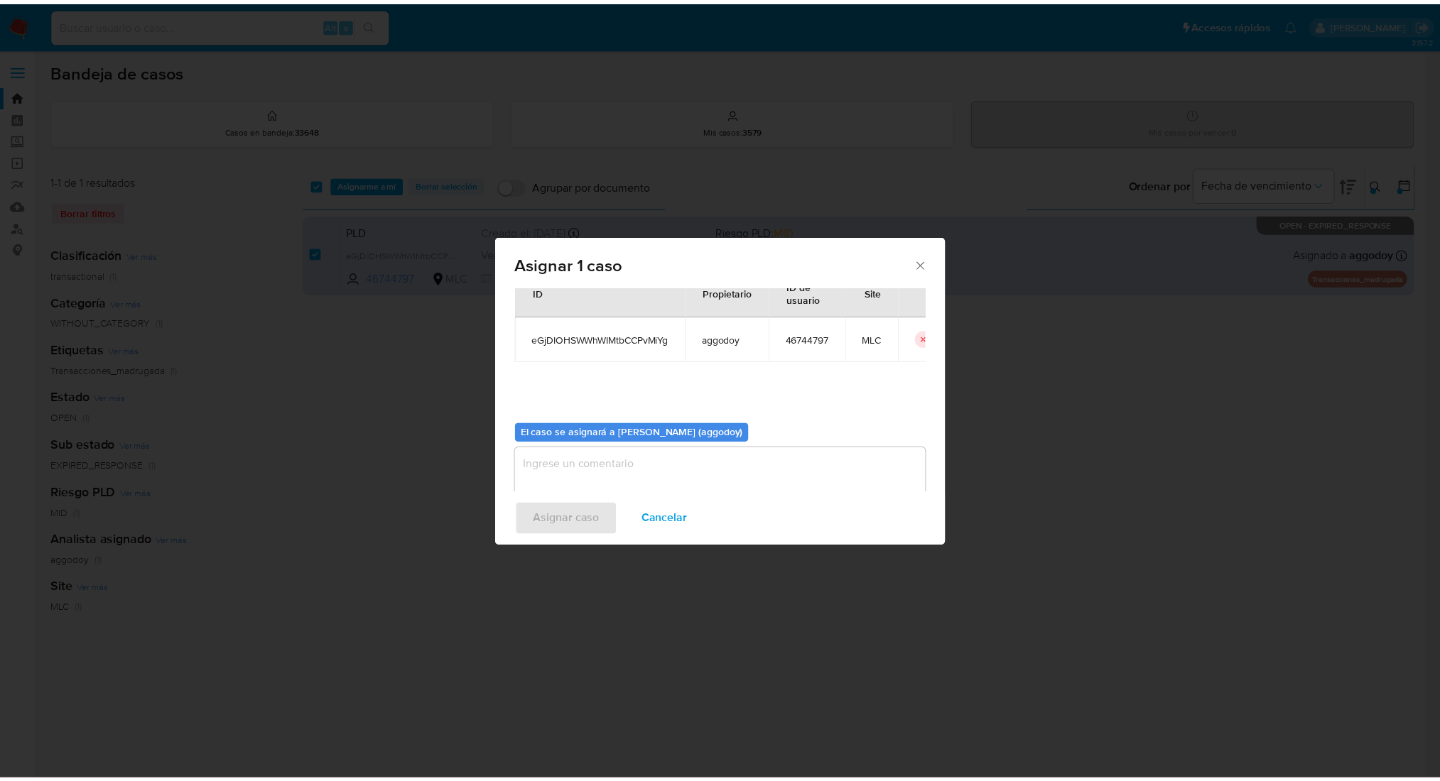
scroll to position [72, 0]
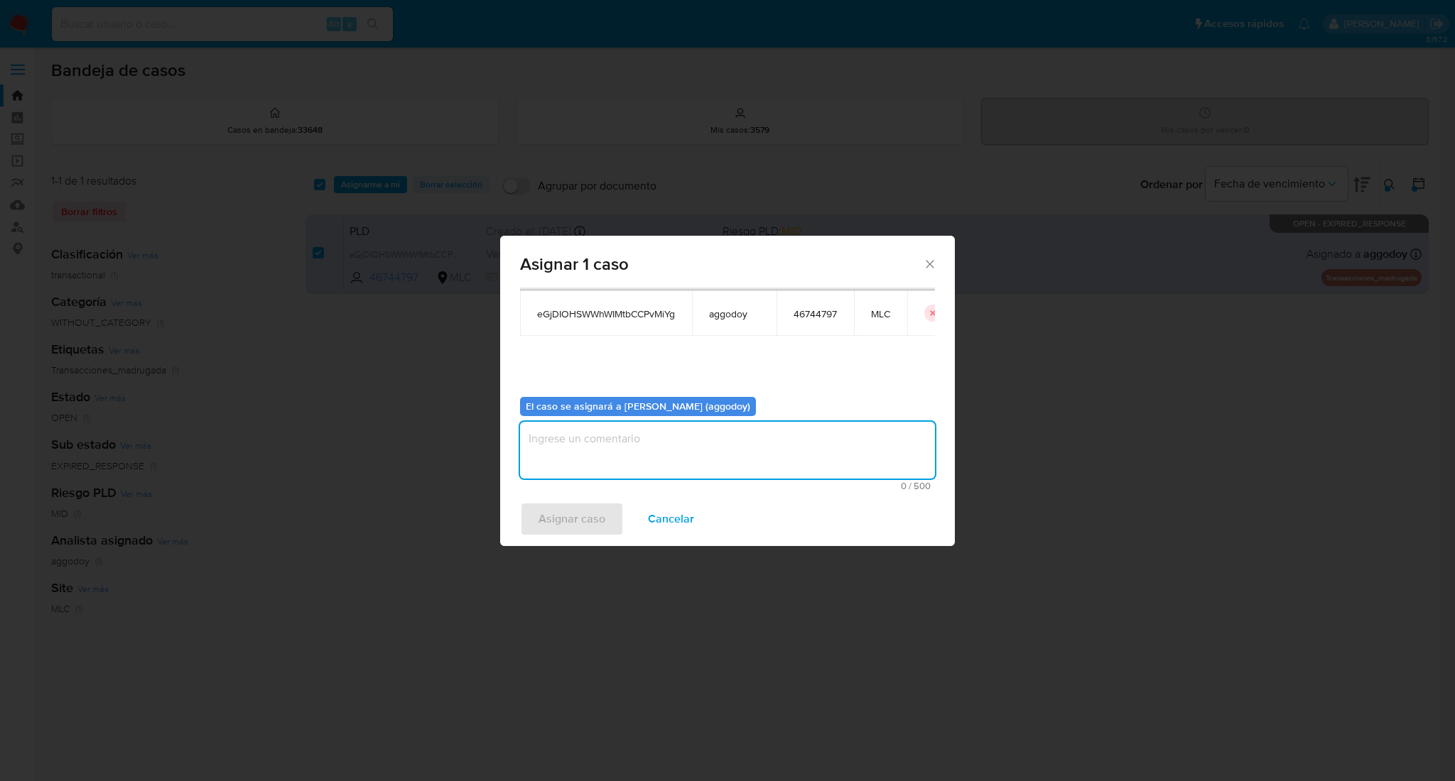
drag, startPoint x: 675, startPoint y: 432, endPoint x: 680, endPoint y: 449, distance: 17.6
click at [680, 449] on textarea "assign-modal" at bounding box center [727, 450] width 415 height 57
type textarea "-"
click at [529, 522] on button "Asignar caso" at bounding box center [572, 519] width 104 height 34
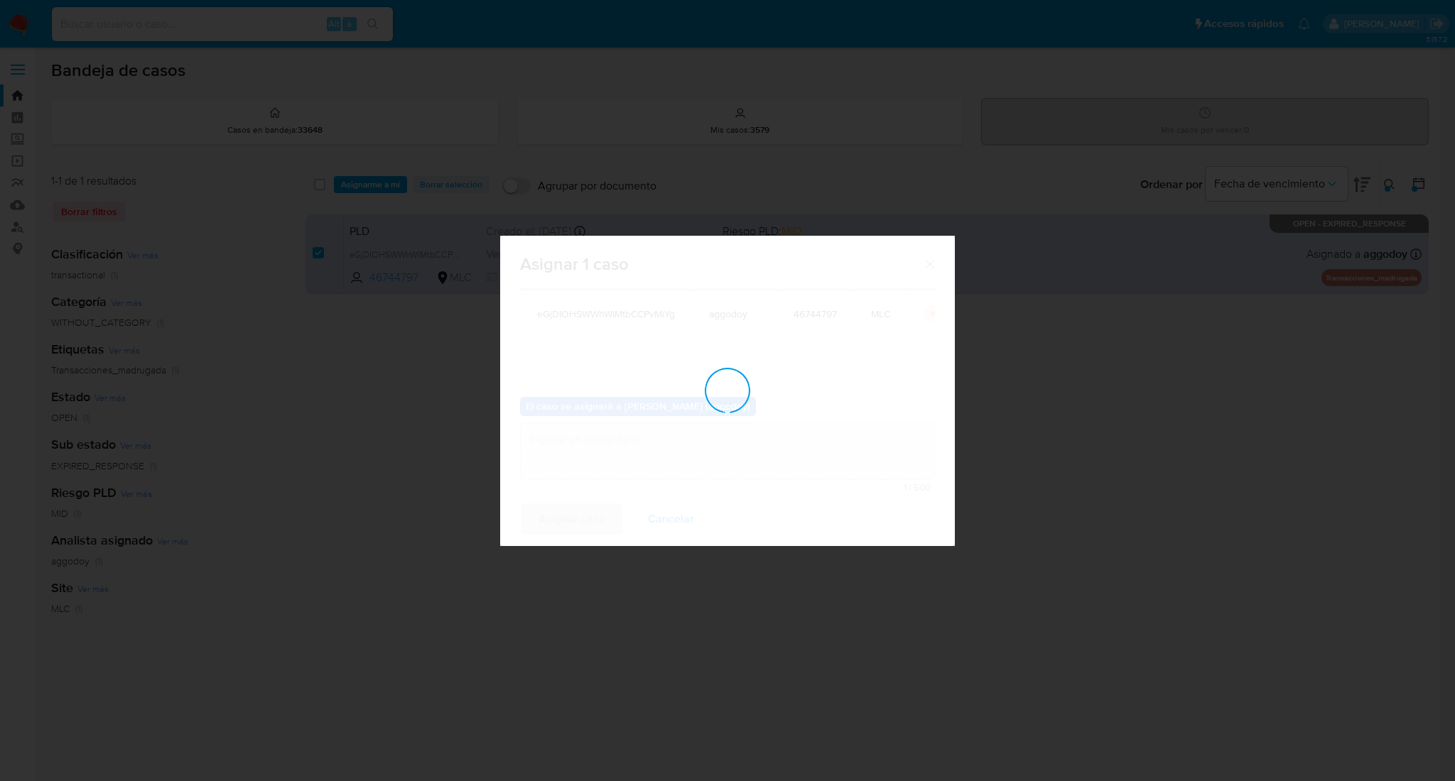
checkbox input "false"
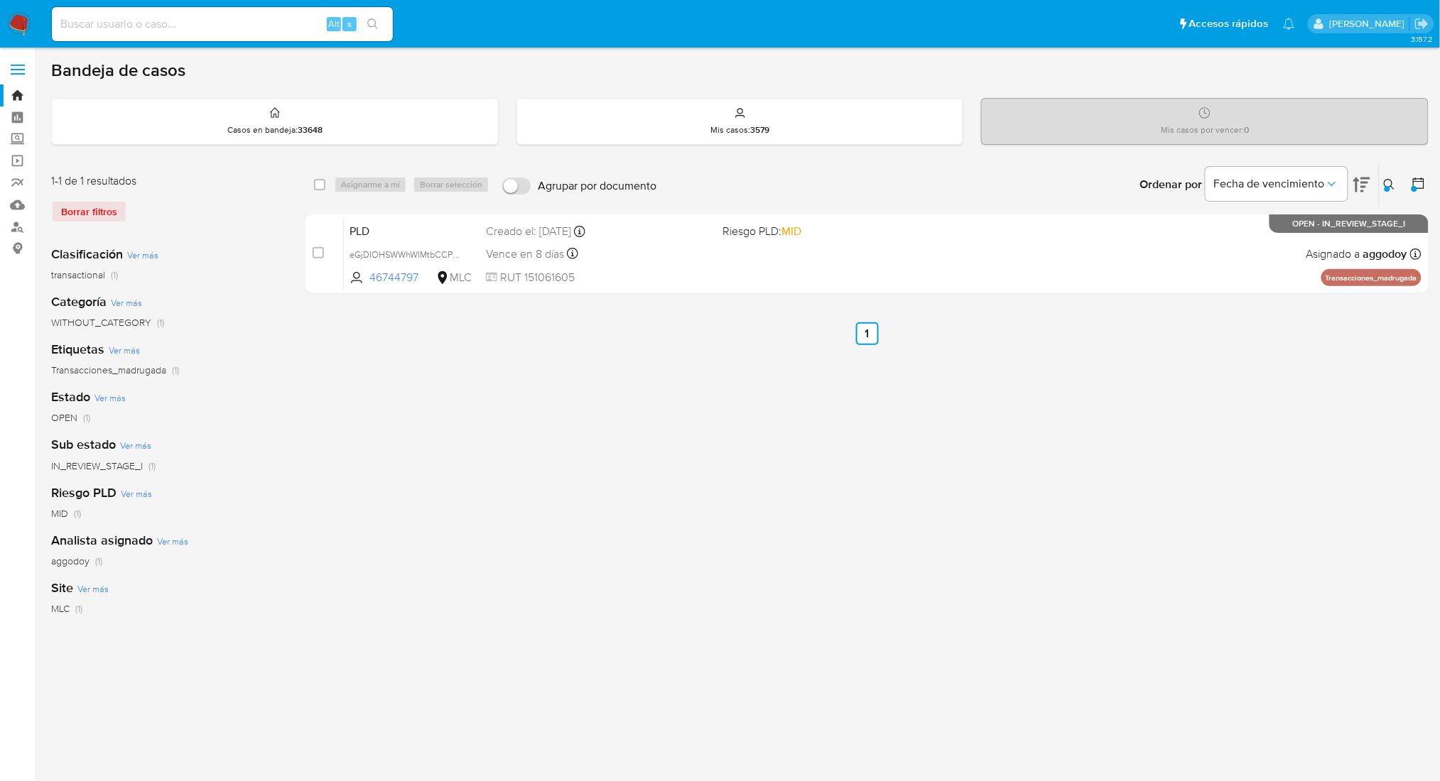
click at [1389, 181] on icon at bounding box center [1389, 184] width 11 height 11
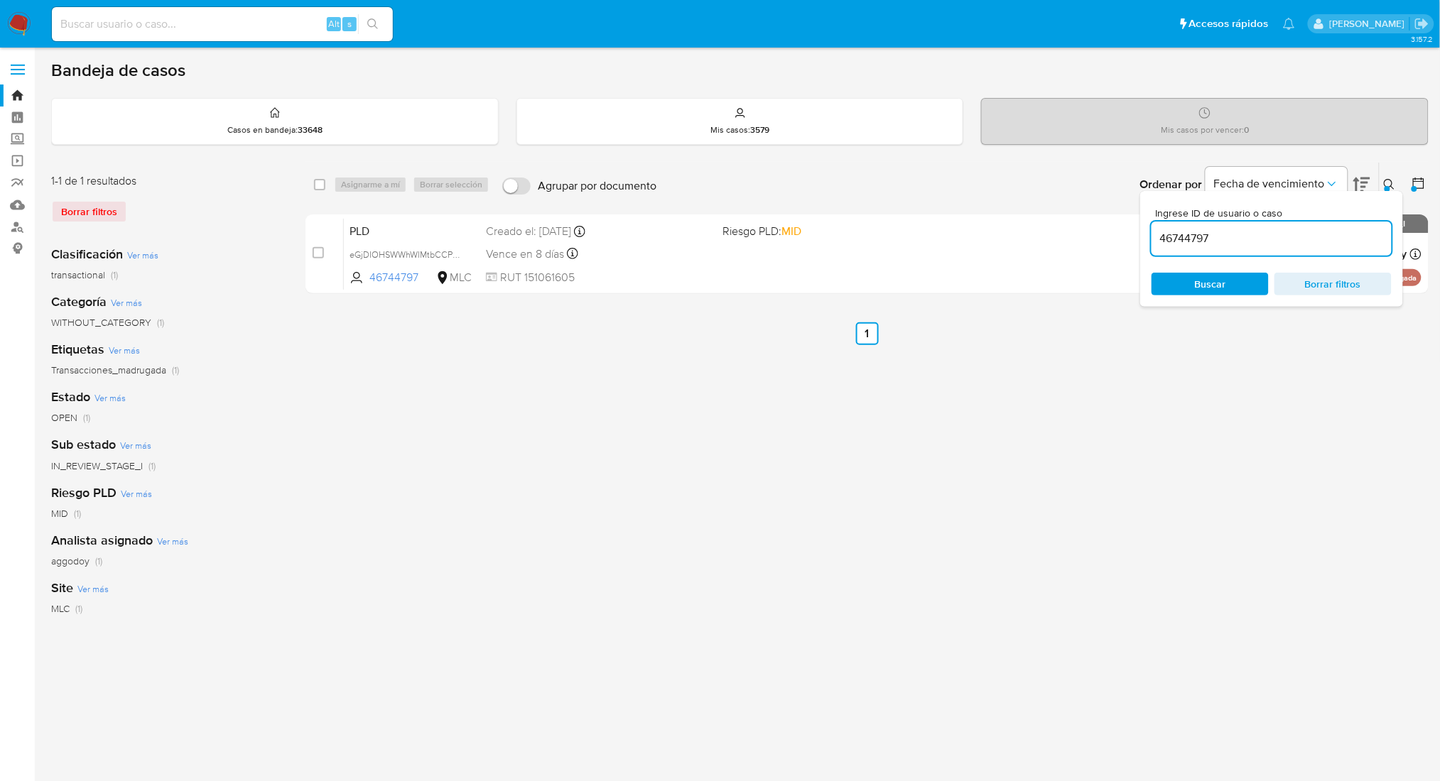
click at [1318, 254] on div "46744797" at bounding box center [1271, 239] width 240 height 34
click at [1309, 242] on input "46744797" at bounding box center [1271, 238] width 240 height 18
paste input "2213233288"
type input "2213233288"
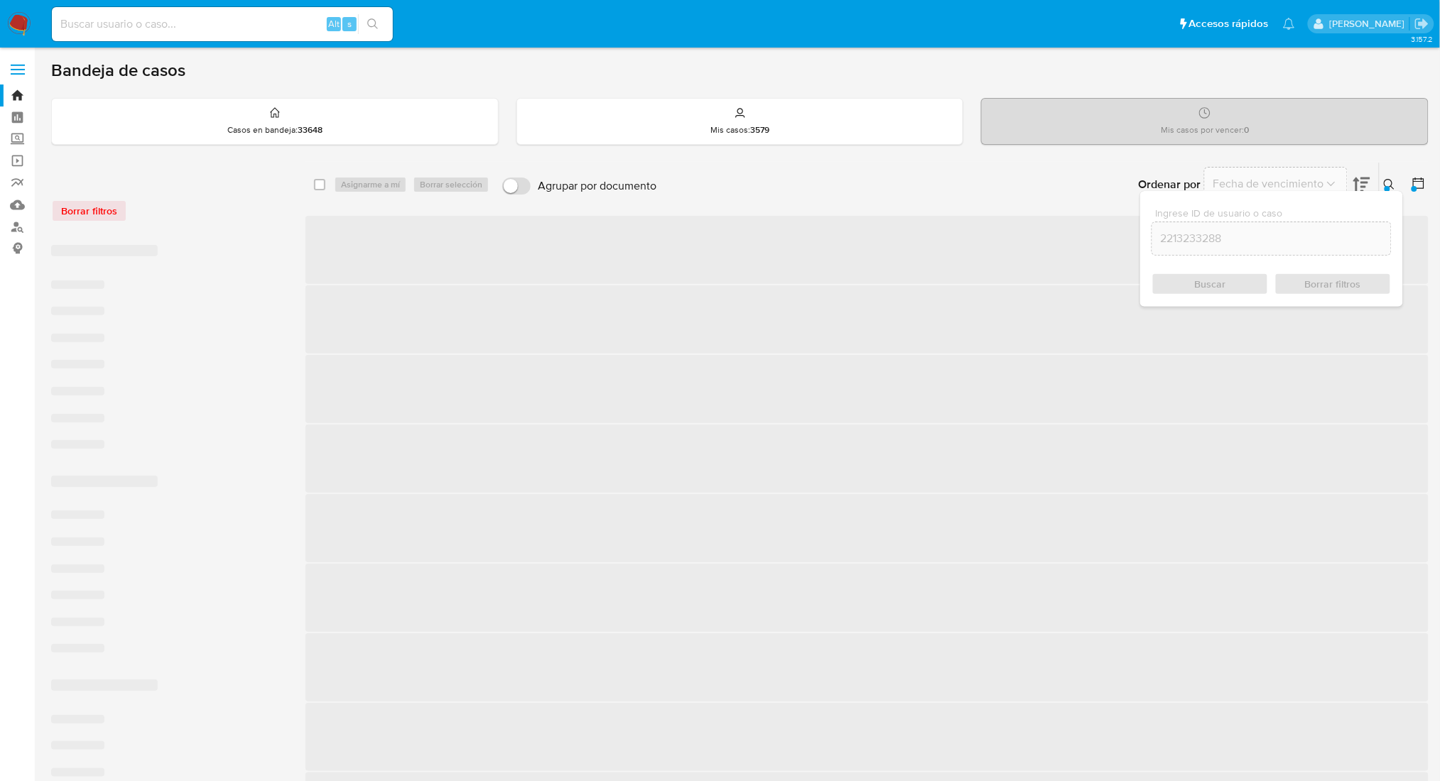
click at [1384, 185] on icon at bounding box center [1389, 184] width 11 height 11
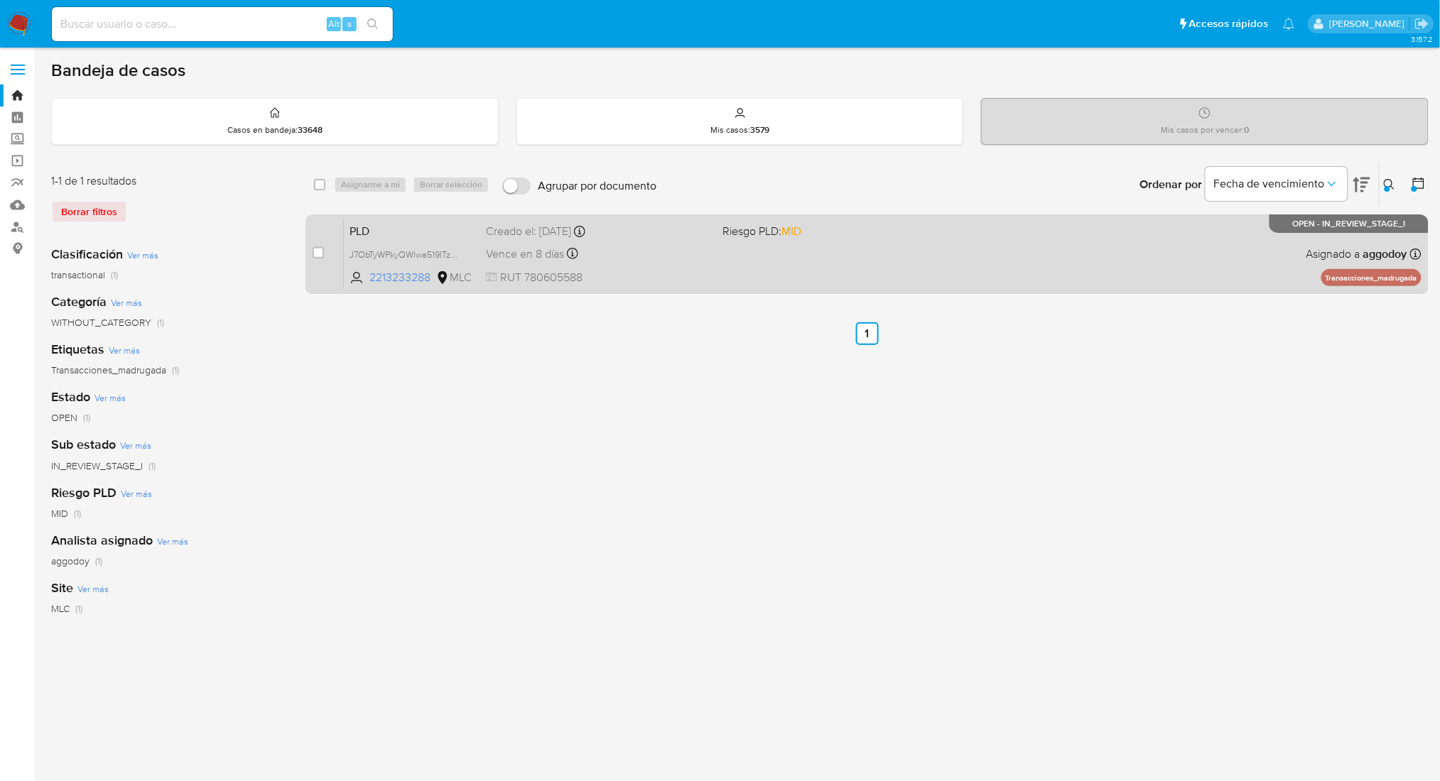
click at [949, 242] on div "PLD J7ObTyWPkyQWlwa519ITzW7d 2213233288 MLC Riesgo PLD: MID Creado el: 12/06/20…" at bounding box center [882, 254] width 1077 height 72
click at [1114, 232] on div "PLD J7ObTyWPkyQWlwa519ITzW7d 2213233288 MLC Riesgo PLD: MID Creado el: 12/06/20…" at bounding box center [882, 254] width 1077 height 72
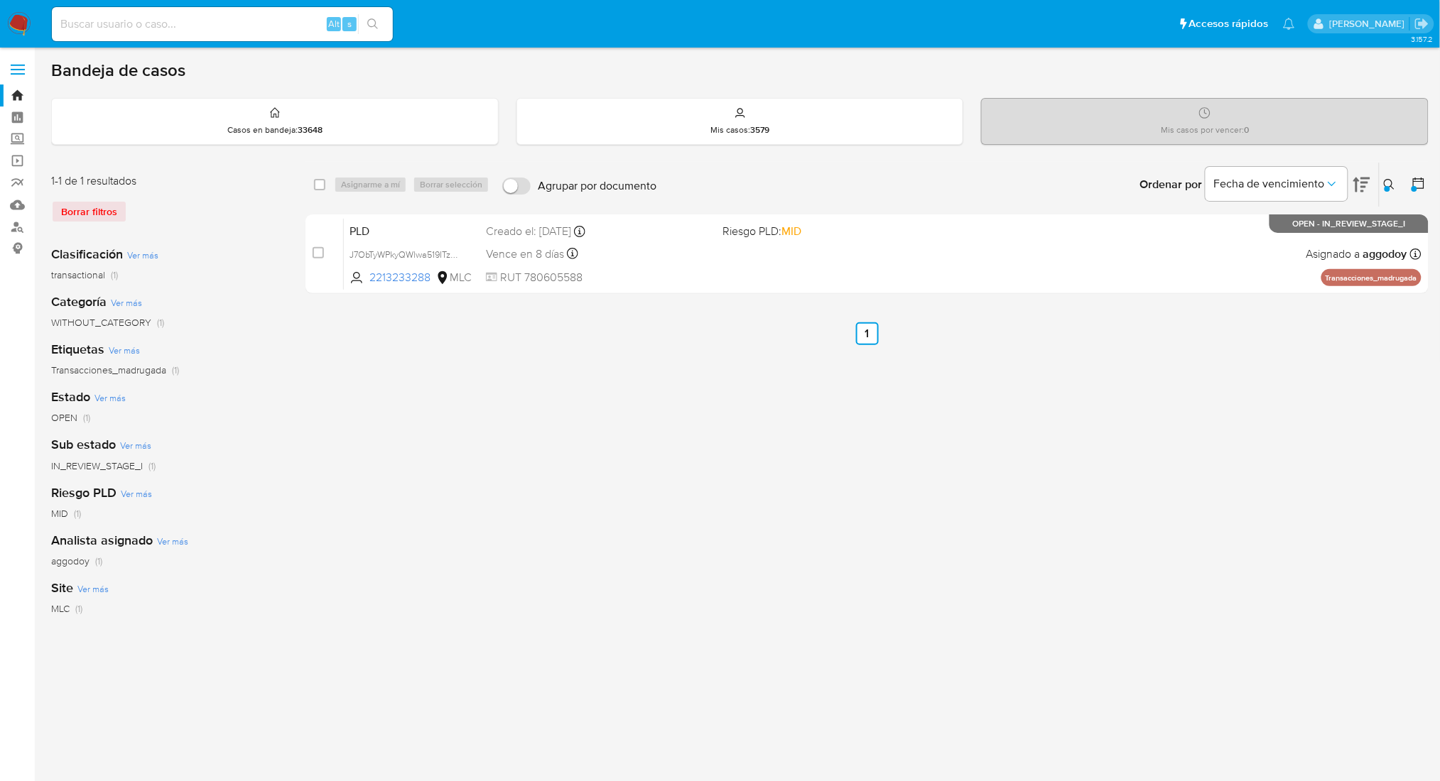
click at [1391, 188] on icon at bounding box center [1389, 184] width 11 height 11
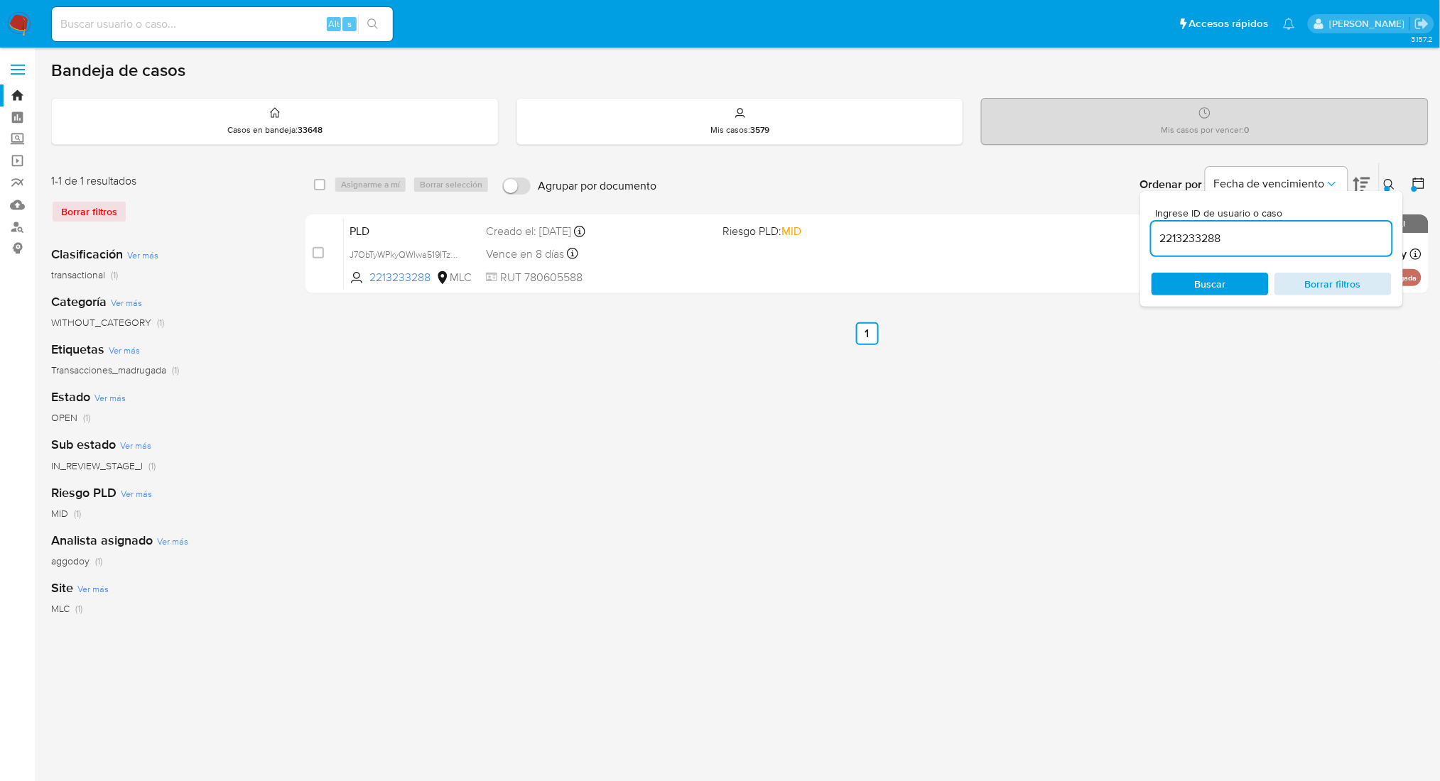
click at [1359, 286] on span "Borrar filtros" at bounding box center [1332, 284] width 97 height 20
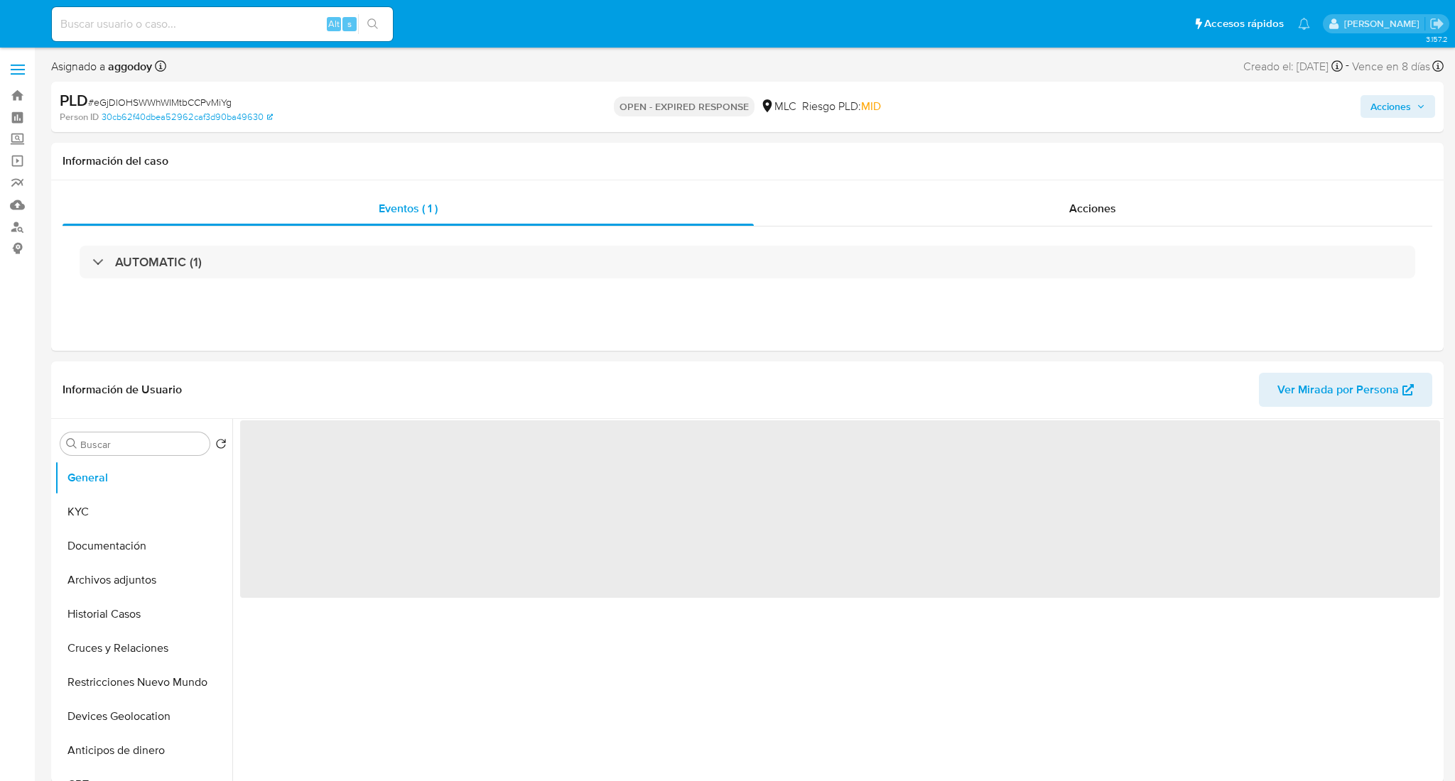
select select "10"
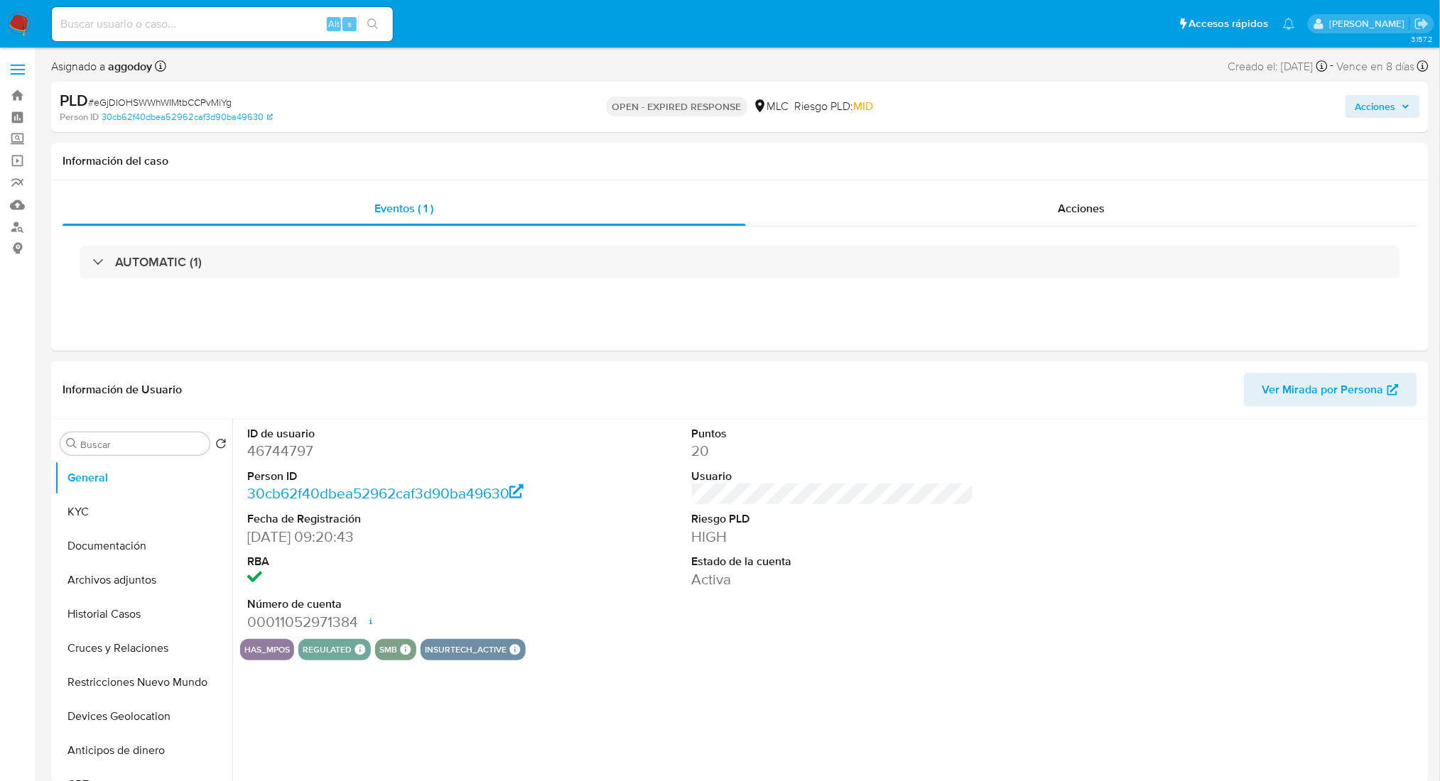
select select "10"
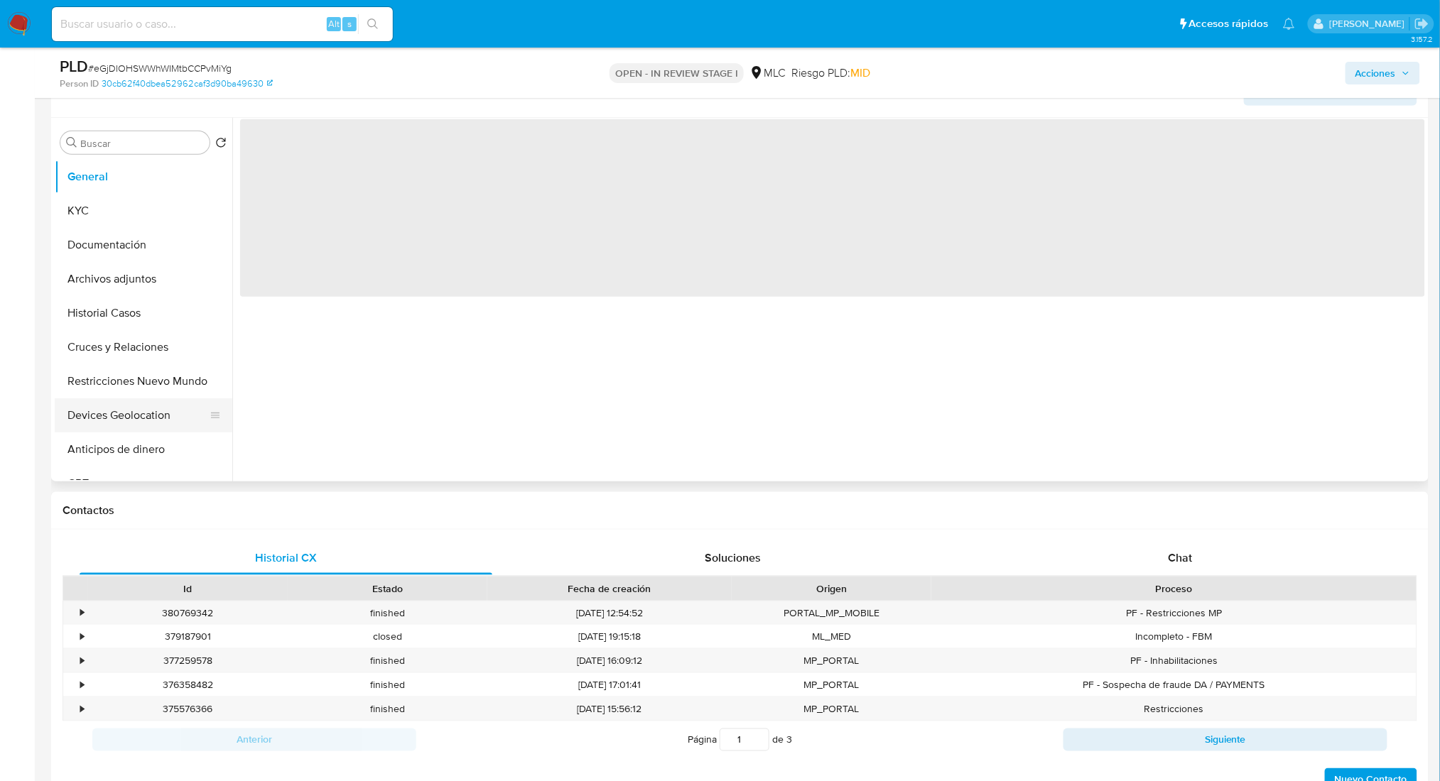
scroll to position [284, 0]
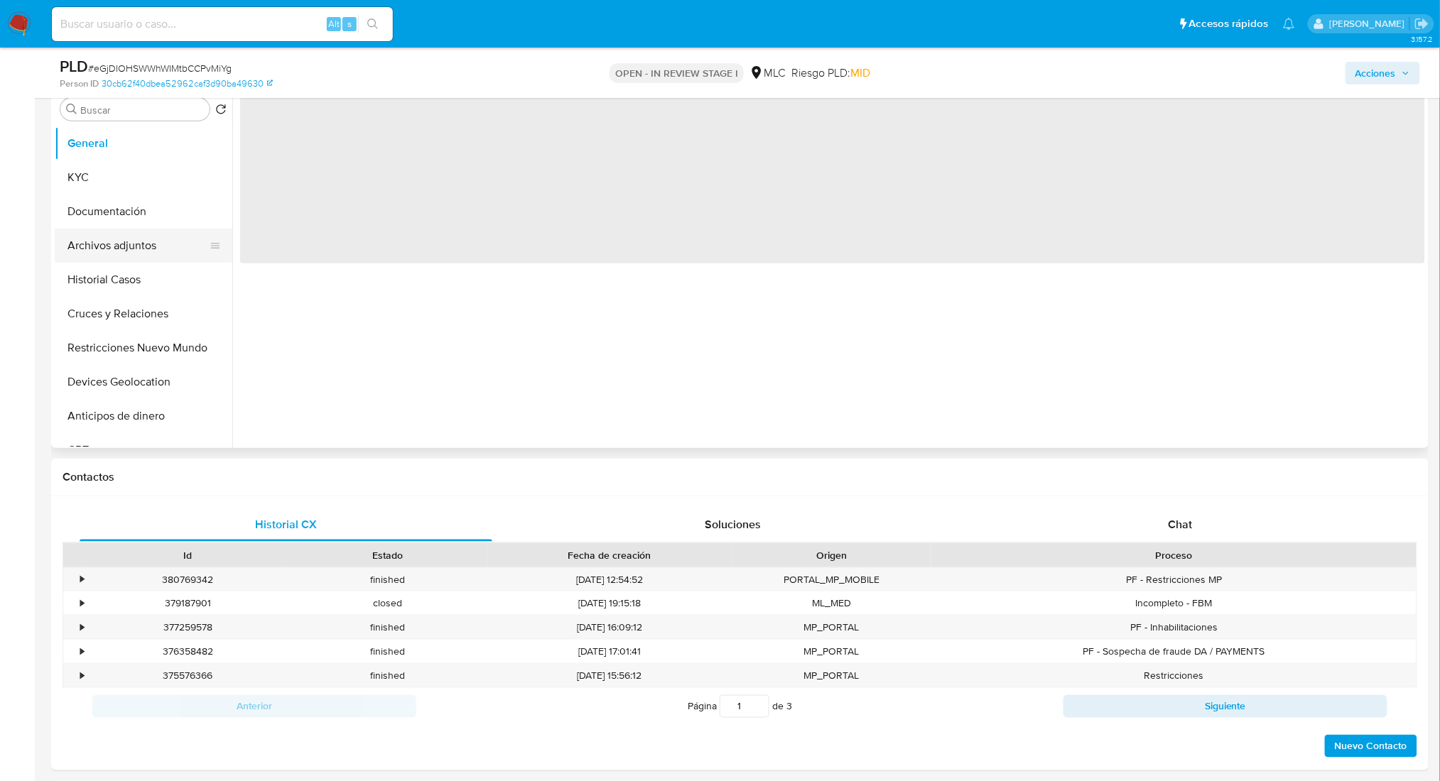
click at [153, 255] on button "Archivos adjuntos" at bounding box center [138, 246] width 166 height 34
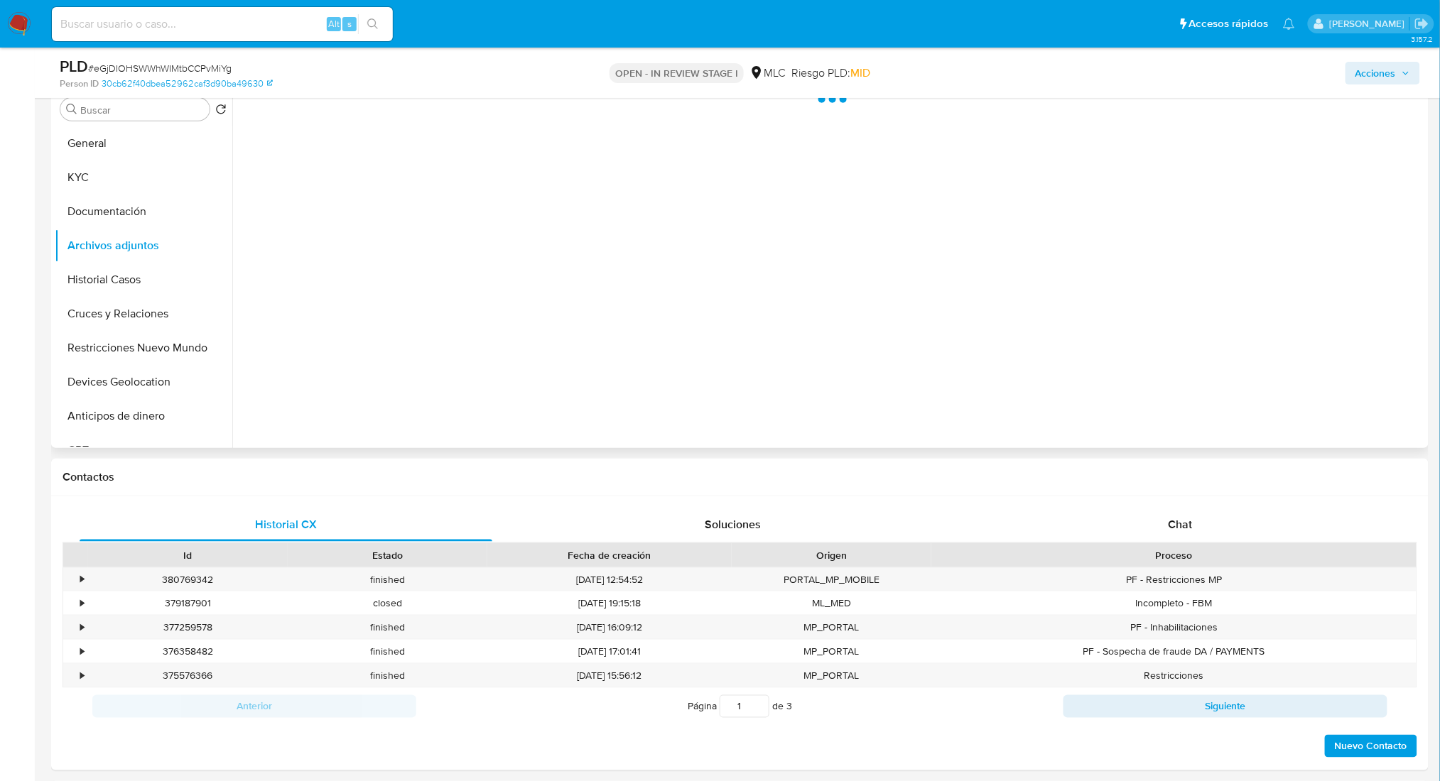
select select "10"
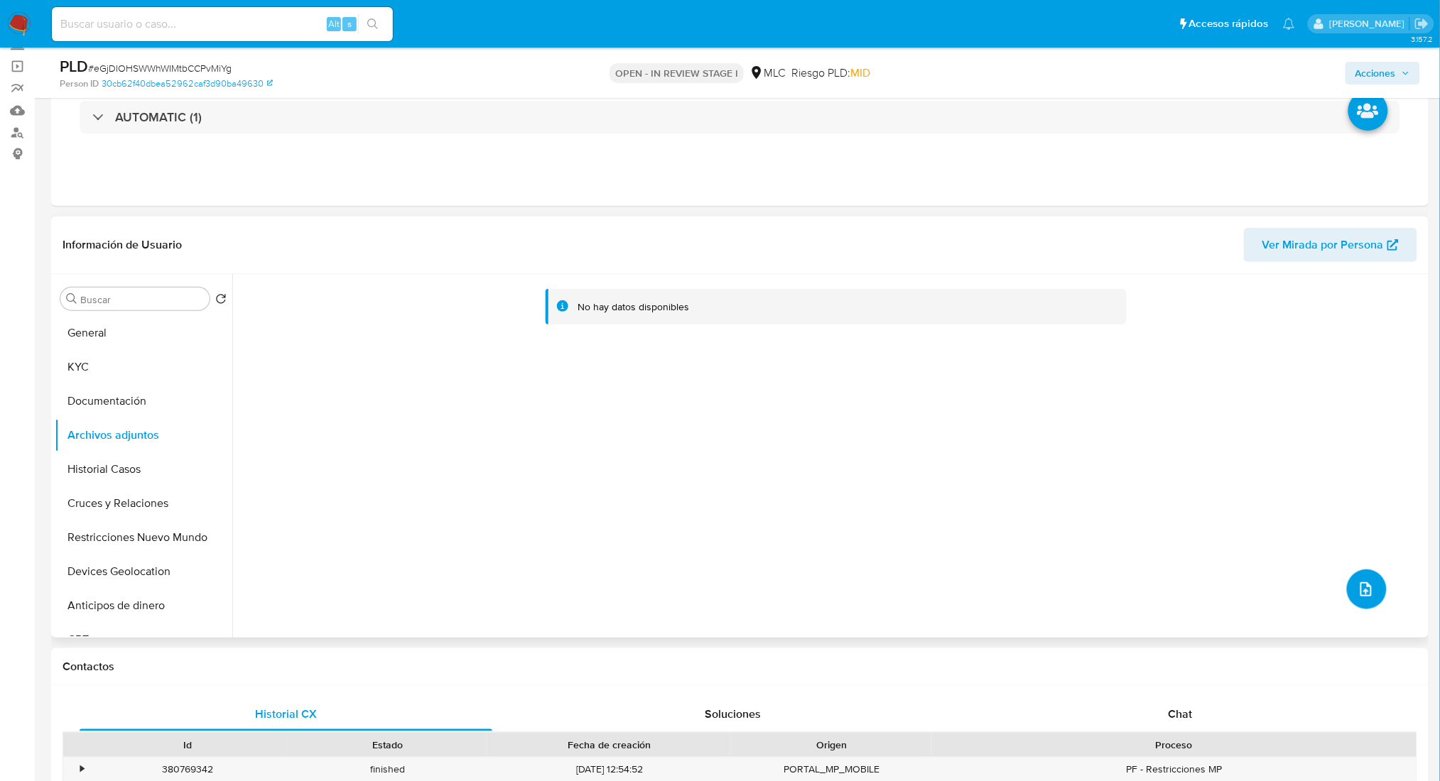
click at [1366, 590] on icon "upload-file" at bounding box center [1365, 589] width 11 height 14
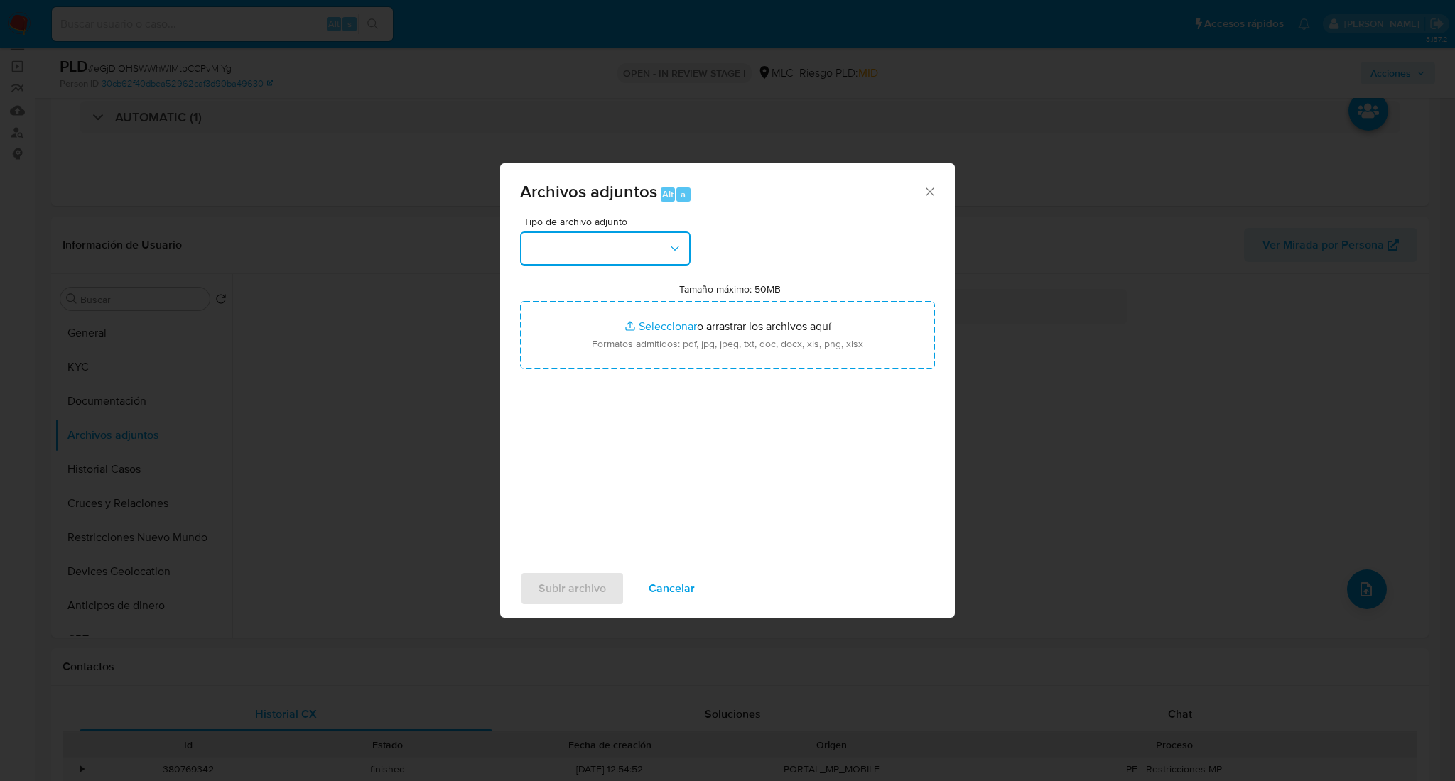
click at [627, 243] on button "button" at bounding box center [605, 249] width 170 height 34
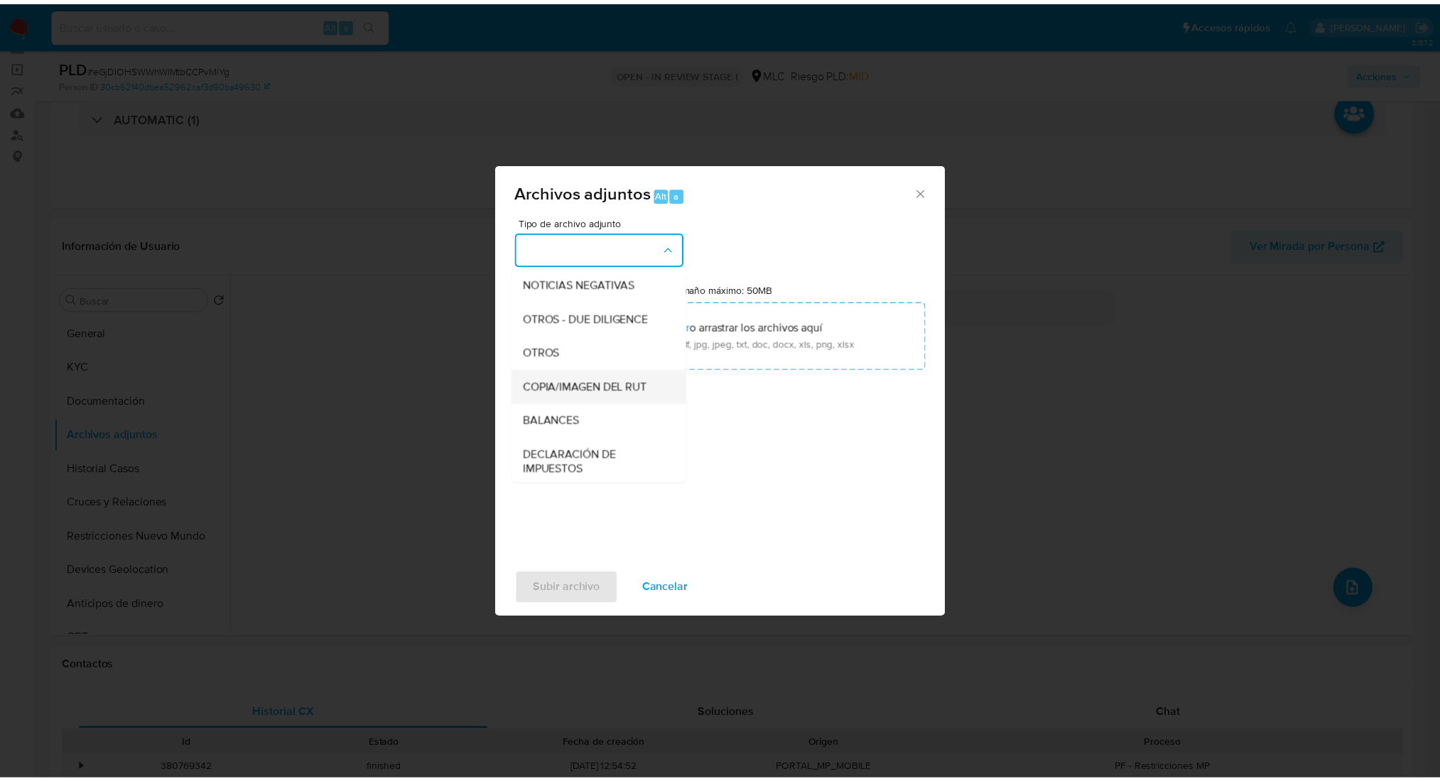
scroll to position [176, 0]
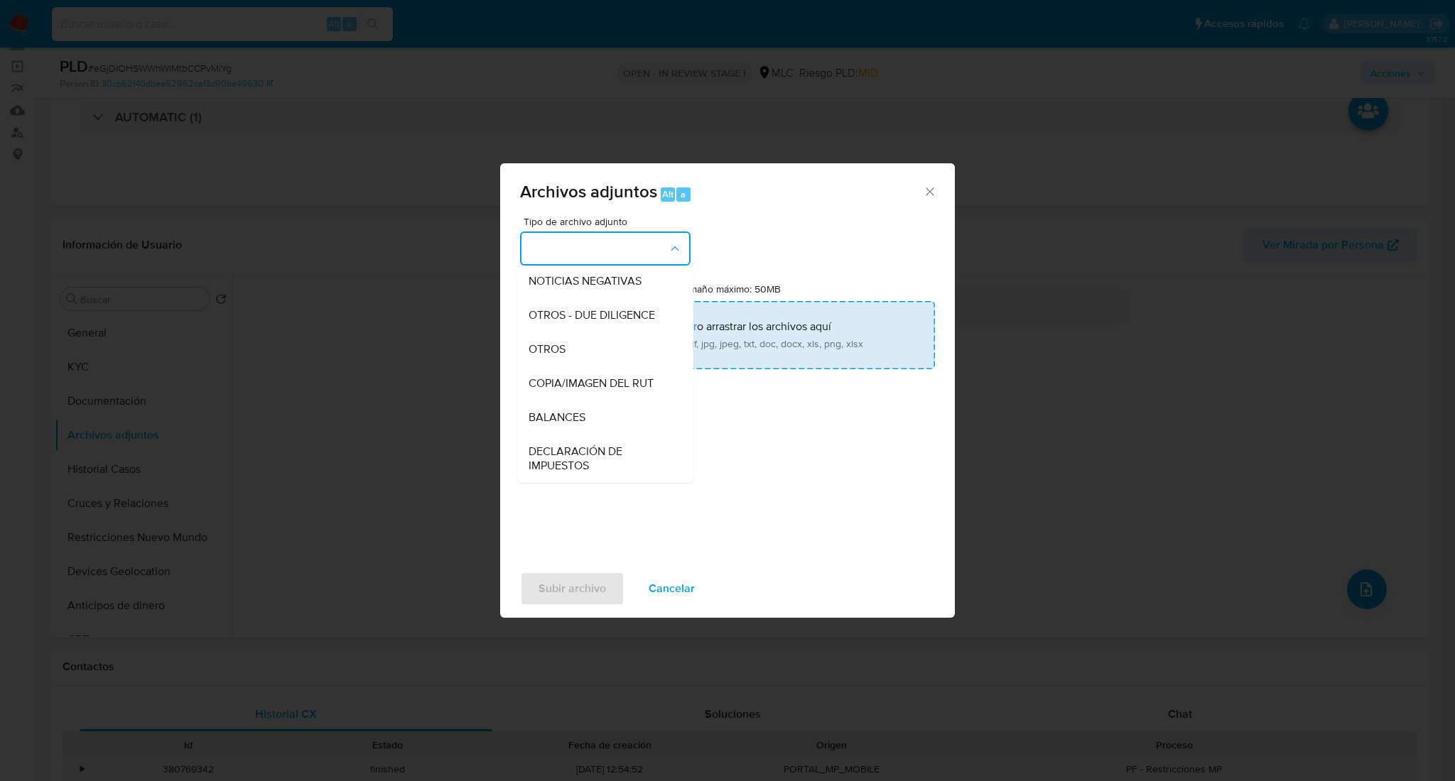
click at [575, 356] on div "OTROS" at bounding box center [600, 349] width 145 height 34
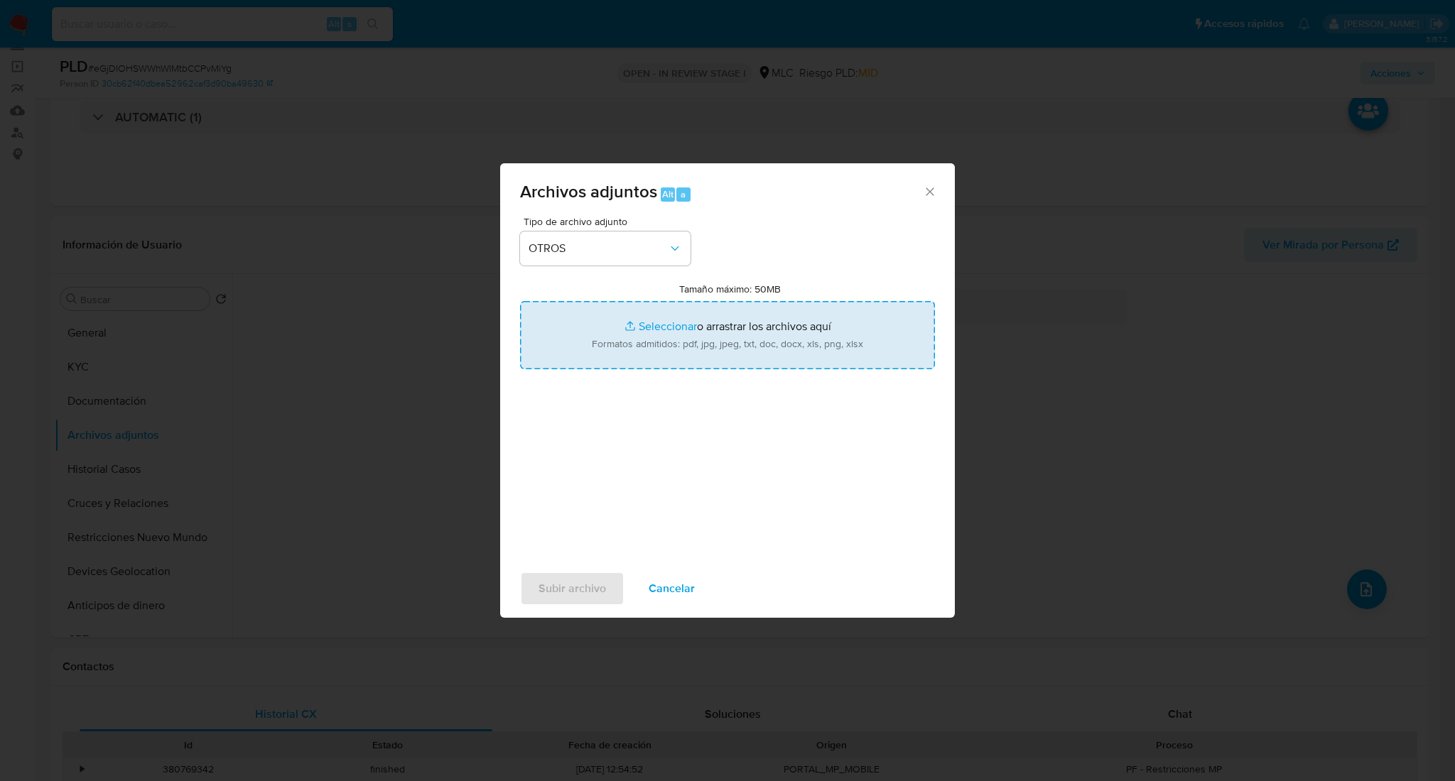
click at [594, 352] on input "Tamaño máximo: 50MB Seleccionar archivos" at bounding box center [727, 335] width 415 height 68
type input "C:\fakepath\Case Log - 46744797.pdf"
click at [707, 342] on input "Tamaño máximo: 50MB Seleccionar archivos" at bounding box center [727, 335] width 415 height 68
type input "C:\fakepath\46744797Movimientos.xlsx"
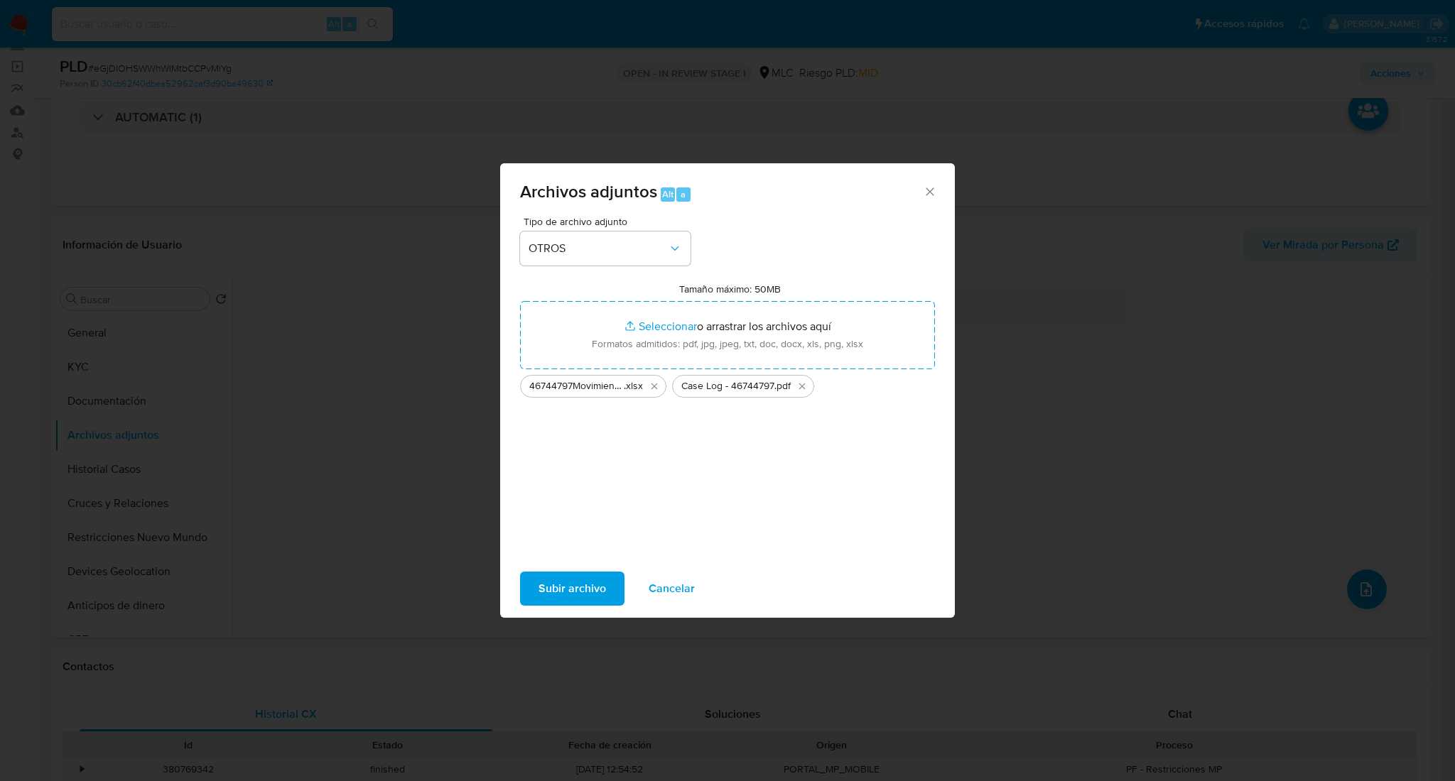
click at [563, 589] on span "Subir archivo" at bounding box center [571, 588] width 67 height 31
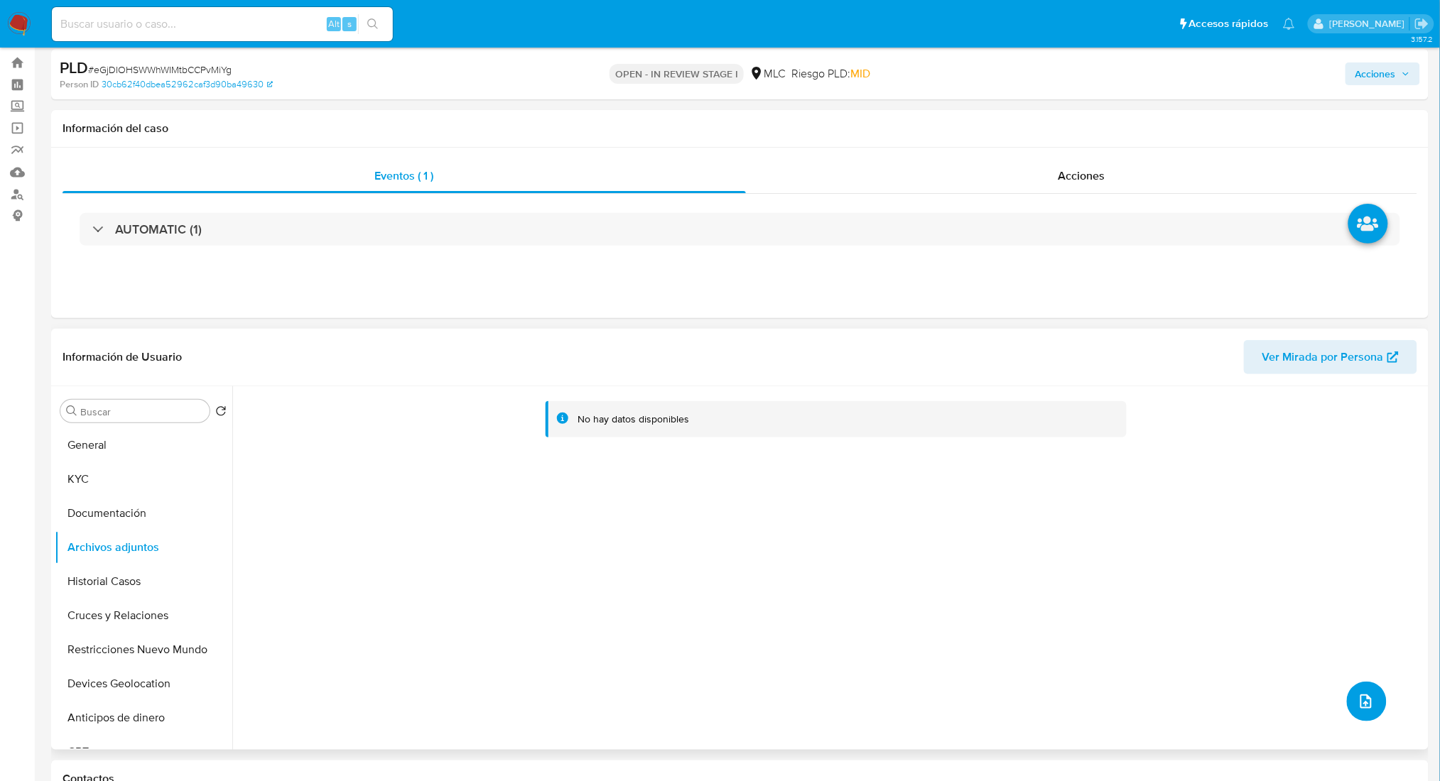
scroll to position [0, 0]
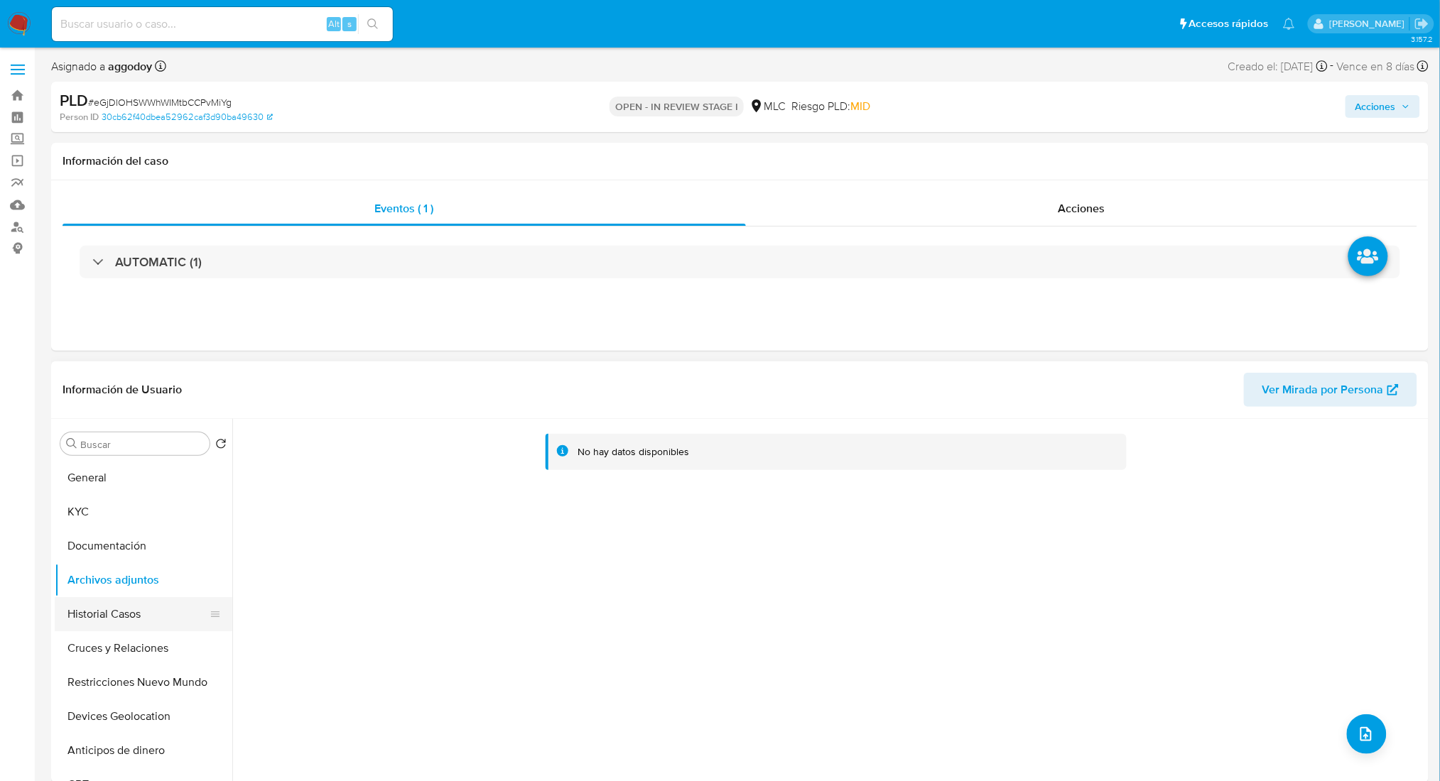
click at [138, 600] on button "Historial Casos" at bounding box center [138, 614] width 166 height 34
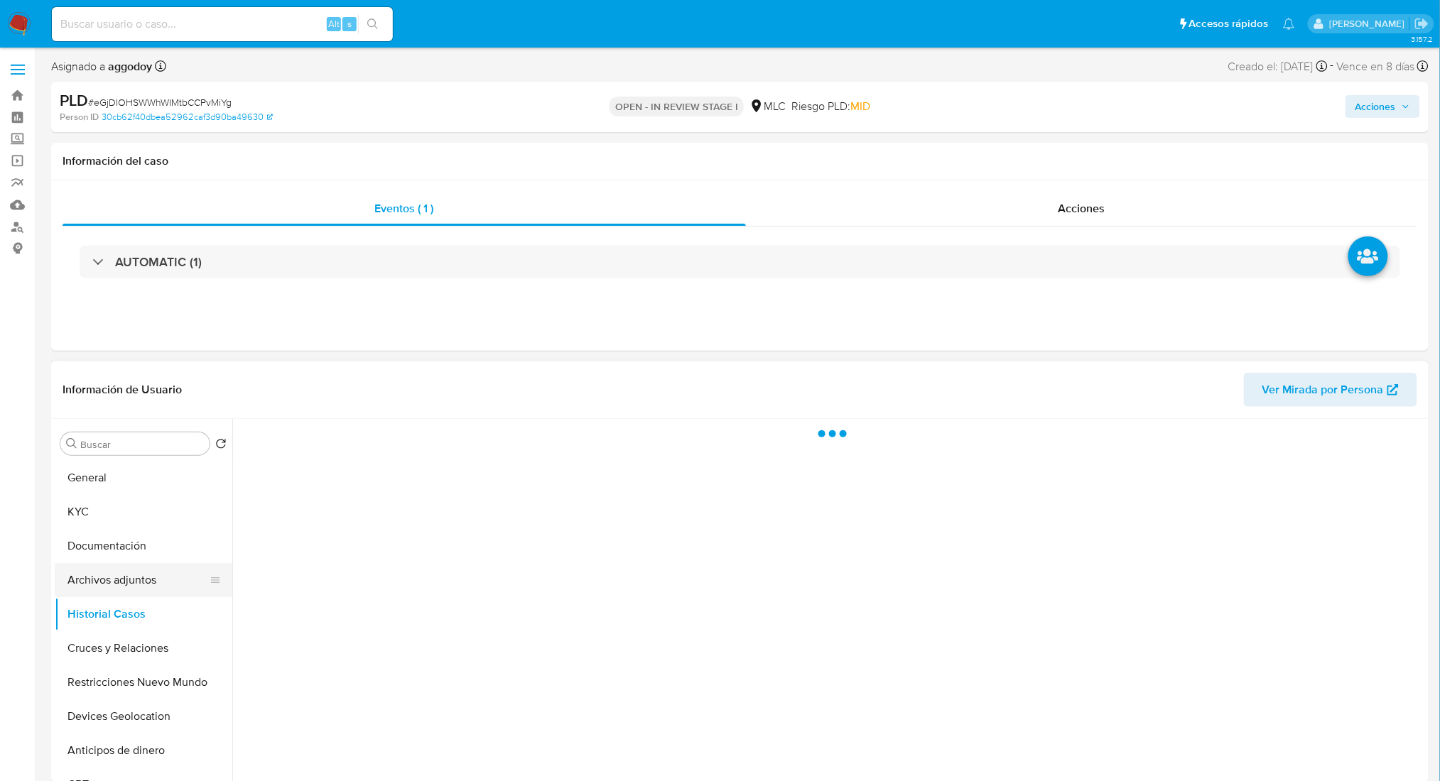
drag, startPoint x: 138, startPoint y: 585, endPoint x: 175, endPoint y: 569, distance: 39.4
click at [139, 584] on button "Archivos adjuntos" at bounding box center [138, 580] width 166 height 34
click at [1389, 105] on span "Acciones" at bounding box center [1375, 106] width 40 height 23
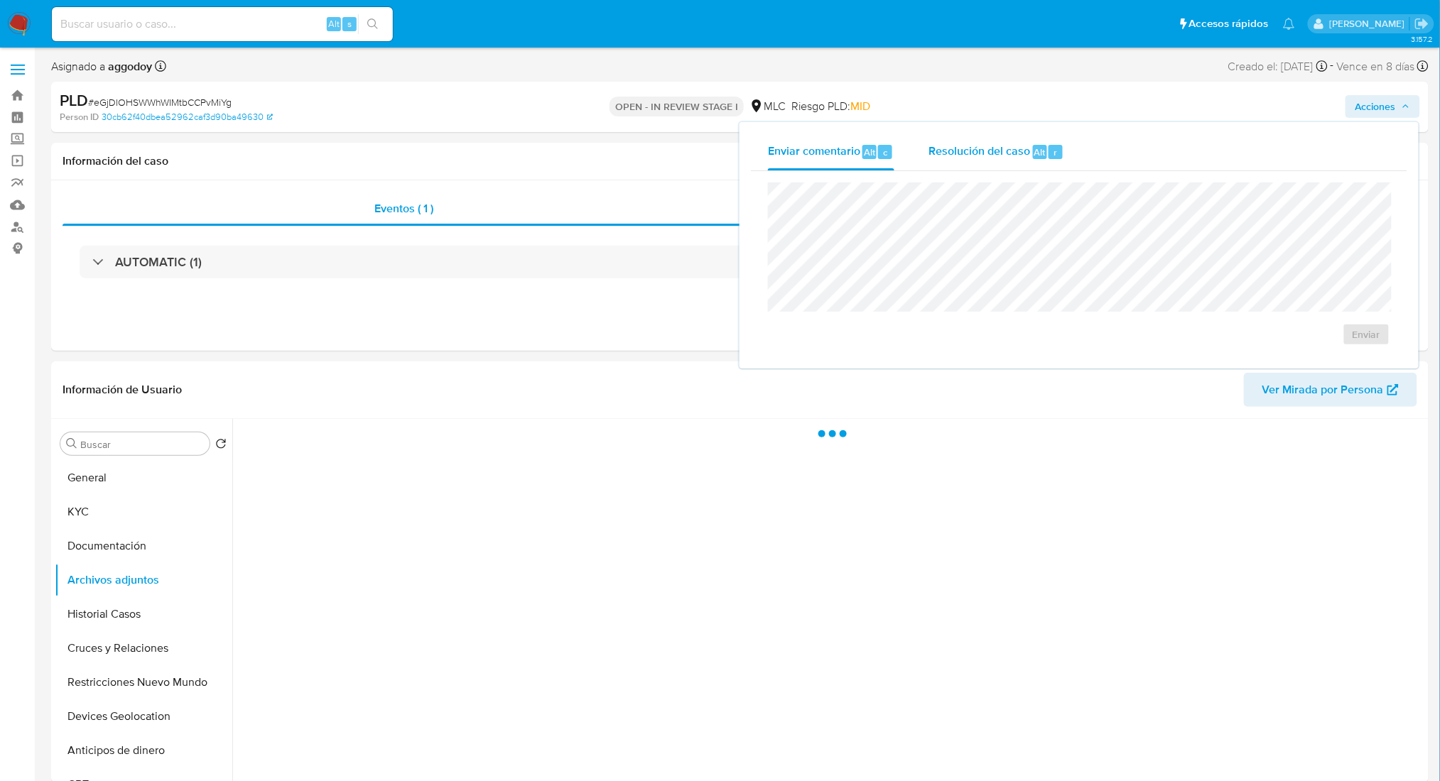
click at [1004, 156] on span "Resolución del caso" at bounding box center [979, 151] width 102 height 16
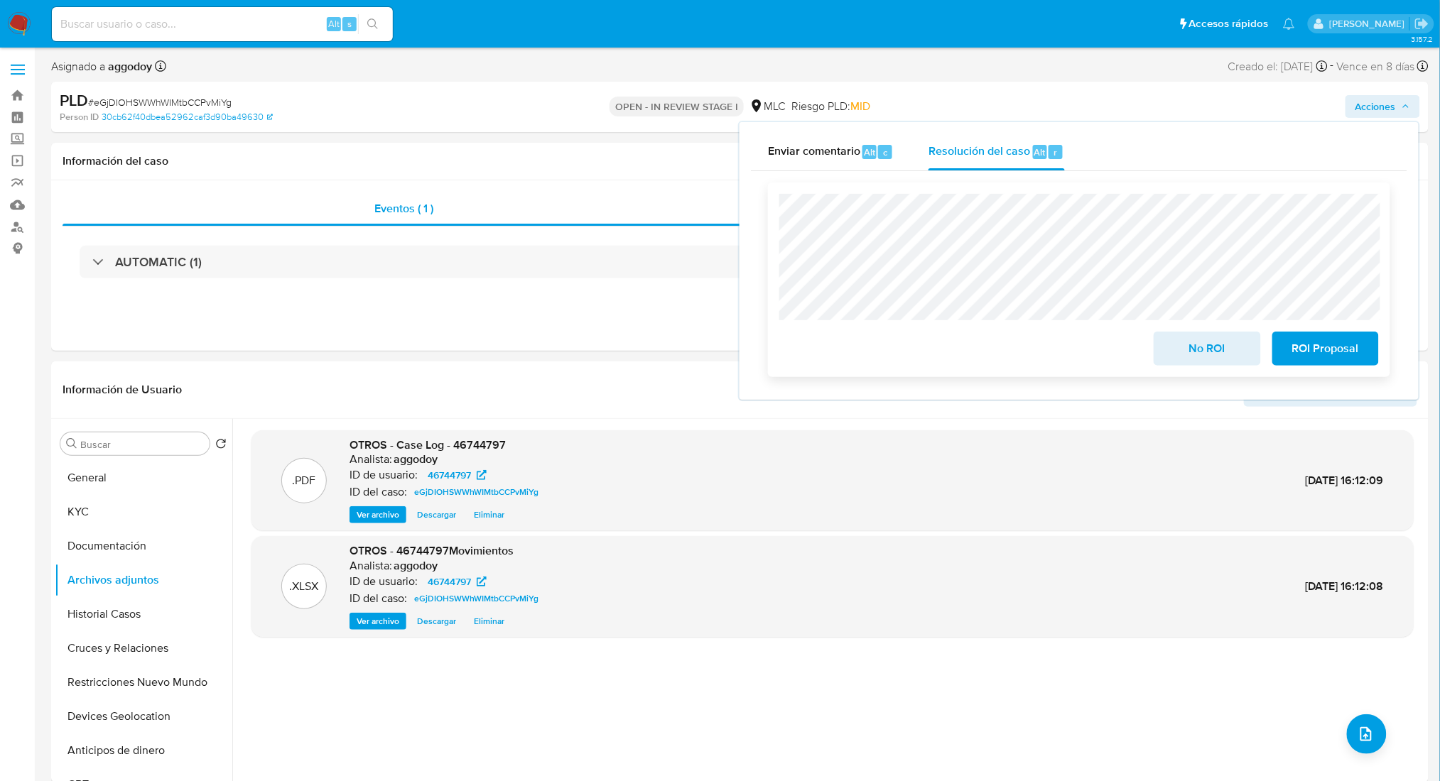
click at [1322, 361] on span "ROI Proposal" at bounding box center [1326, 348] width 70 height 31
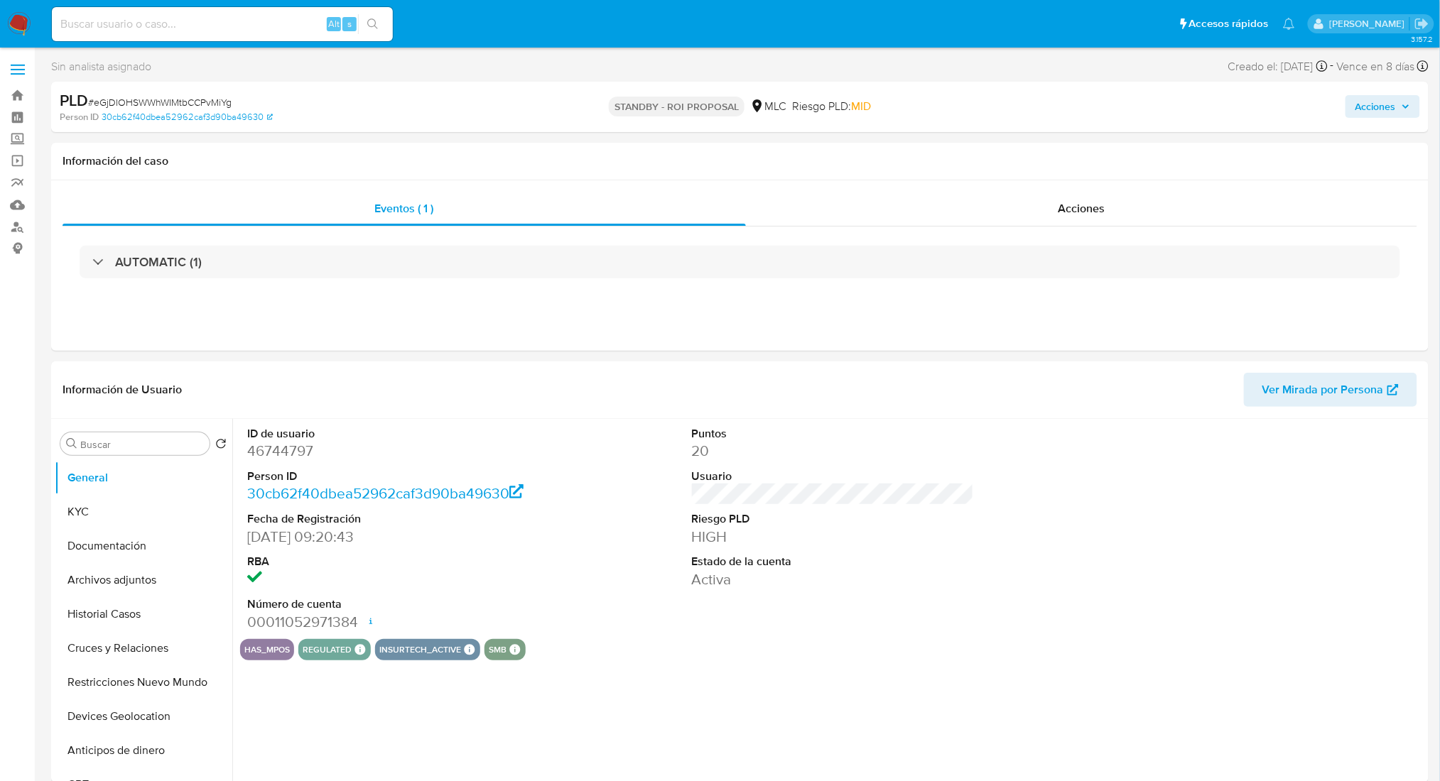
select select "10"
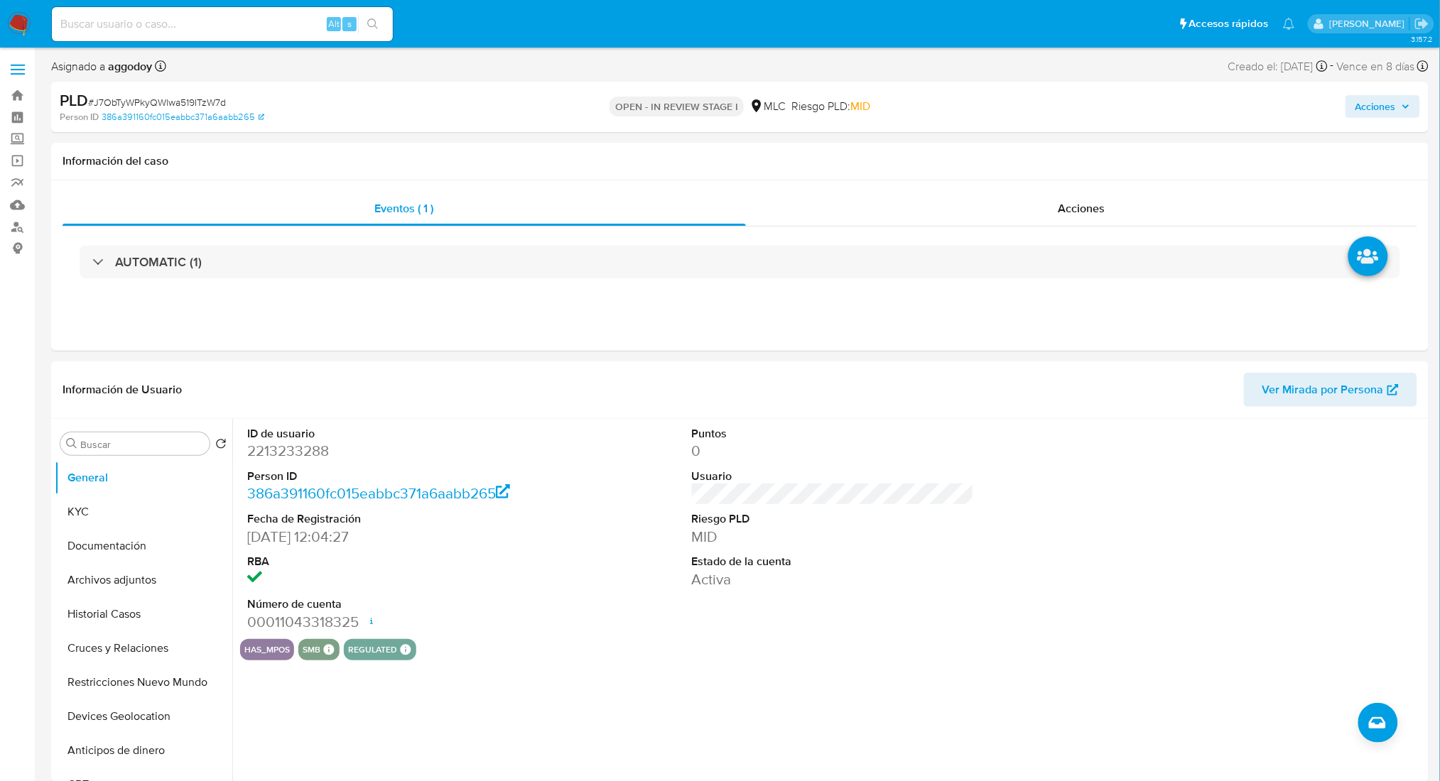
click at [156, 98] on span "# J7ObTyWPkyQWlwa519ITzW7d" at bounding box center [157, 102] width 138 height 14
copy span "J7ObTyWPkyQWlwa519ITzW7d"
click at [174, 504] on button "KYC" at bounding box center [138, 512] width 166 height 34
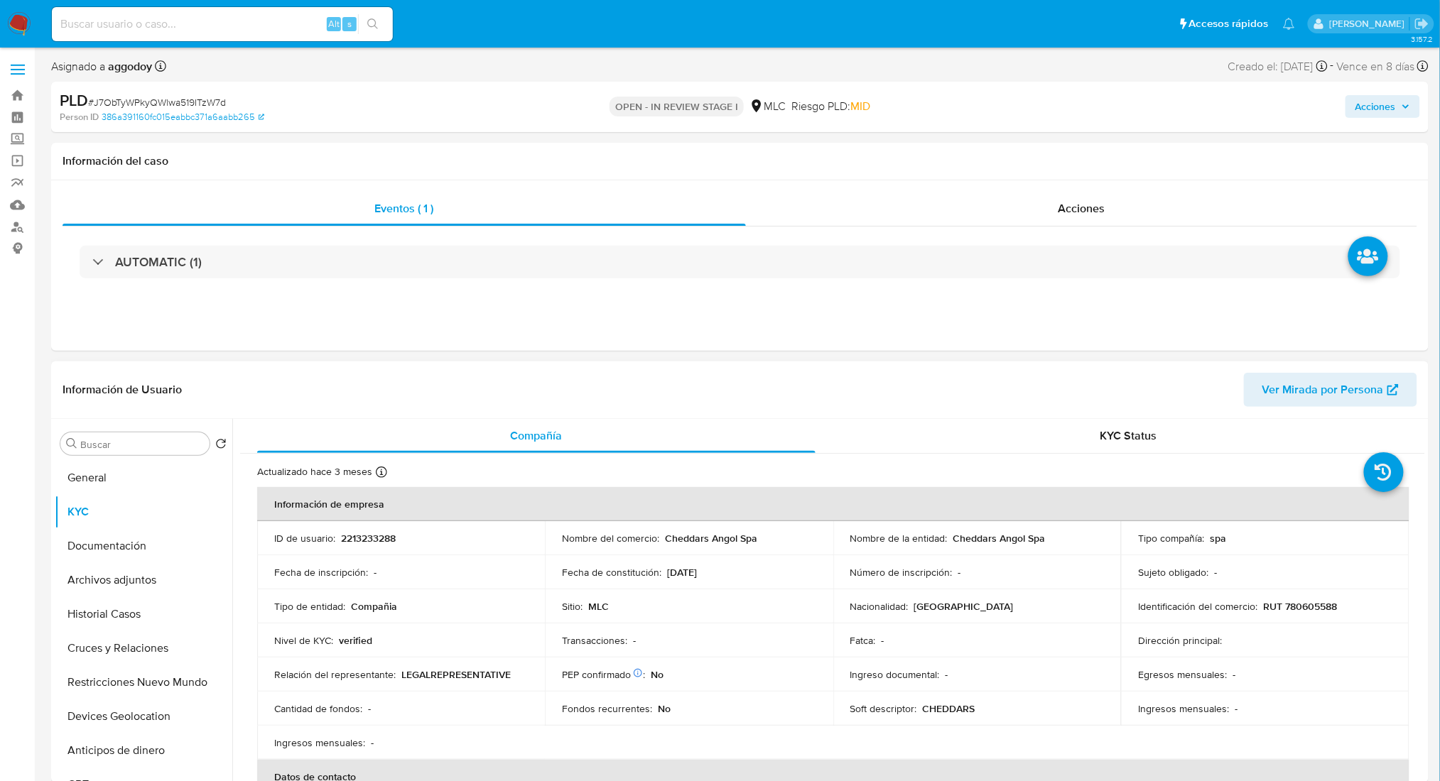
click at [1323, 600] on p "RUT 780605588" at bounding box center [1300, 606] width 74 height 13
copy p "780605588"
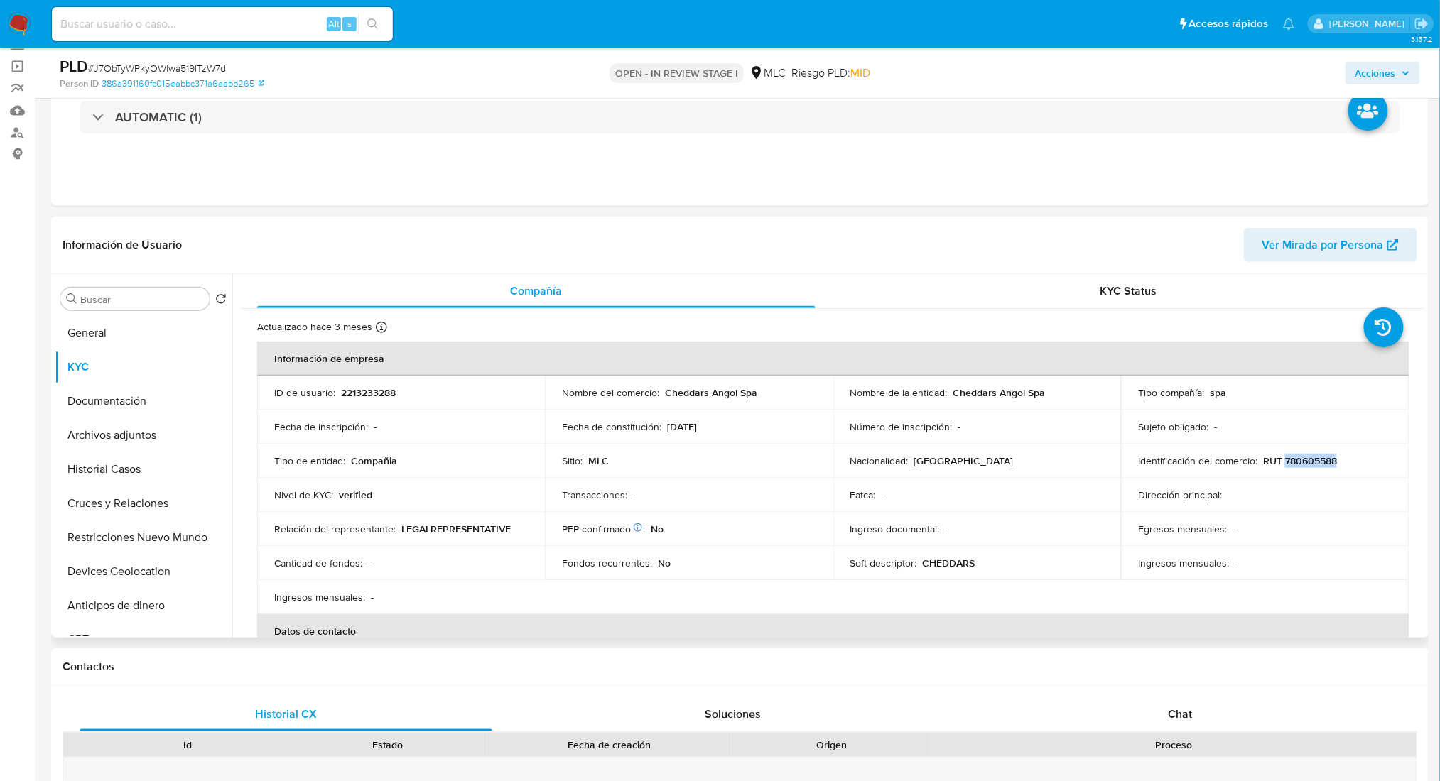
click at [1304, 456] on p "RUT 780605588" at bounding box center [1300, 461] width 74 height 13
click at [358, 393] on p "2213233288" at bounding box center [368, 392] width 55 height 13
copy p "2213233288"
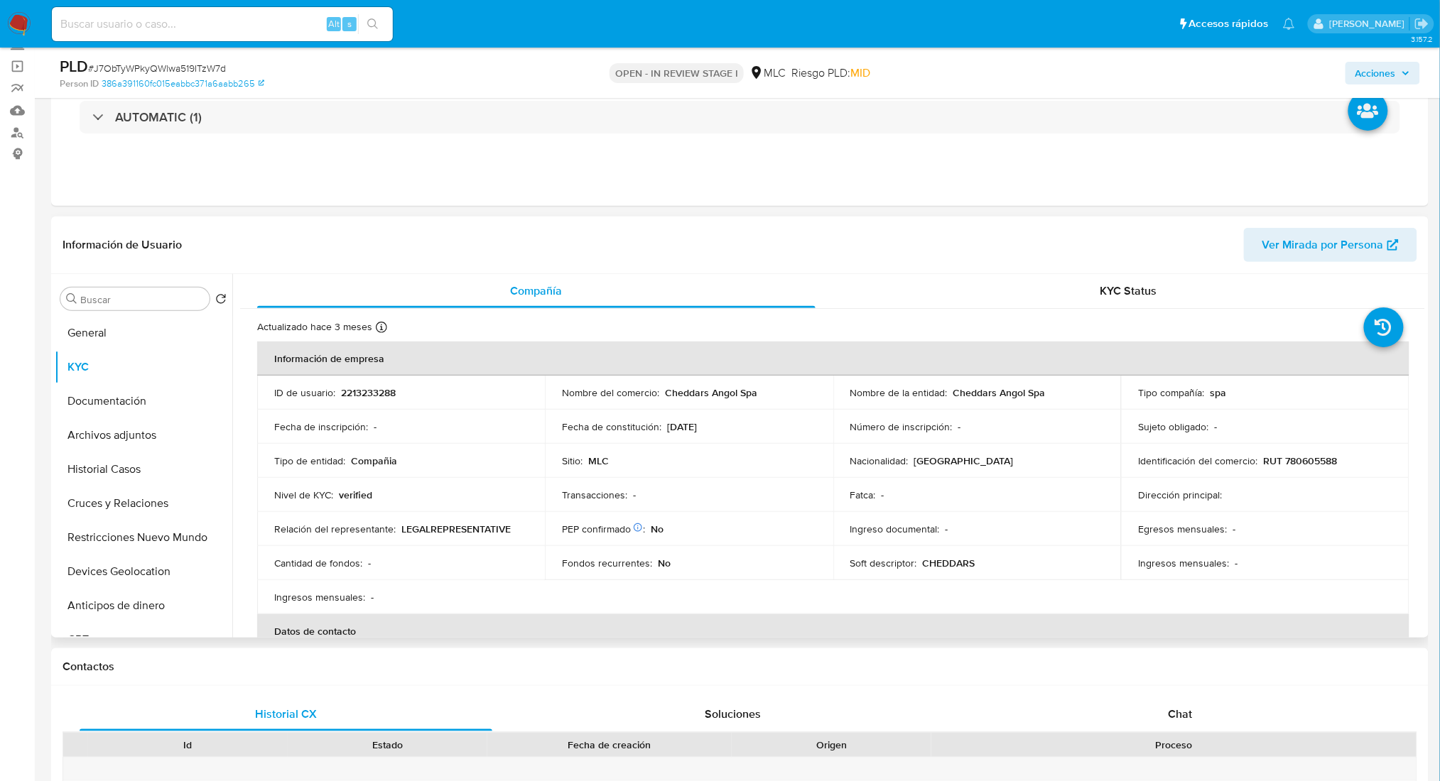
drag, startPoint x: 1425, startPoint y: 286, endPoint x: 1427, endPoint y: 297, distance: 11.6
click at [1427, 297] on div "Buscar Volver al orden por defecto General KYC Documentación Archivos adjuntos …" at bounding box center [739, 456] width 1377 height 364
click at [378, 395] on p "2213233288" at bounding box center [368, 392] width 55 height 13
copy p "2213233288"
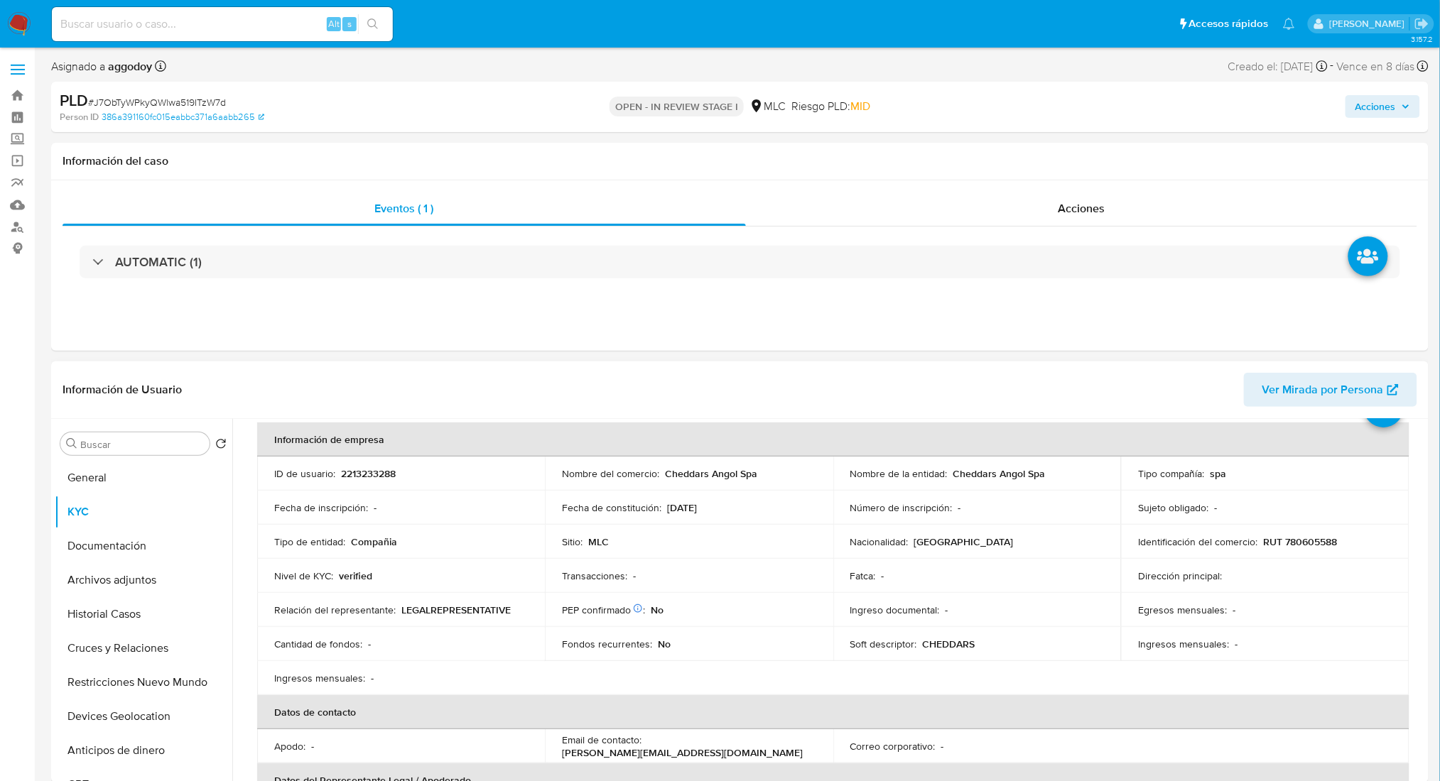
scroll to position [94, 0]
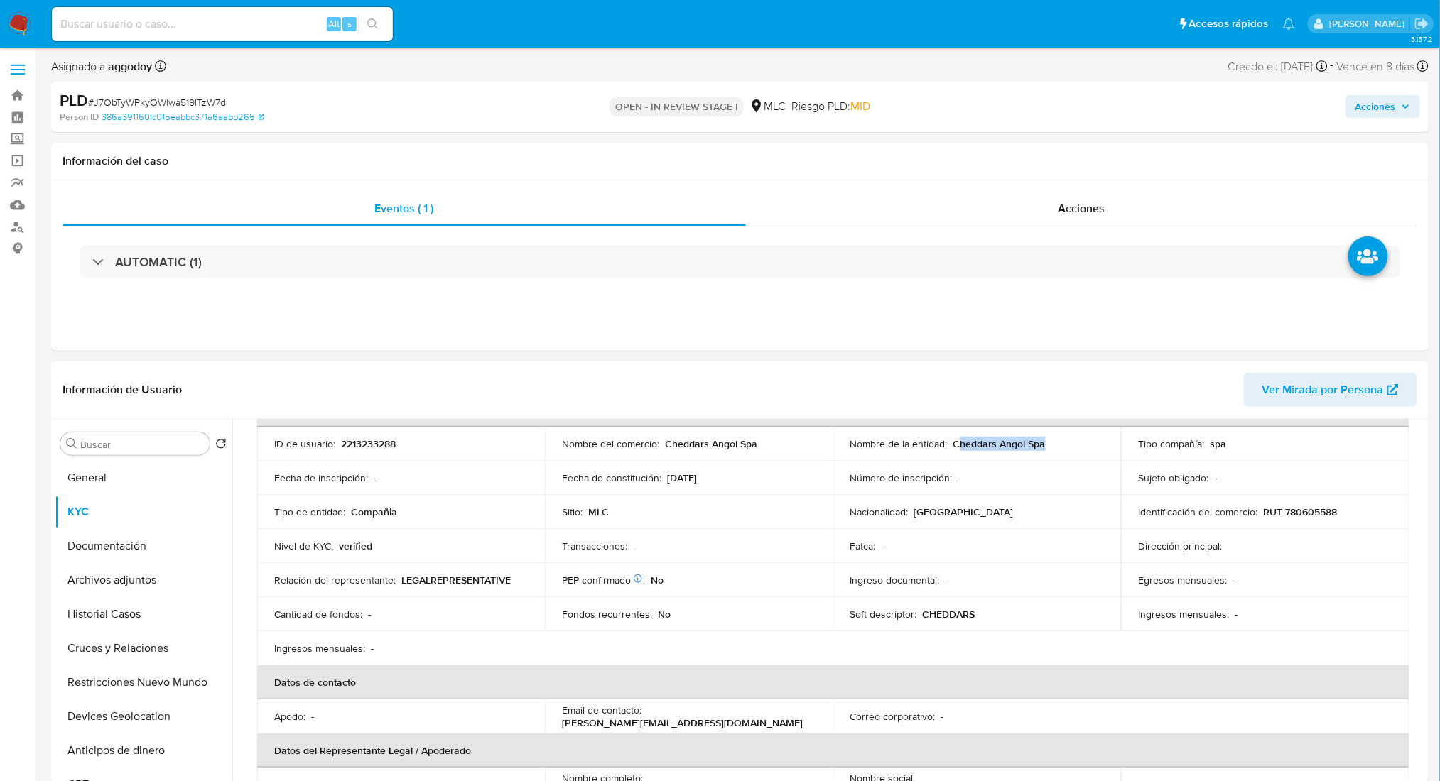
drag, startPoint x: 956, startPoint y: 445, endPoint x: 1046, endPoint y: 455, distance: 90.7
click at [1058, 448] on div "Nombre de la entidad : Cheddars Angol Spa" at bounding box center [977, 444] width 254 height 13
click at [1046, 455] on td "Nombre de la entidad : Cheddars Angol Spa" at bounding box center [977, 444] width 288 height 34
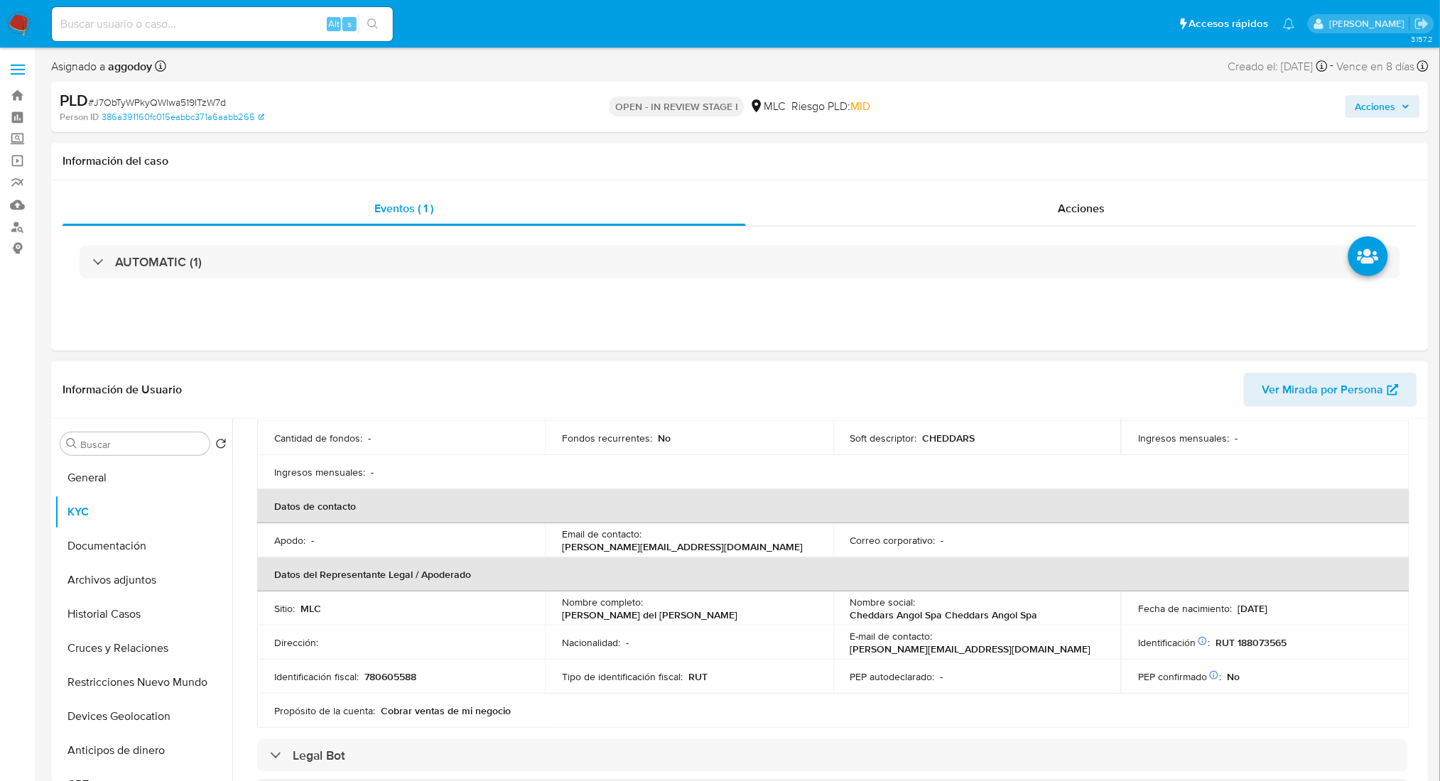
scroll to position [270, 0]
drag, startPoint x: 1049, startPoint y: 619, endPoint x: 849, endPoint y: 614, distance: 199.6
click at [850, 614] on div "Nombre social : Cheddars Angol Spa Cheddars Angol Spa" at bounding box center [977, 610] width 254 height 26
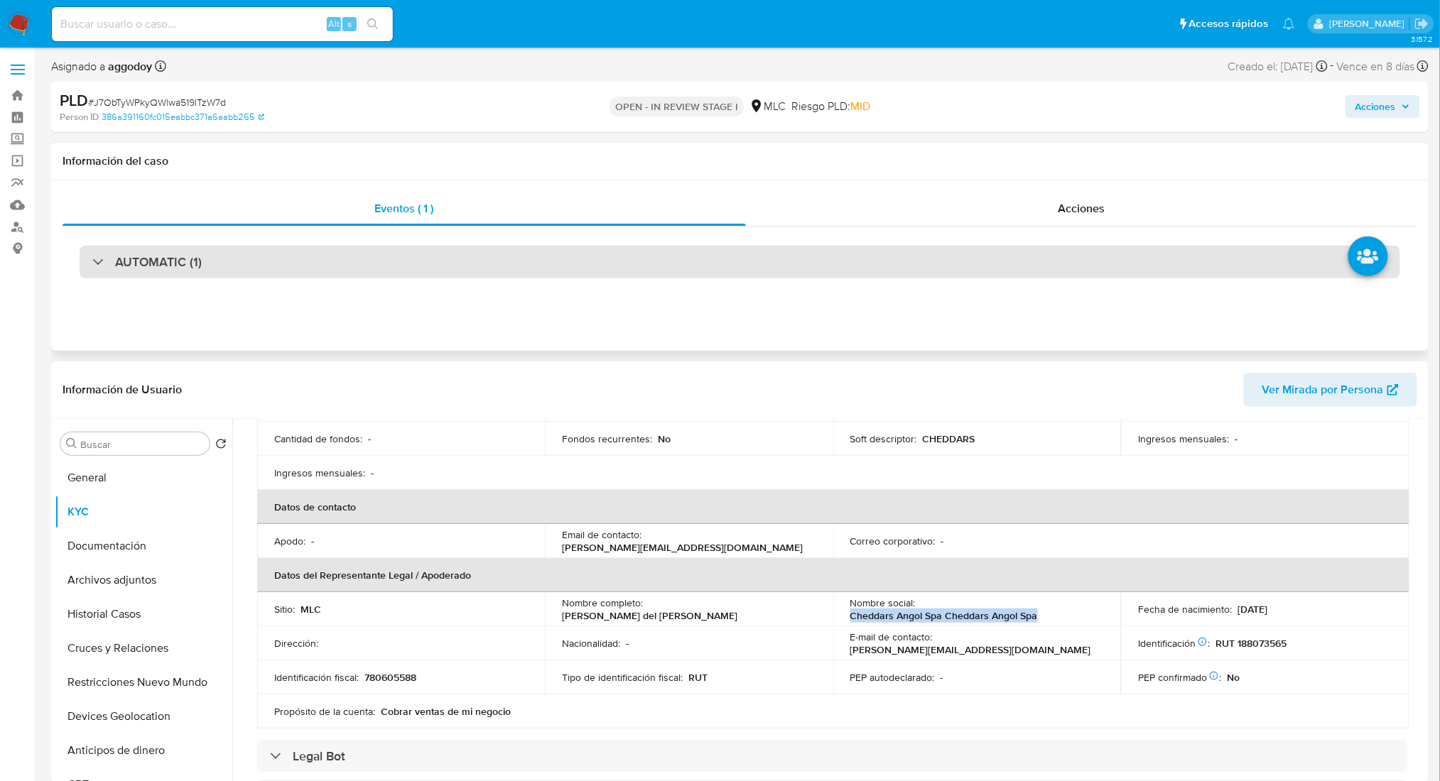
copy p "Cheddars Angol Spa Cheddars Angol Spa"
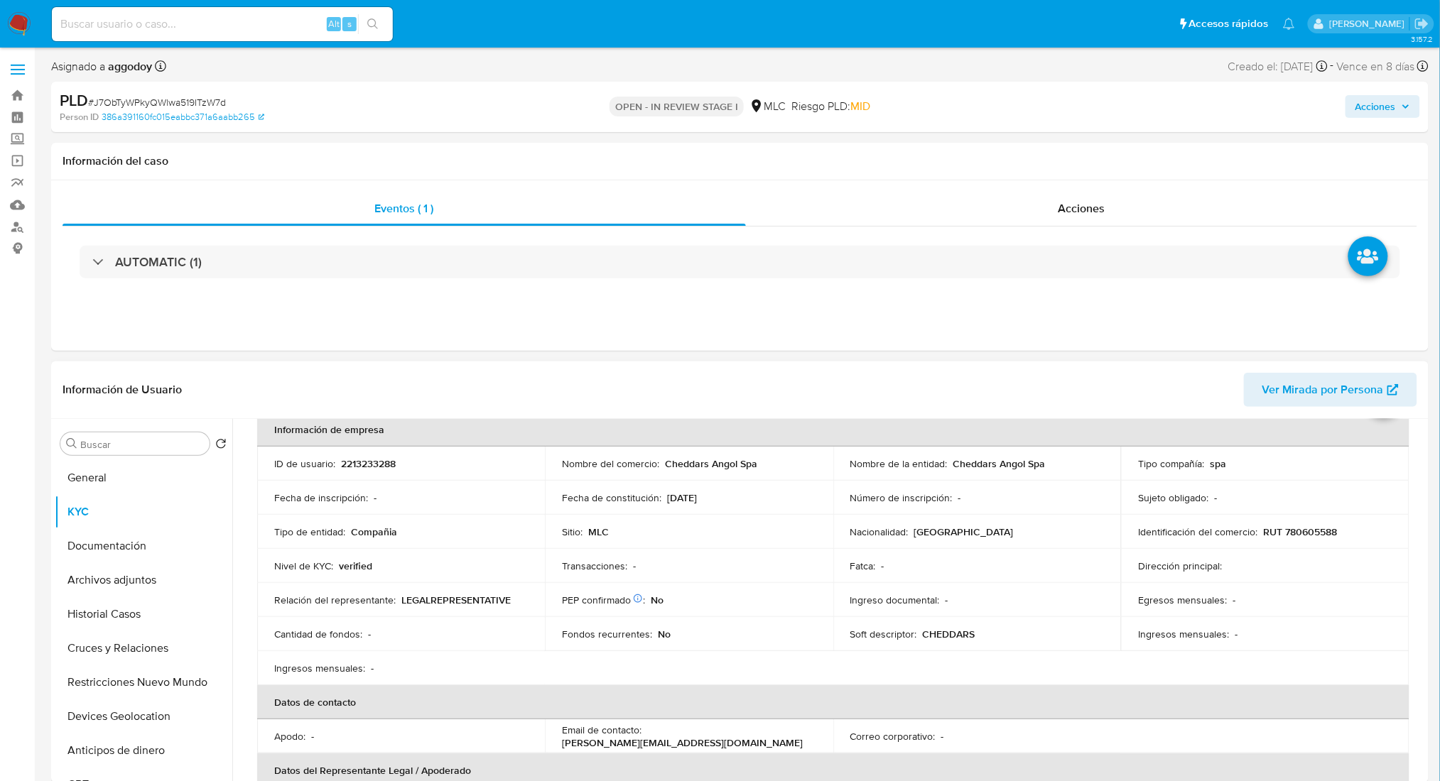
scroll to position [0, 0]
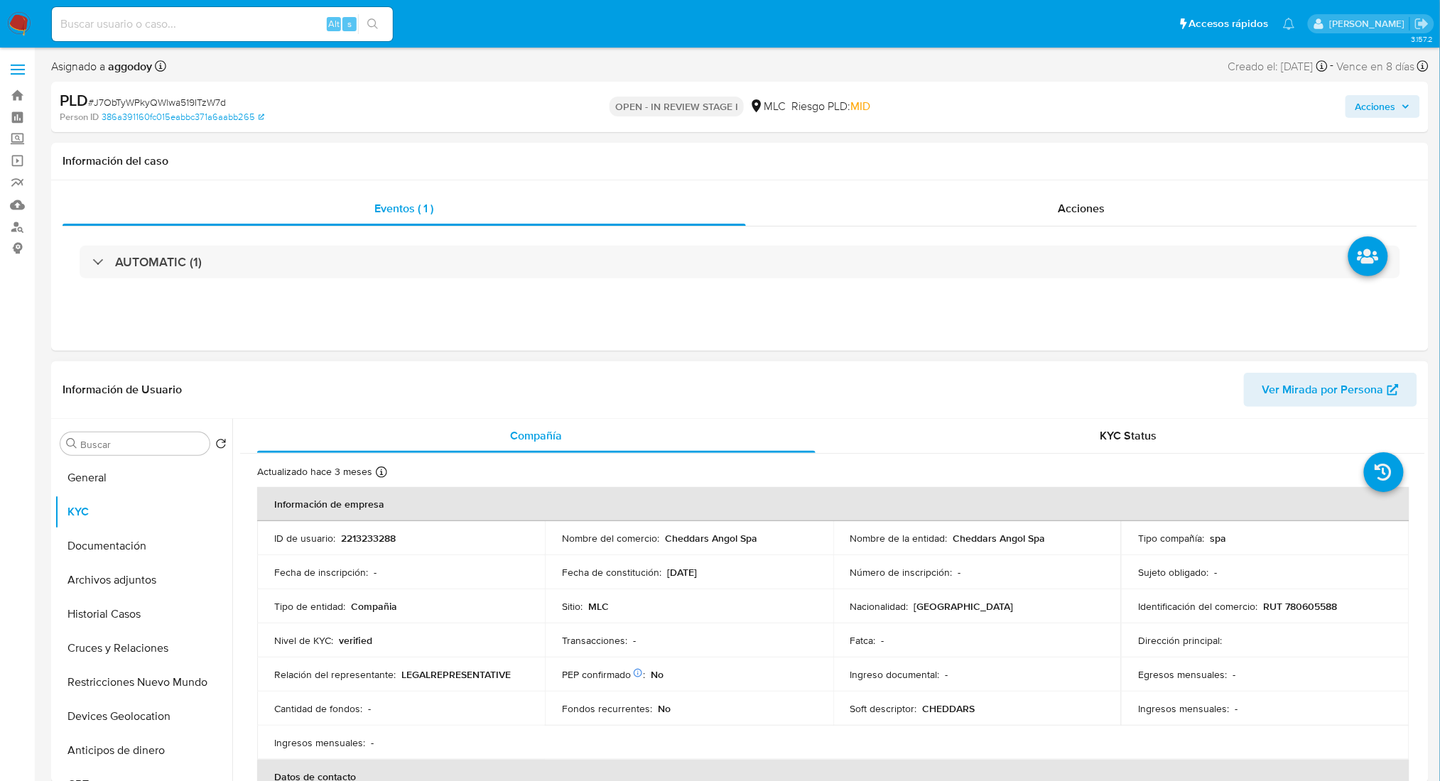
click at [371, 536] on p "2213233288" at bounding box center [368, 538] width 55 height 13
copy p "2213233288"
click at [116, 557] on button "Documentación" at bounding box center [138, 546] width 166 height 34
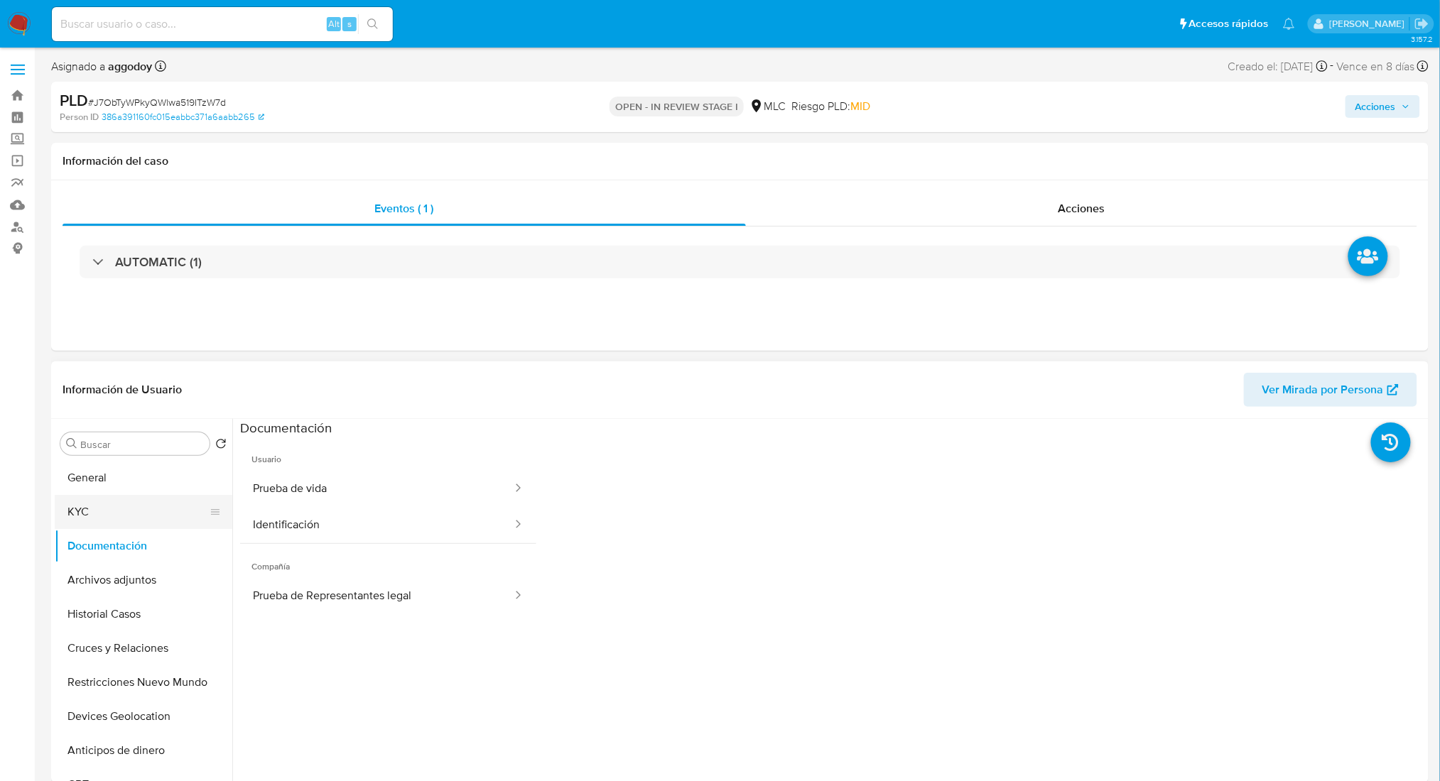
click at [64, 520] on button "KYC" at bounding box center [138, 512] width 166 height 34
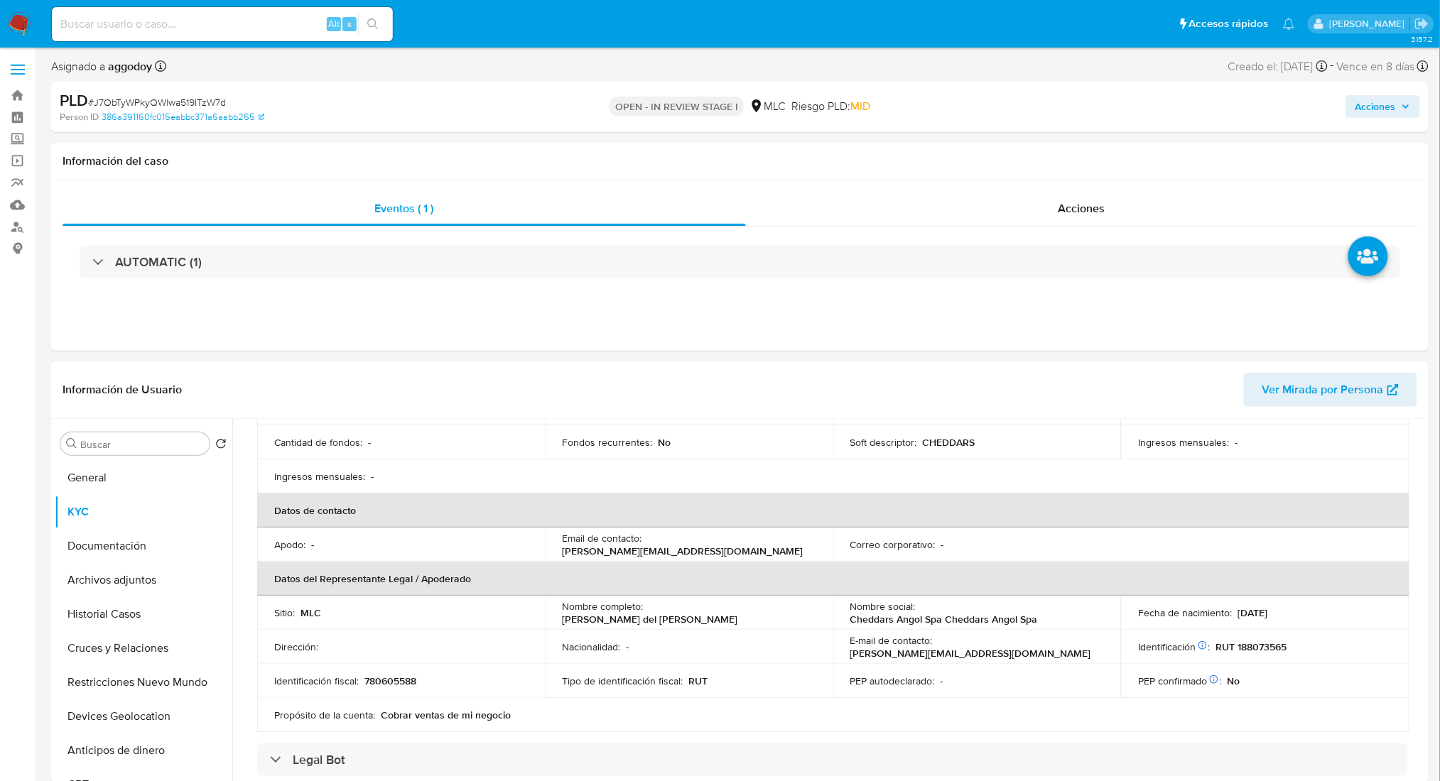
scroll to position [379, 0]
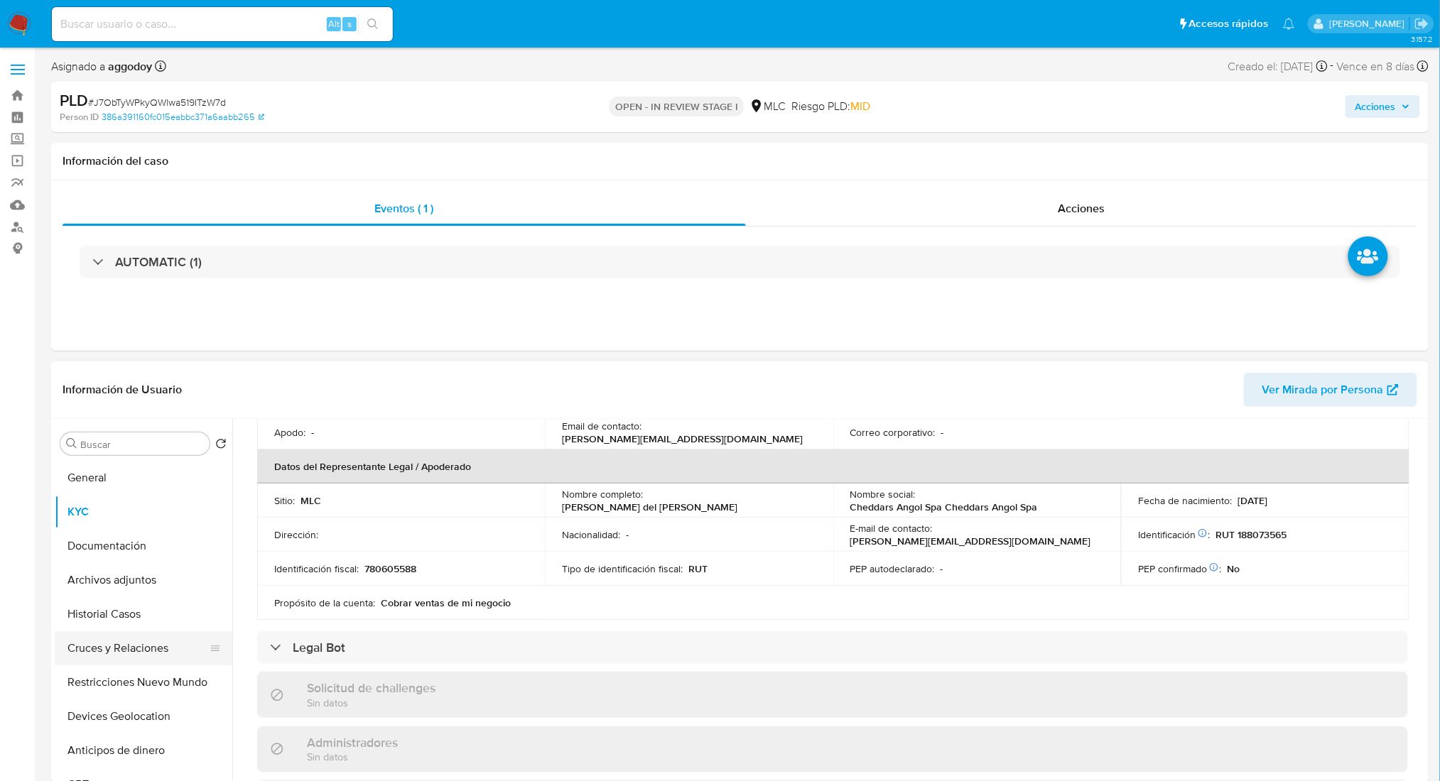
click at [142, 638] on button "Cruces y Relaciones" at bounding box center [138, 648] width 166 height 34
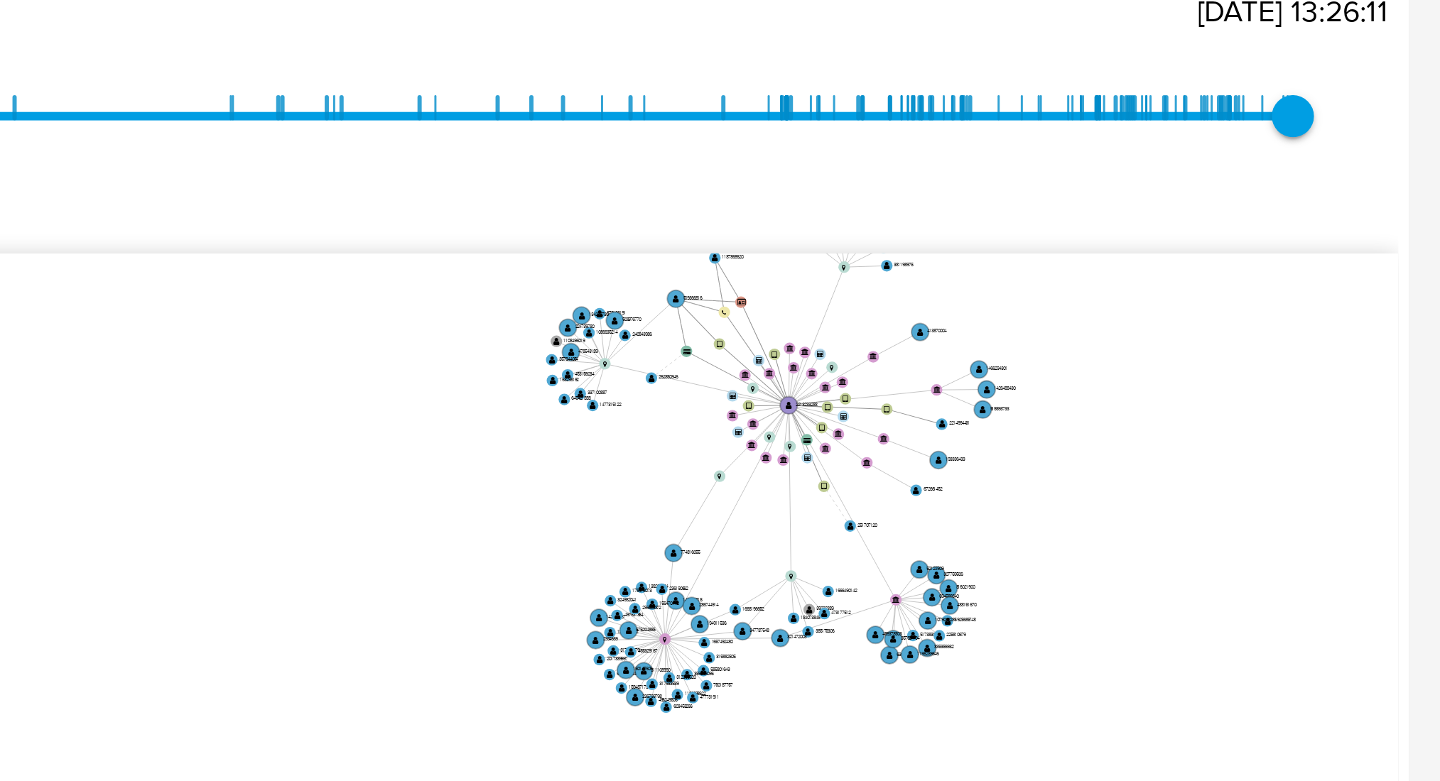
scroll to position [308, 0]
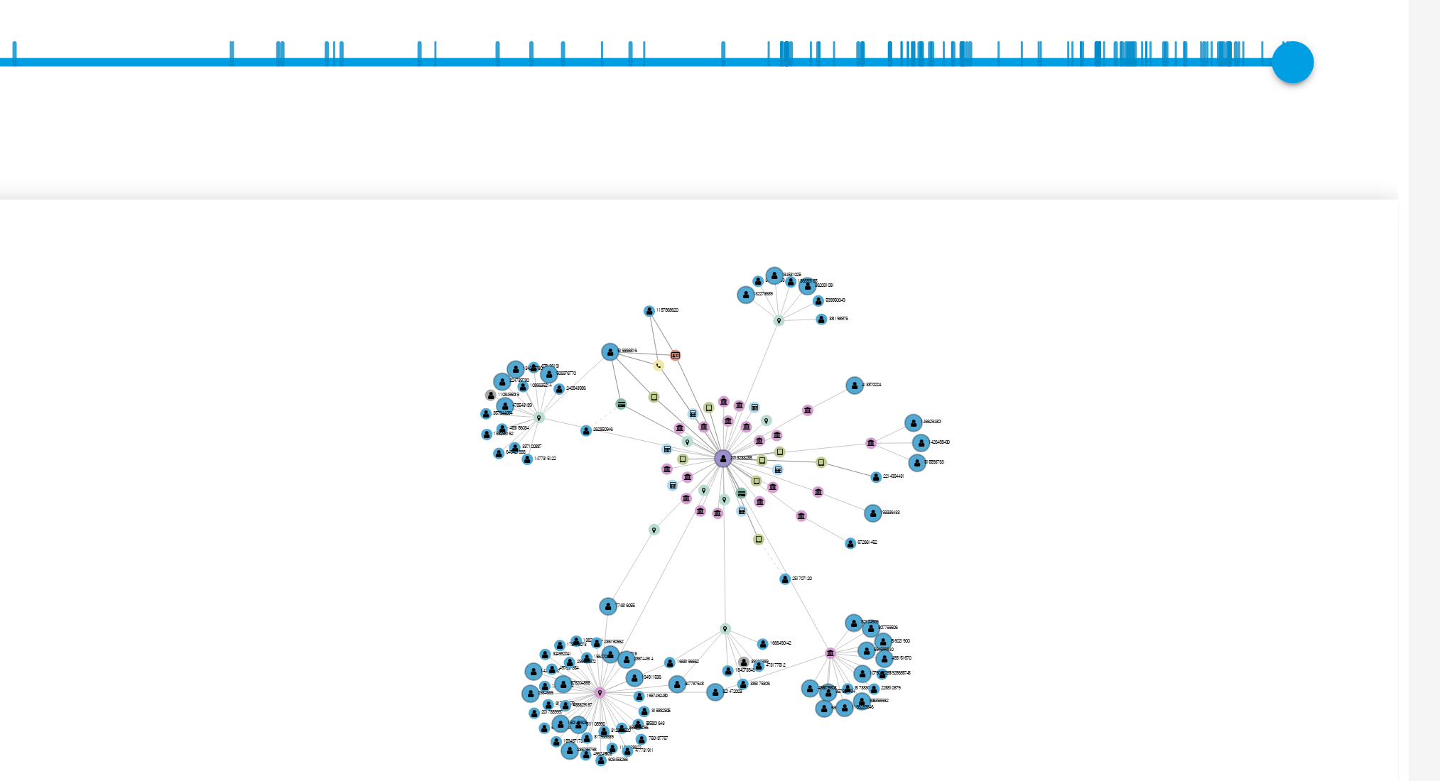
drag, startPoint x: 1327, startPoint y: 281, endPoint x: 1309, endPoint y: 298, distance: 25.1
click at [1309, 298] on icon "device-677c24ff886e14f382a34058  user-2213233288  2213233288 device-67895654c…" at bounding box center [843, 312] width 1164 height 206
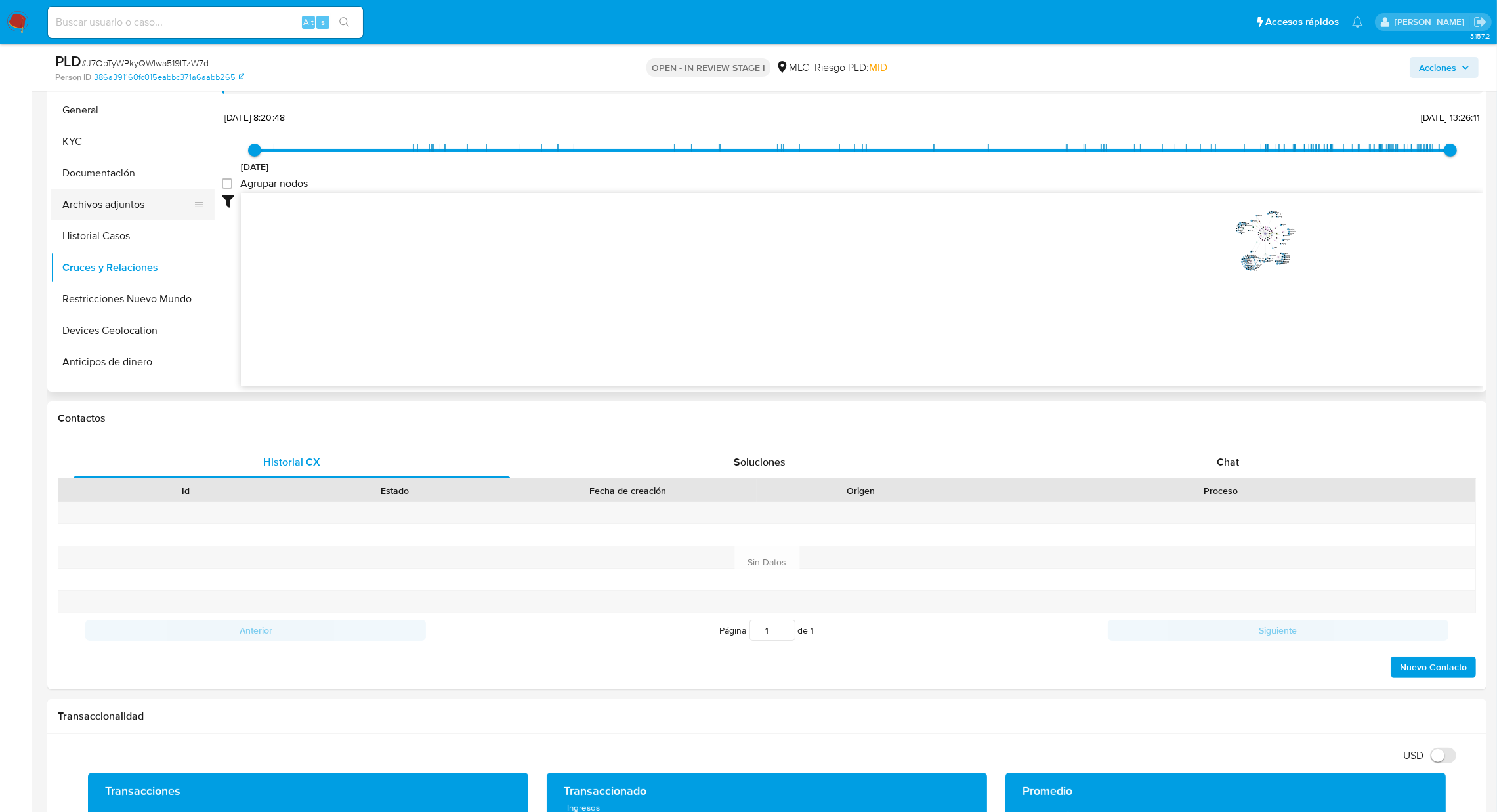
click at [90, 216] on button "Archivos adjuntos" at bounding box center [128, 205] width 153 height 31
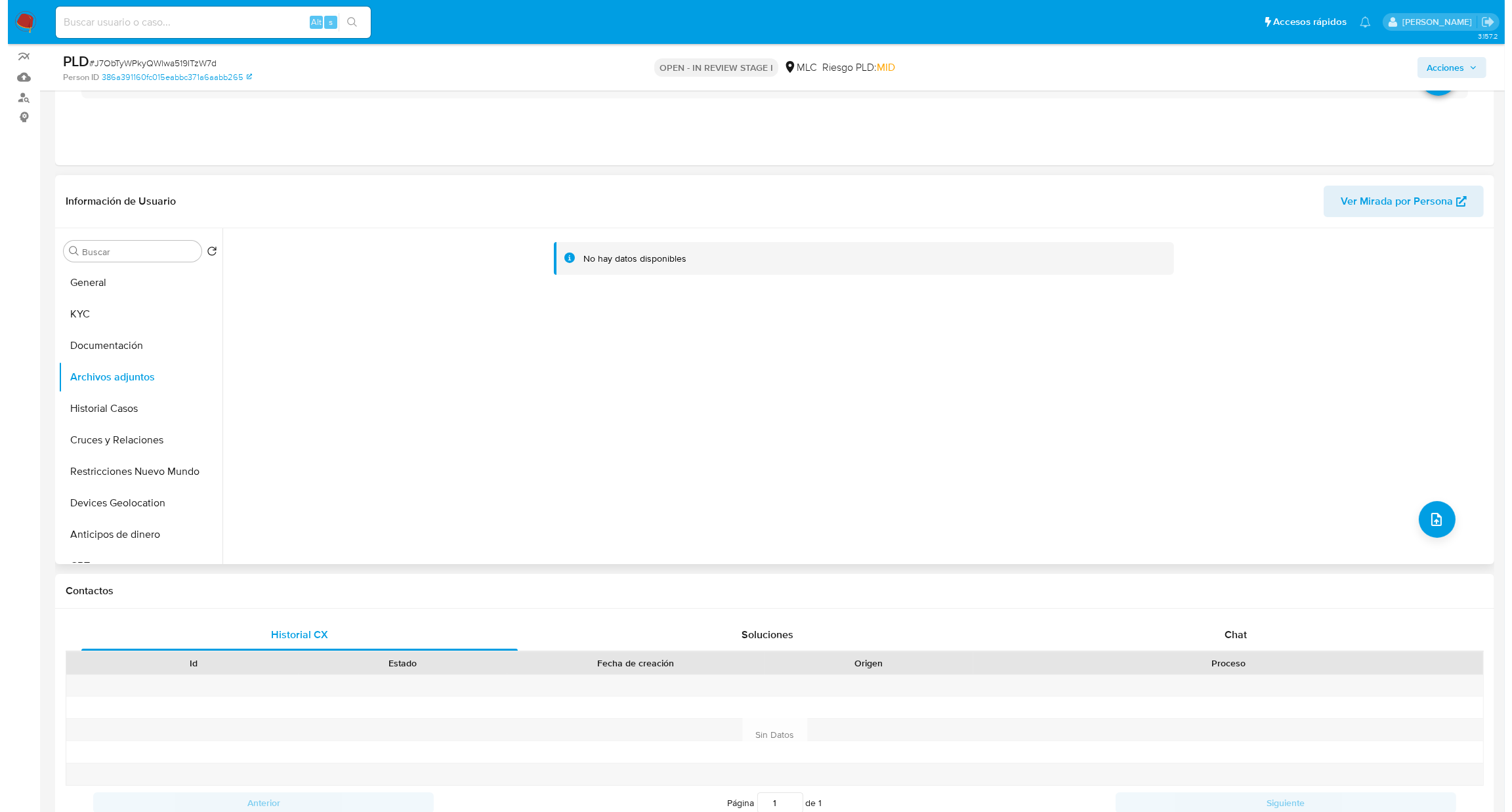
scroll to position [88, 0]
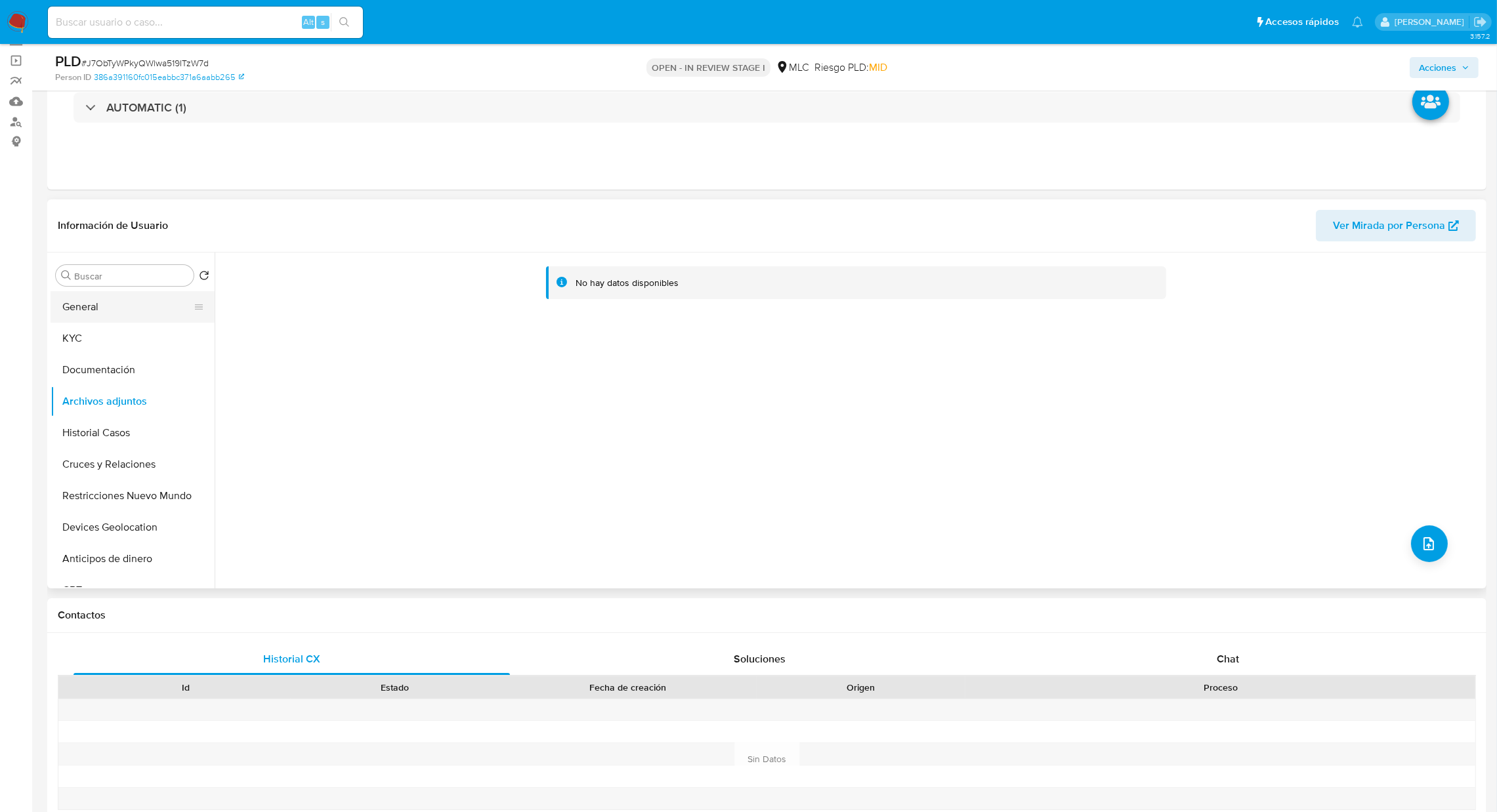
click at [88, 293] on button "General" at bounding box center [128, 307] width 153 height 31
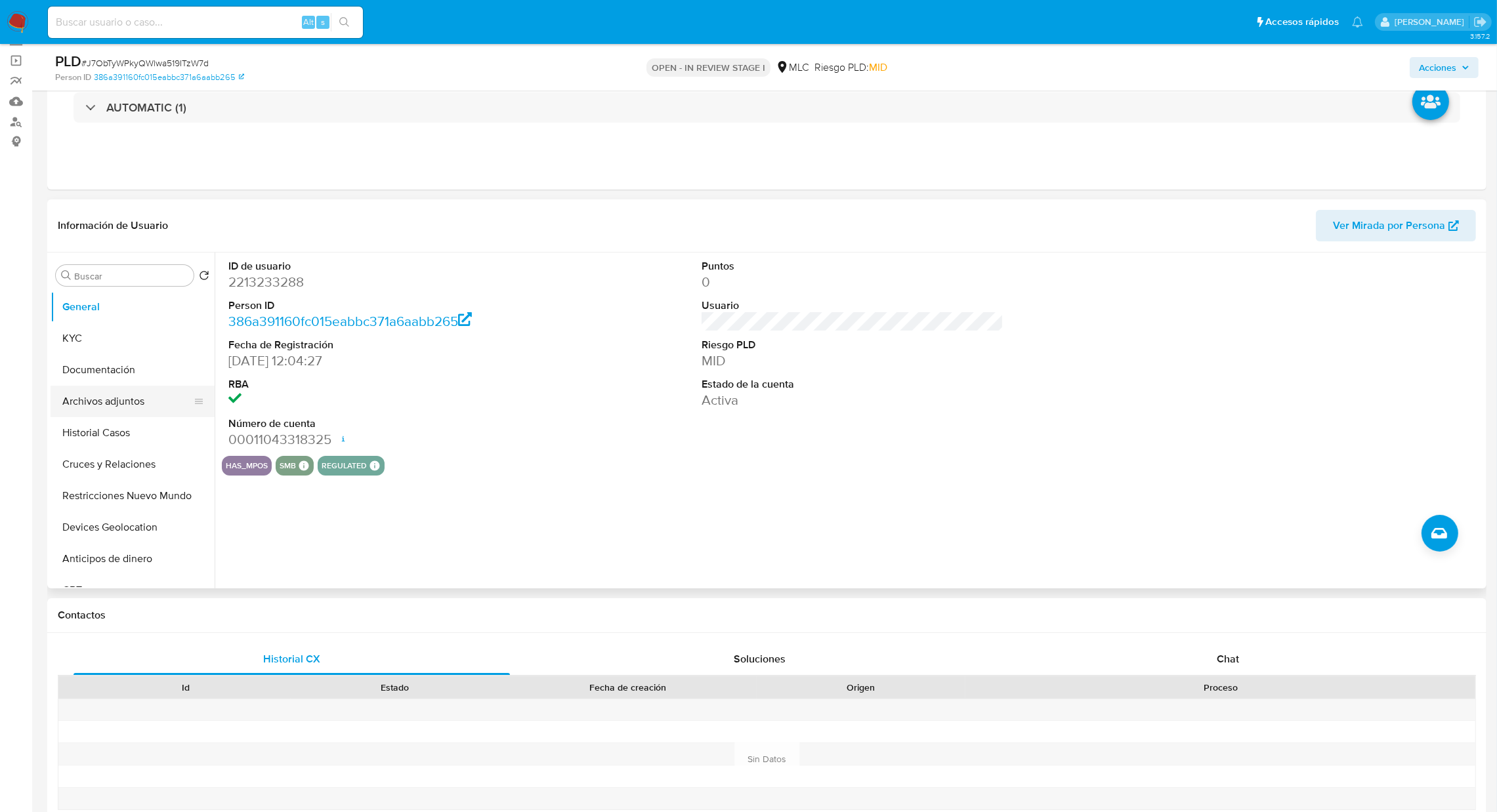
click at [119, 404] on button "Archivos adjuntos" at bounding box center [128, 402] width 153 height 31
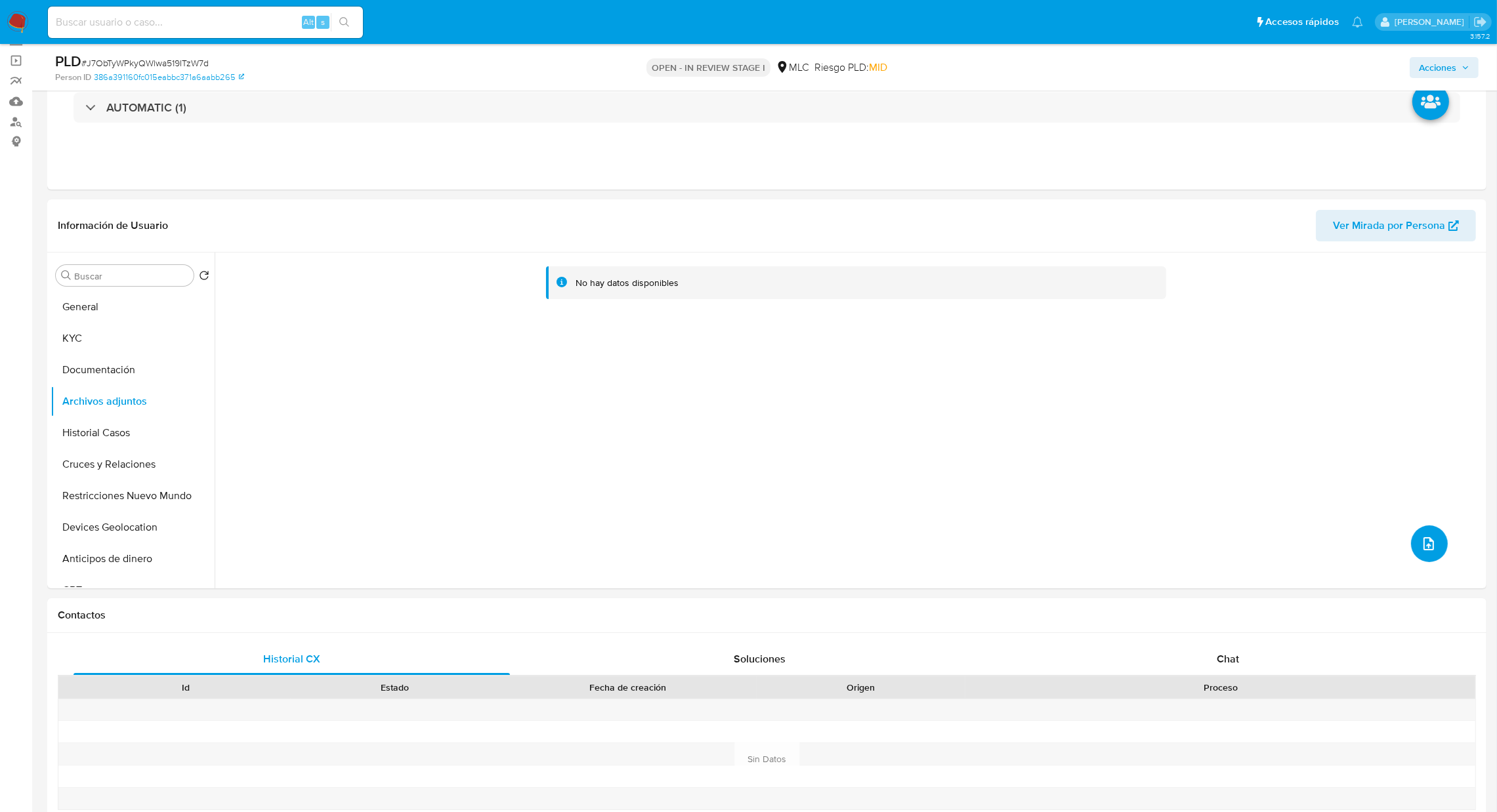
click at [1344, 536] on span "upload-file" at bounding box center [1429, 543] width 16 height 16
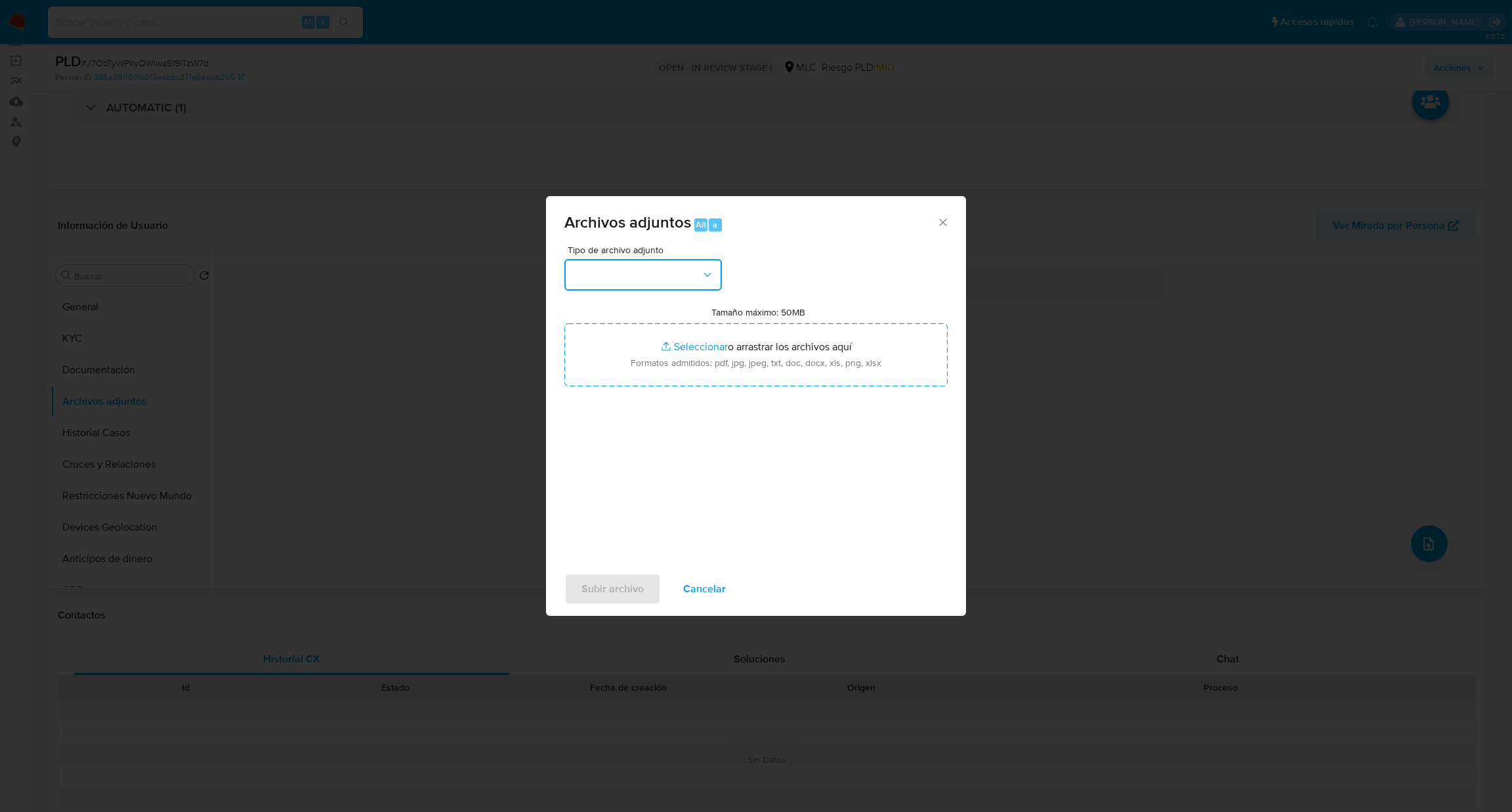
click at [647, 273] on button "button" at bounding box center [643, 275] width 157 height 31
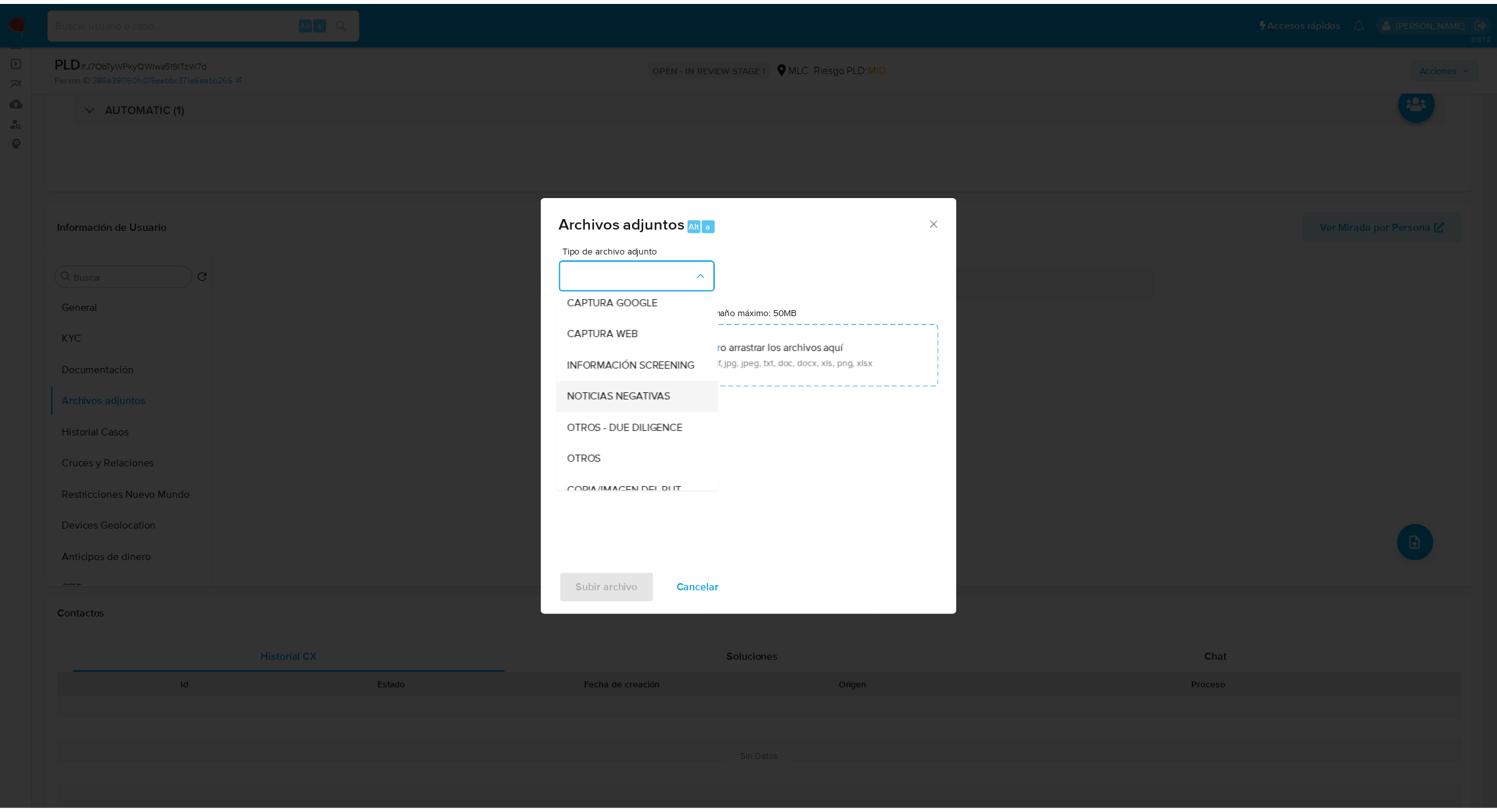
scroll to position [76, 0]
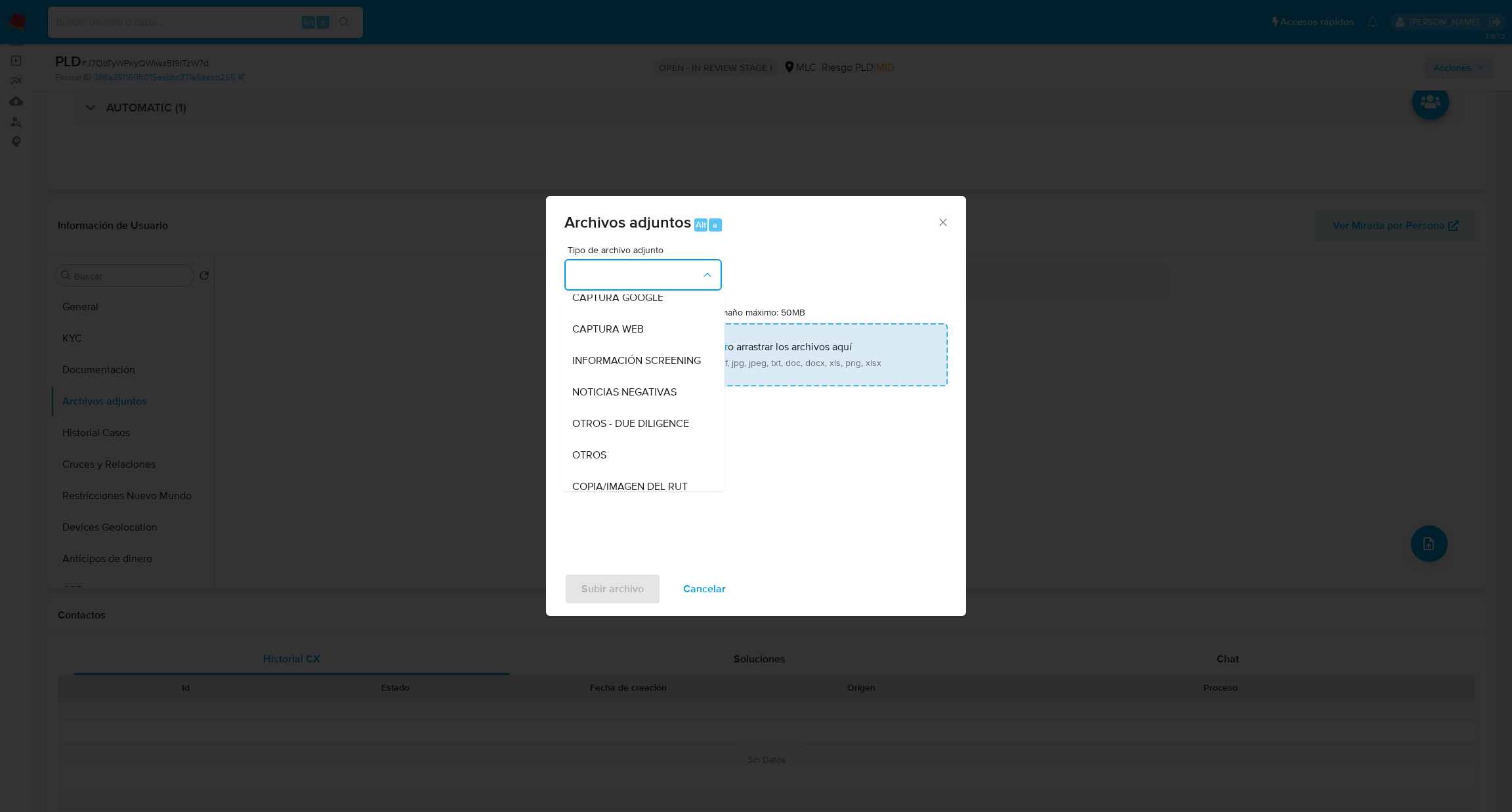
drag, startPoint x: 583, startPoint y: 475, endPoint x: 682, endPoint y: 331, distance: 174.7
click at [583, 471] on div "OTROS" at bounding box center [639, 455] width 134 height 31
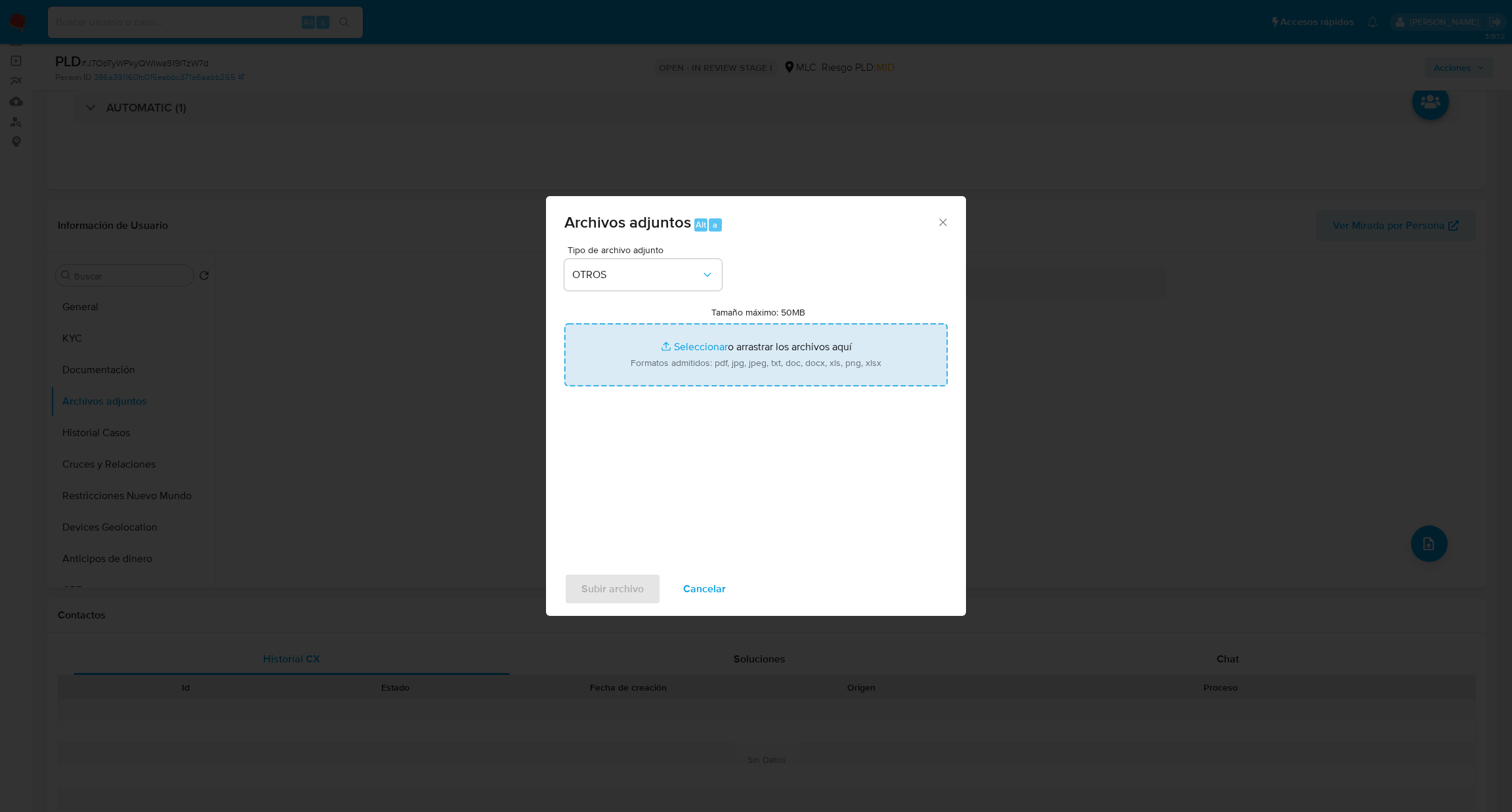
click at [682, 331] on input "Tamaño máximo: 50MB Seleccionar archivos" at bounding box center [756, 355] width 384 height 63
type input "C:\fakepath\2213233288Movimientos.xlsx"
click at [780, 357] on input "Tamaño máximo: 50MB Seleccionar archivos" at bounding box center [756, 355] width 384 height 63
type input "C:\fakepath\Case Log - 2213233288.pdf"
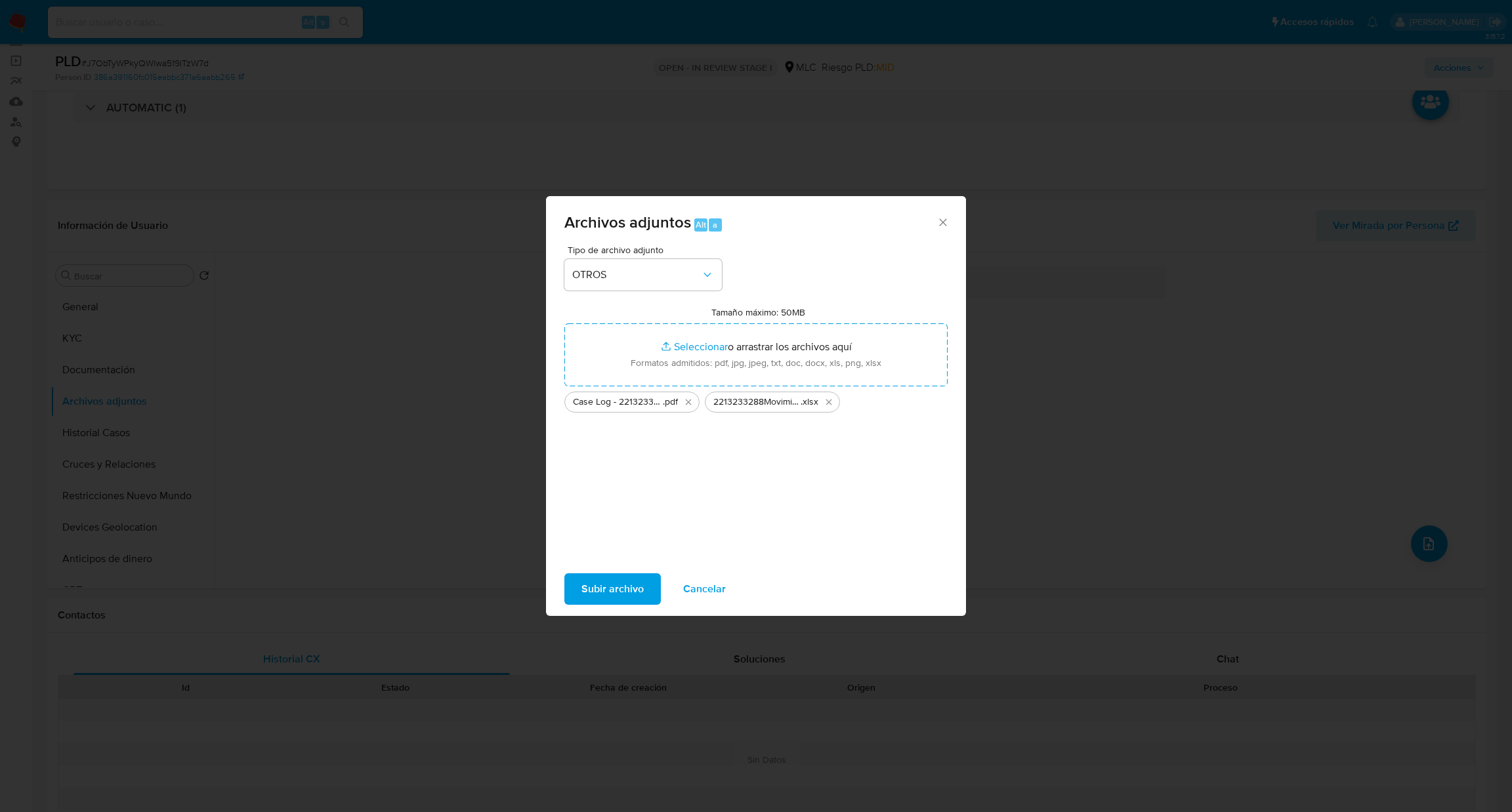
click at [619, 578] on span "Subir archivo" at bounding box center [612, 588] width 62 height 29
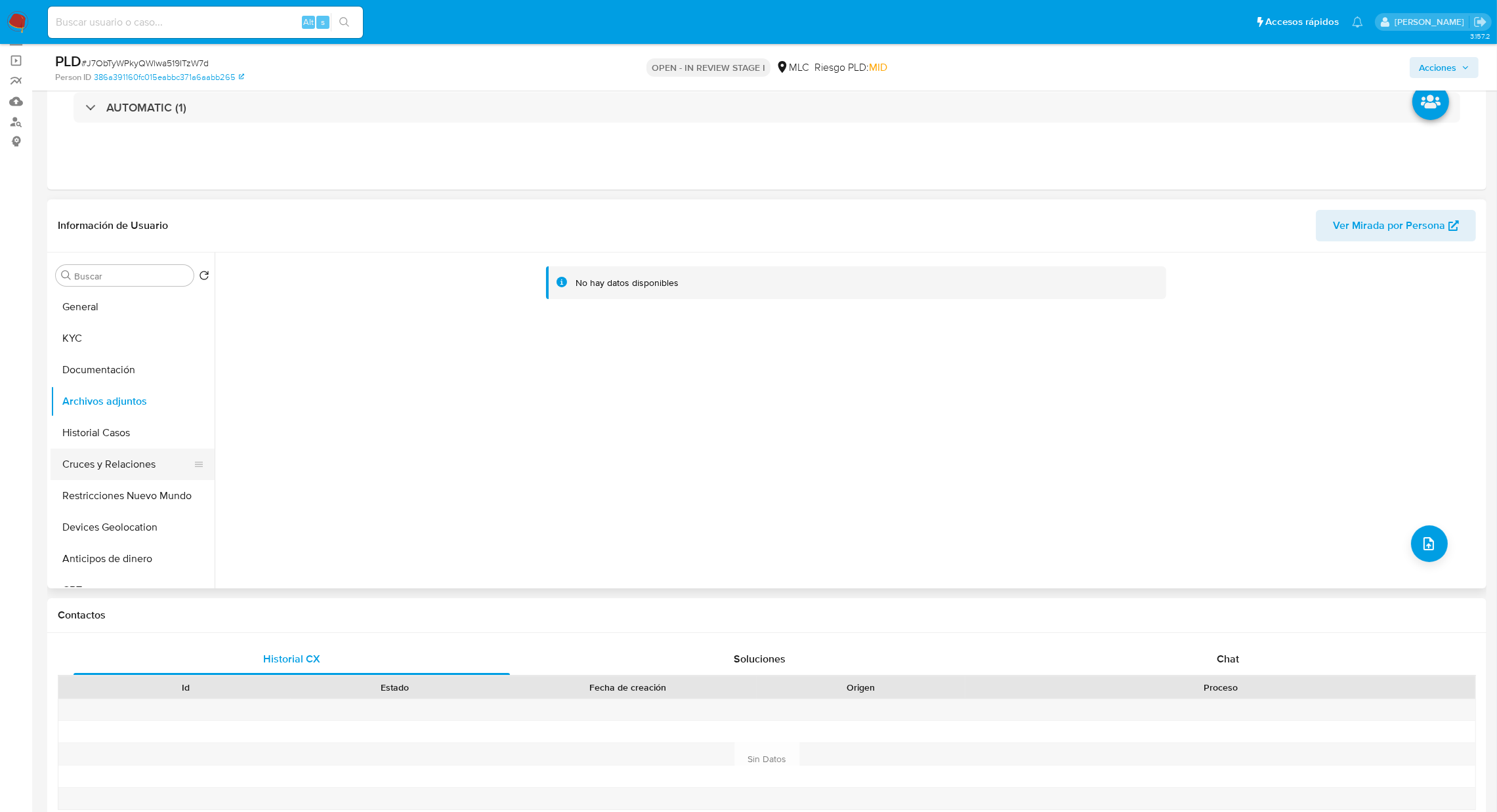
click at [128, 457] on button "Cruces y Relaciones" at bounding box center [128, 465] width 153 height 31
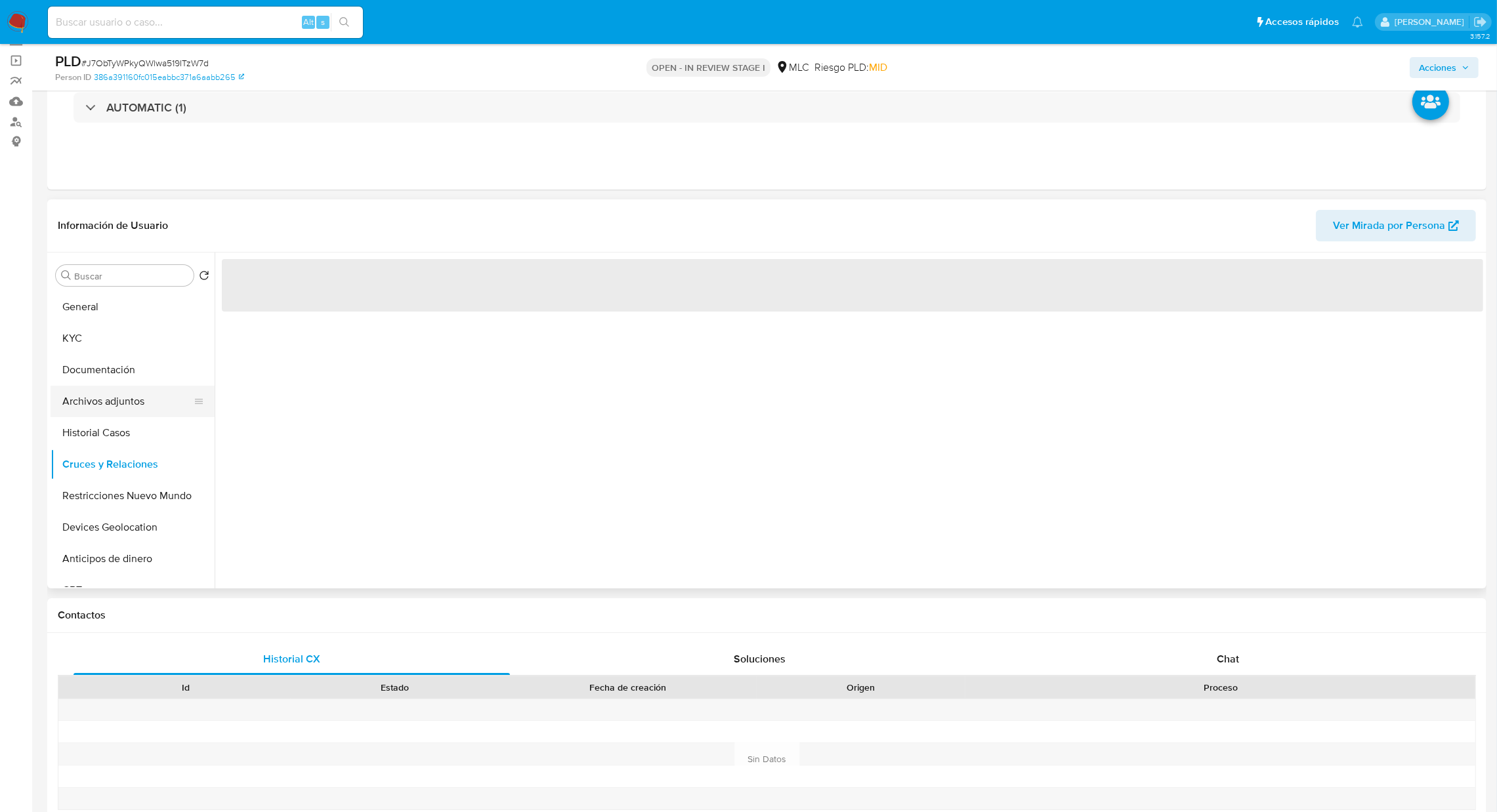
click at [121, 409] on button "Archivos adjuntos" at bounding box center [128, 402] width 153 height 31
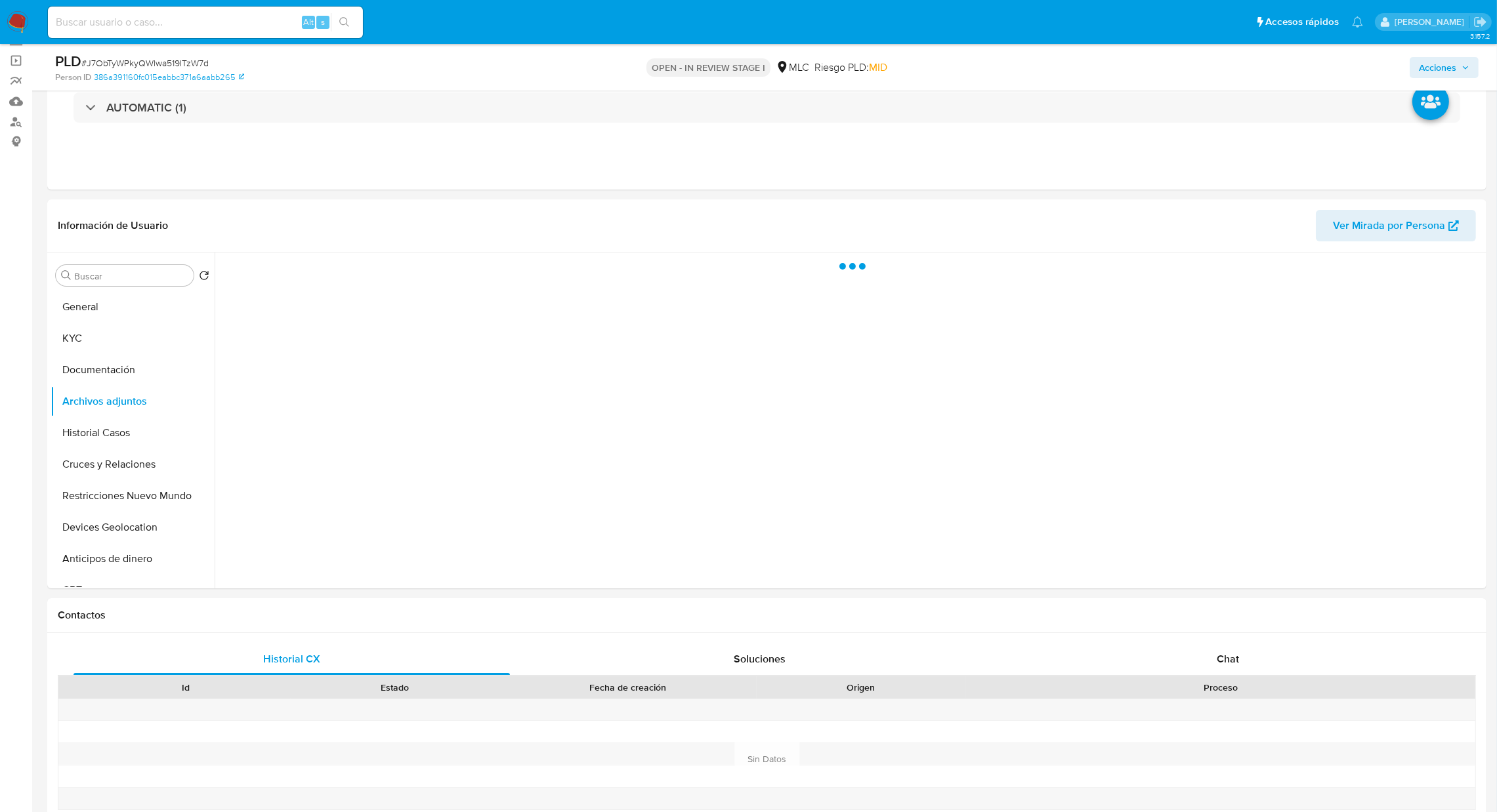
click at [1344, 71] on button "Acciones" at bounding box center [1444, 67] width 69 height 21
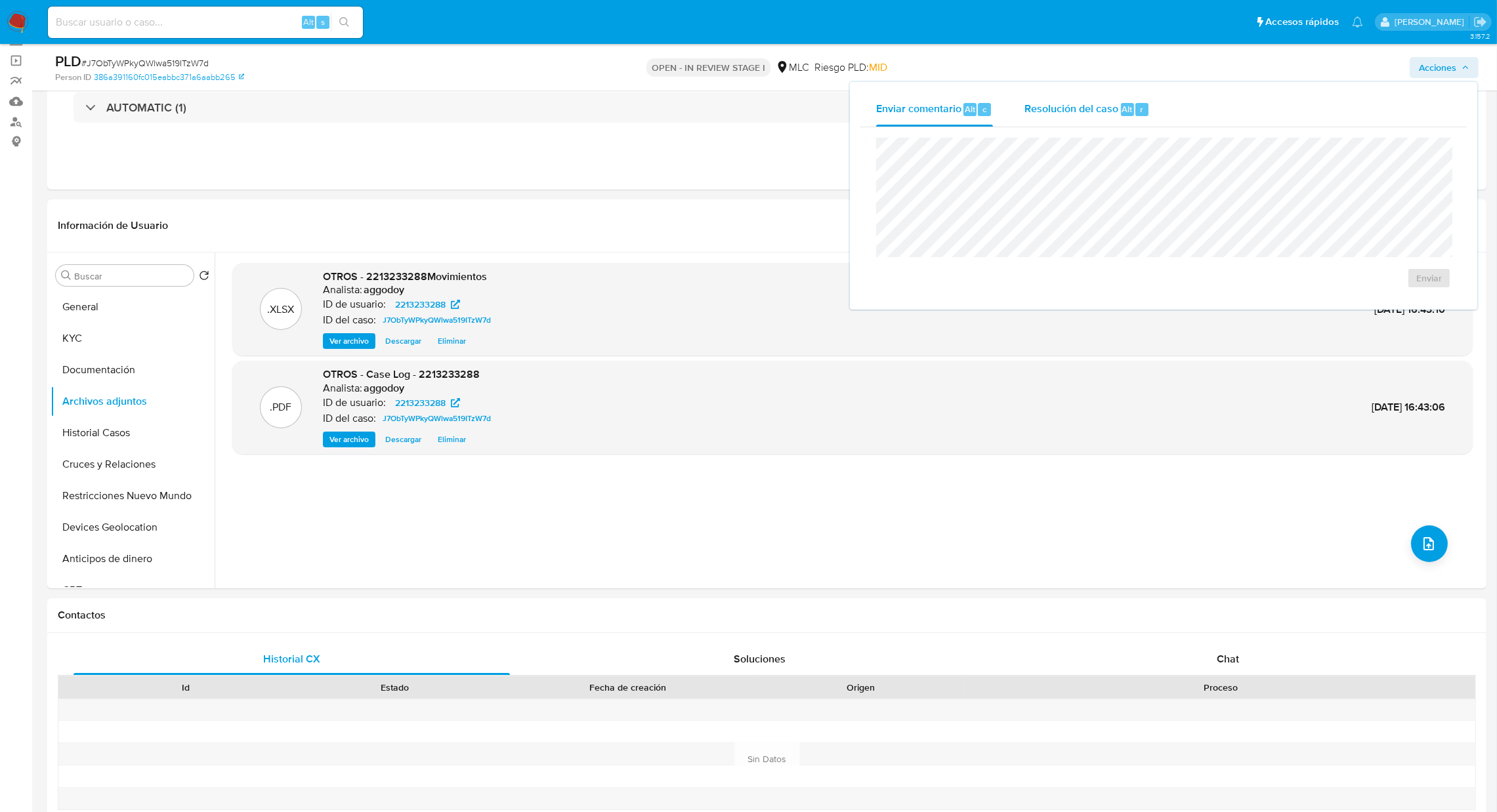
click at [1079, 119] on div "Resolución del caso Alt r" at bounding box center [1088, 109] width 126 height 34
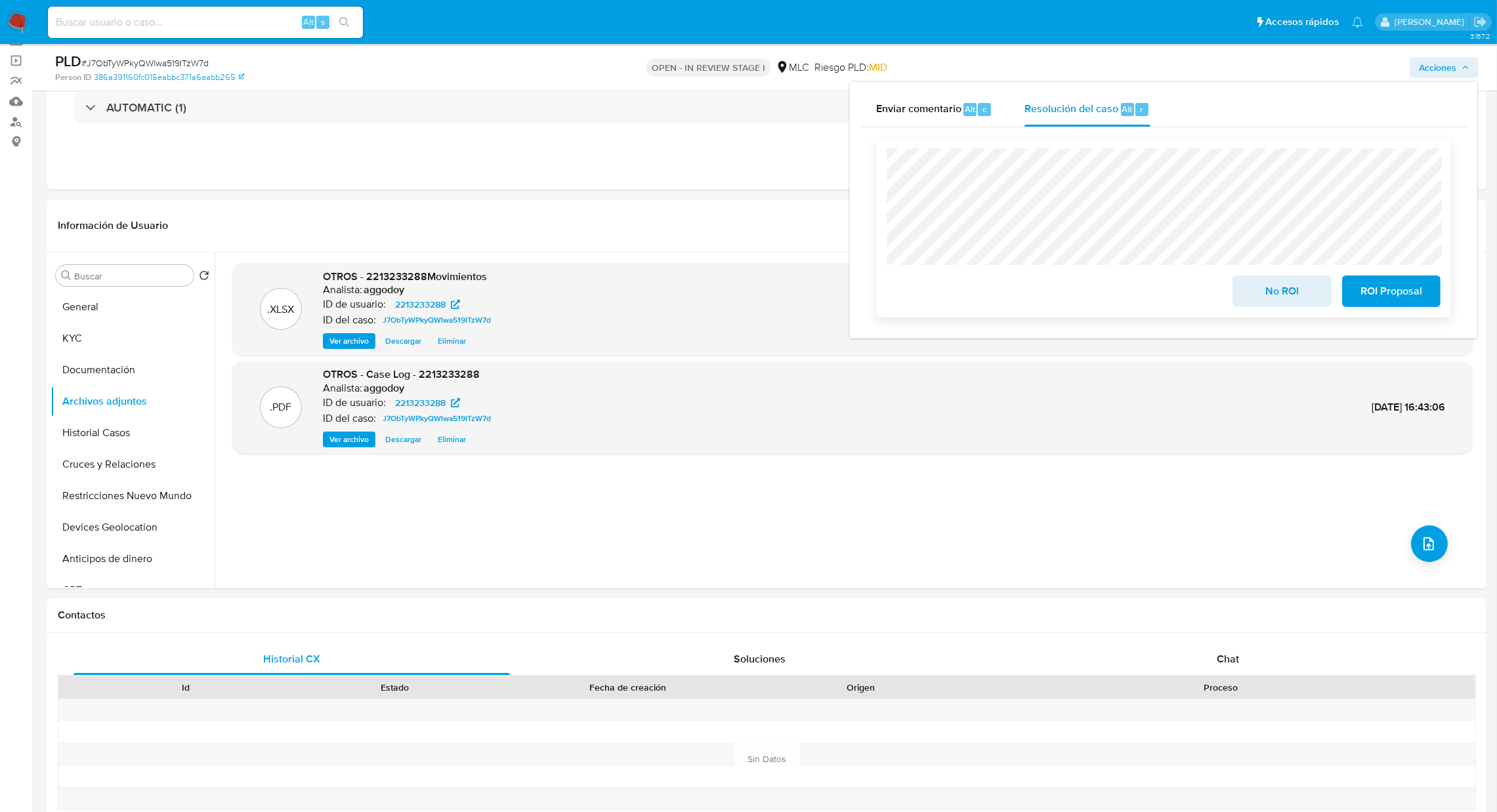
click at [1238, 287] on button "No ROI" at bounding box center [1282, 291] width 99 height 31
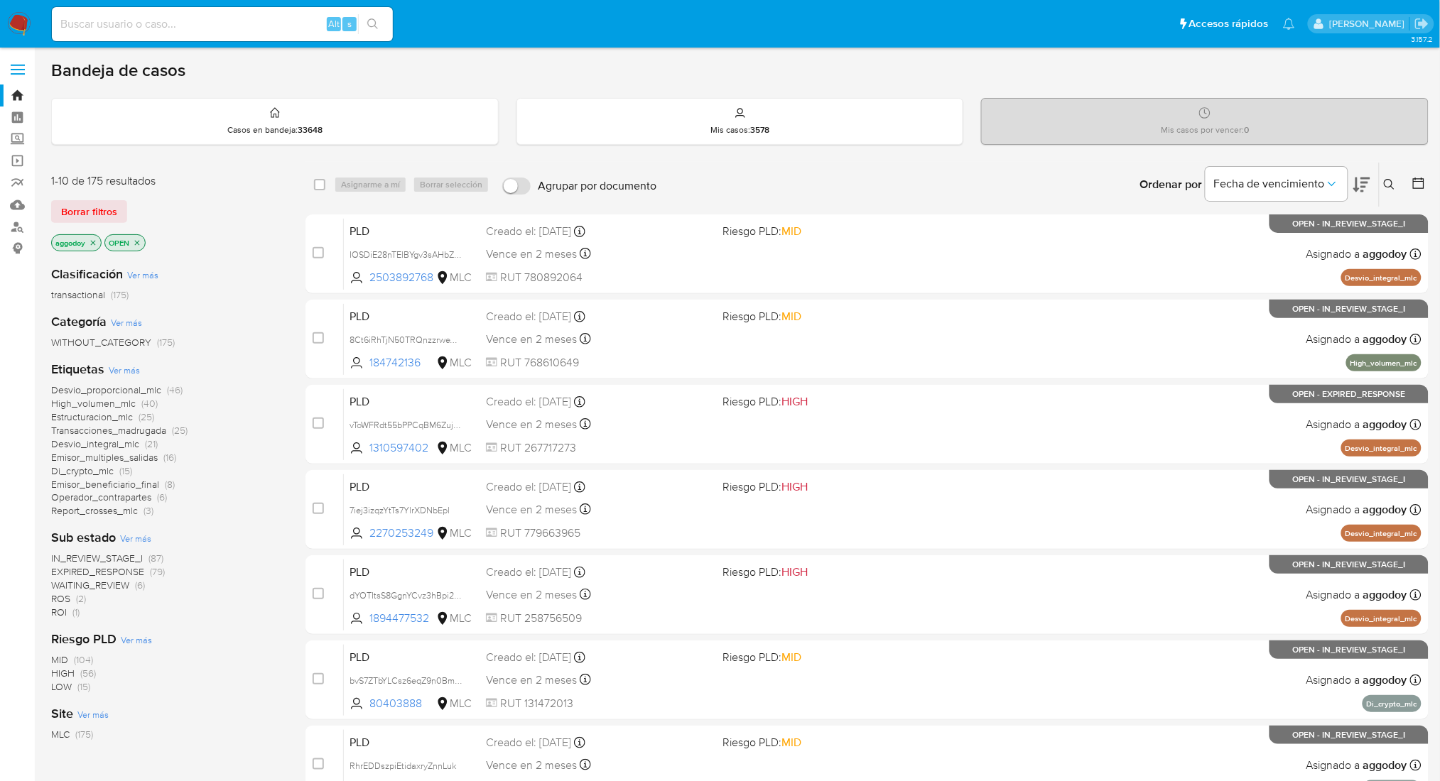
click at [97, 245] on icon "close-filter" at bounding box center [93, 243] width 9 height 9
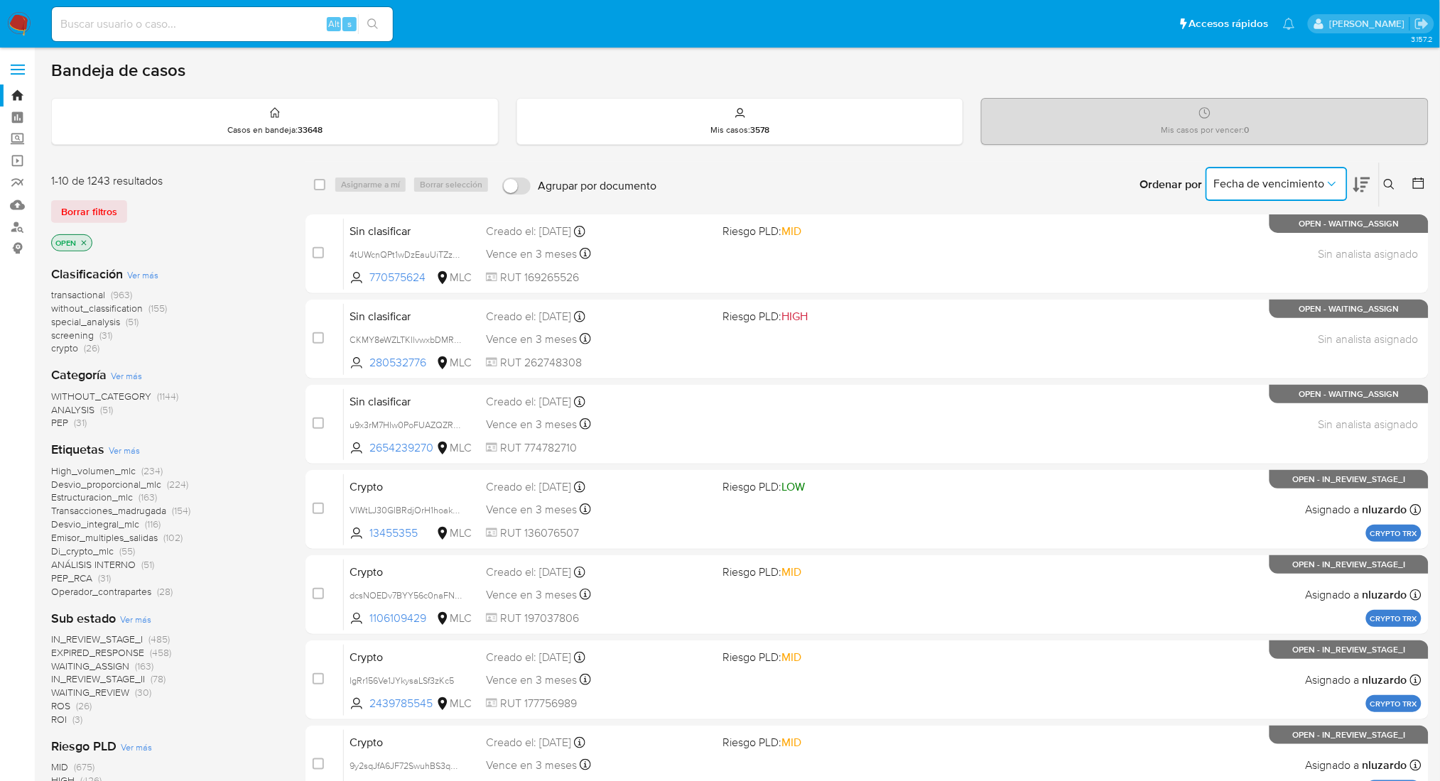
click at [1308, 171] on button "Fecha de vencimiento" at bounding box center [1276, 184] width 142 height 34
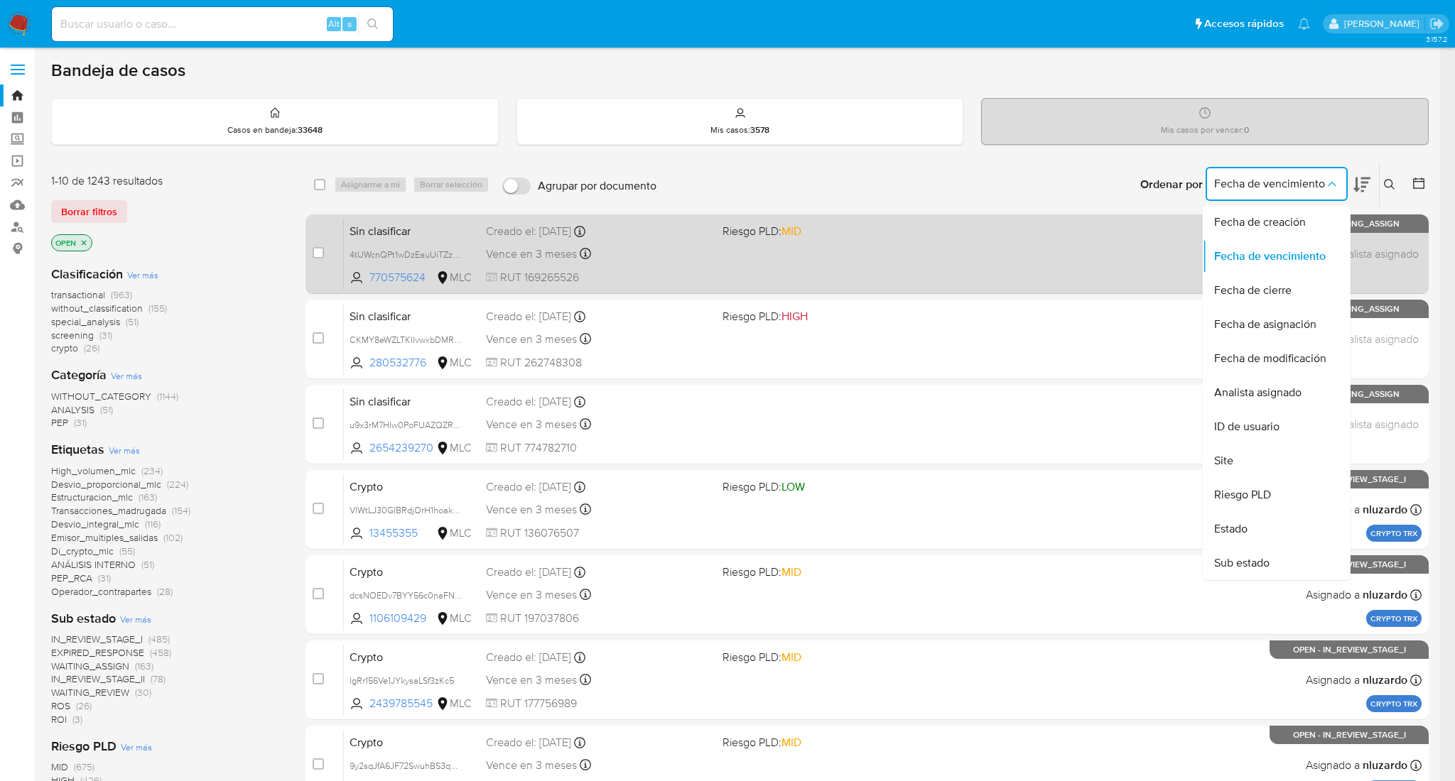
drag, startPoint x: 1281, startPoint y: 223, endPoint x: 1290, endPoint y: 218, distance: 10.5
click at [1281, 221] on span "Fecha de creación" at bounding box center [1260, 222] width 92 height 14
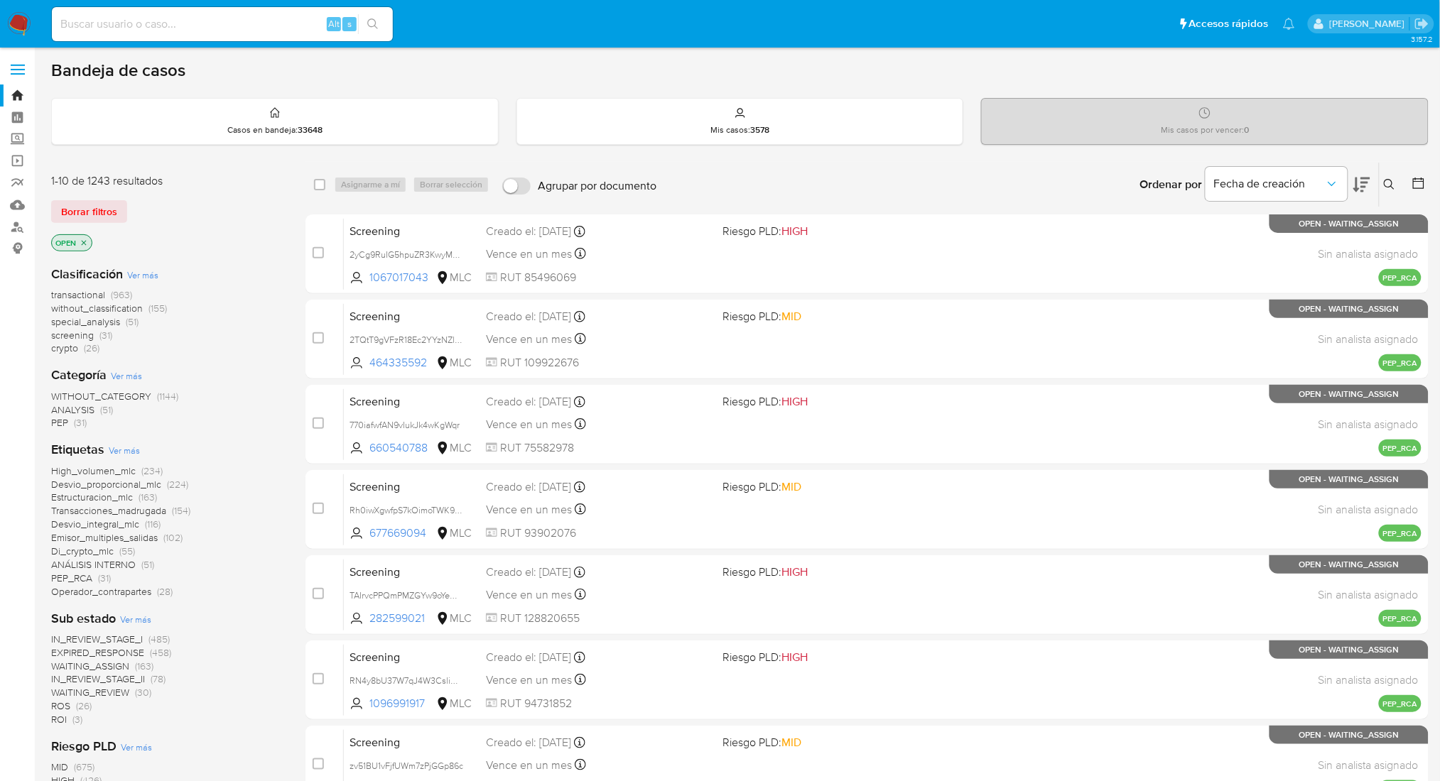
click at [1432, 186] on main "3.157.2" at bounding box center [720, 560] width 1440 height 1121
click at [1422, 181] on icon at bounding box center [1418, 183] width 14 height 14
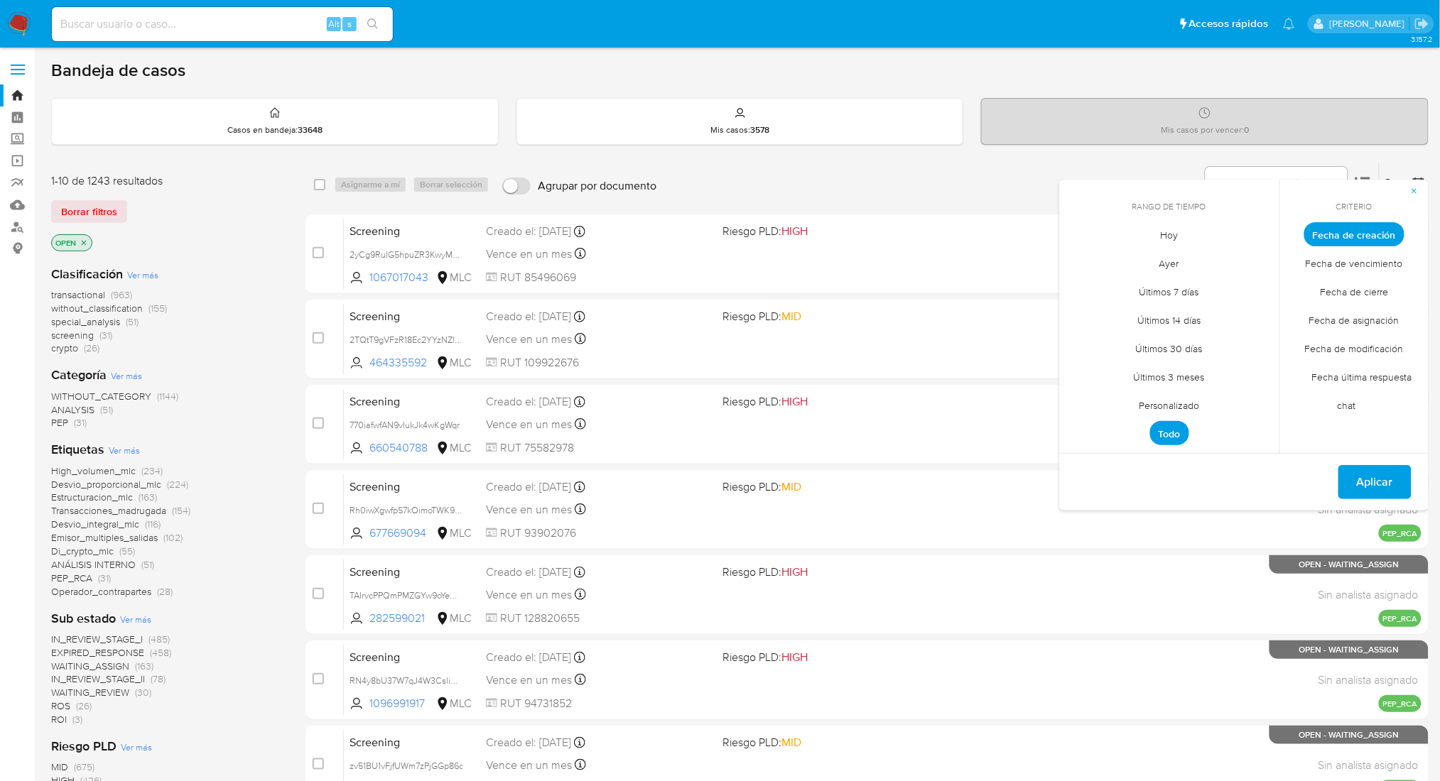
click at [1163, 413] on span "Personalizado" at bounding box center [1169, 405] width 90 height 29
click at [1084, 262] on icon "Mes anterior" at bounding box center [1080, 260] width 17 height 17
click at [1085, 262] on icon "Mes anterior" at bounding box center [1080, 260] width 17 height 17
click at [1082, 256] on icon "Mes anterior" at bounding box center [1080, 260] width 17 height 17
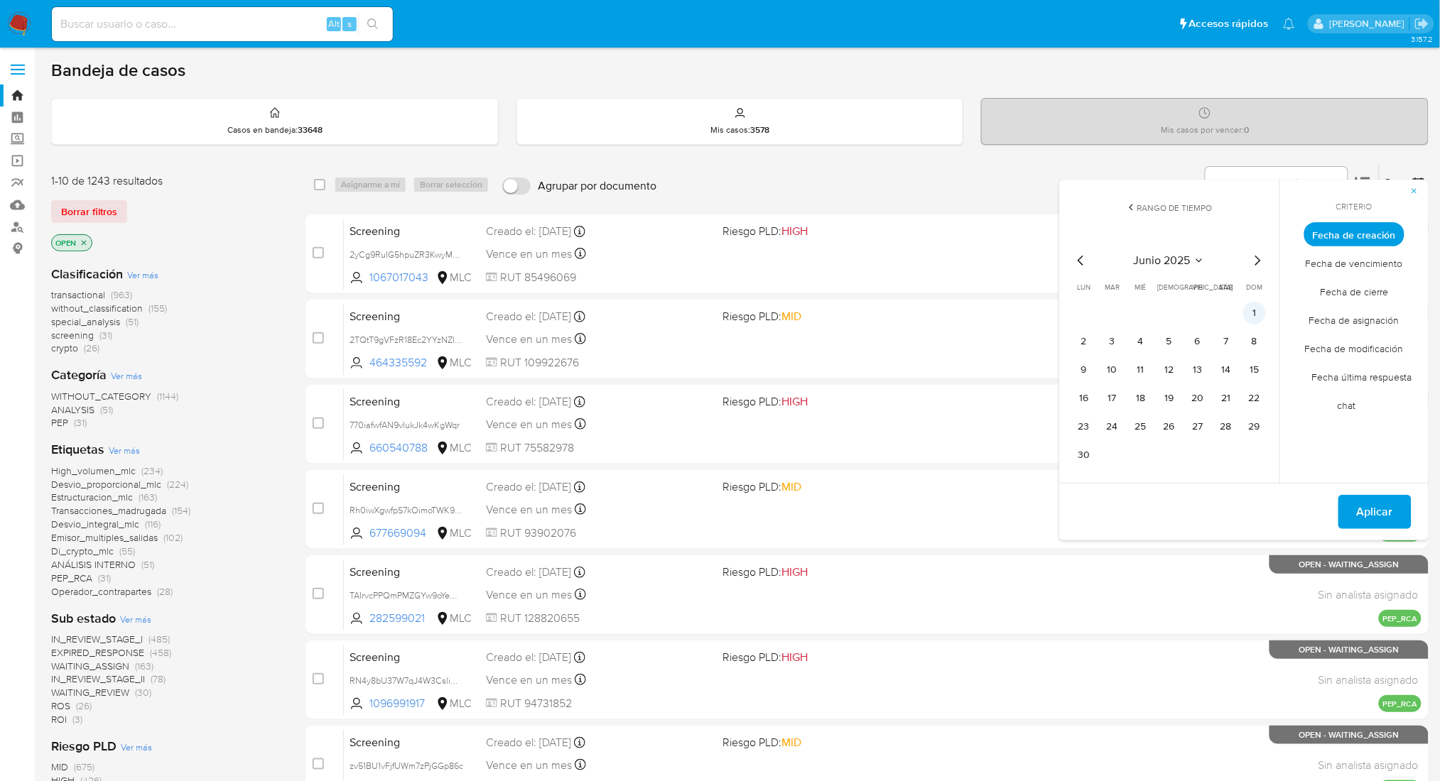
click at [1251, 308] on button "1" at bounding box center [1254, 313] width 23 height 23
click at [1234, 374] on button "14" at bounding box center [1226, 370] width 23 height 23
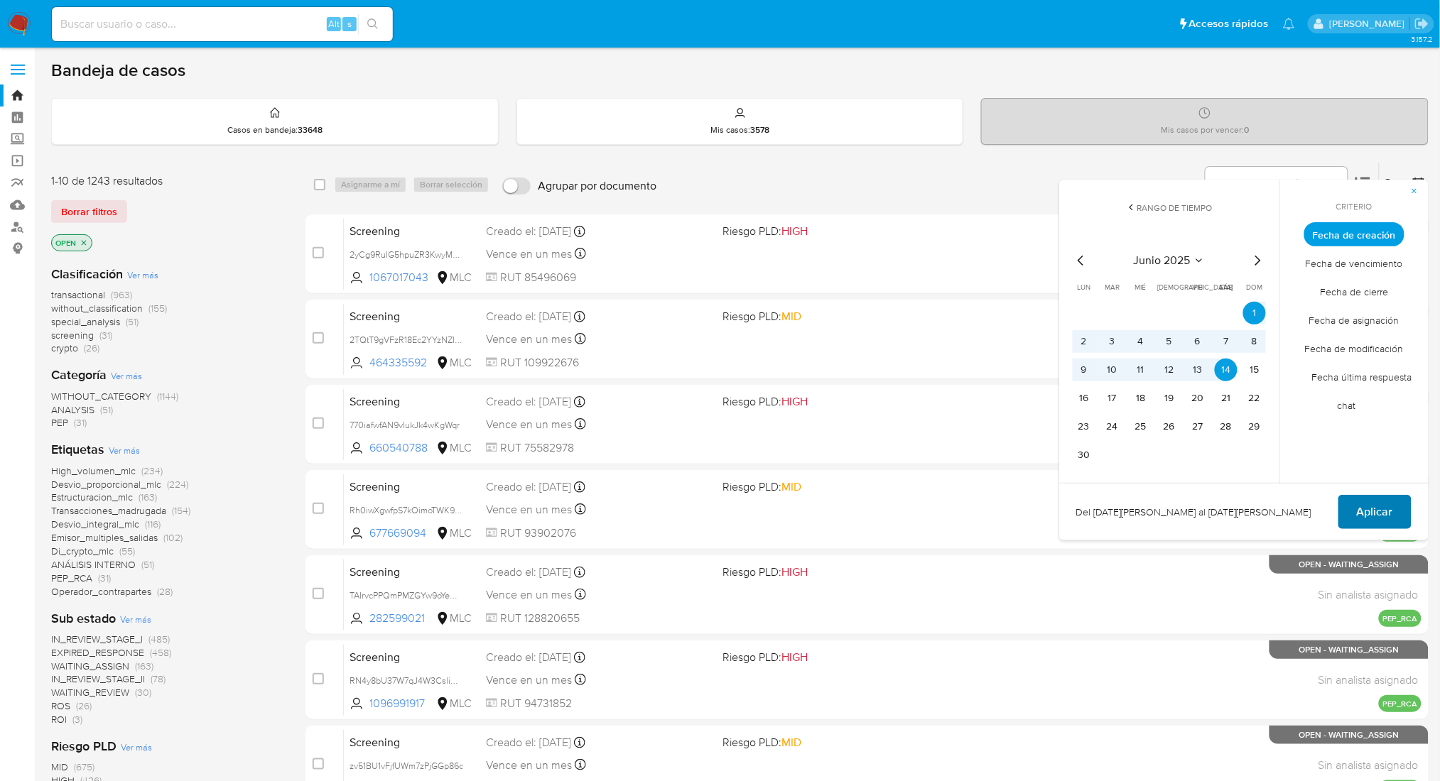
click at [1369, 510] on span "Aplicar" at bounding box center [1375, 511] width 36 height 31
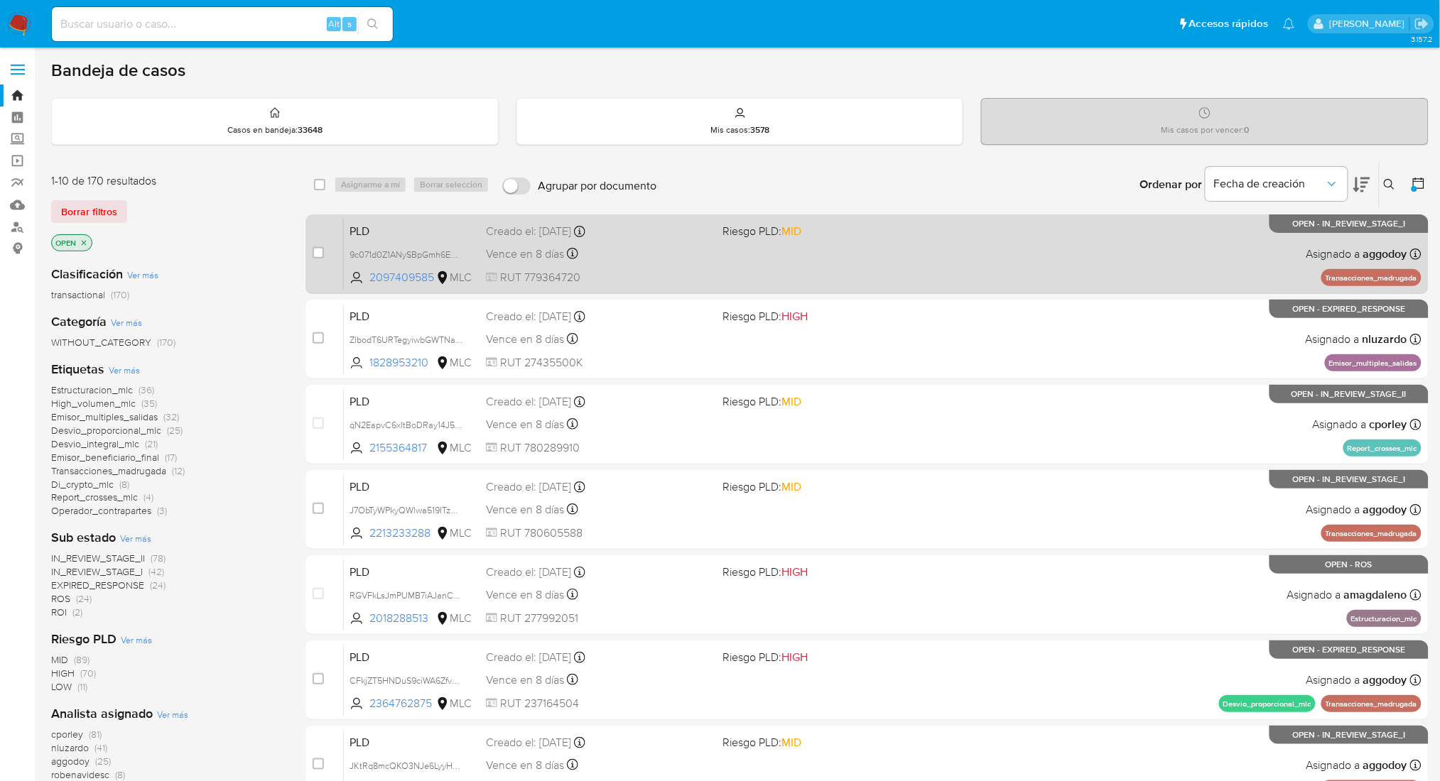
click at [789, 252] on div "PLD 9c071d0Z1ANySBpGmh6EDSui 2097409585 MLC Riesgo PLD: MID Creado el: 12/06/20…" at bounding box center [882, 254] width 1077 height 72
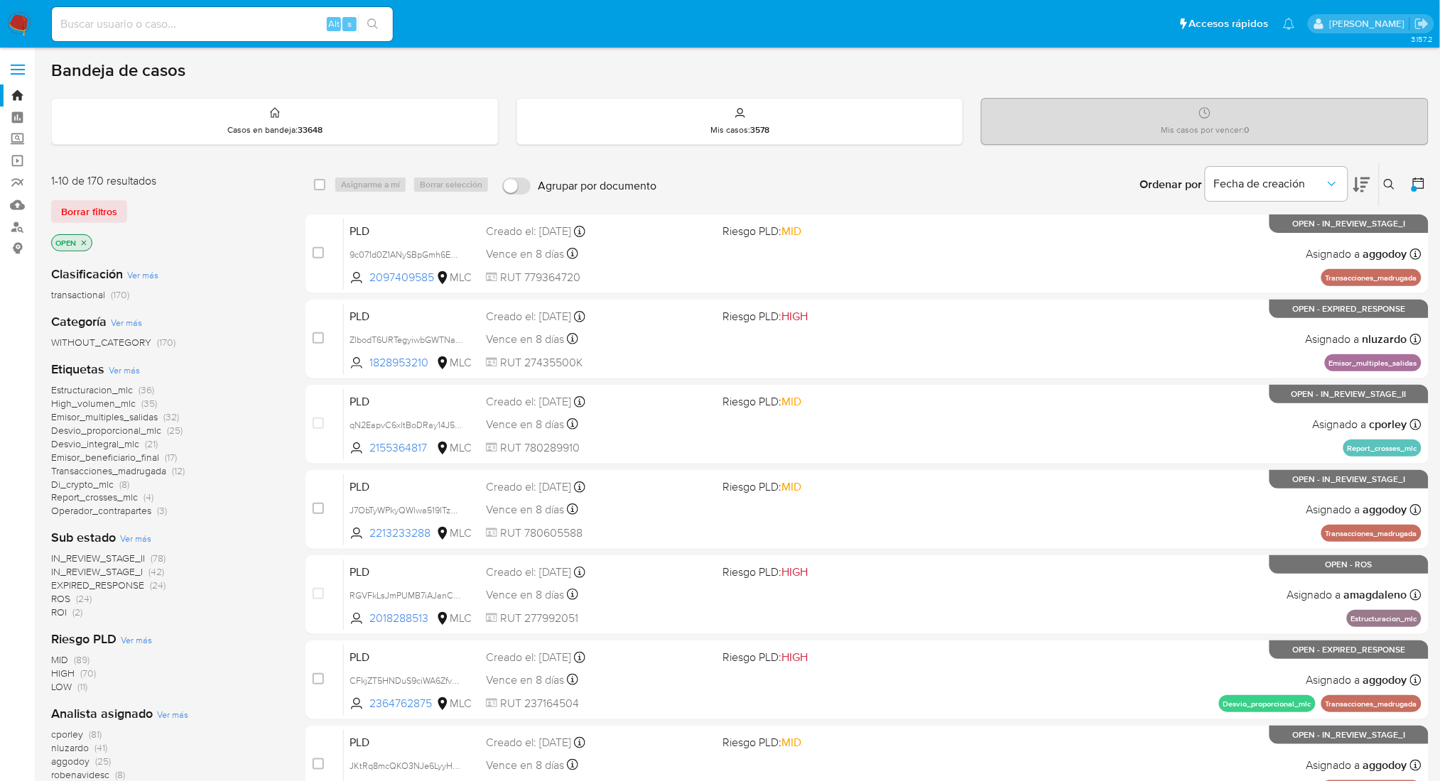
click at [130, 468] on span "Transacciones_madrugada" at bounding box center [108, 471] width 115 height 14
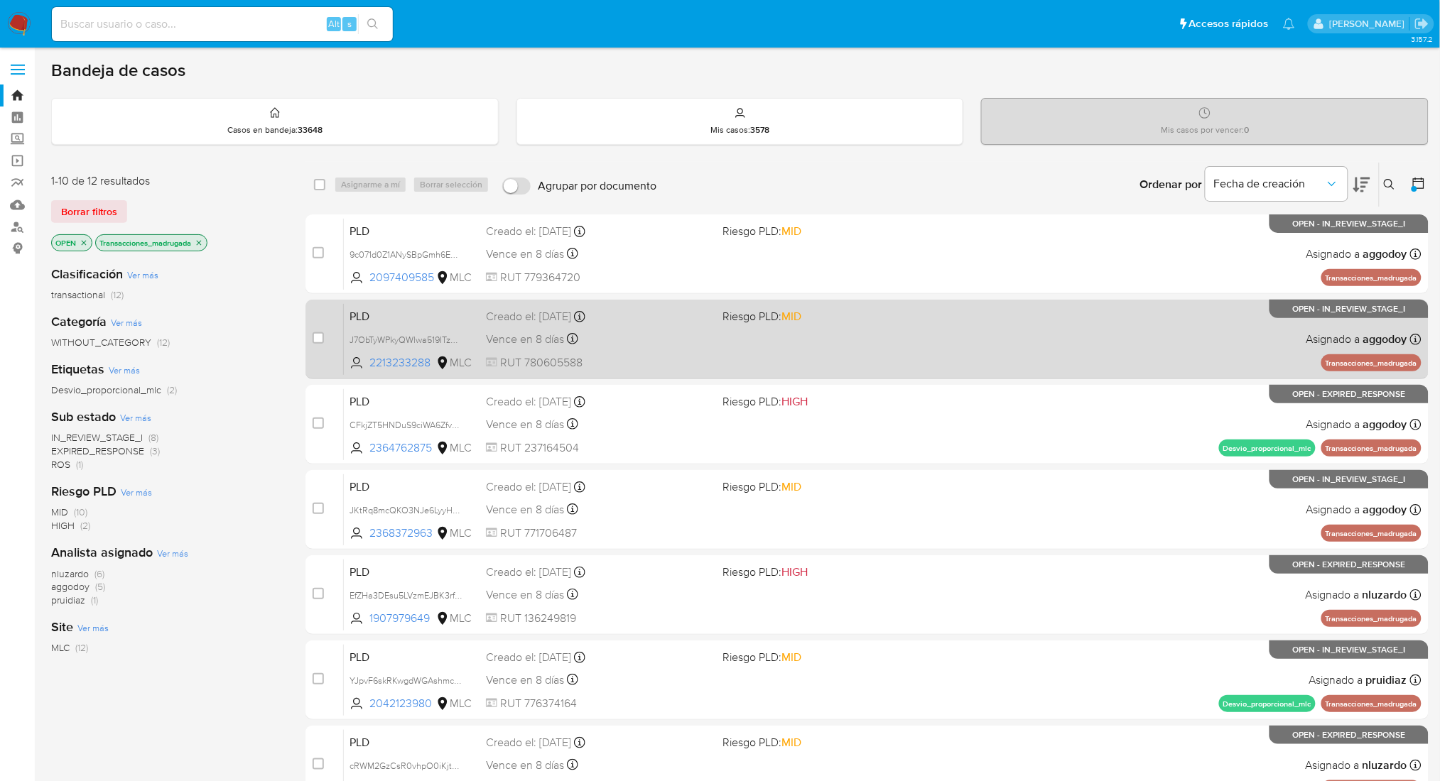
click at [752, 325] on div "PLD J7ObTyWPkyQWlwa519ITzW7d 2213233288 MLC Riesgo PLD: MID Creado el: 12/06/20…" at bounding box center [882, 339] width 1077 height 72
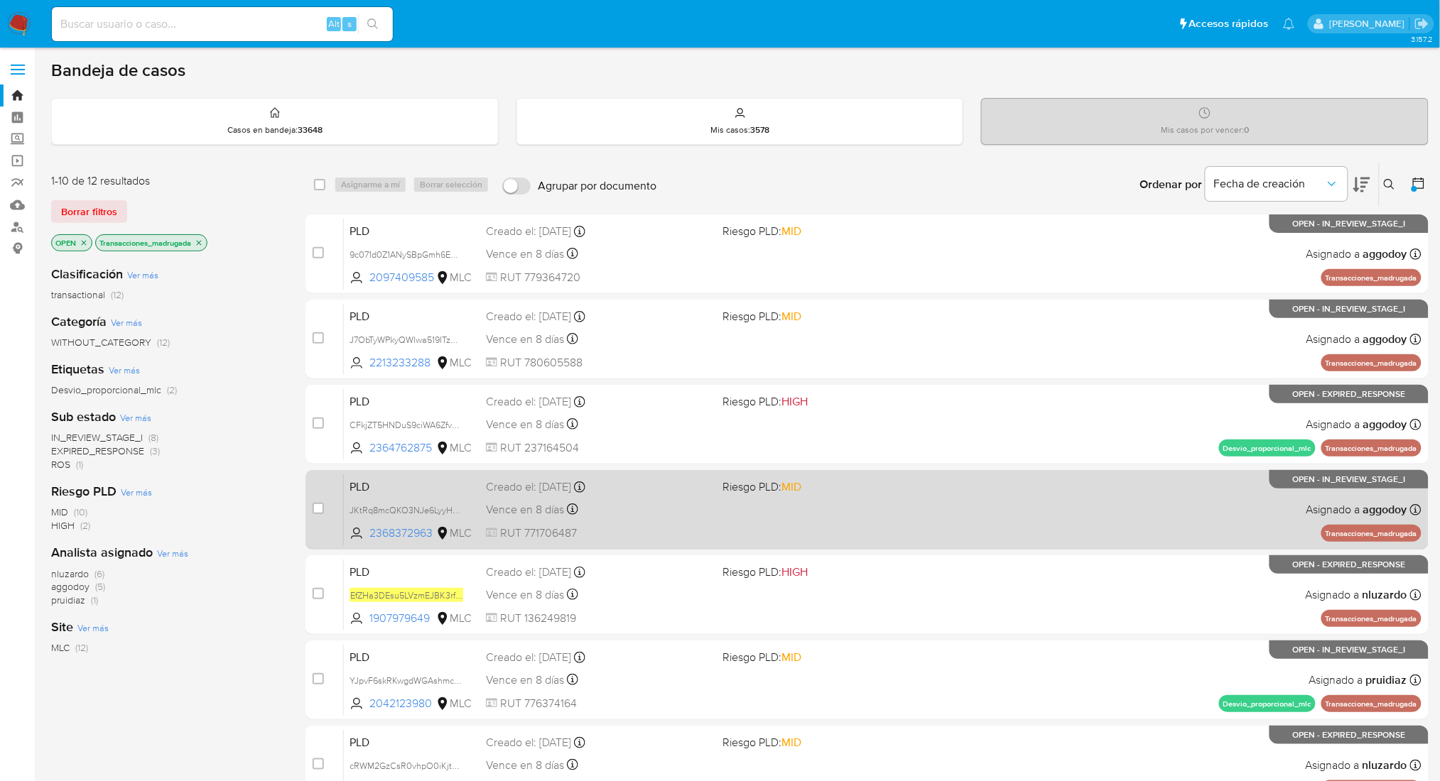
click at [1080, 475] on div "PLD JKtRq8mcQKO3NJe6LyyHD1NR 2368372963 MLC Riesgo PLD: MID Creado el: 12/06/20…" at bounding box center [882, 510] width 1077 height 72
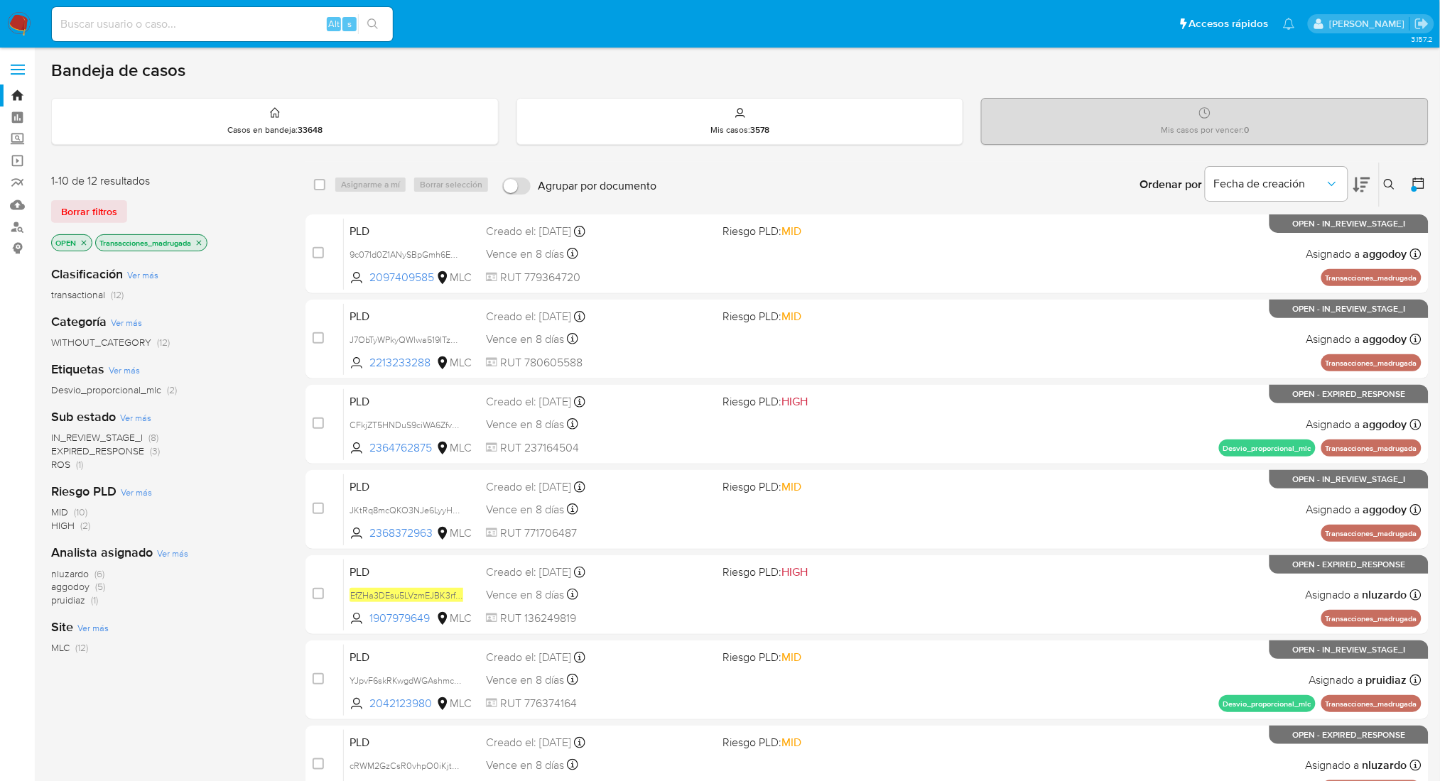
click at [95, 584] on span "(5)" at bounding box center [100, 587] width 10 height 14
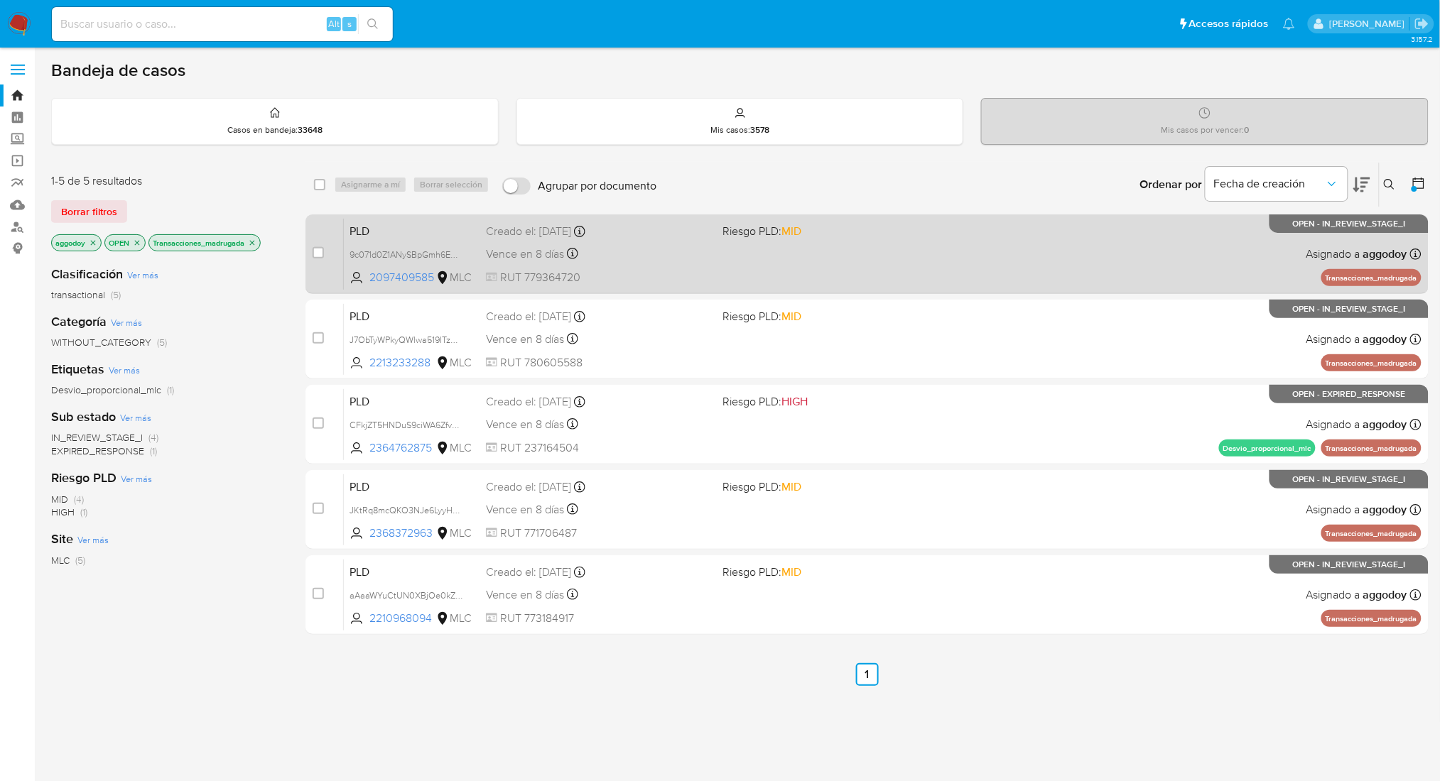
click at [804, 270] on div "PLD 9c071d0Z1ANySBpGmh6EDSui 2097409585 MLC Riesgo PLD: MID Creado el: 12/06/20…" at bounding box center [882, 254] width 1077 height 72
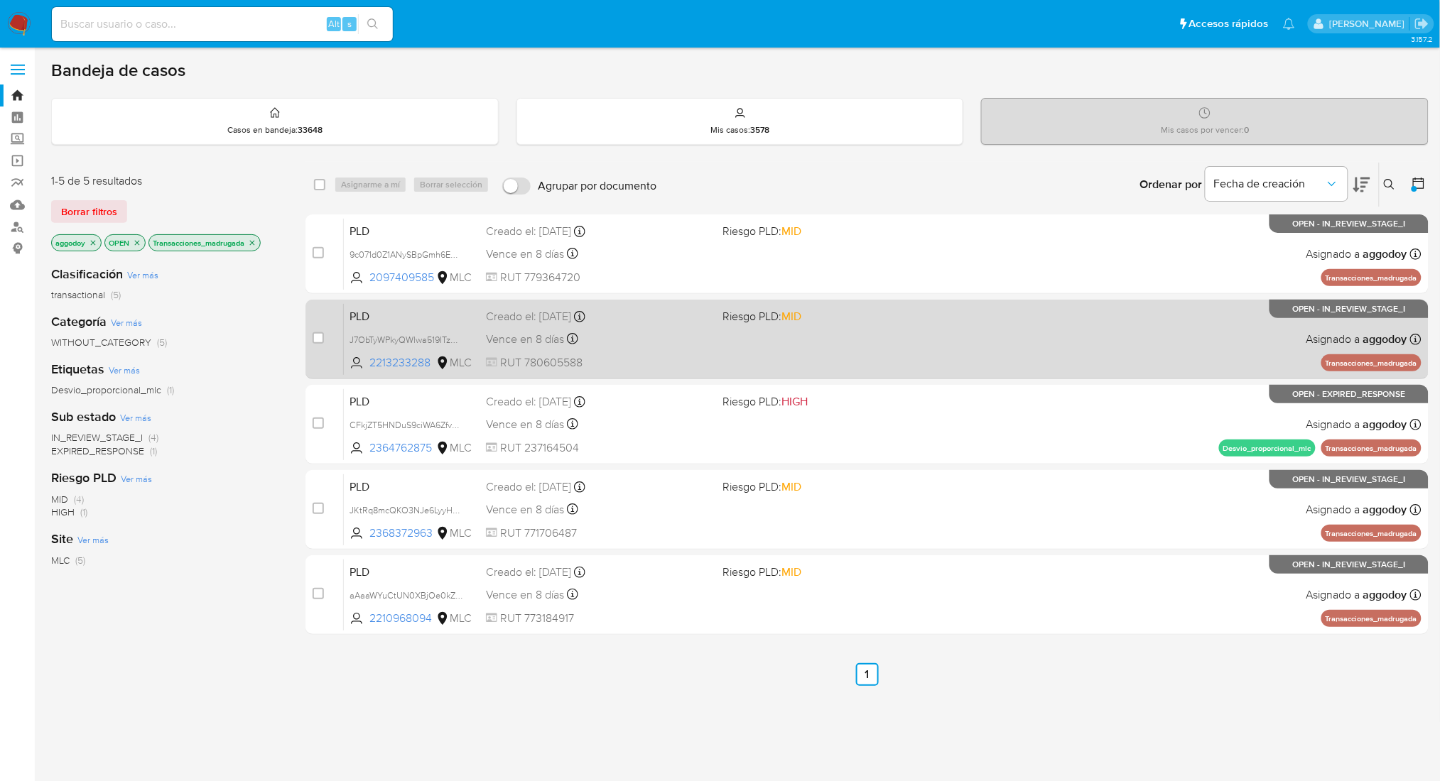
click at [852, 327] on div "PLD J7ObTyWPkyQWlwa519ITzW7d 2213233288 MLC Riesgo PLD: MID Creado el: 12/06/20…" at bounding box center [882, 339] width 1077 height 72
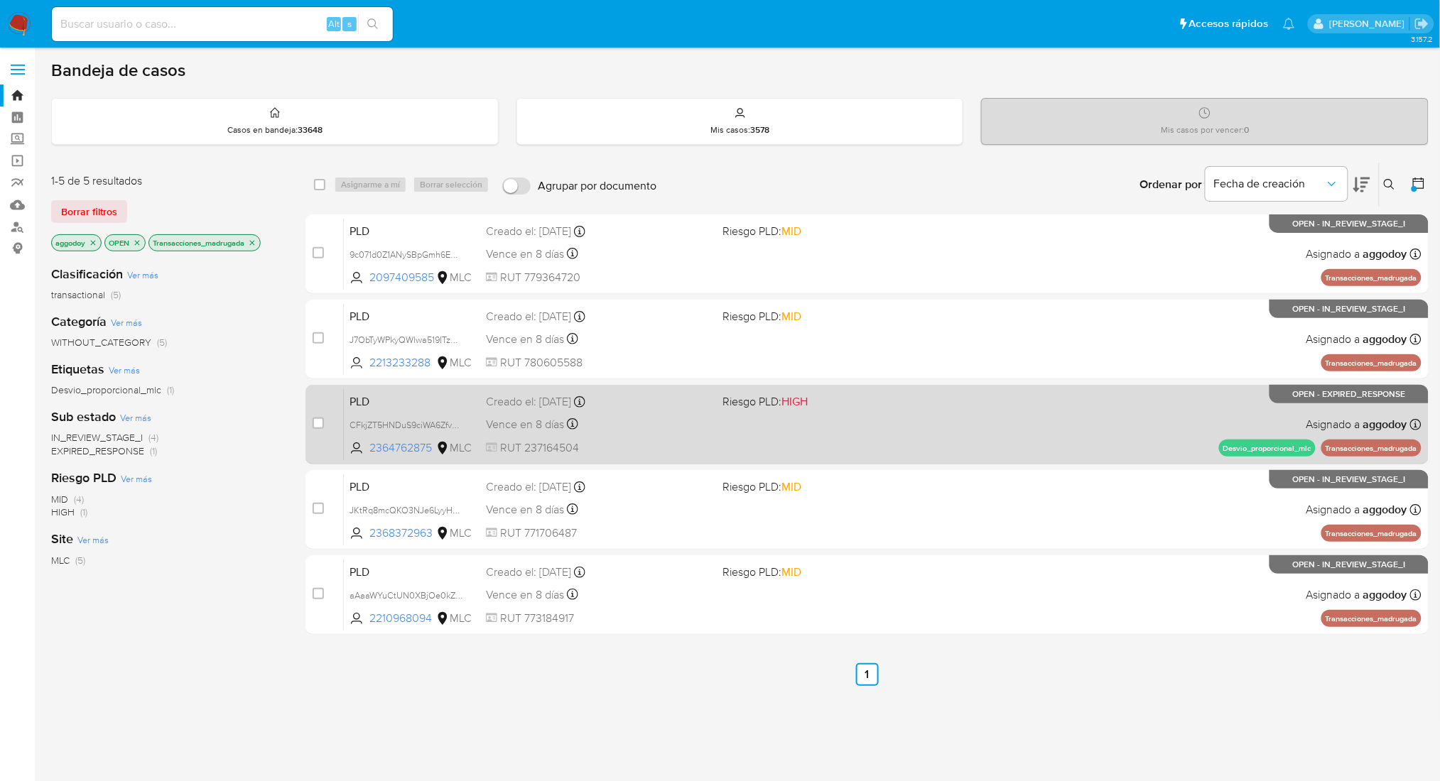
click at [837, 421] on div "PLD CFkjZT5HNDuS9ciWA6Zfv5RS 2364762875 MLC Riesgo PLD: HIGH Creado el: 12/06/2…" at bounding box center [882, 425] width 1077 height 72
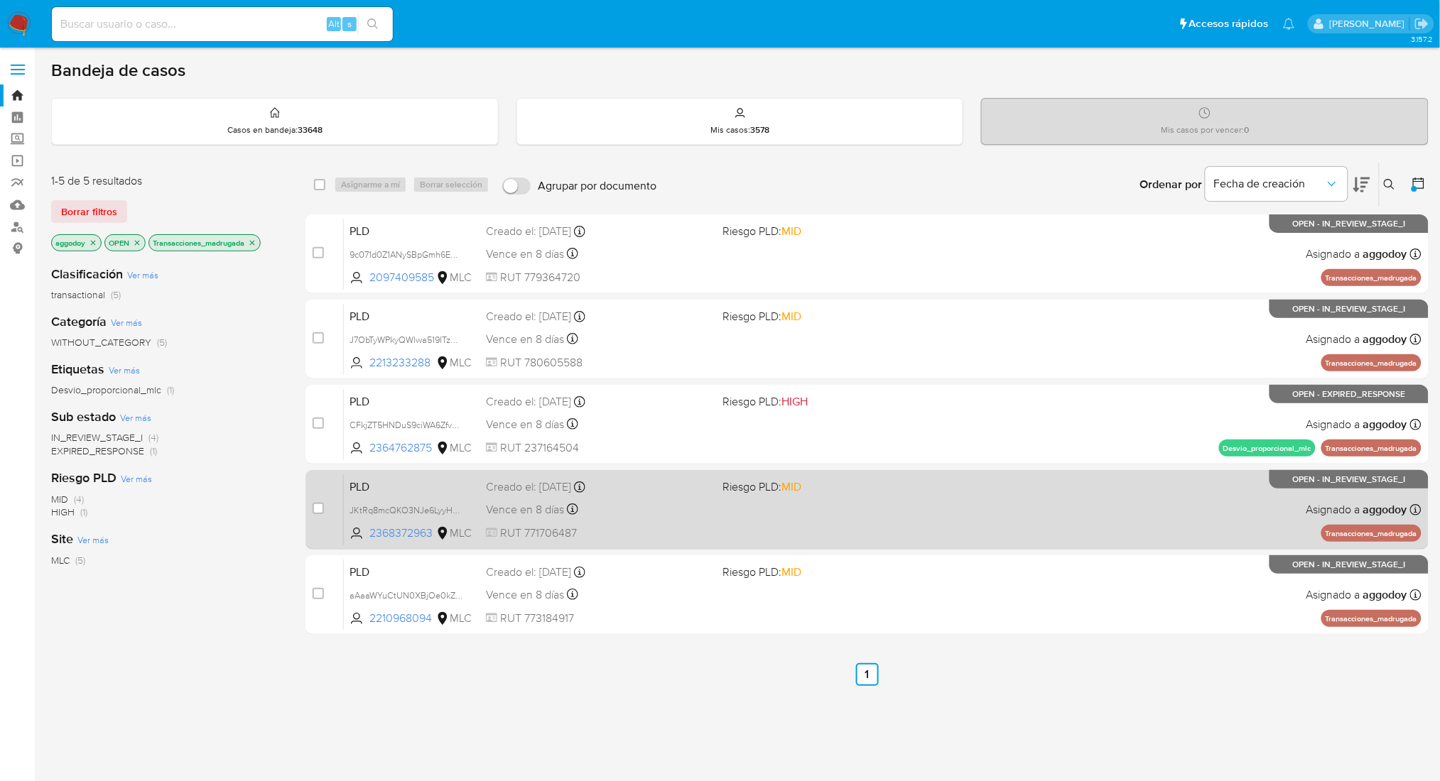
drag, startPoint x: 884, startPoint y: 454, endPoint x: 889, endPoint y: 488, distance: 34.4
click at [889, 488] on div "case-item-checkbox No es posible asignar el caso PLD 9c071d0Z1ANySBpGmh6EDSui 2…" at bounding box center [866, 424] width 1123 height 420
click at [886, 489] on span "Riesgo PLD: MID" at bounding box center [834, 486] width 225 height 18
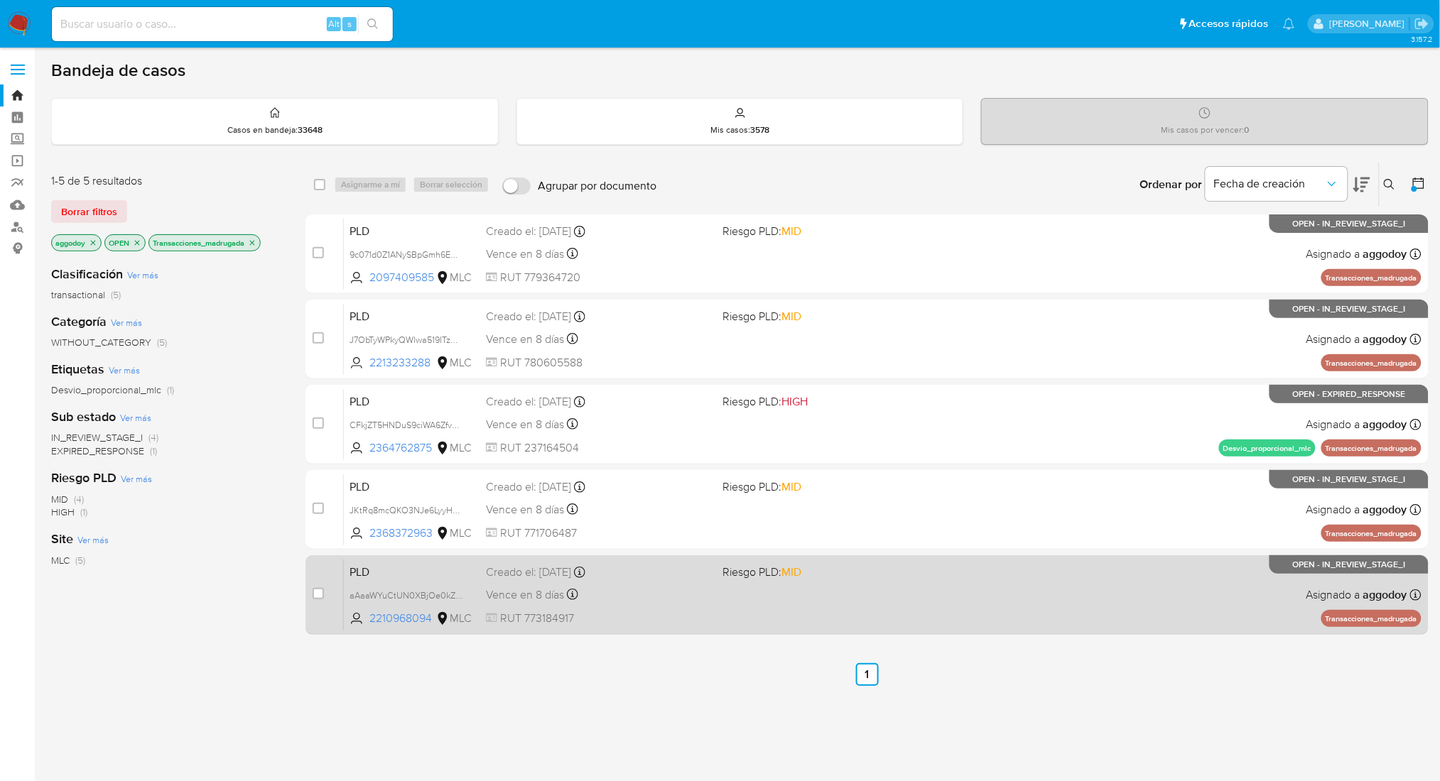
click at [695, 577] on div "Creado el: 12/06/2025 Creado el: 12/06/2025 06:07:19" at bounding box center [598, 573] width 225 height 16
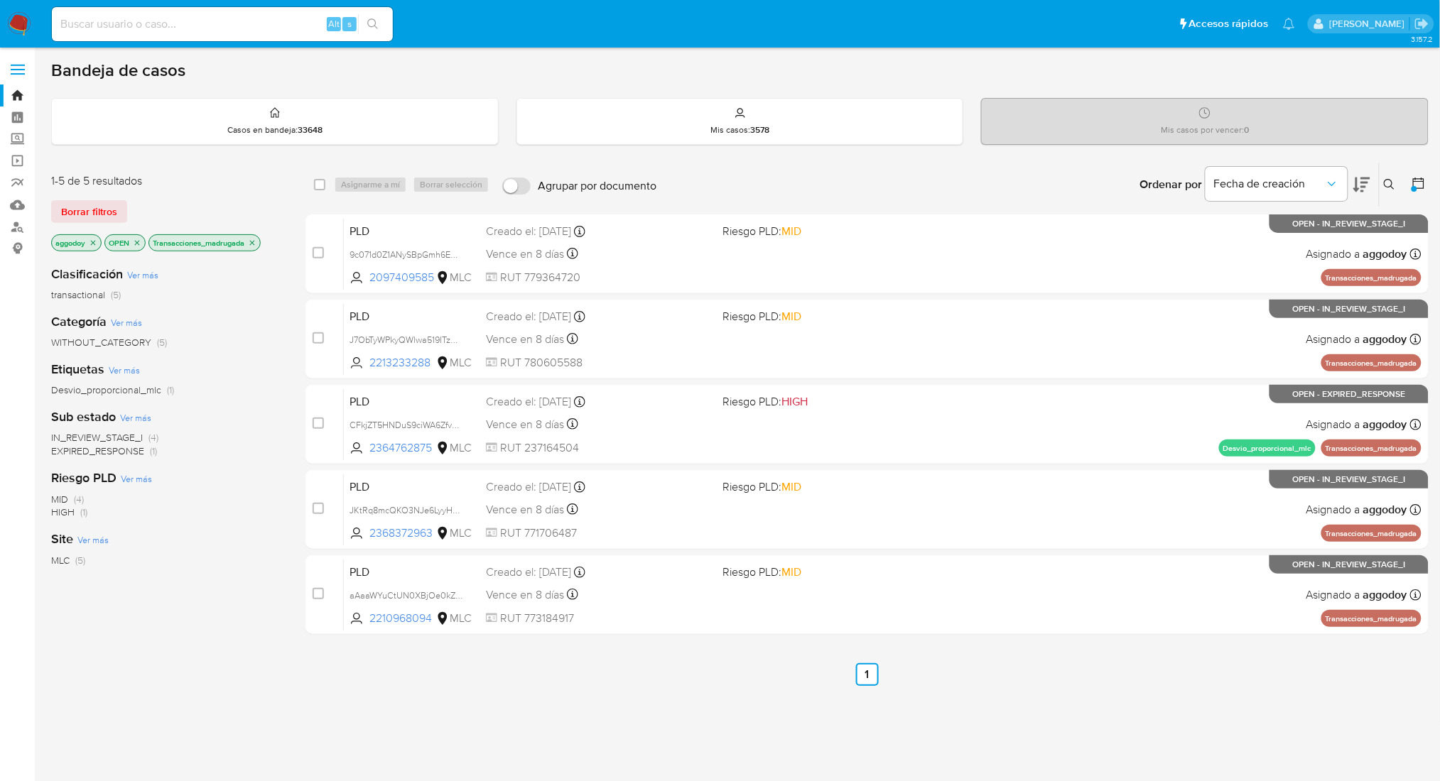
click at [250, 235] on p "Transacciones_madrugada" at bounding box center [204, 243] width 111 height 16
click at [250, 239] on p "Transacciones_madrugada" at bounding box center [204, 243] width 111 height 16
click at [254, 239] on icon "close-filter" at bounding box center [252, 243] width 9 height 9
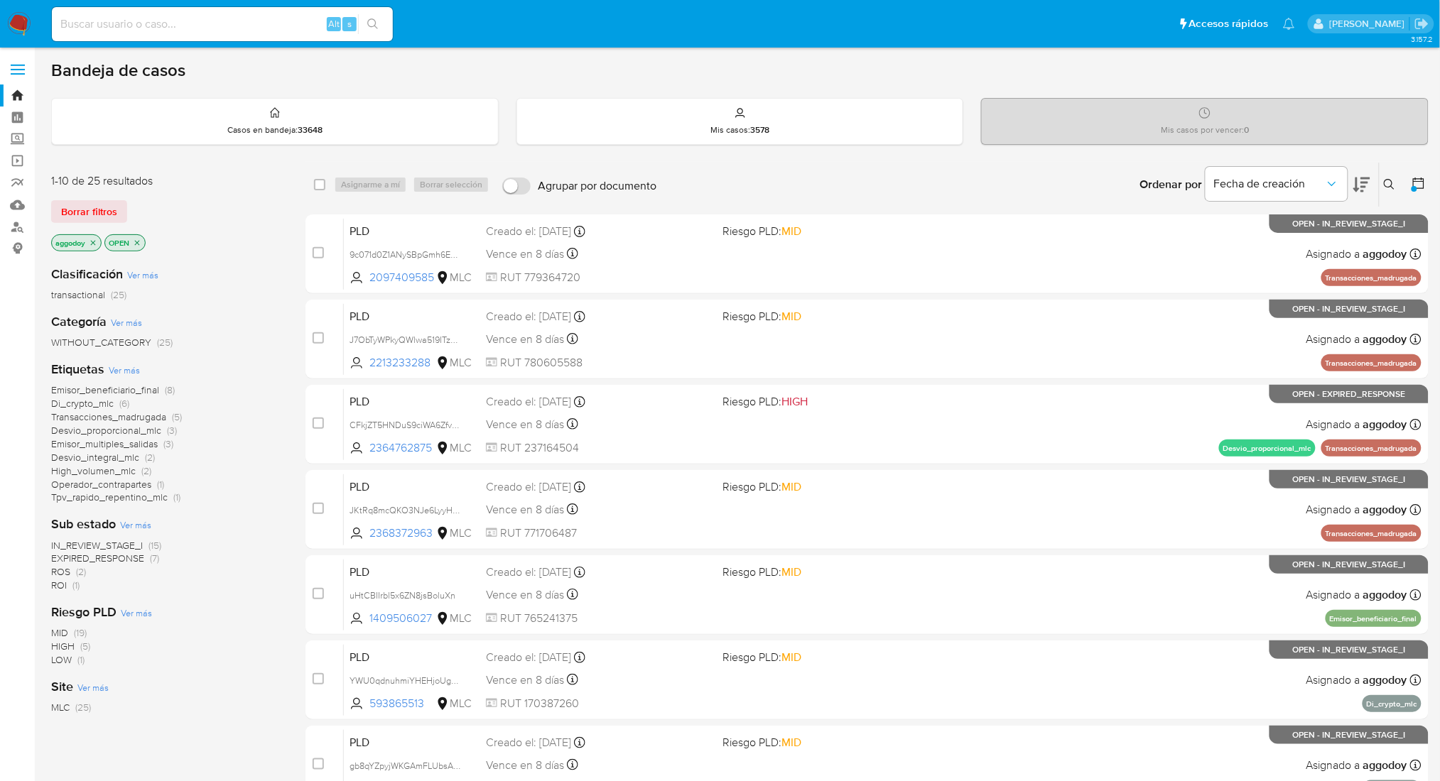
click at [142, 484] on span "Operador_contrapartes" at bounding box center [101, 484] width 100 height 14
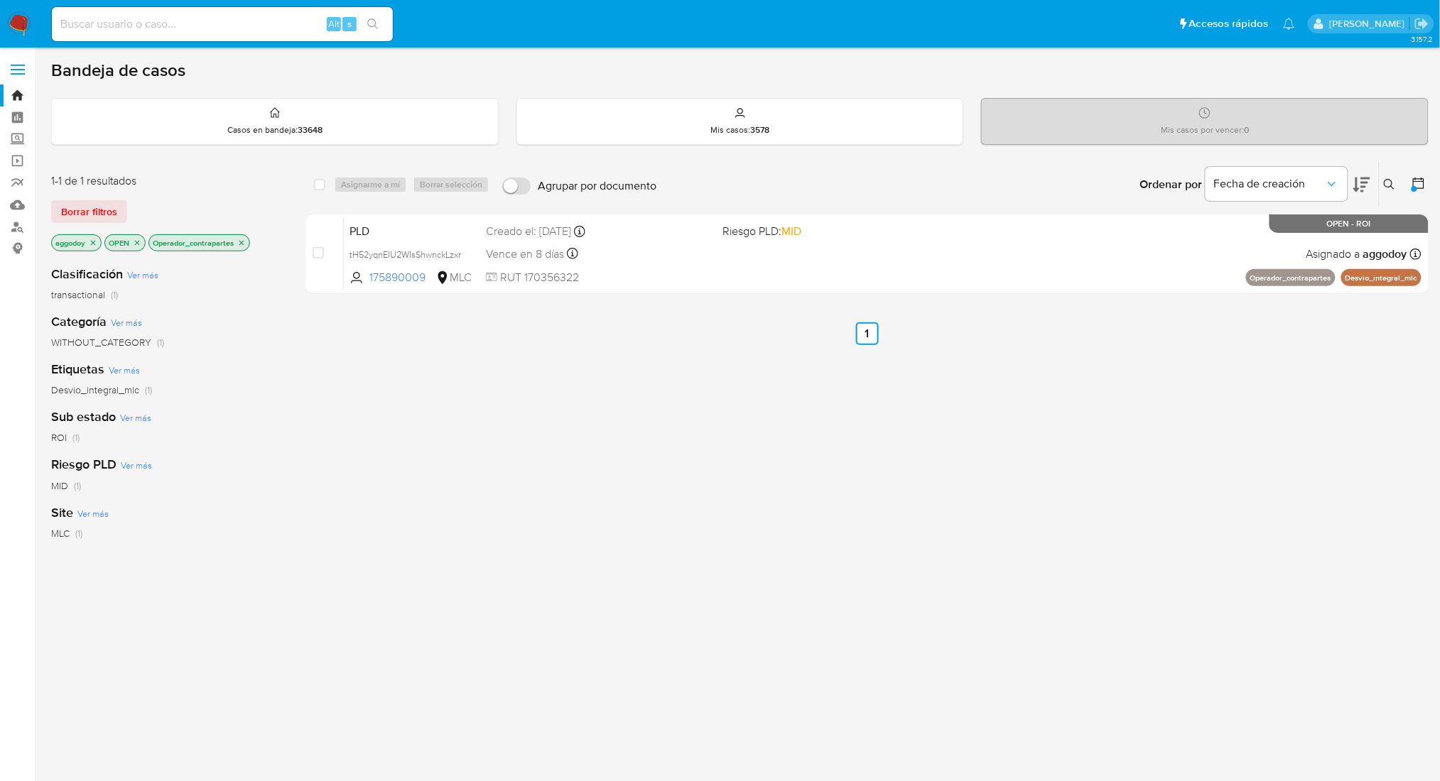
click at [237, 244] on p "Operador_contrapartes" at bounding box center [199, 243] width 100 height 16
click at [241, 244] on icon "close-filter" at bounding box center [241, 243] width 9 height 9
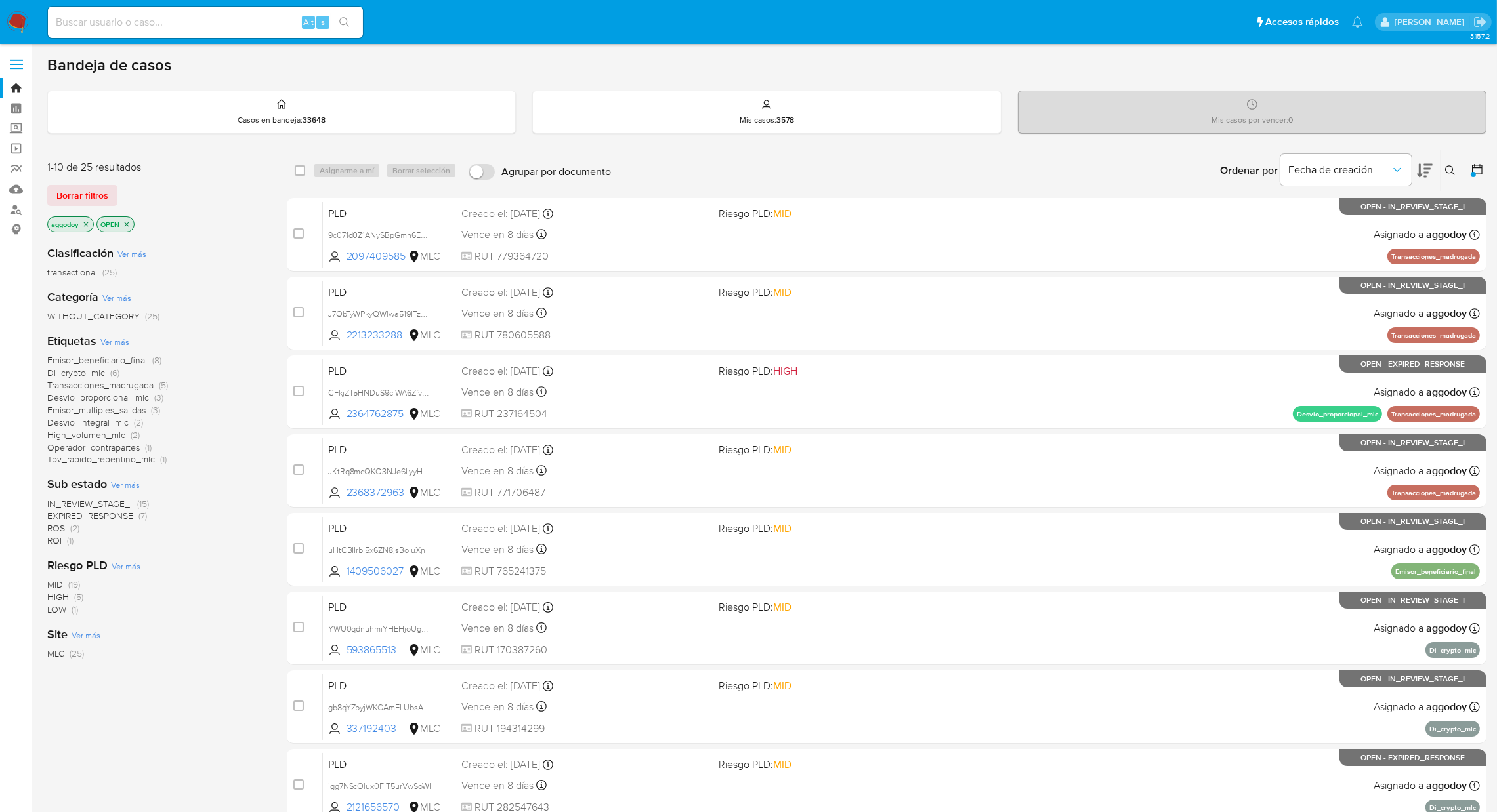
click at [1344, 176] on button at bounding box center [1452, 170] width 21 height 16
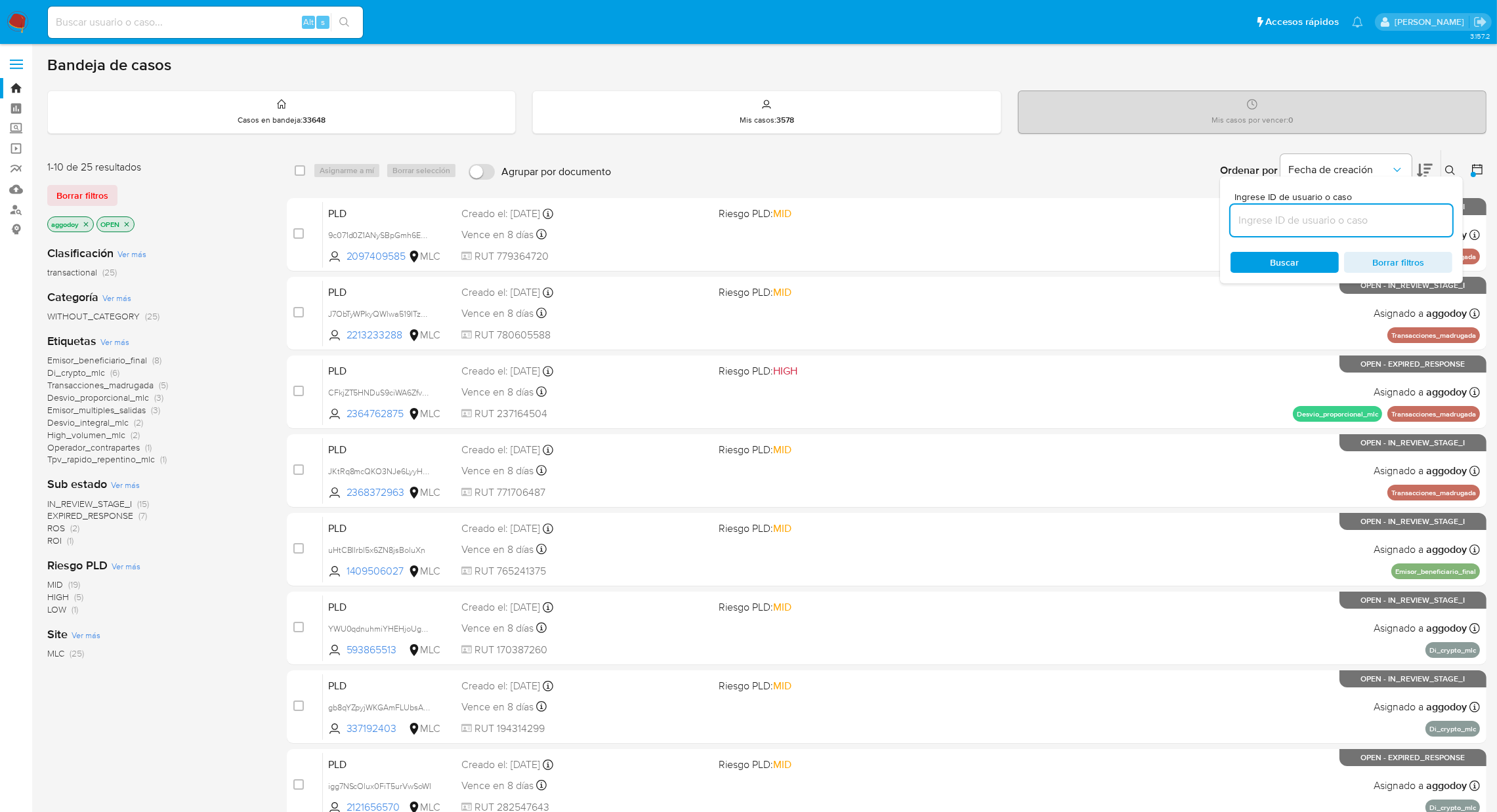
click at [1344, 221] on input at bounding box center [1342, 220] width 222 height 17
type input "2097409585"
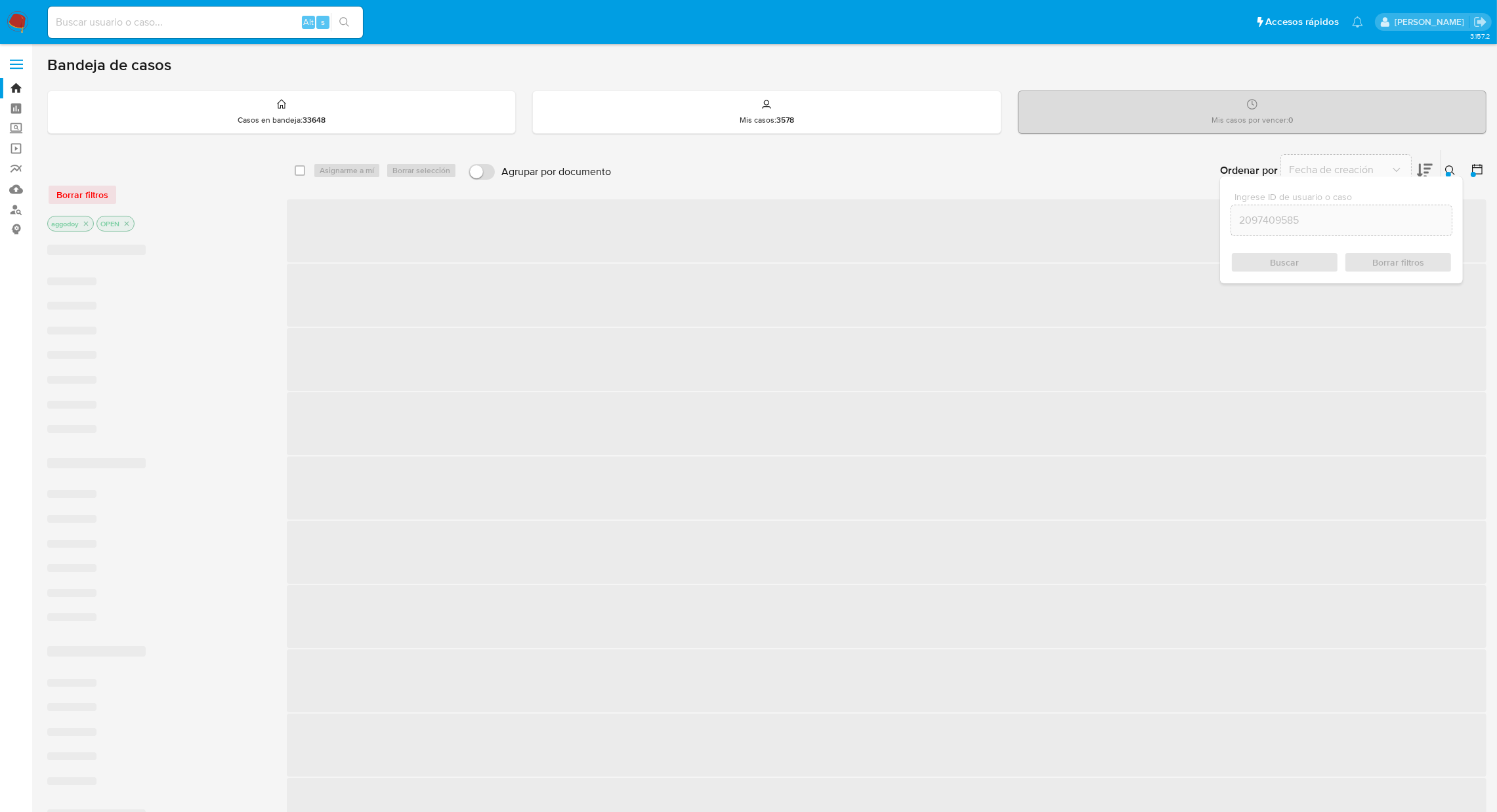
click at [1344, 173] on button at bounding box center [1452, 170] width 21 height 16
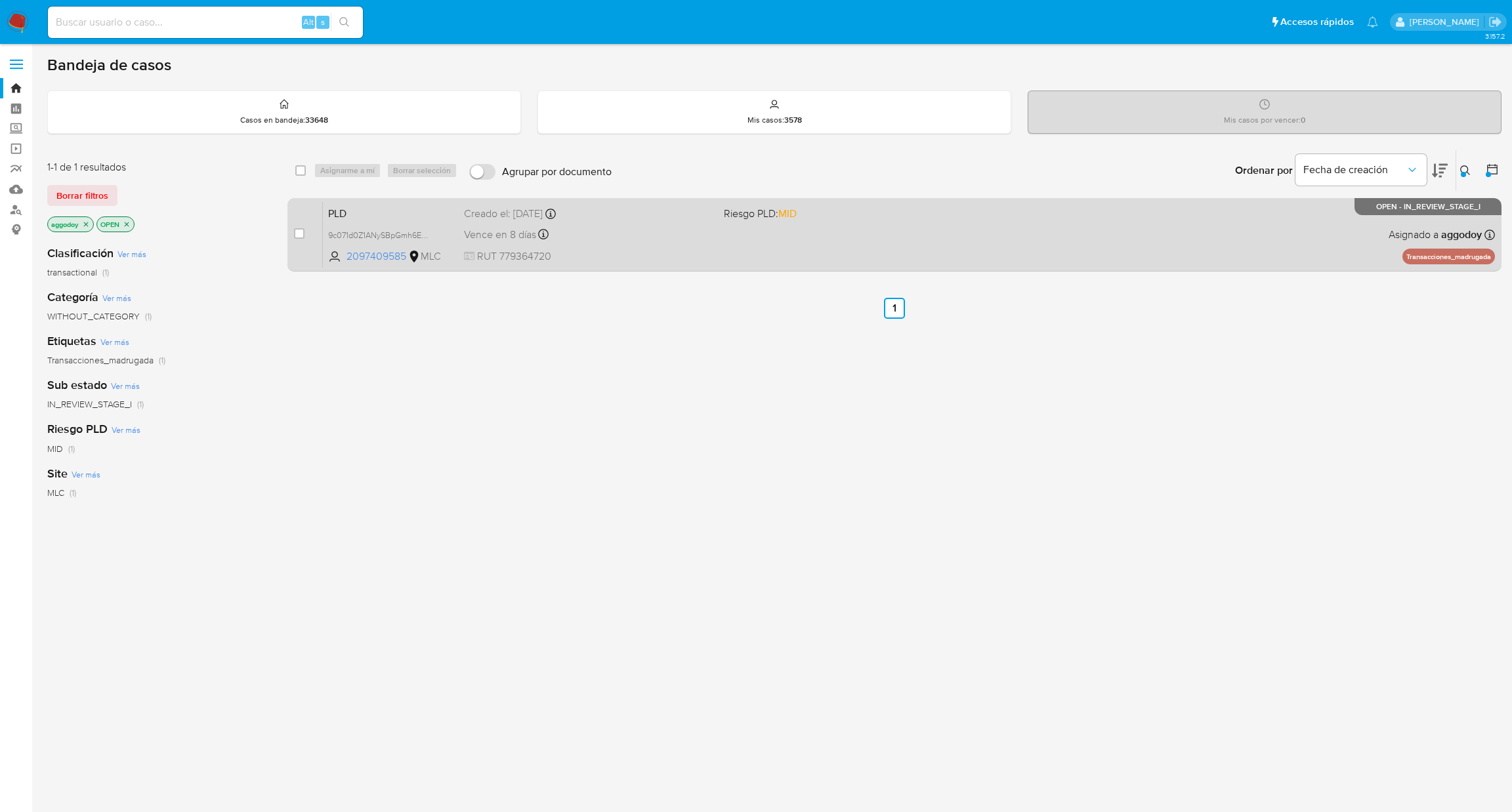
click at [619, 241] on div "Vence en 8 días Vence el 10/09/2025 06:09:47" at bounding box center [589, 234] width 250 height 18
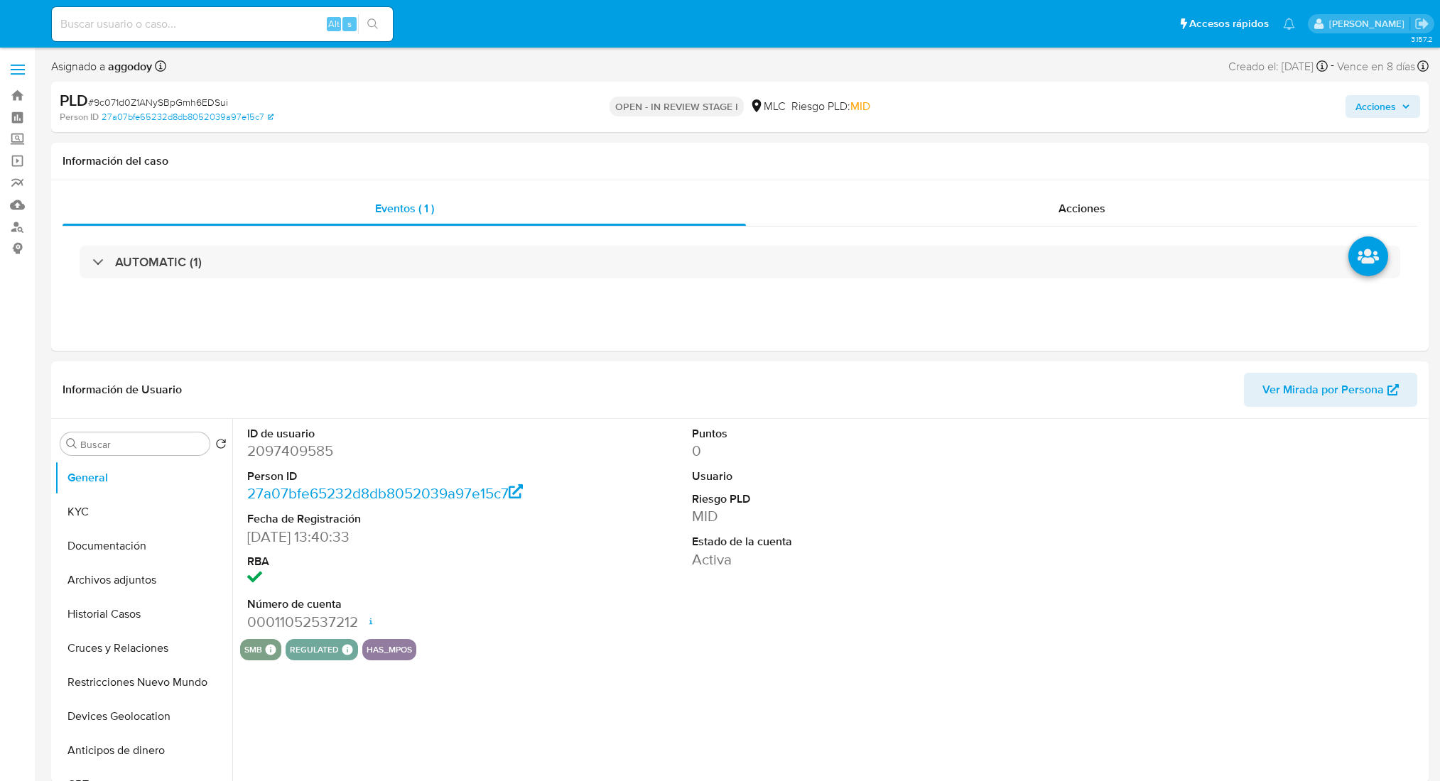
select select "10"
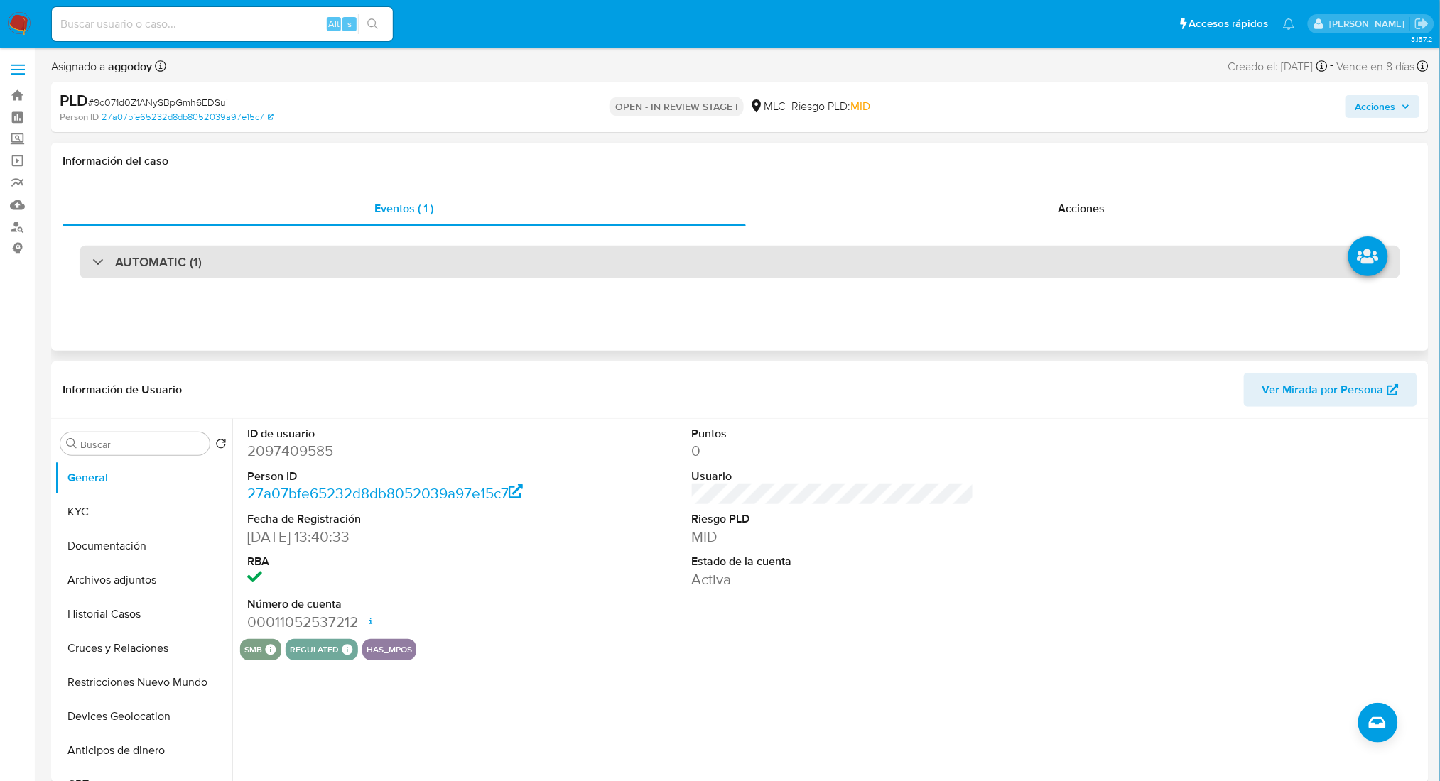
click at [276, 268] on div "AUTOMATIC (1)" at bounding box center [740, 262] width 1320 height 33
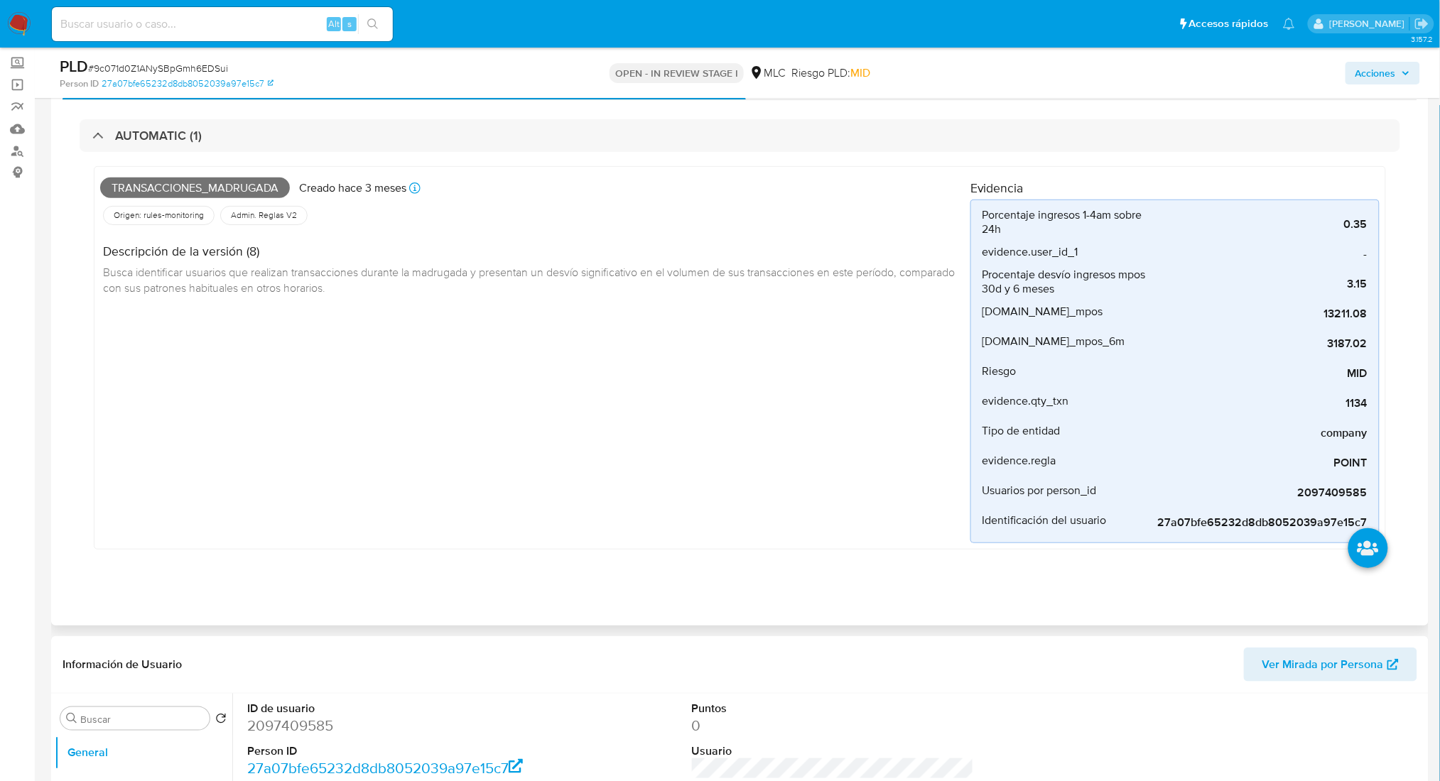
scroll to position [94, 0]
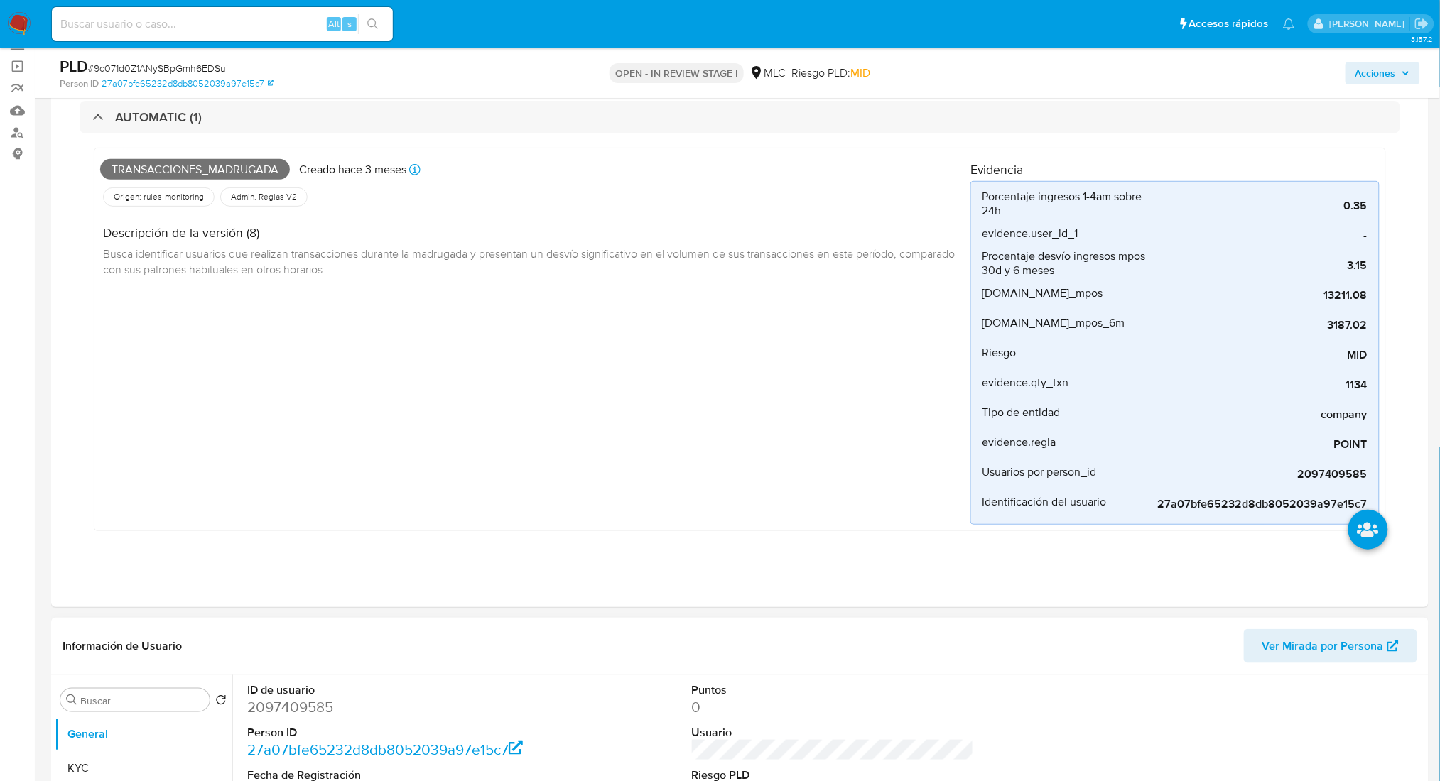
click at [326, 719] on dl "ID de usuario 2097409585 Person ID 27a07bfe65232d8db8052039a97e15c7 Fecha de Re…" at bounding box center [388, 786] width 282 height 206
click at [322, 710] on dd "2097409585" at bounding box center [388, 707] width 282 height 20
copy dd "2097409585"
click at [268, 697] on dd "2097409585" at bounding box center [388, 707] width 282 height 20
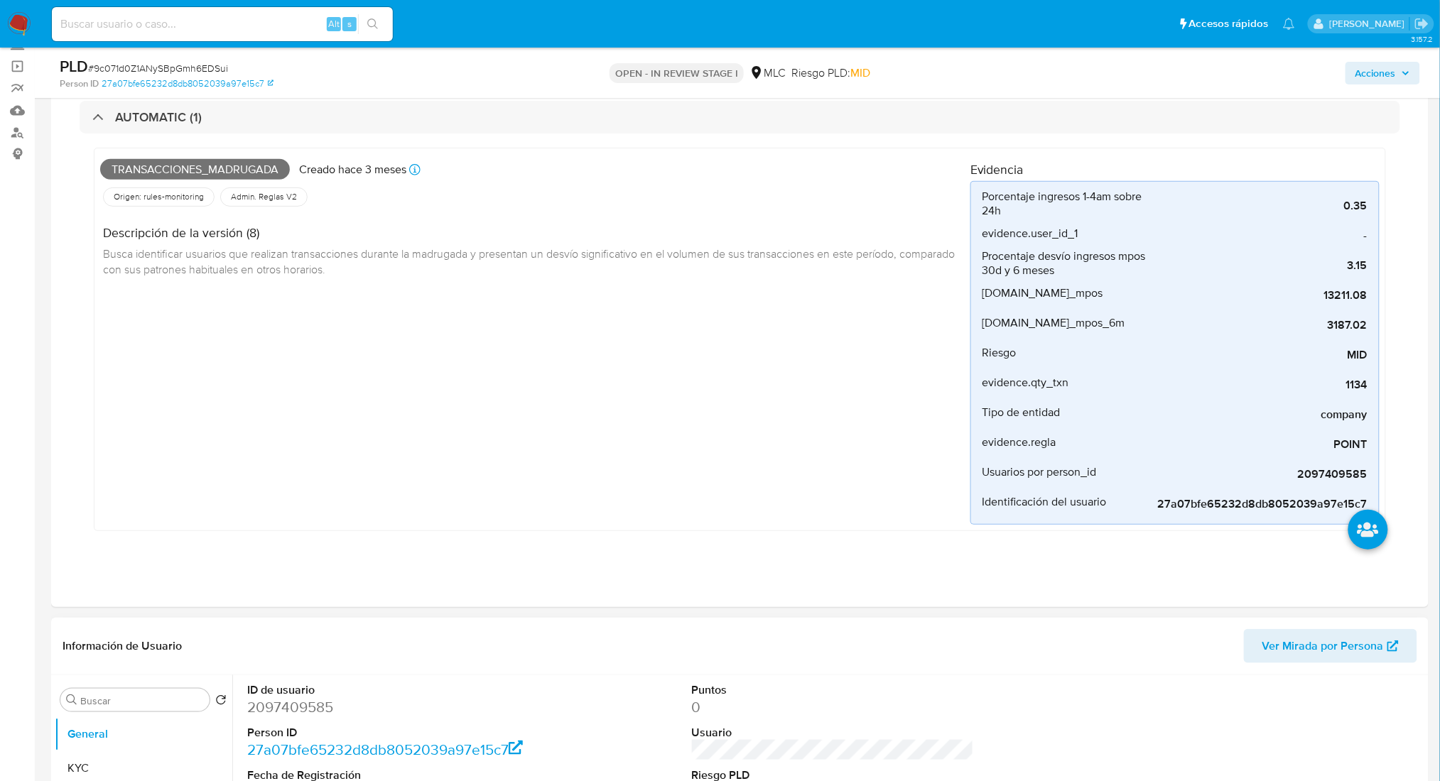
click at [268, 692] on dt "ID de usuario" at bounding box center [388, 691] width 282 height 16
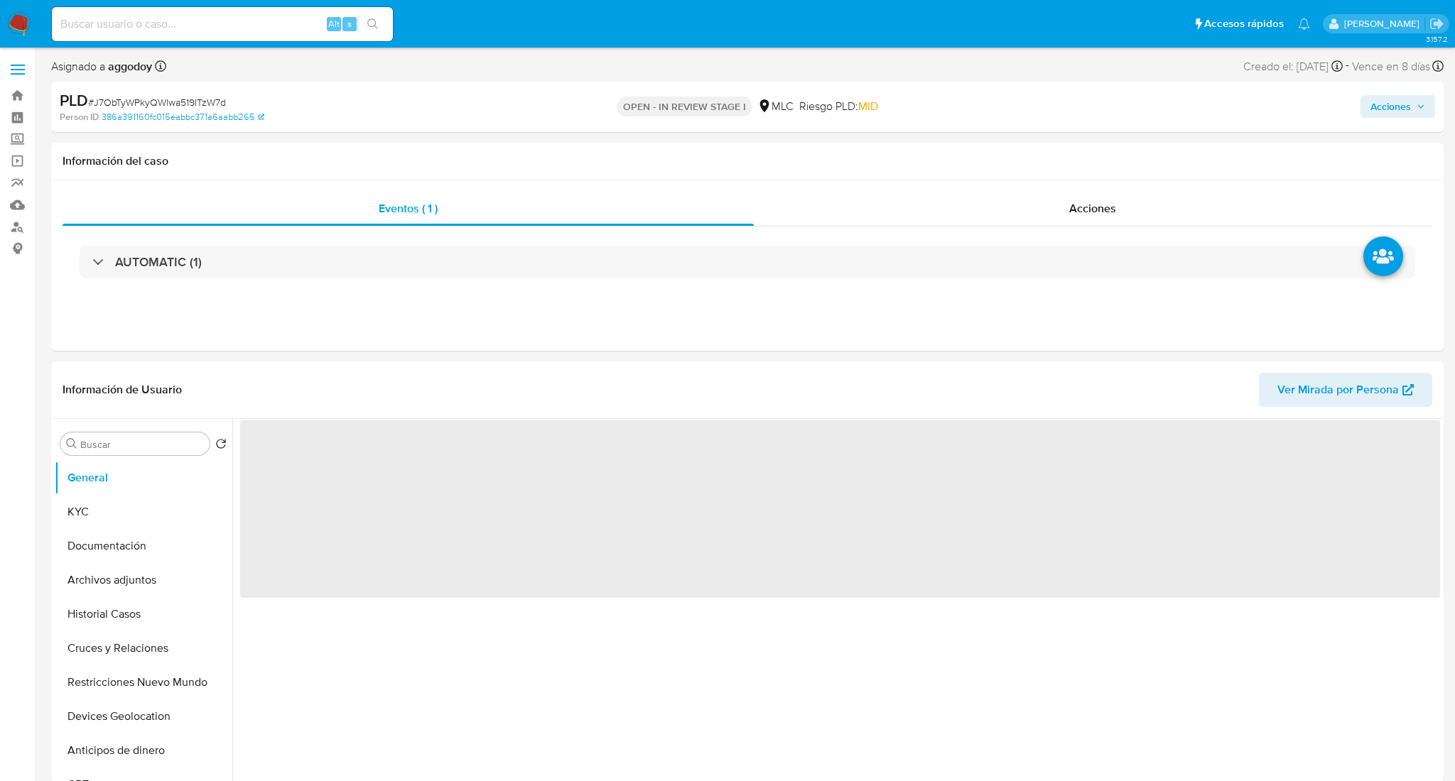
select select "10"
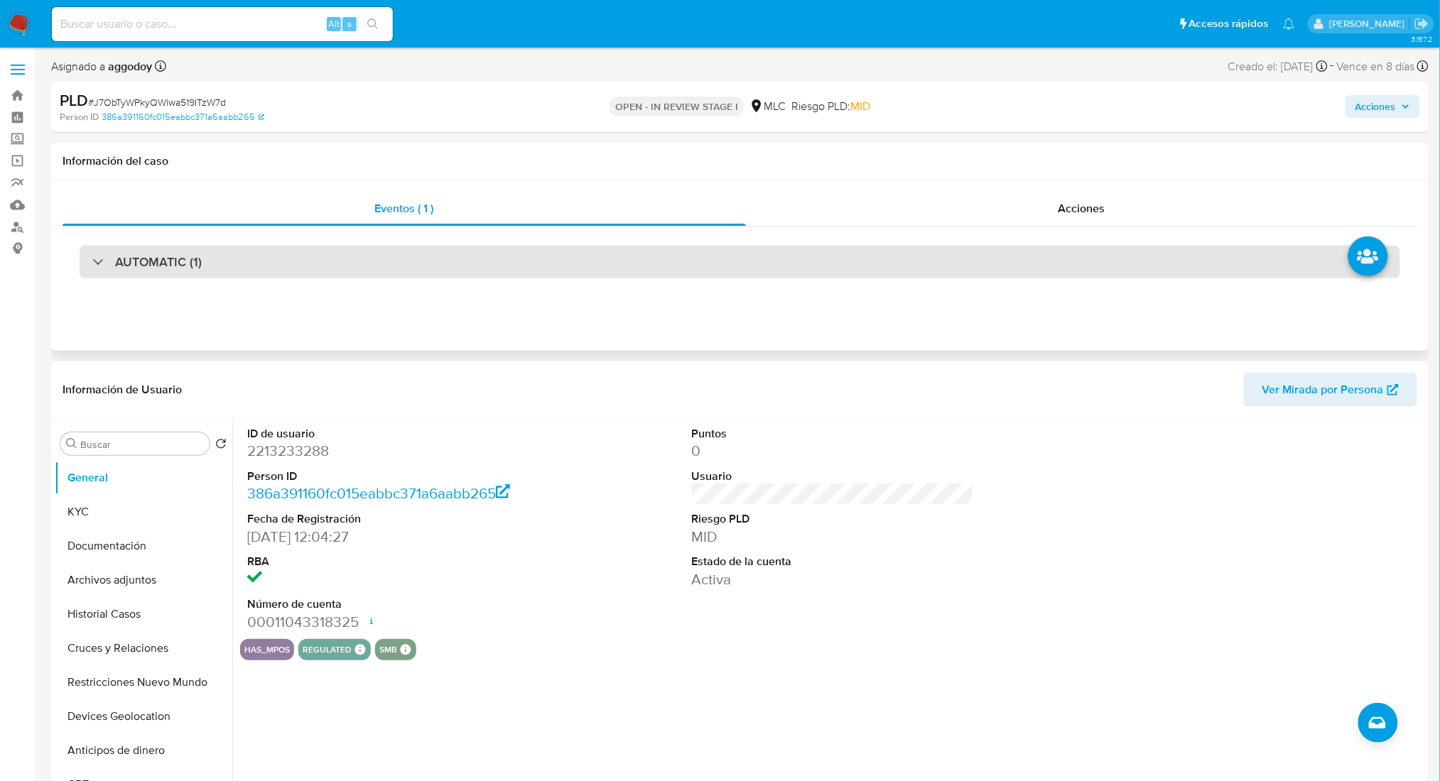
click at [439, 266] on div "AUTOMATIC (1)" at bounding box center [740, 262] width 1320 height 33
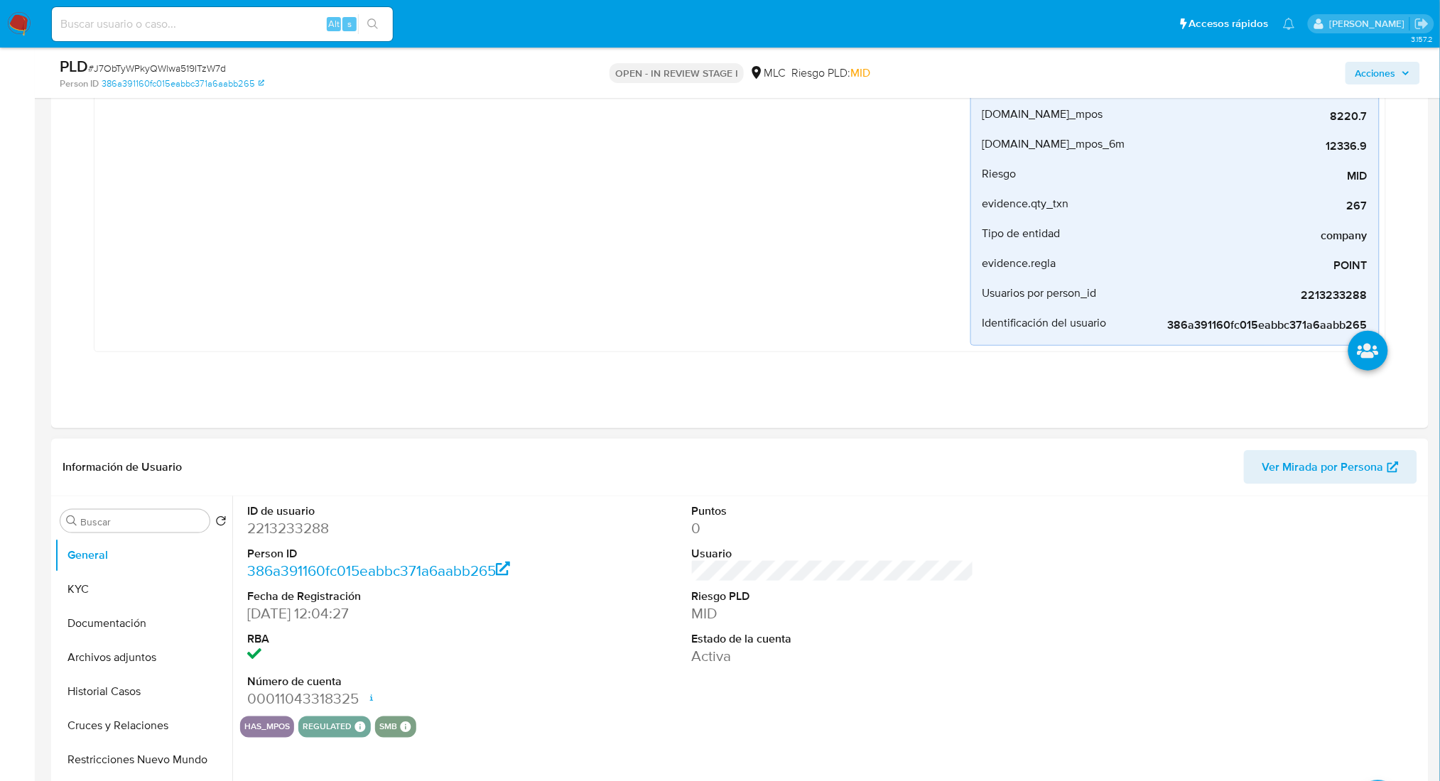
scroll to position [473, 0]
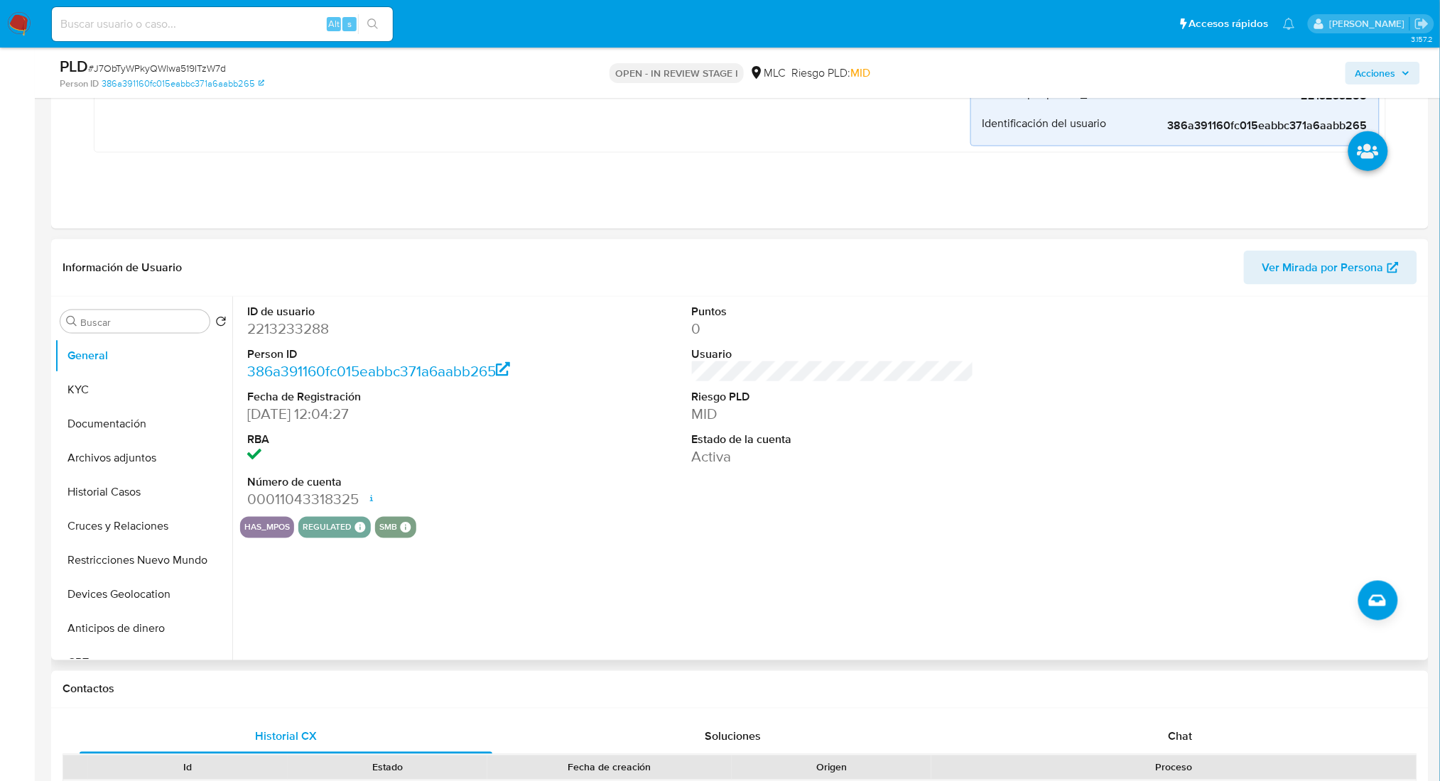
click at [293, 341] on dl "ID de usuario 2213233288 Person ID 386a391160fc015eabbc371a6aabb265 Fecha de Re…" at bounding box center [388, 407] width 282 height 206
click at [294, 338] on dd "2213233288" at bounding box center [388, 329] width 282 height 20
click at [295, 337] on dd "2213233288" at bounding box center [388, 329] width 282 height 20
copy dd "2213233288"
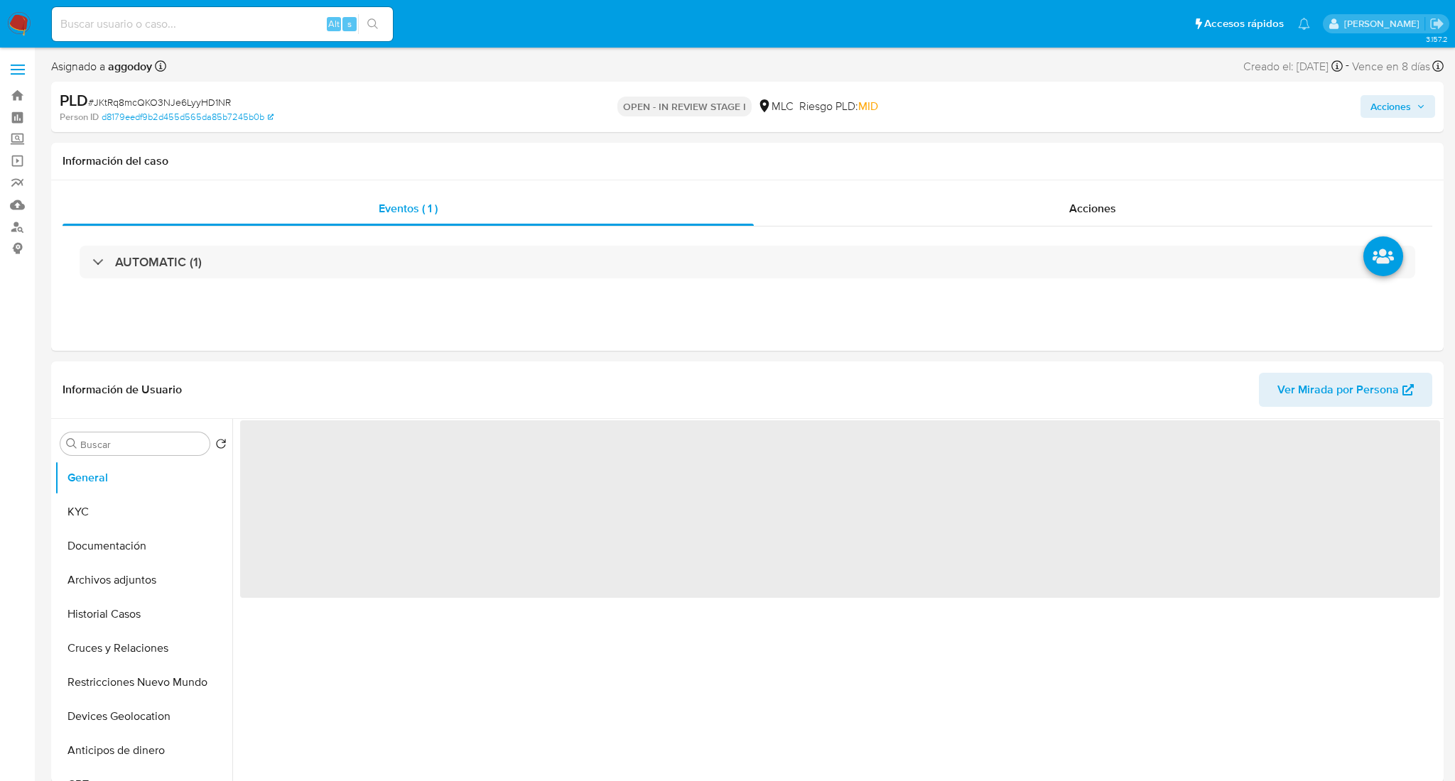
select select "10"
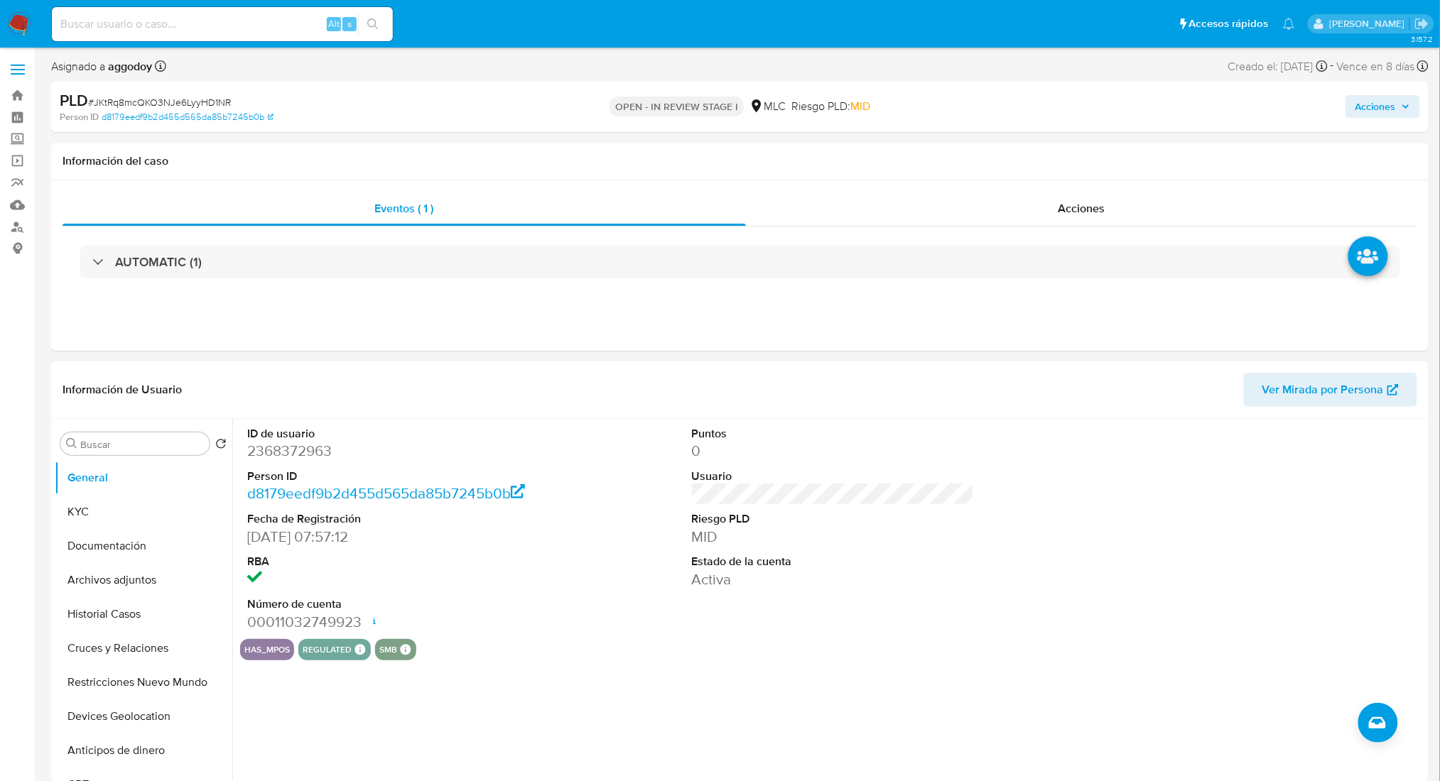
click at [310, 450] on dd "2368372963" at bounding box center [388, 451] width 282 height 20
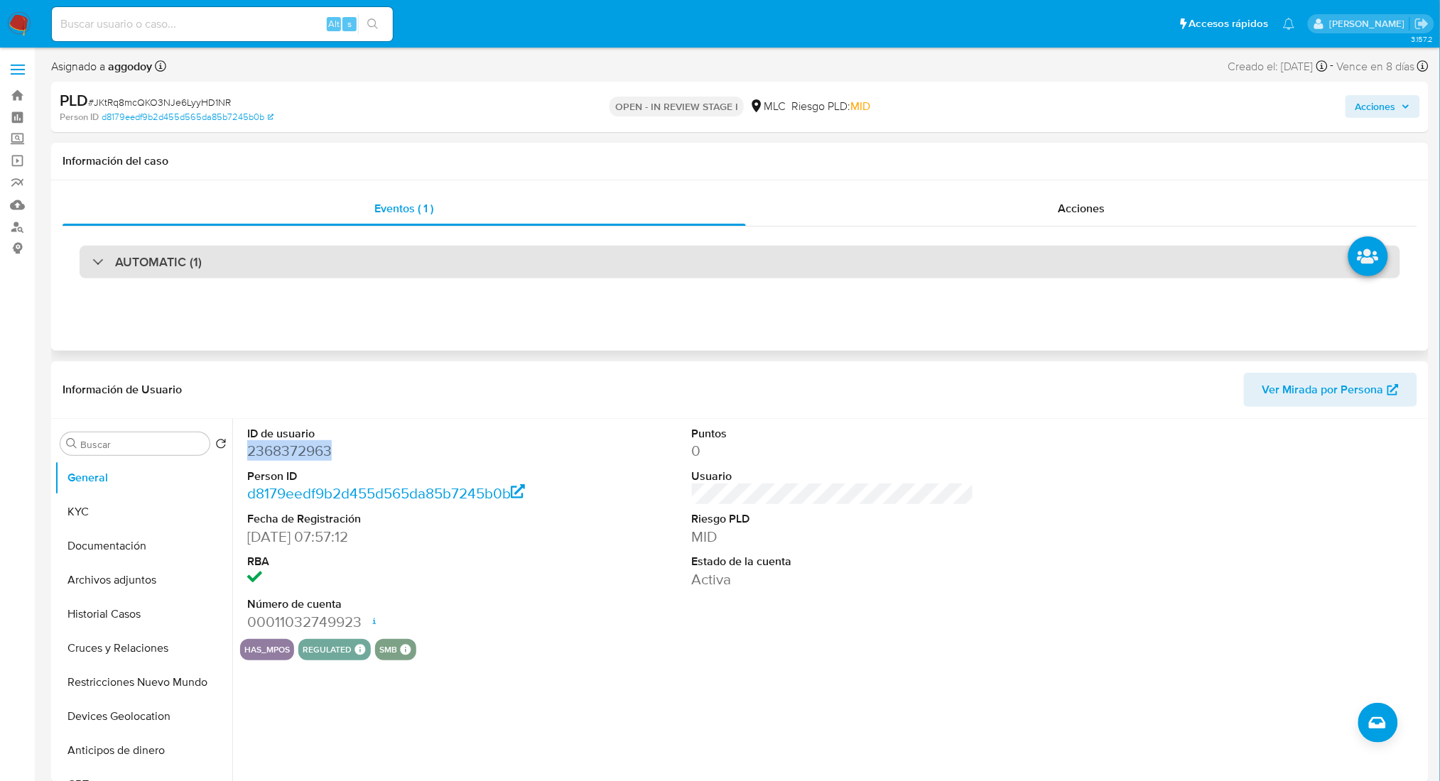
copy dd "2368372963"
click at [337, 261] on div "AUTOMATIC (1)" at bounding box center [740, 262] width 1320 height 33
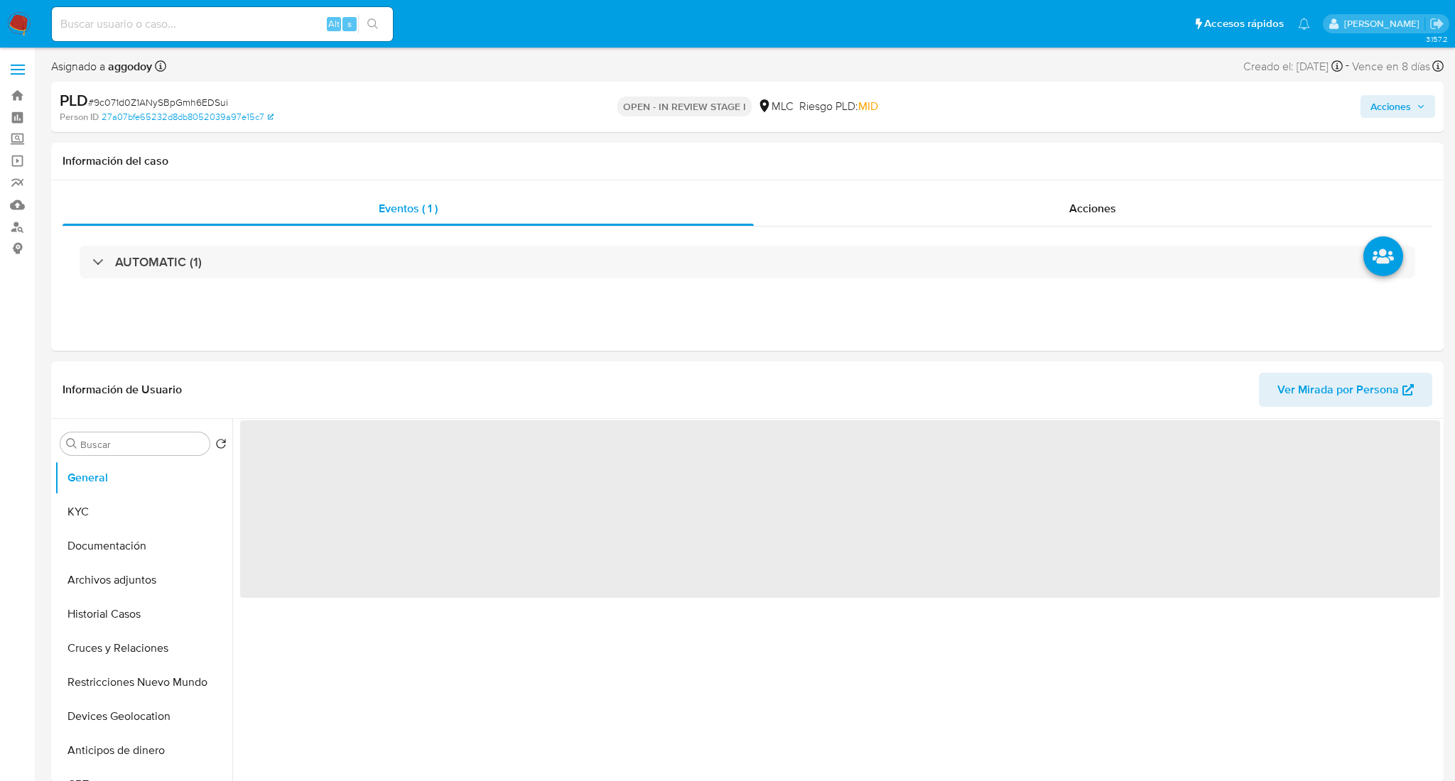
select select "10"
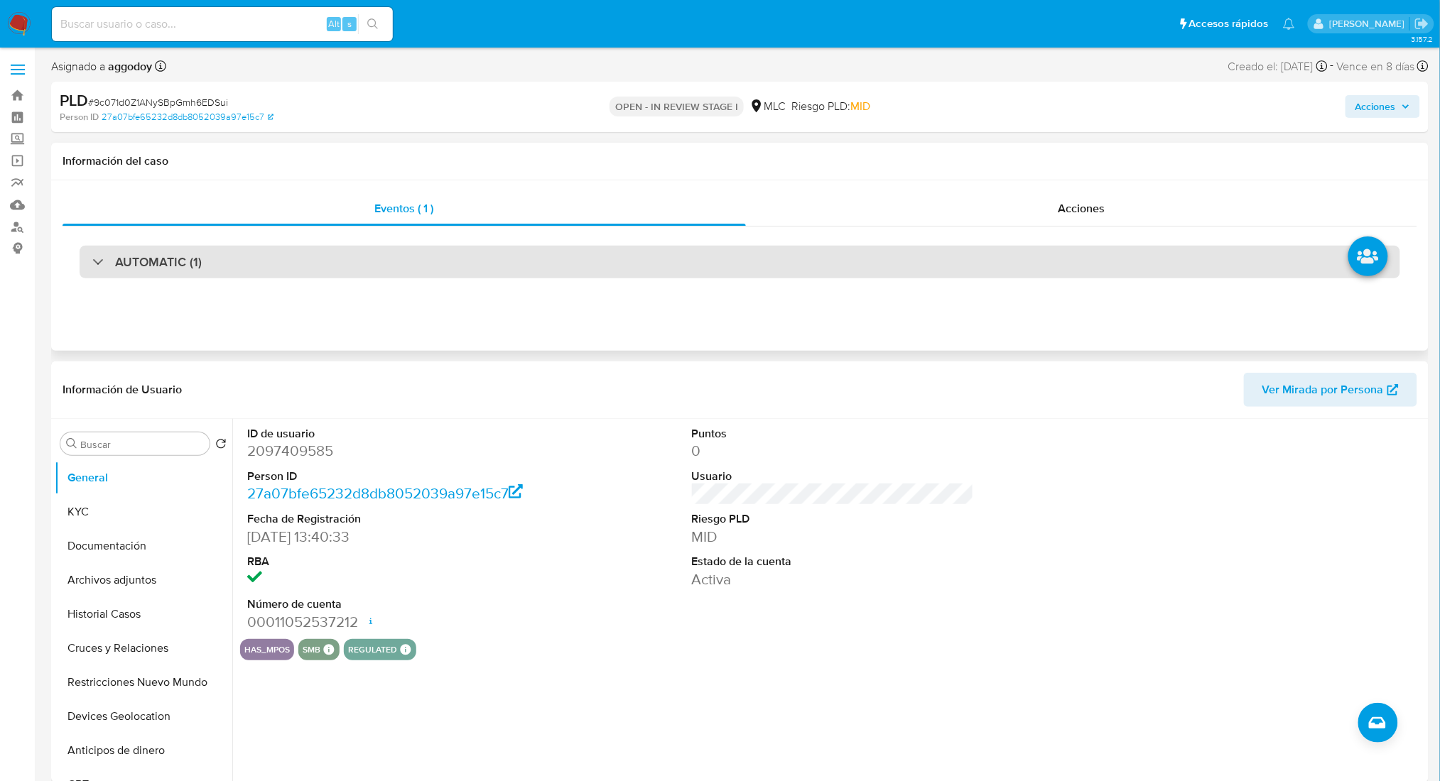
click at [269, 257] on div "AUTOMATIC (1)" at bounding box center [740, 262] width 1320 height 33
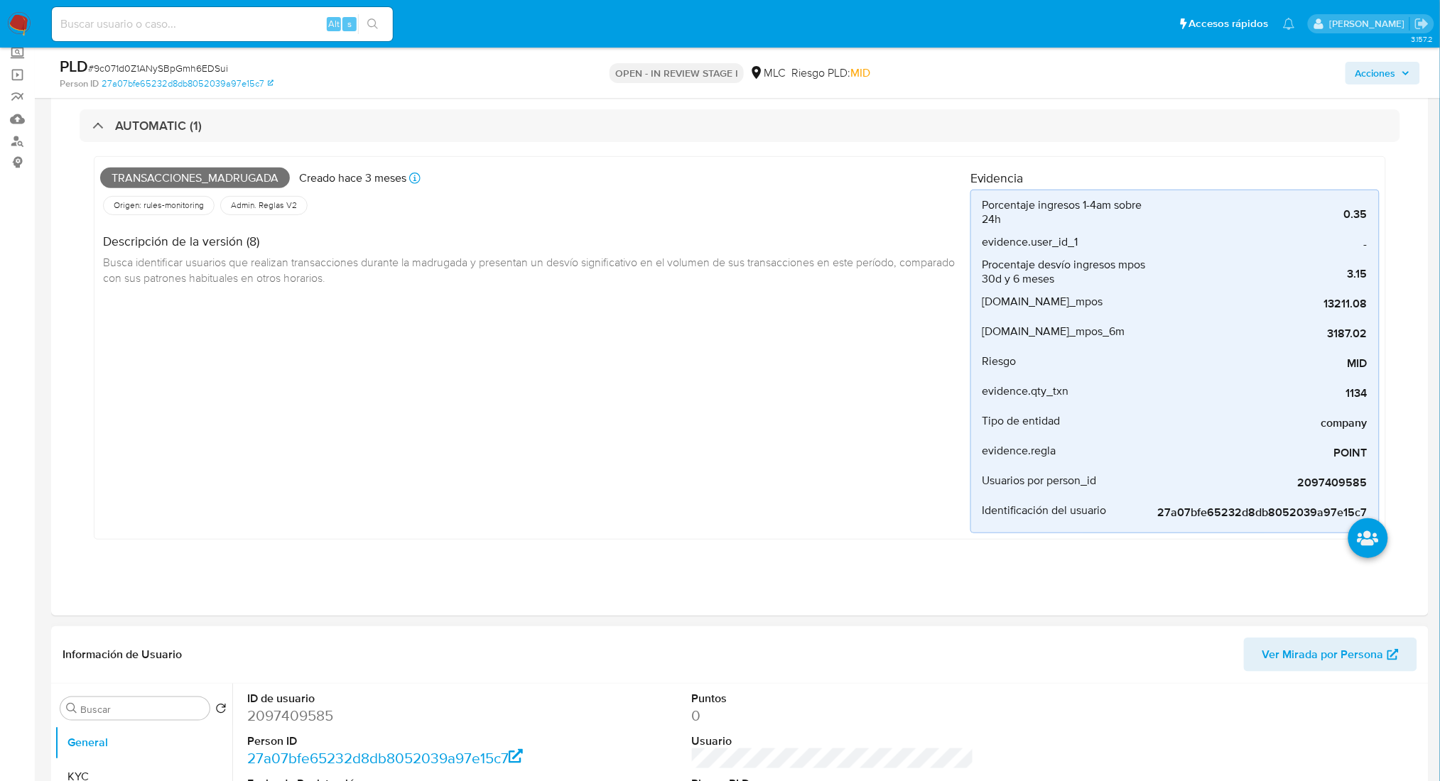
scroll to position [189, 0]
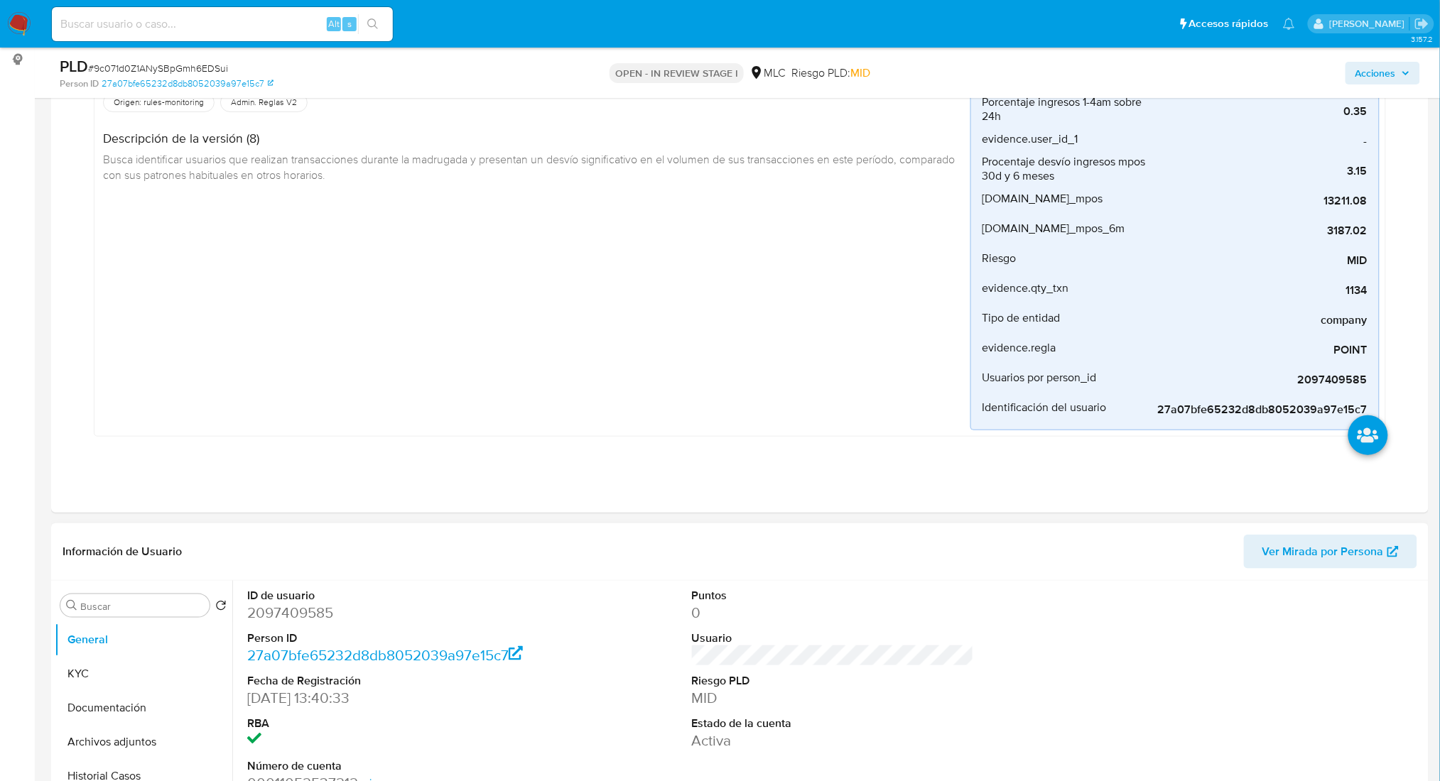
click at [278, 616] on dd "2097409585" at bounding box center [388, 613] width 282 height 20
copy dd "2097409585"
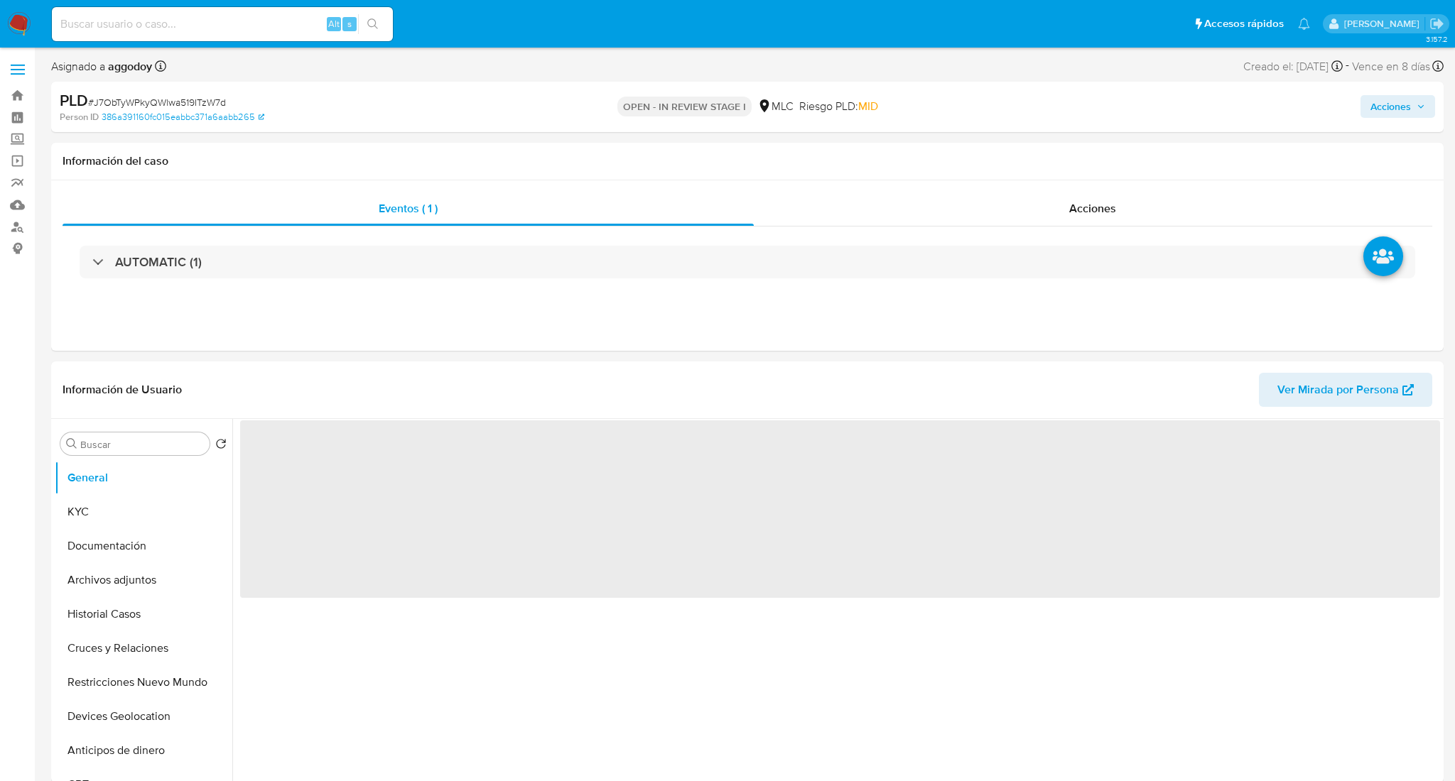
select select "10"
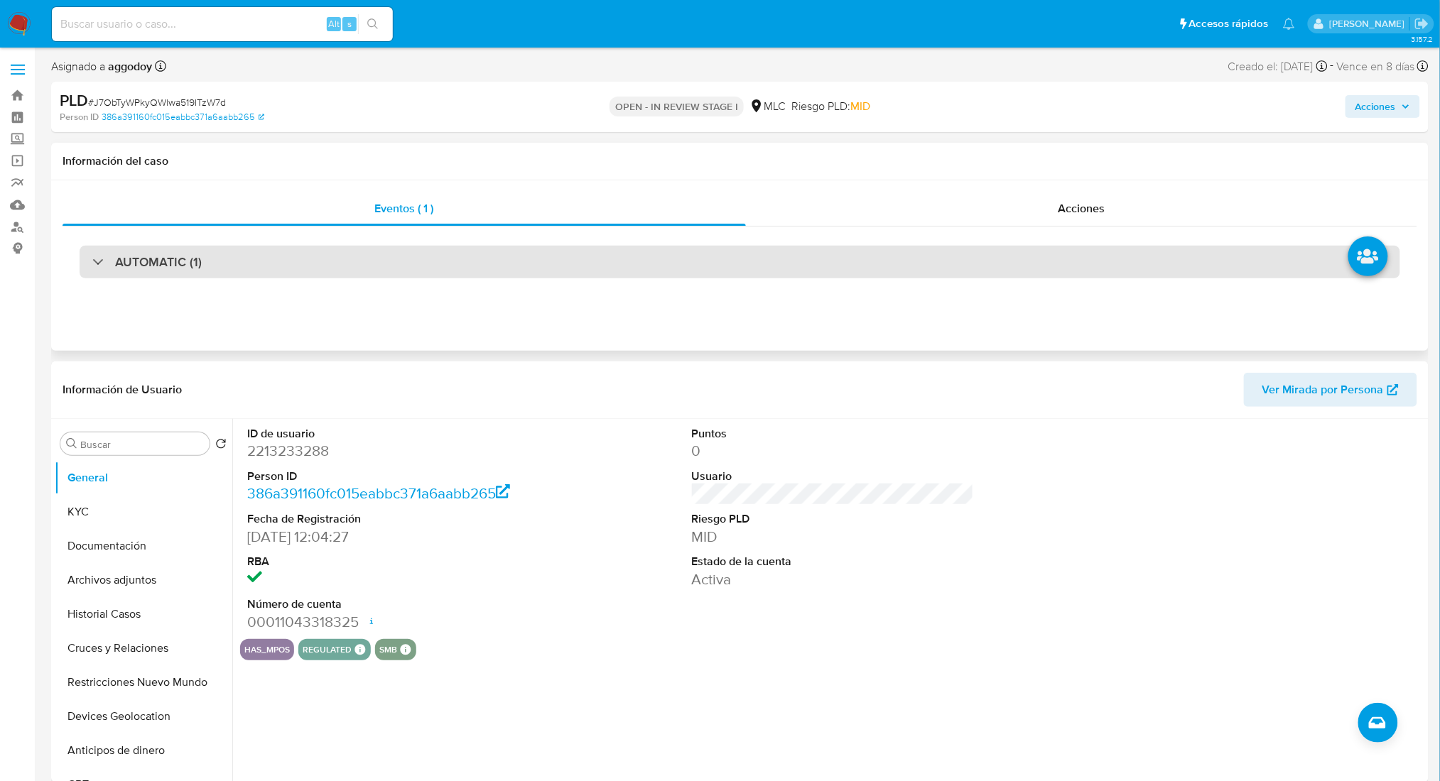
click at [537, 266] on div "AUTOMATIC (1)" at bounding box center [740, 262] width 1320 height 33
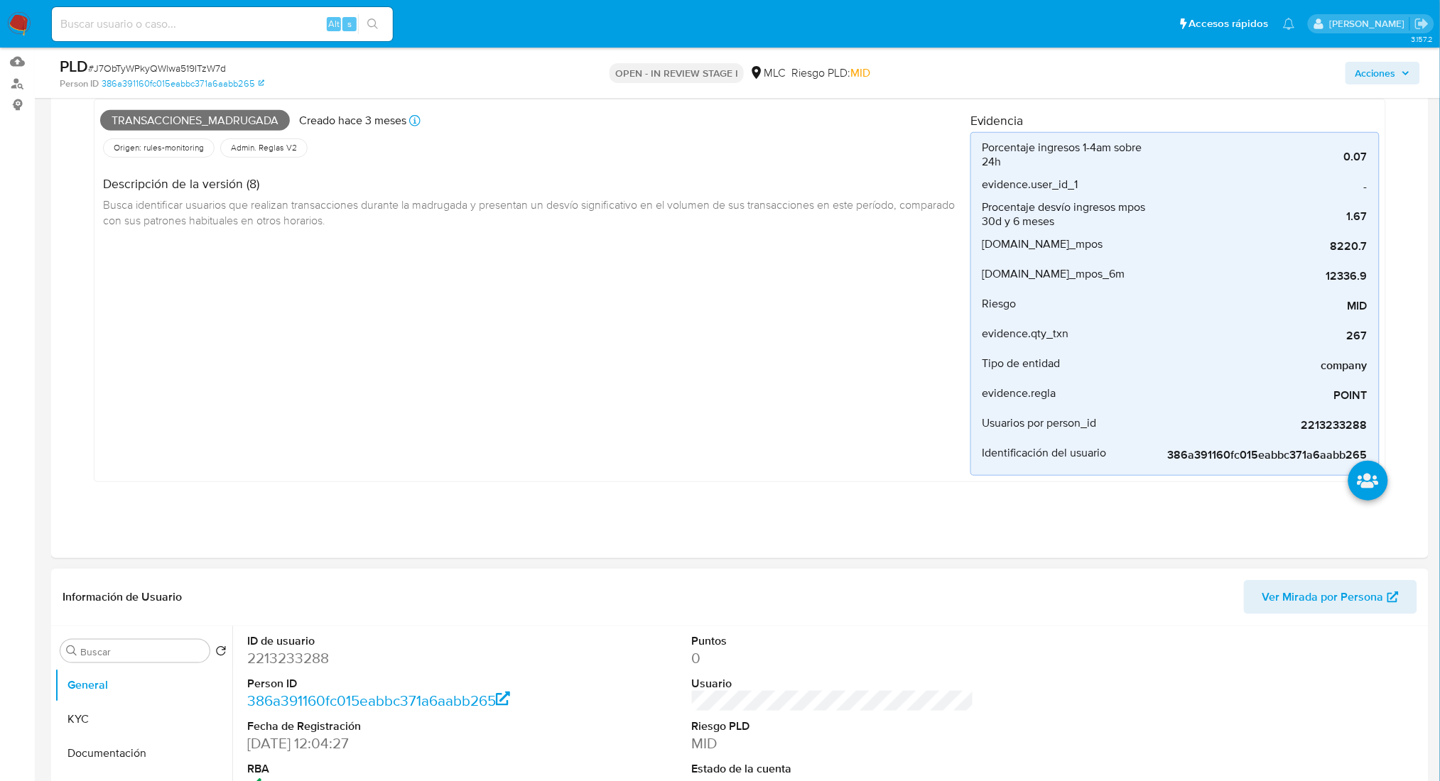
scroll to position [284, 0]
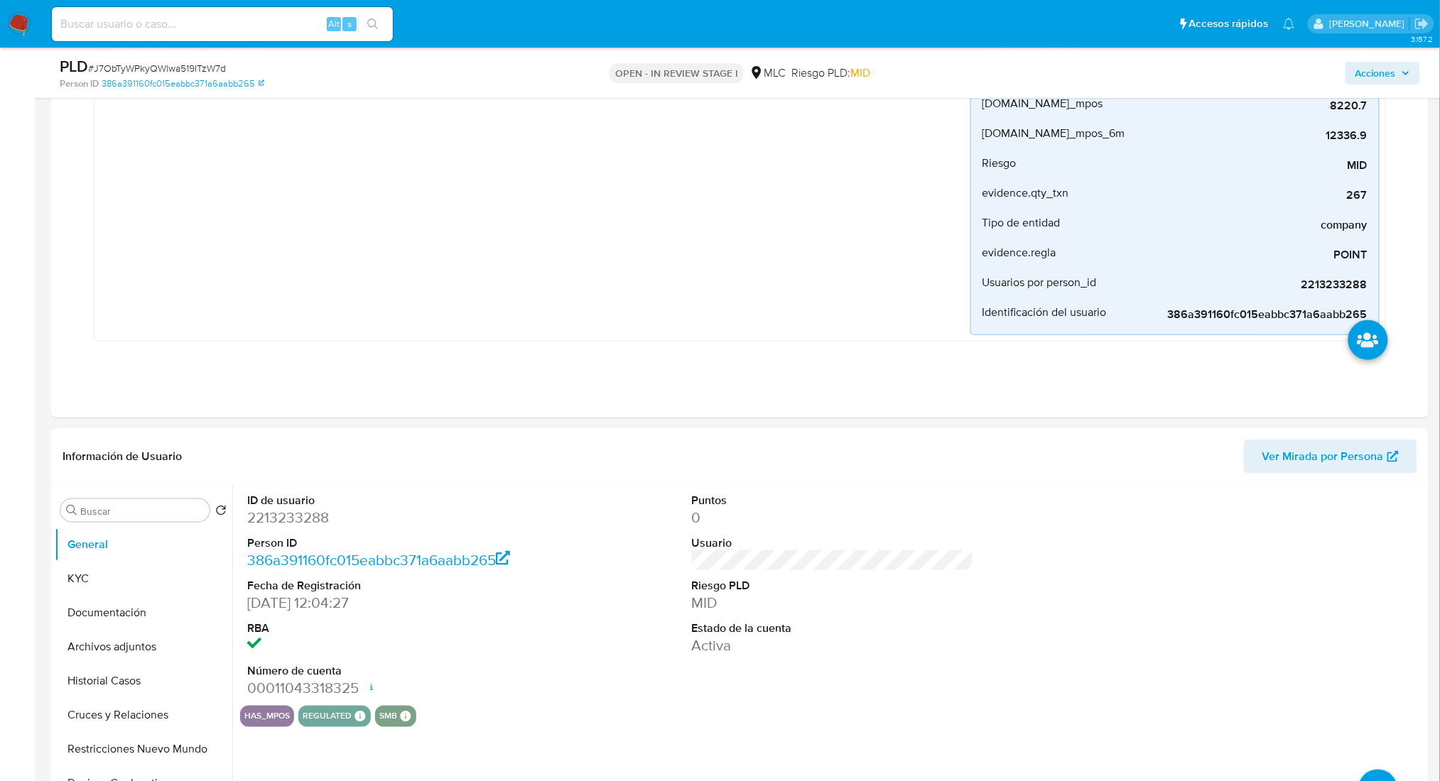
click at [289, 506] on dt "ID de usuario" at bounding box center [388, 501] width 282 height 16
click at [289, 515] on dd "2213233288" at bounding box center [388, 518] width 282 height 20
copy dd "2213233288"
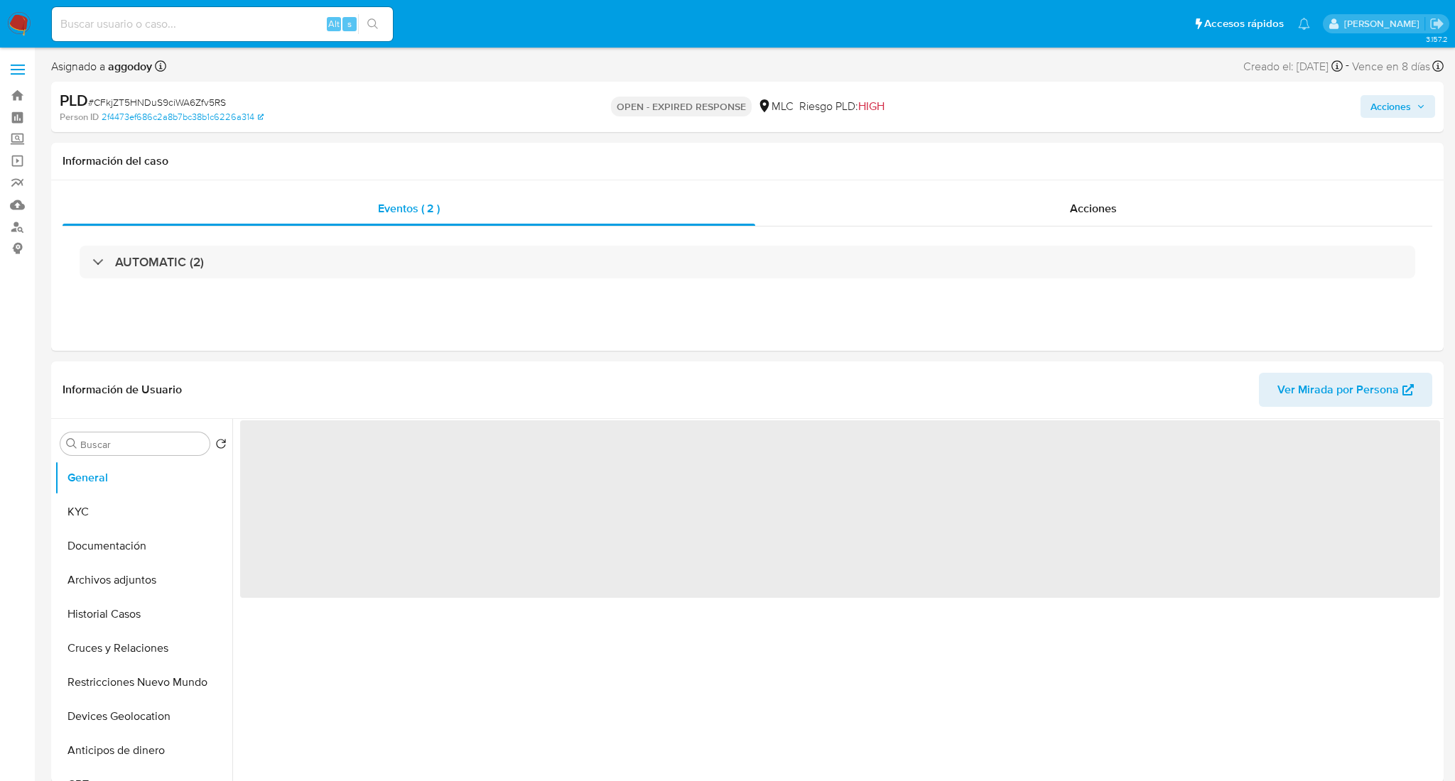
select select "10"
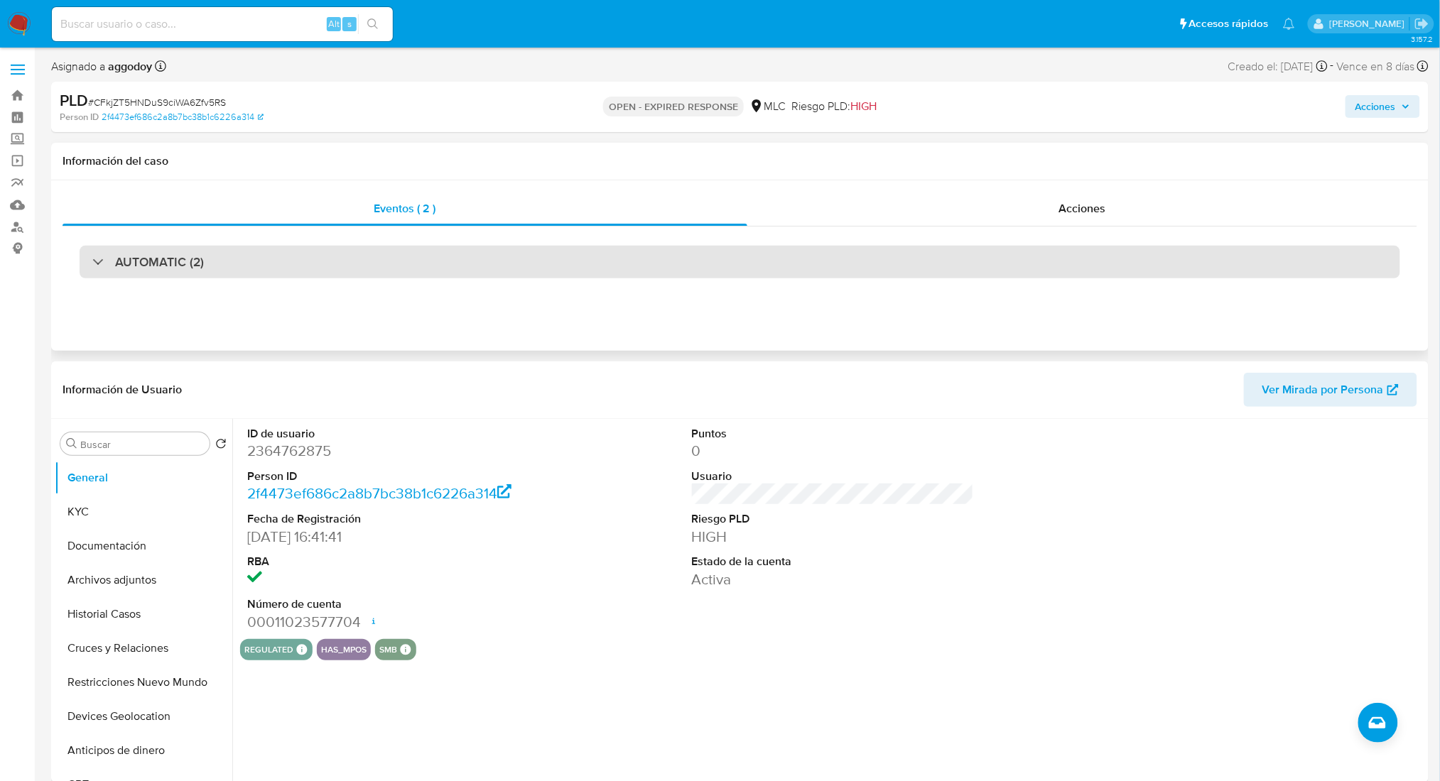
click at [406, 251] on div "AUTOMATIC (2)" at bounding box center [740, 262] width 1320 height 33
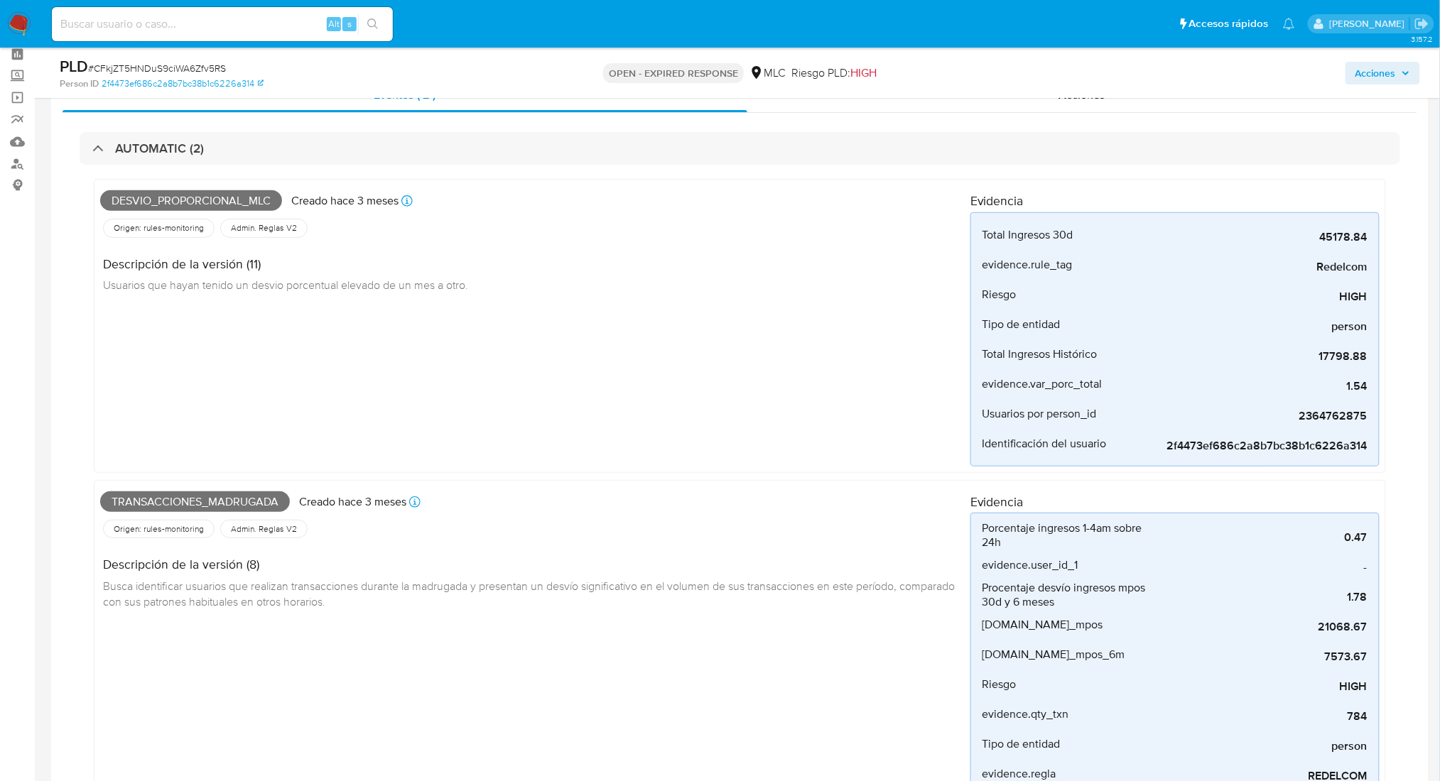
scroll to position [94, 0]
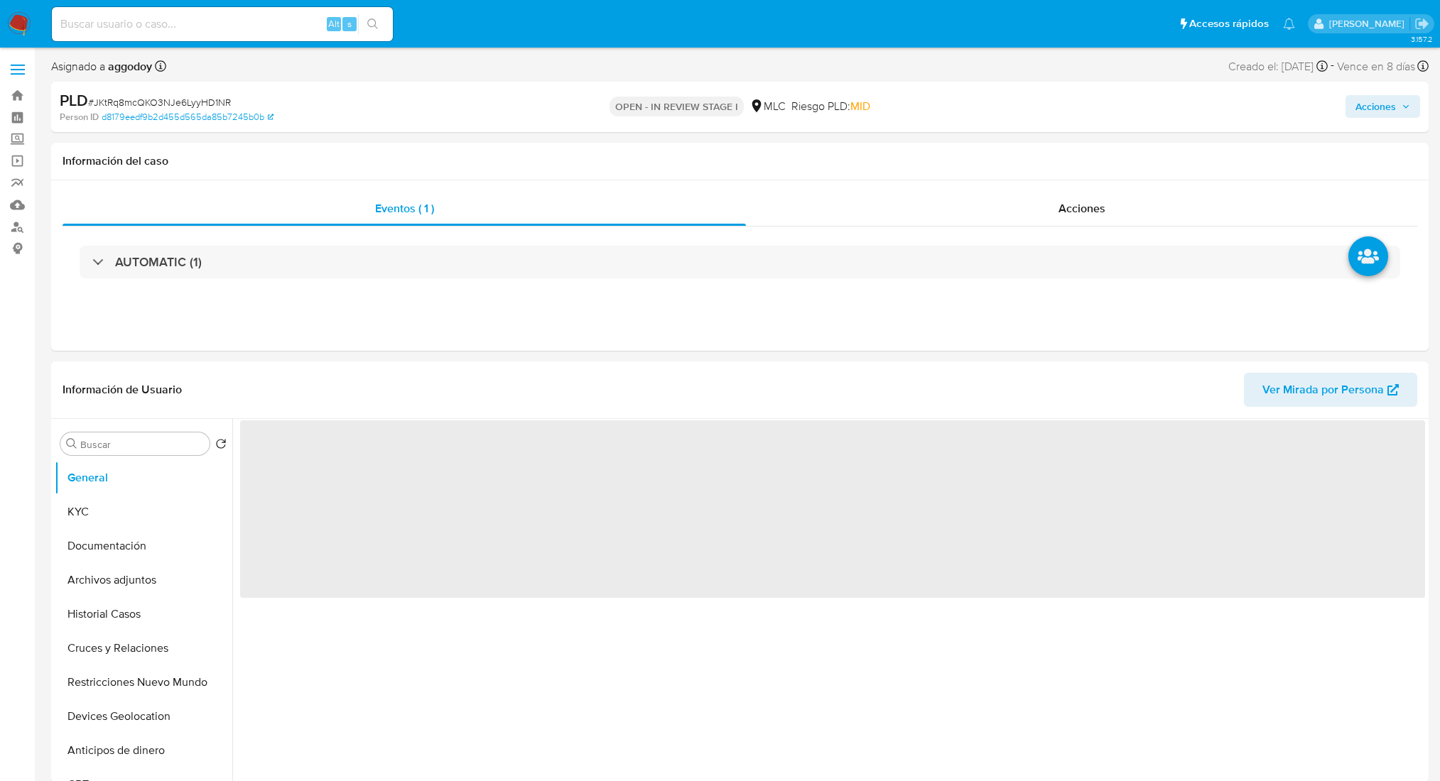
select select "10"
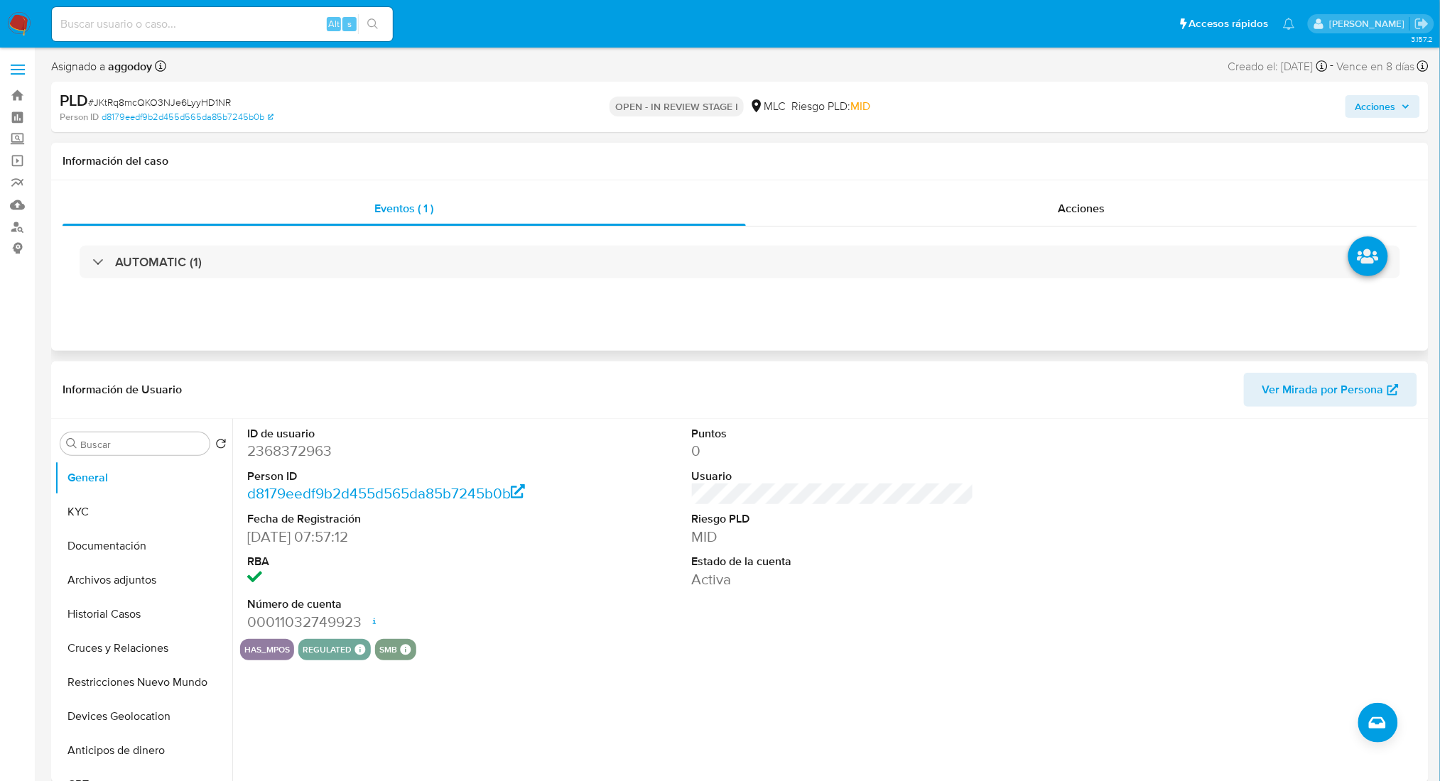
click at [594, 285] on div "AUTOMATIC (1)" at bounding box center [740, 262] width 1354 height 71
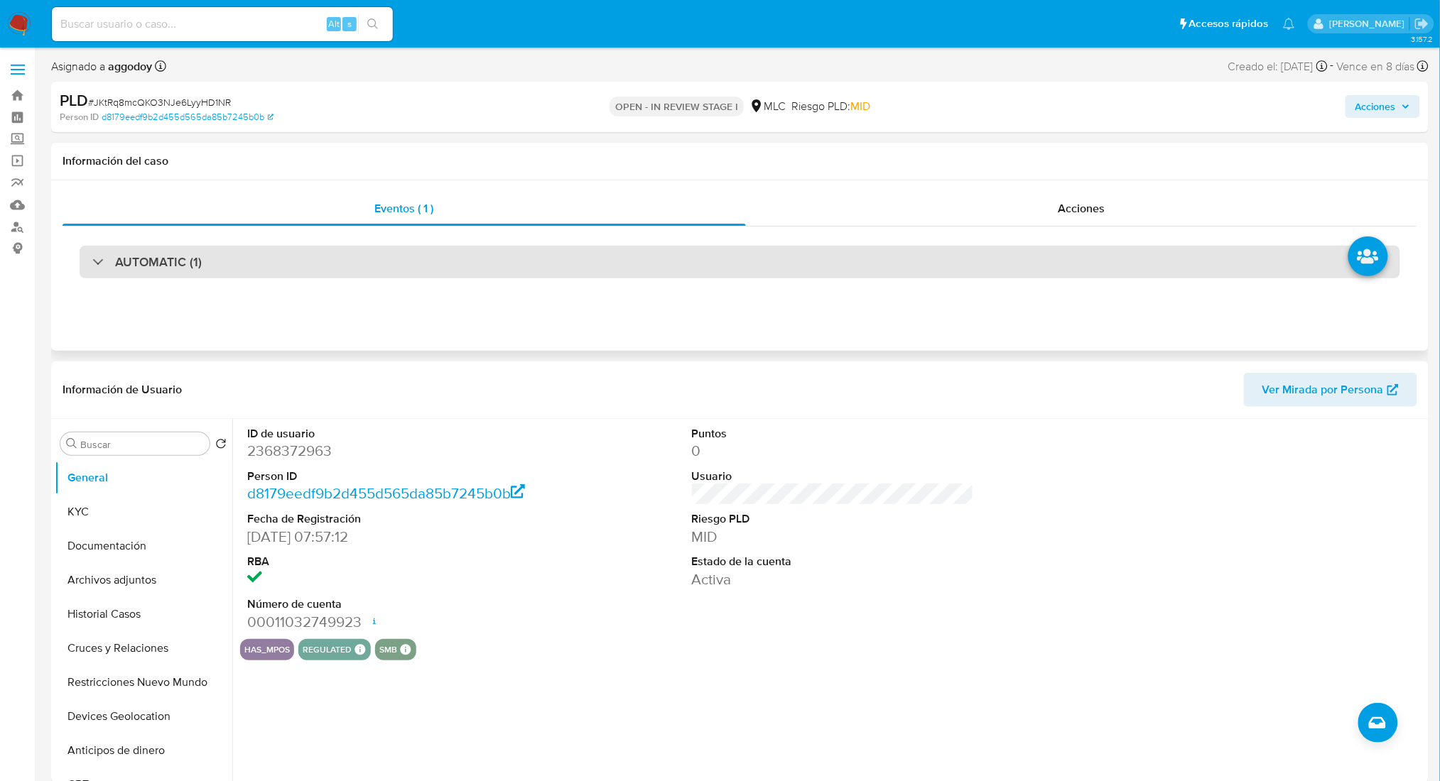
click at [572, 252] on div "AUTOMATIC (1)" at bounding box center [740, 262] width 1320 height 33
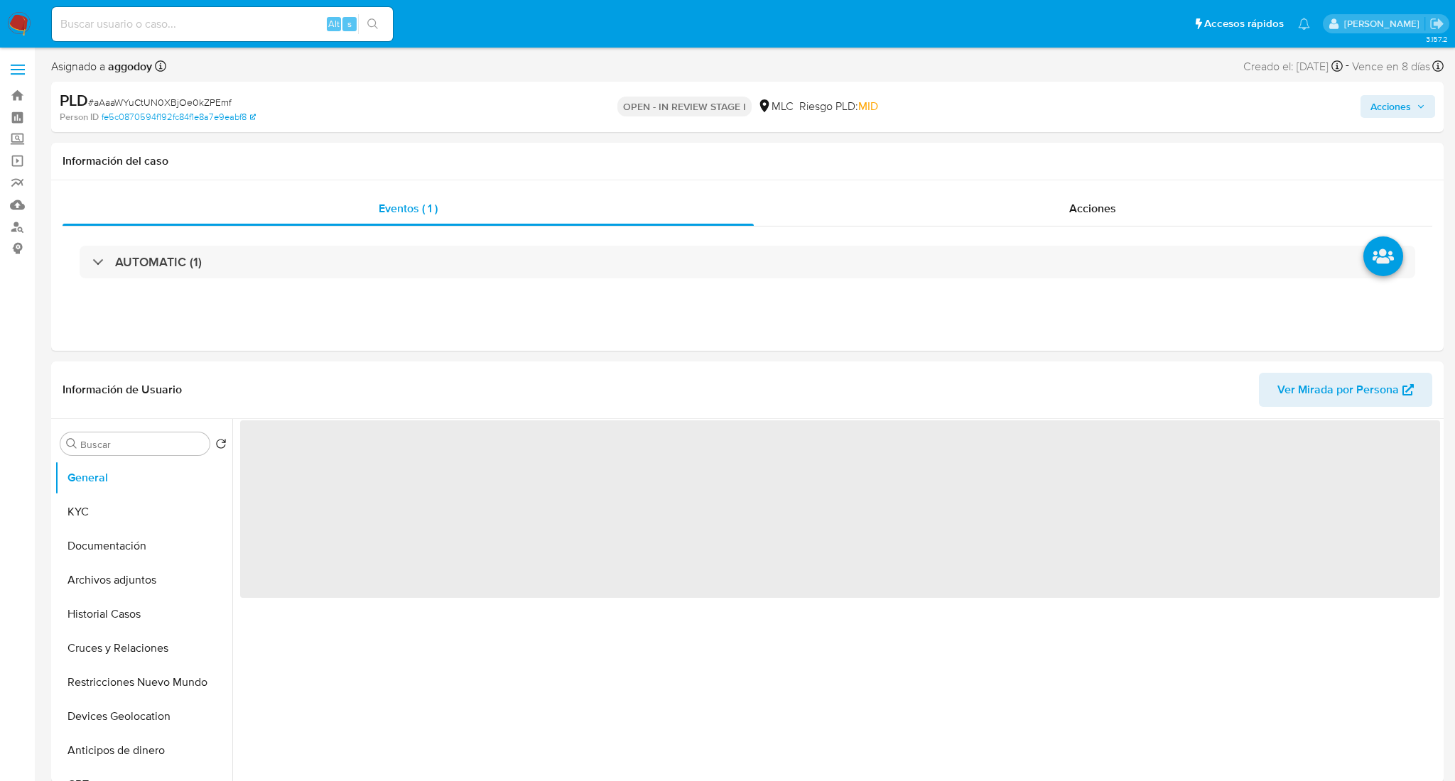
select select "10"
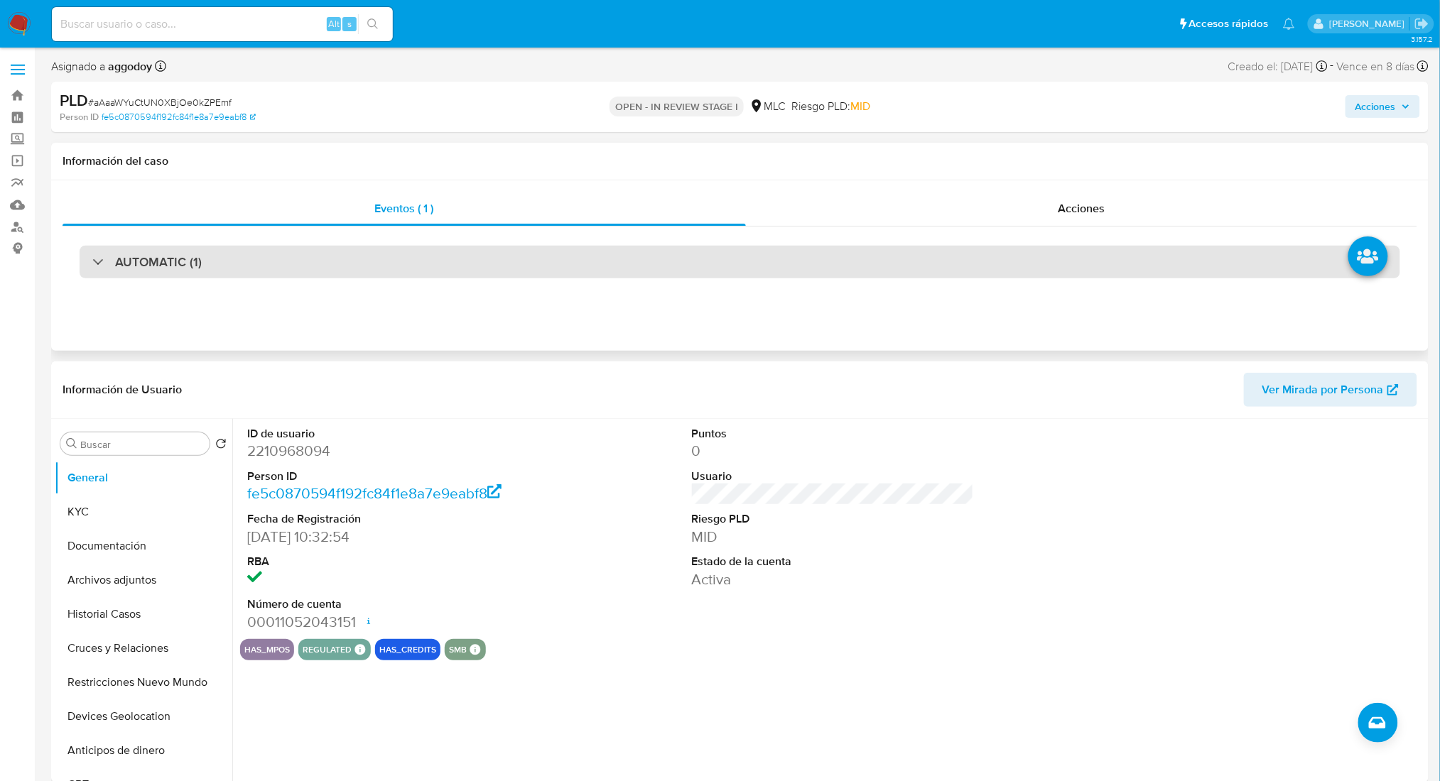
click at [349, 251] on div "AUTOMATIC (1)" at bounding box center [740, 262] width 1320 height 33
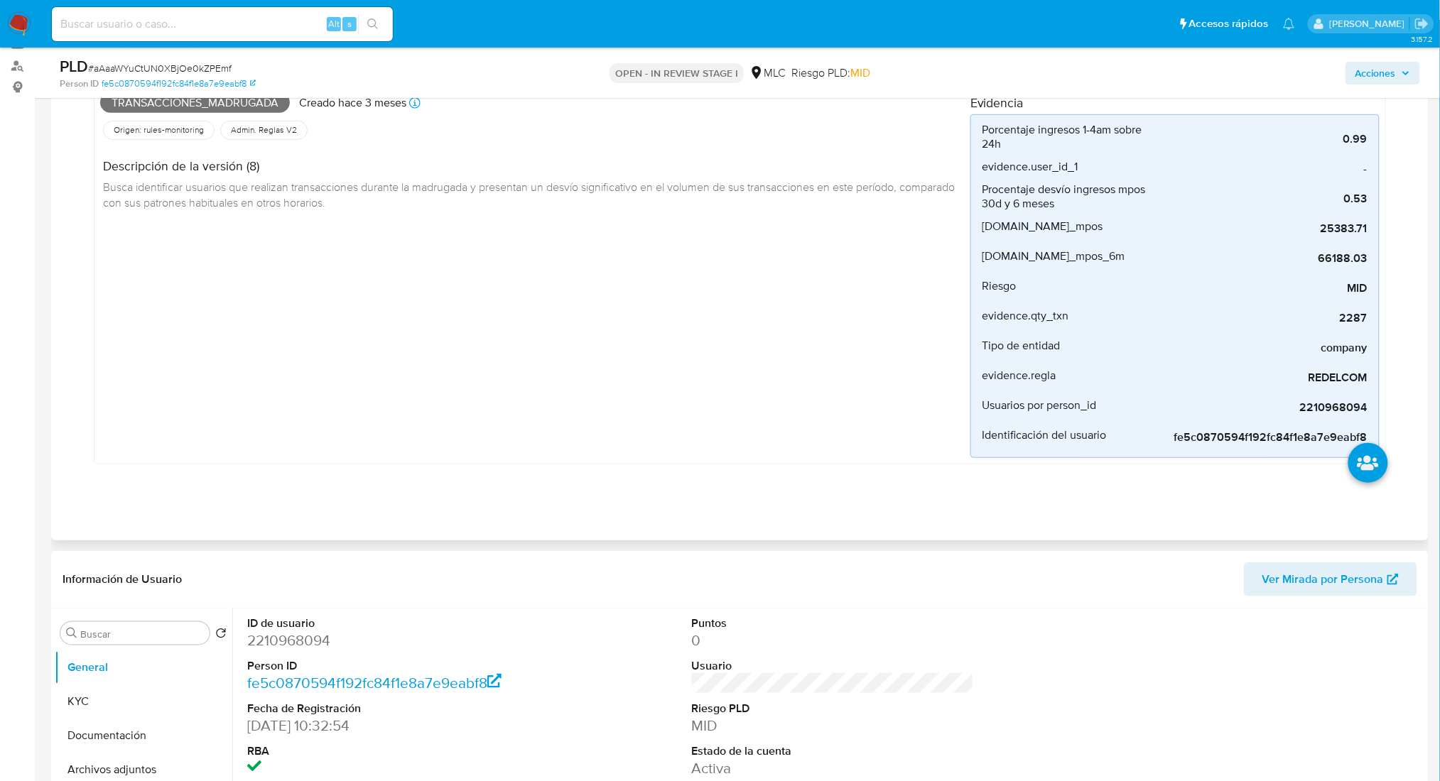
scroll to position [189, 0]
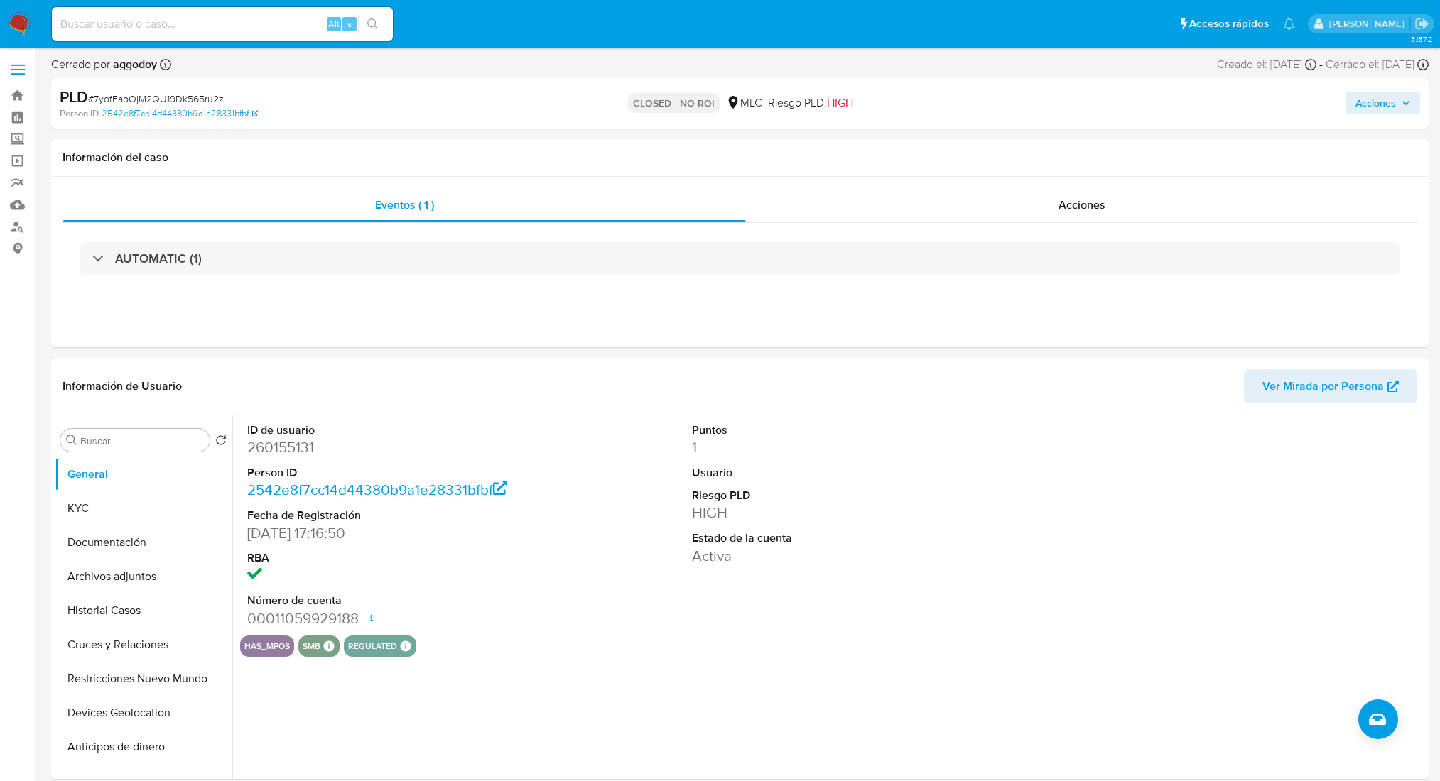
select select "10"
click at [15, 207] on link "Mulan" at bounding box center [84, 205] width 169 height 22
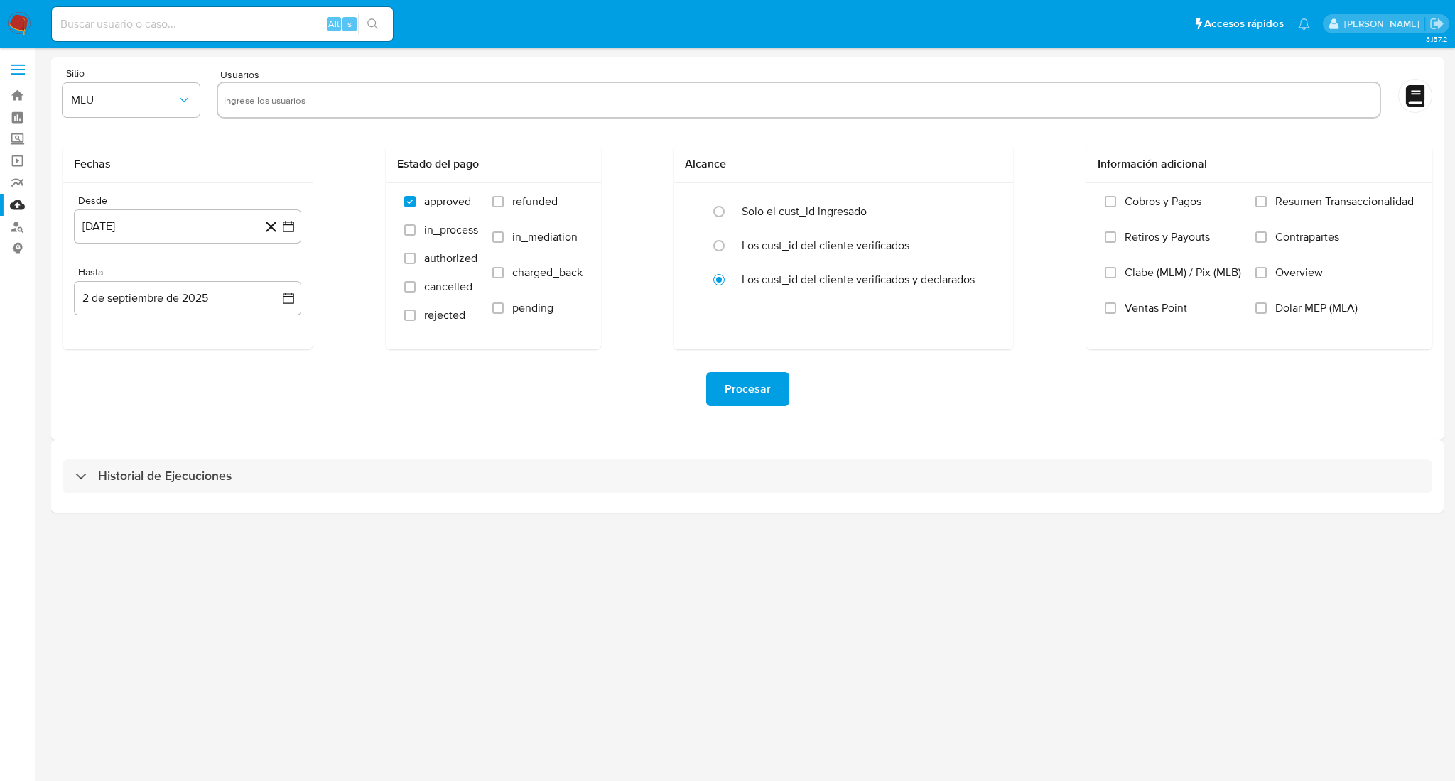
click at [280, 114] on div at bounding box center [799, 100] width 1164 height 37
click at [229, 106] on input "text" at bounding box center [799, 100] width 1150 height 23
paste input "2097409585"
type input "2097409585"
click at [145, 108] on button "MLU" at bounding box center [131, 100] width 137 height 34
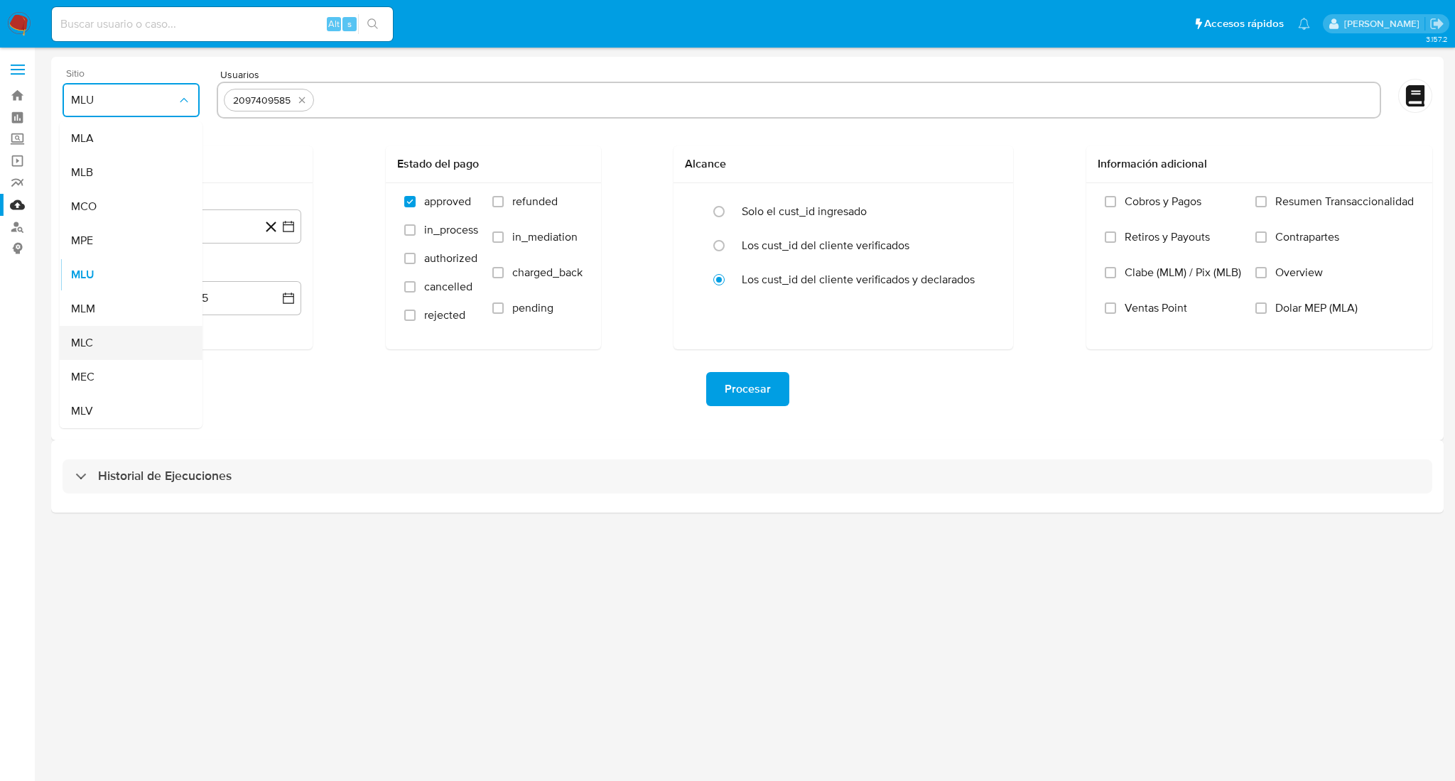
click at [112, 334] on div "MLC" at bounding box center [127, 343] width 112 height 34
click at [294, 234] on button "2 de agosto de 2024" at bounding box center [187, 227] width 227 height 34
click at [163, 384] on button "14" at bounding box center [159, 387] width 23 height 23
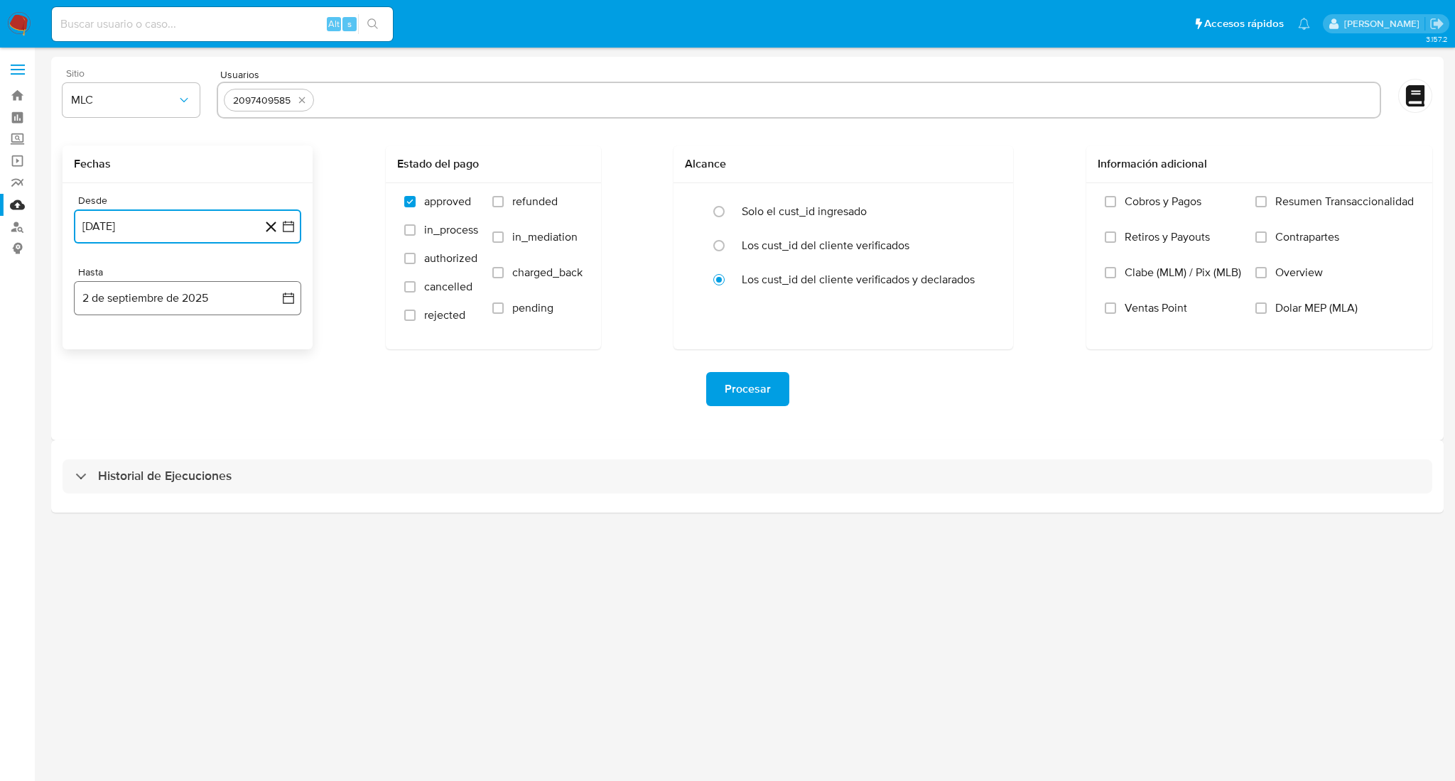
click at [289, 302] on icon "button" at bounding box center [288, 298] width 14 height 14
click at [97, 350] on icon "Mes anterior" at bounding box center [99, 349] width 17 height 17
click at [163, 453] on button "13" at bounding box center [159, 458] width 23 height 23
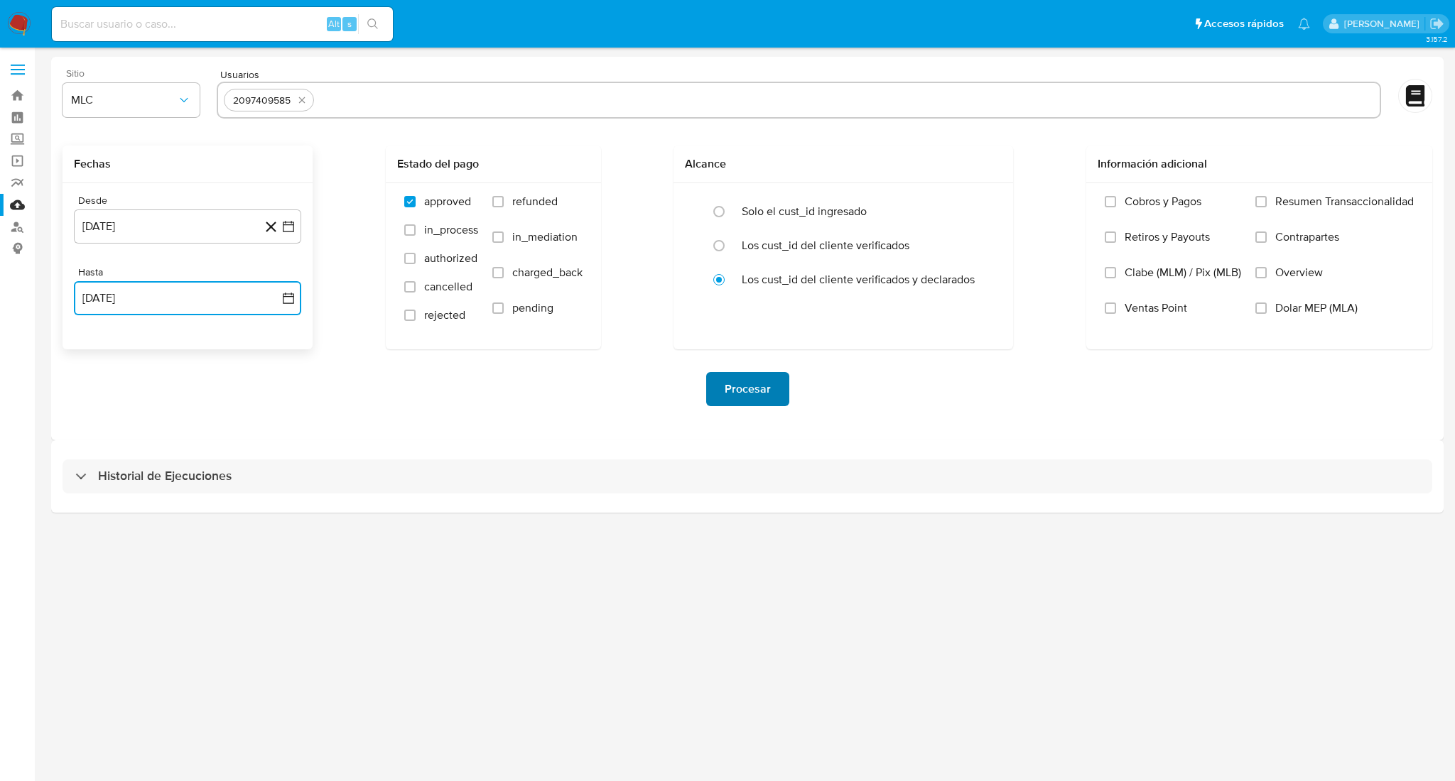
click at [734, 399] on span "Procesar" at bounding box center [747, 389] width 46 height 31
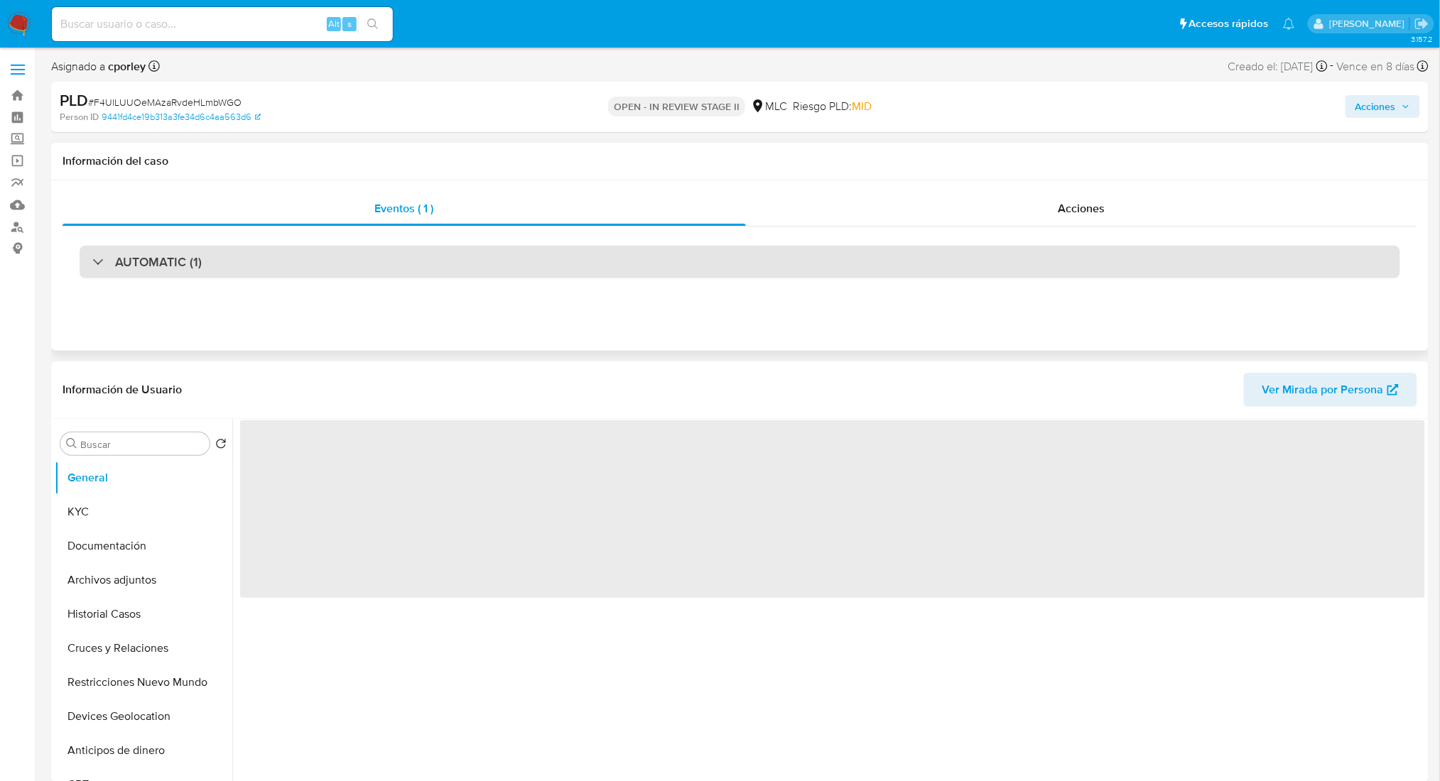
click at [388, 275] on div "AUTOMATIC (1)" at bounding box center [740, 262] width 1320 height 33
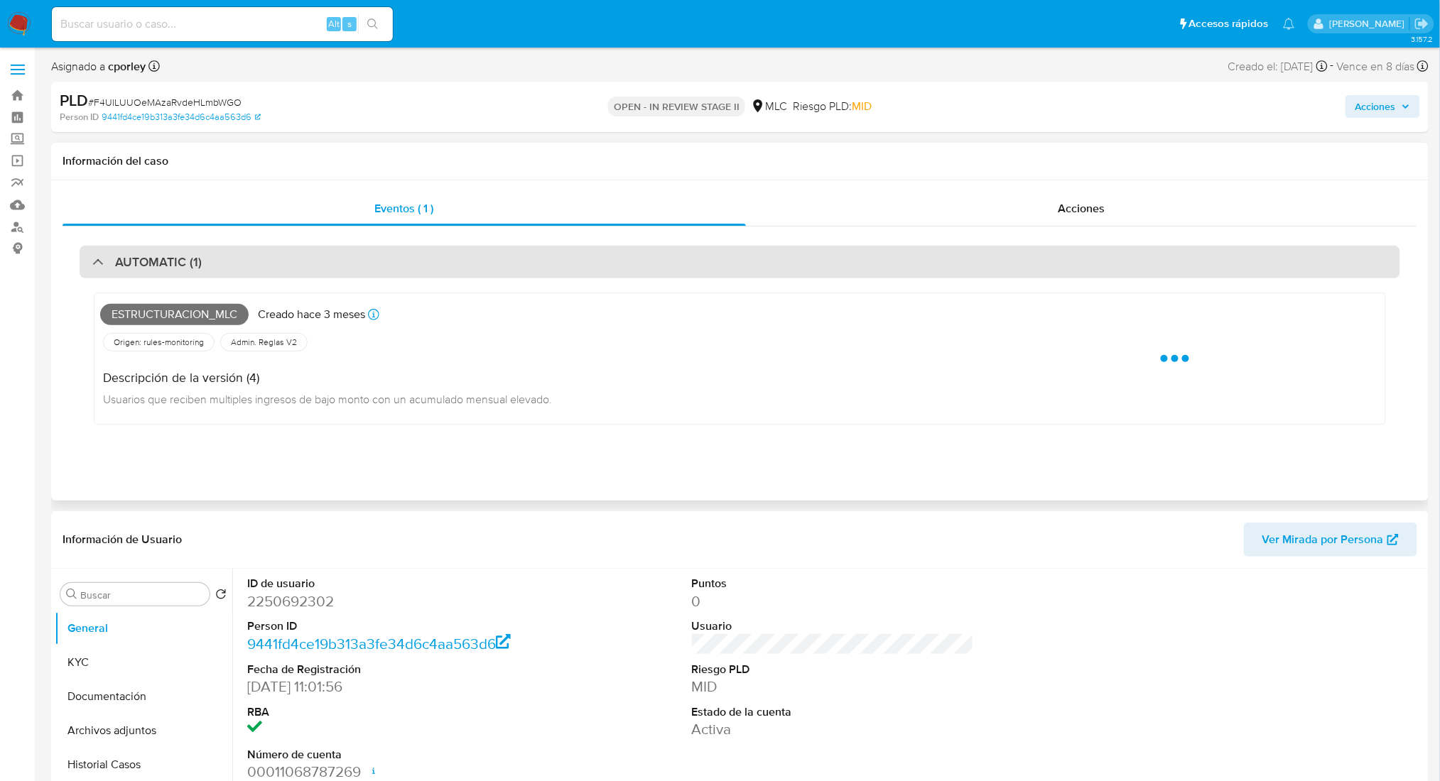
select select "10"
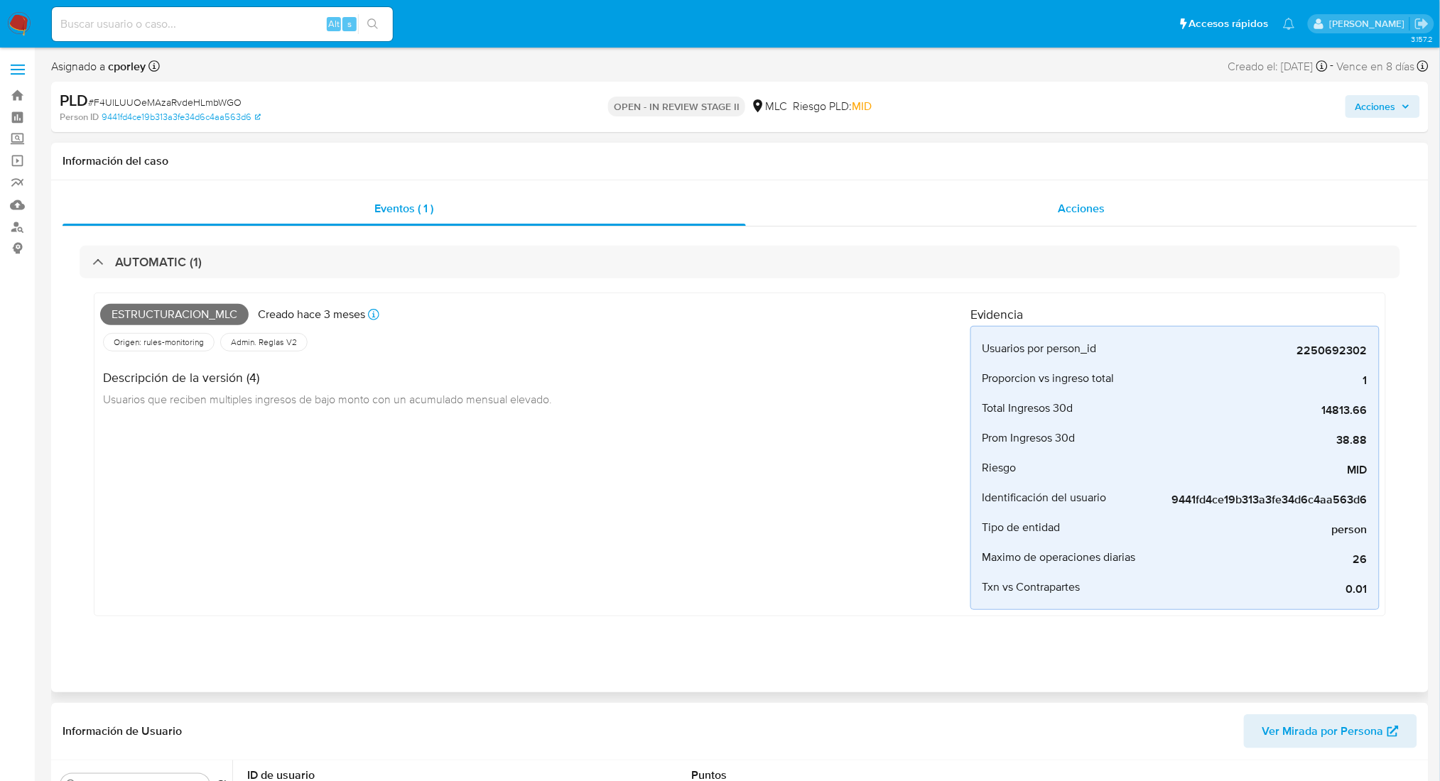
click at [951, 215] on div "Acciones" at bounding box center [1081, 209] width 671 height 34
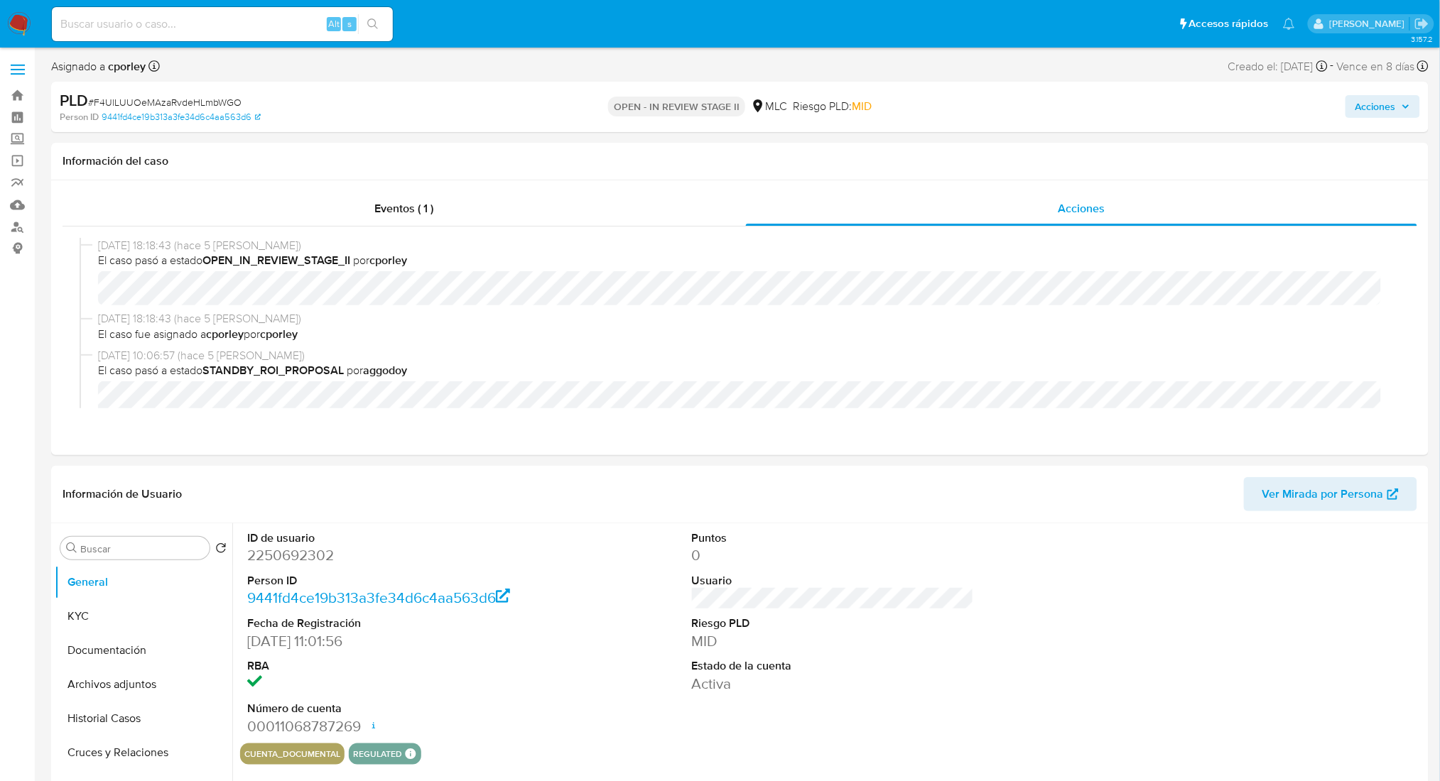
click at [183, 102] on span "# F4UlLUUOeMAzaRvdeHLmbWGO" at bounding box center [164, 102] width 153 height 14
copy span "F4UlLUUOeMAzaRvdeHLmbWGO"
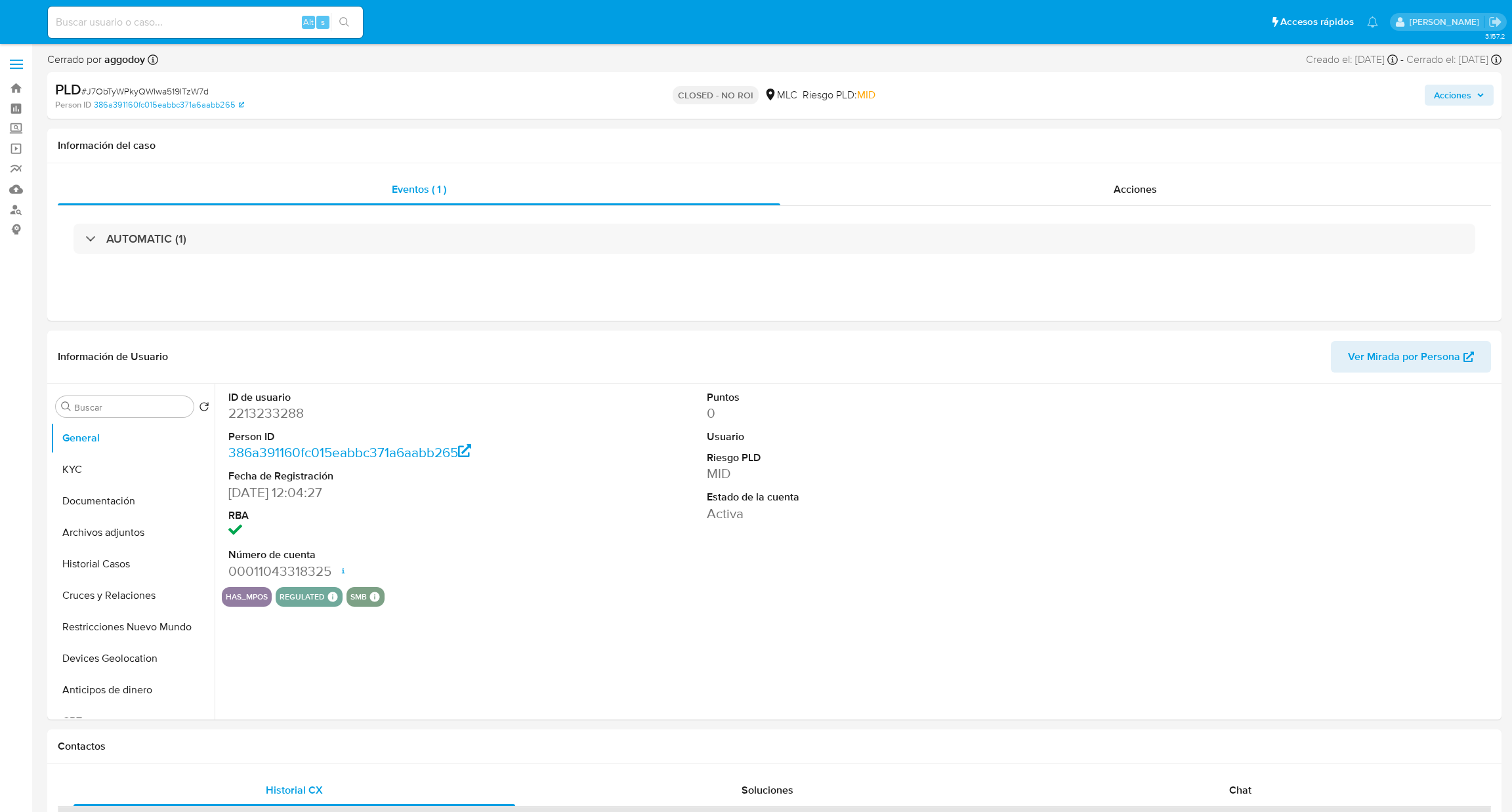
select select "10"
click at [275, 417] on dd "2213233288" at bounding box center [379, 414] width 302 height 18
copy dd "2213233288"
click at [177, 94] on span "# J7ObTyWPkyQWlwa519ITzW7d" at bounding box center [145, 91] width 128 height 13
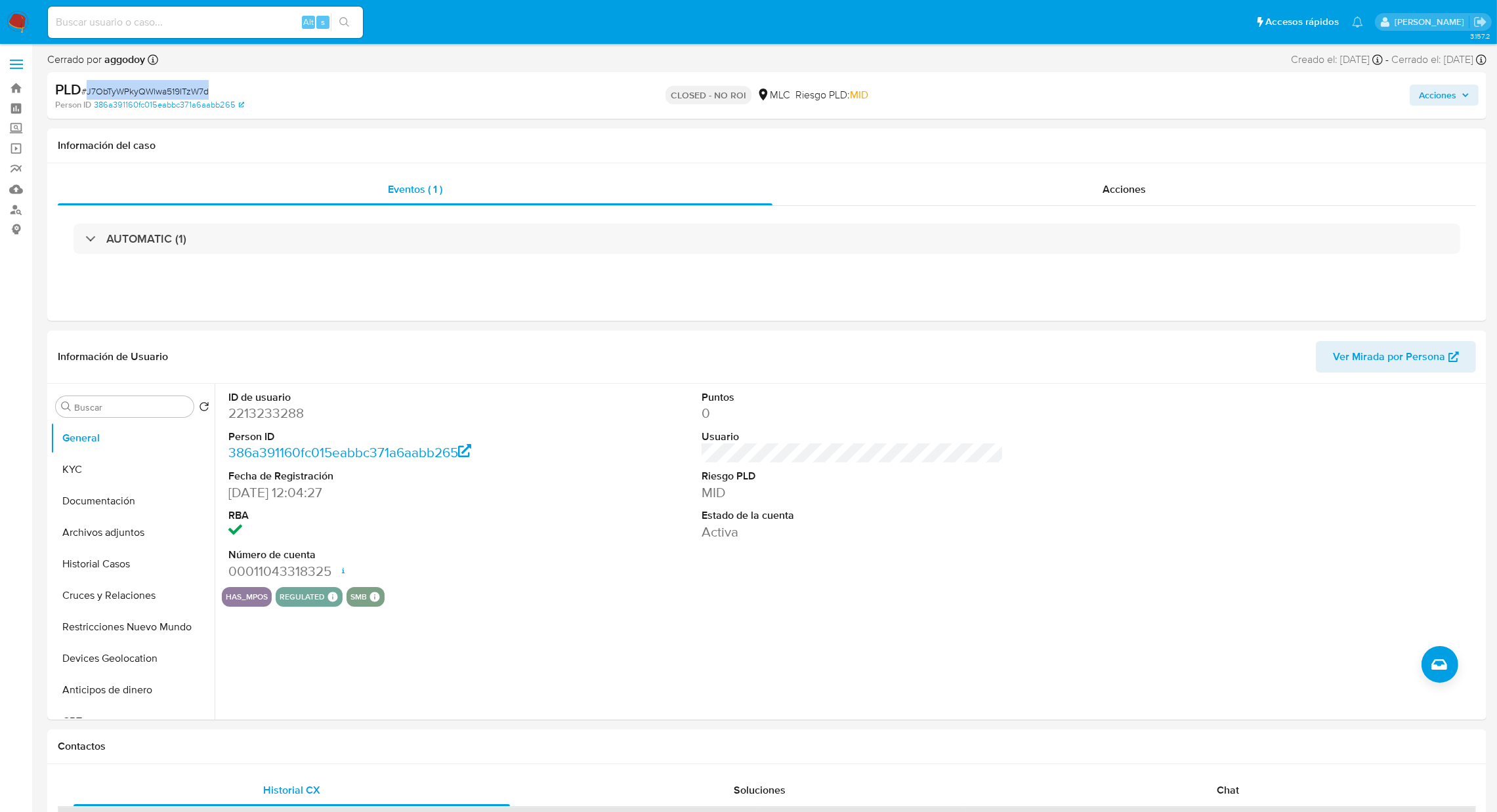
click at [177, 94] on span "# J7ObTyWPkyQWlwa519ITzW7d" at bounding box center [145, 91] width 128 height 13
copy span "J7ObTyWPkyQWlwa519ITzW7d"
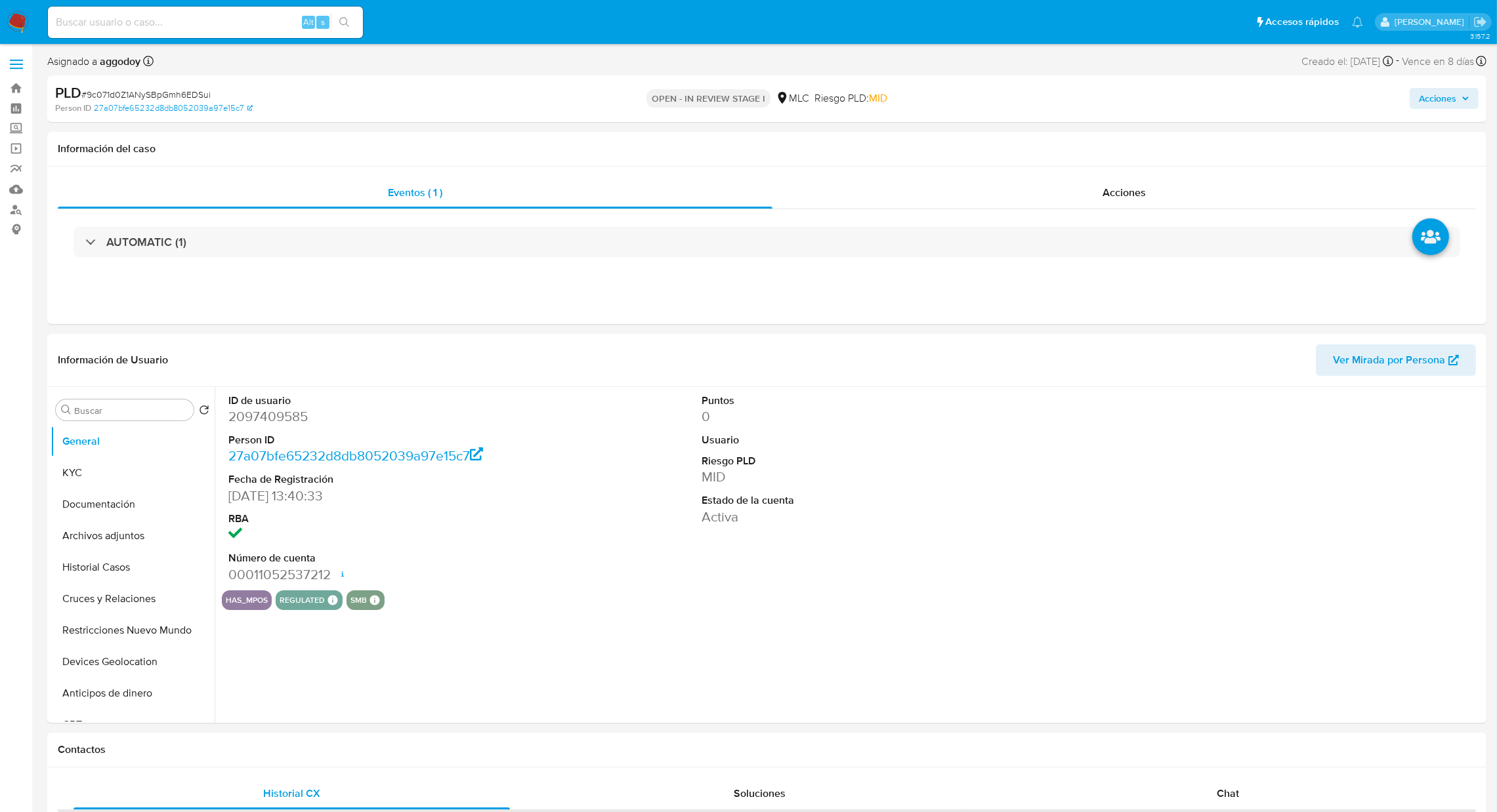
select select "10"
click at [254, 422] on dd "2097409585" at bounding box center [379, 417] width 302 height 18
copy dd "2097409585"
click at [140, 103] on link "27a07bfe65232d8db8052039a97e15c7" at bounding box center [174, 108] width 159 height 12
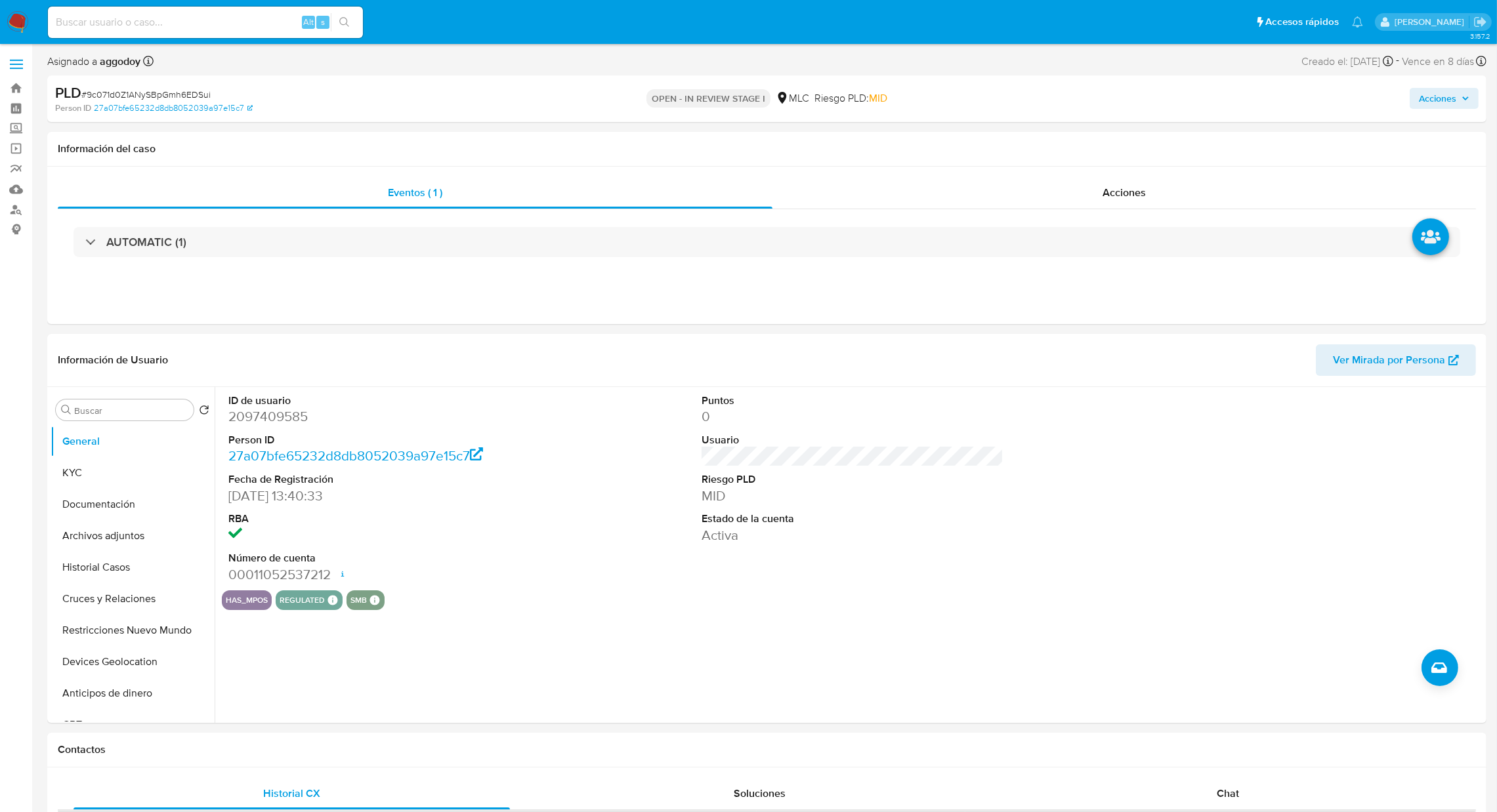
click at [203, 88] on span "# 9c071d0Z1ANySBpGmh6EDSui" at bounding box center [146, 94] width 129 height 13
copy span "9c071d0Z1ANySBpGmh6EDSui"
click at [125, 467] on button "KYC" at bounding box center [128, 473] width 153 height 31
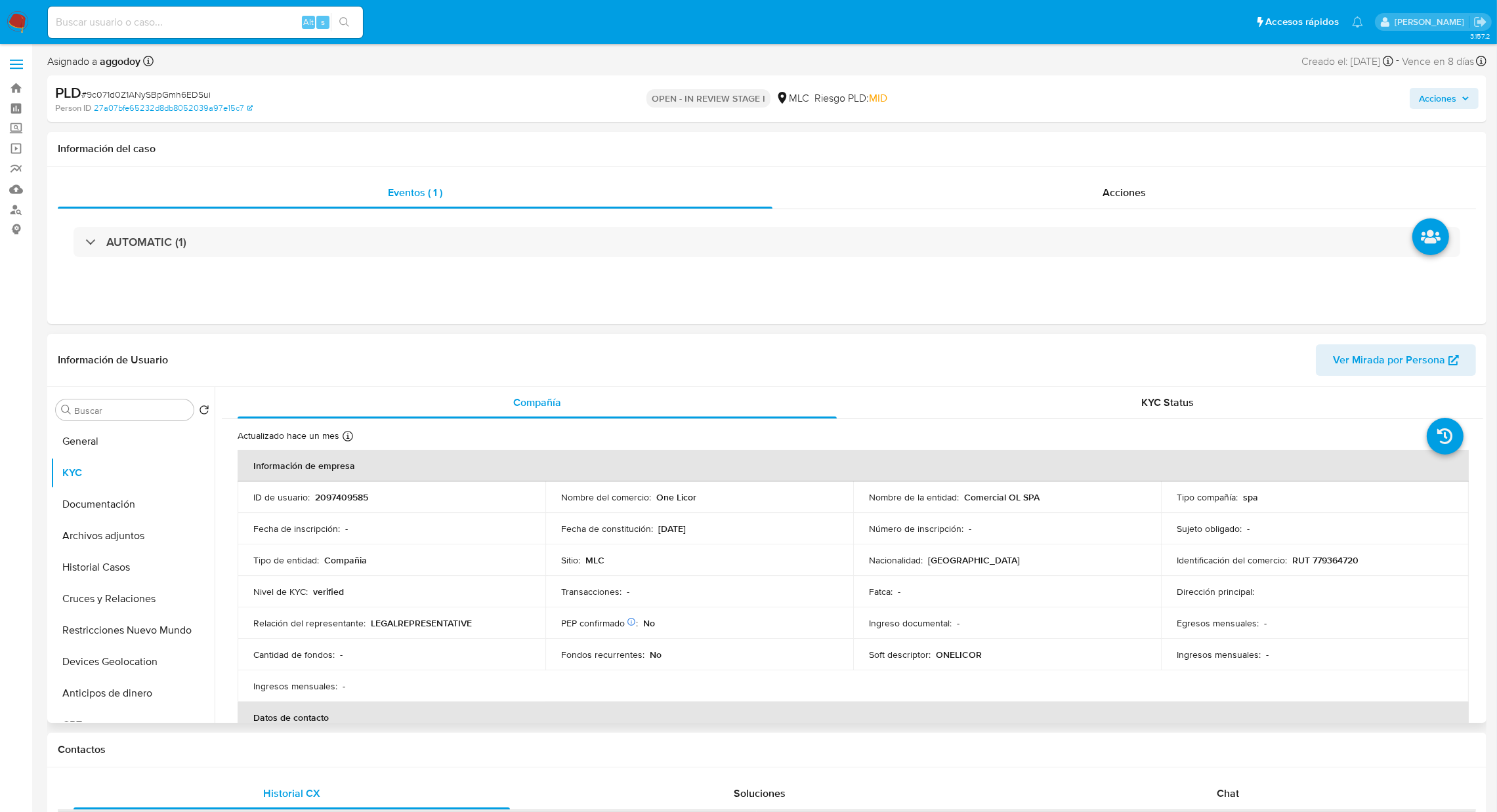
click at [1308, 563] on p "RUT 779364720" at bounding box center [1325, 560] width 67 height 12
copy p "779364720"
click at [128, 610] on button "Cruces y Relaciones" at bounding box center [128, 599] width 153 height 31
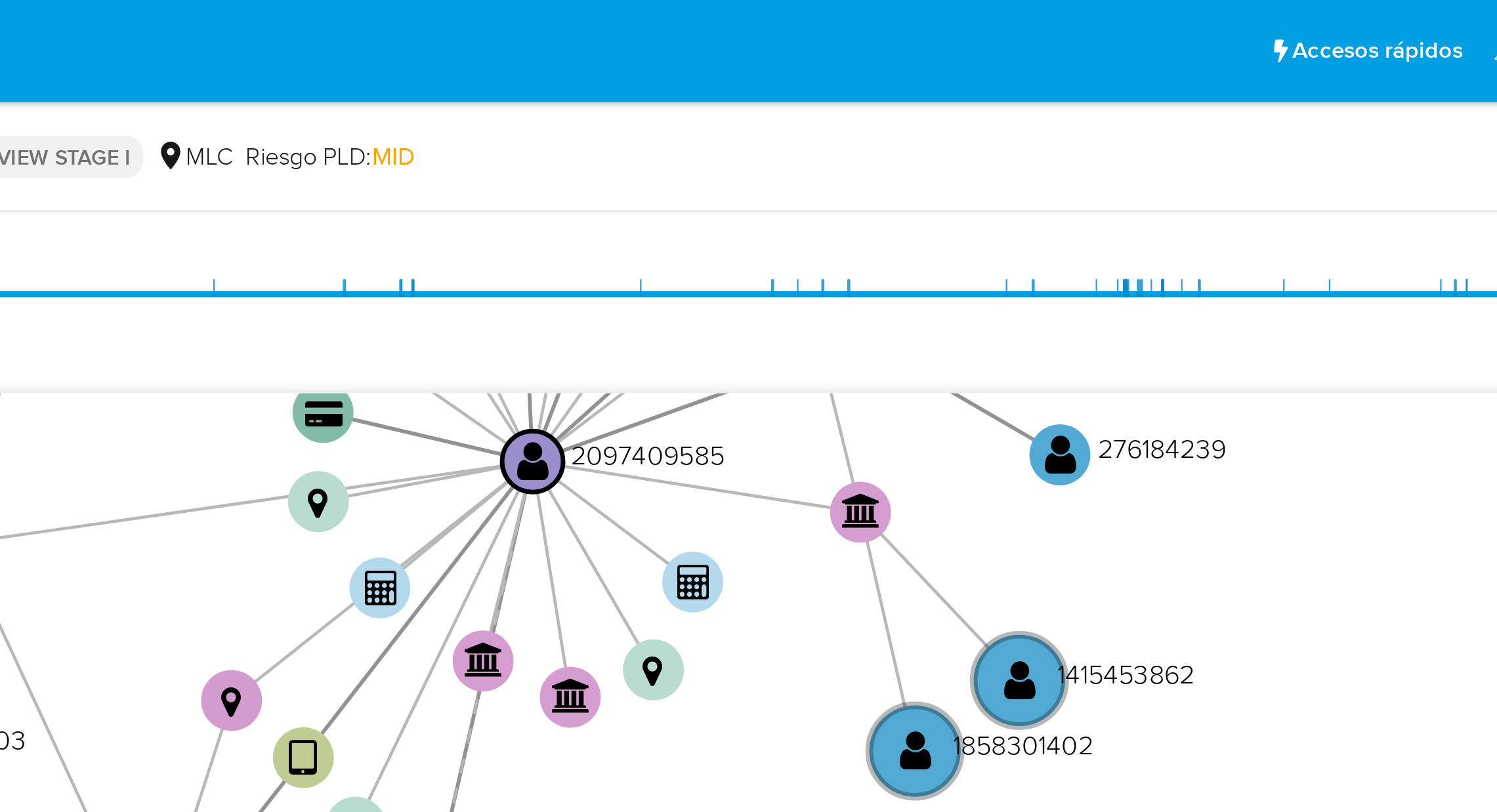
scroll to position [309, 0]
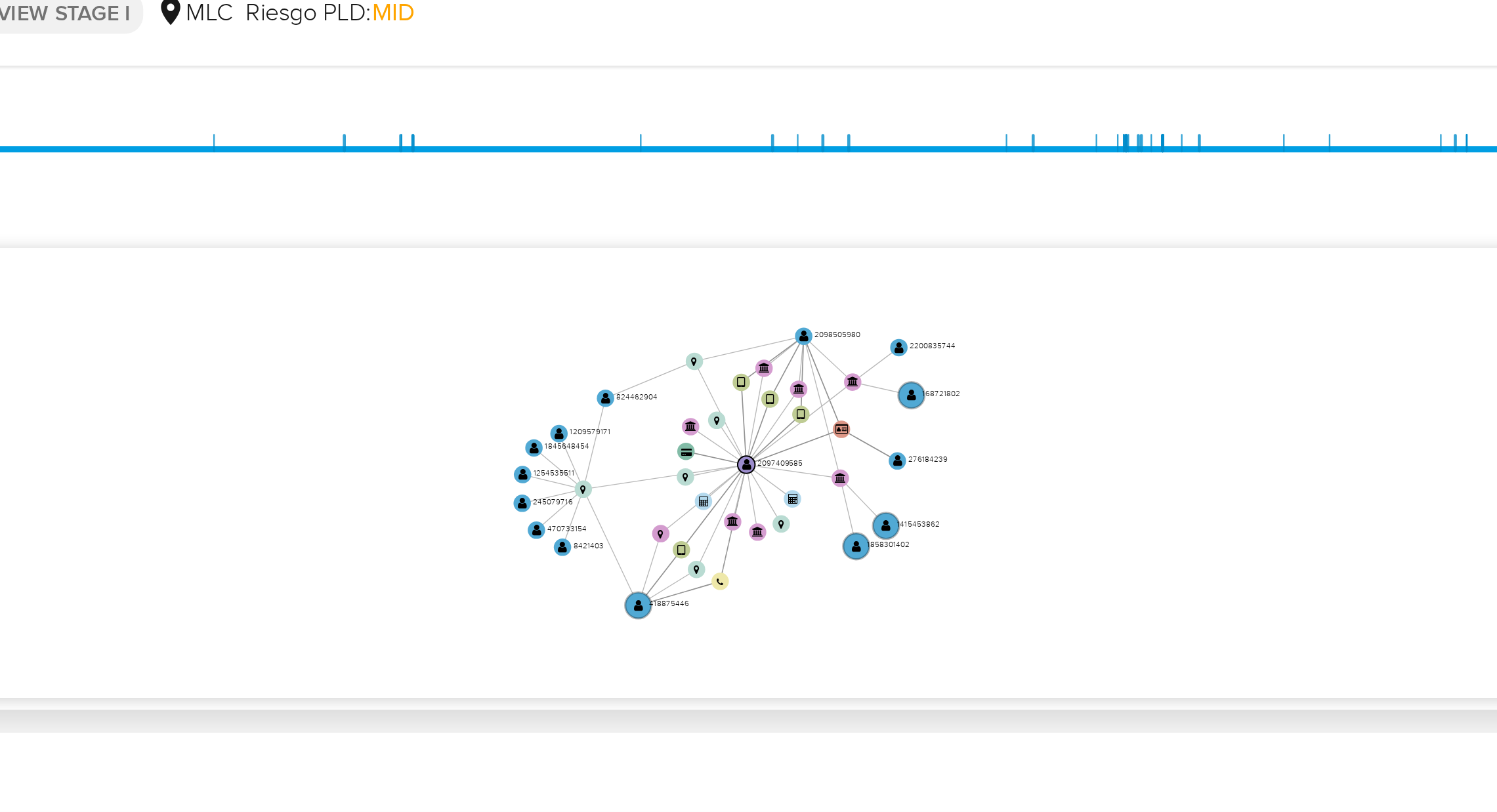
drag, startPoint x: 1208, startPoint y: 248, endPoint x: 1174, endPoint y: 278, distance: 45.3
click at [1174, 278] on icon "device-684c52e894f0c3b0928f4004  user-2097409585  2097409585 user-2098505980 …" at bounding box center [862, 264] width 1243 height 190
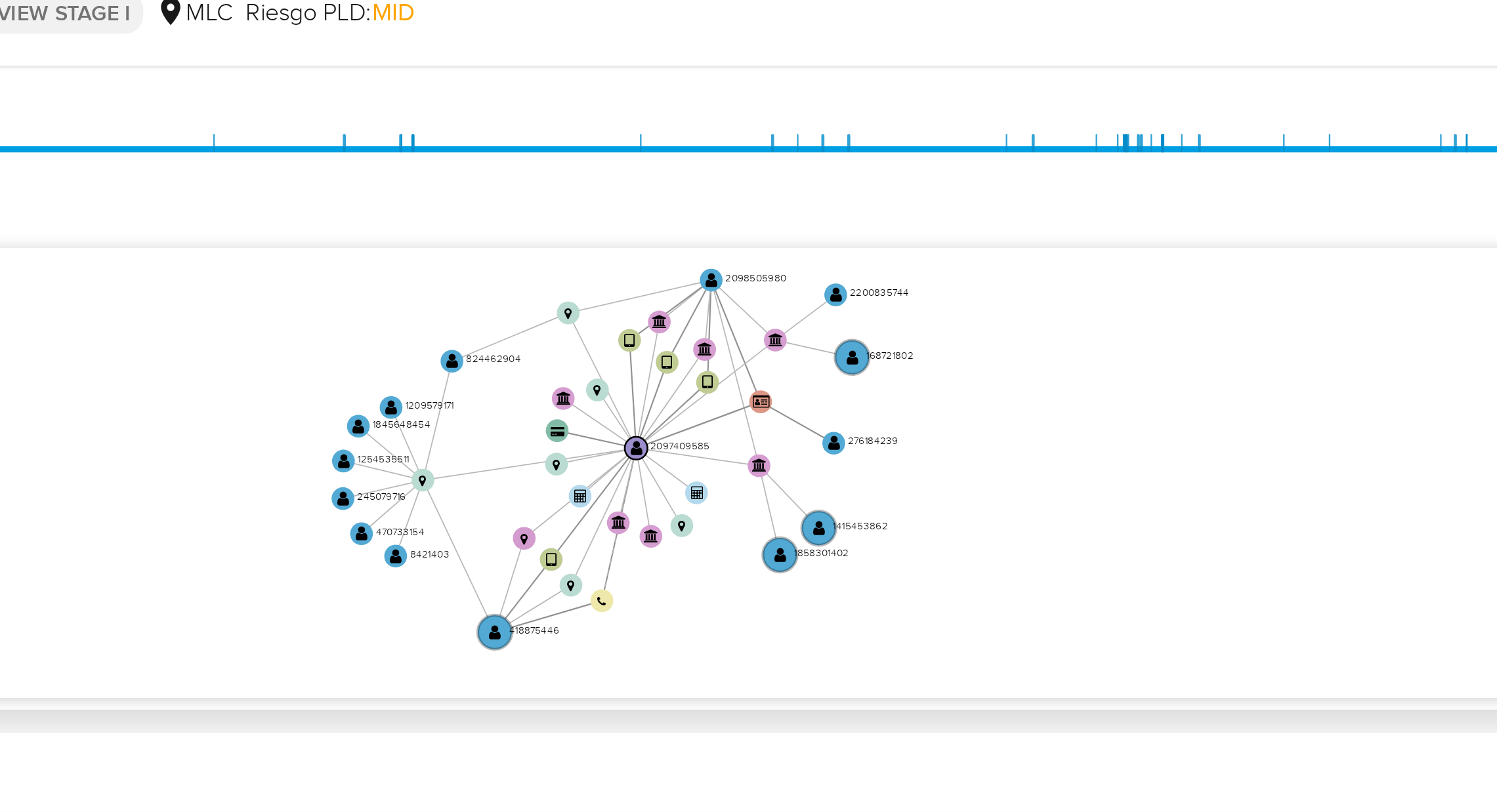
click at [1173, 280] on icon "device-684c52e894f0c3b0928f4004  user-2097409585  2097409585 user-2098505980 …" at bounding box center [862, 264] width 1243 height 190
drag, startPoint x: 1315, startPoint y: 230, endPoint x: 1254, endPoint y: 127, distance: 119.7
click at [1315, 230] on icon "device-684c52e894f0c3b0928f4004  user-2097409585  2097409585 user-2098505980 …" at bounding box center [862, 264] width 1243 height 190
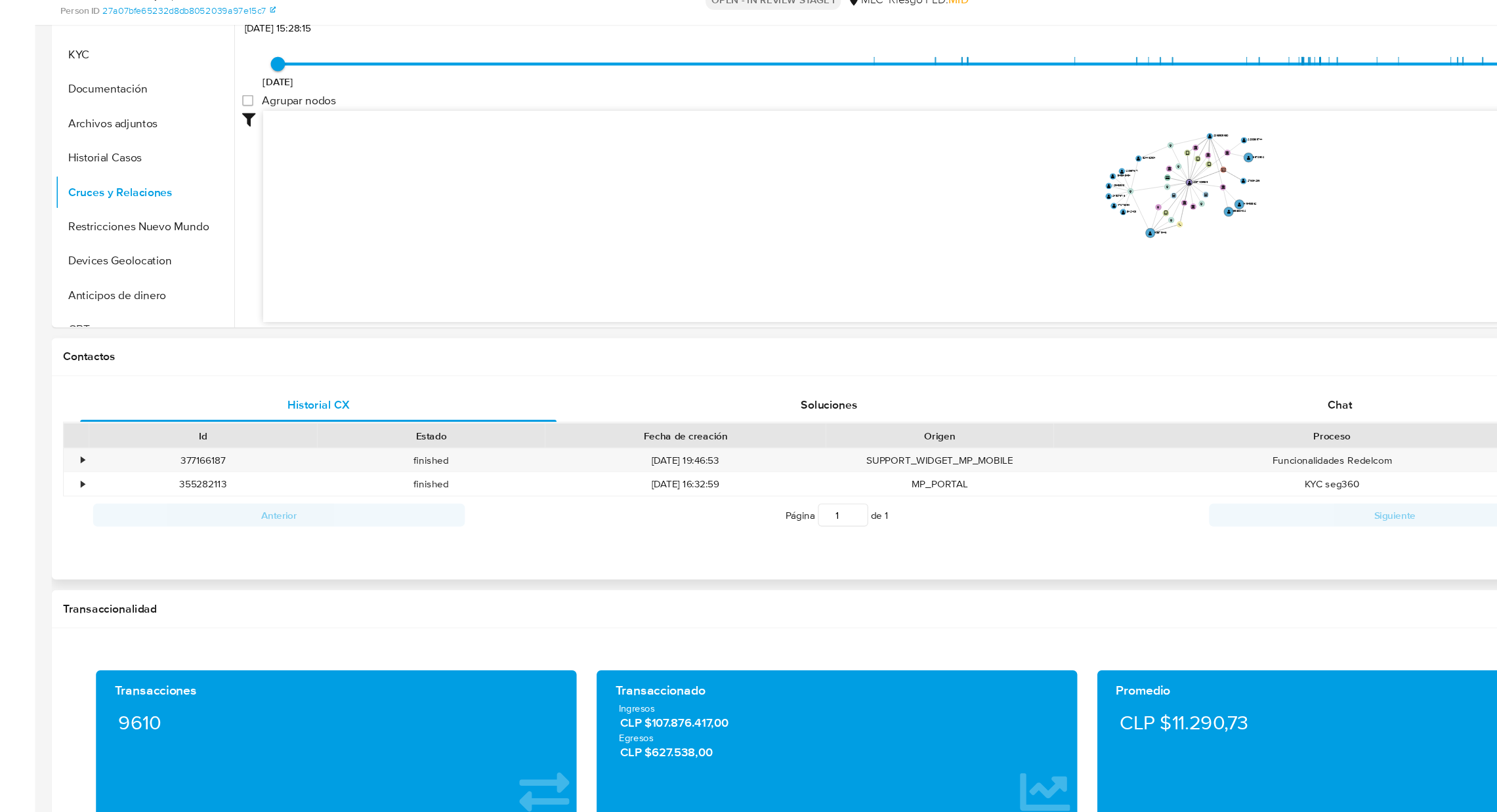
click at [1267, 475] on div "Proceso" at bounding box center [1221, 467] width 510 height 22
click at [1248, 442] on div "Chat" at bounding box center [1227, 439] width 436 height 31
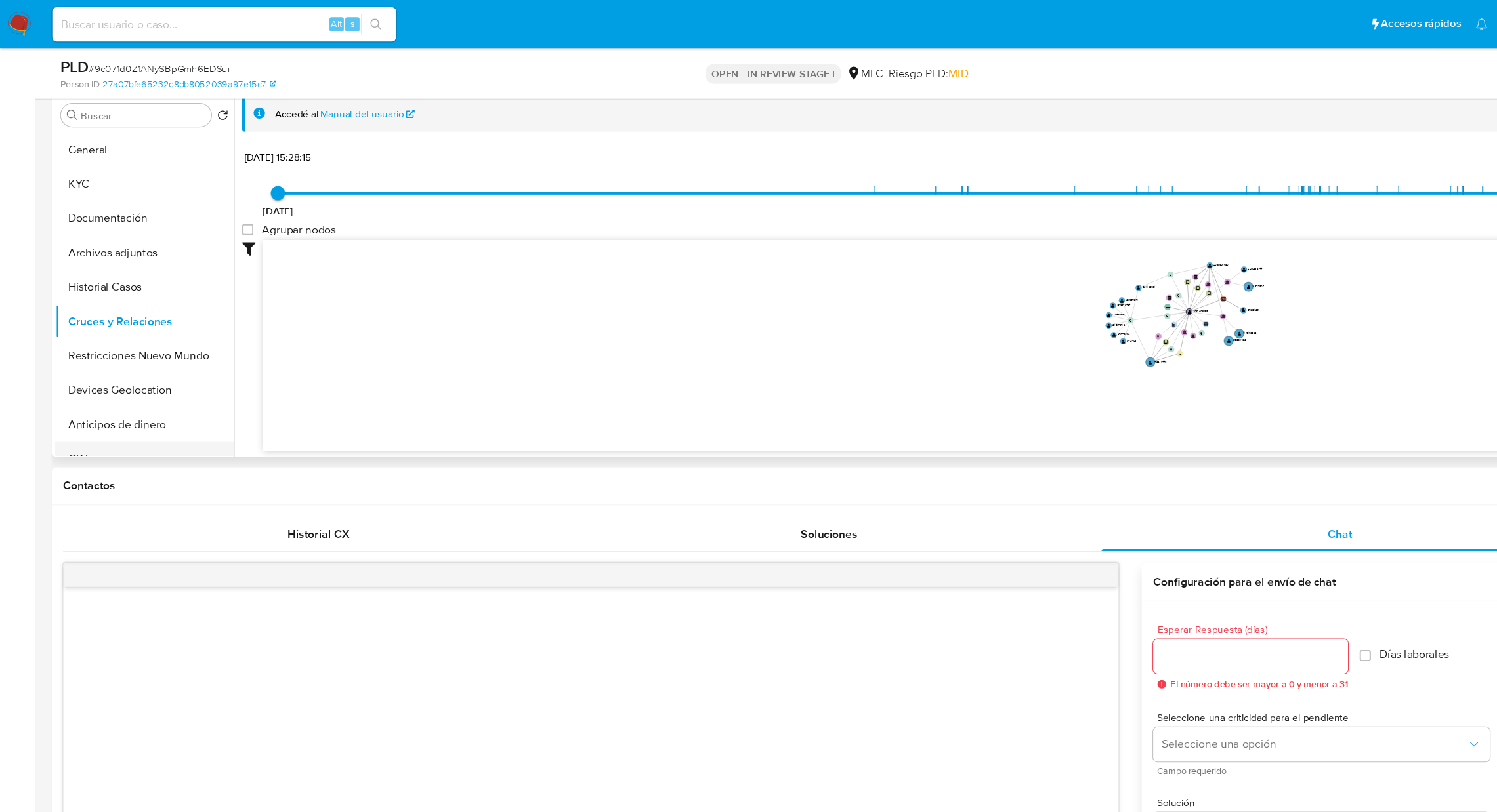
scroll to position [132, 0]
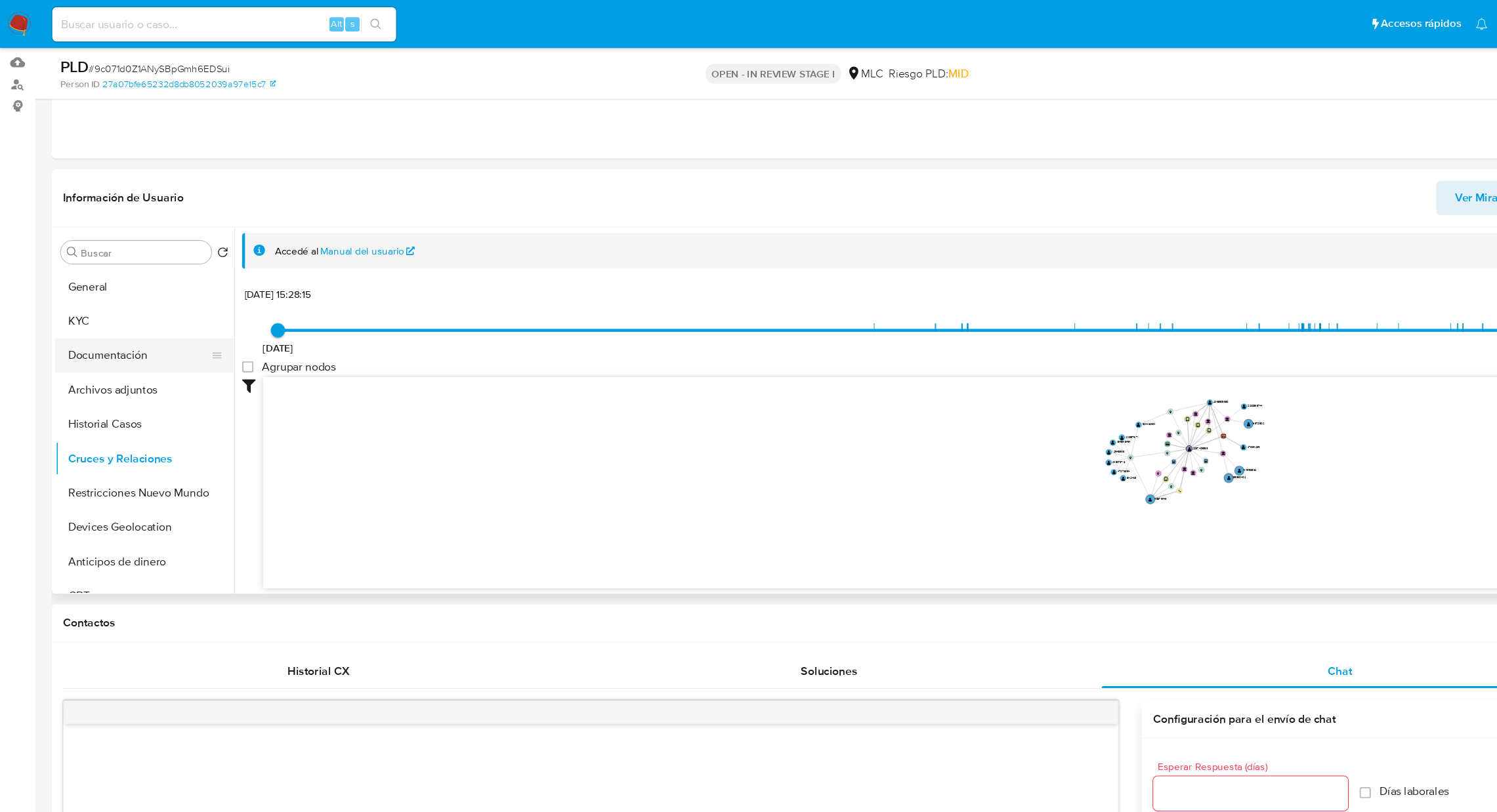
click at [101, 326] on button "Documentación" at bounding box center [128, 325] width 153 height 31
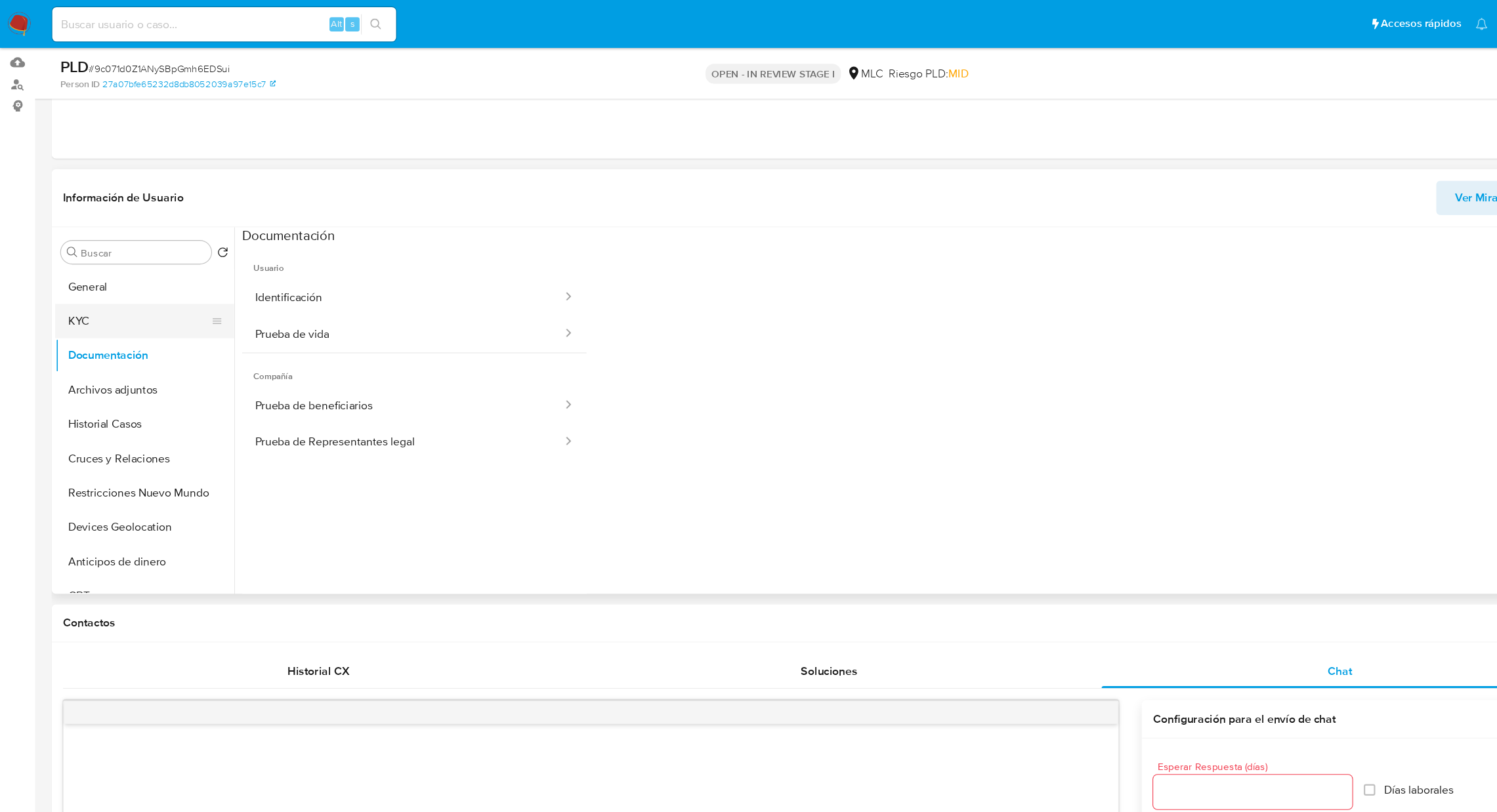
click at [67, 293] on button "KYC" at bounding box center [128, 294] width 153 height 31
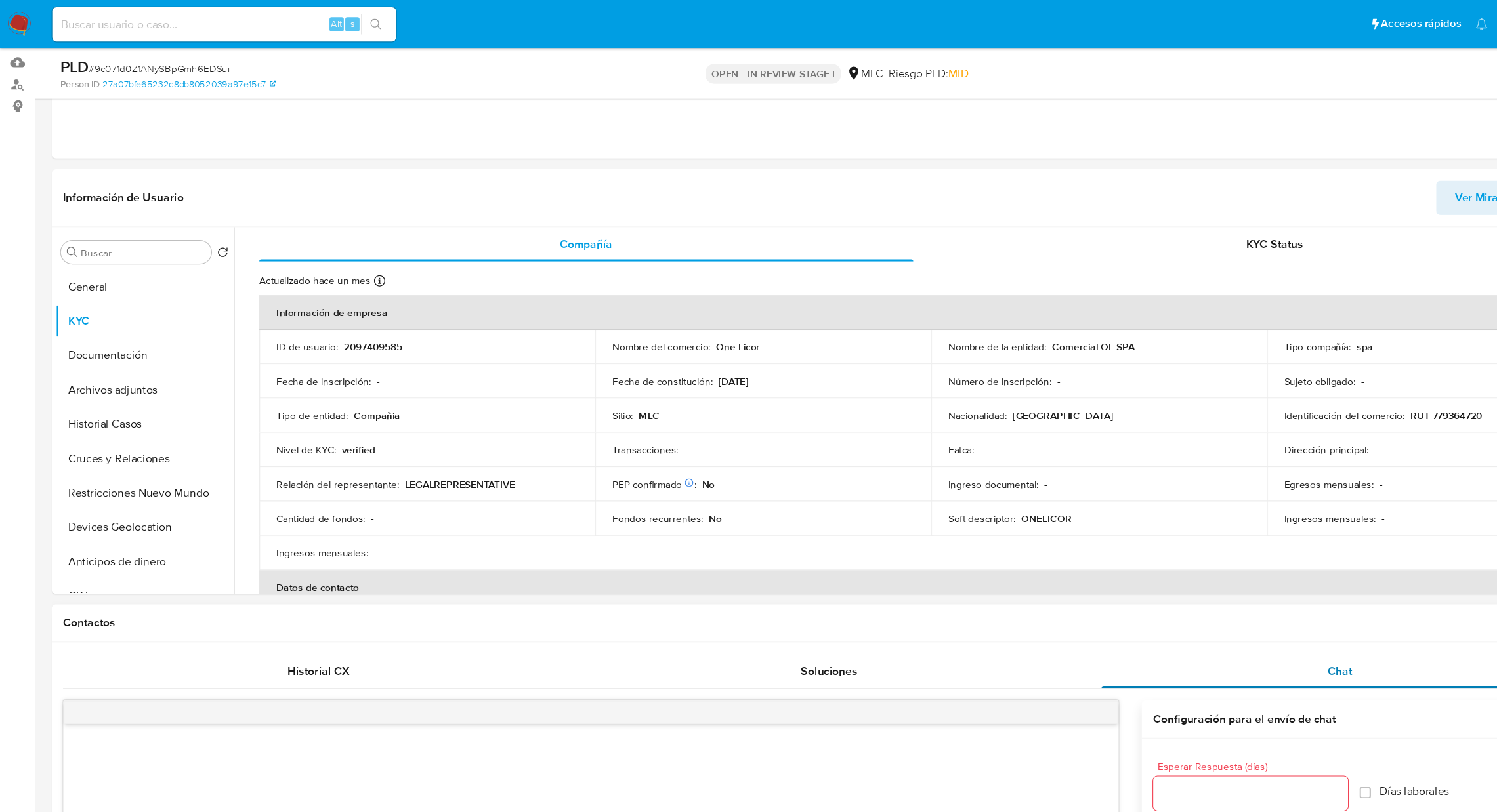
click at [1020, 603] on div "Chat" at bounding box center [1227, 614] width 436 height 31
click at [1073, 485] on td "Soft descriptor : ONELICOR" at bounding box center [1006, 475] width 308 height 31
drag, startPoint x: 964, startPoint y: 319, endPoint x: 1064, endPoint y: 314, distance: 100.1
click at [1064, 314] on div "Nombre de la entidad : Comercial OL SPA" at bounding box center [1006, 317] width 276 height 12
copy p "Comercial OL SPA"
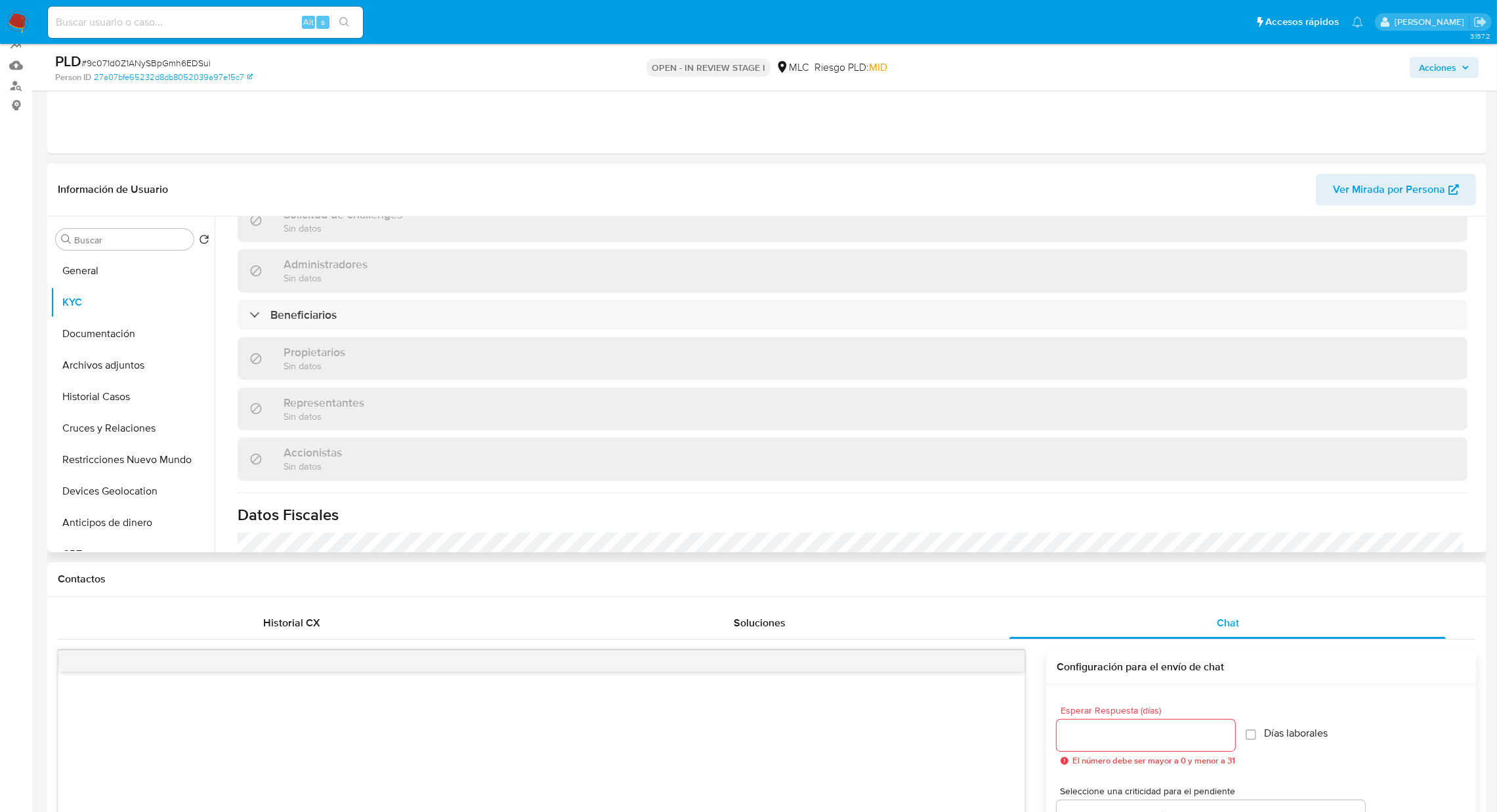
scroll to position [848, 0]
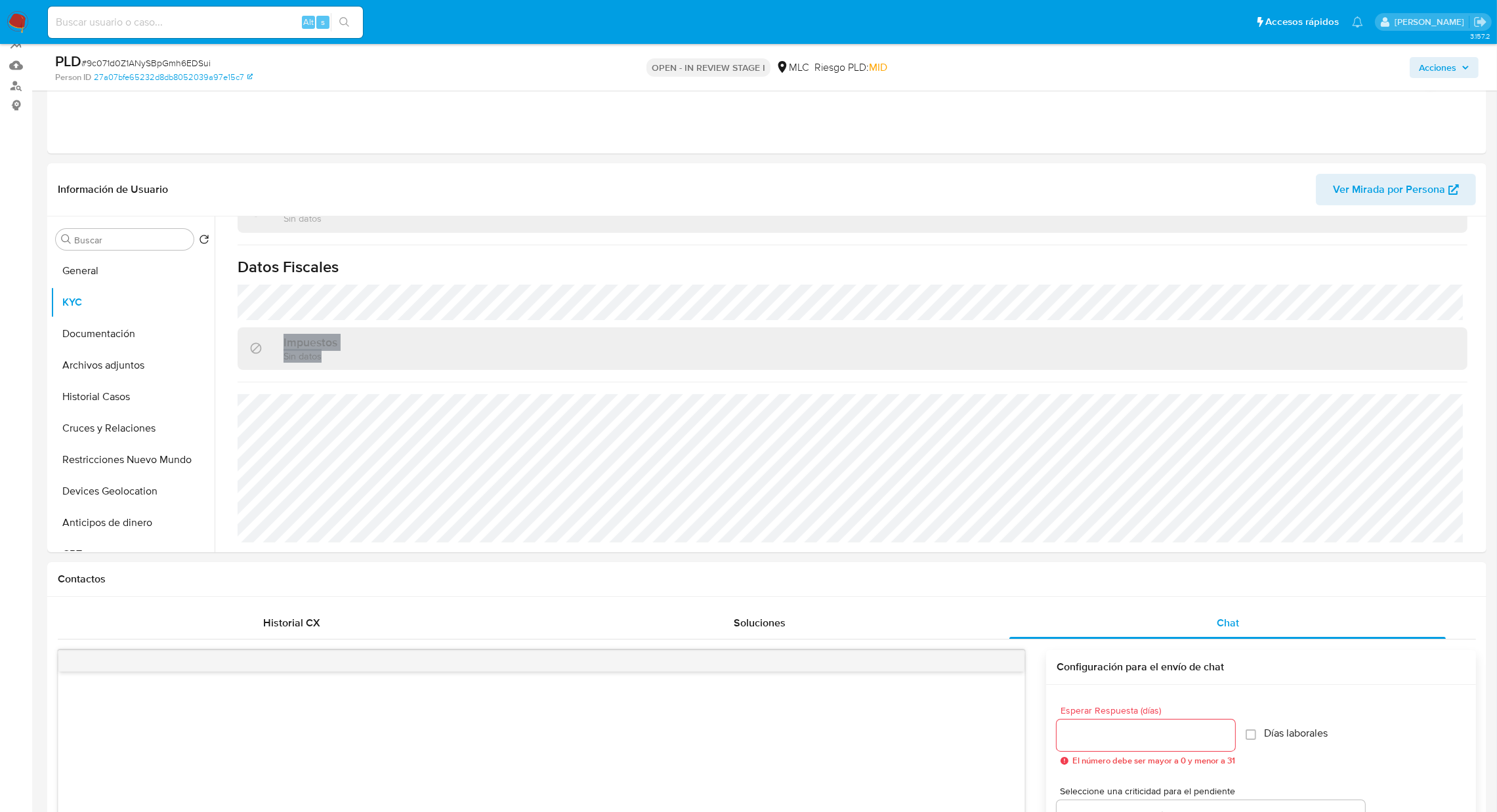
drag, startPoint x: 1483, startPoint y: 486, endPoint x: 1487, endPoint y: 373, distance: 113.1
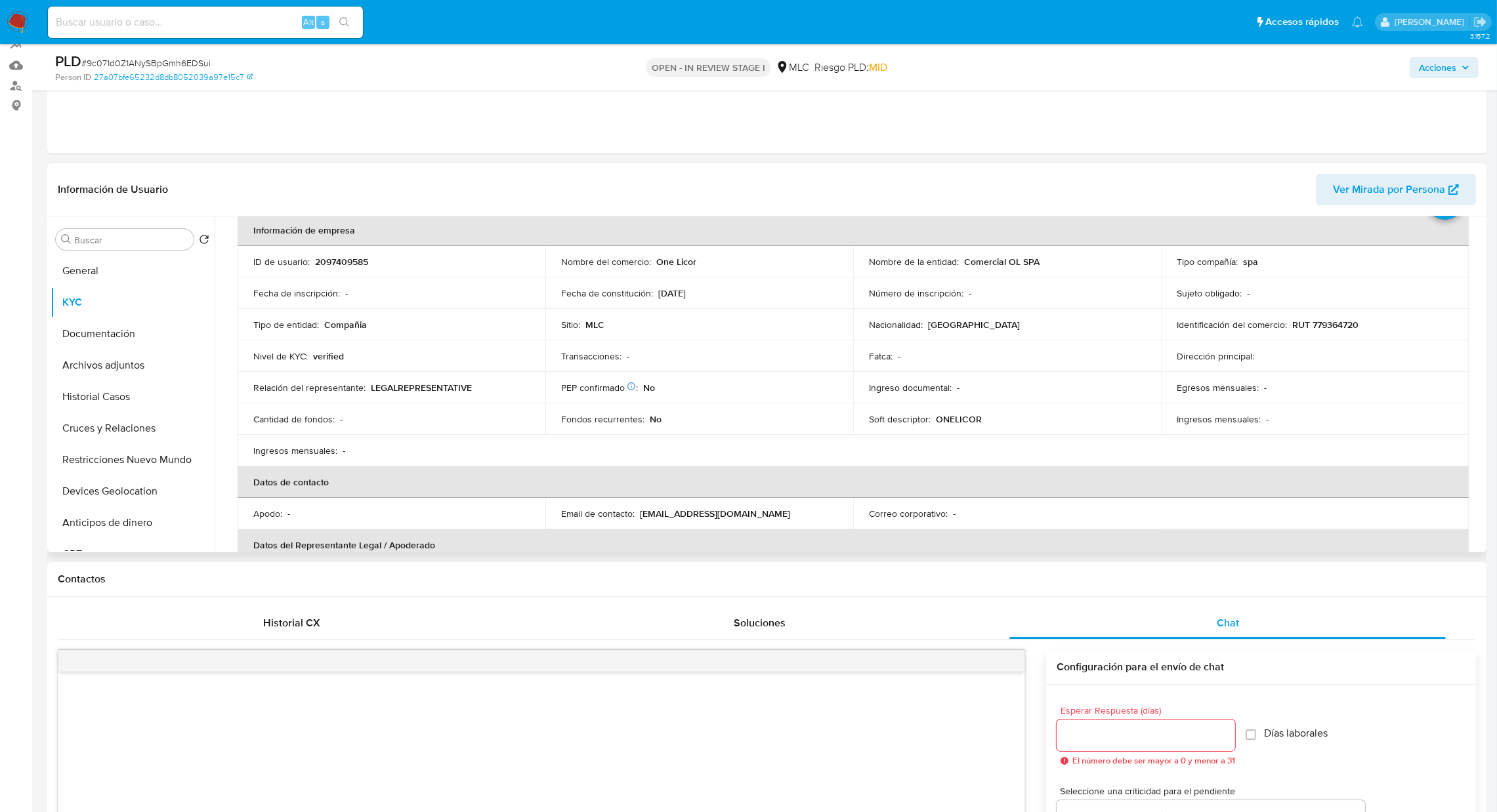
scroll to position [58, 0]
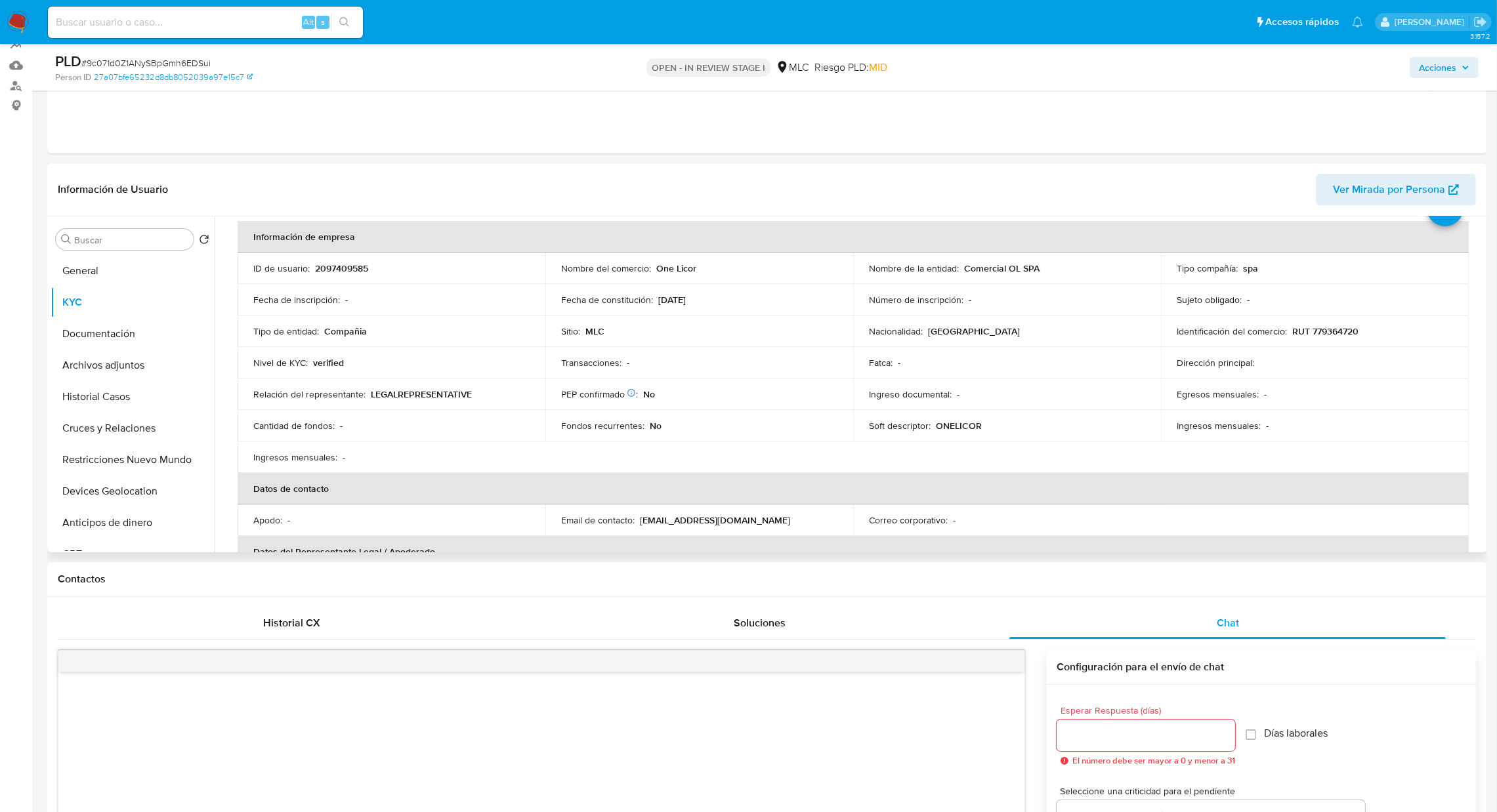
click at [1478, 244] on div "Actualizado hace un mes Creado: 15/11/2024 14:41:16 Actualizado: 31/07/2025 21:…" at bounding box center [852, 768] width 1261 height 1153
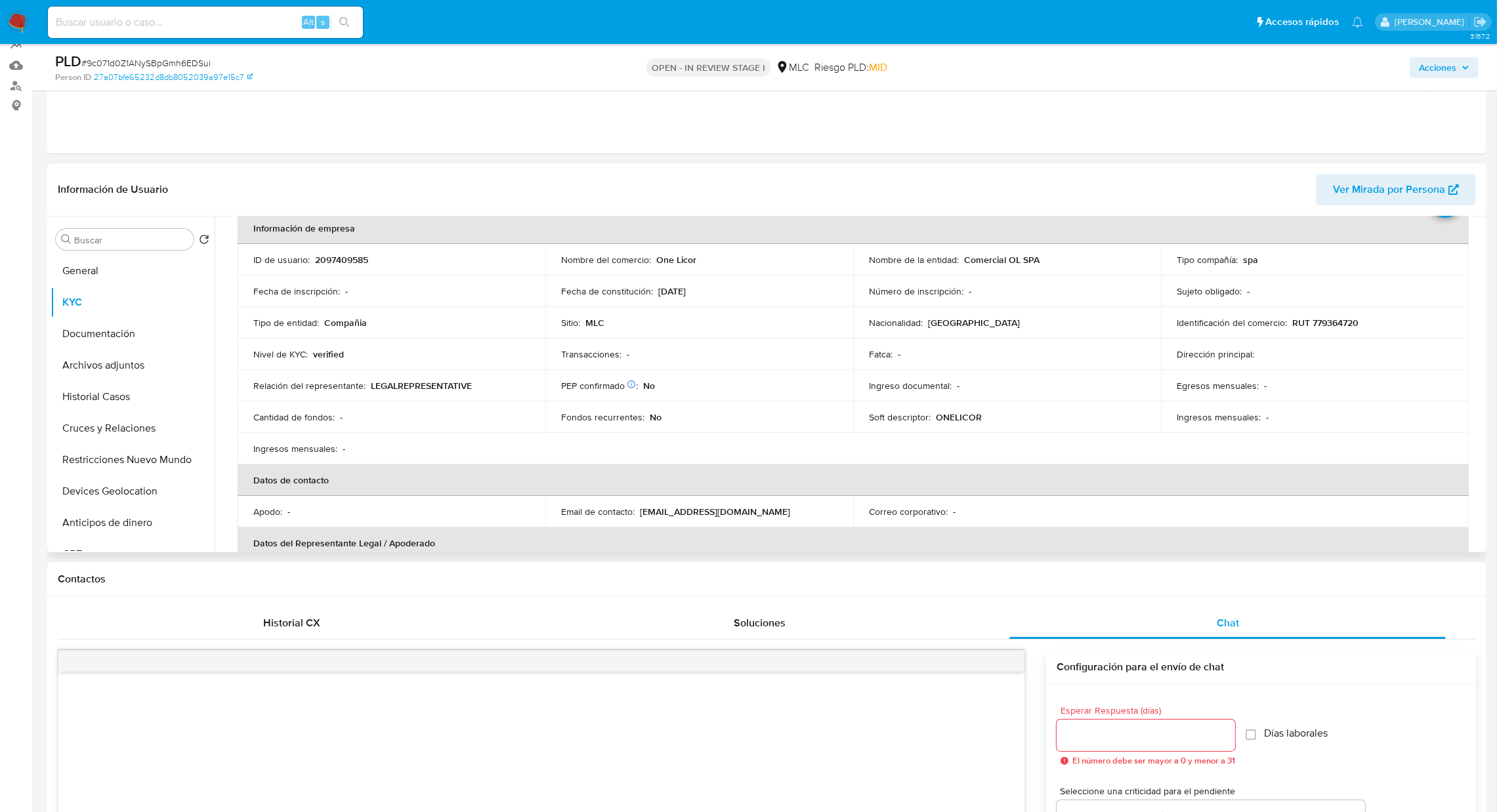
scroll to position [65, 0]
click at [1483, 293] on div "Buscar Volver al orden por defecto General KYC Documentación Archivos adjuntos …" at bounding box center [767, 384] width 1440 height 336
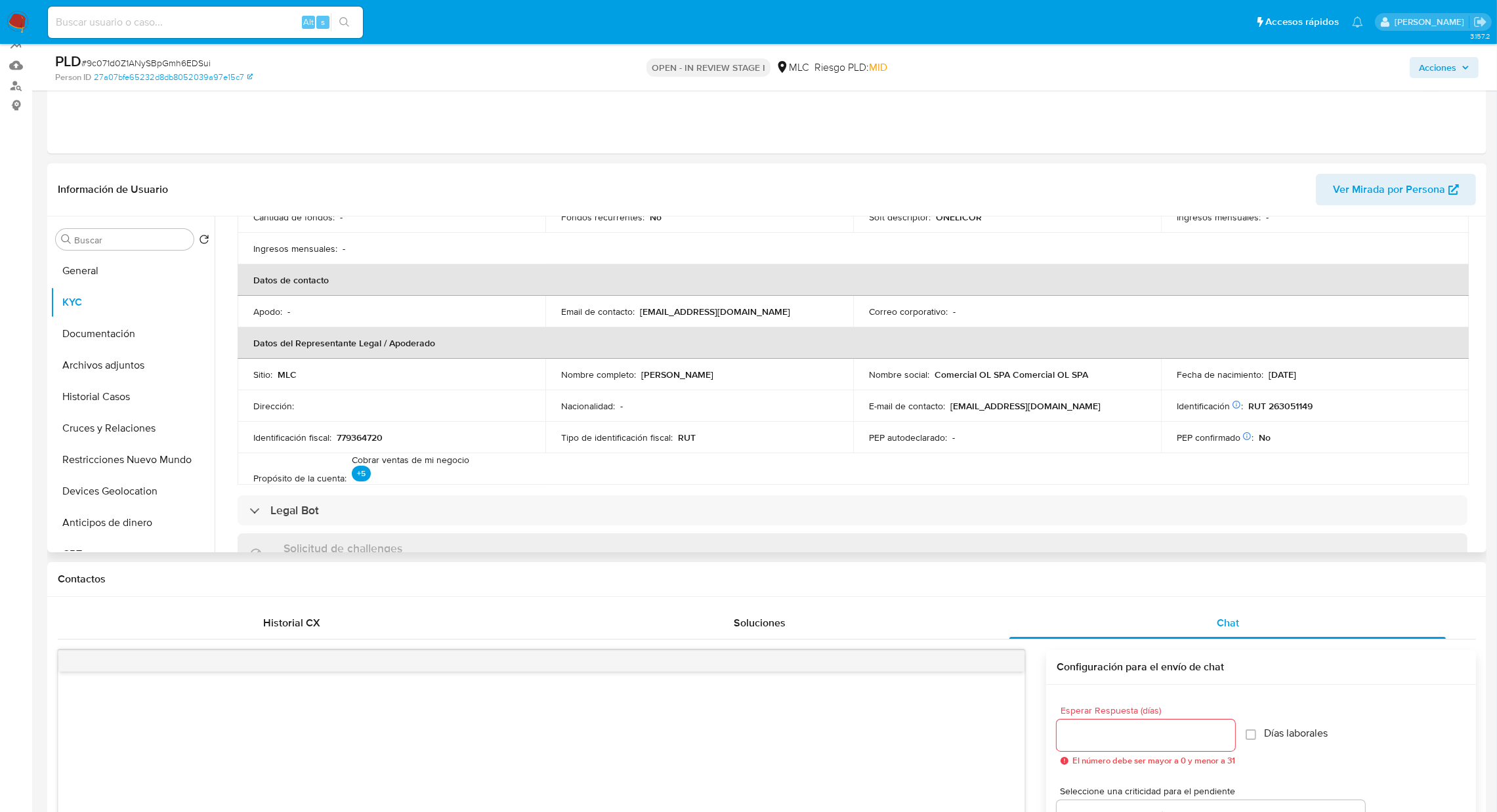
scroll to position [289, 0]
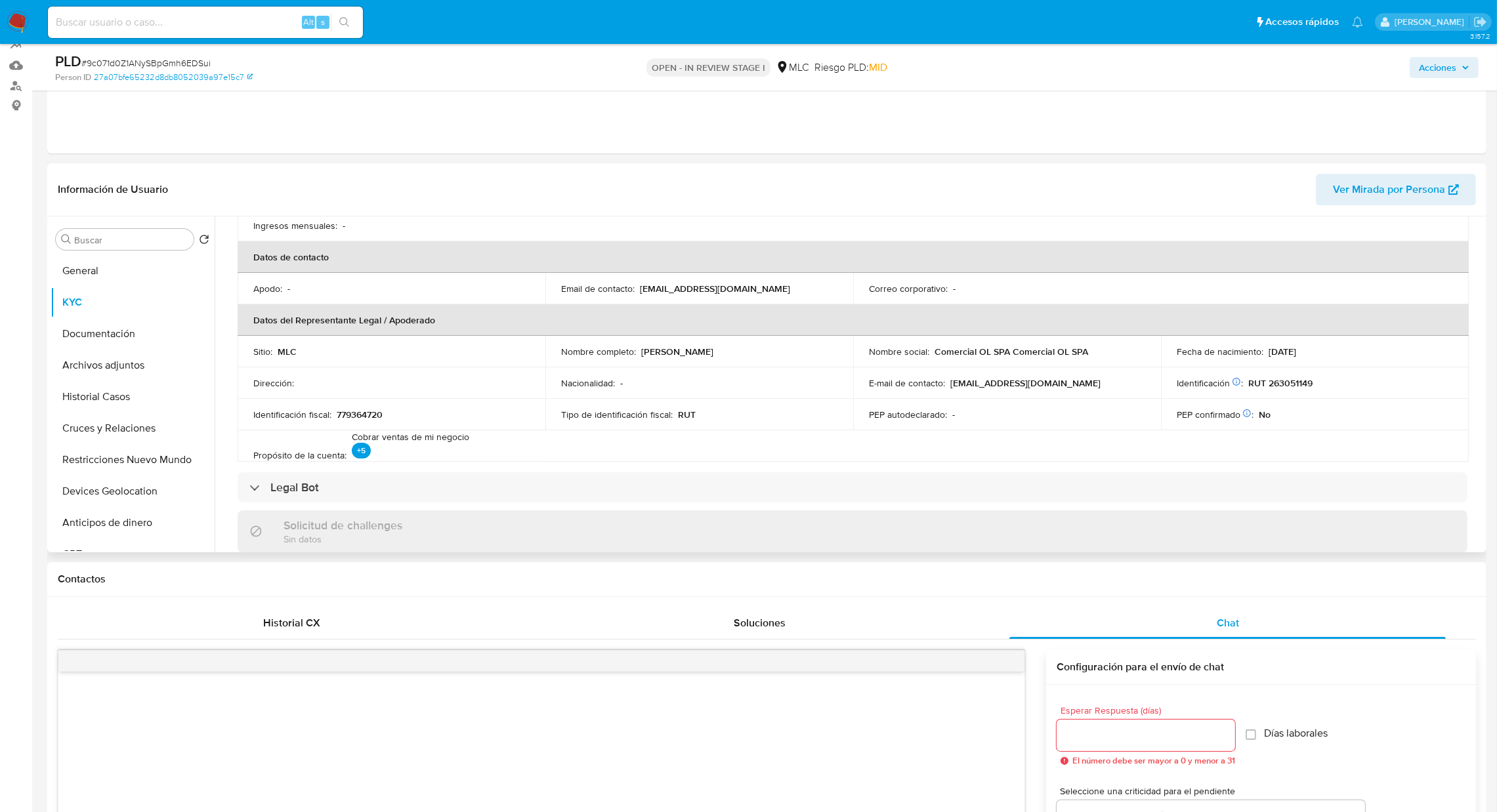
click at [1385, 269] on th "Datos de contacto" at bounding box center [853, 257] width 1231 height 31
click at [127, 370] on button "Archivos adjuntos" at bounding box center [128, 366] width 153 height 31
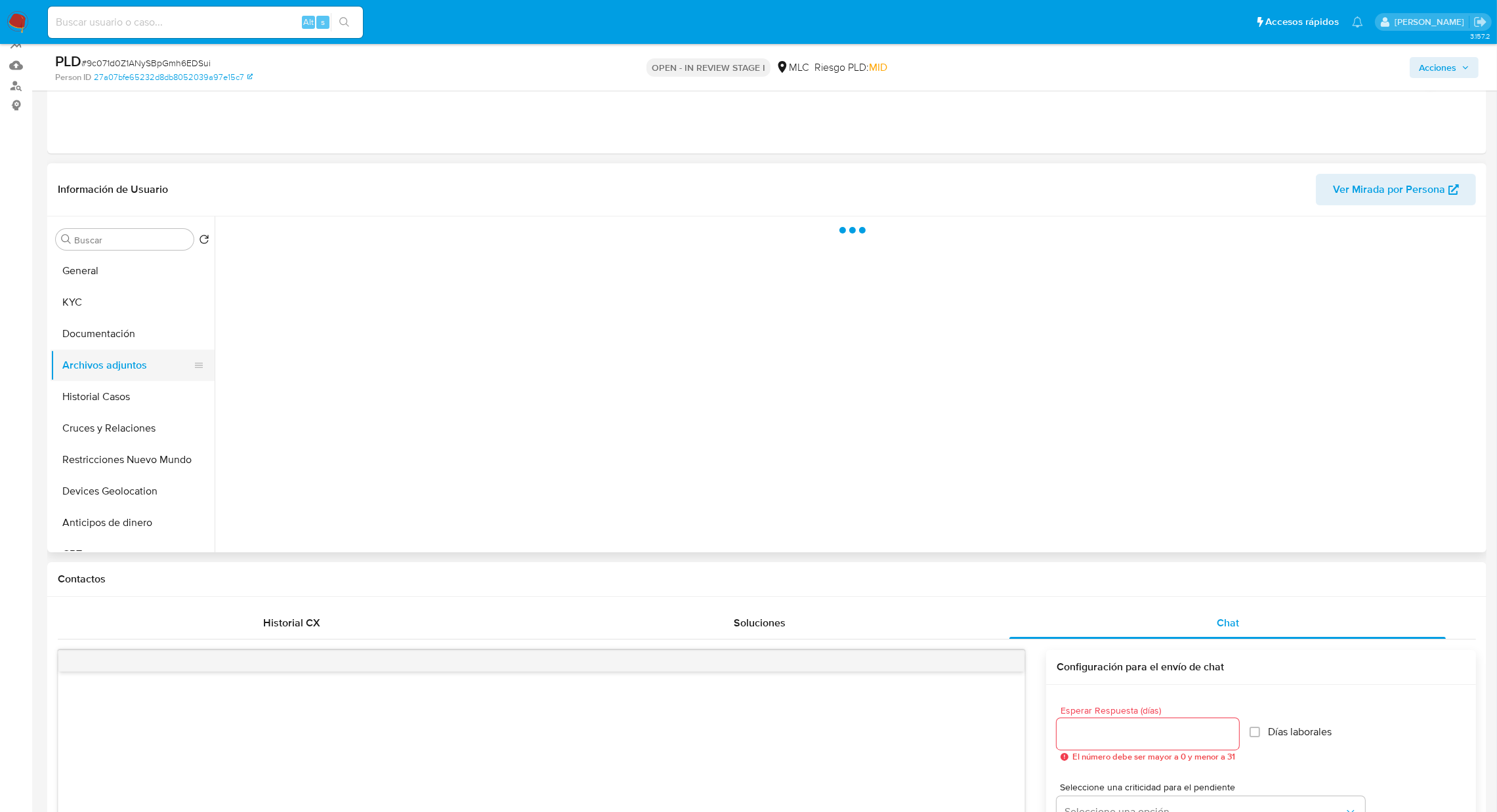
scroll to position [0, 0]
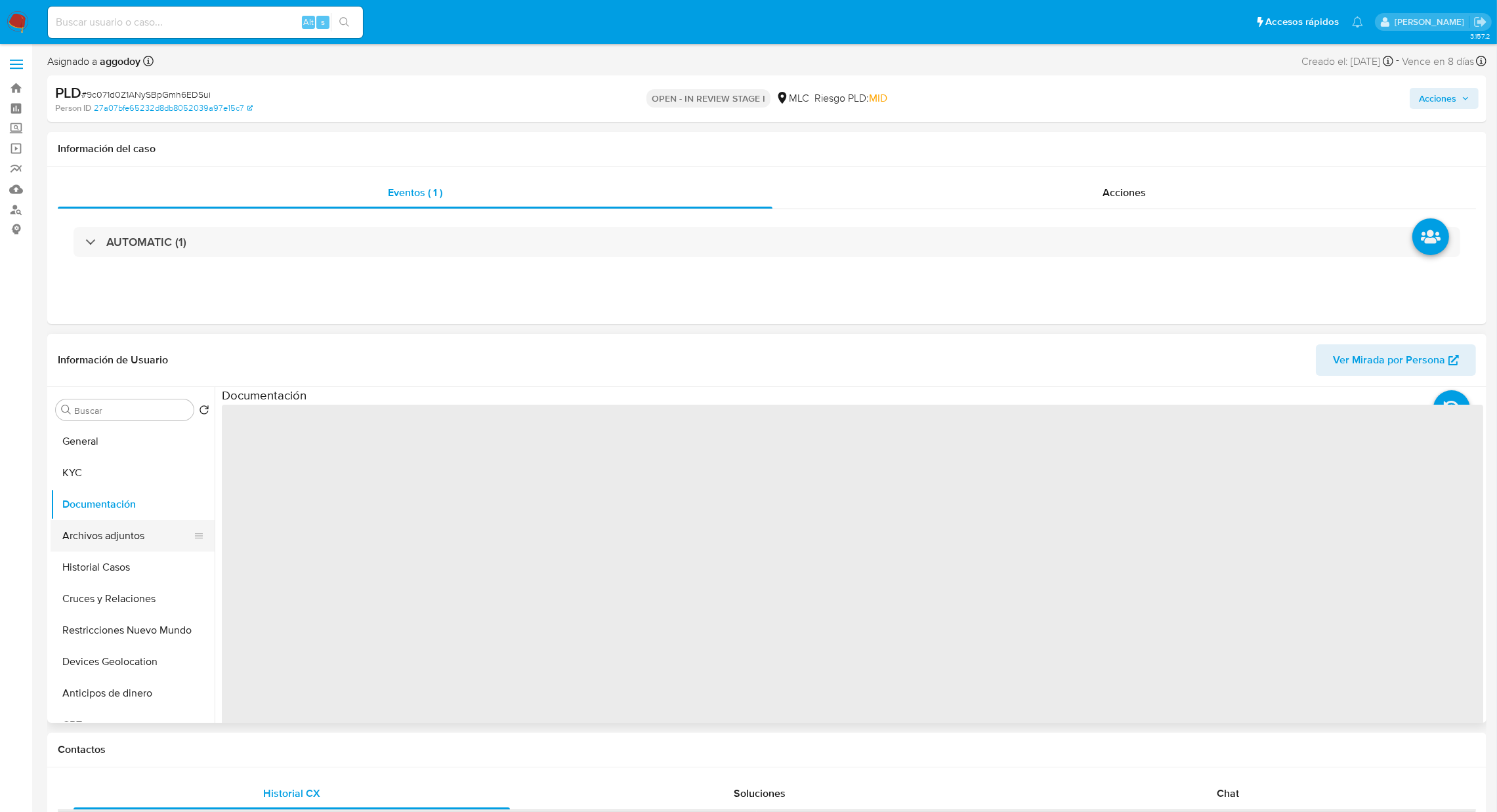
click at [132, 533] on button "Archivos adjuntos" at bounding box center [128, 536] width 153 height 31
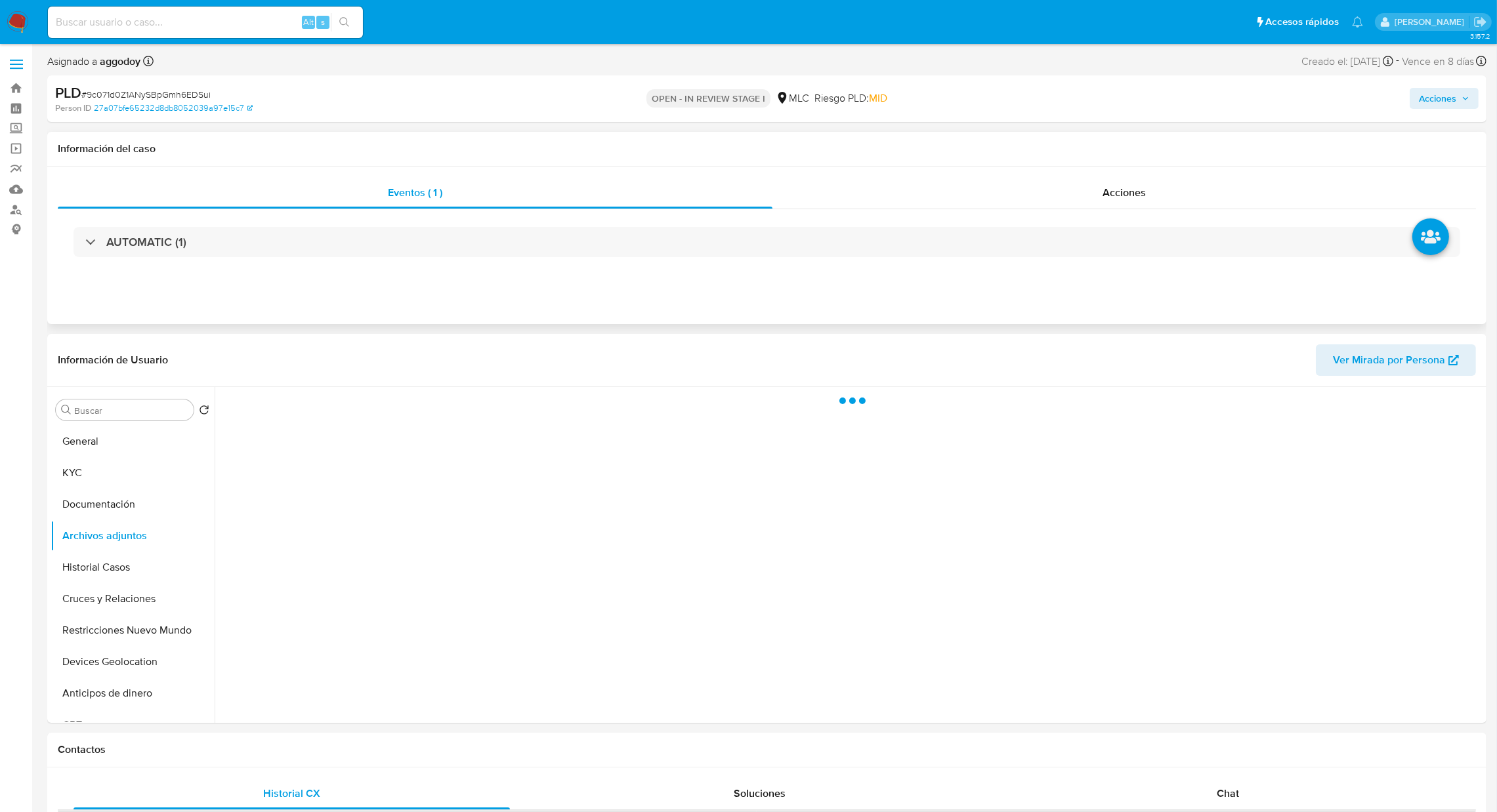
select select "10"
click at [1421, 685] on icon "upload-file" at bounding box center [1429, 678] width 16 height 16
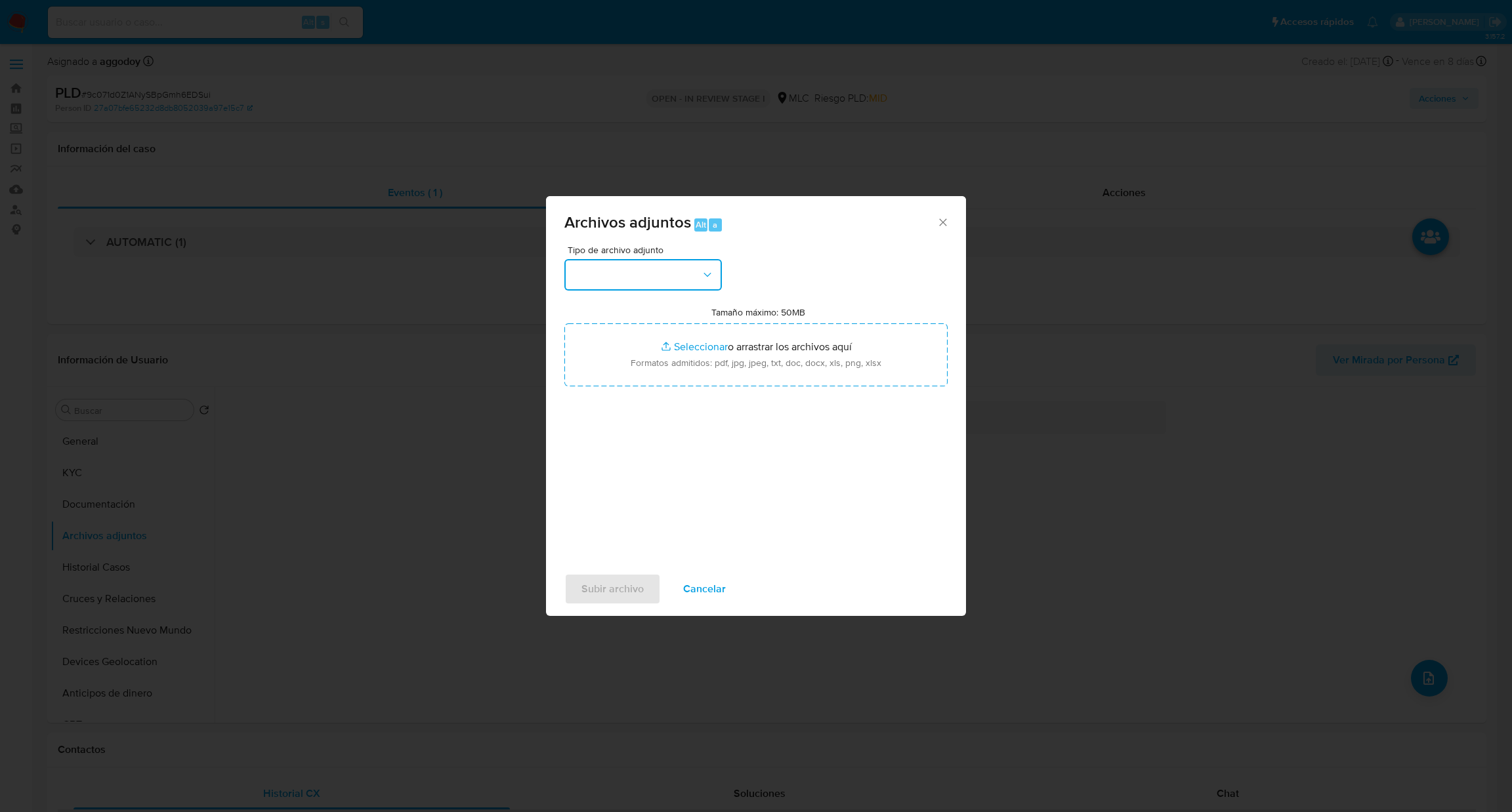
click at [695, 286] on button "button" at bounding box center [643, 275] width 157 height 31
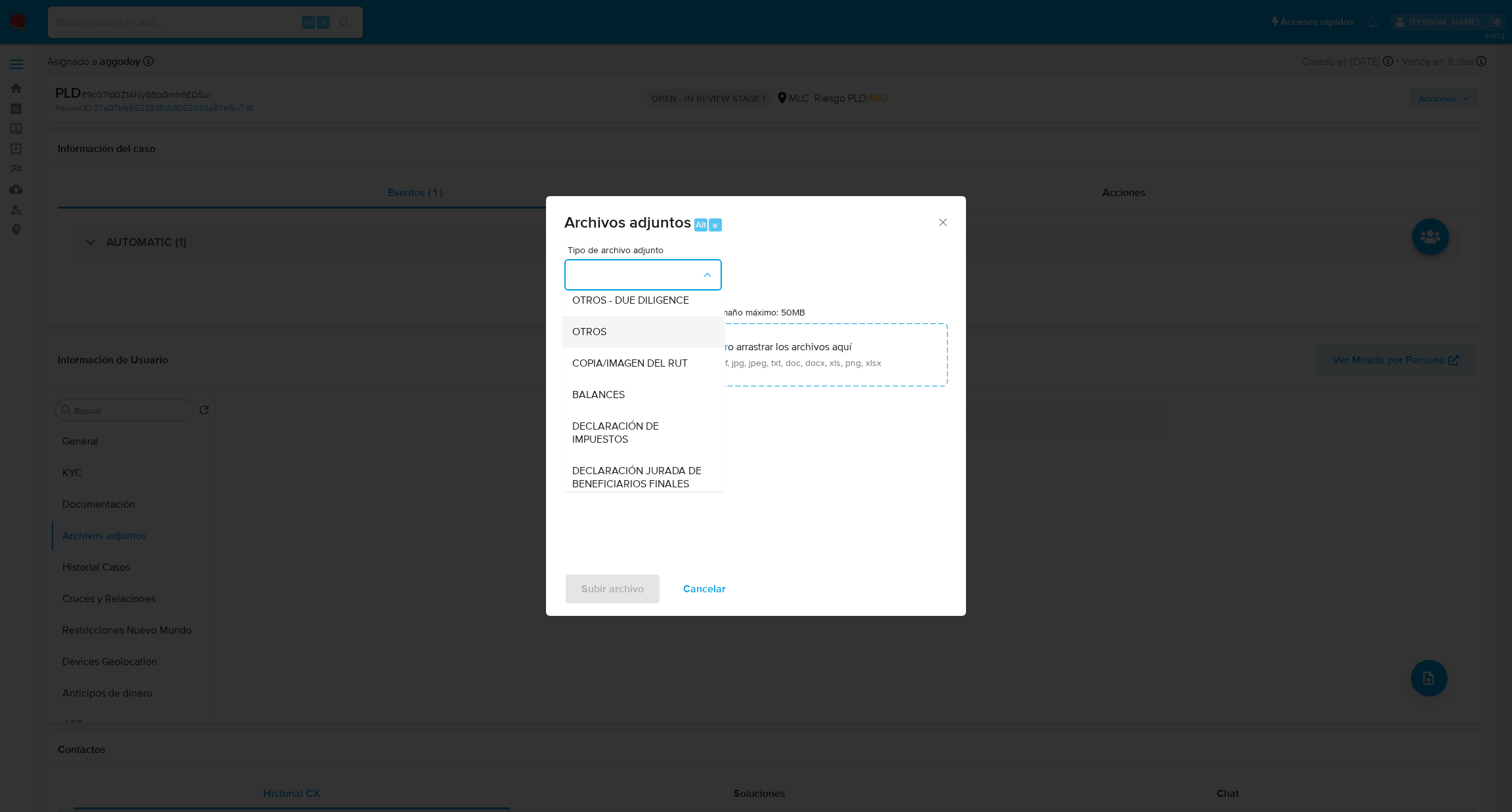
click at [667, 347] on div "OTROS" at bounding box center [639, 332] width 134 height 31
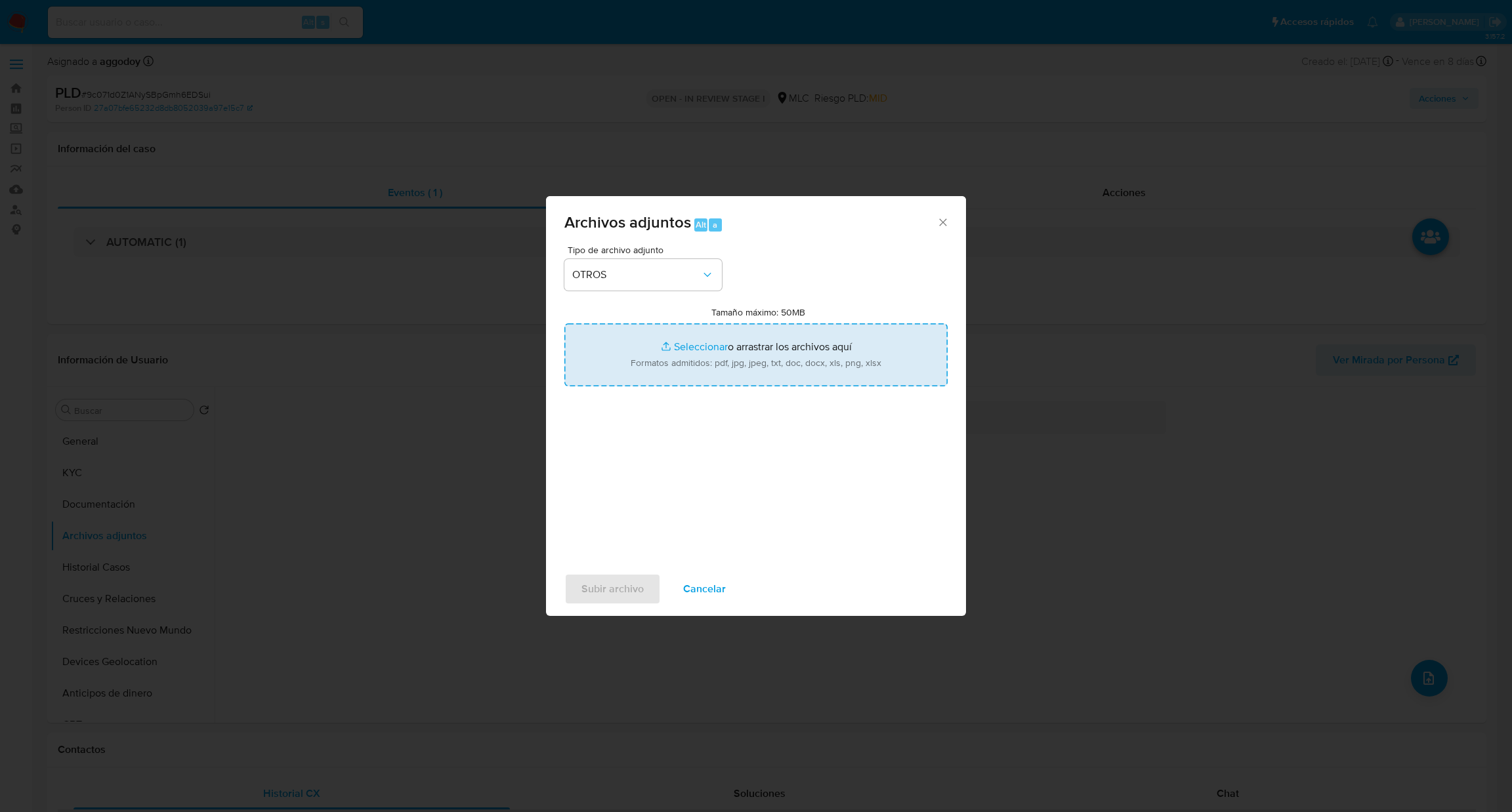
click at [682, 367] on input "Tamaño máximo: 50MB Seleccionar archivos" at bounding box center [756, 355] width 384 height 63
type input "C:\fakepath\Case Log - 2097409585.pdf"
click at [718, 361] on input "Tamaño máximo: 50MB Seleccionar archivos" at bounding box center [756, 355] width 384 height 63
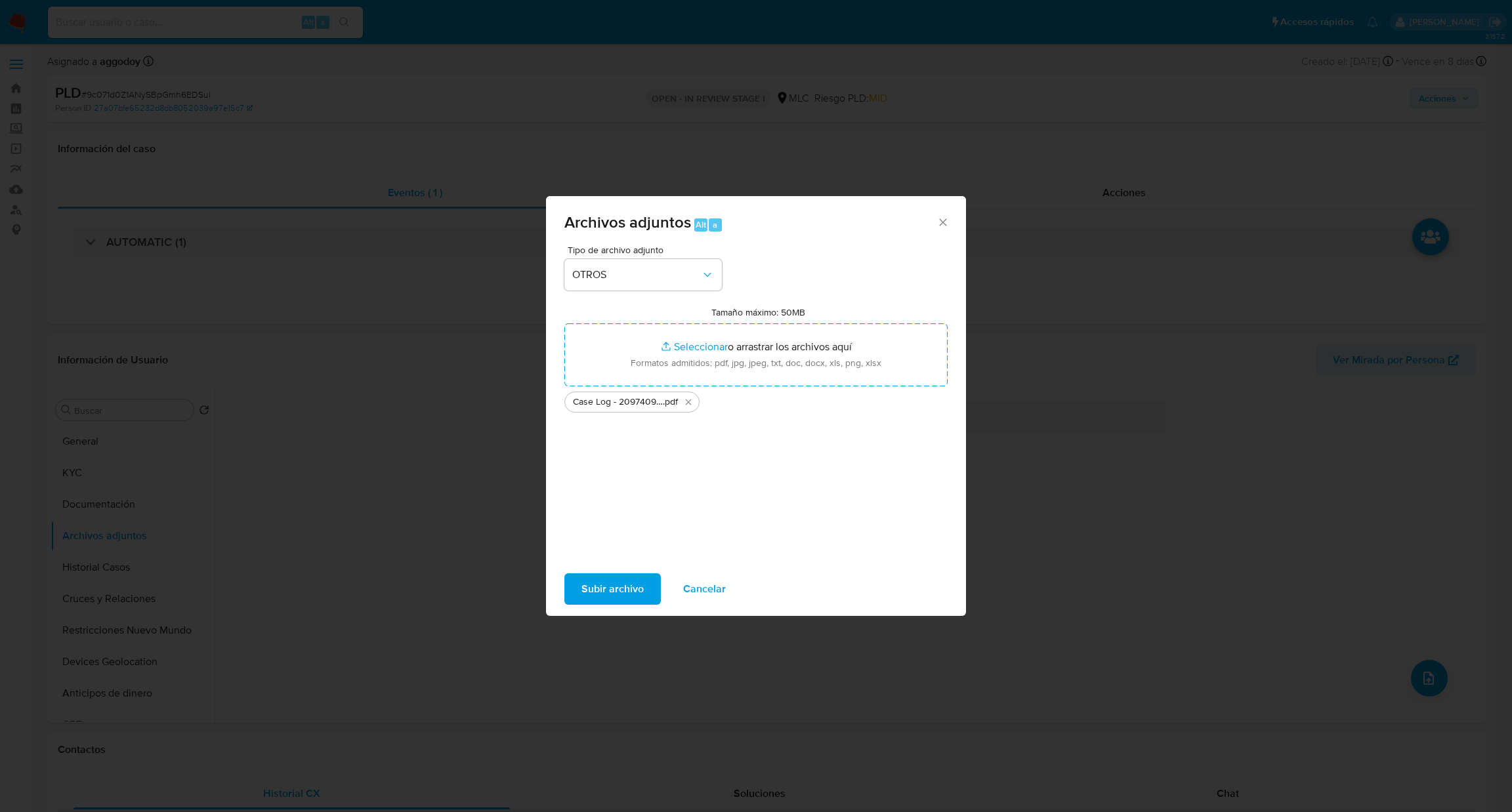
click at [588, 603] on span "Subir archivo" at bounding box center [612, 588] width 62 height 29
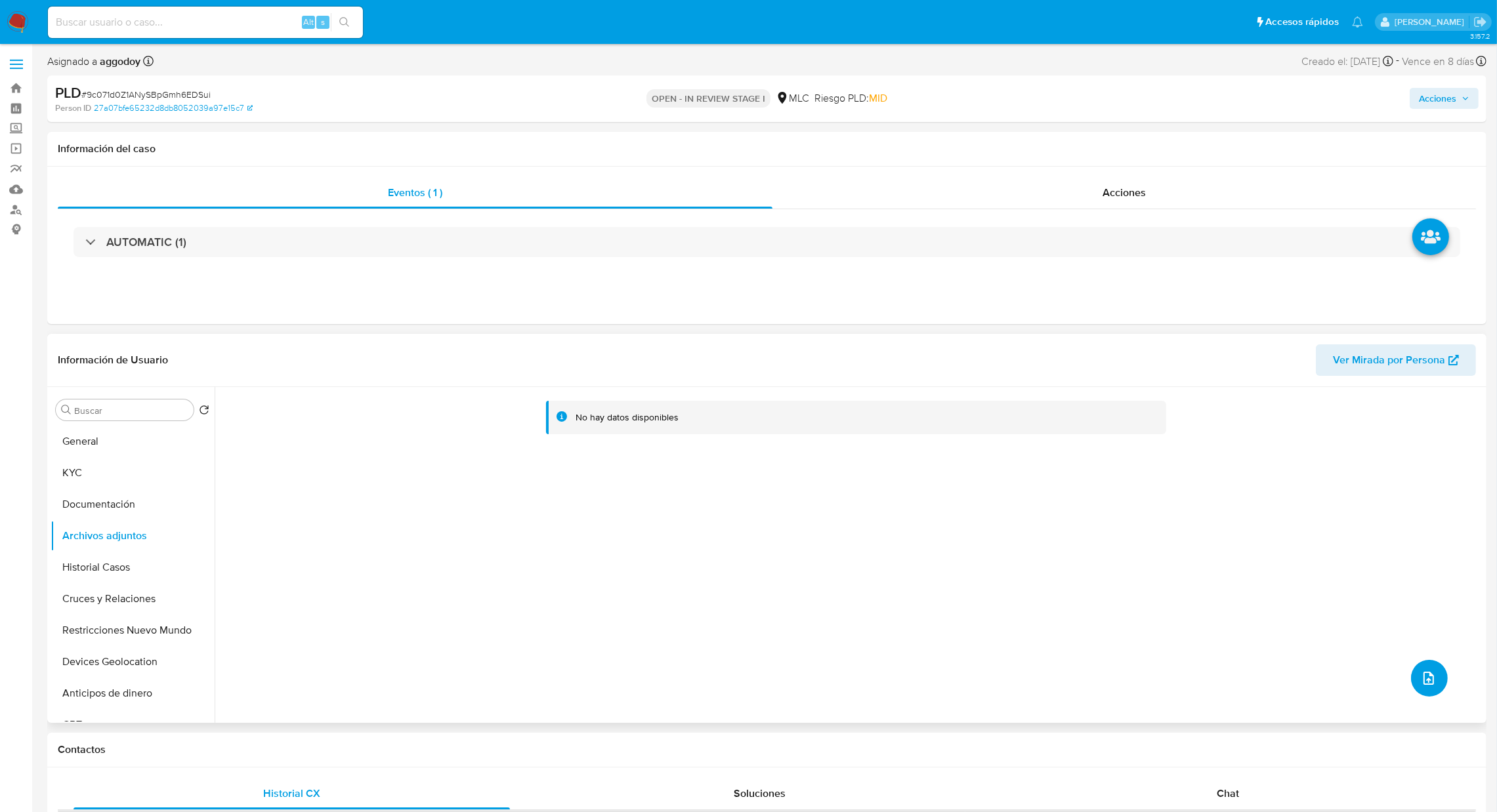
click at [1421, 679] on icon "upload-file" at bounding box center [1429, 678] width 16 height 16
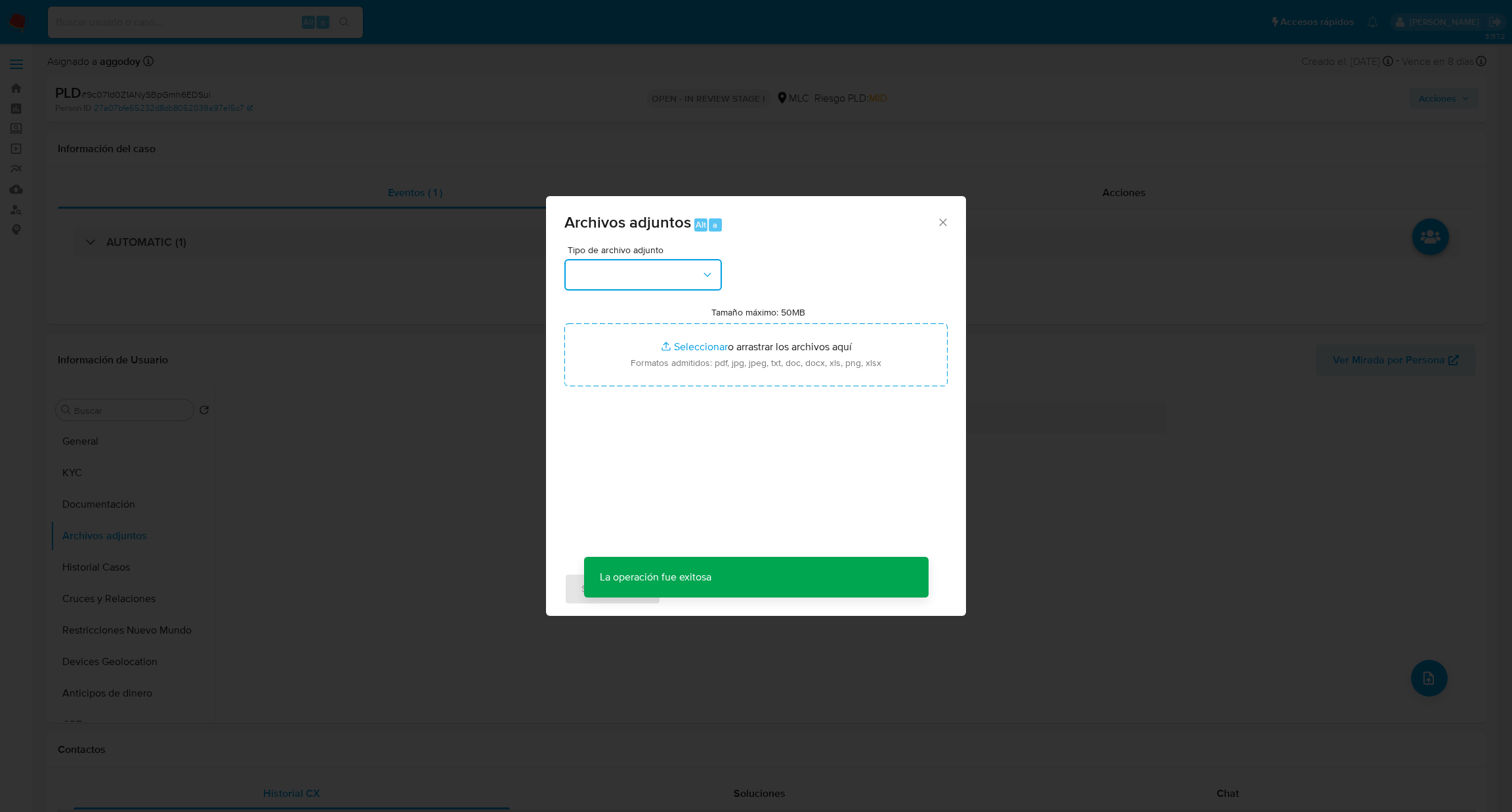
click at [703, 282] on button "button" at bounding box center [643, 275] width 157 height 31
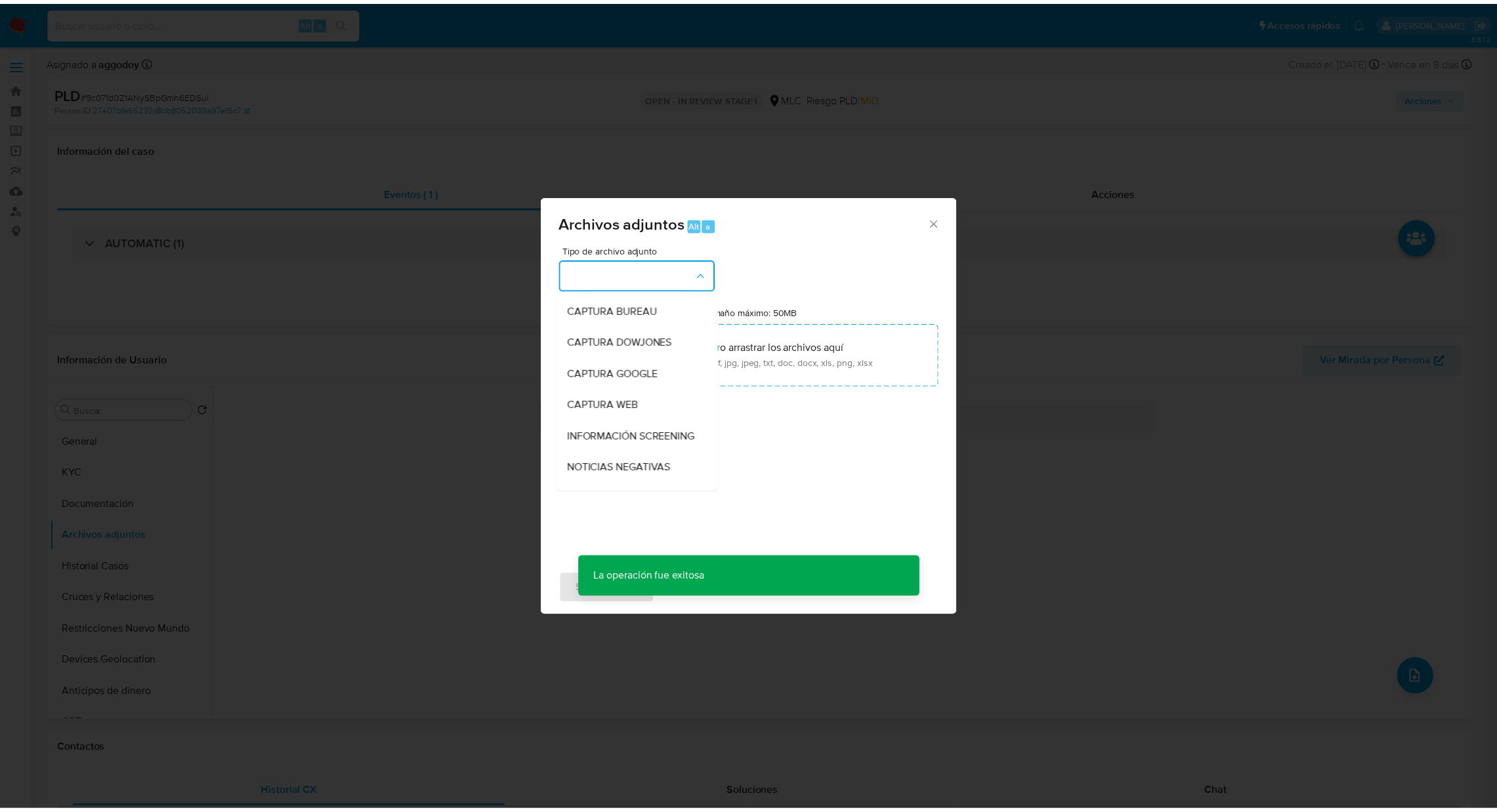
scroll to position [107, 0]
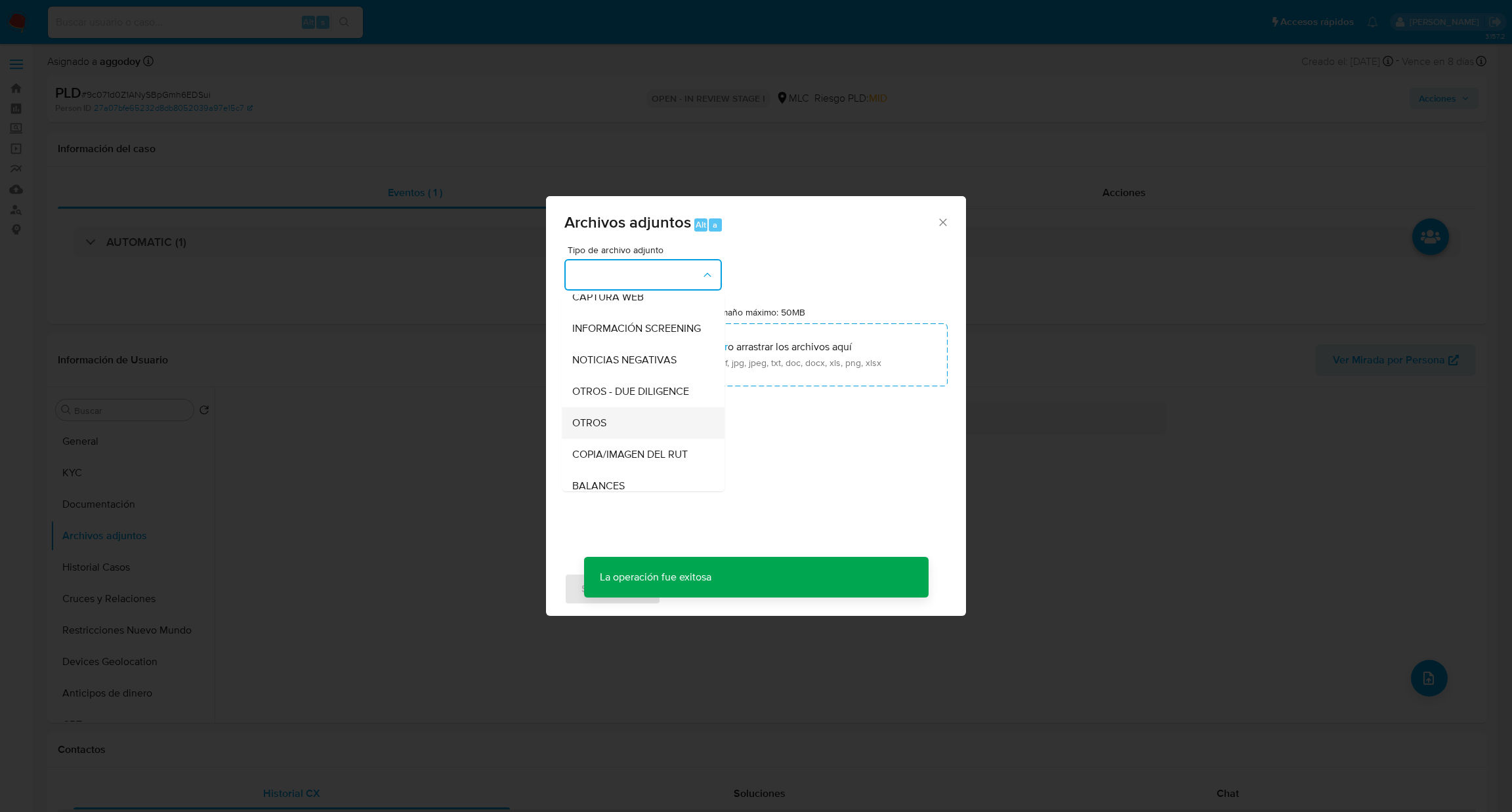
click at [639, 430] on div "OTROS" at bounding box center [639, 423] width 134 height 31
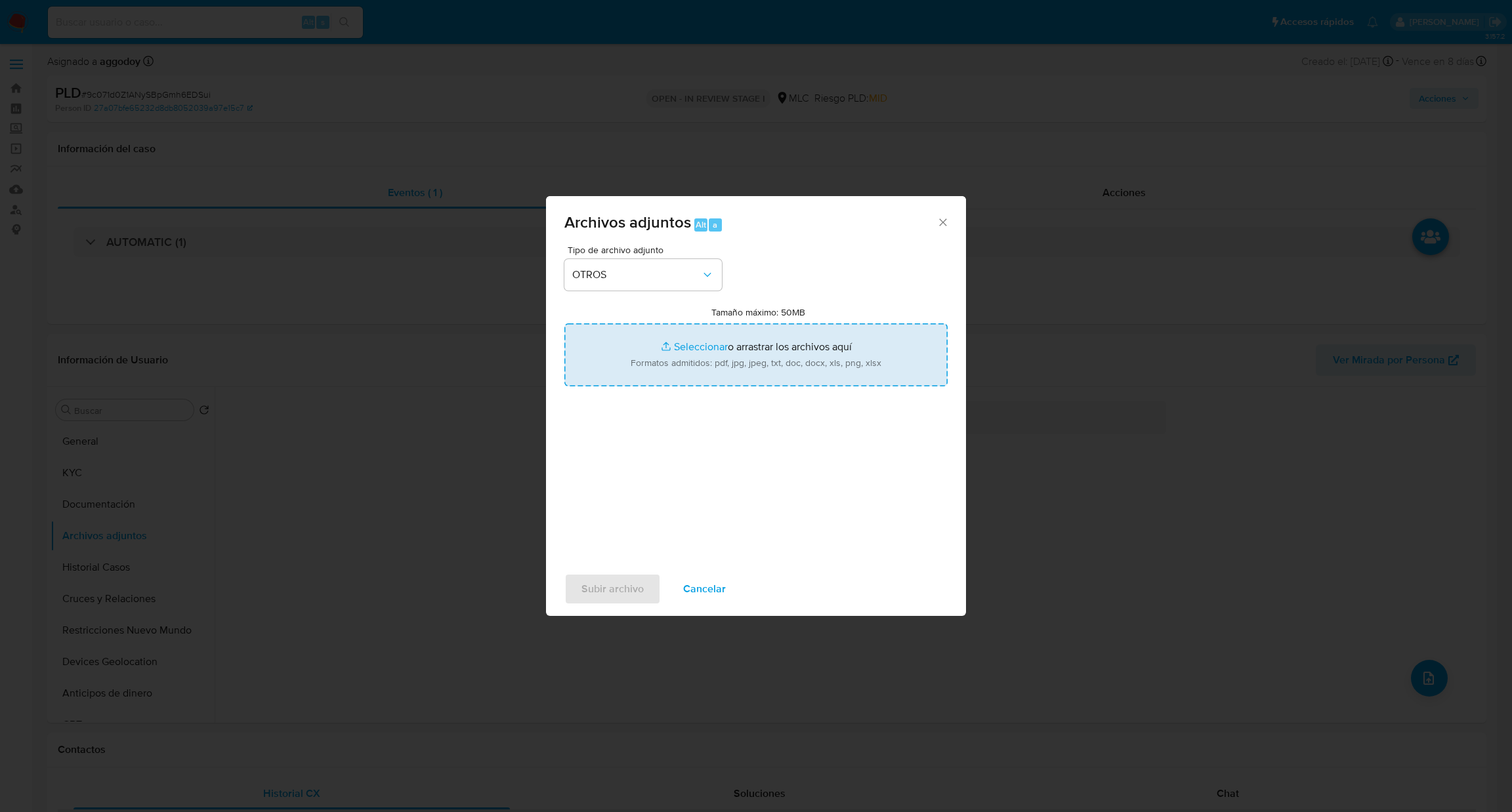
click at [692, 348] on input "Tamaño máximo: 50MB Seleccionar archivos" at bounding box center [756, 355] width 384 height 63
type input "C:\fakepath\2097409585Movimientos.xlsx"
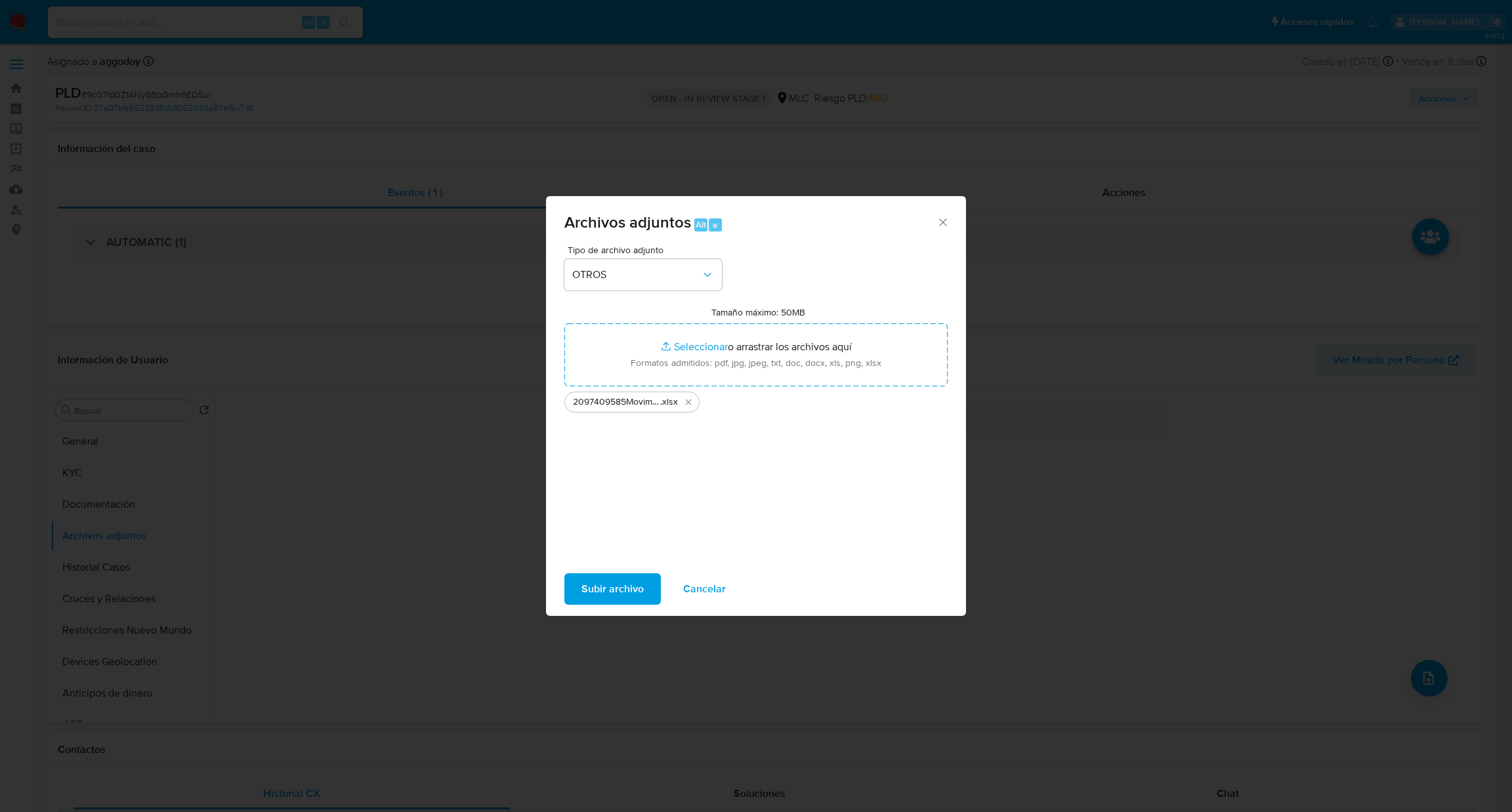
click at [583, 602] on span "Subir archivo" at bounding box center [612, 588] width 62 height 29
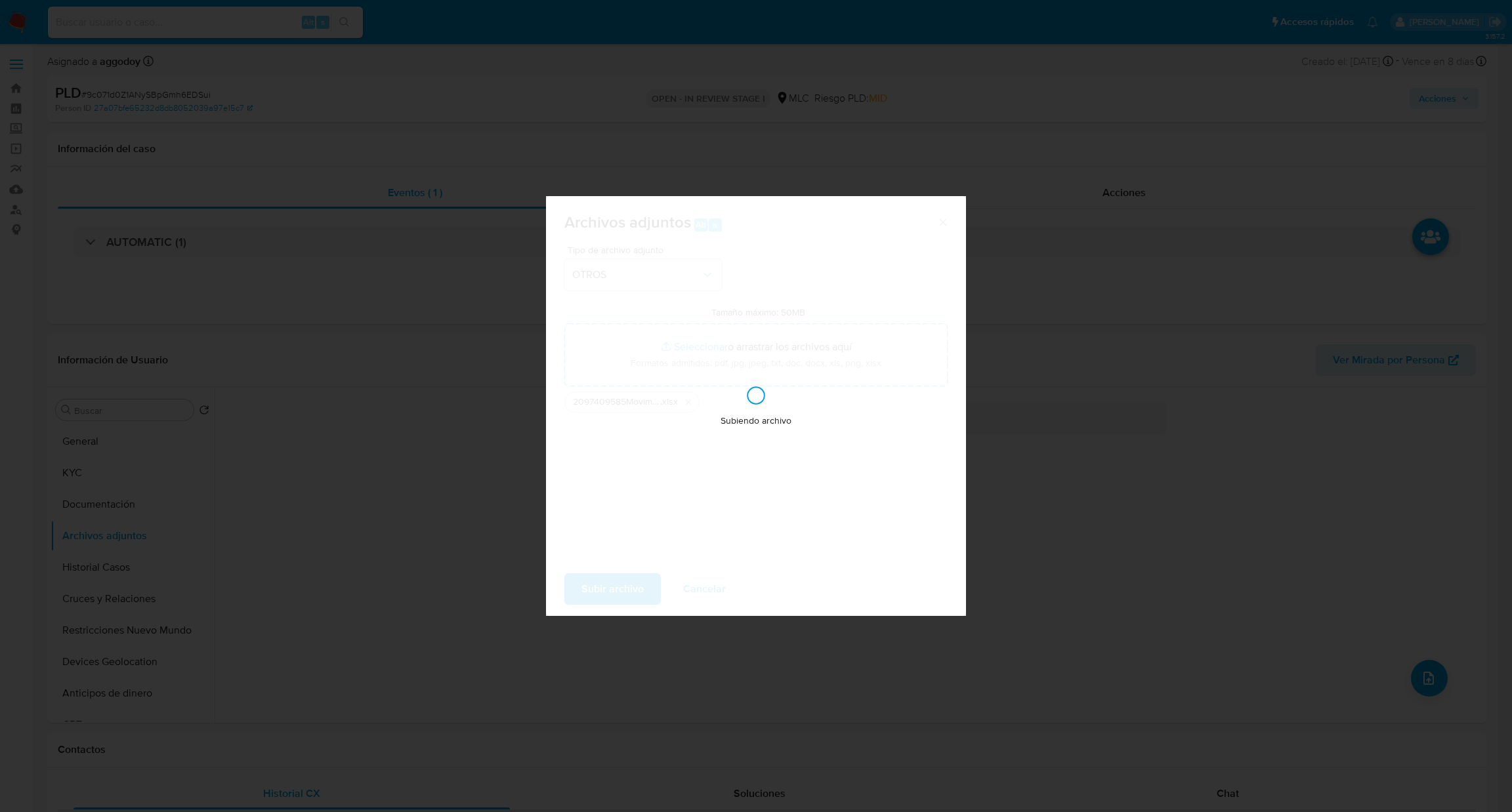
click at [583, 600] on div "Subiendo archivo" at bounding box center [756, 406] width 421 height 420
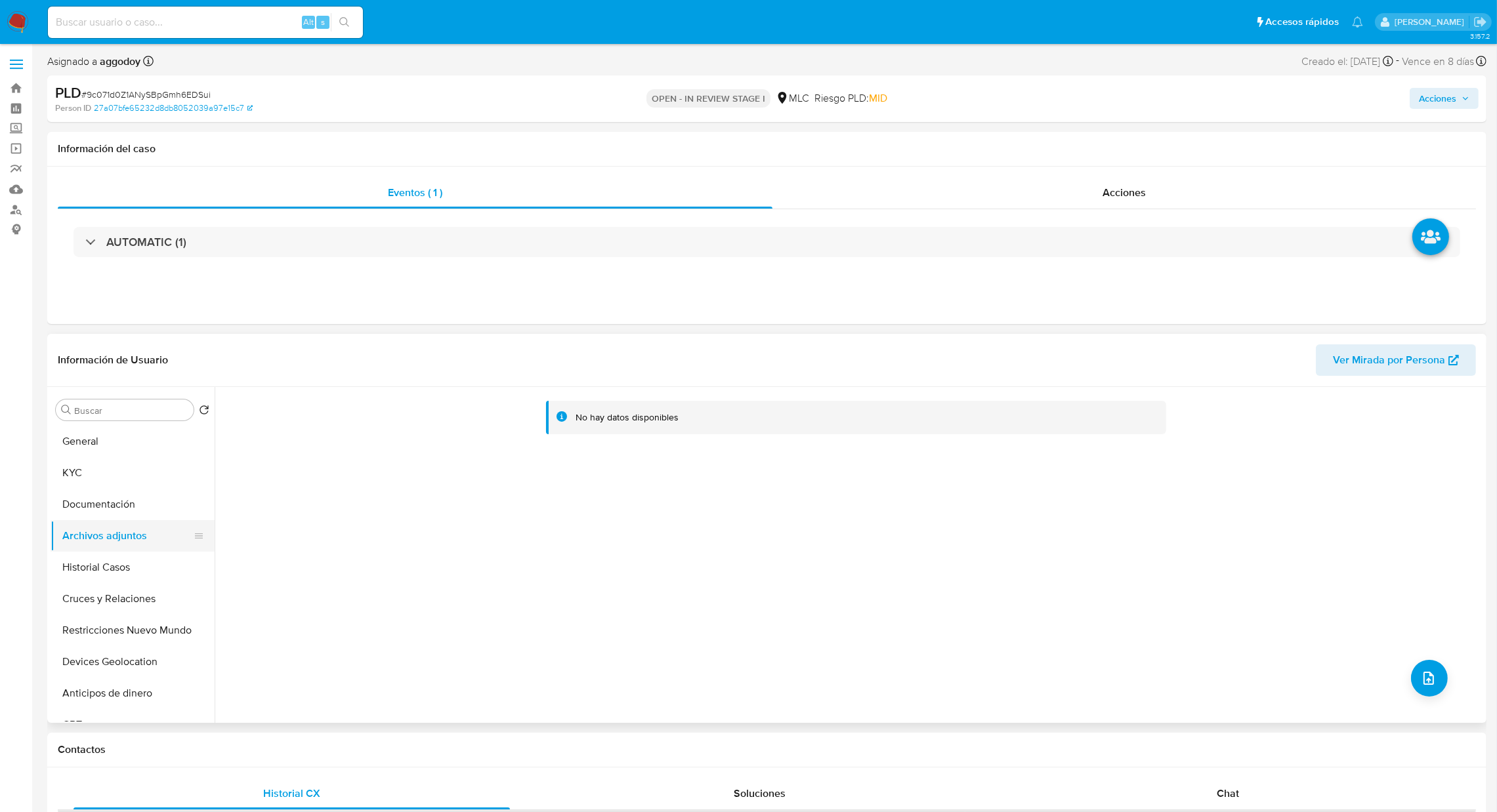
click at [149, 545] on button "Archivos adjuntos" at bounding box center [128, 536] width 153 height 31
click at [132, 565] on button "Historial Casos" at bounding box center [128, 567] width 153 height 31
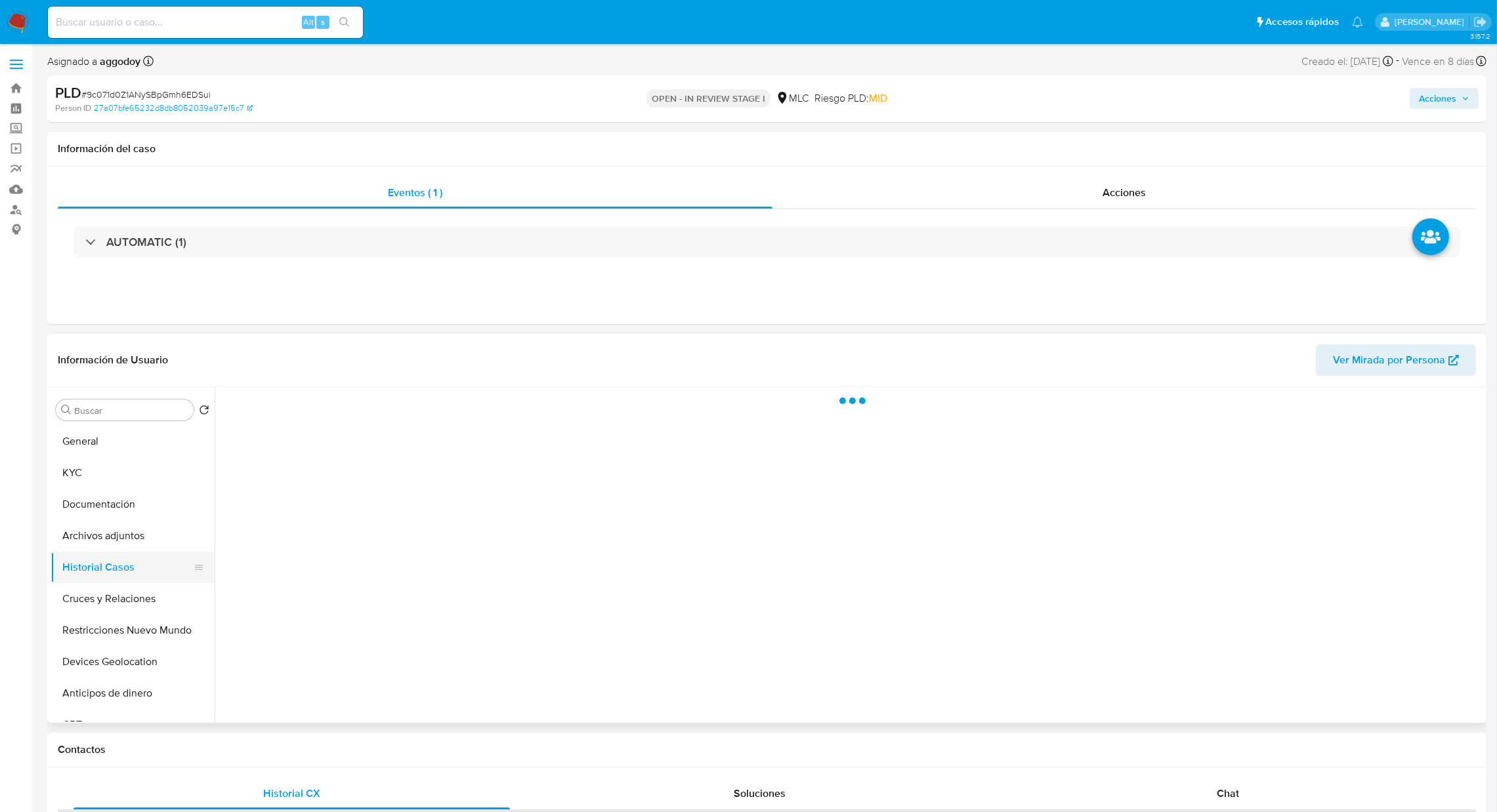
click at [135, 554] on button "Historial Casos" at bounding box center [128, 567] width 153 height 31
click at [135, 548] on button "Archivos adjuntos" at bounding box center [128, 536] width 153 height 31
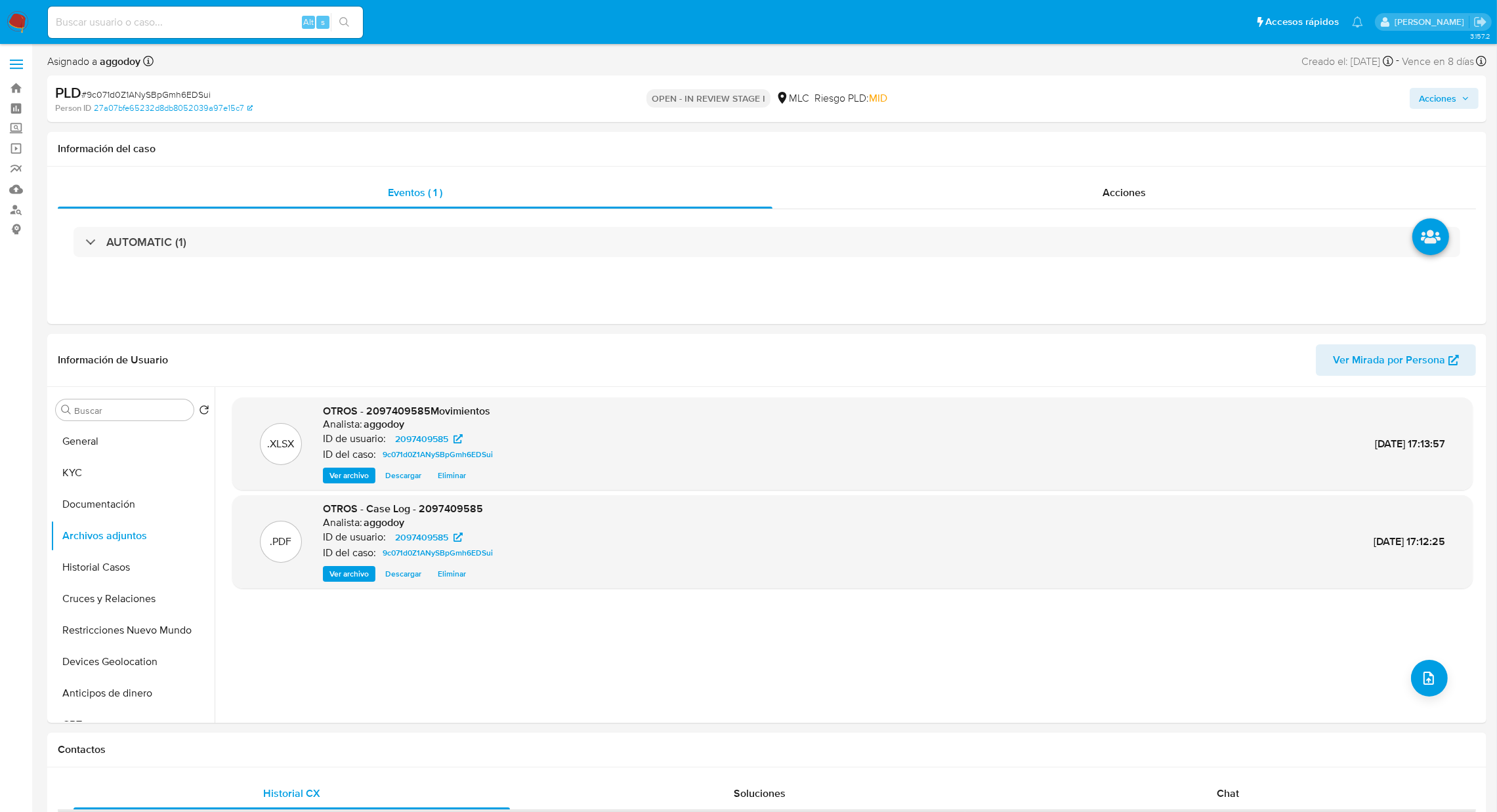
click at [1439, 91] on span "Acciones" at bounding box center [1438, 98] width 37 height 21
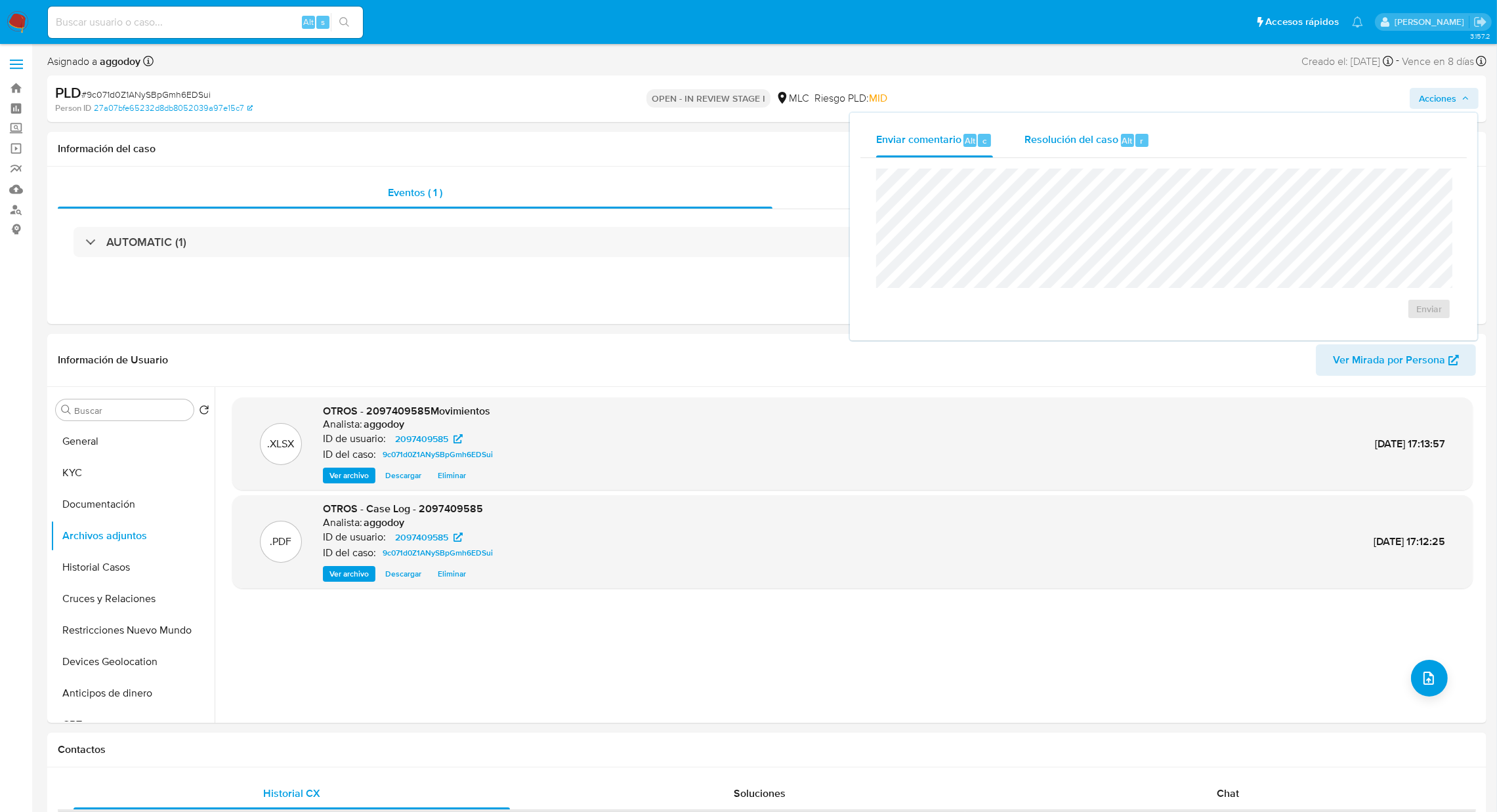
click at [1082, 149] on div "Resolución del caso Alt r" at bounding box center [1088, 140] width 126 height 34
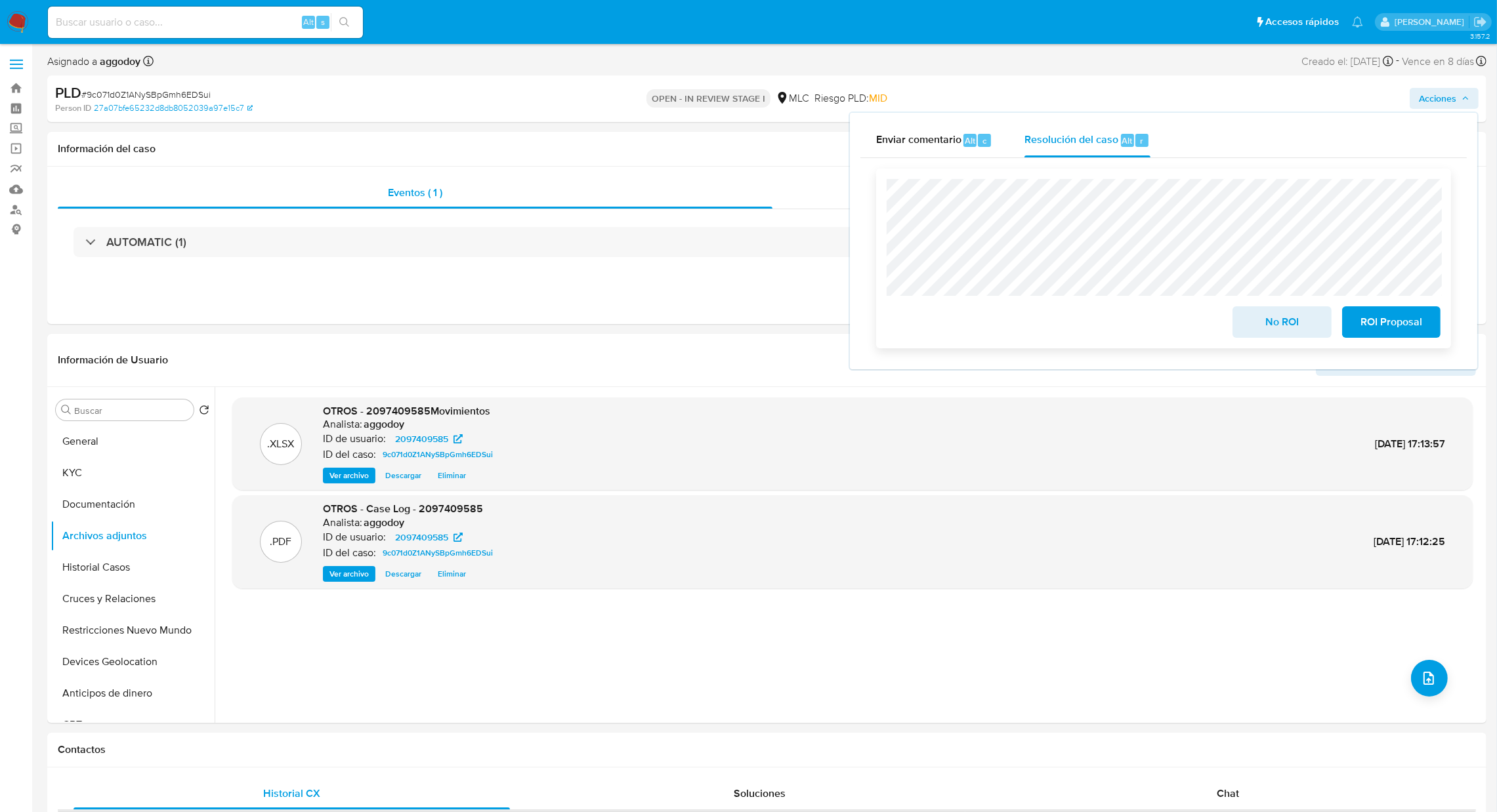
click at [1274, 310] on span "No ROI" at bounding box center [1282, 321] width 65 height 29
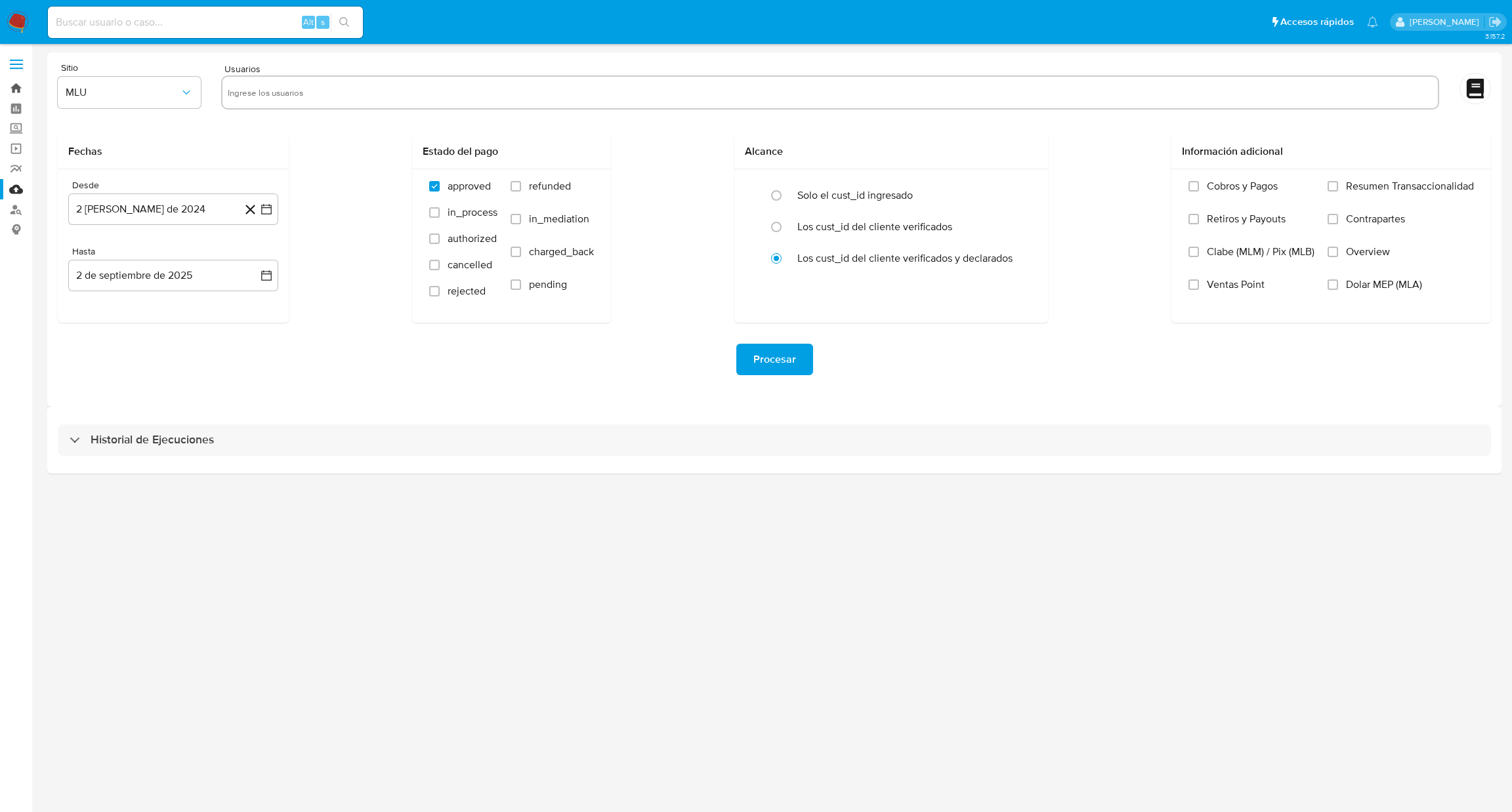
click at [20, 84] on link "Bandeja" at bounding box center [78, 89] width 156 height 20
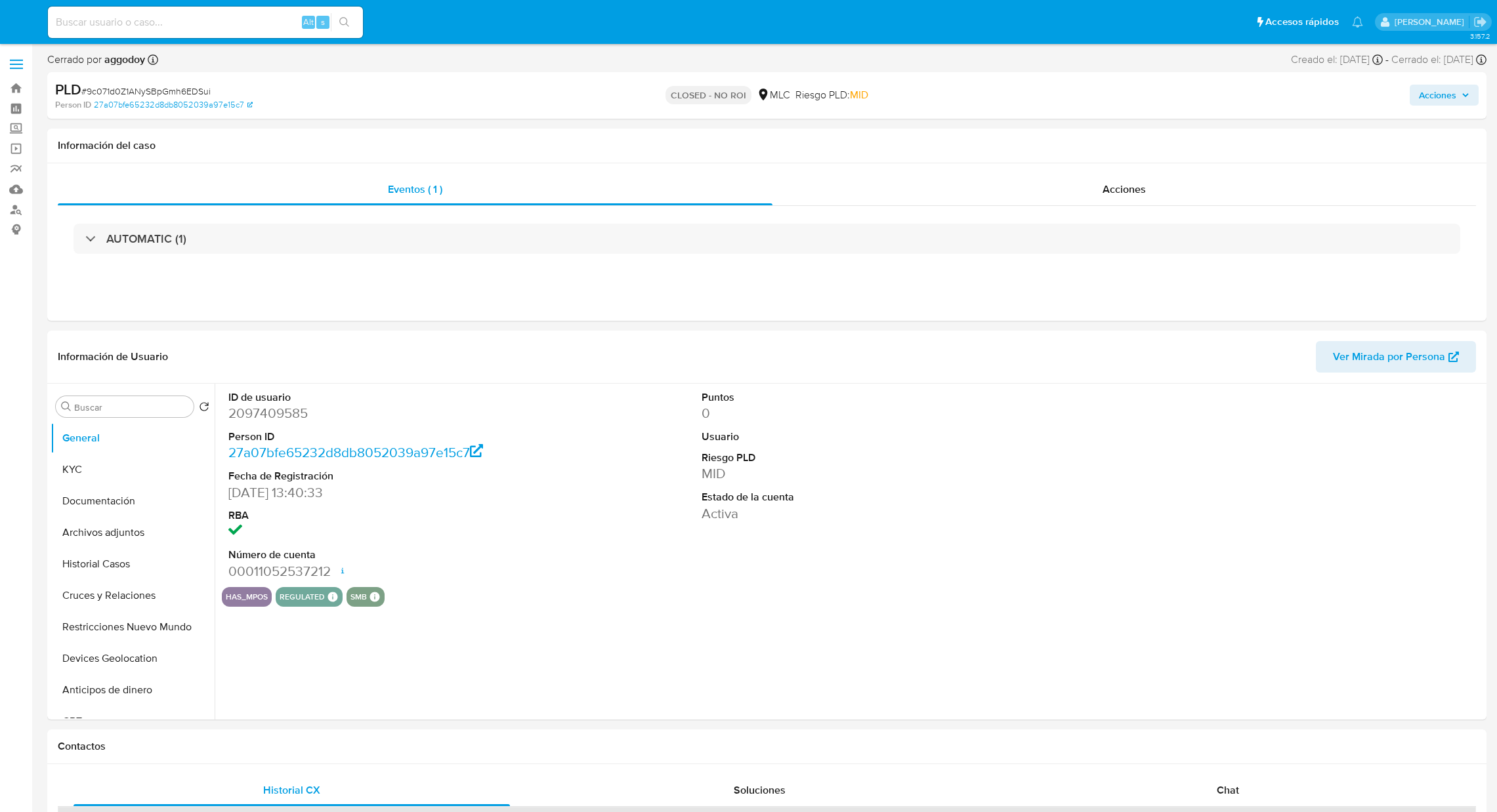
select select "10"
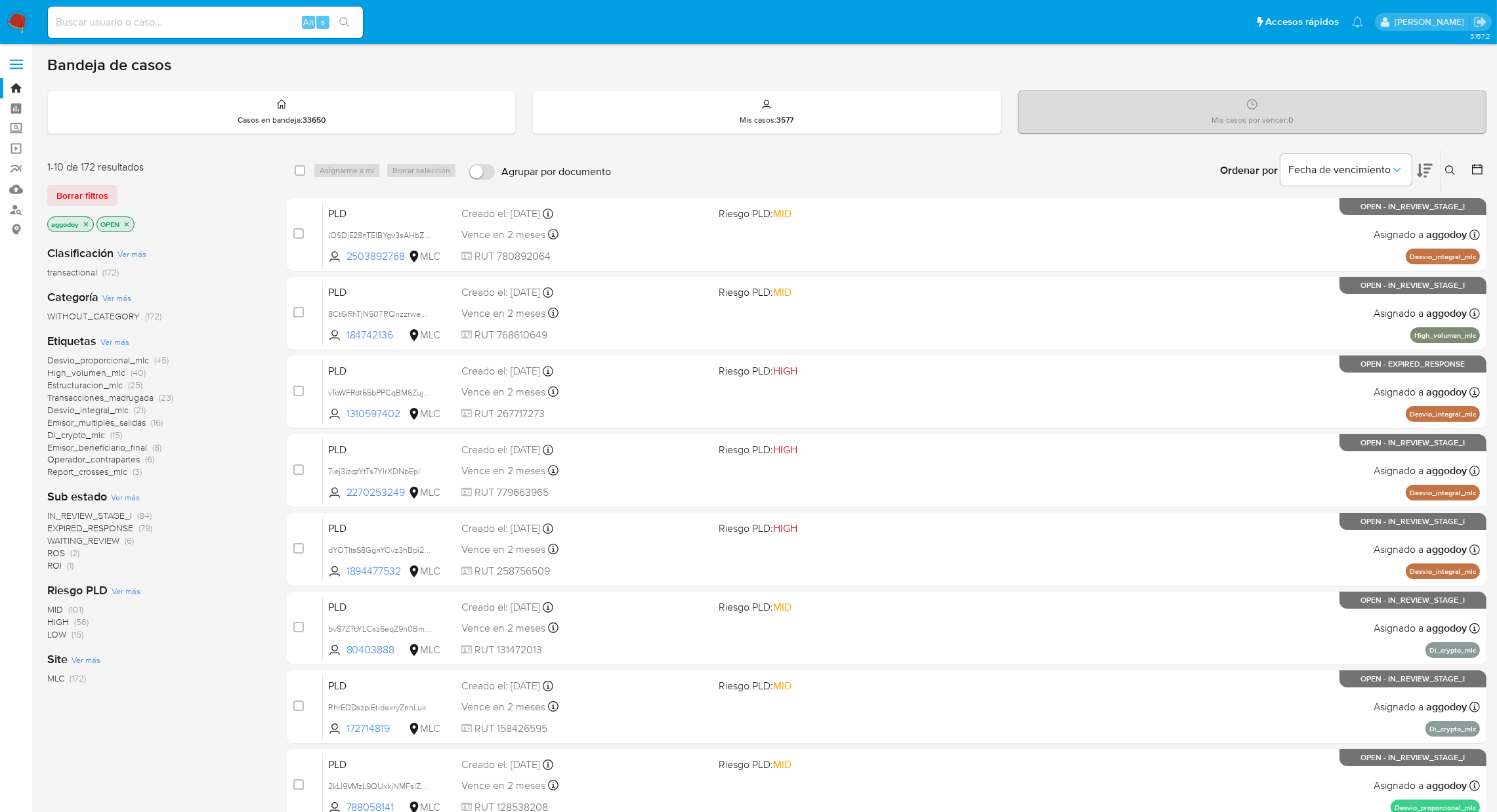
click at [70, 567] on span "(1)" at bounding box center [69, 565] width 6 height 13
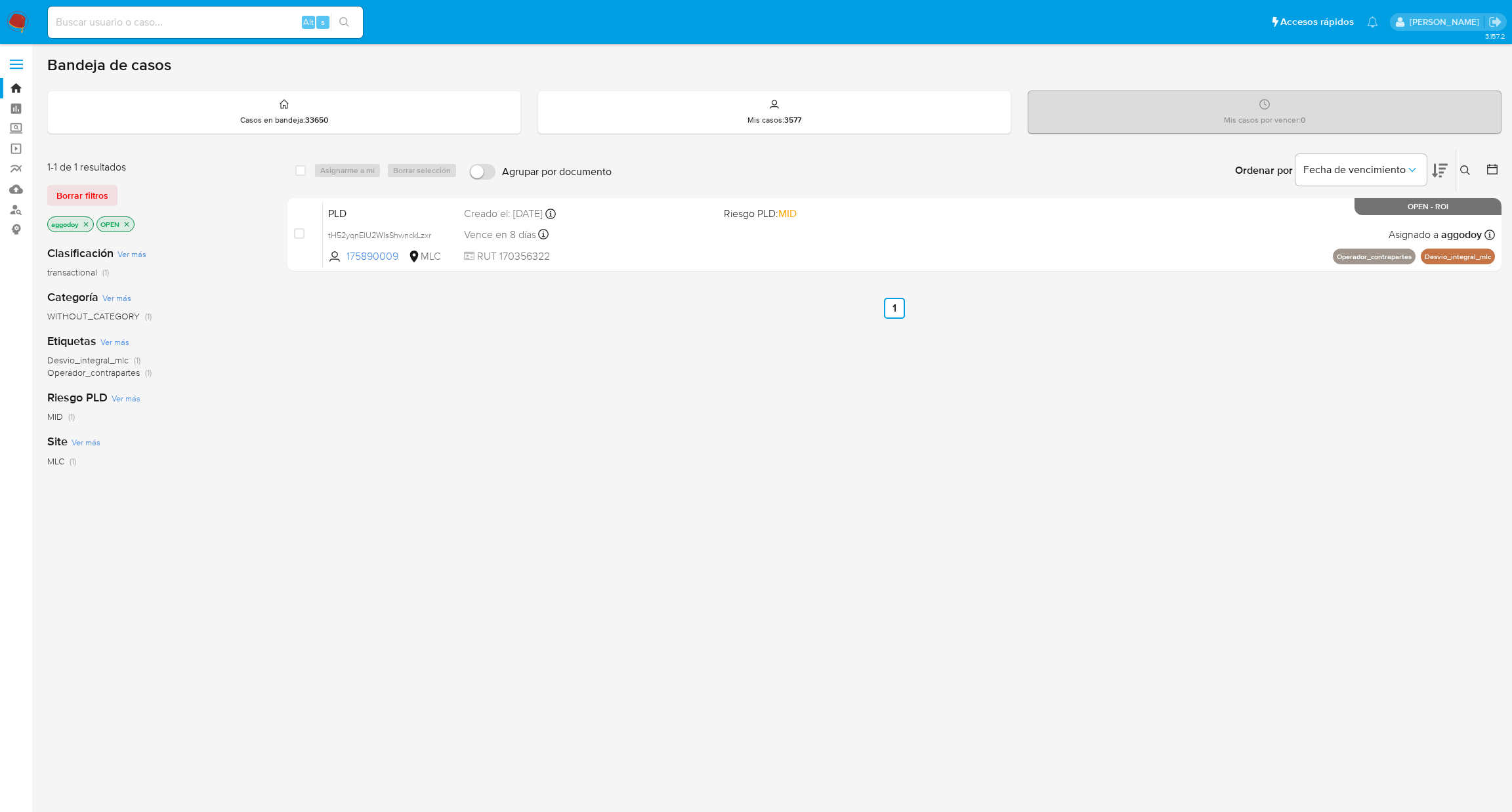
click at [160, 224] on icon "close-filter" at bounding box center [160, 224] width 8 height 8
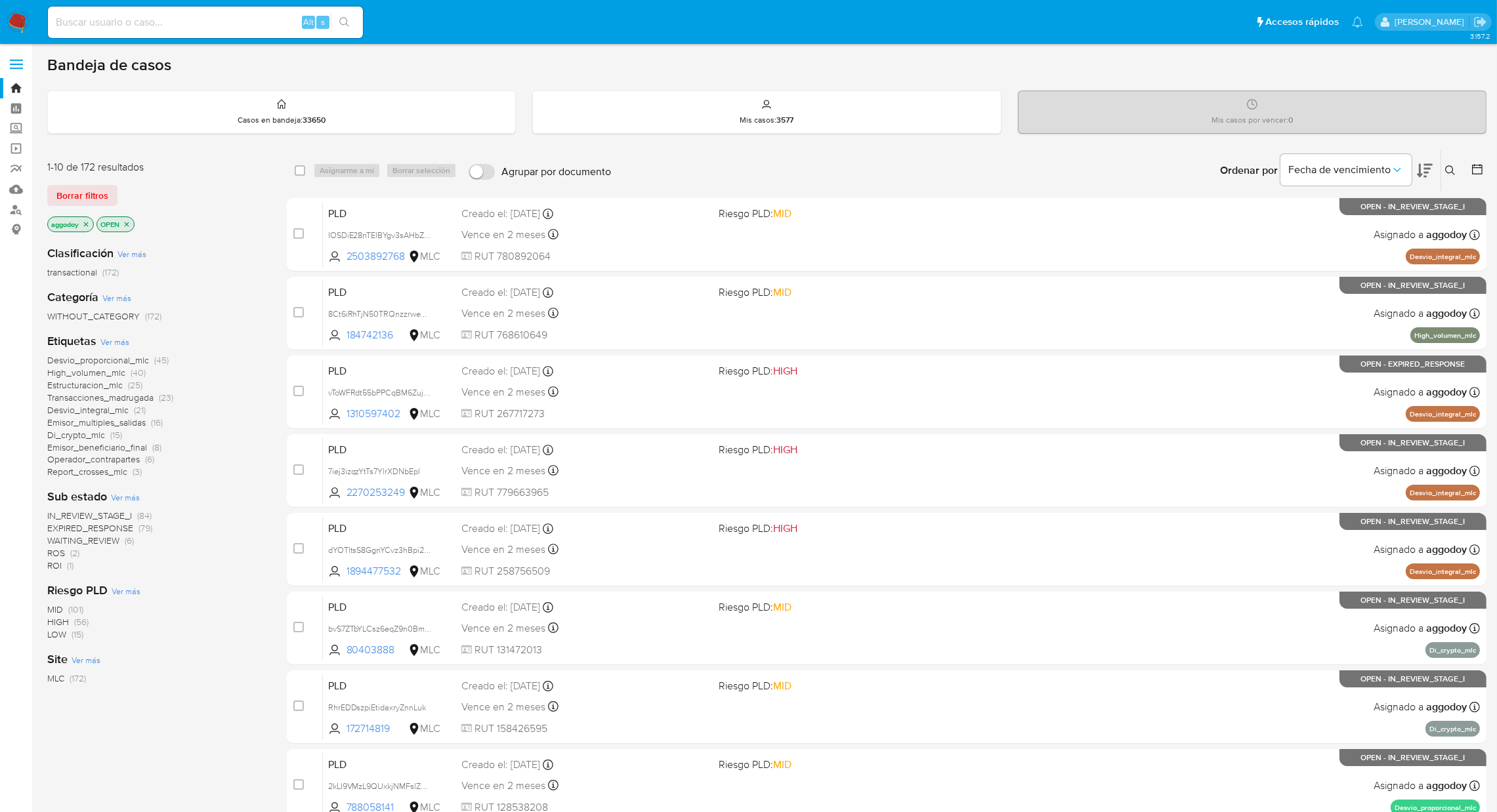
click at [1476, 166] on icon at bounding box center [1477, 169] width 10 height 10
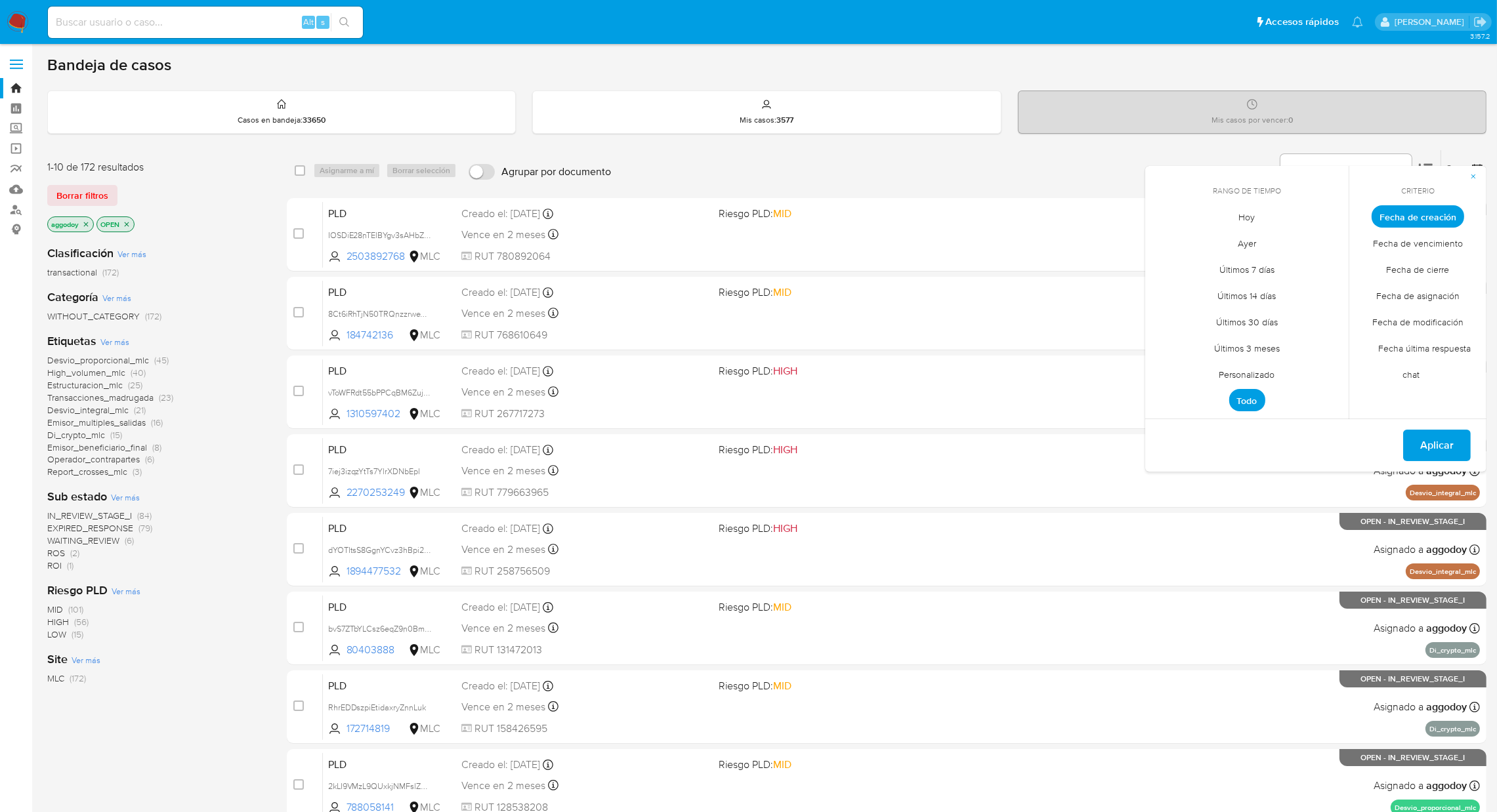
click at [1227, 375] on span "Personalizado" at bounding box center [1248, 374] width 83 height 27
click at [1172, 237] on icon "Mes anterior" at bounding box center [1165, 240] width 16 height 16
click at [1169, 250] on div "[DATE] [DATE] lun [DATE] [PERSON_NAME][DATE] mié [DATE] jue [DATE] vie [DATE] s…" at bounding box center [1247, 319] width 178 height 172
click at [1159, 238] on icon "Mes anterior" at bounding box center [1165, 240] width 16 height 16
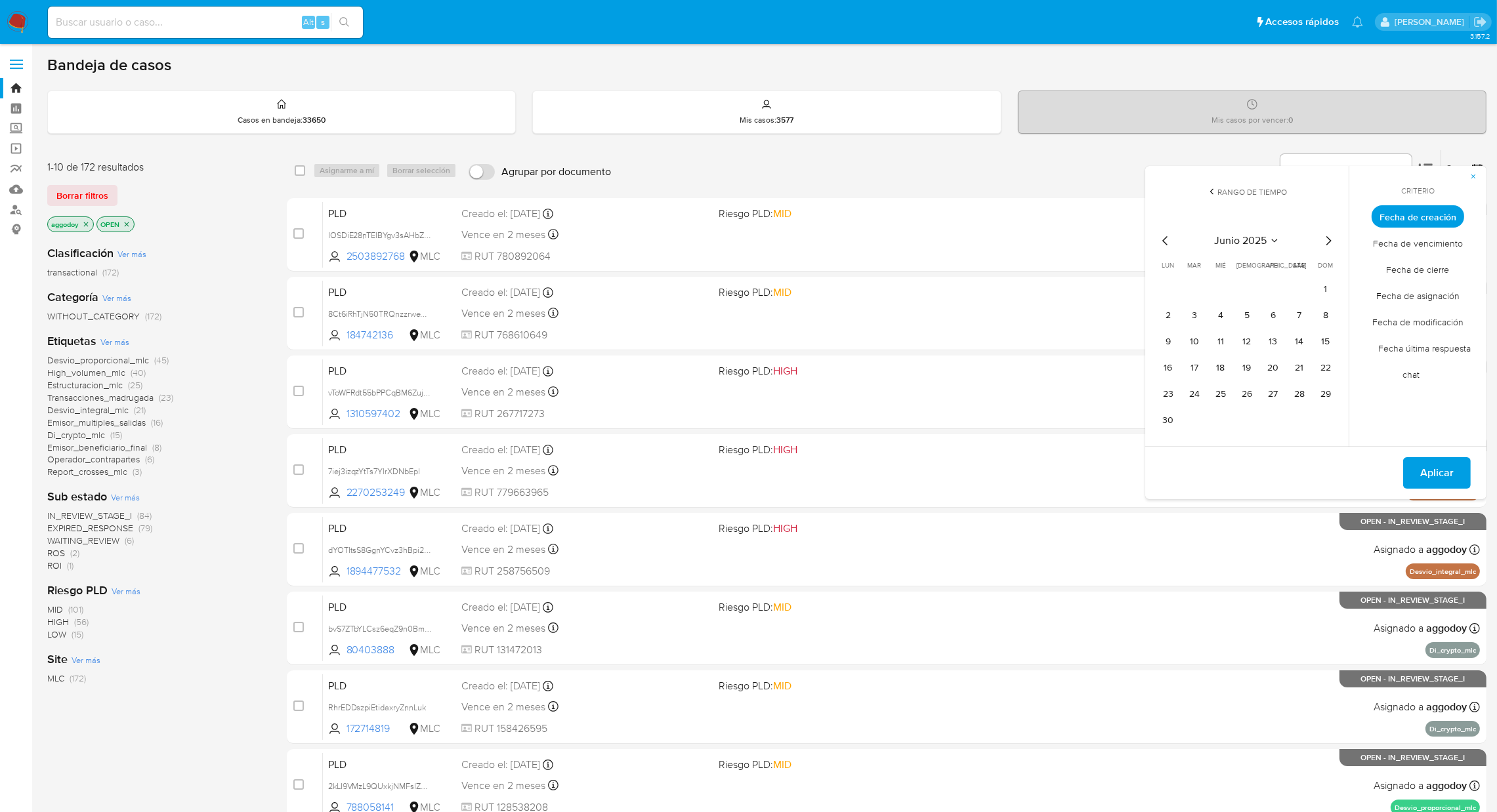
click at [1340, 295] on div "junio 2025 junio 2025 lun lunes mar martes mié miércoles jue jueves vie viernes…" at bounding box center [1247, 330] width 210 height 234
click at [1333, 293] on button "1" at bounding box center [1325, 289] width 21 height 21
click at [1308, 347] on td "14" at bounding box center [1299, 342] width 21 height 21
click at [1302, 335] on button "14" at bounding box center [1299, 342] width 21 height 21
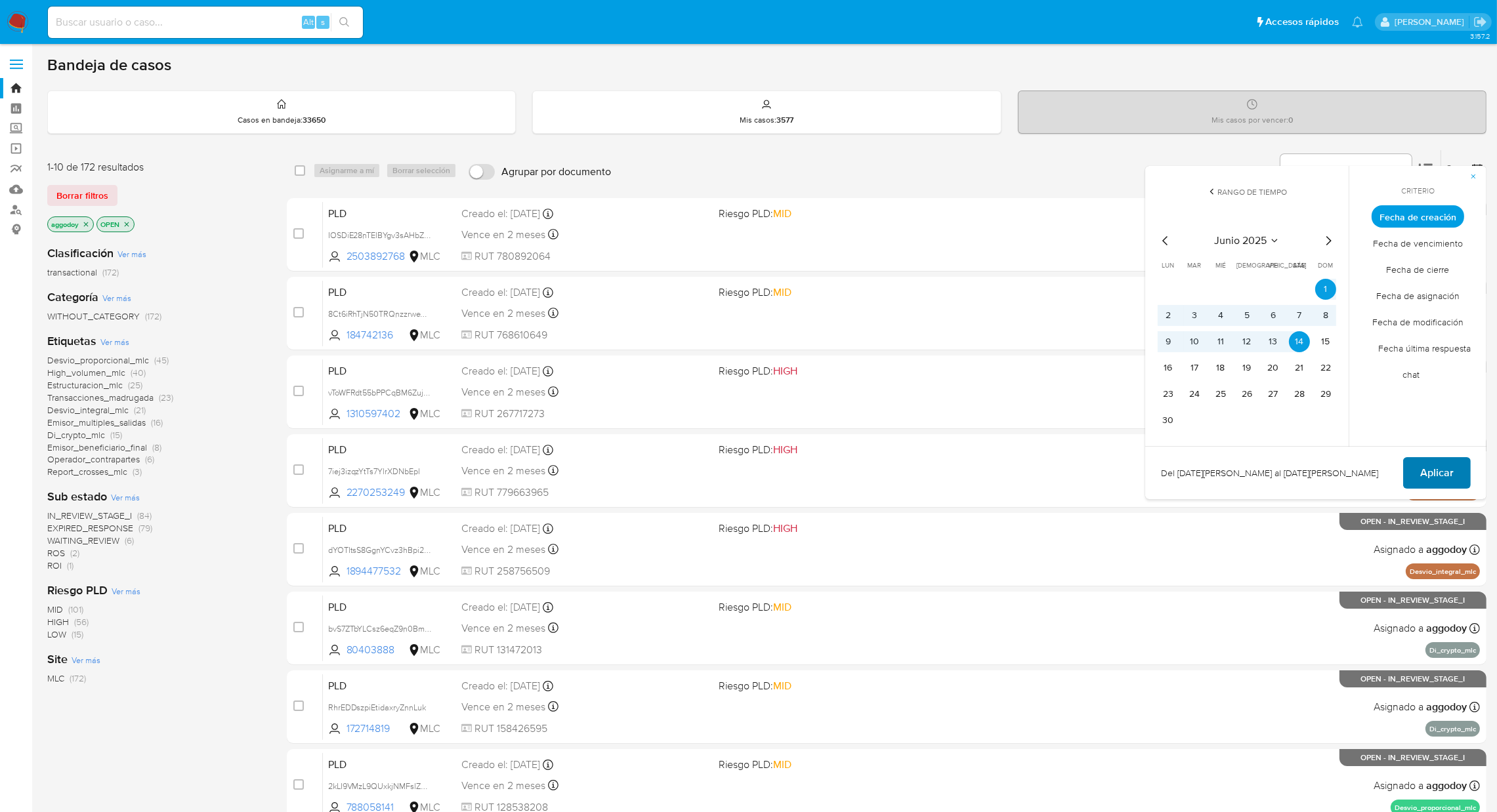
click at [1439, 467] on span "Aplicar" at bounding box center [1437, 472] width 33 height 29
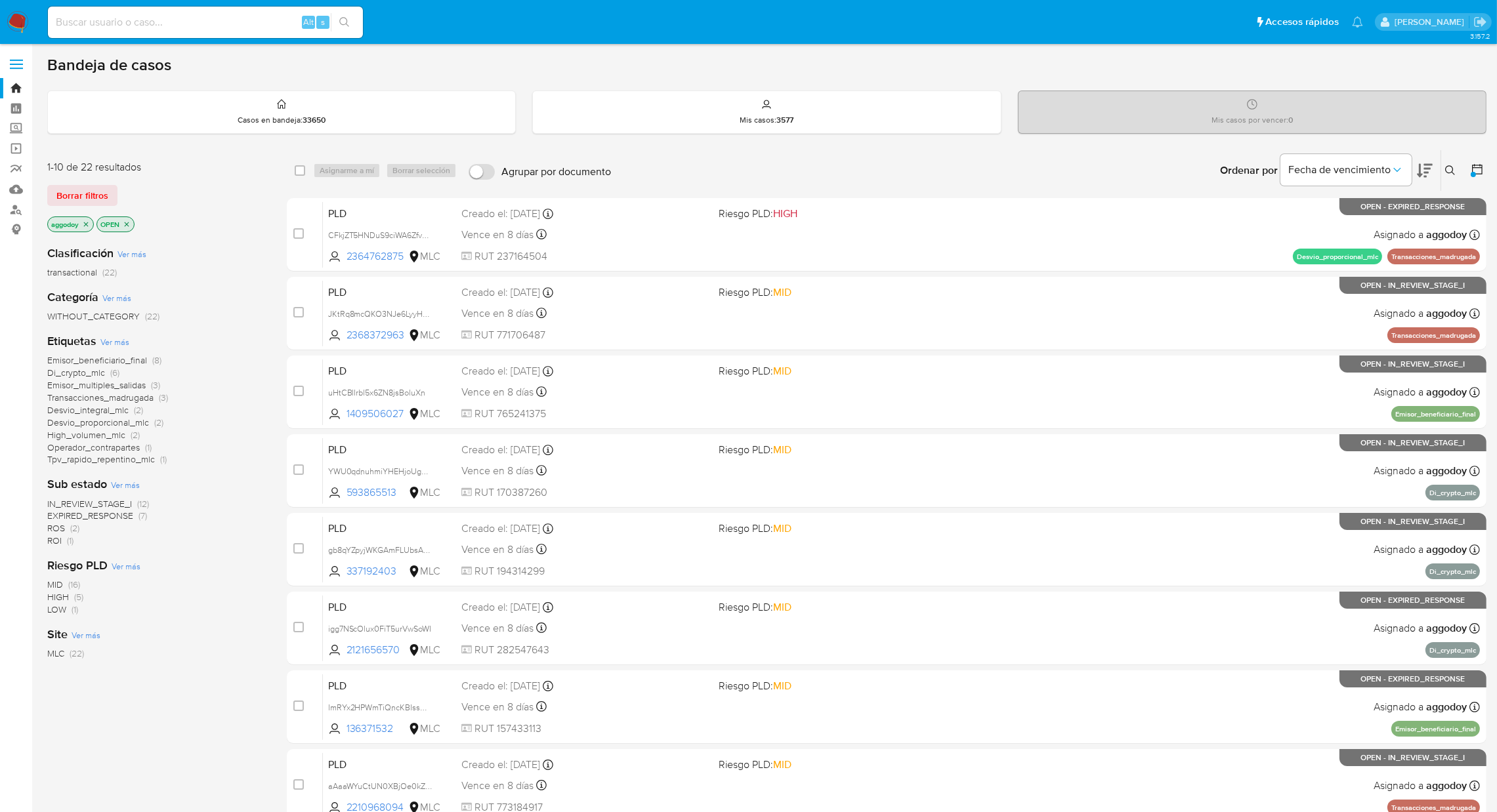
click at [1424, 166] on icon at bounding box center [1424, 170] width 16 height 16
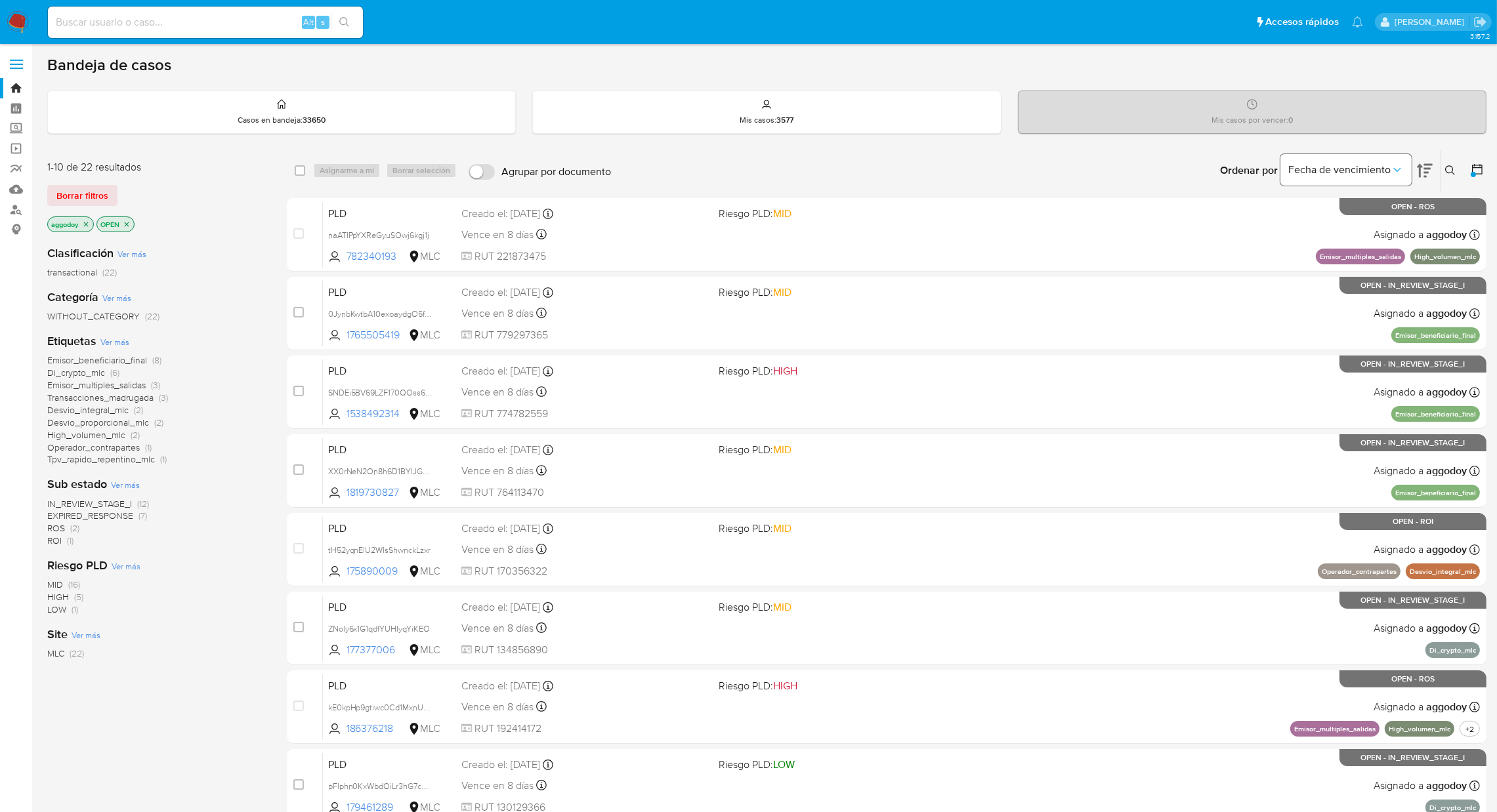
click at [1387, 179] on button "Fecha de vencimiento" at bounding box center [1346, 170] width 131 height 31
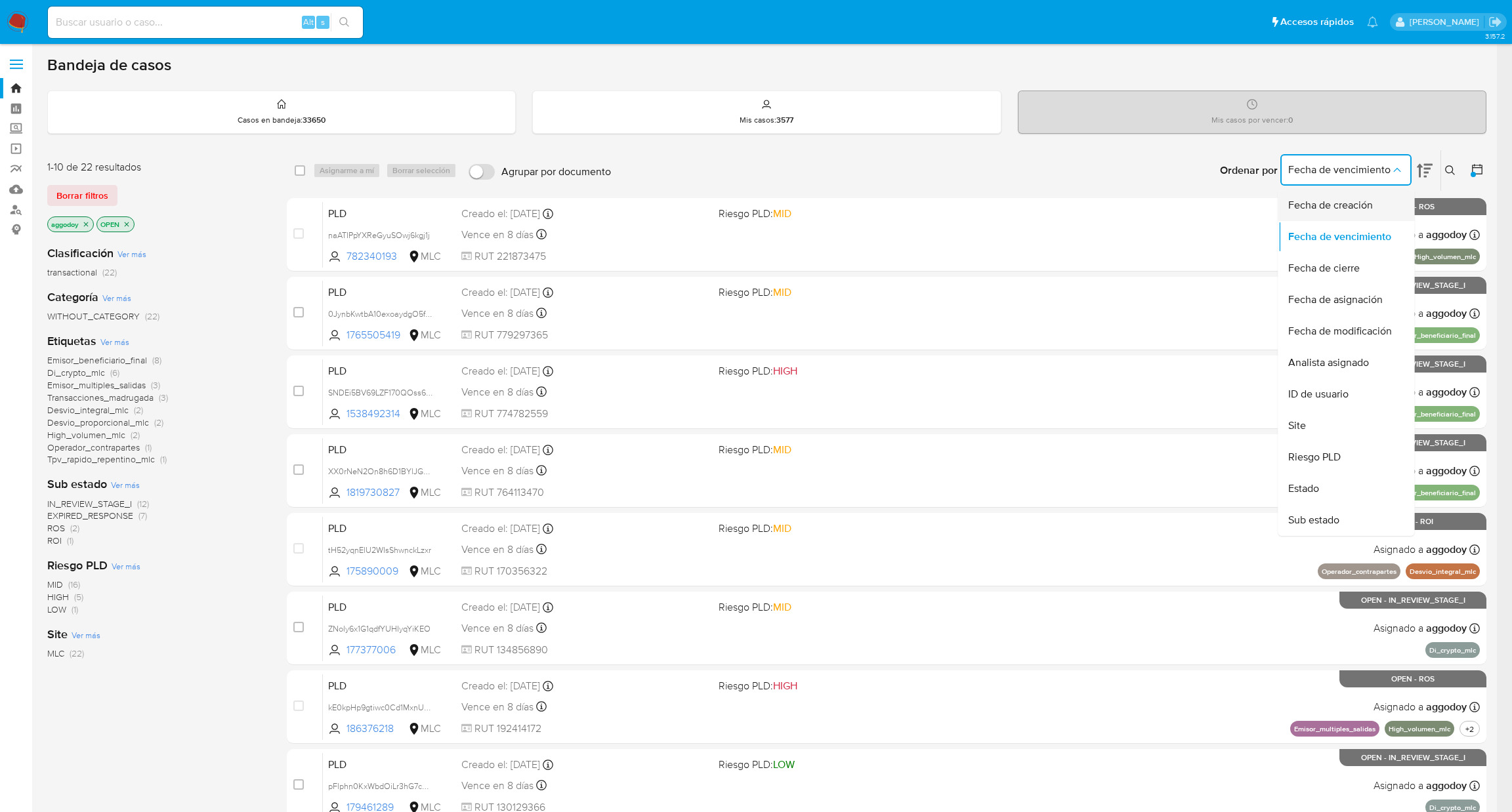
click at [1334, 200] on span "Fecha de creación" at bounding box center [1331, 205] width 85 height 13
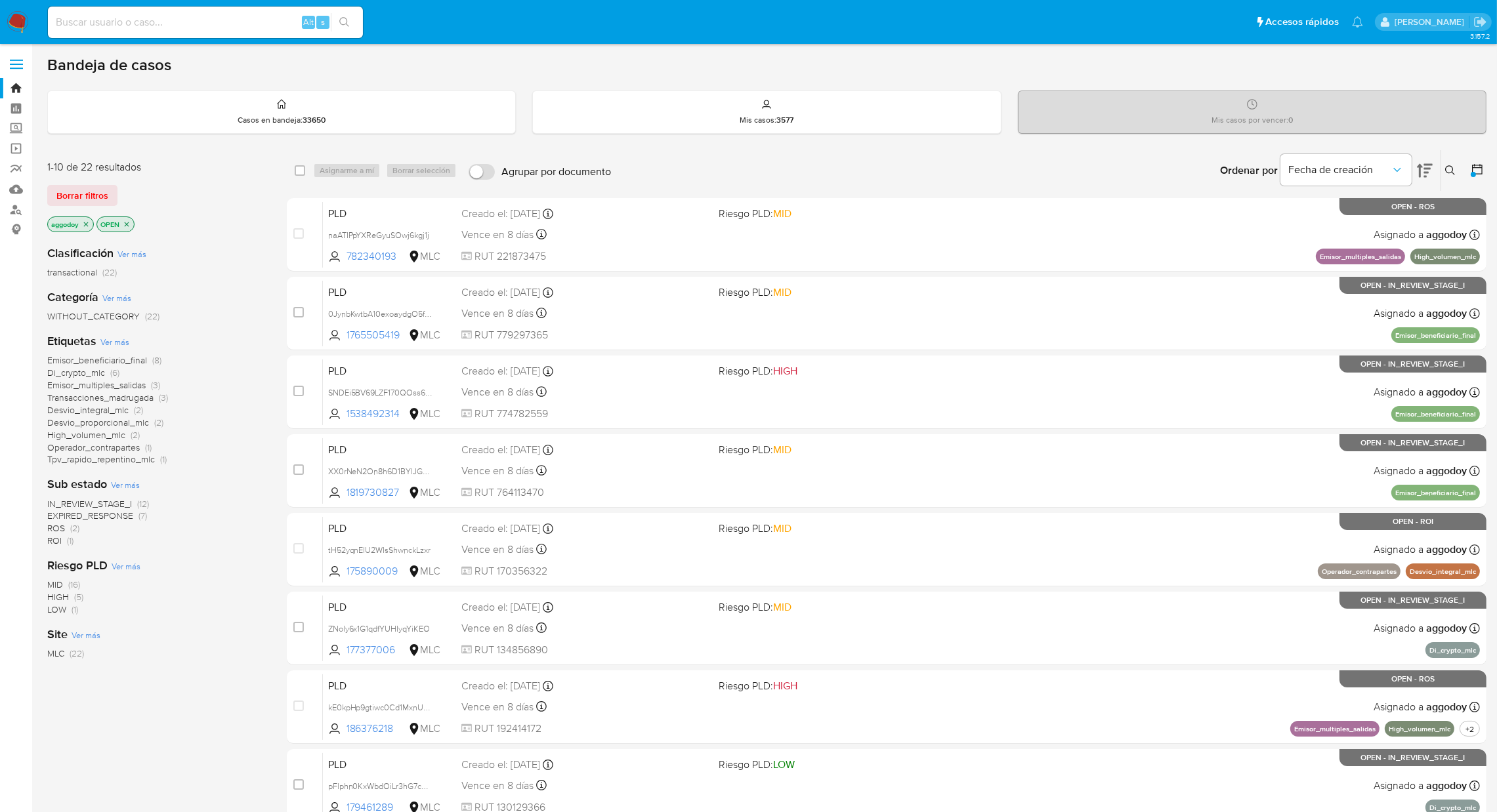
click at [132, 520] on span "EXPIRED_RESPONSE" at bounding box center [90, 515] width 86 height 13
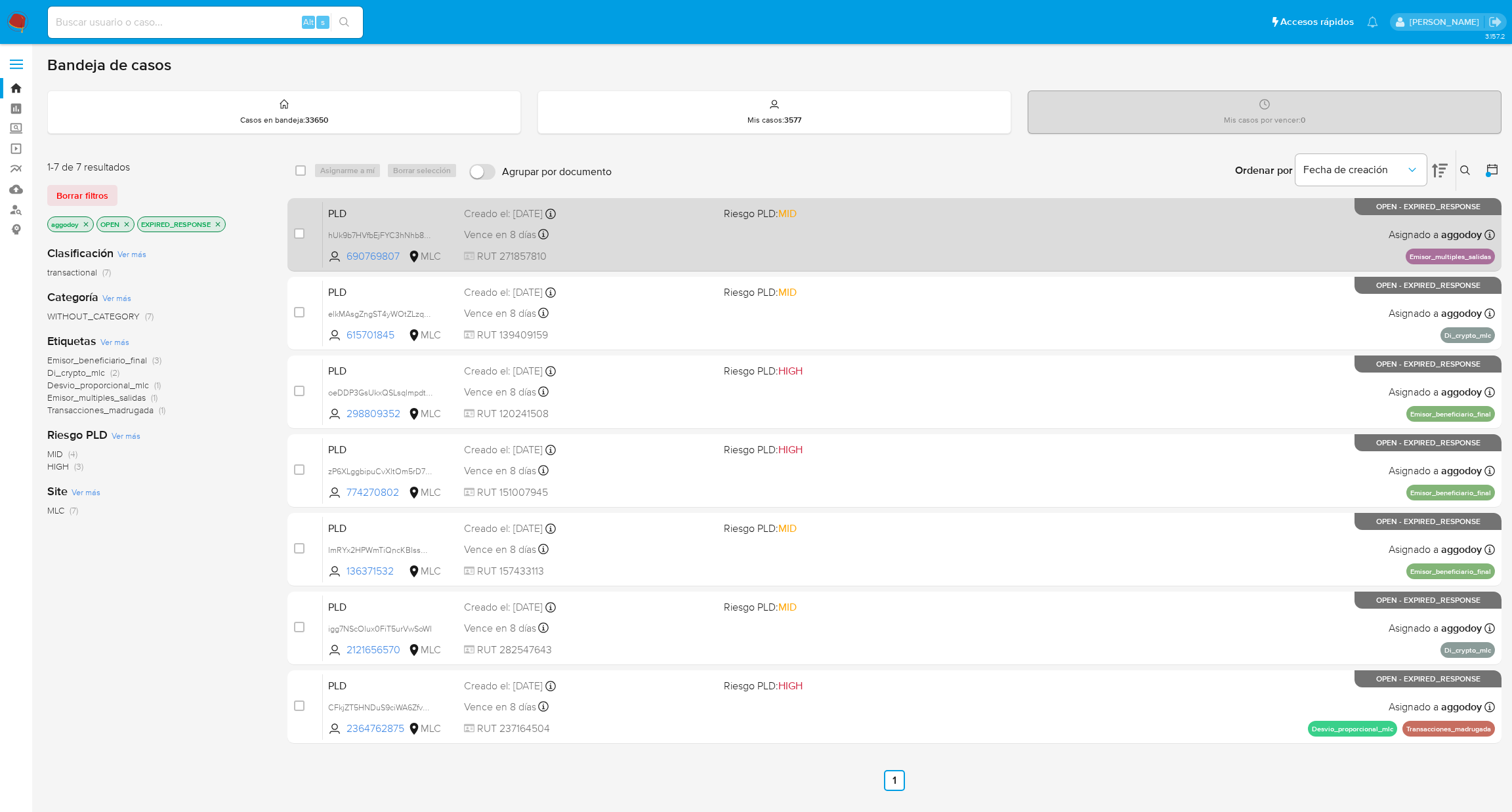
click at [558, 268] on div "case-item-checkbox No es posible asignar el caso PLD hUk9b7HVfbEjFYC3hNhb82mF 6…" at bounding box center [895, 235] width 1214 height 74
click at [677, 230] on div "Vence en 8 días Vence el 10/09/2025 06:05:18" at bounding box center [589, 234] width 250 height 18
click at [294, 235] on input "checkbox" at bounding box center [299, 233] width 10 height 10
checkbox input "true"
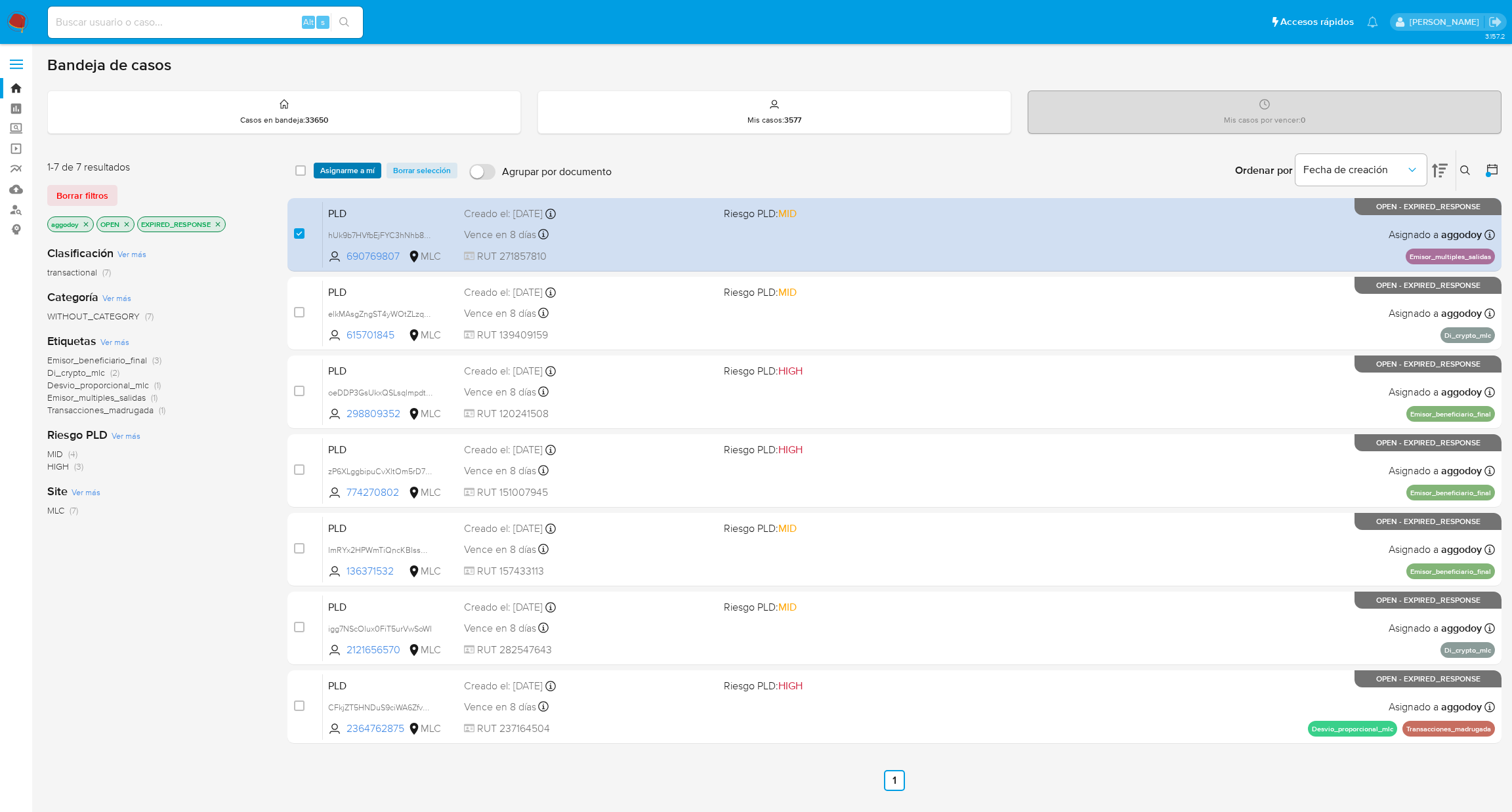
click at [337, 175] on span "Asignarme a mí" at bounding box center [348, 171] width 55 height 13
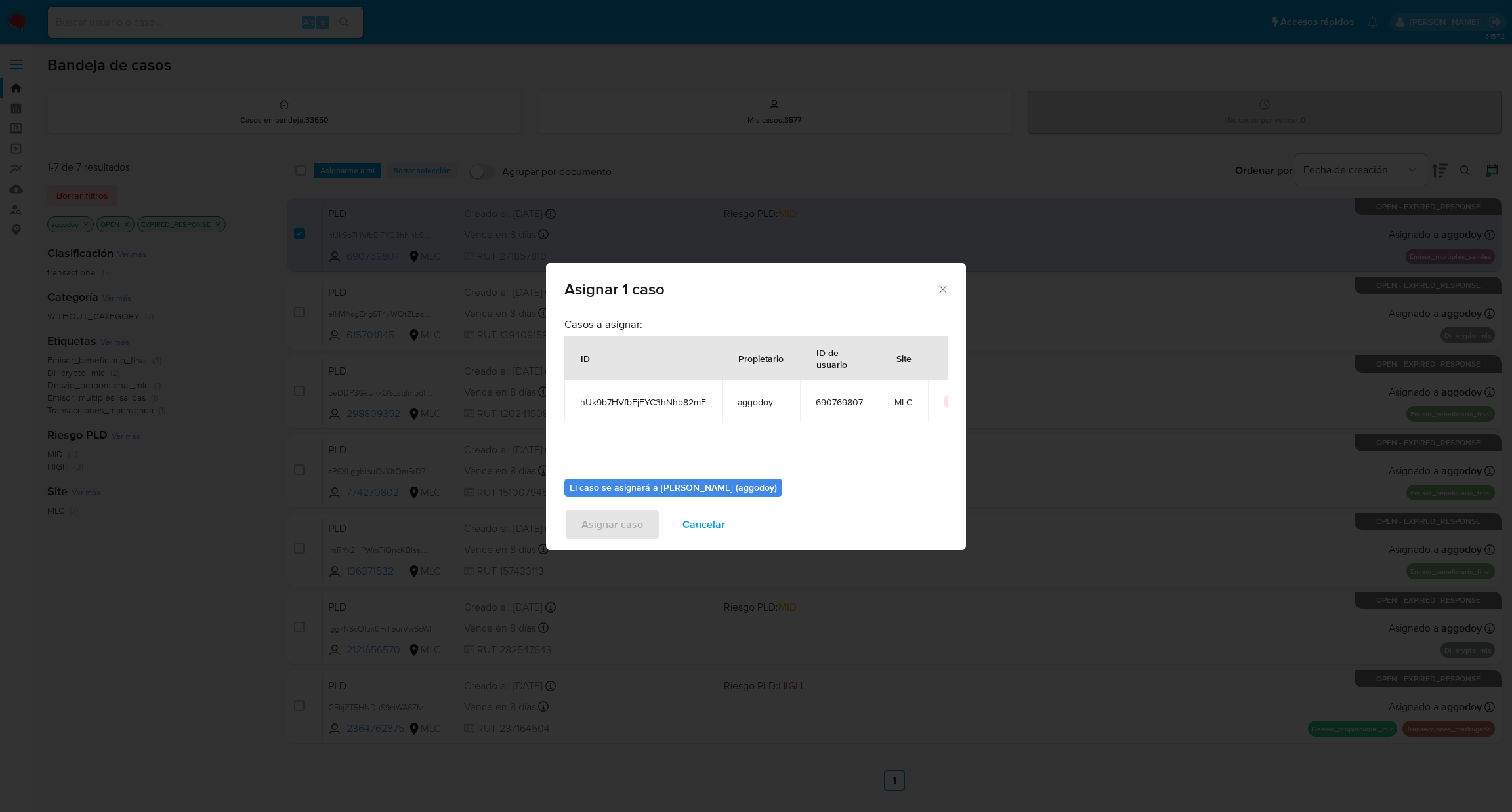
scroll to position [67, 0]
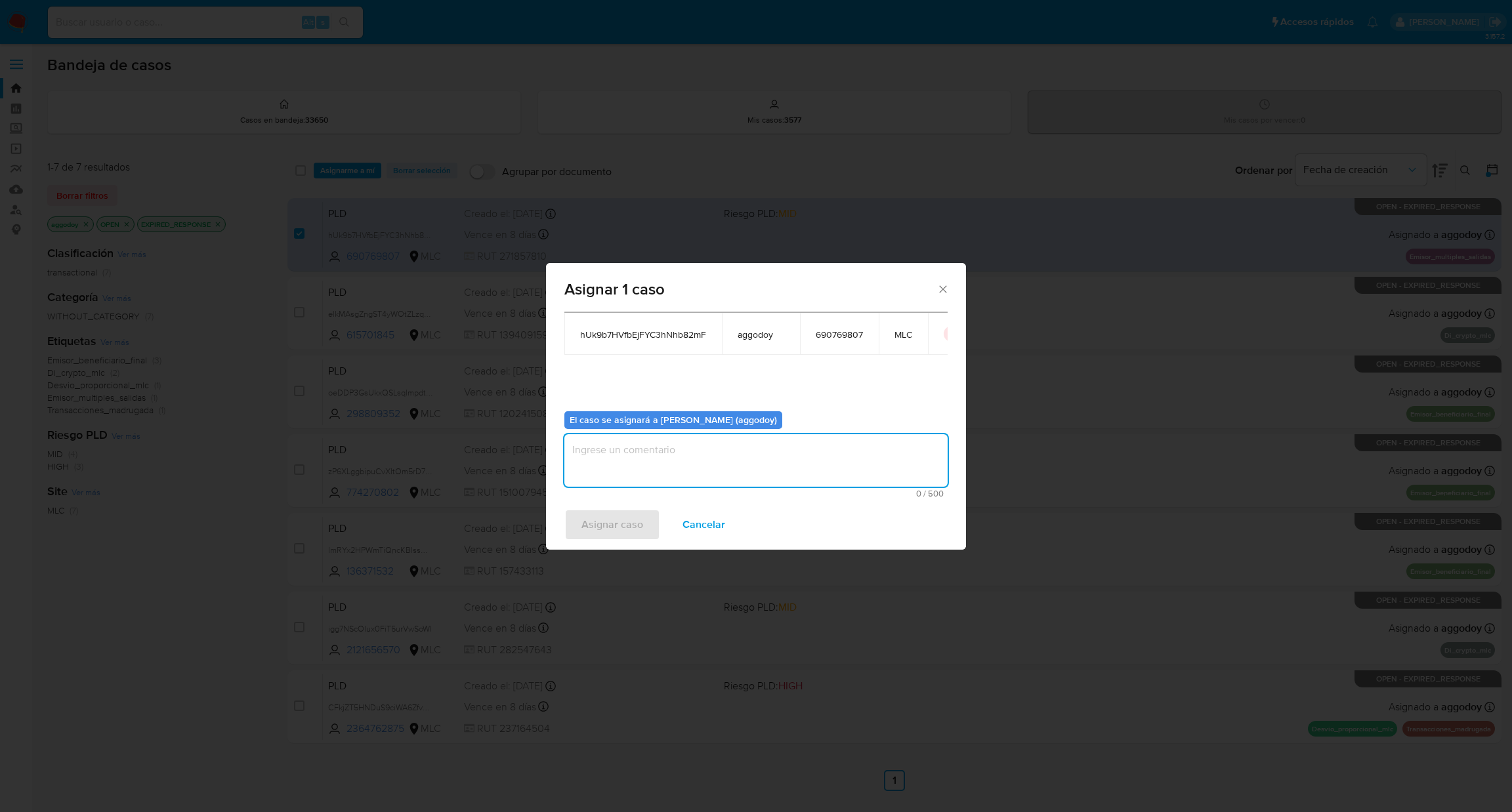
click at [868, 442] on textarea "assign-modal" at bounding box center [756, 460] width 384 height 53
type textarea "-"
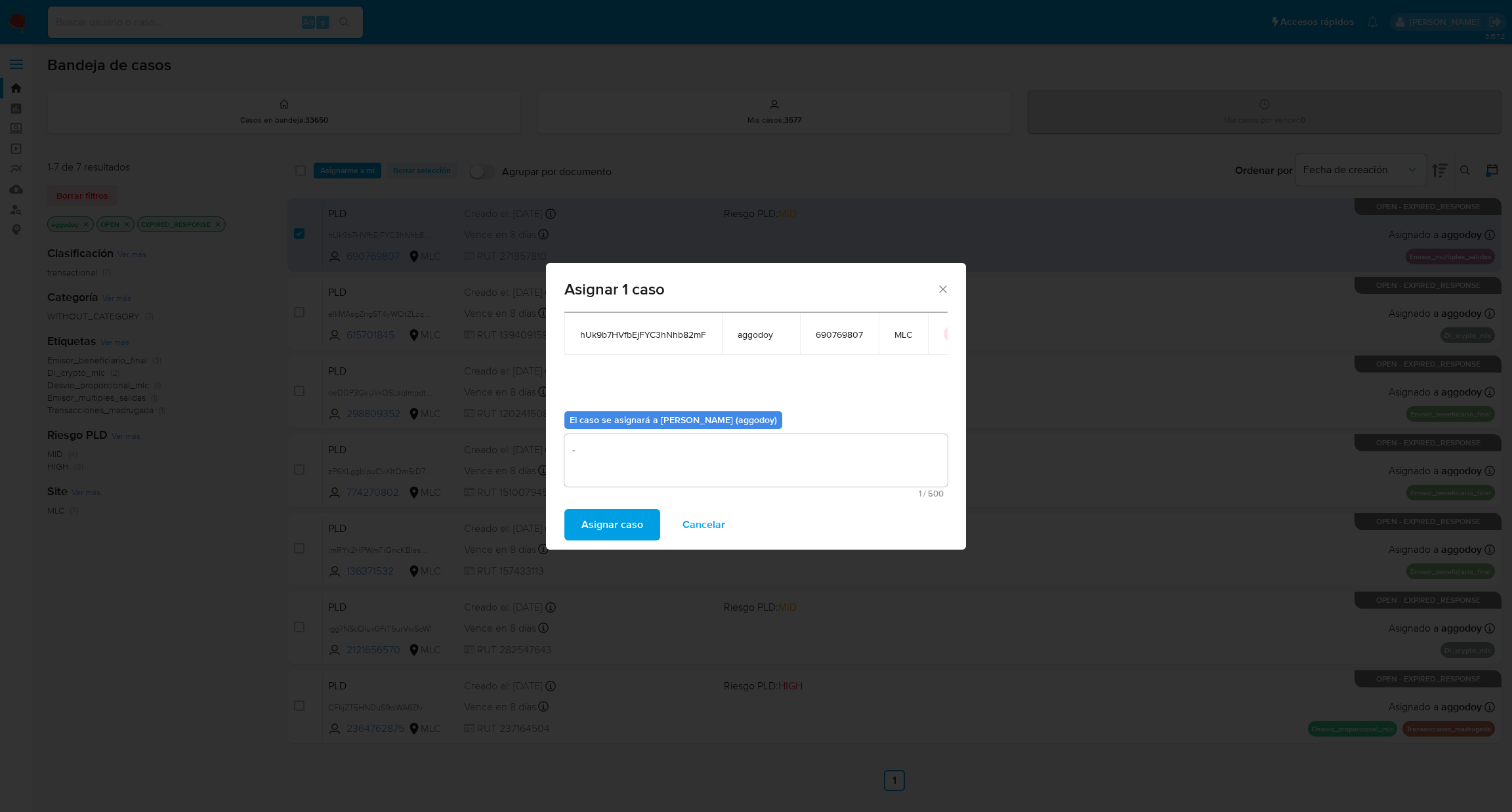
click at [640, 515] on span "Asignar caso" at bounding box center [612, 525] width 62 height 29
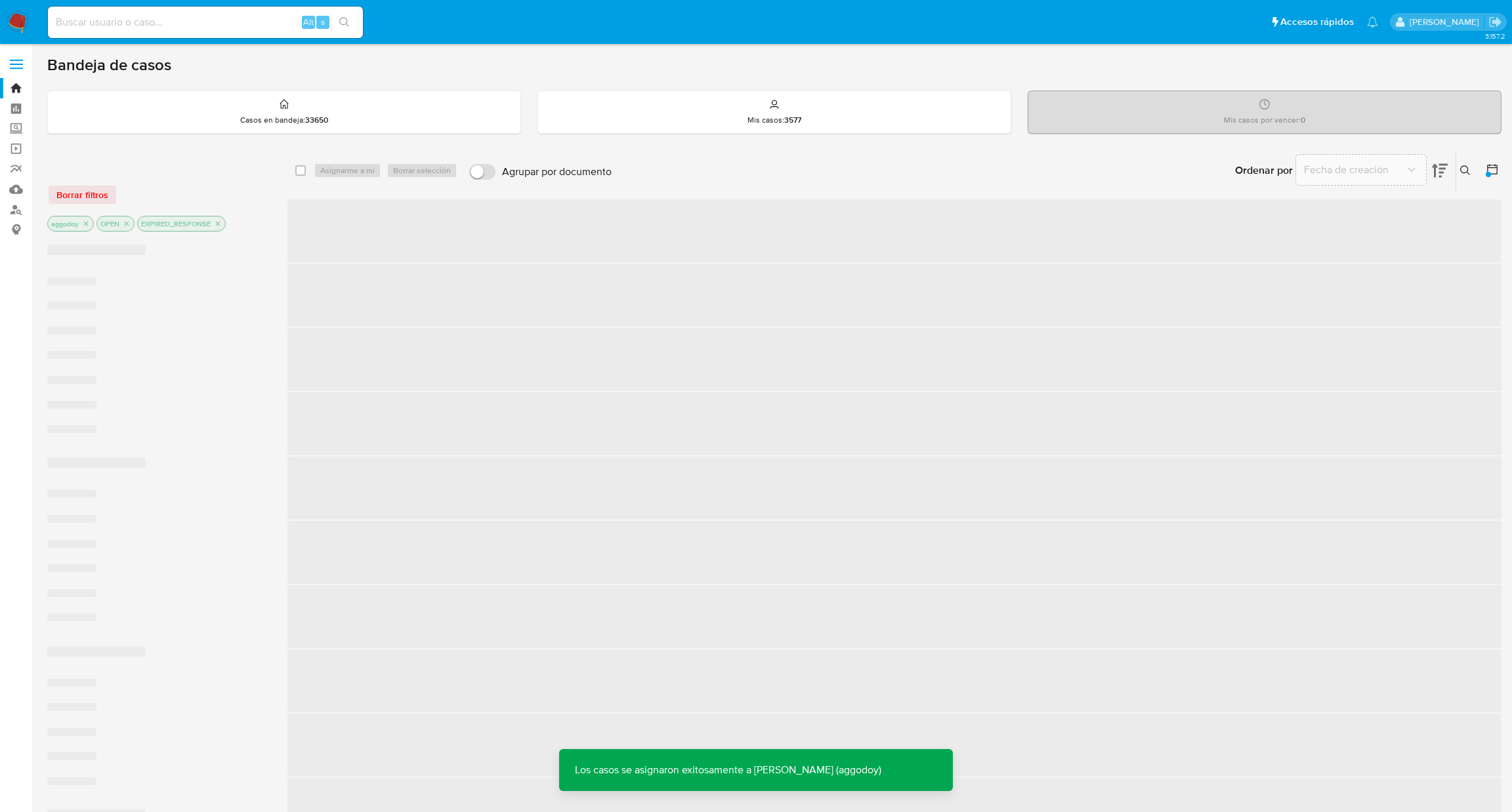
click at [218, 229] on p "EXPIRED_RESPONSE" at bounding box center [181, 224] width 87 height 15
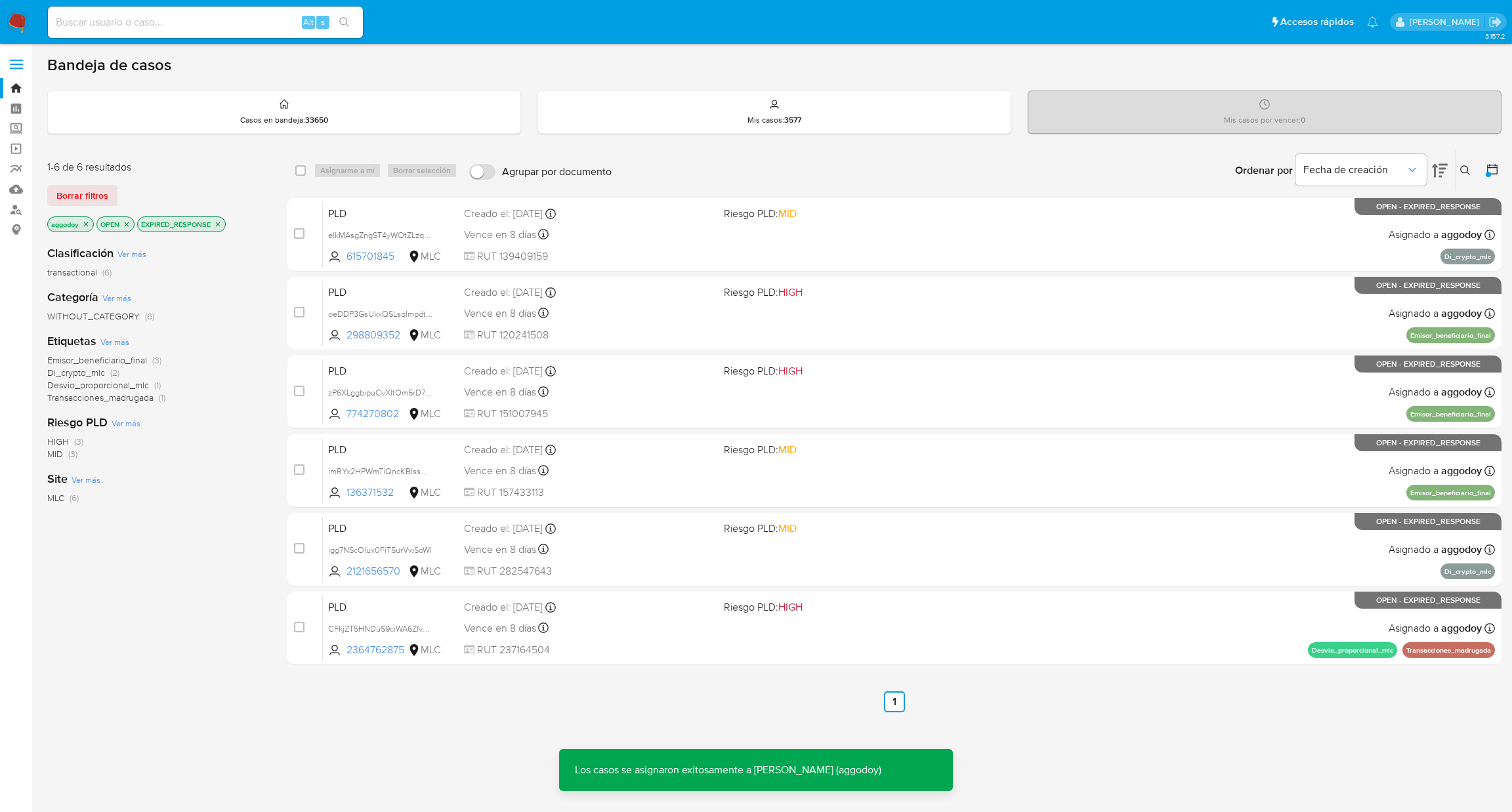
click at [219, 224] on icon "close-filter" at bounding box center [218, 224] width 8 height 8
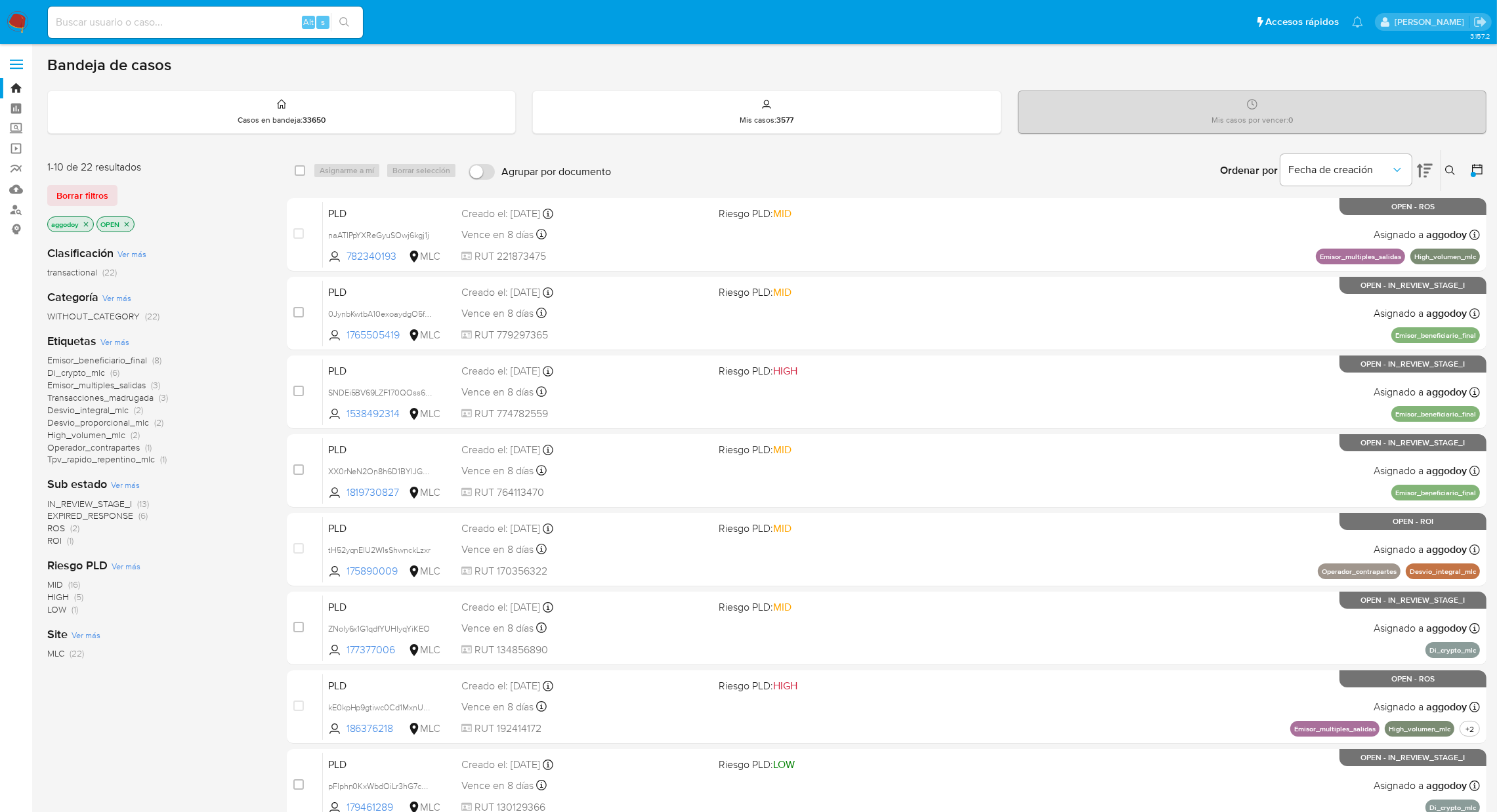
click at [1451, 169] on icon at bounding box center [1450, 170] width 10 height 10
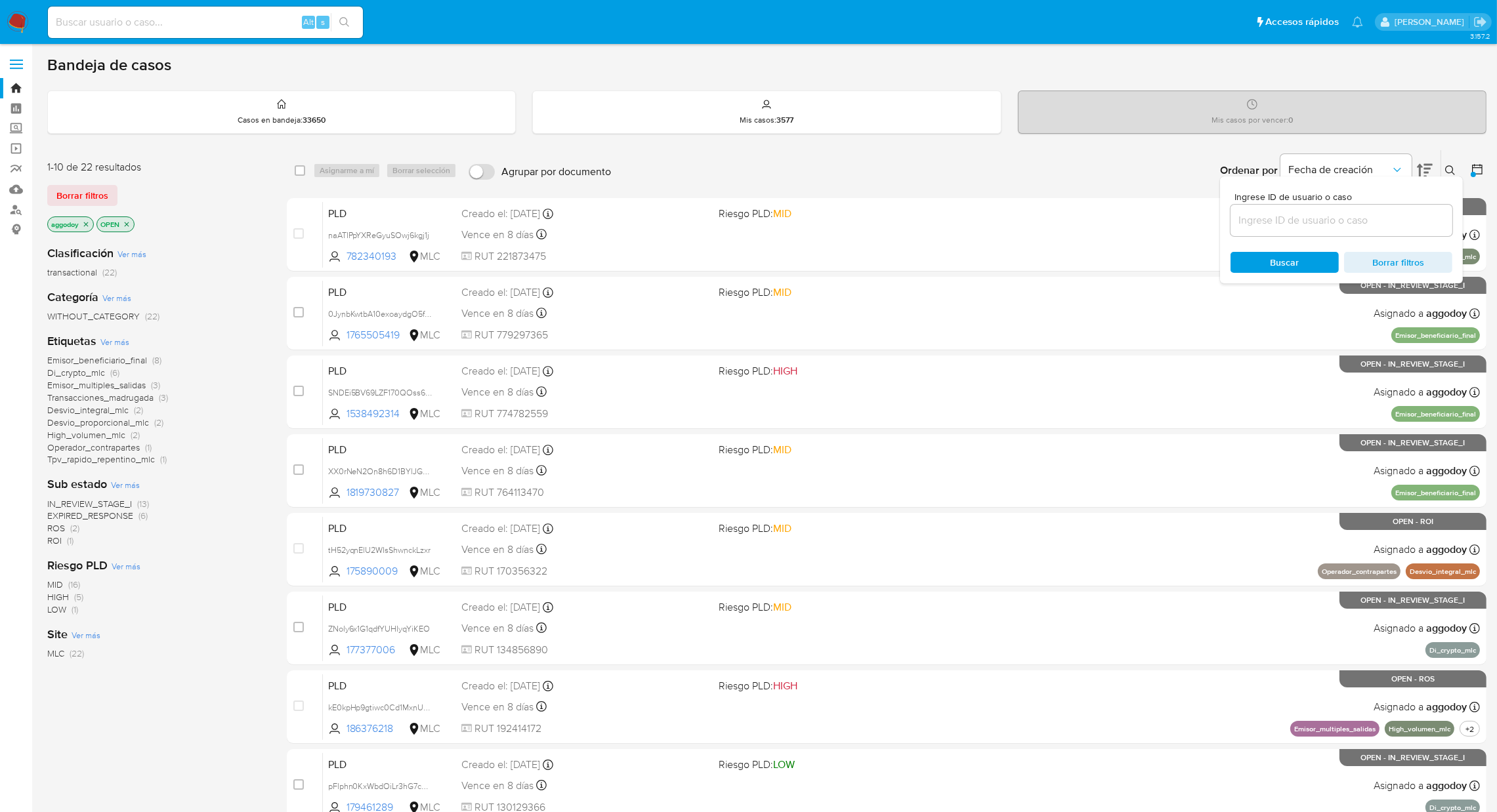
click at [1325, 223] on input at bounding box center [1342, 220] width 222 height 17
type input "690769807"
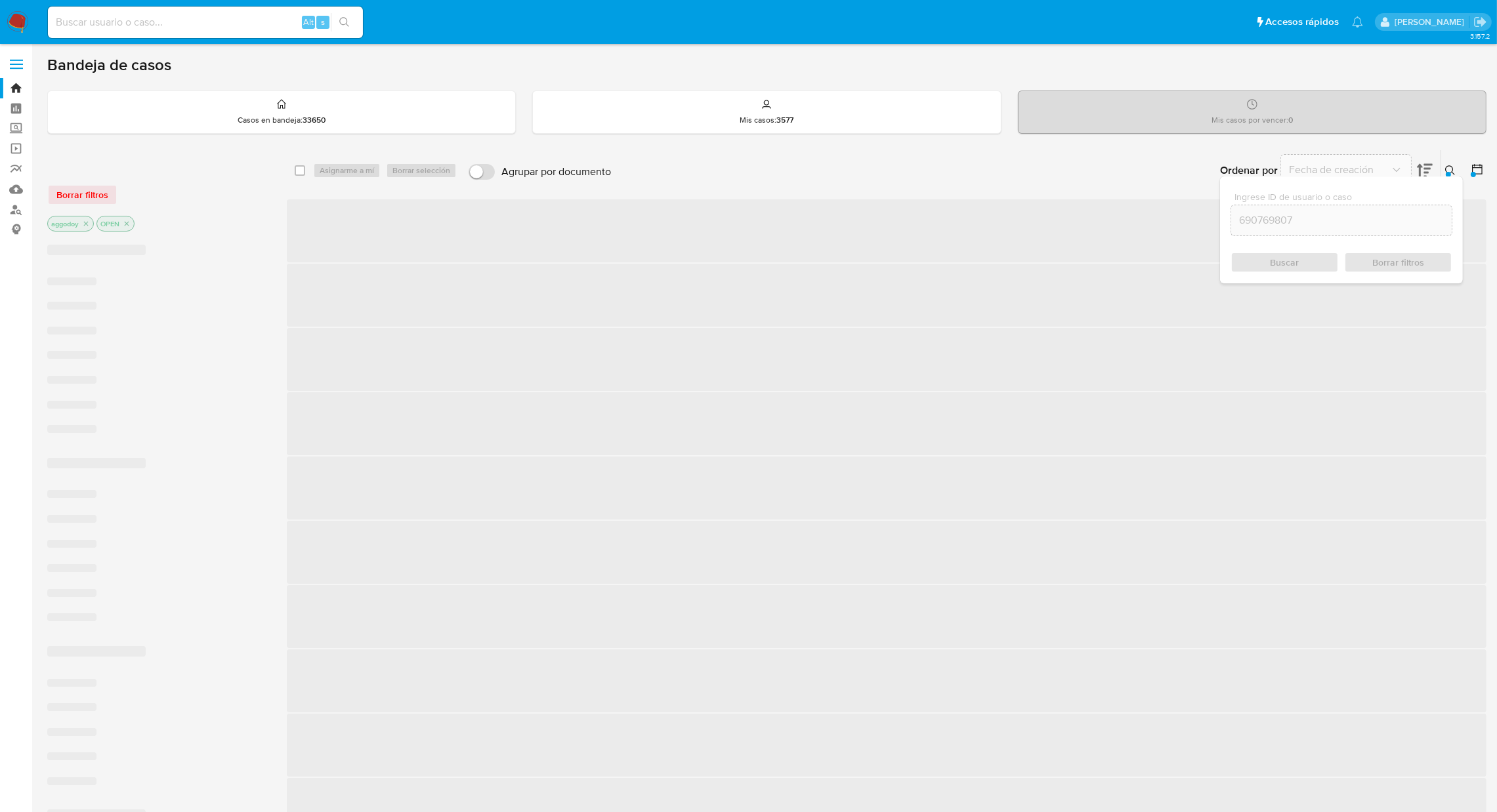
click at [1460, 173] on button at bounding box center [1452, 170] width 21 height 16
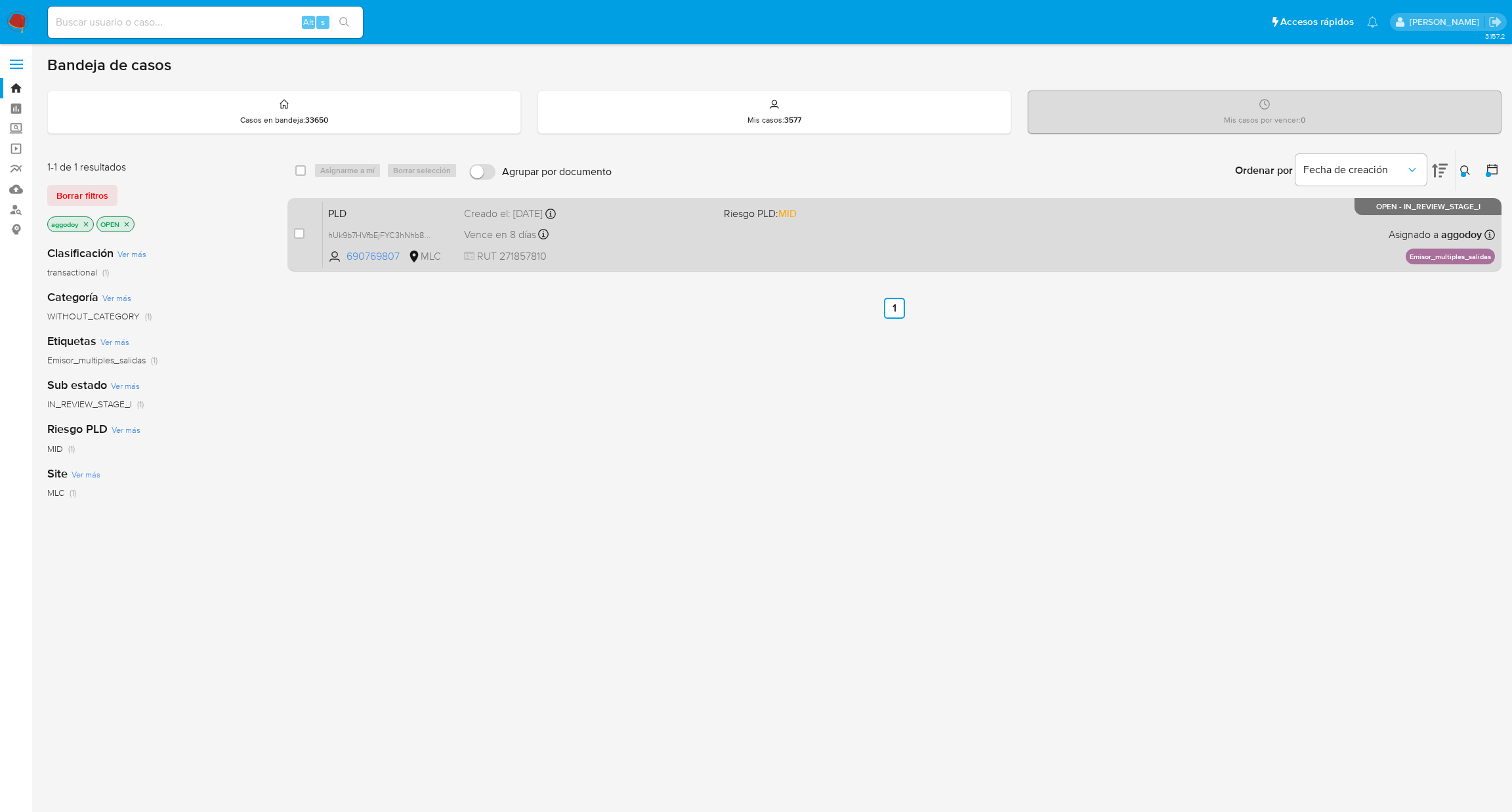
click at [919, 242] on div "PLD hUk9b7HVfbEjFYC3hNhb82mF 690769807 MLC Riesgo PLD: MID Creado el: 12/06/202…" at bounding box center [908, 235] width 1173 height 67
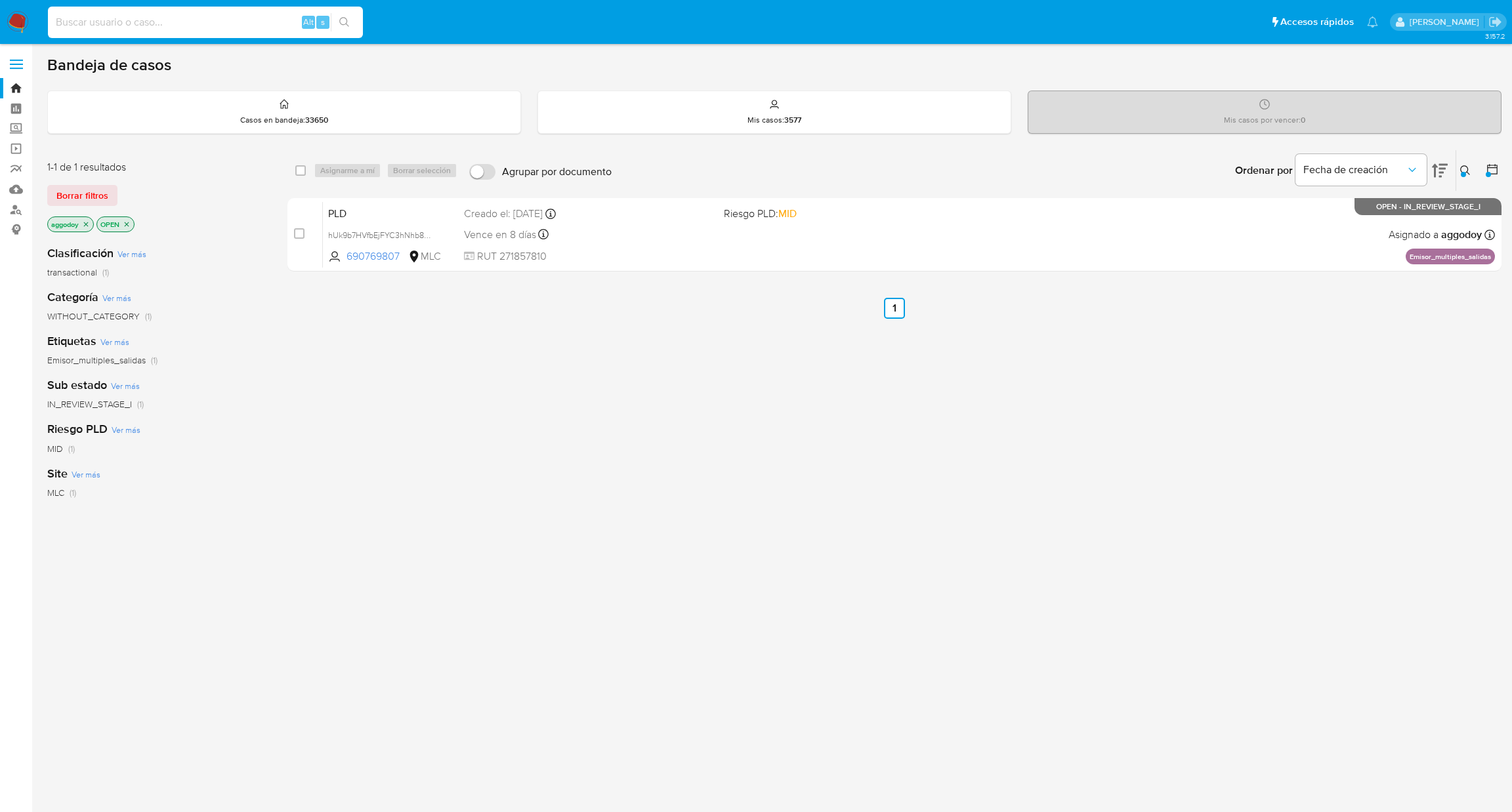
click at [167, 15] on input at bounding box center [205, 22] width 315 height 17
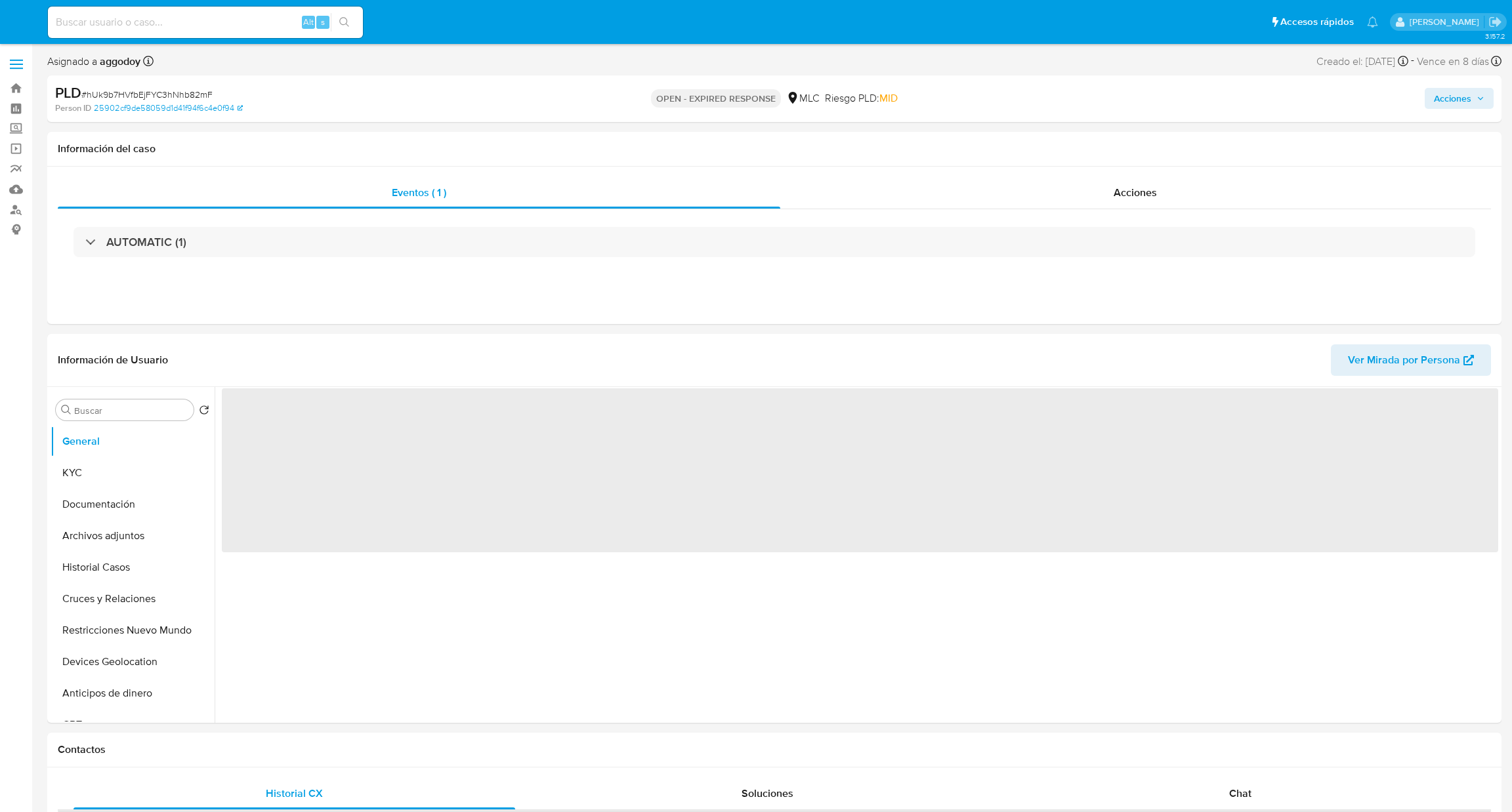
select select "10"
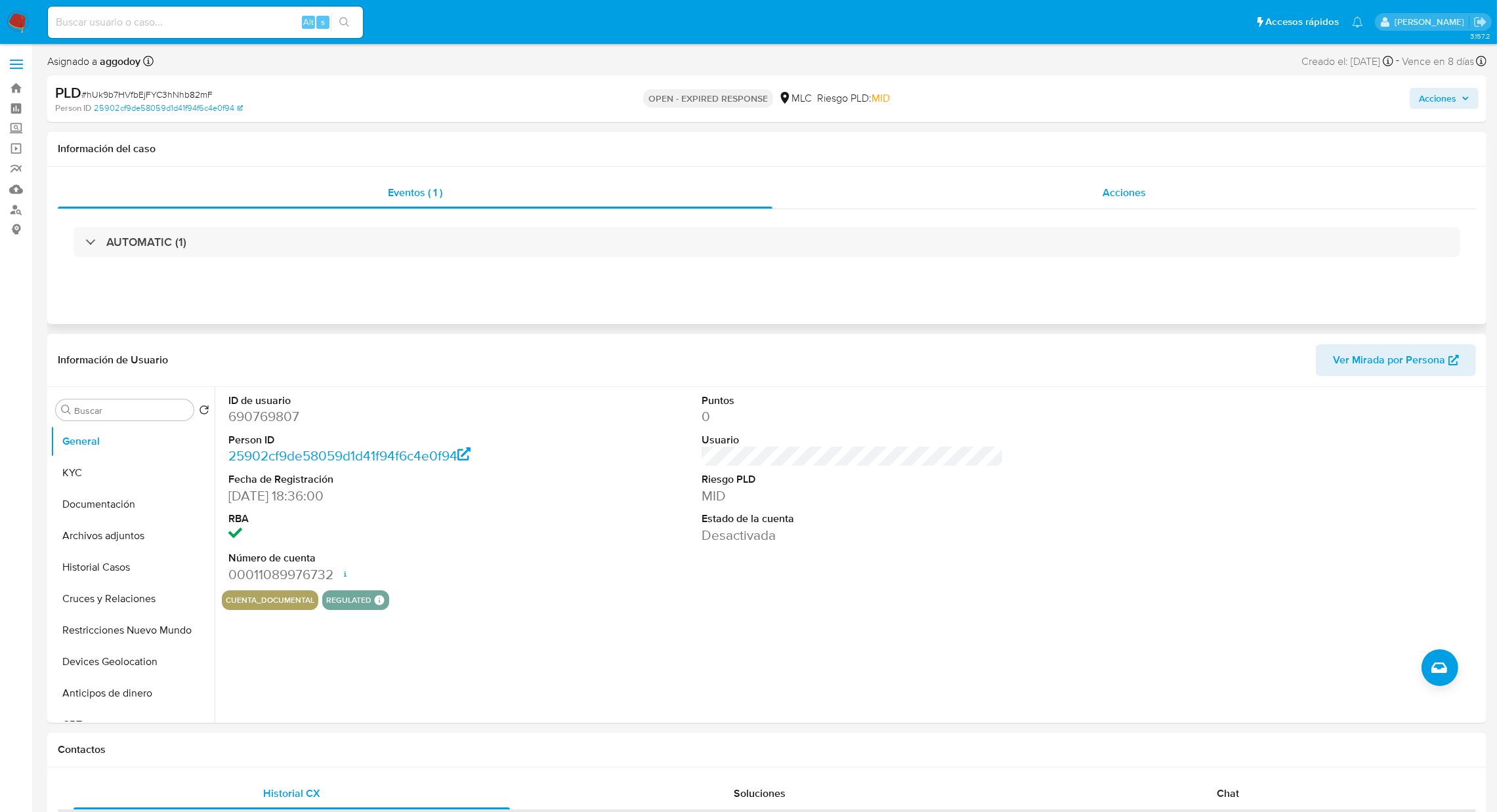
click at [785, 189] on div "Acciones" at bounding box center [1124, 193] width 703 height 31
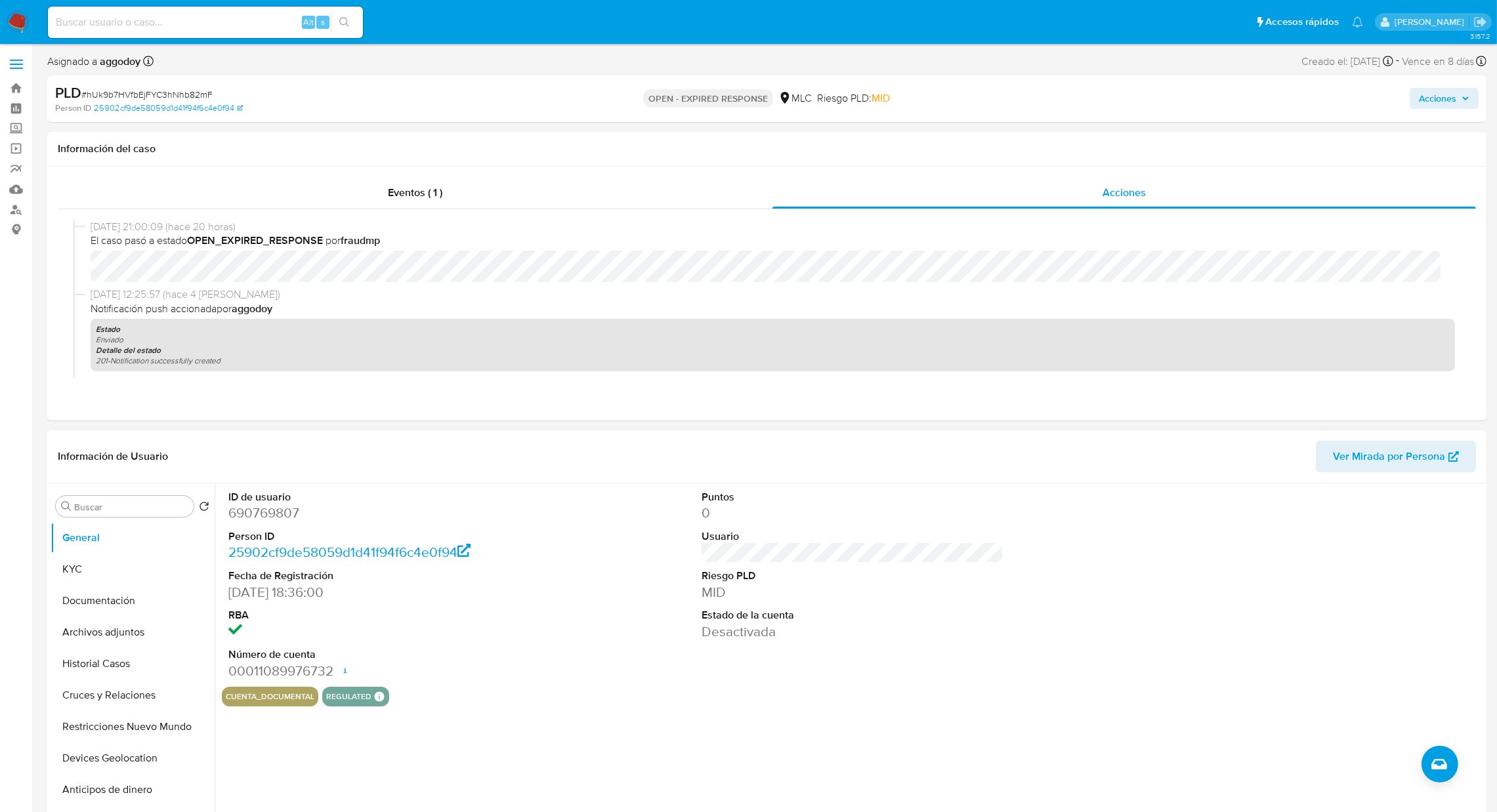
click at [241, 520] on dd "690769807" at bounding box center [379, 513] width 302 height 18
copy dd "690769807"
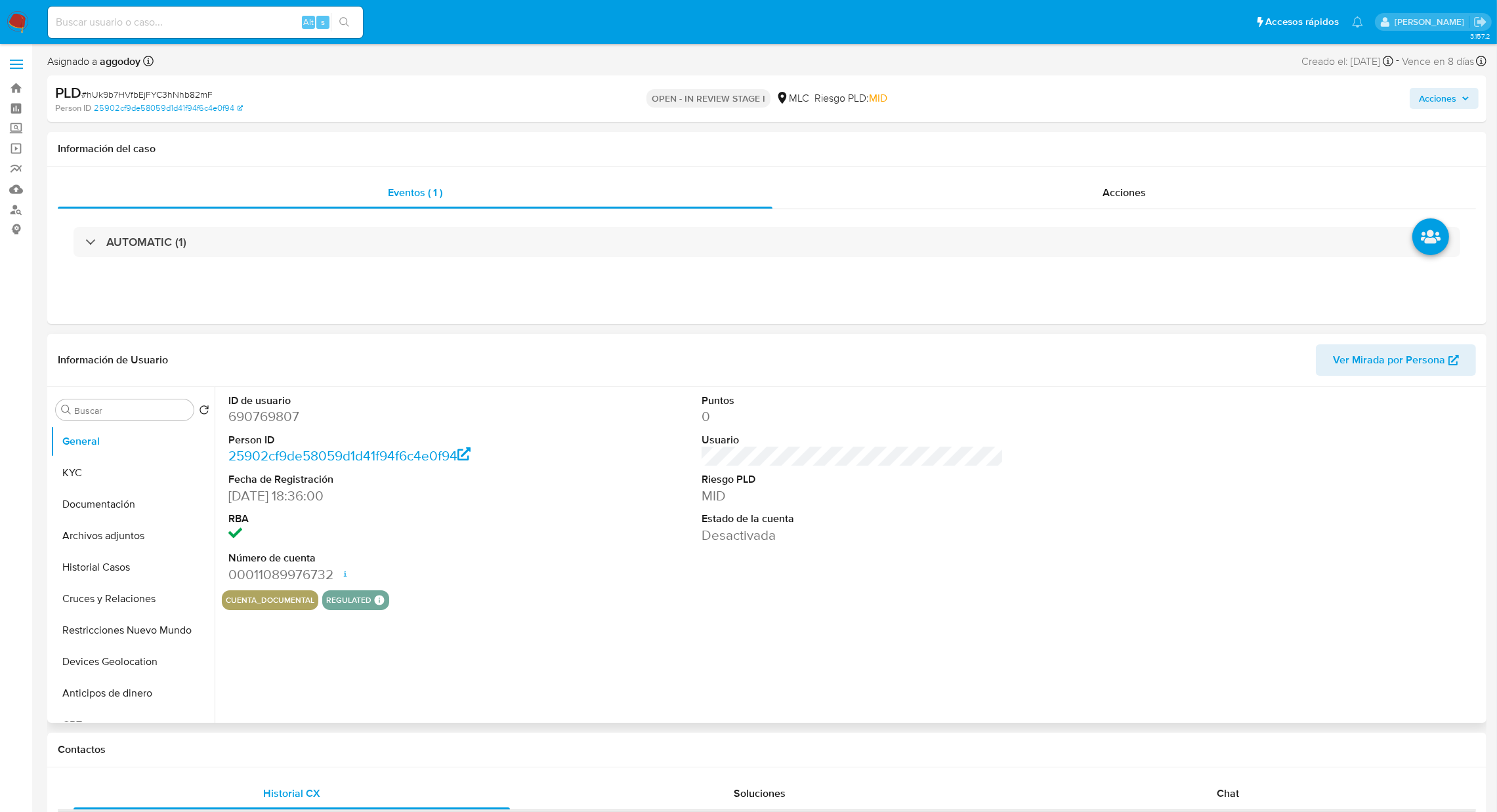
select select "10"
click at [164, 531] on button "Archivos adjuntos" at bounding box center [128, 536] width 153 height 31
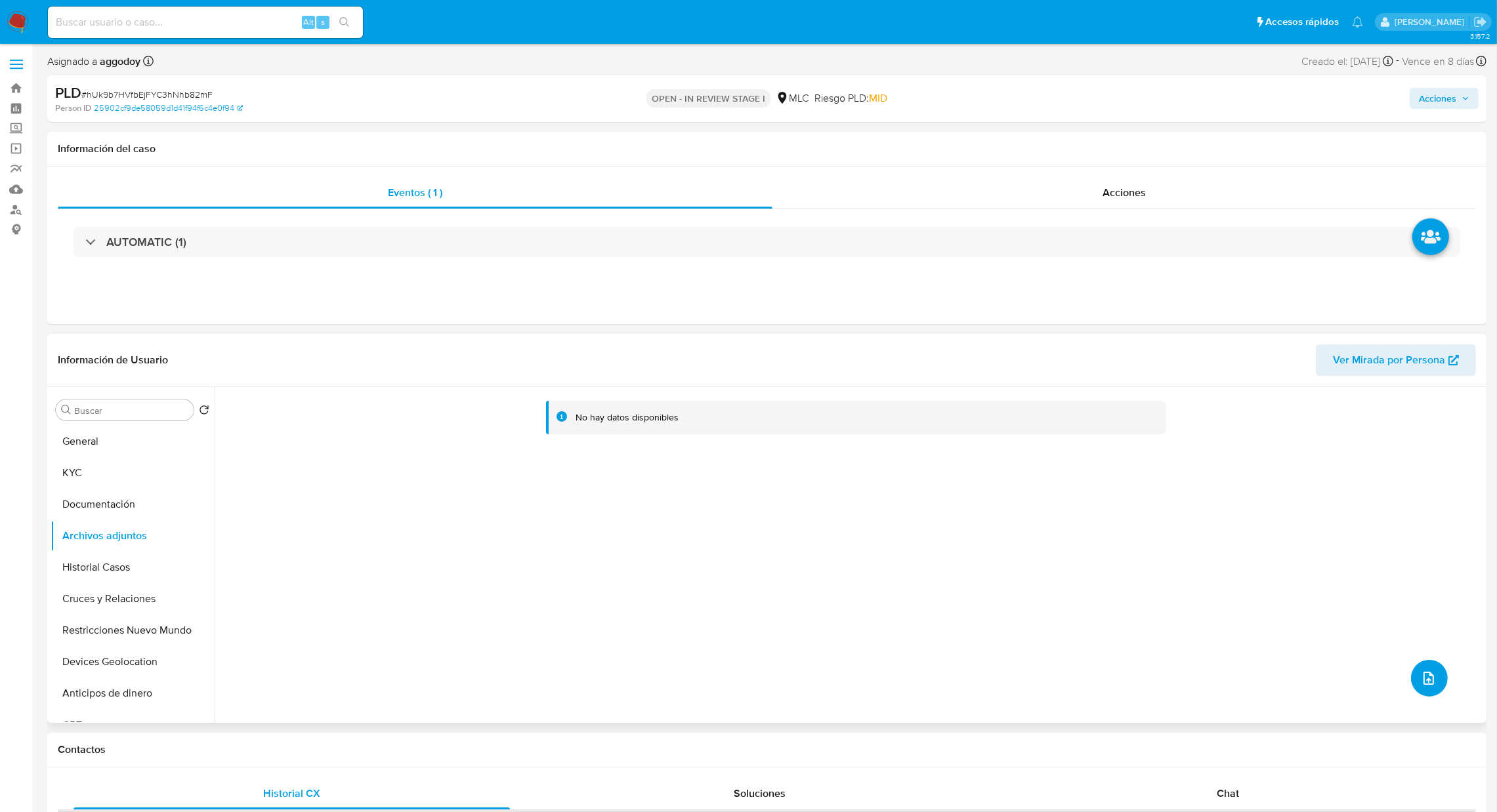
click at [1438, 674] on button "upload-file" at bounding box center [1430, 679] width 37 height 37
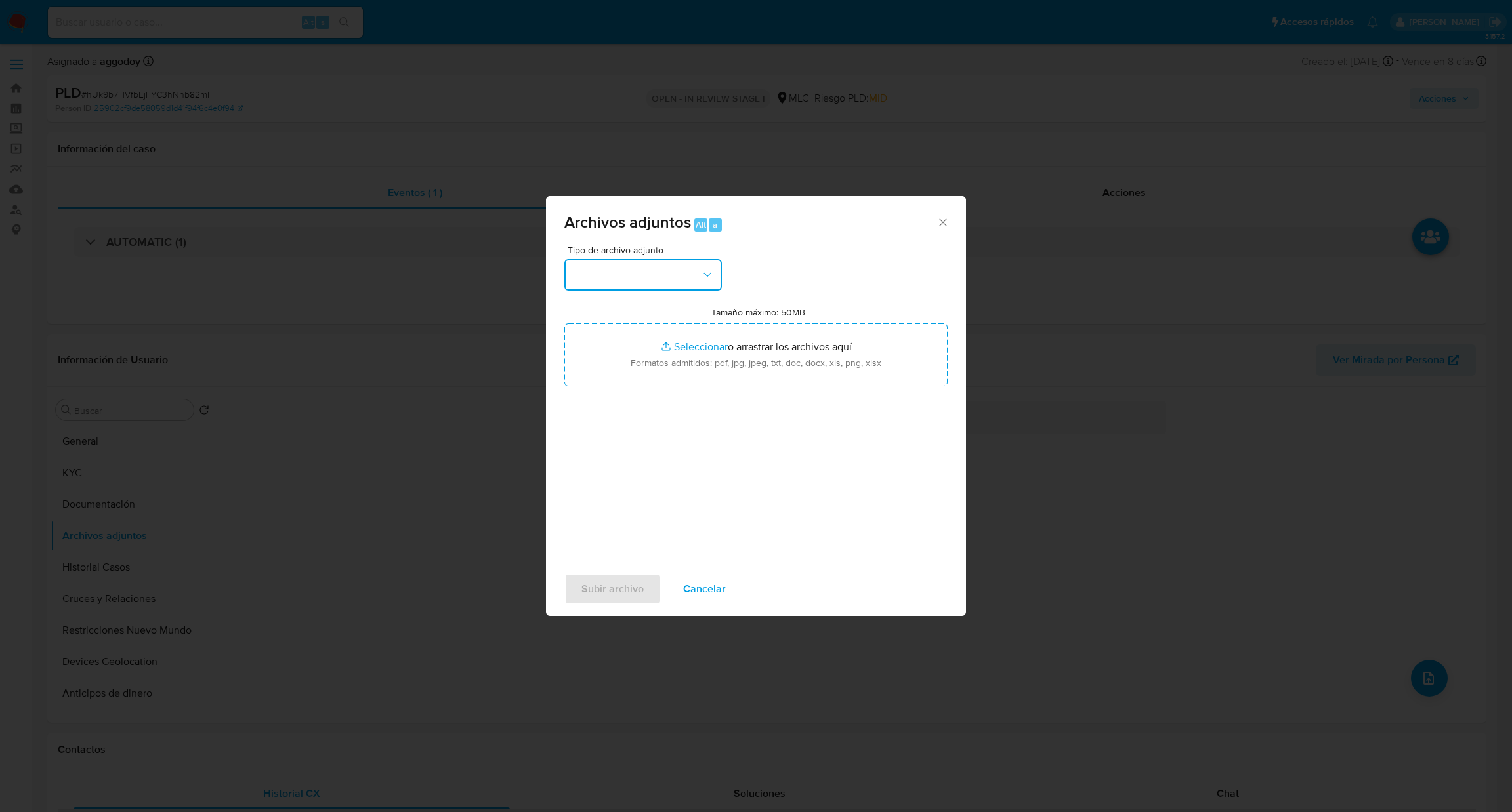
click at [691, 277] on button "button" at bounding box center [643, 275] width 157 height 31
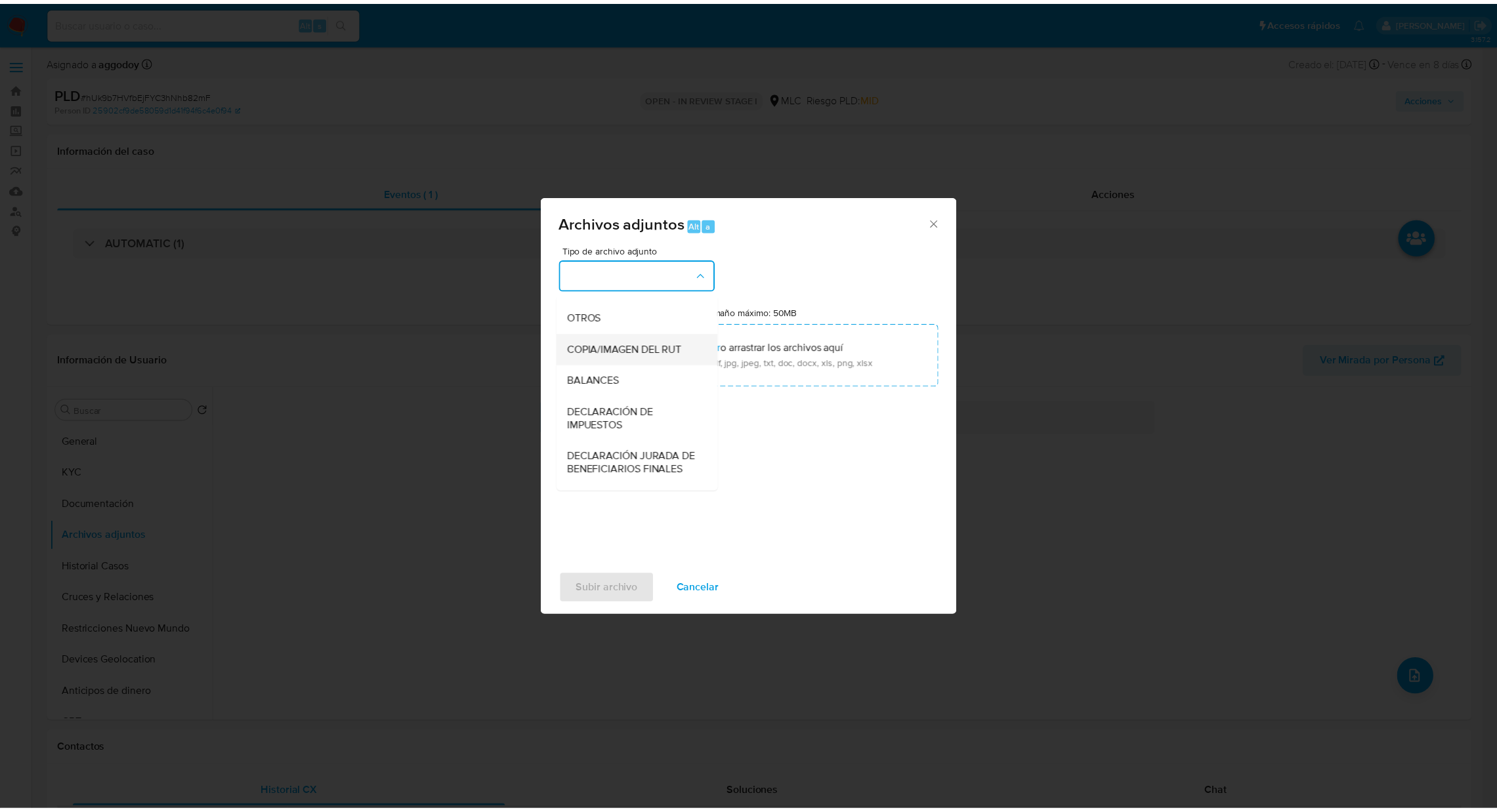
scroll to position [210, 0]
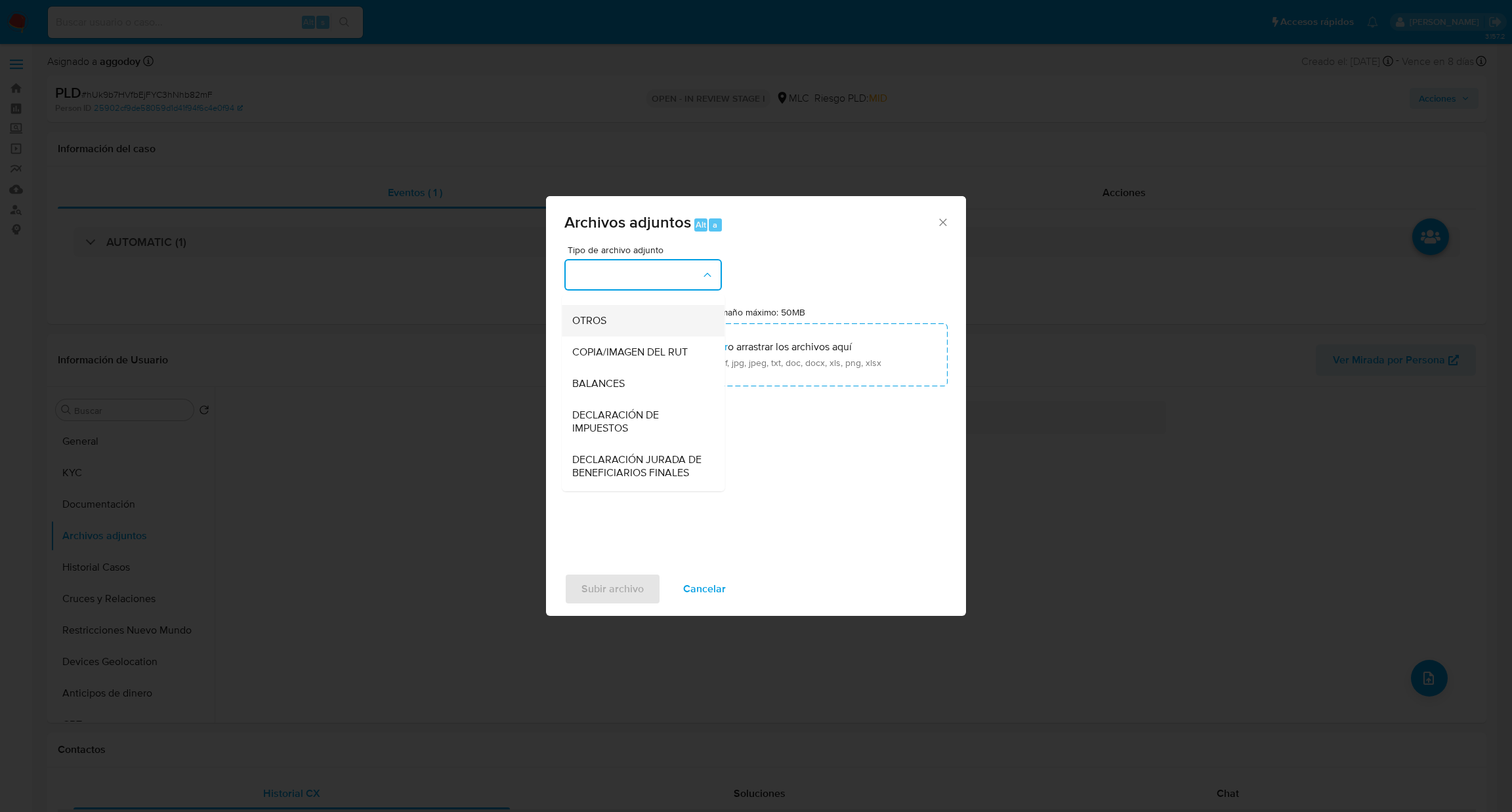
click at [658, 336] on div "OTROS" at bounding box center [639, 321] width 134 height 31
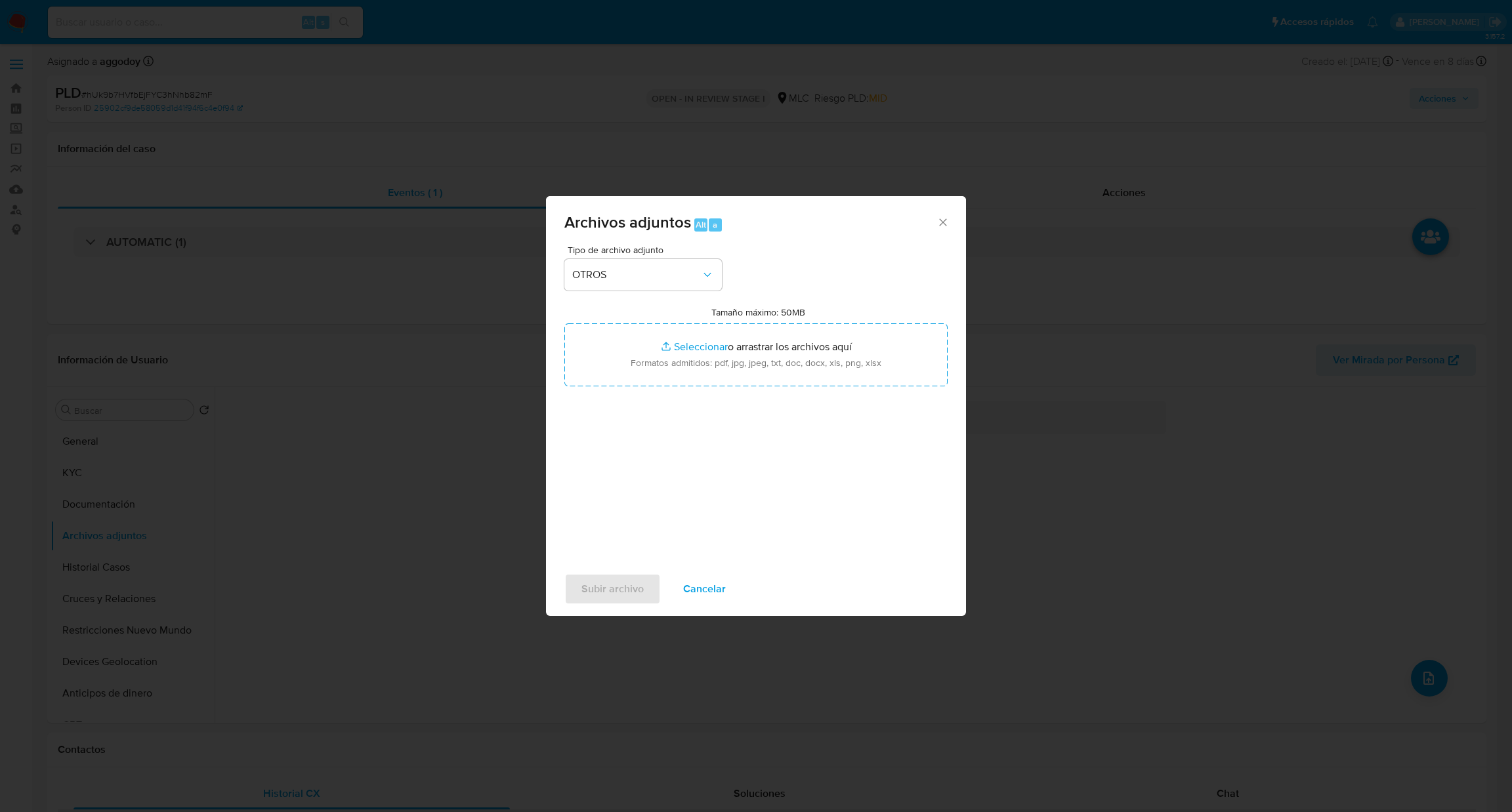
click at [658, 343] on input "Tamaño máximo: 50MB Seleccionar archivos" at bounding box center [756, 355] width 384 height 63
type input "C:\fakepath\690769807Movimientos.xlsx"
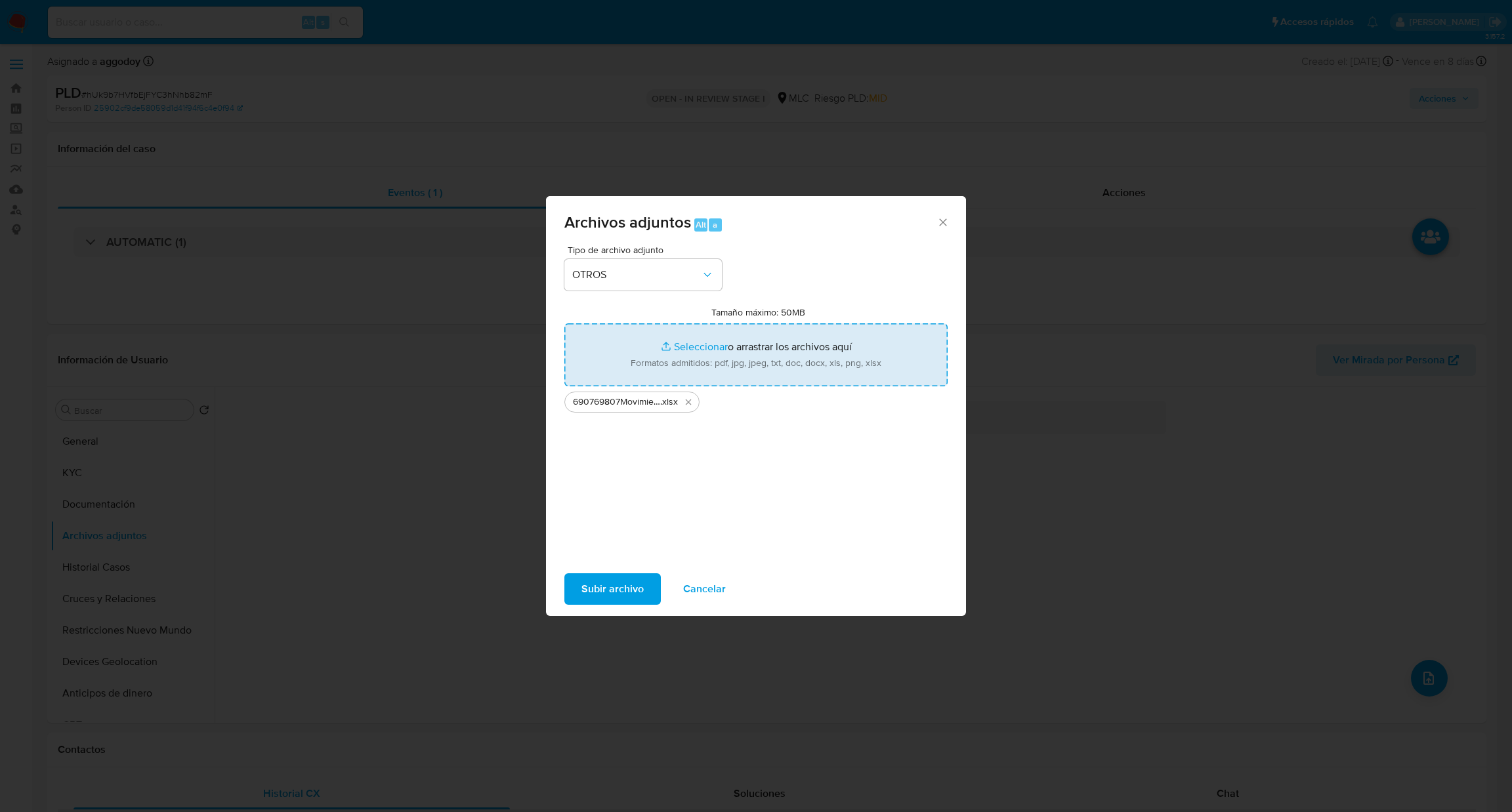
click at [688, 343] on input "Tamaño máximo: 50MB Seleccionar archivos" at bounding box center [756, 355] width 384 height 63
type input "C:\fakepath\Case Log - 690769807.pdf"
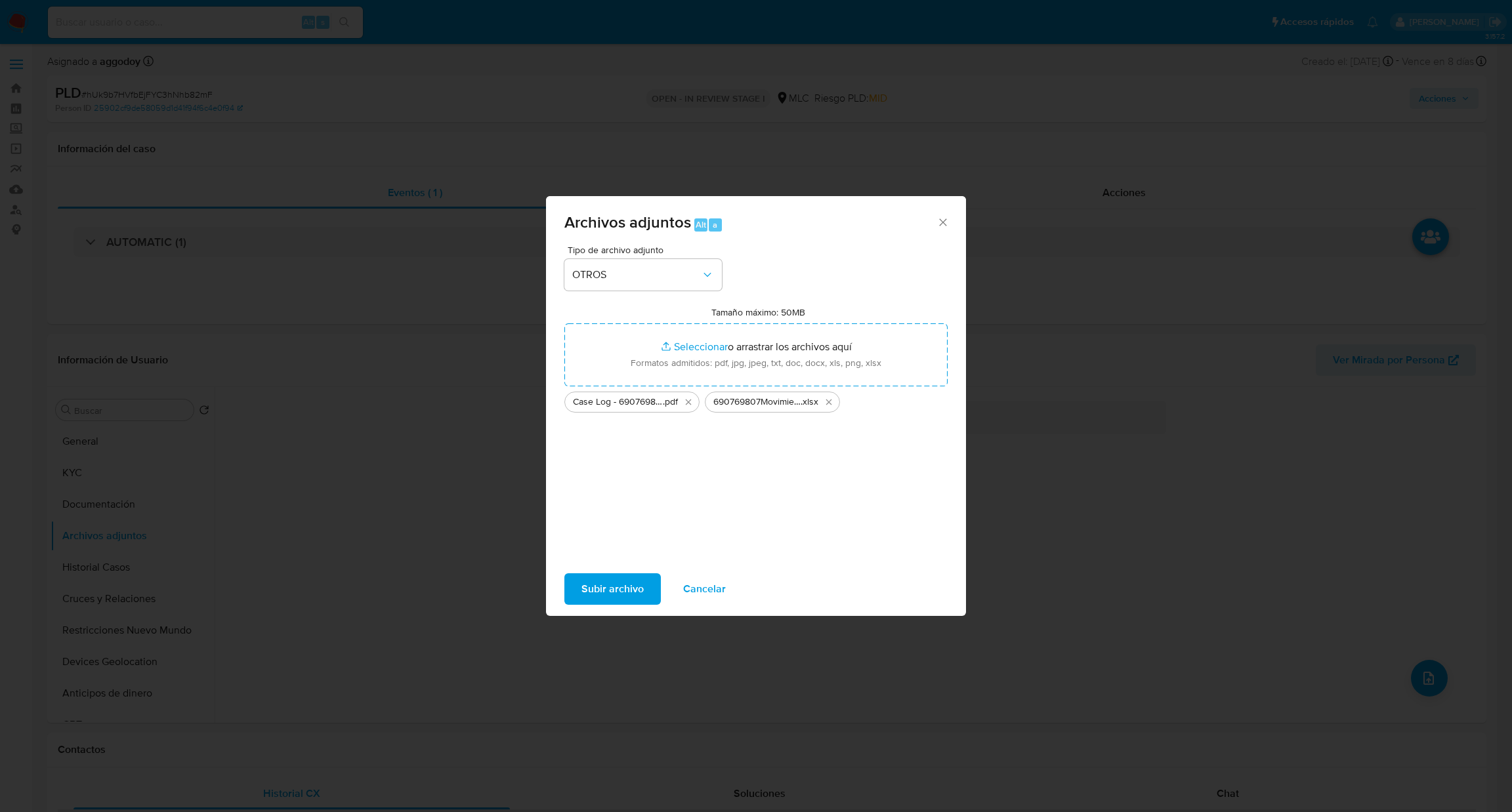
click at [613, 594] on span "Subir archivo" at bounding box center [612, 588] width 62 height 29
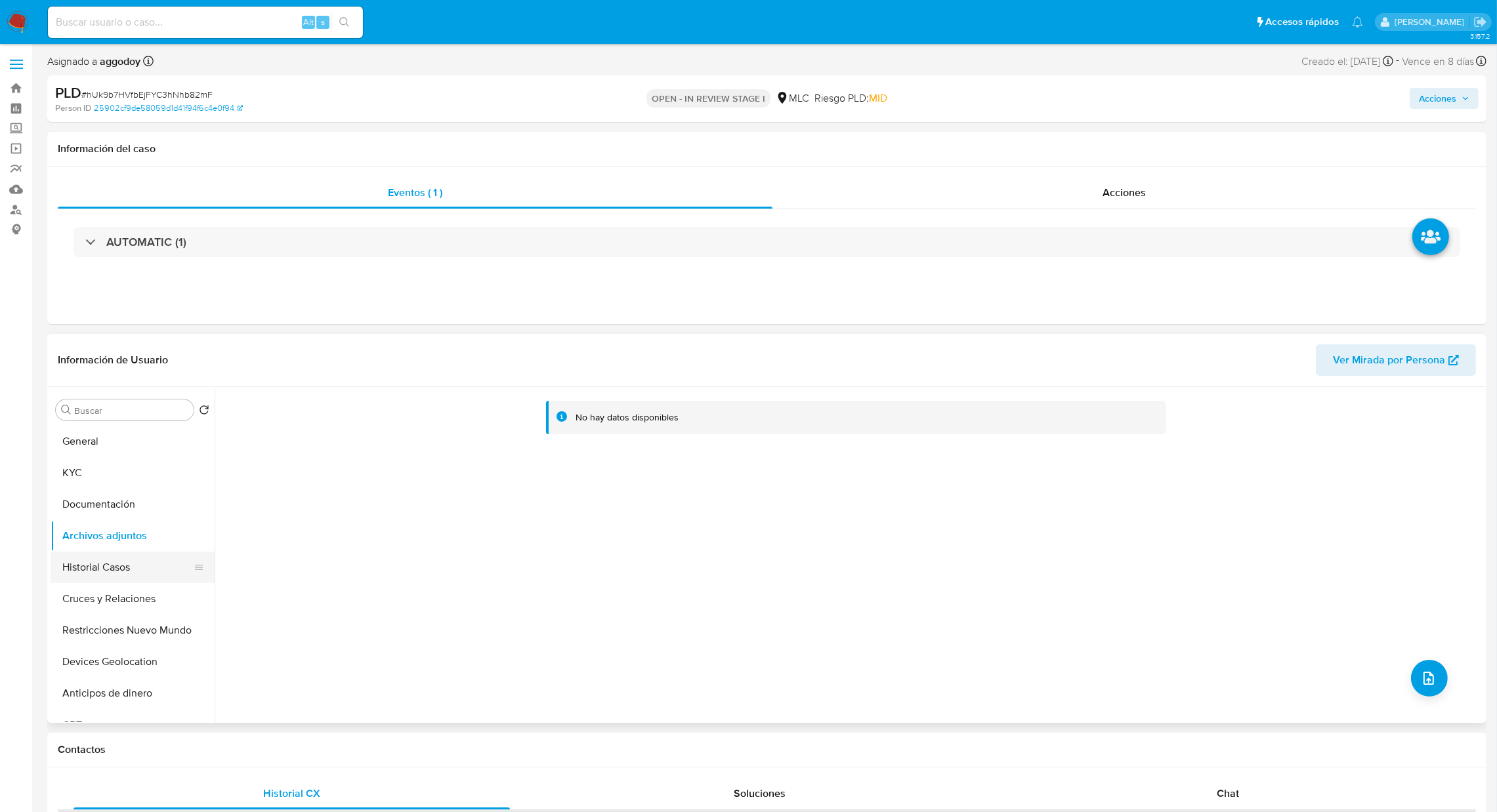
click at [135, 553] on button "Historial Casos" at bounding box center [128, 567] width 153 height 31
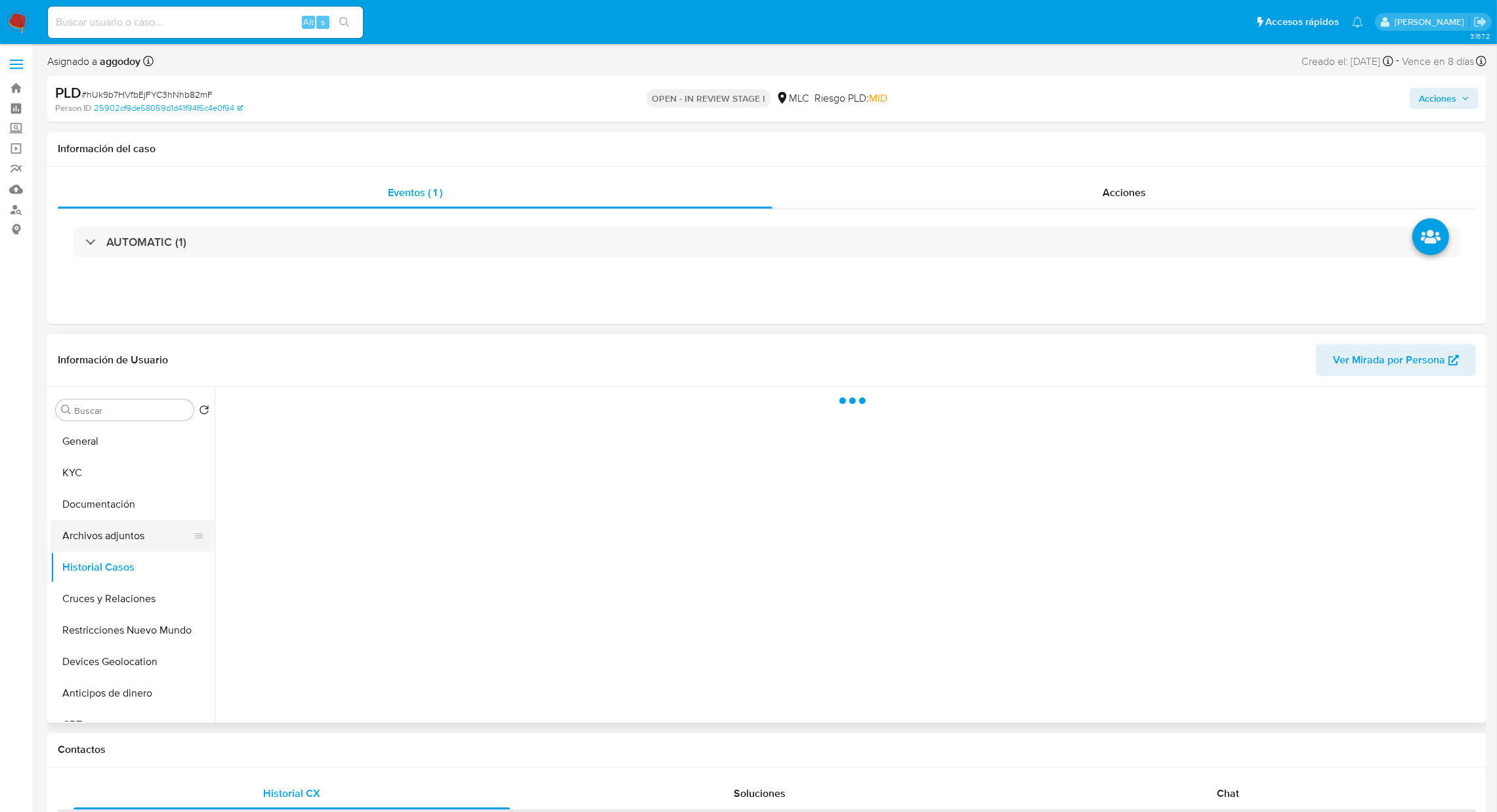
click at [135, 549] on button "Archivos adjuntos" at bounding box center [128, 536] width 153 height 31
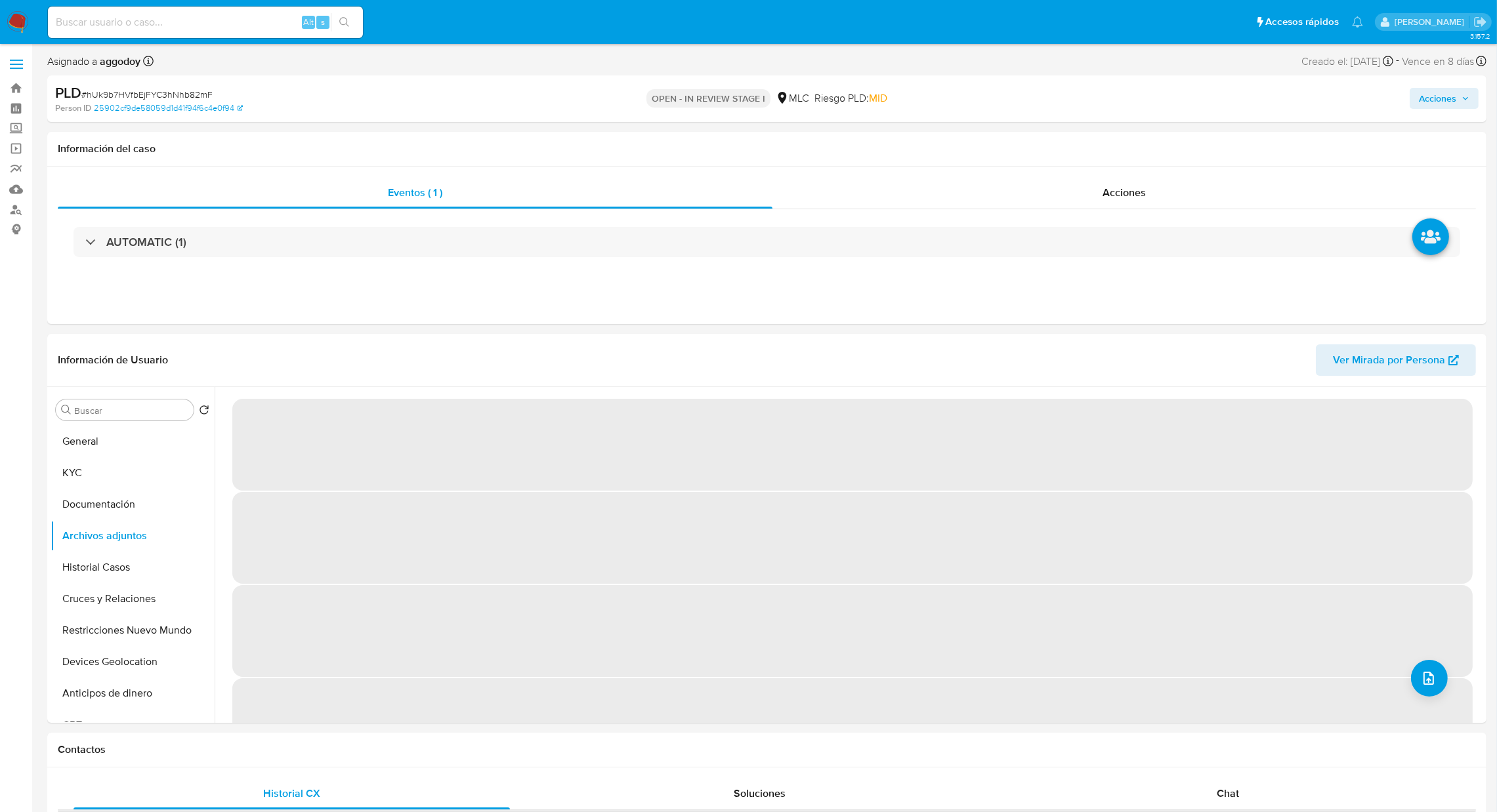
click at [1427, 96] on span "Acciones" at bounding box center [1438, 98] width 37 height 21
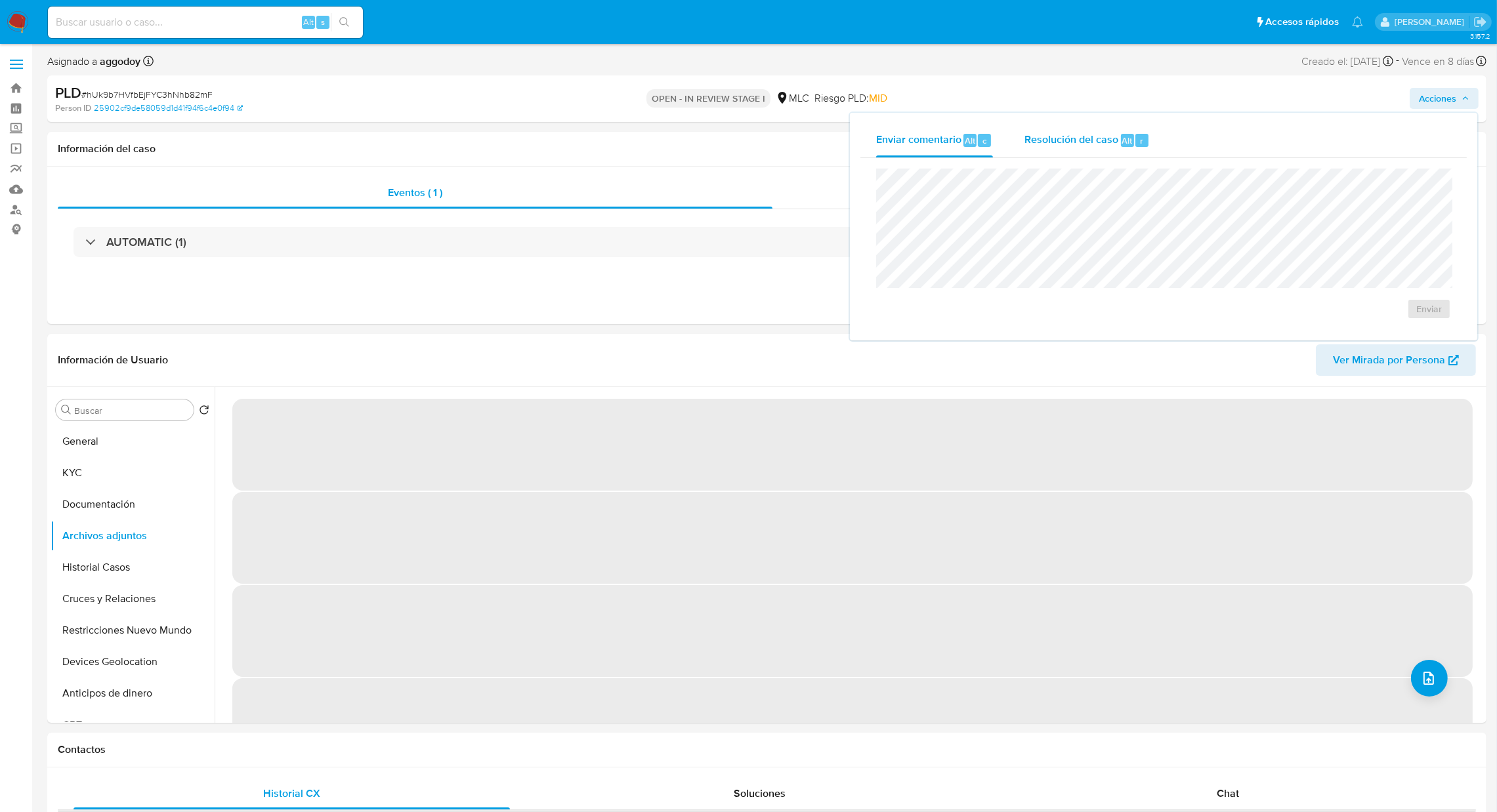
click at [1063, 151] on div "Resolución del caso Alt r" at bounding box center [1088, 140] width 126 height 34
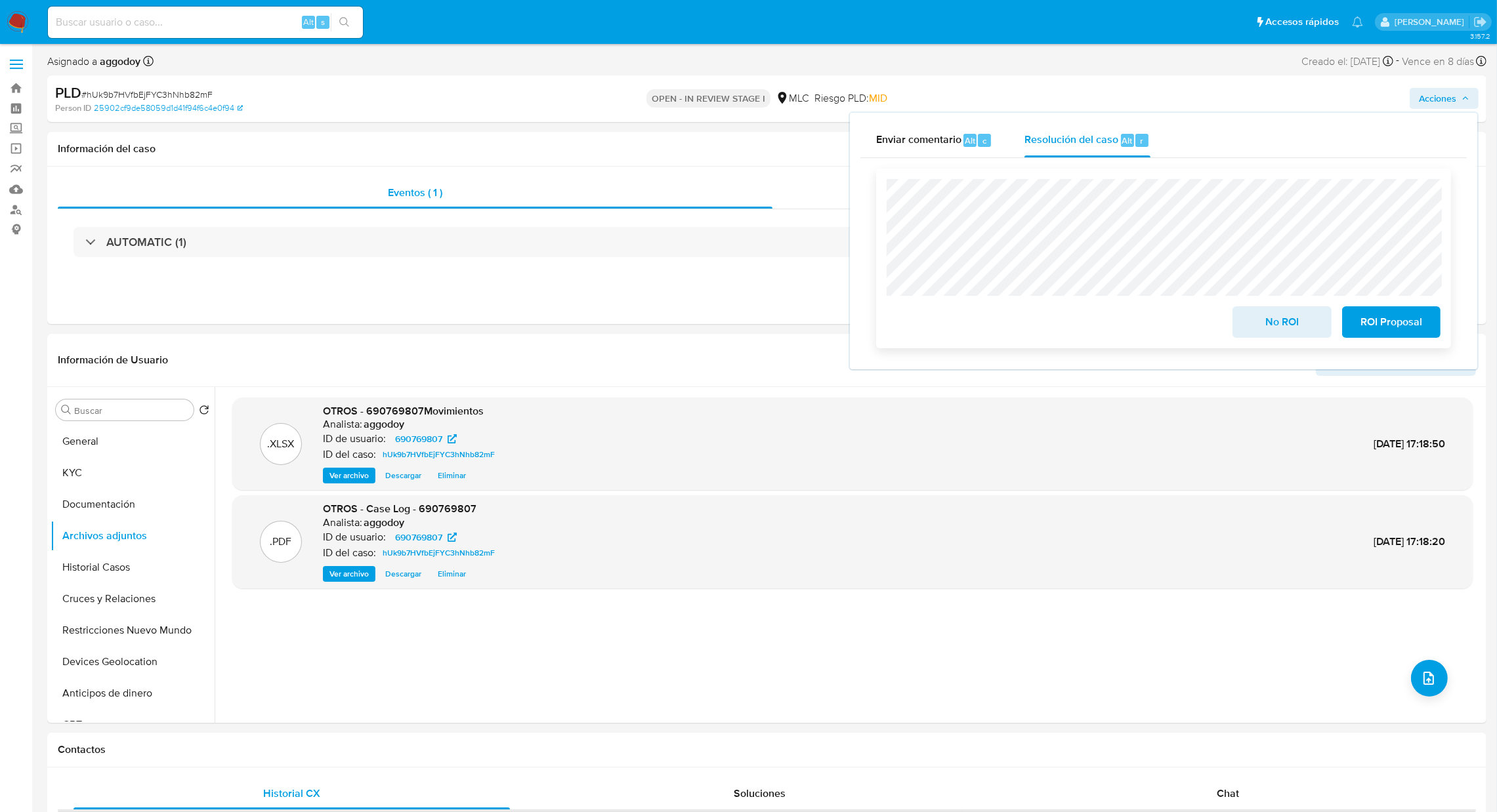
click at [1419, 321] on span "ROI Proposal" at bounding box center [1392, 321] width 65 height 29
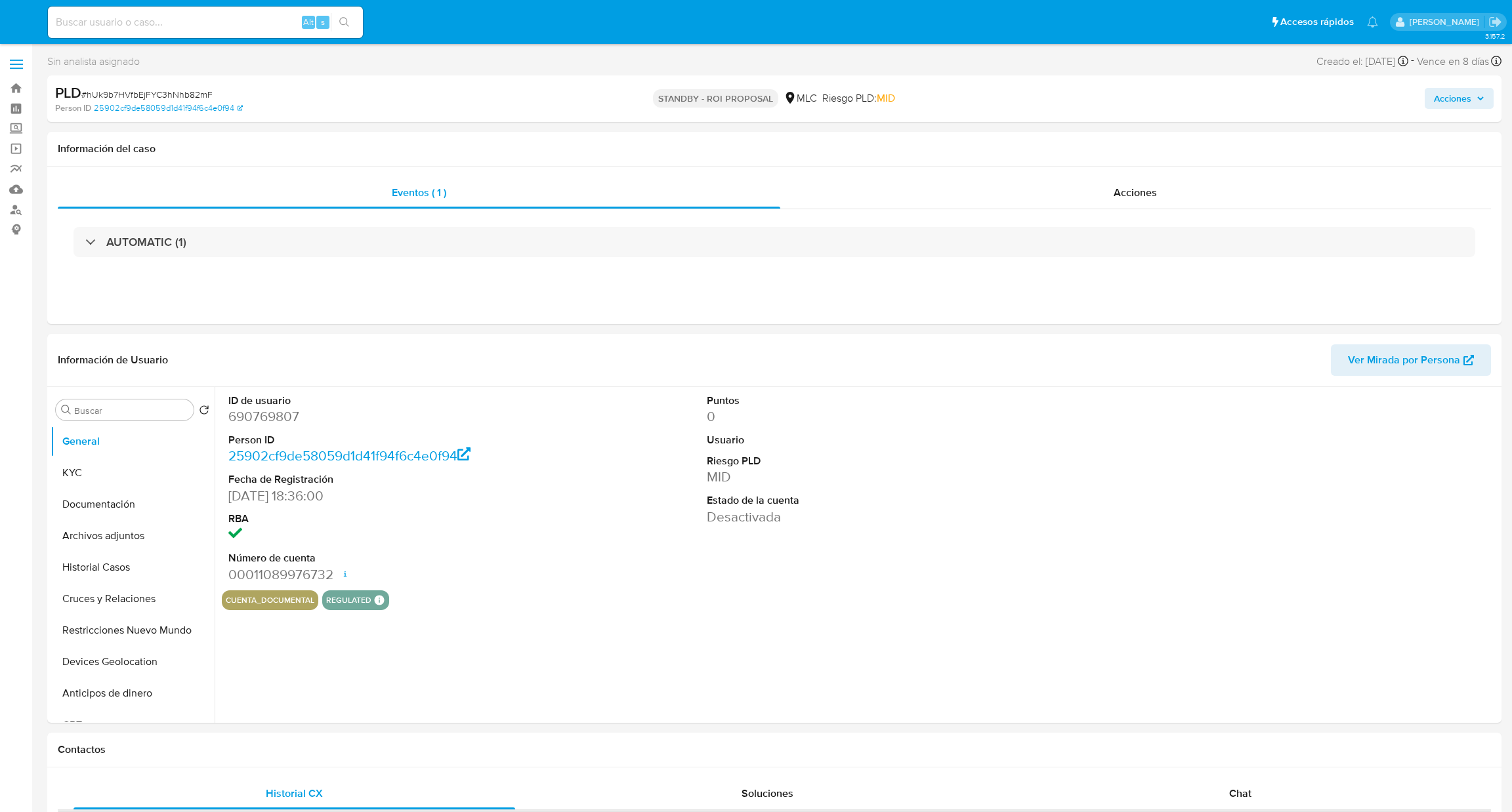
select select "10"
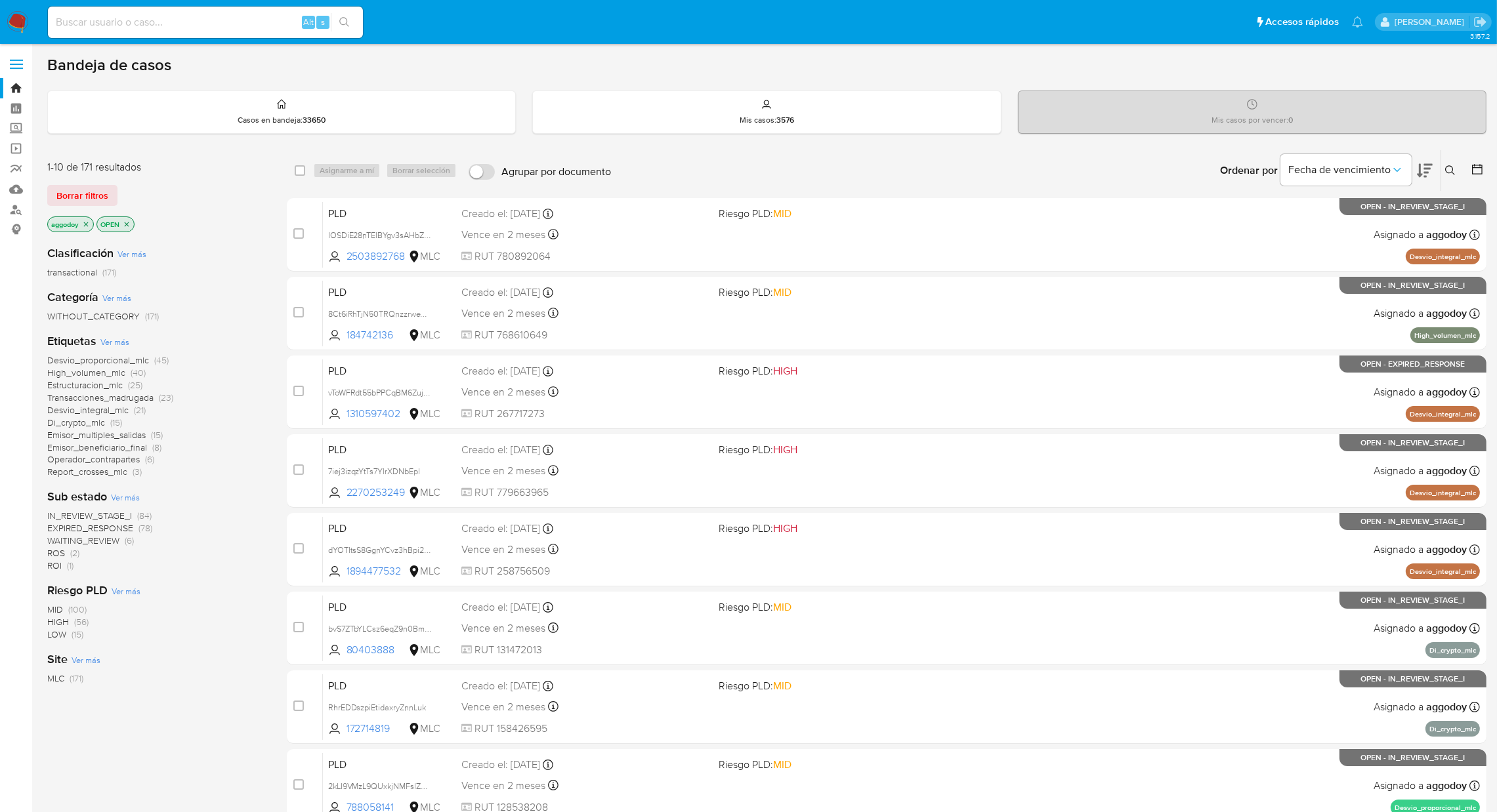
click at [55, 567] on span "ROI" at bounding box center [55, 565] width 15 height 13
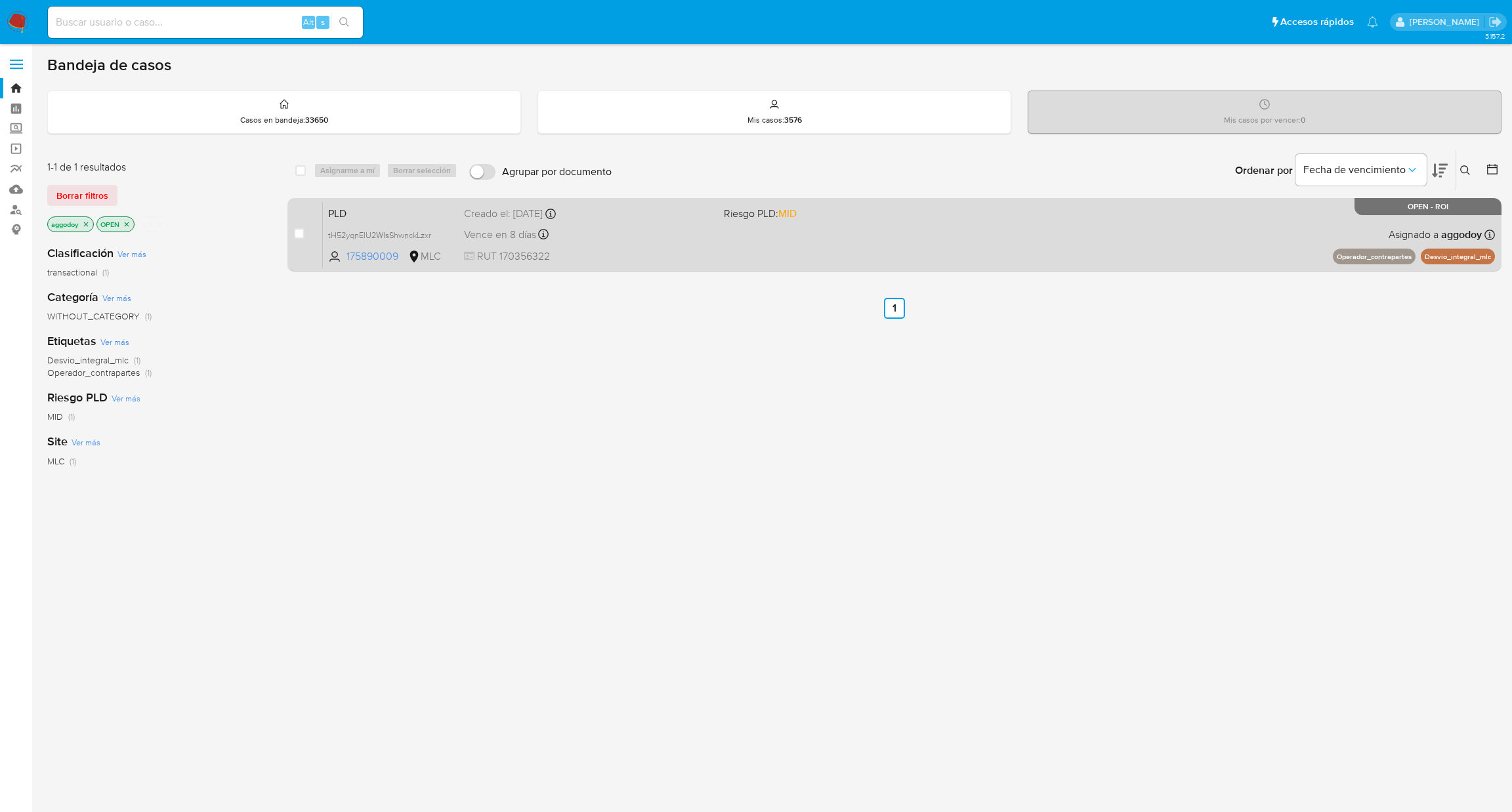
click at [642, 245] on div "PLD tH52yqnElU2WIsShwnckLzxr 175890009 MLC Riesgo PLD: MID Creado el: [DATE] Cr…" at bounding box center [908, 235] width 1173 height 67
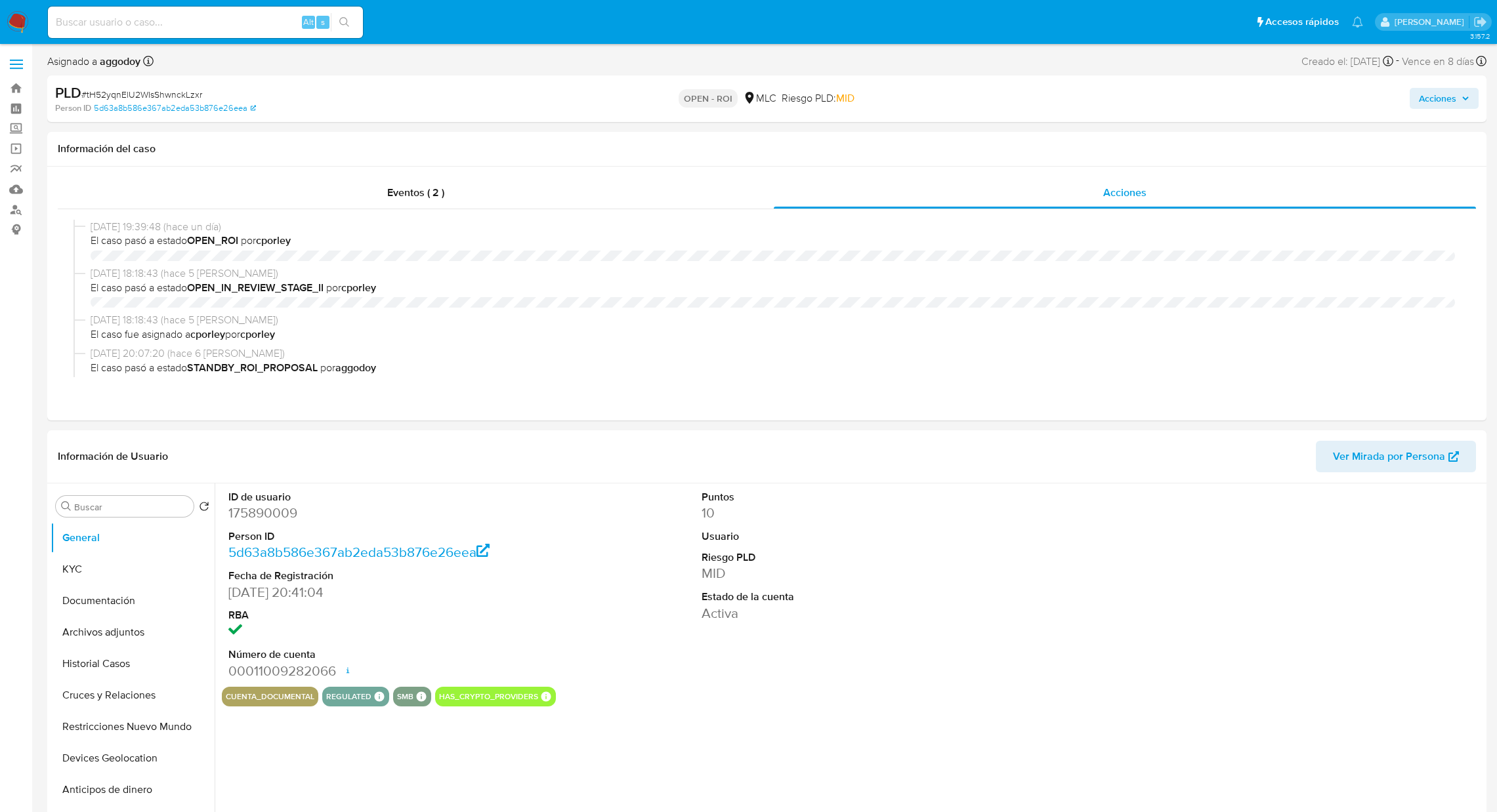
select select "10"
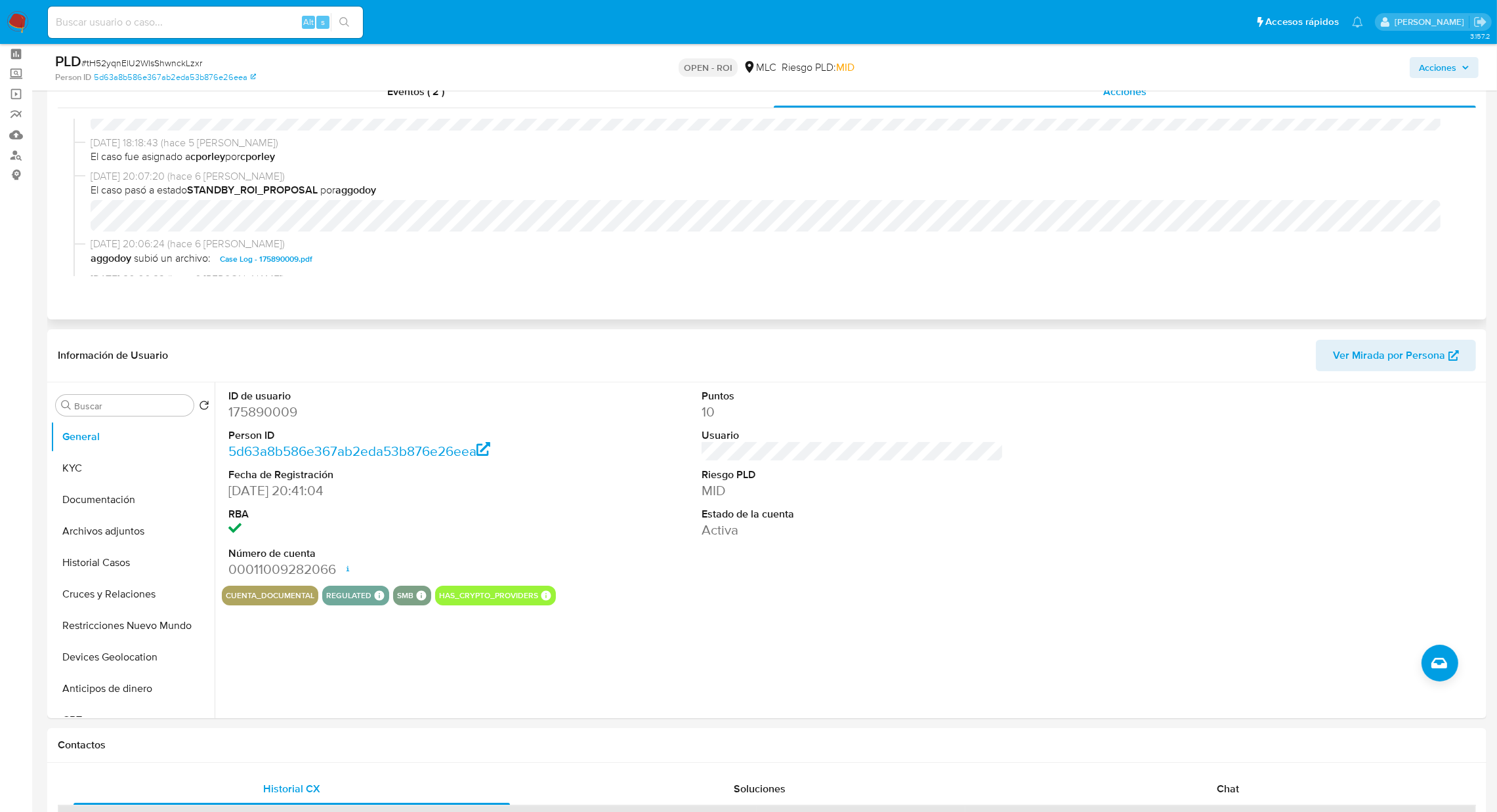
scroll to position [293, 0]
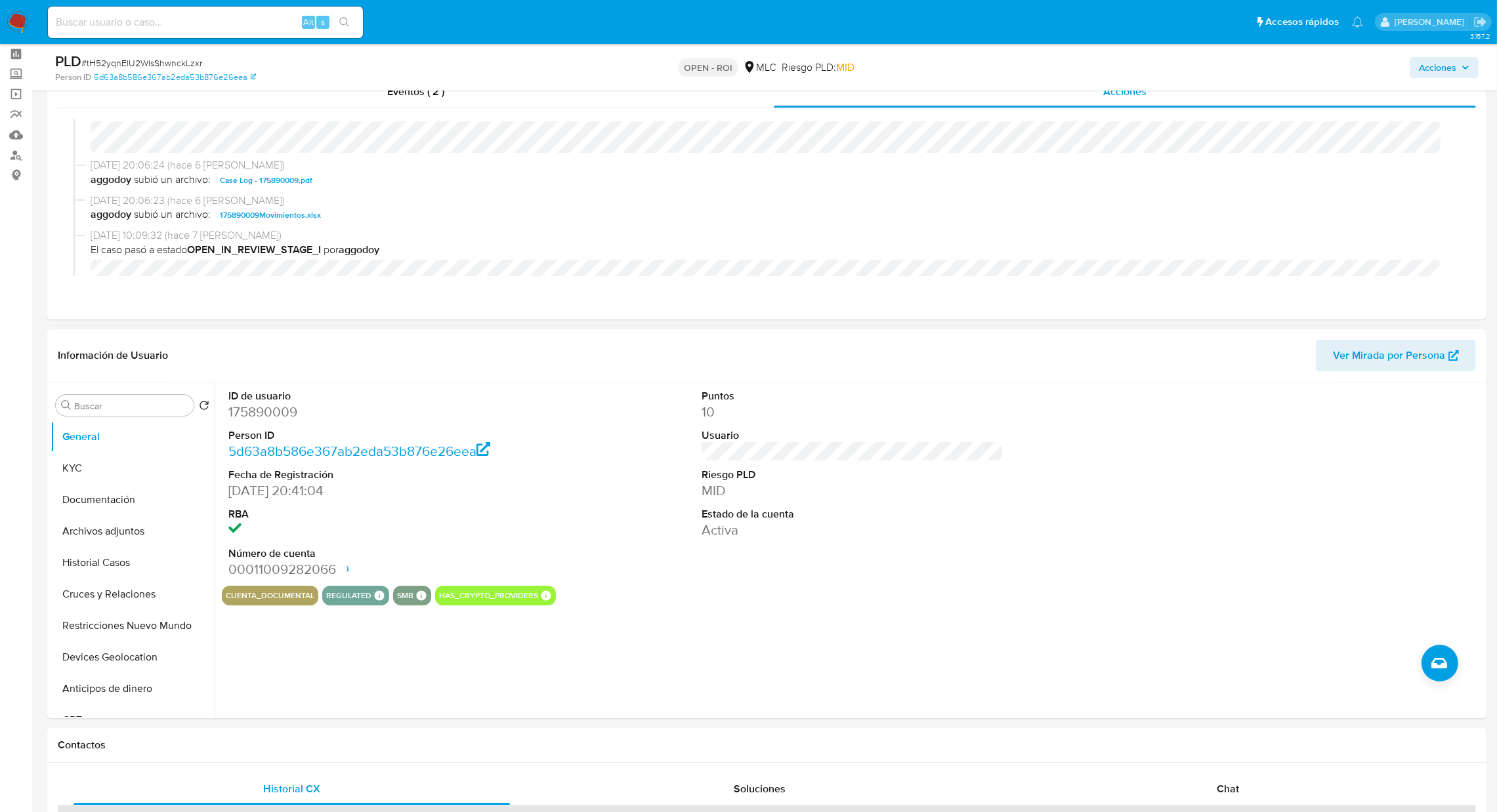
click at [1440, 79] on div "Acciones" at bounding box center [1243, 67] width 471 height 30
click at [1432, 70] on span "Acciones" at bounding box center [1438, 67] width 37 height 21
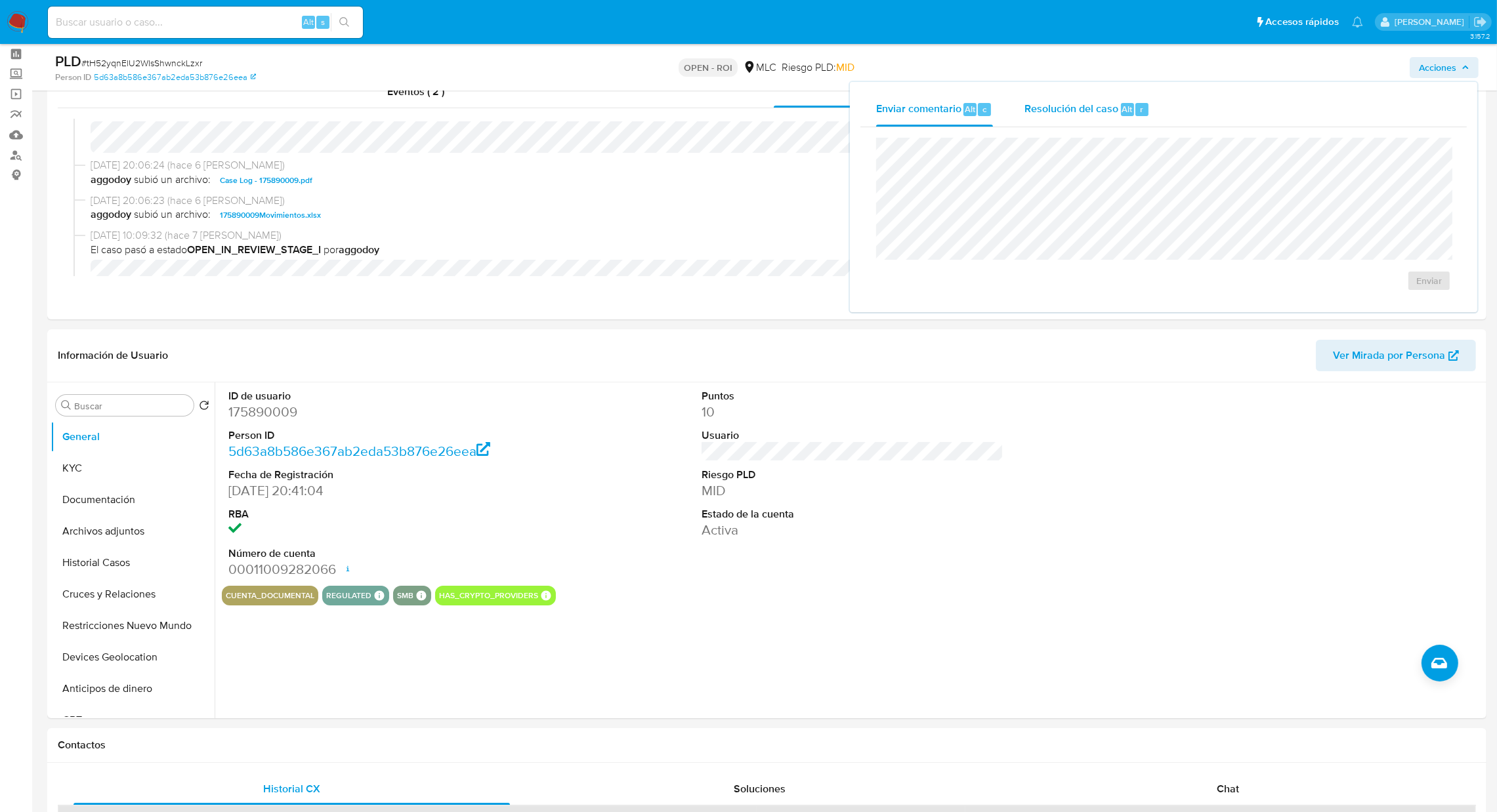
click at [1062, 110] on span "Resolución del caso" at bounding box center [1072, 108] width 94 height 15
click at [1396, 297] on span "ROI" at bounding box center [1392, 294] width 65 height 29
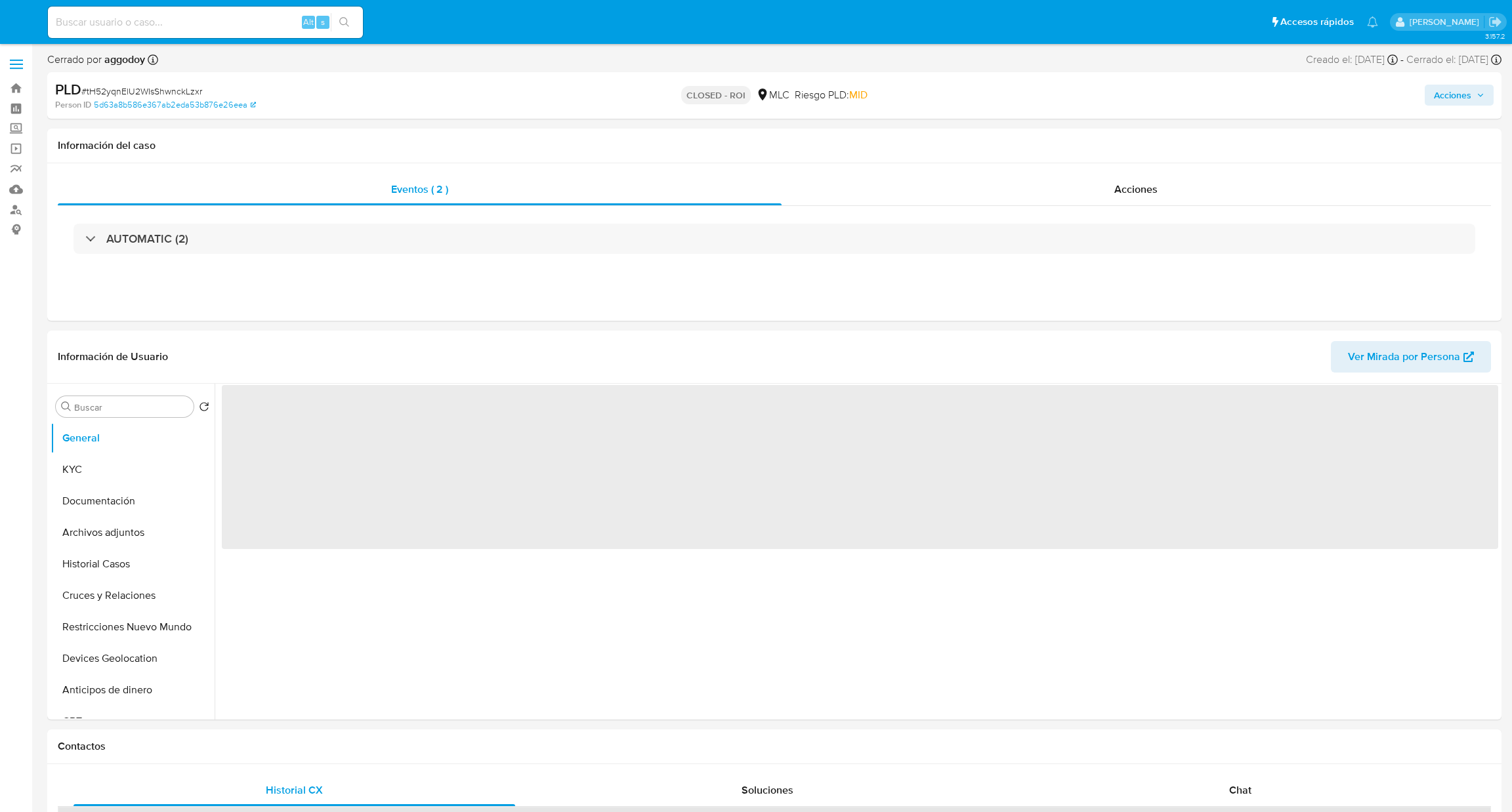
select select "10"
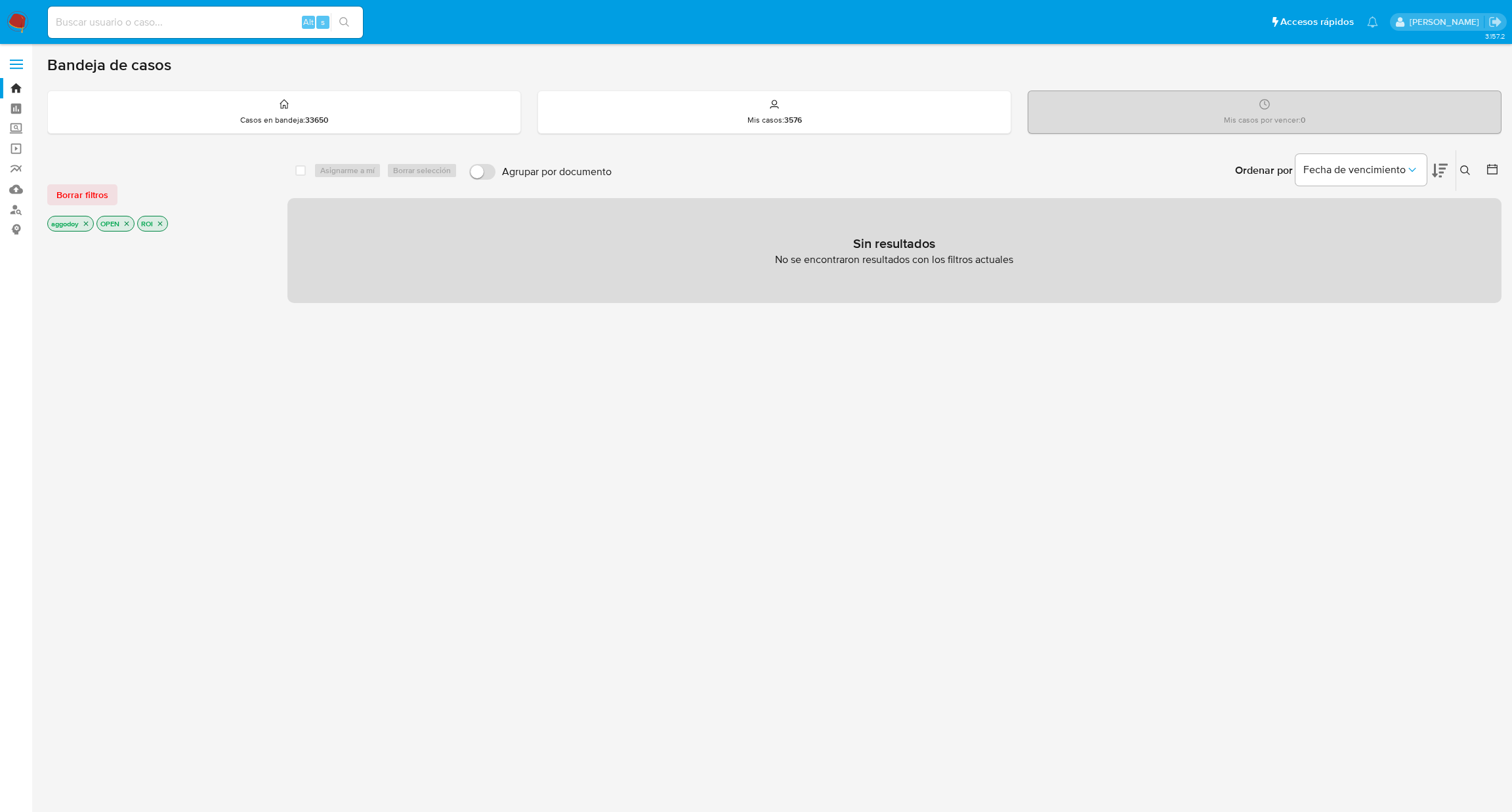
click at [165, 221] on icon "close-filter" at bounding box center [160, 224] width 8 height 8
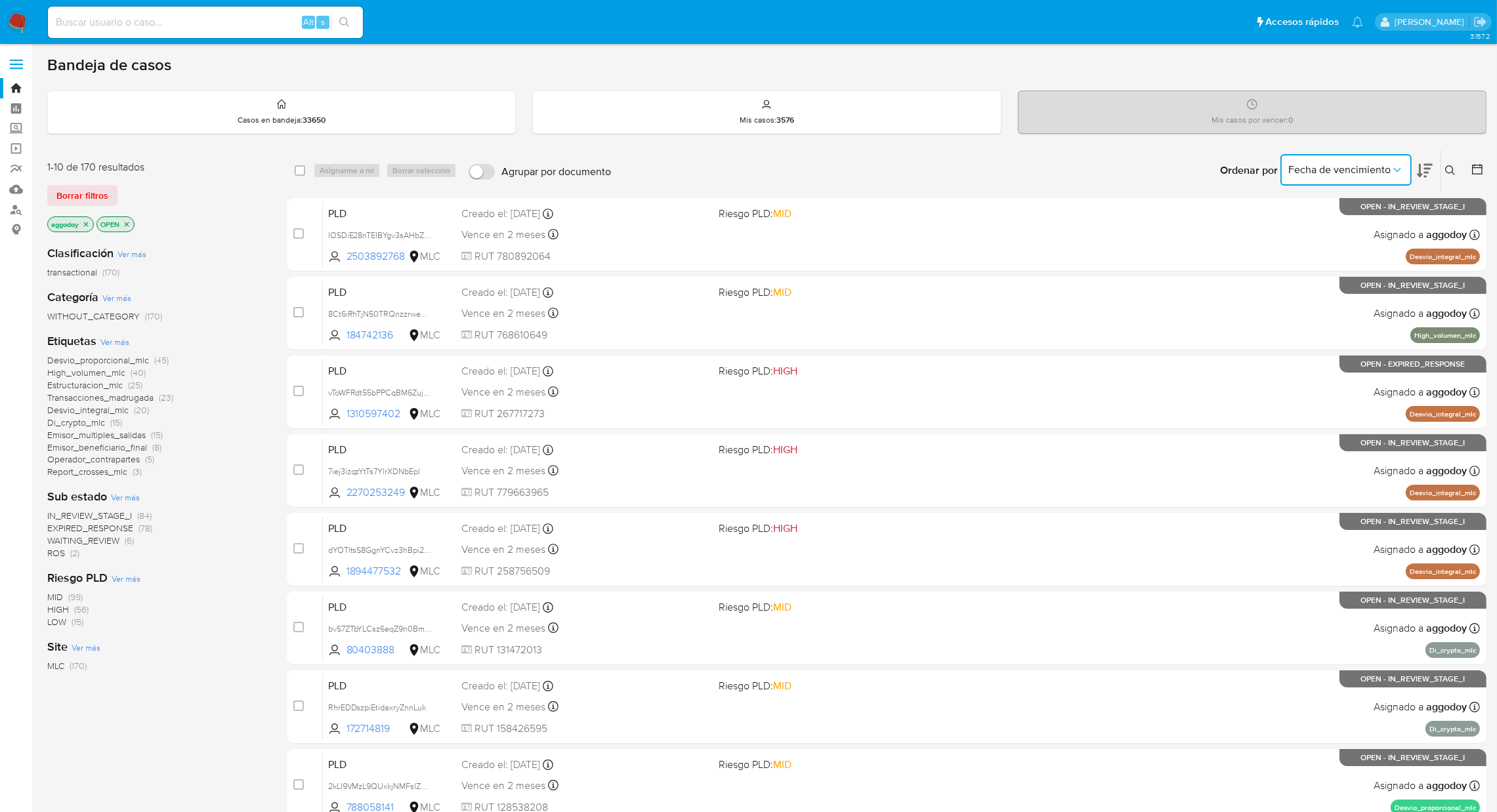
click at [1381, 169] on span "Fecha de vencimiento" at bounding box center [1339, 170] width 103 height 13
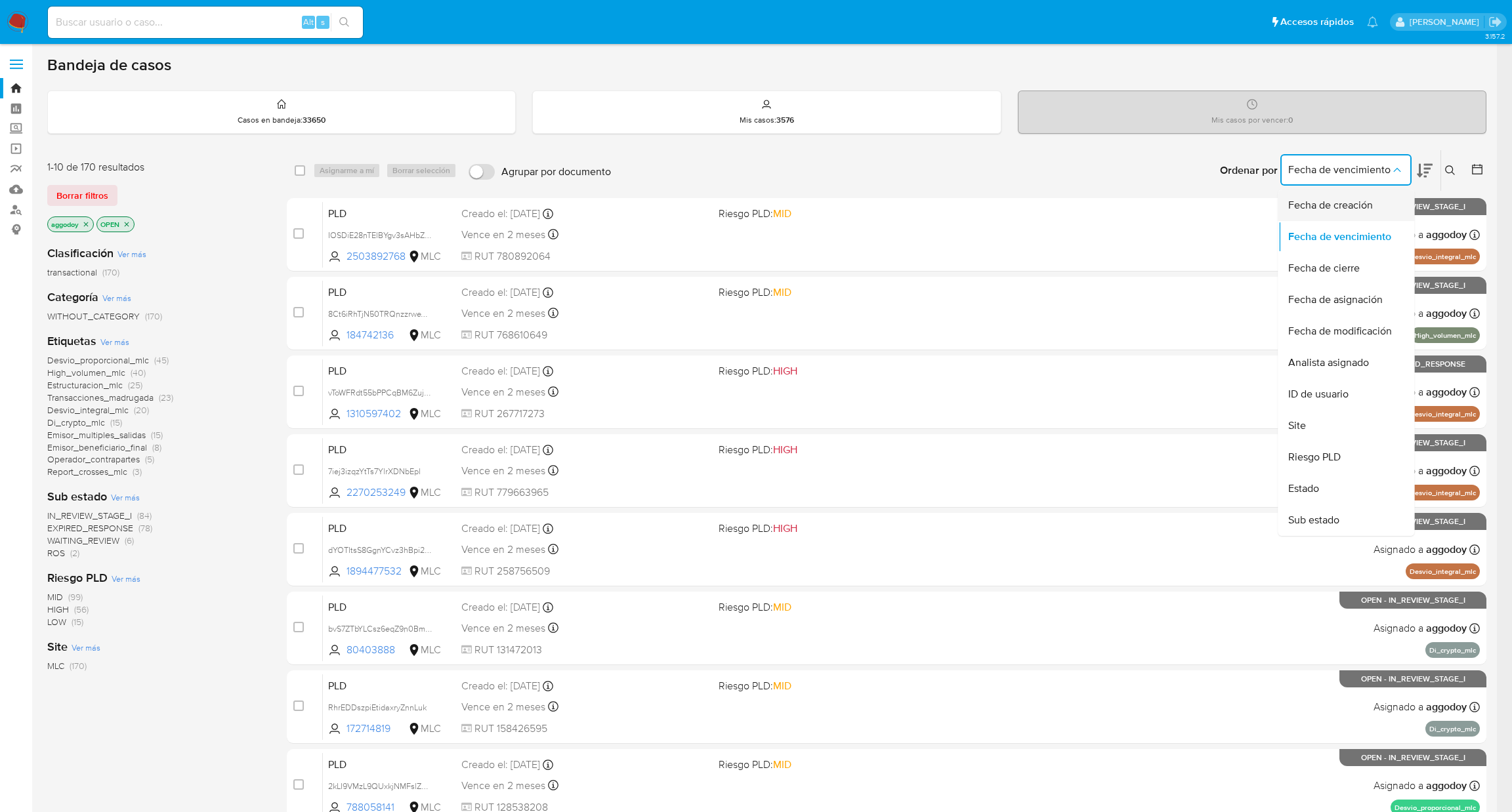
click at [1333, 202] on span "Fecha de creación" at bounding box center [1331, 205] width 85 height 13
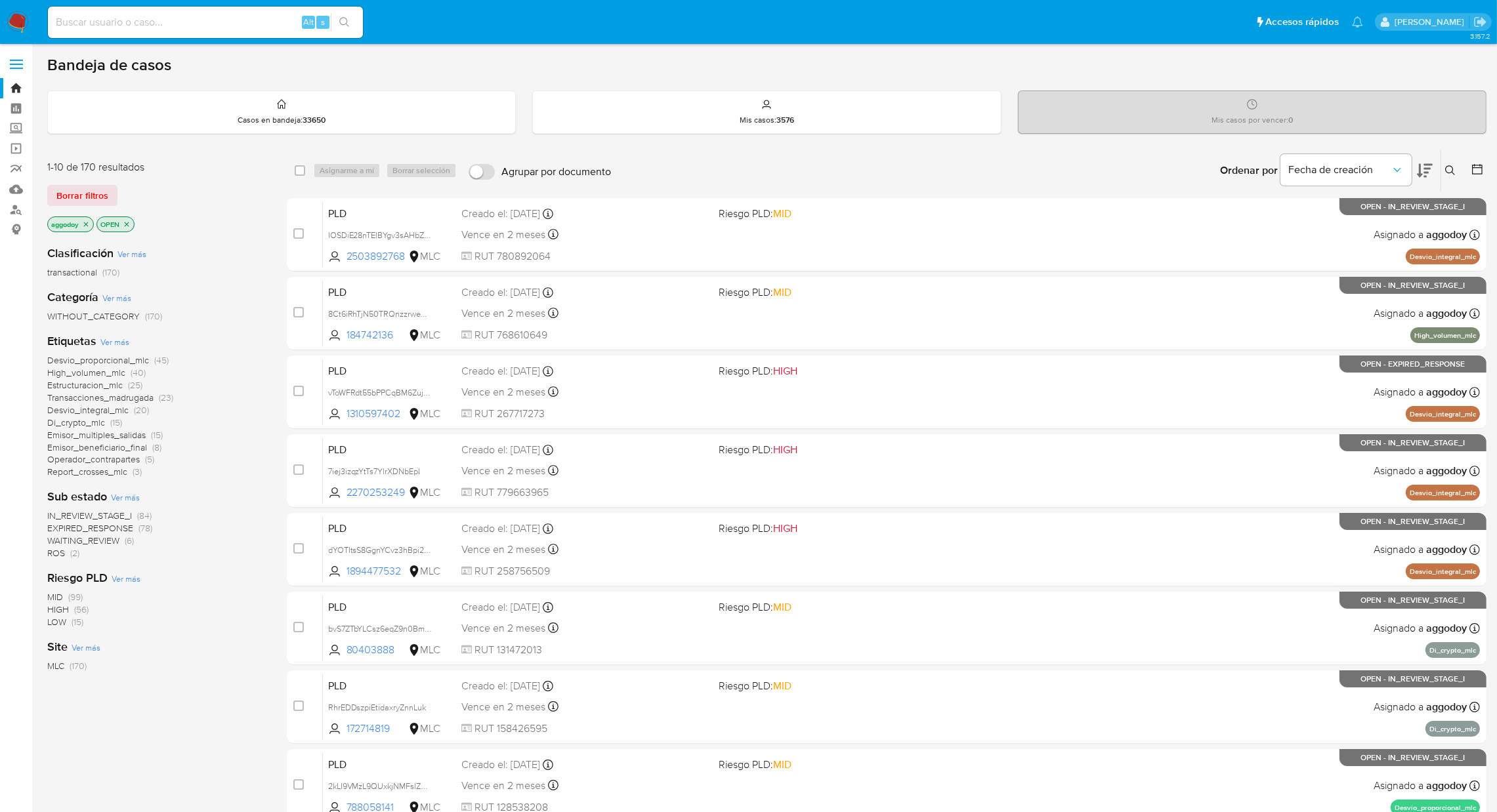
click at [1478, 159] on div at bounding box center [1475, 171] width 24 height 41
click at [1476, 174] on icon at bounding box center [1478, 169] width 13 height 13
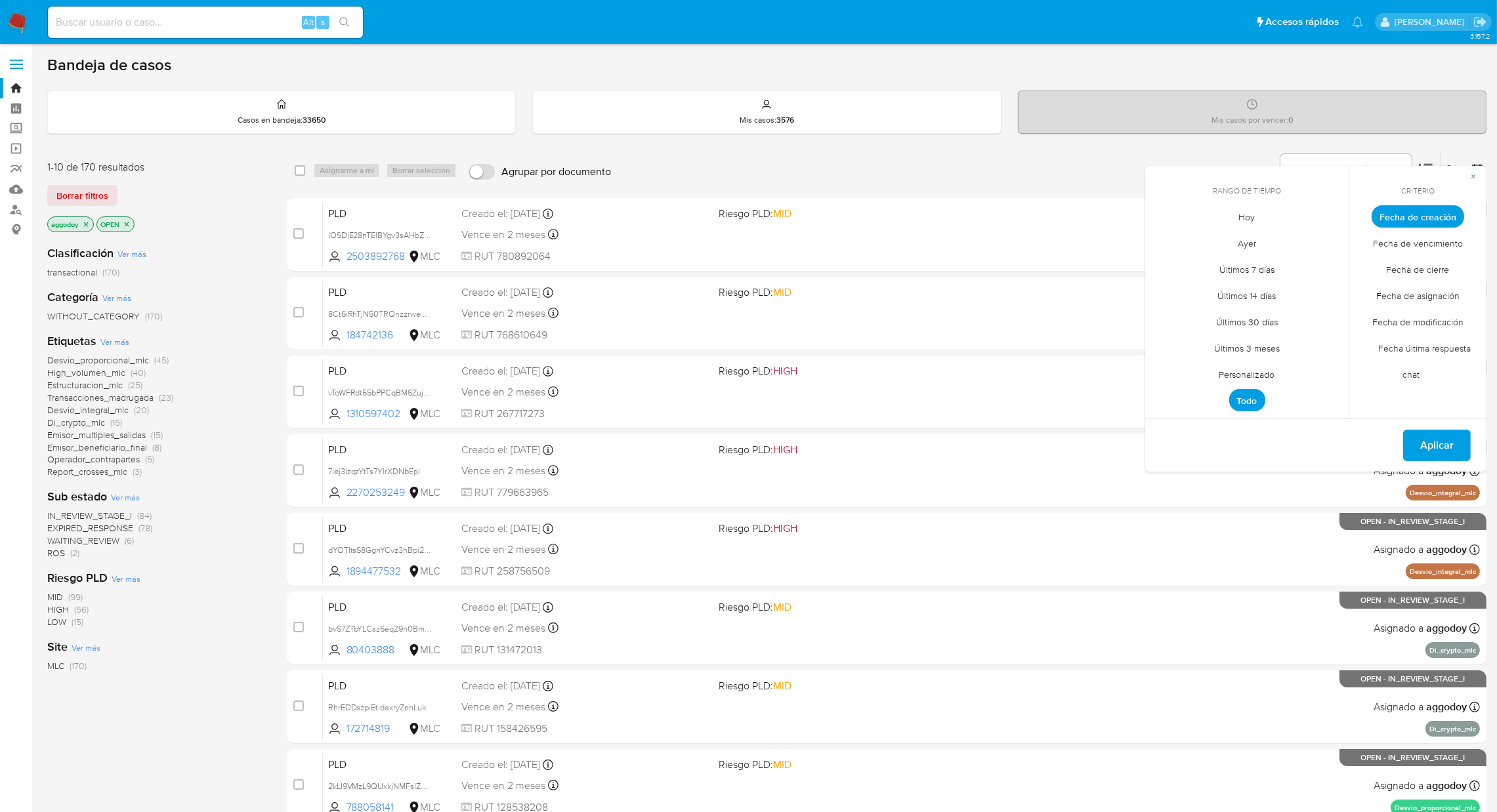
click at [1249, 371] on span "Personalizado" at bounding box center [1248, 374] width 83 height 27
click at [1168, 242] on icon "Mes anterior" at bounding box center [1165, 240] width 16 height 16
click at [1173, 252] on div "julio 2025 julio 2025 lun lunes mar martes mié miércoles jue jueves vie viernes…" at bounding box center [1247, 319] width 178 height 172
click at [1165, 244] on icon "Mes anterior" at bounding box center [1165, 241] width 6 height 9
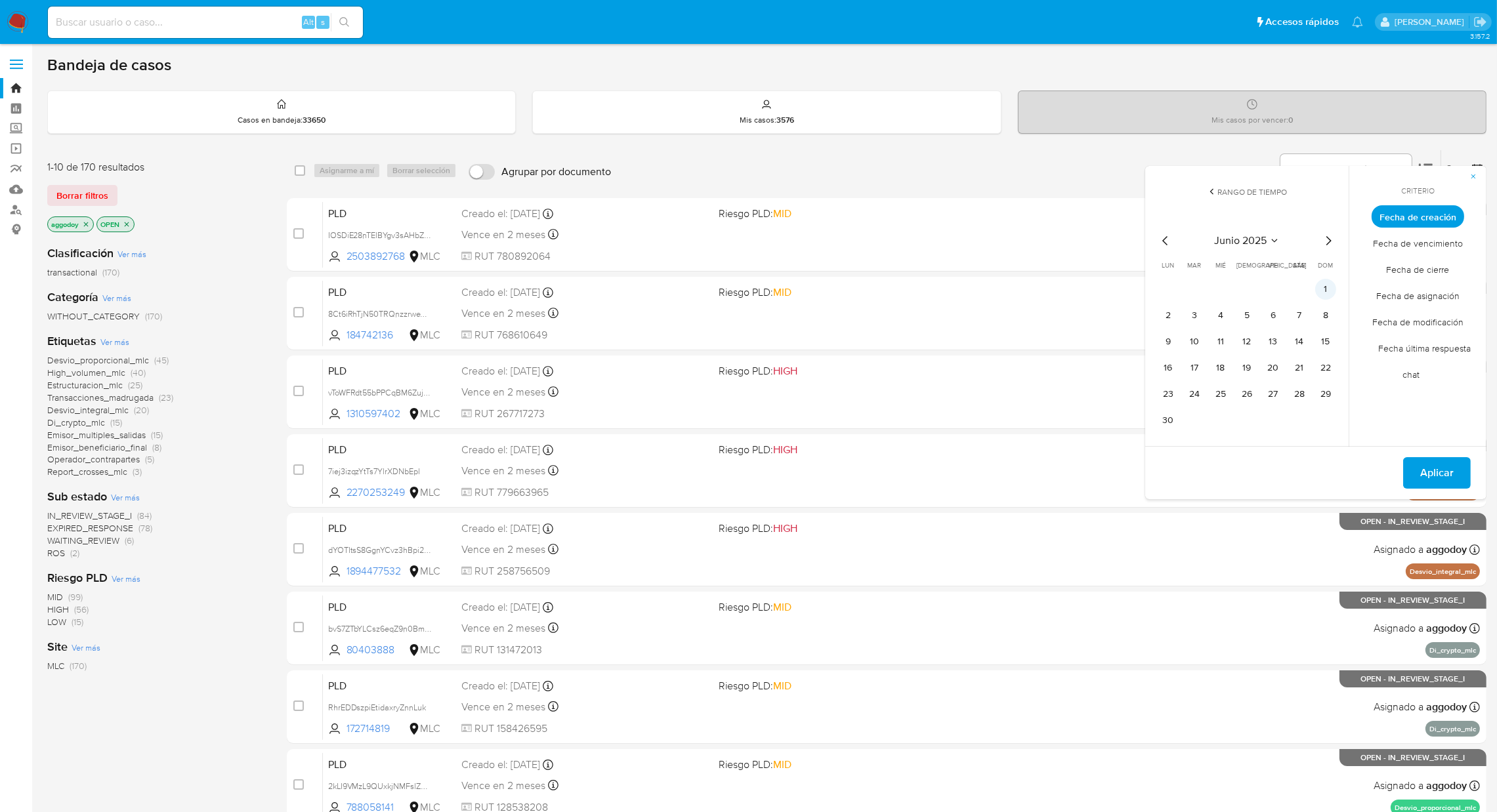
click at [1322, 292] on button "1" at bounding box center [1325, 289] width 21 height 21
click at [1278, 344] on button "13" at bounding box center [1273, 342] width 21 height 21
click at [1432, 463] on span "Aplicar" at bounding box center [1437, 472] width 33 height 29
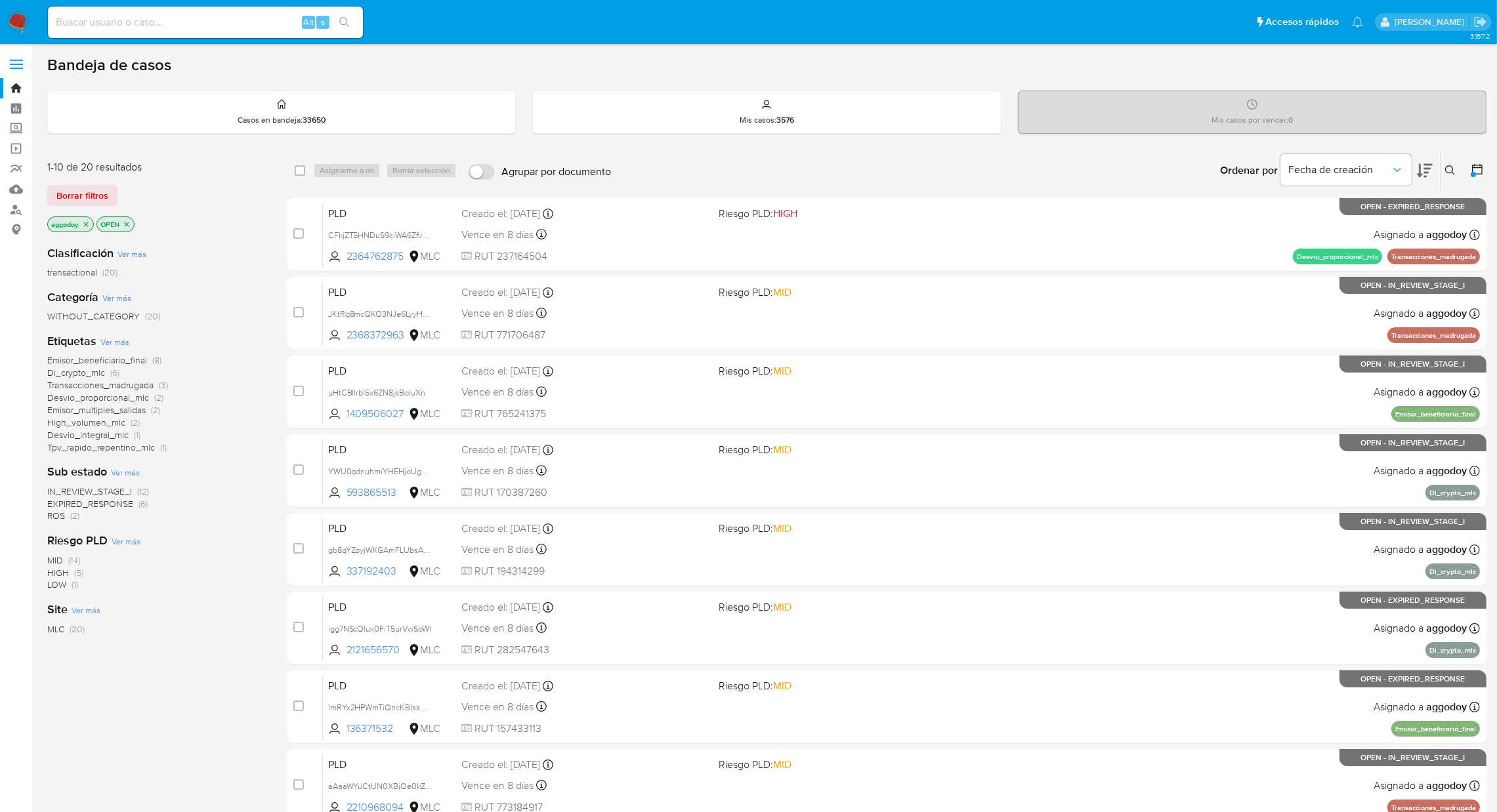
click at [142, 411] on span "Emisor_multiples_salidas" at bounding box center [96, 410] width 99 height 13
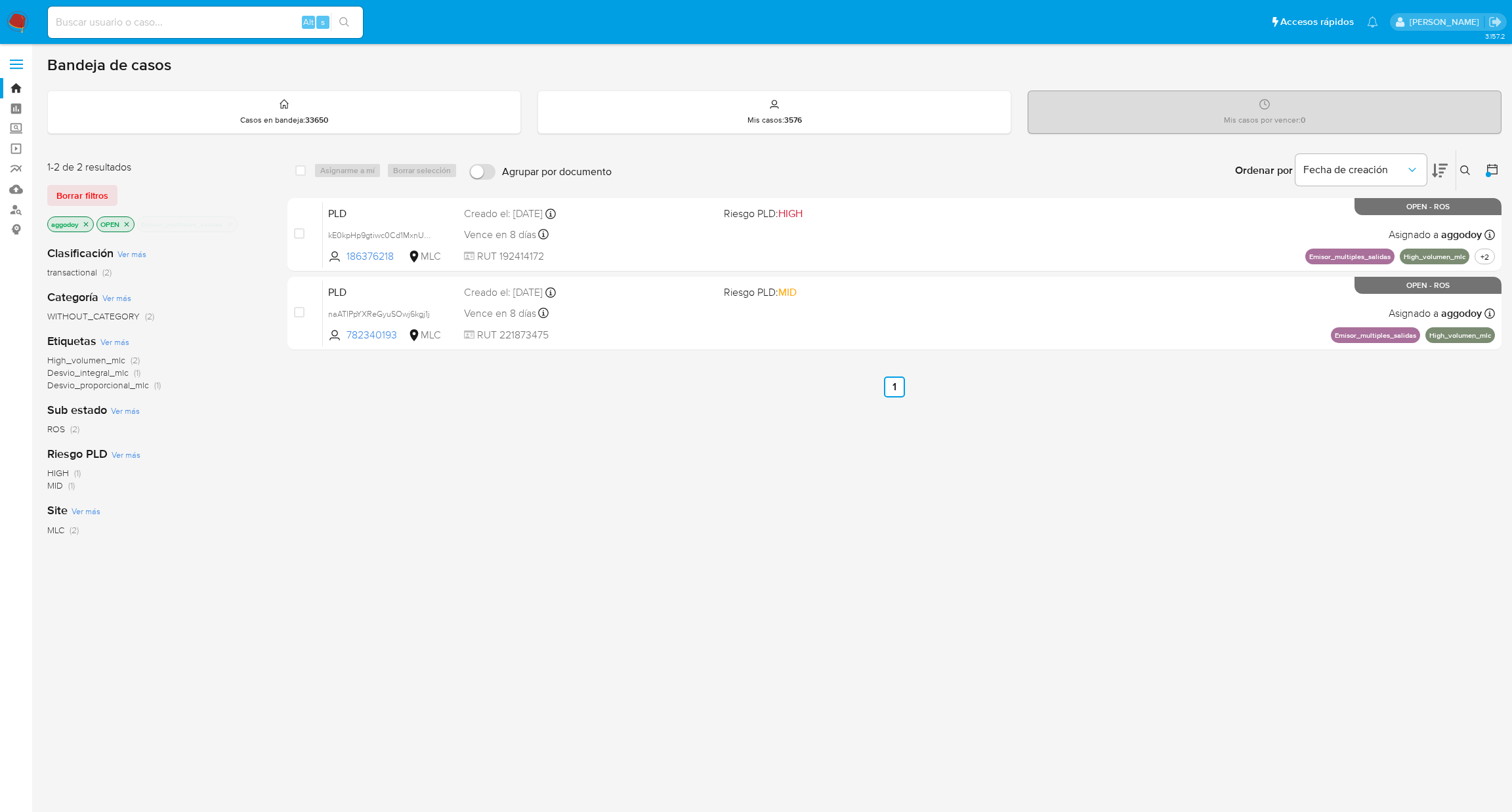
click at [235, 223] on p "Emisor_multiples_salidas" at bounding box center [187, 224] width 99 height 15
click at [227, 222] on icon "close-filter" at bounding box center [229, 224] width 8 height 8
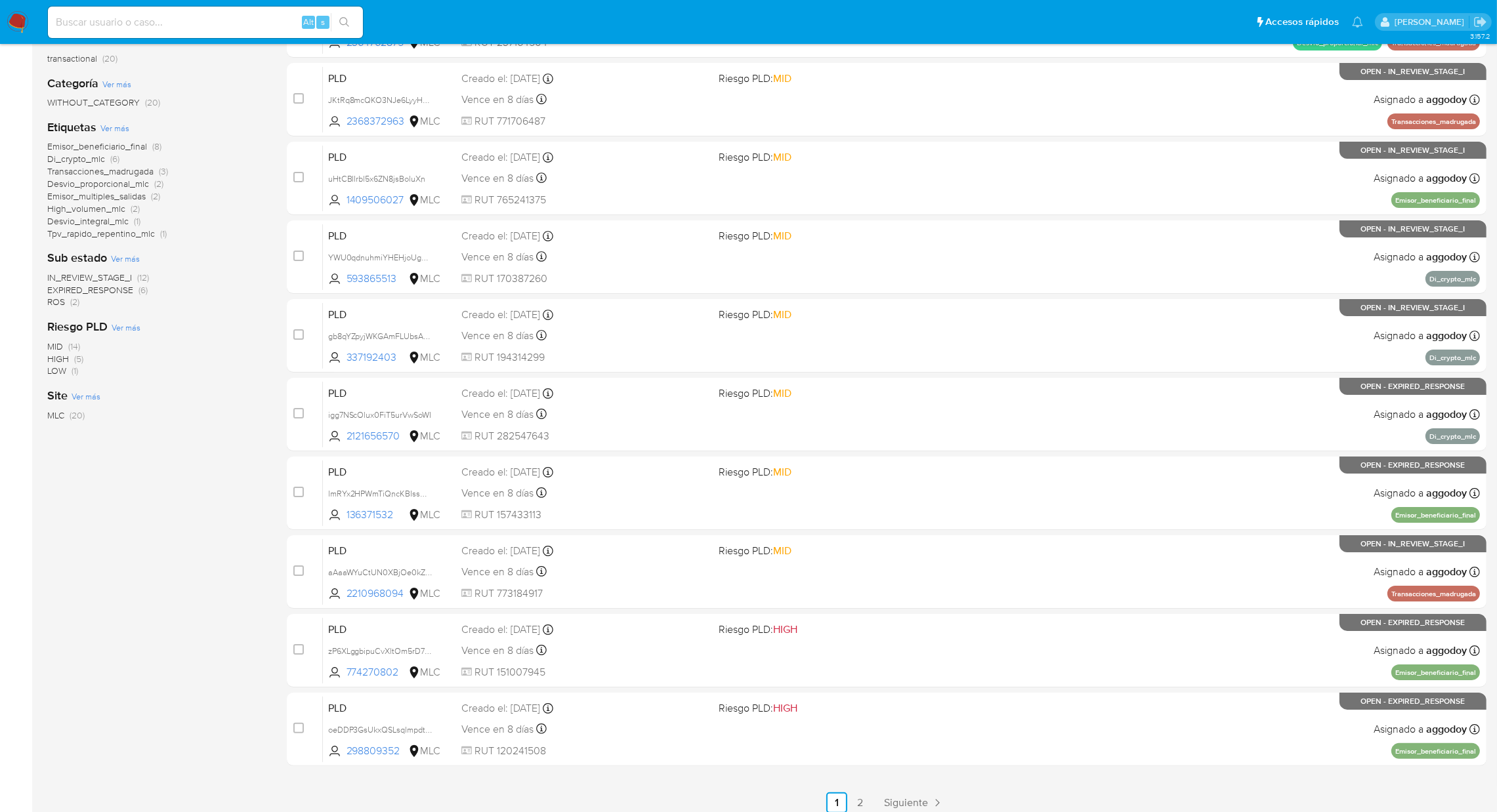
scroll to position [223, 0]
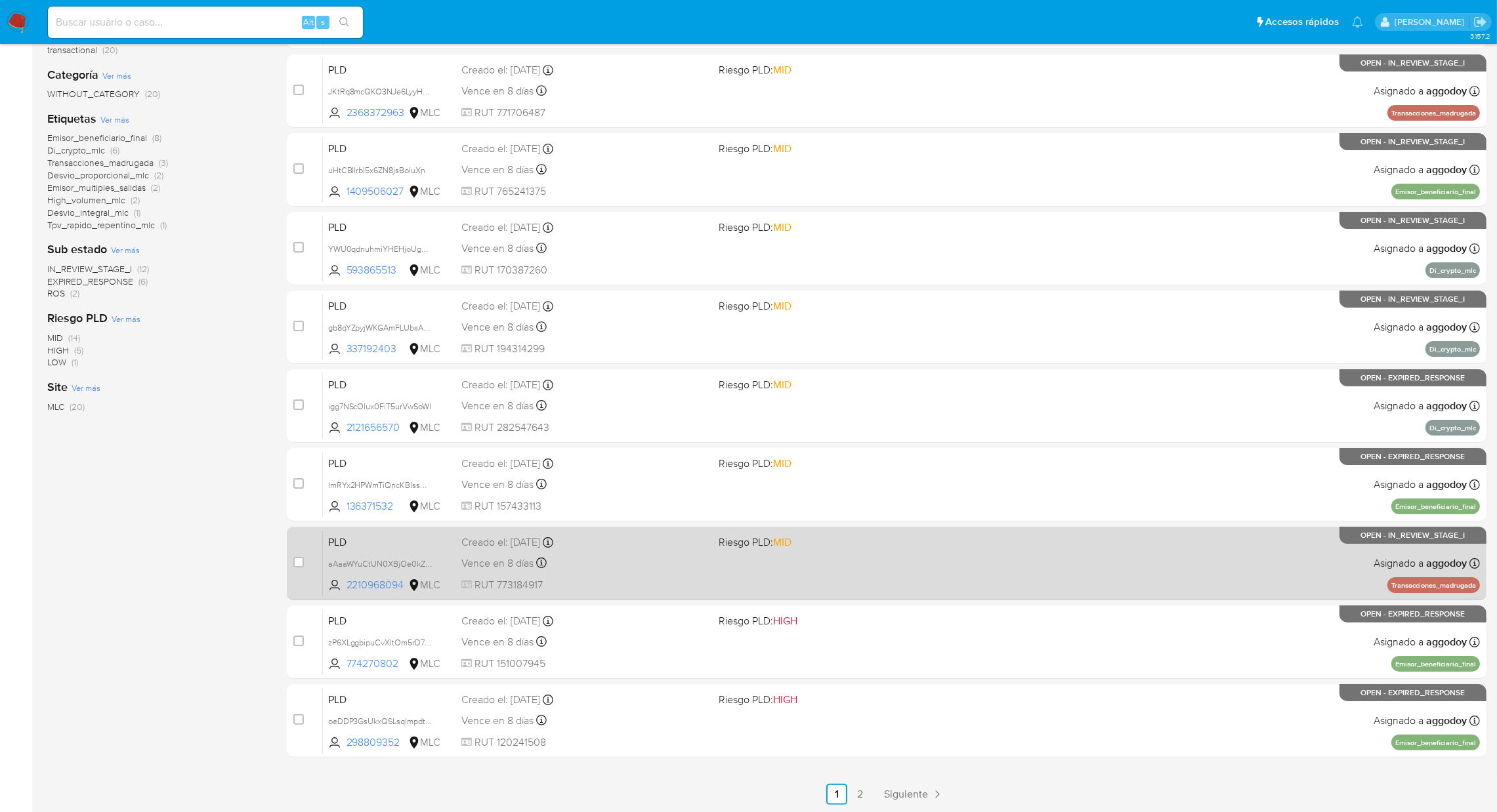
click at [1417, 532] on span "OPEN - IN_REVIEW_STAGE_I" at bounding box center [1413, 536] width 104 height 7
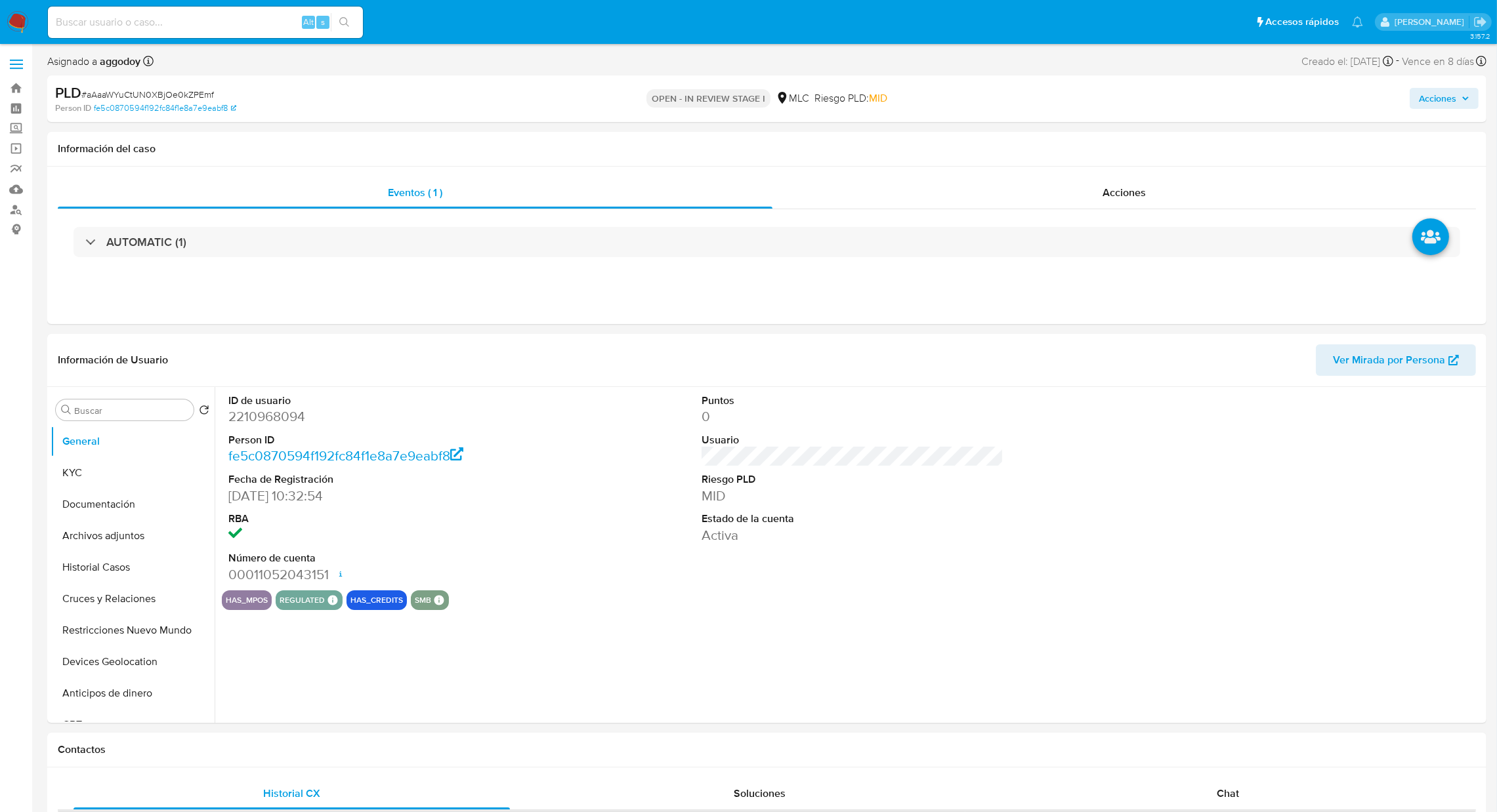
select select "10"
